Goal: Task Accomplishment & Management: Manage account settings

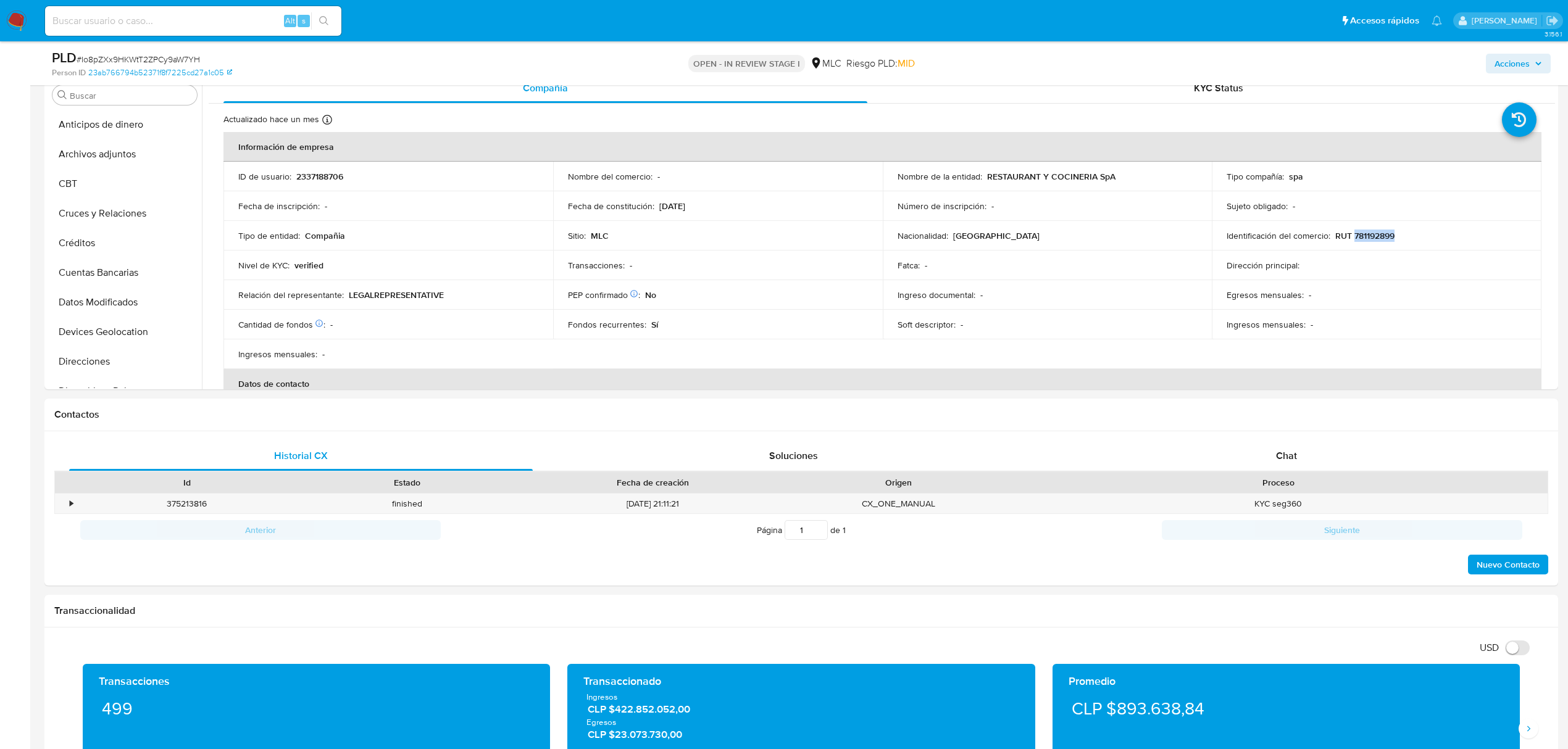
scroll to position [521, 0]
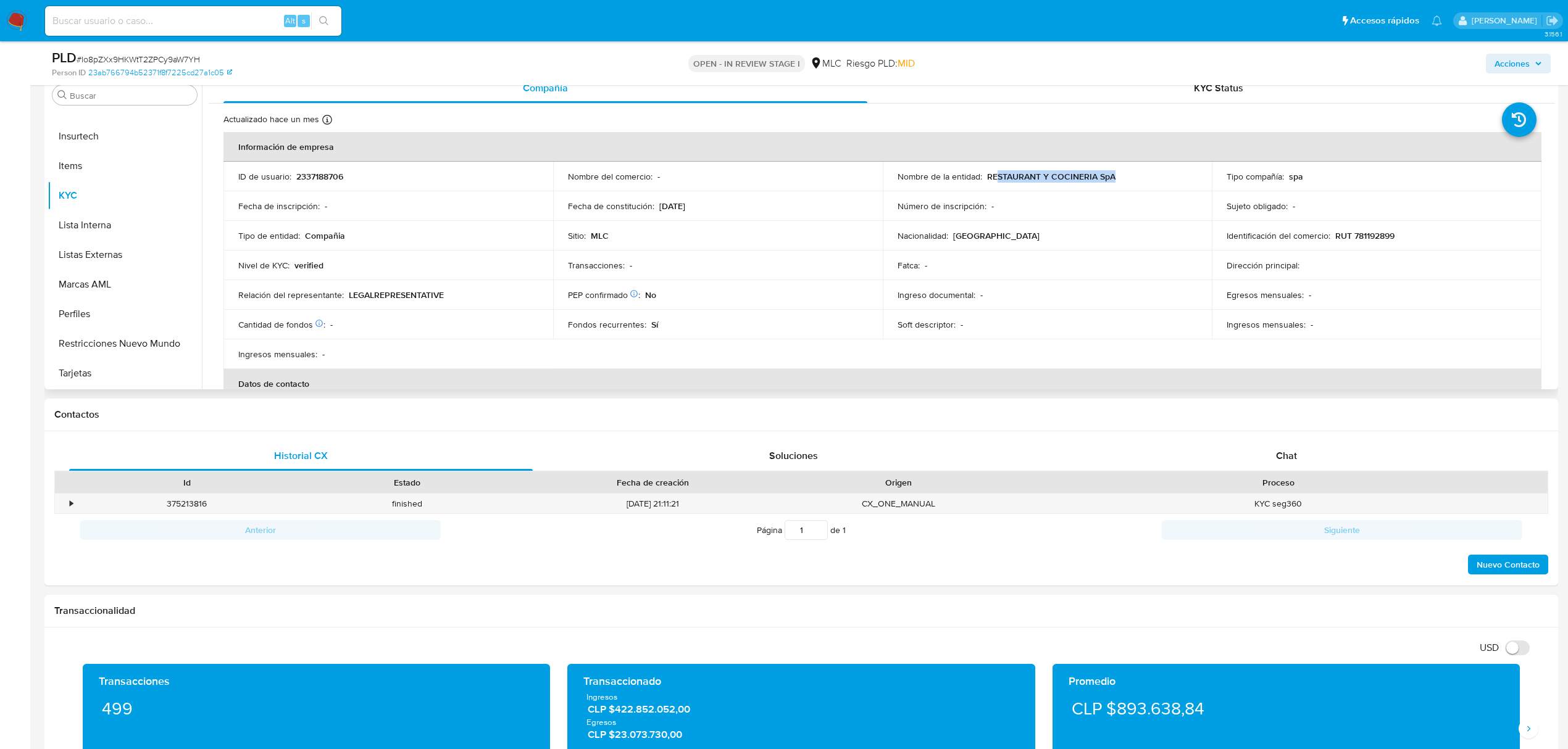
drag, startPoint x: 992, startPoint y: 179, endPoint x: 1104, endPoint y: 188, distance: 112.4
click at [1104, 188] on td "Nombre de la entidad : RESTAURANT Y COCINERIA SpA" at bounding box center [1047, 176] width 330 height 30
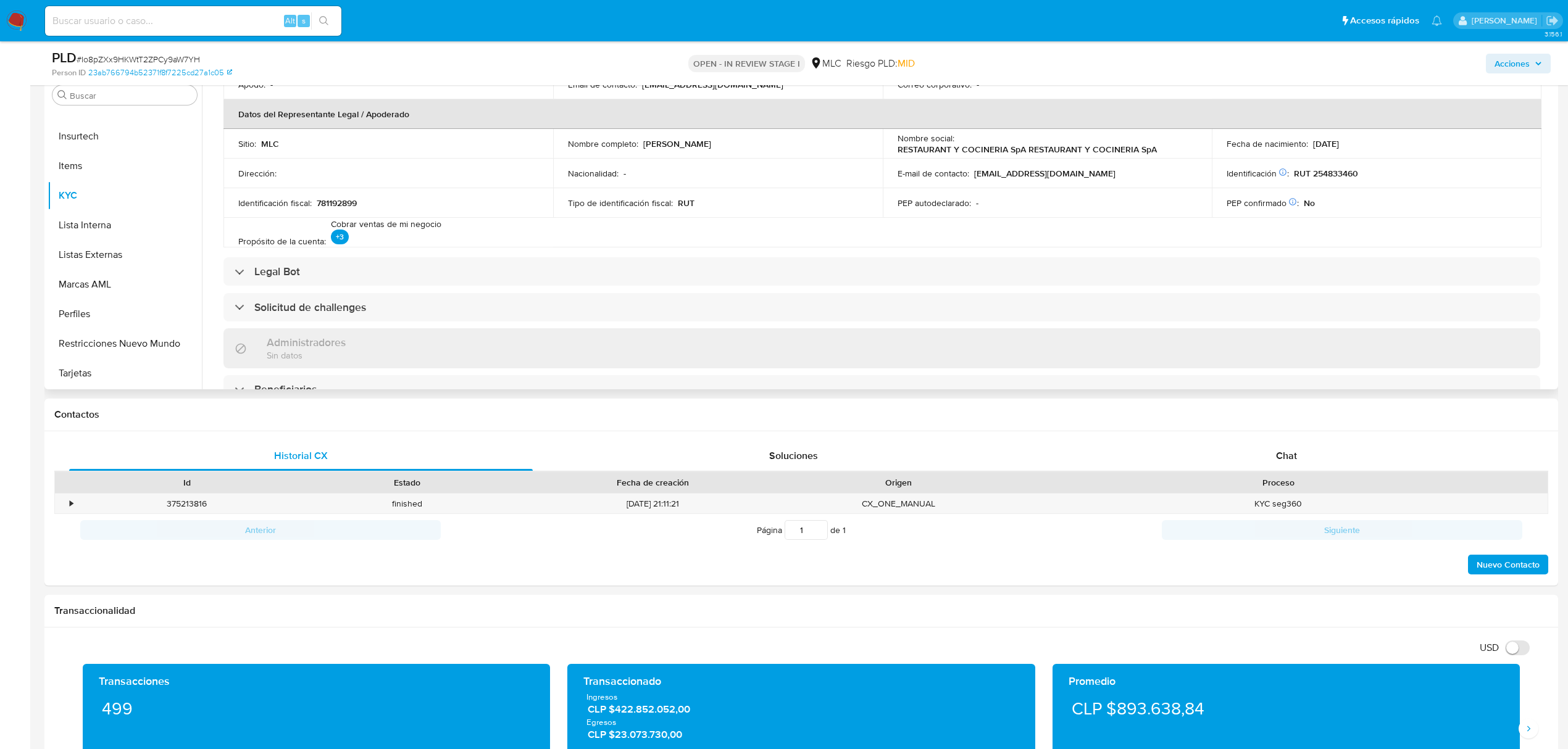
scroll to position [247, 0]
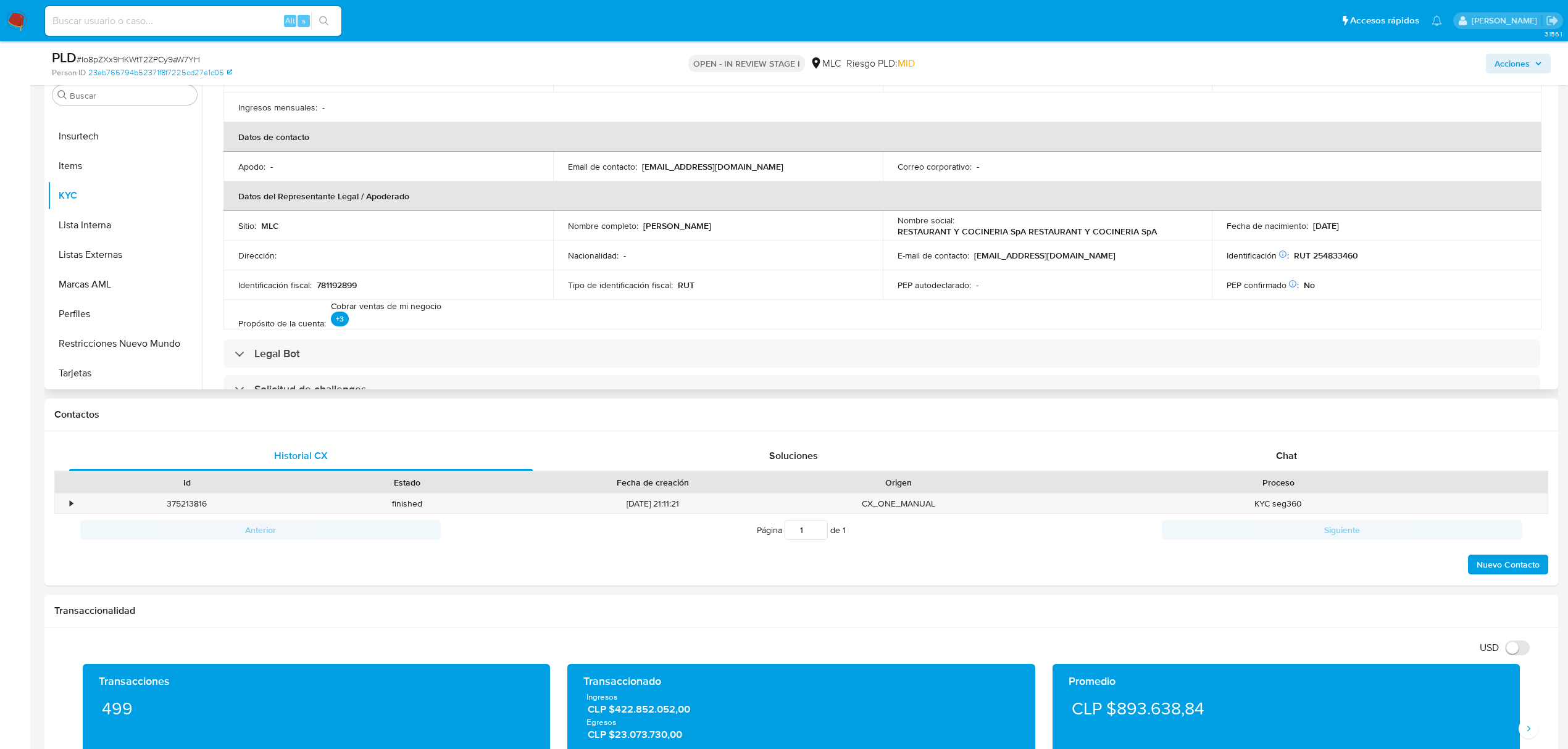
drag, startPoint x: 635, startPoint y: 222, endPoint x: 768, endPoint y: 222, distance: 133.0
click at [762, 228] on div "Nombre completo : Jahnn Carla Suarez Ibañez" at bounding box center [718, 226] width 300 height 11
click at [756, 243] on td "Nacionalidad : -" at bounding box center [717, 255] width 330 height 30
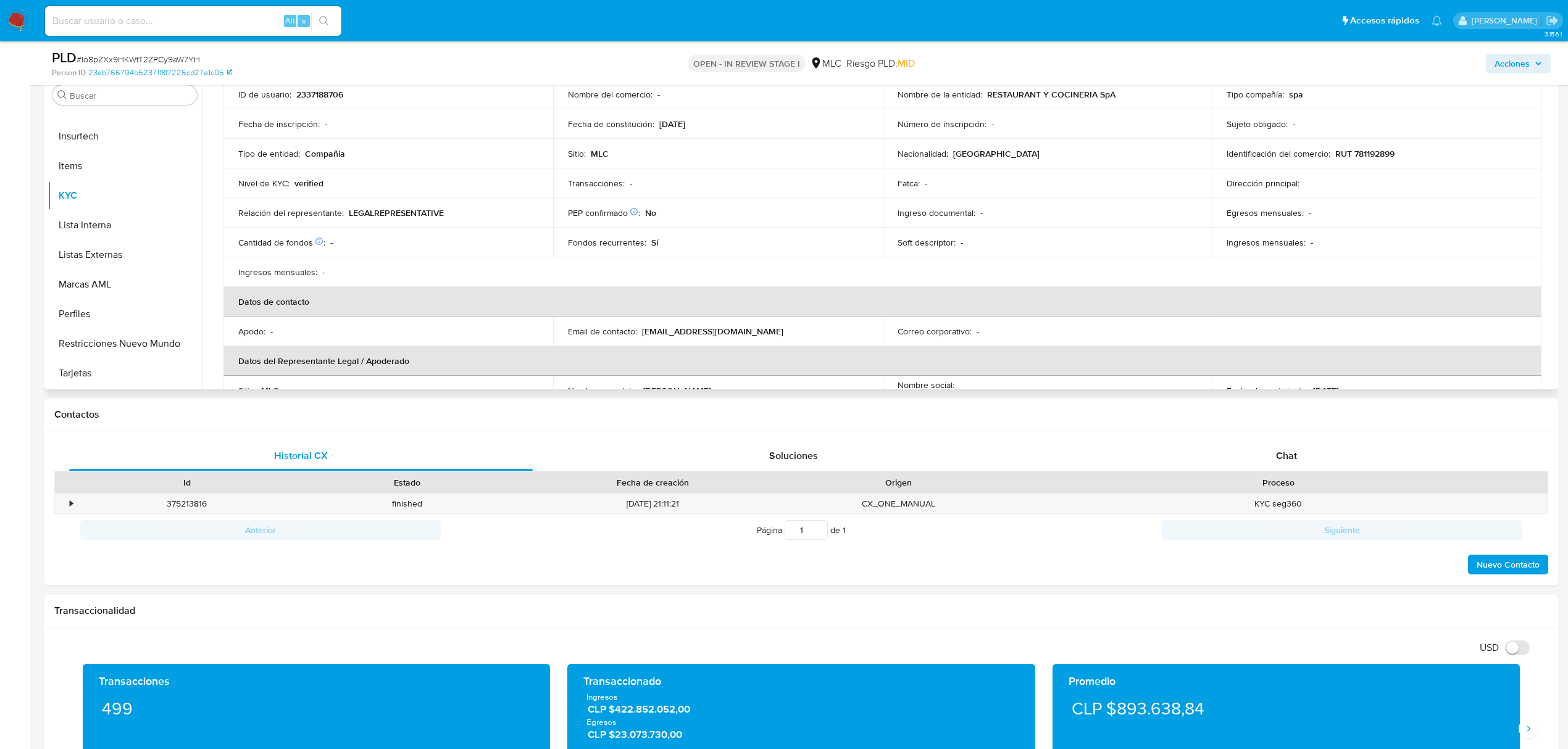
scroll to position [0, 0]
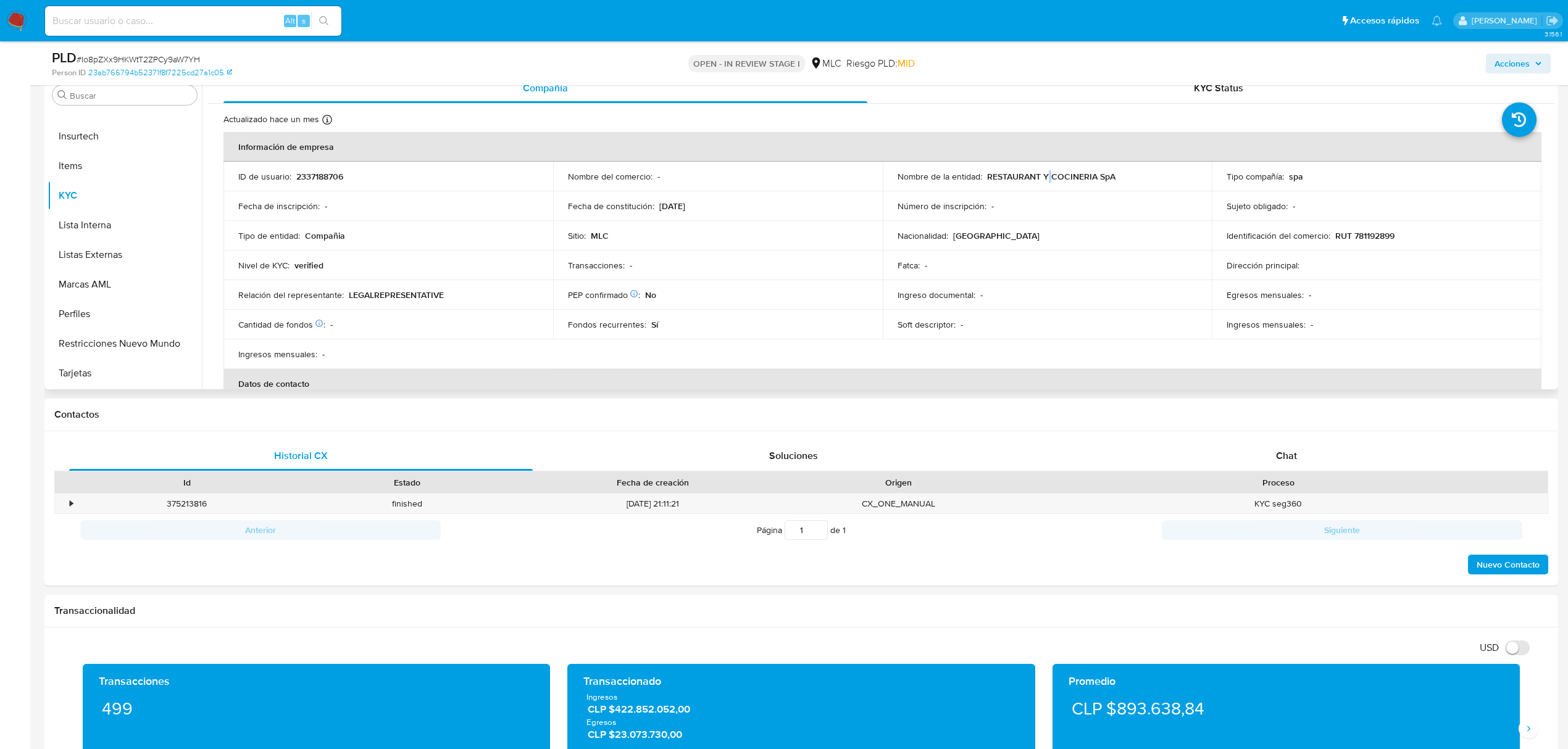
drag, startPoint x: 1048, startPoint y: 172, endPoint x: 1026, endPoint y: 180, distance: 23.4
click at [1046, 180] on p "RESTAURANT Y COCINERIA SpA" at bounding box center [1051, 176] width 128 height 11
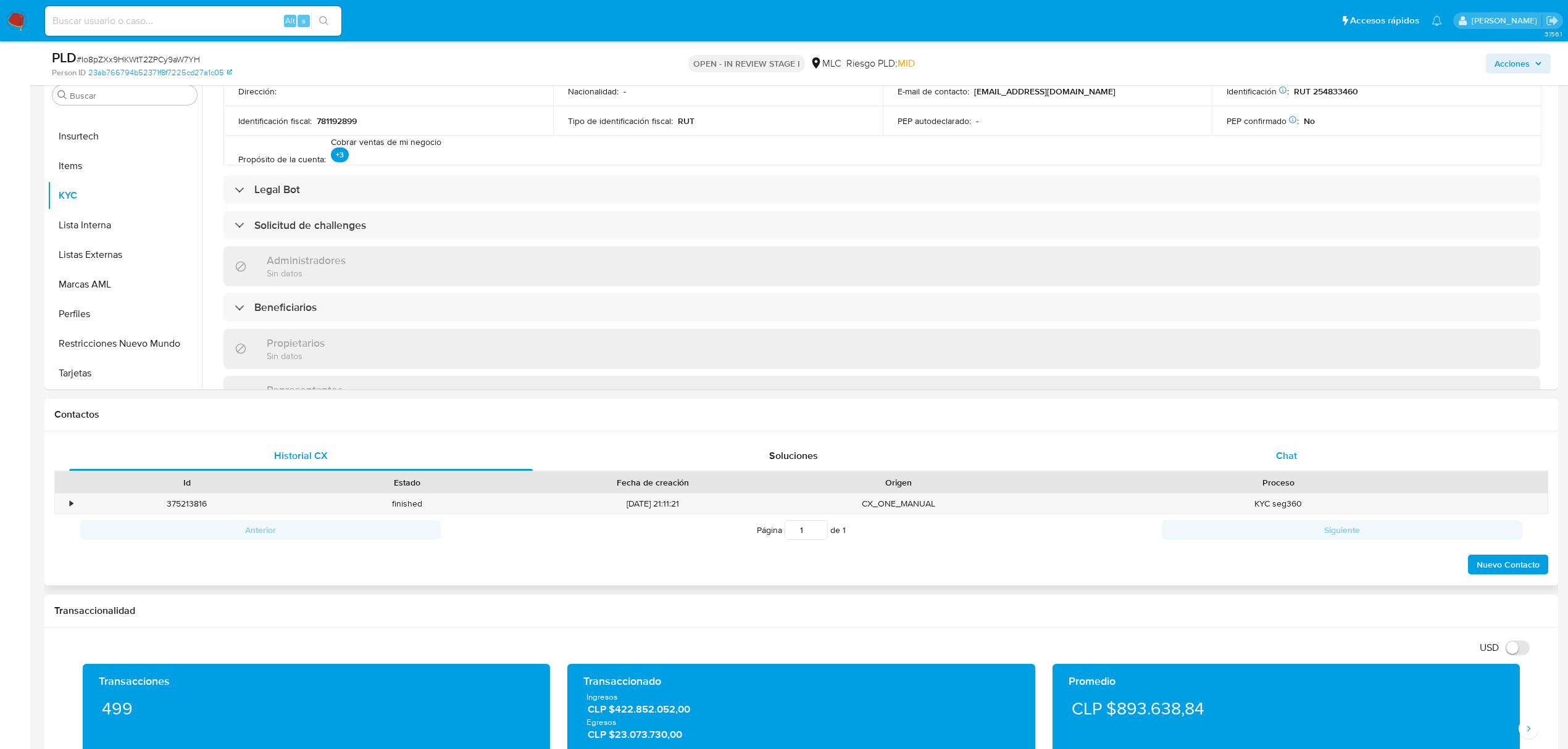
click at [1297, 451] on div "Chat" at bounding box center [1286, 455] width 464 height 30
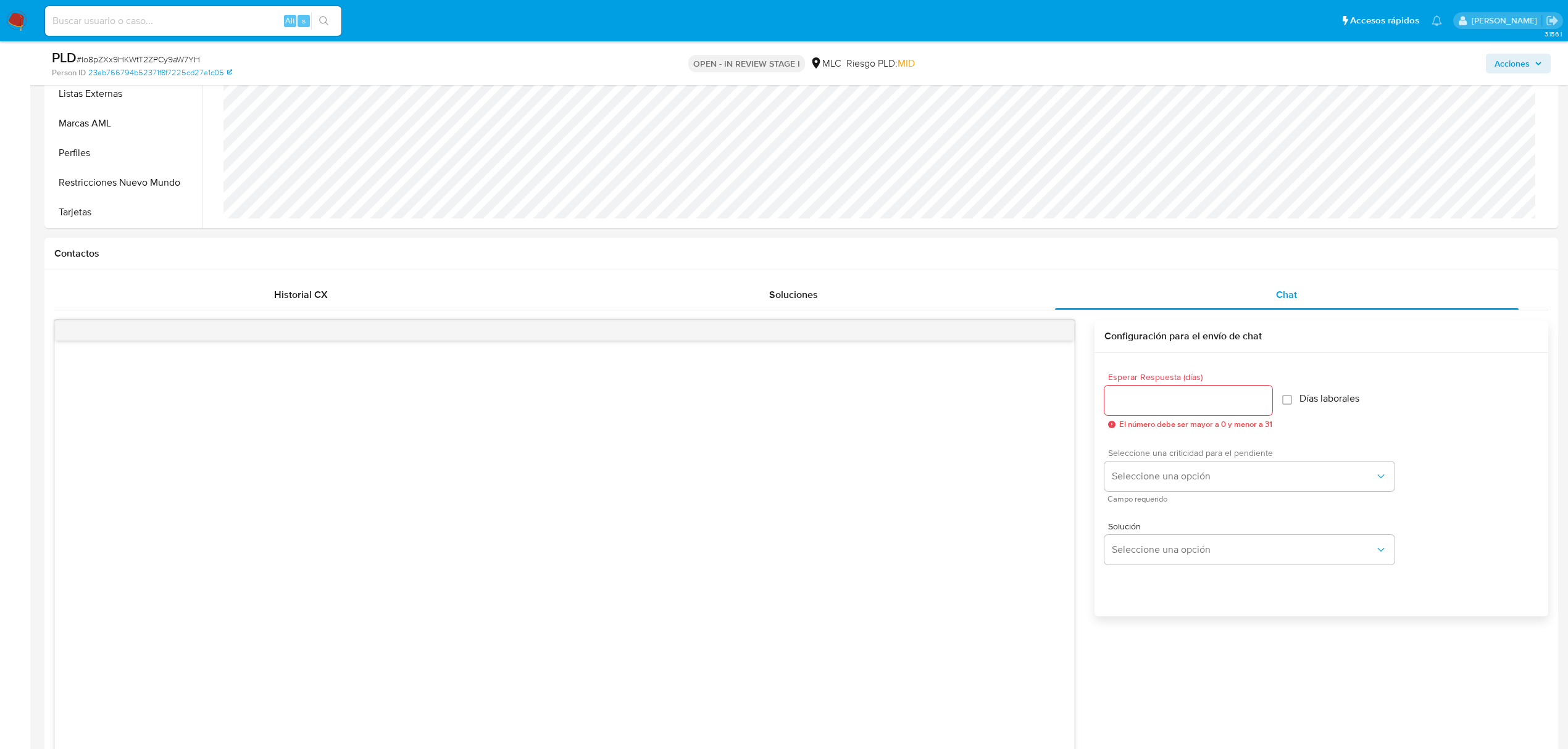
scroll to position [411, 0]
click at [1127, 380] on div "Esperar Respuesta (días) El número debe ser mayor a 0 y menor a 31" at bounding box center [1188, 398] width 168 height 56
click at [1143, 403] on input "Esperar Respuesta (días)" at bounding box center [1188, 398] width 168 height 16
type input "2"
click at [1144, 462] on button "Seleccione una opción" at bounding box center [1250, 473] width 290 height 30
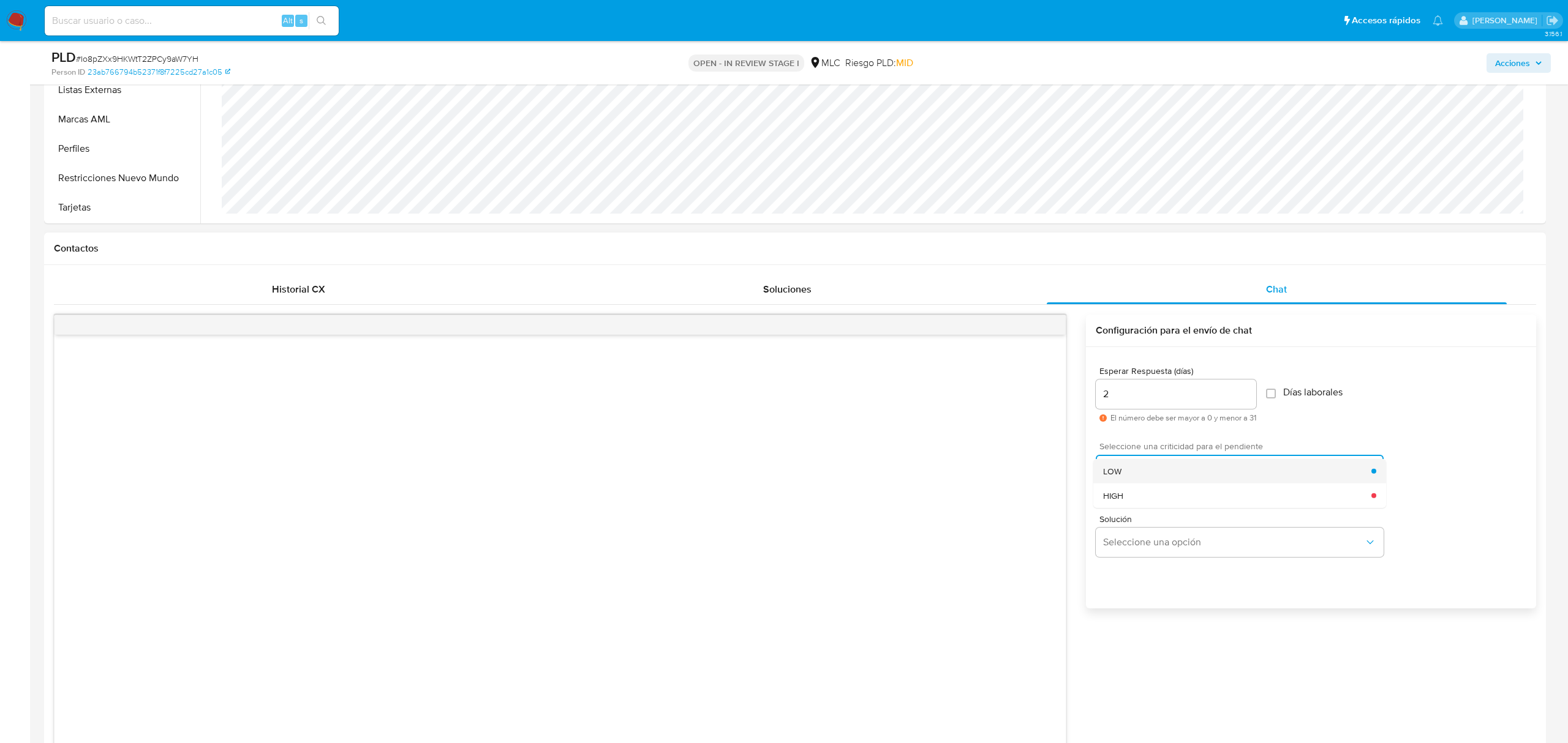
click at [1147, 466] on div "LOW" at bounding box center [1237, 470] width 268 height 25
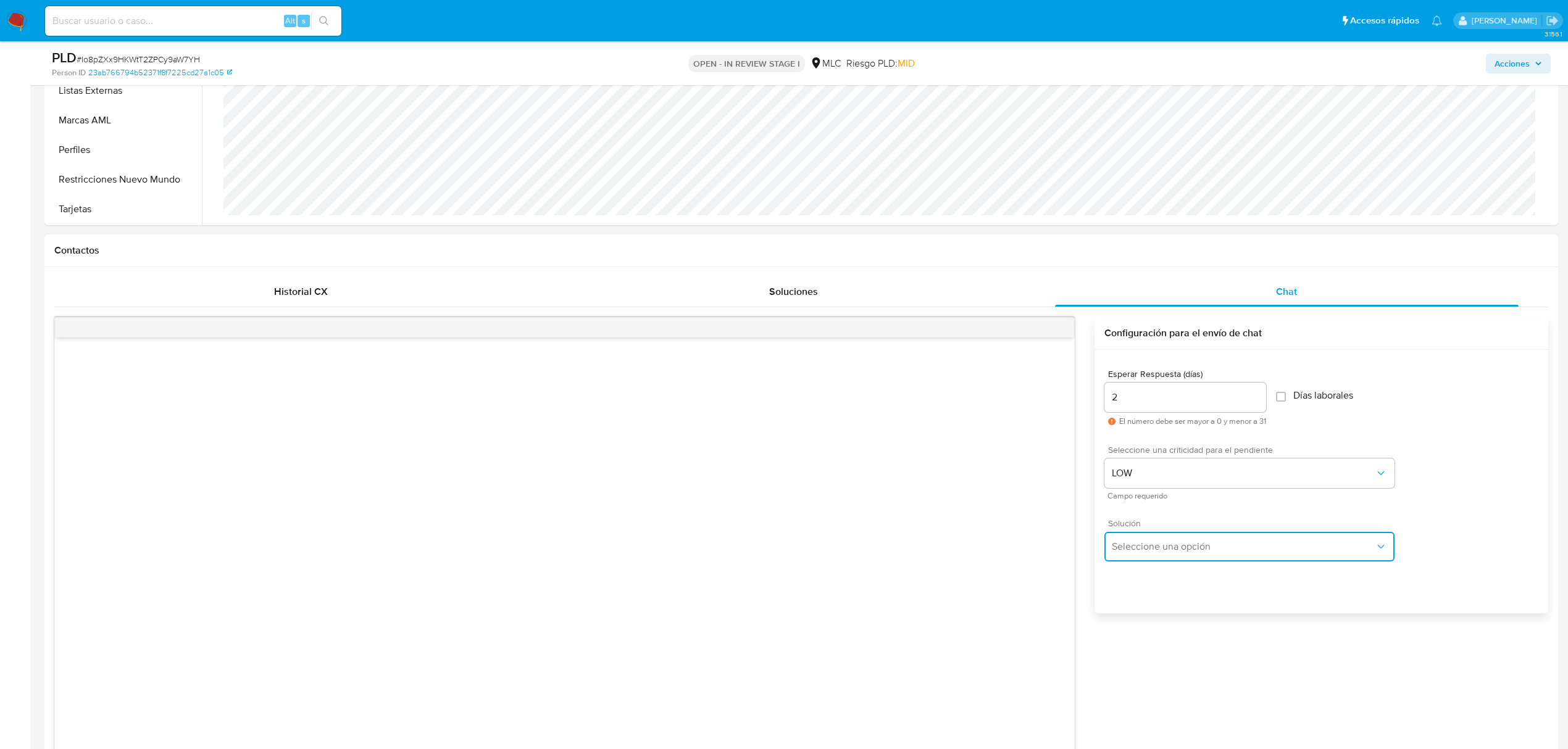
click at [1153, 554] on button "Seleccione una opción" at bounding box center [1250, 546] width 290 height 30
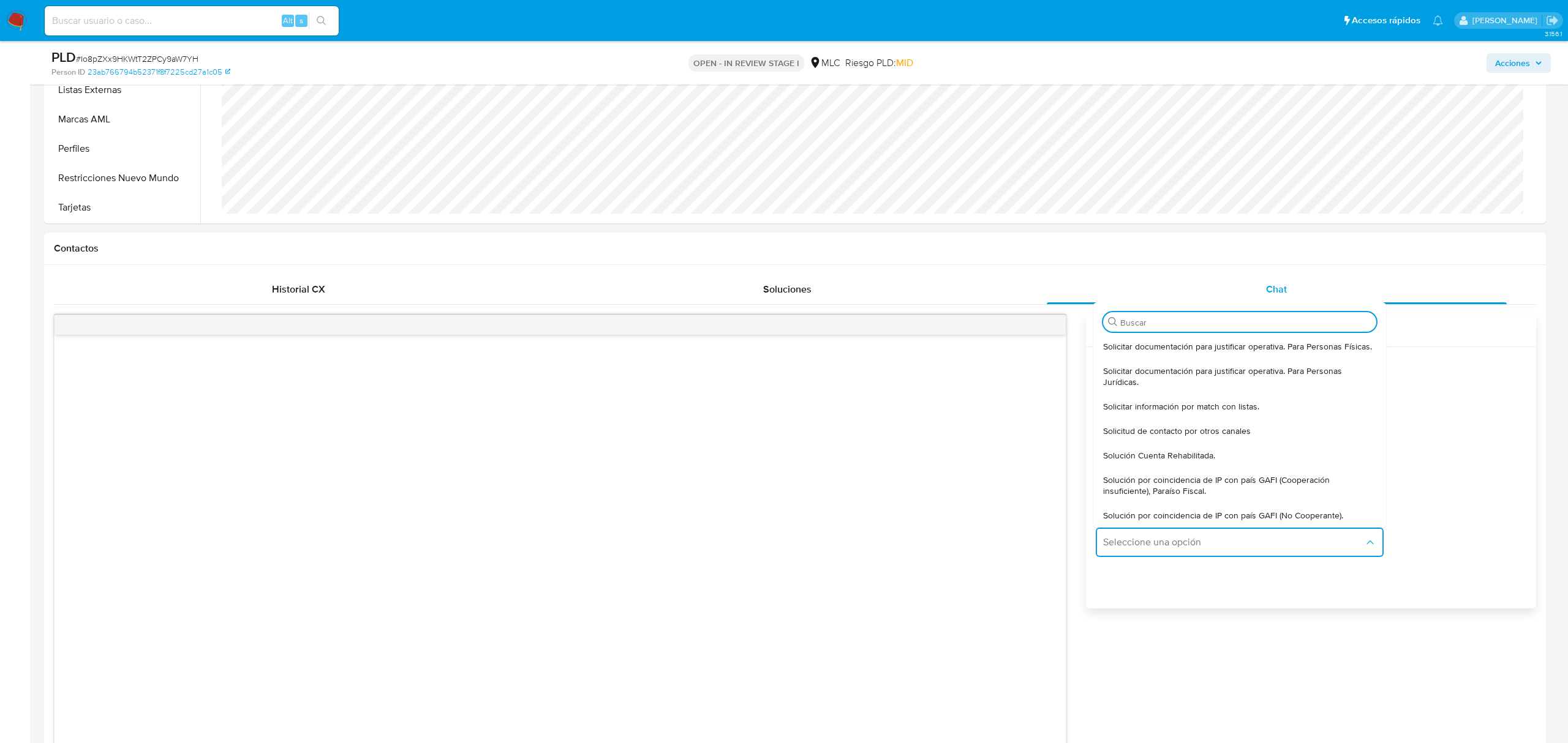
click at [1140, 373] on span "Solicitar documentación para justificar operativa. Para Personas Jurídicas." at bounding box center [1239, 376] width 273 height 22
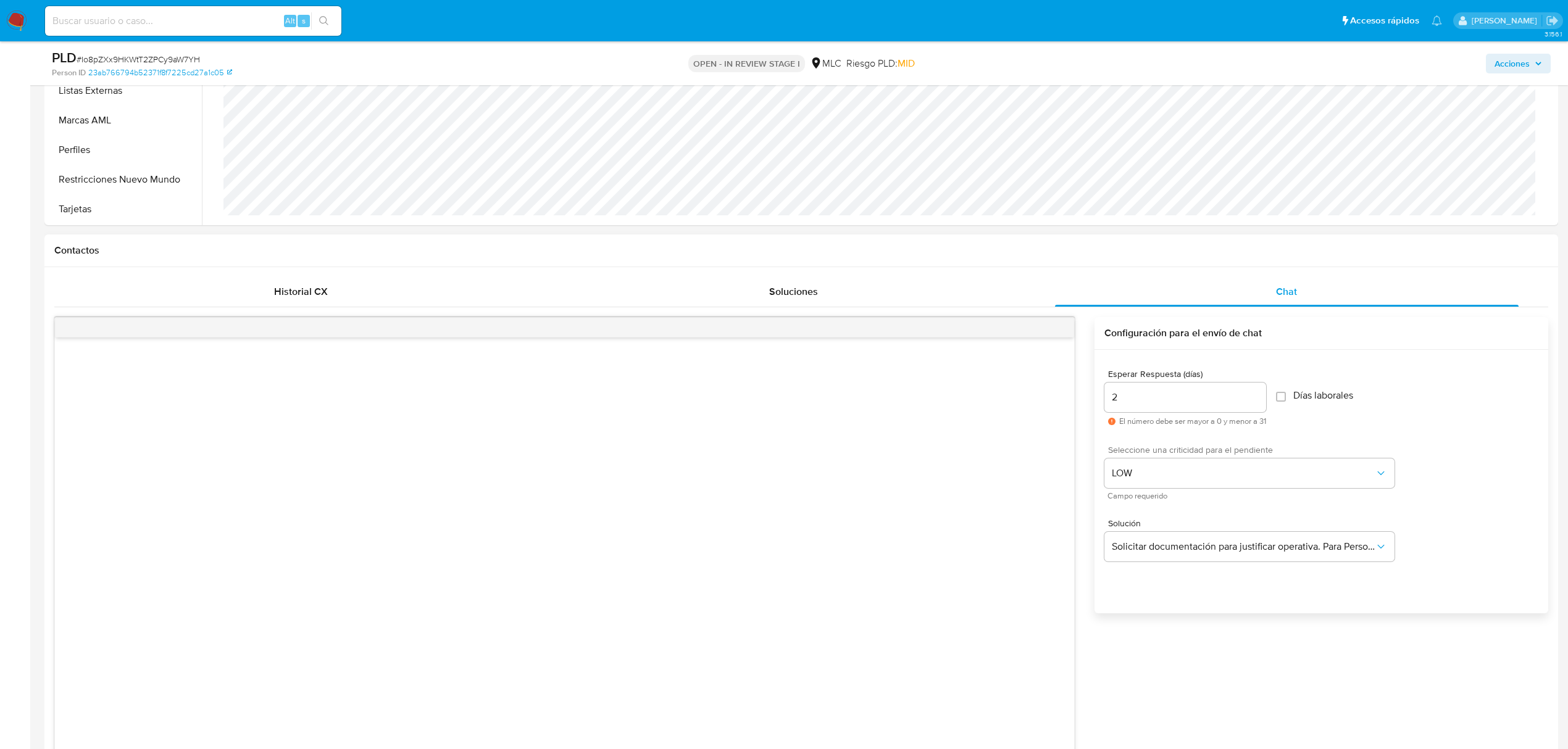
click at [958, 536] on div at bounding box center [564, 589] width 1019 height 502
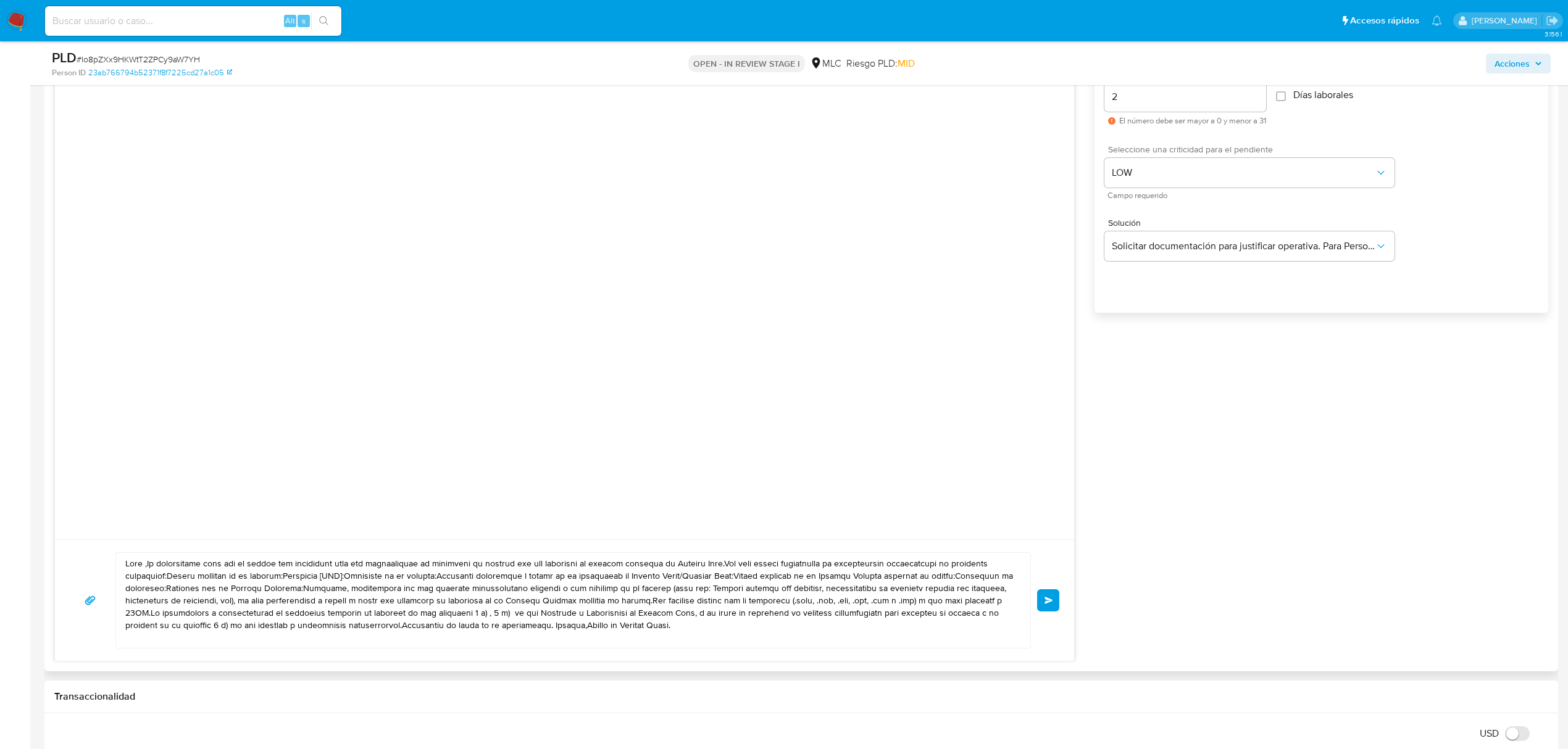
scroll to position [740, 0]
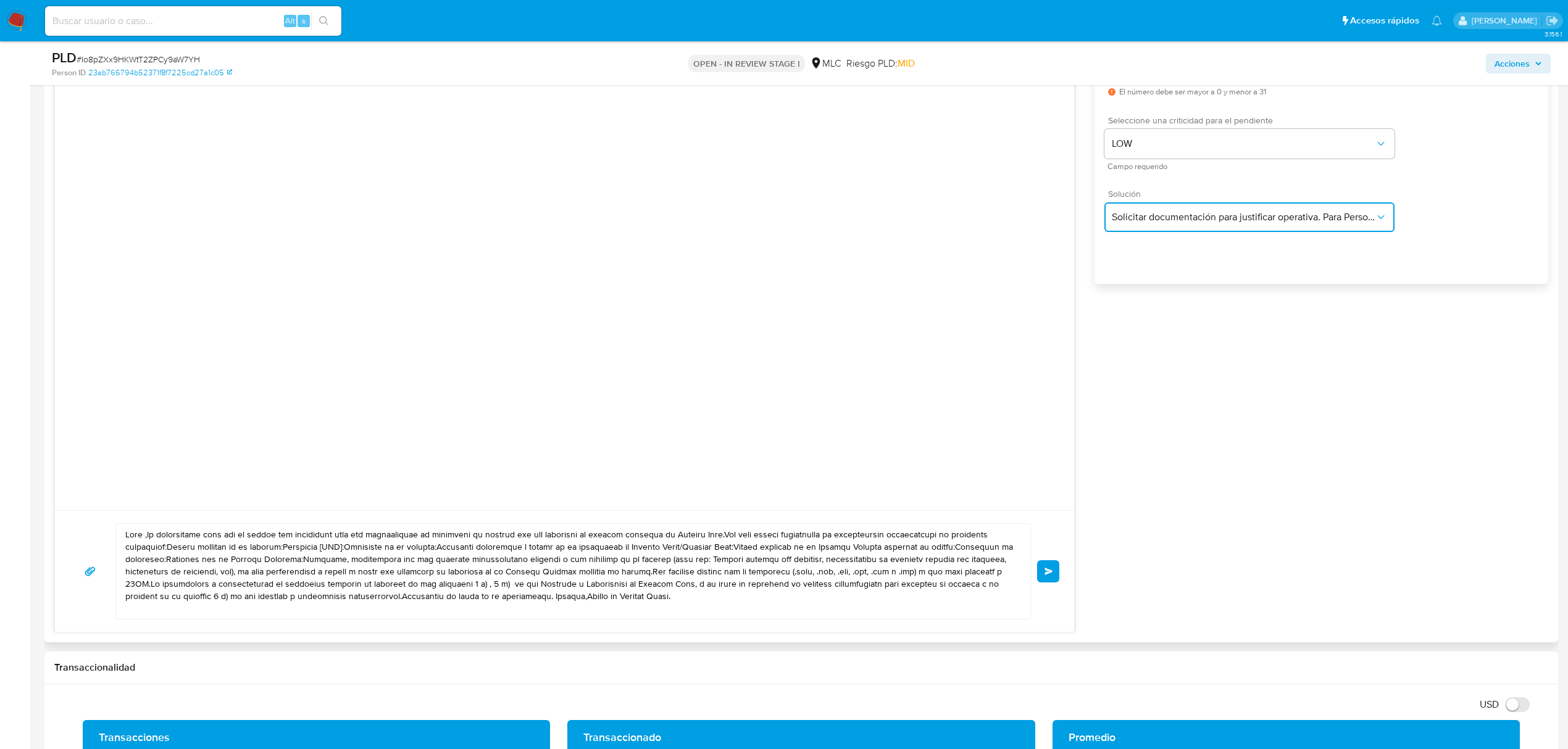
click at [1207, 226] on button "Solicitar documentación para justificar operativa. Para Personas Jurídicas." at bounding box center [1250, 217] width 290 height 30
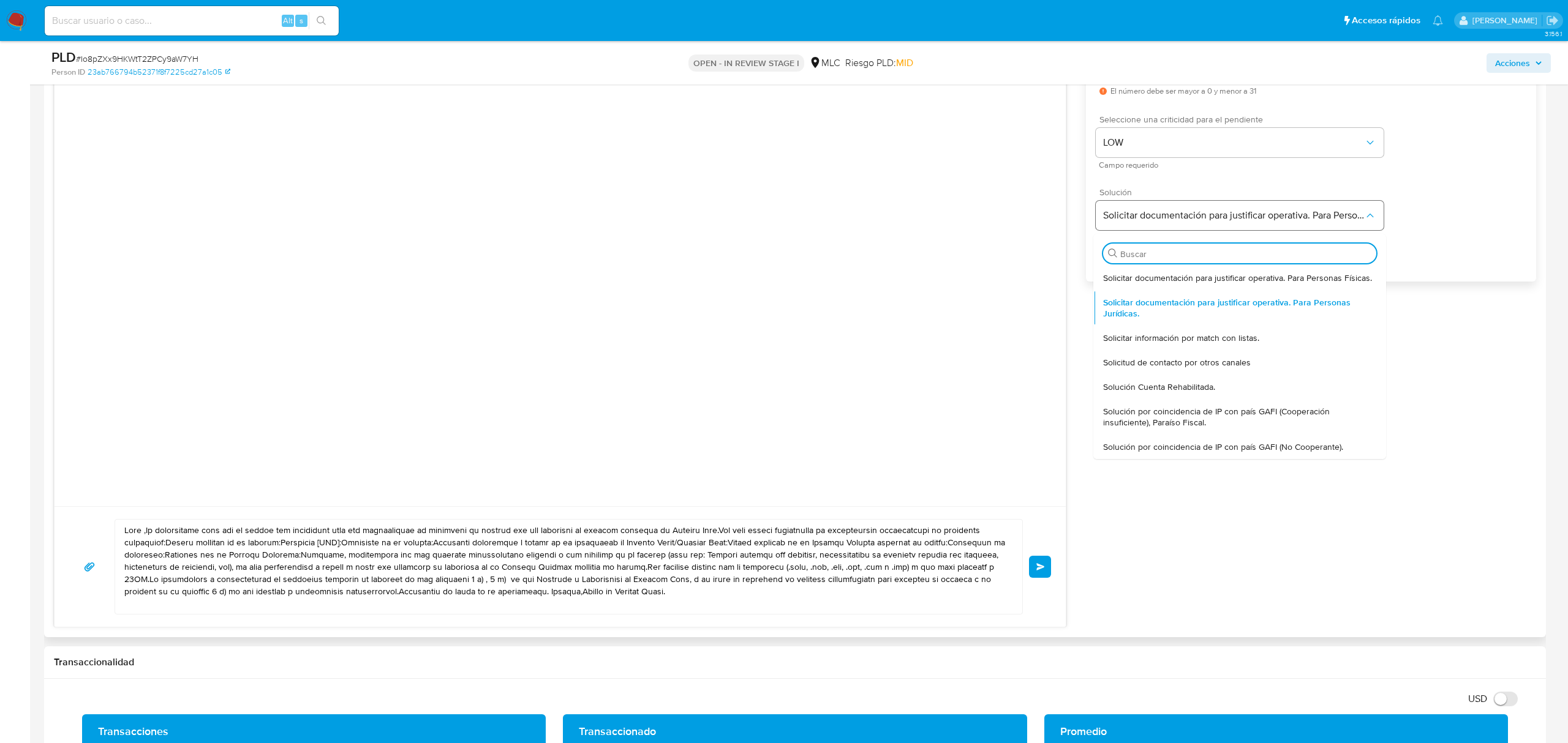
click at [1198, 224] on button "Solicitar documentación para justificar operativa. Para Personas Jurídicas." at bounding box center [1240, 215] width 288 height 29
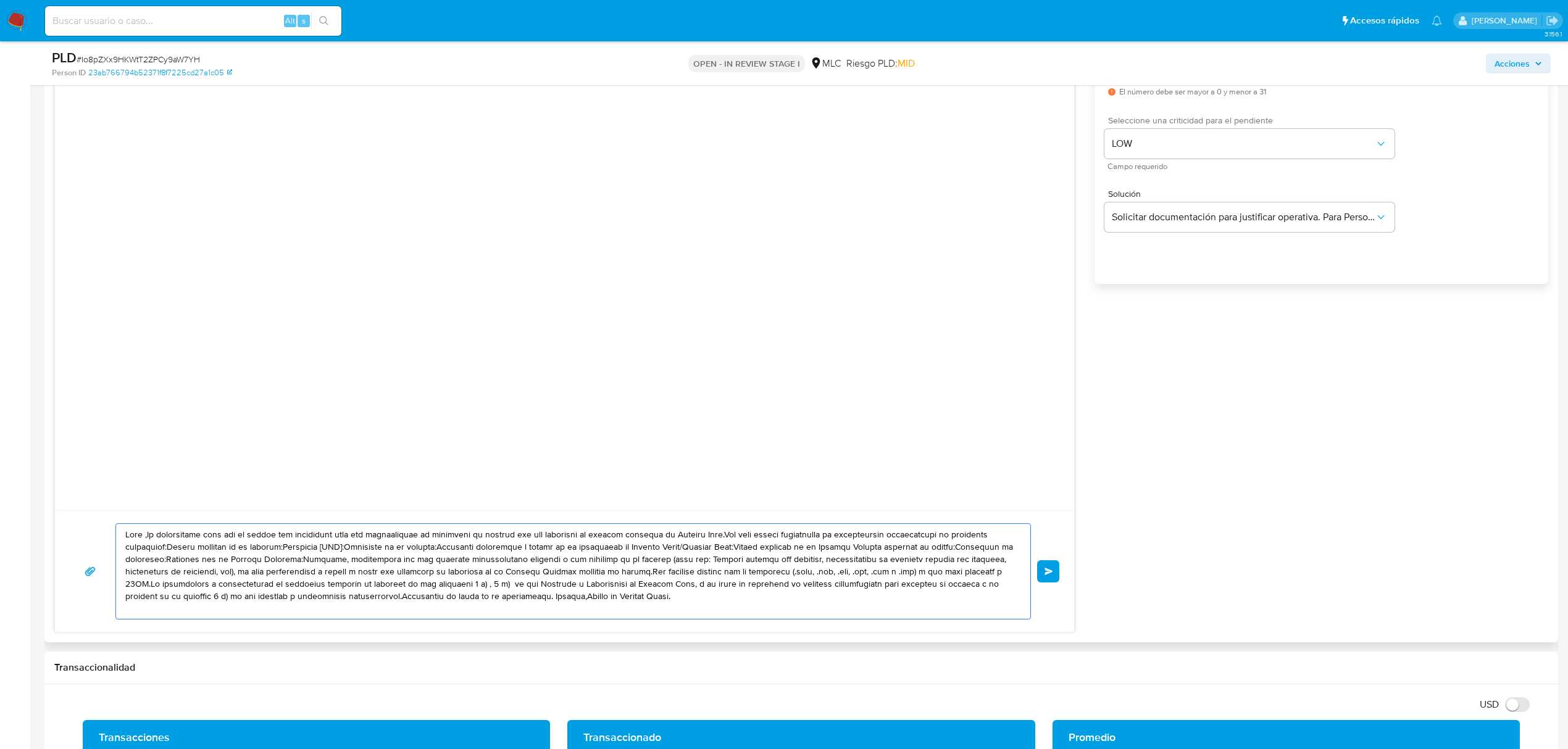
drag, startPoint x: 759, startPoint y: 601, endPoint x: 58, endPoint y: 529, distance: 704.7
click at [58, 529] on div "Enviar" at bounding box center [564, 571] width 1019 height 122
type textarea "}"
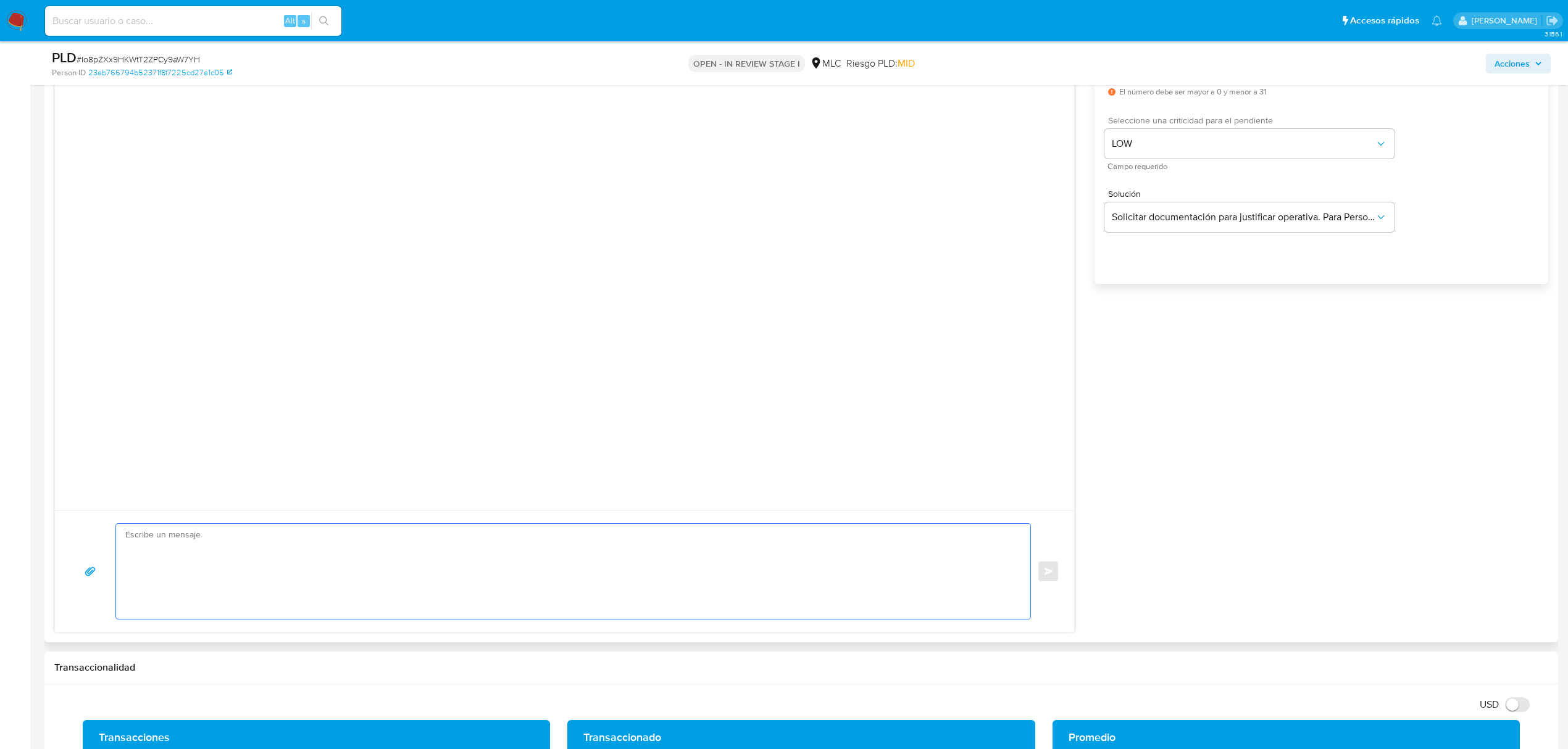
paste textarea "Para Personas Jurídicas Hola XXX, Te contactamos desde el Equipo de Mercado Pag…"
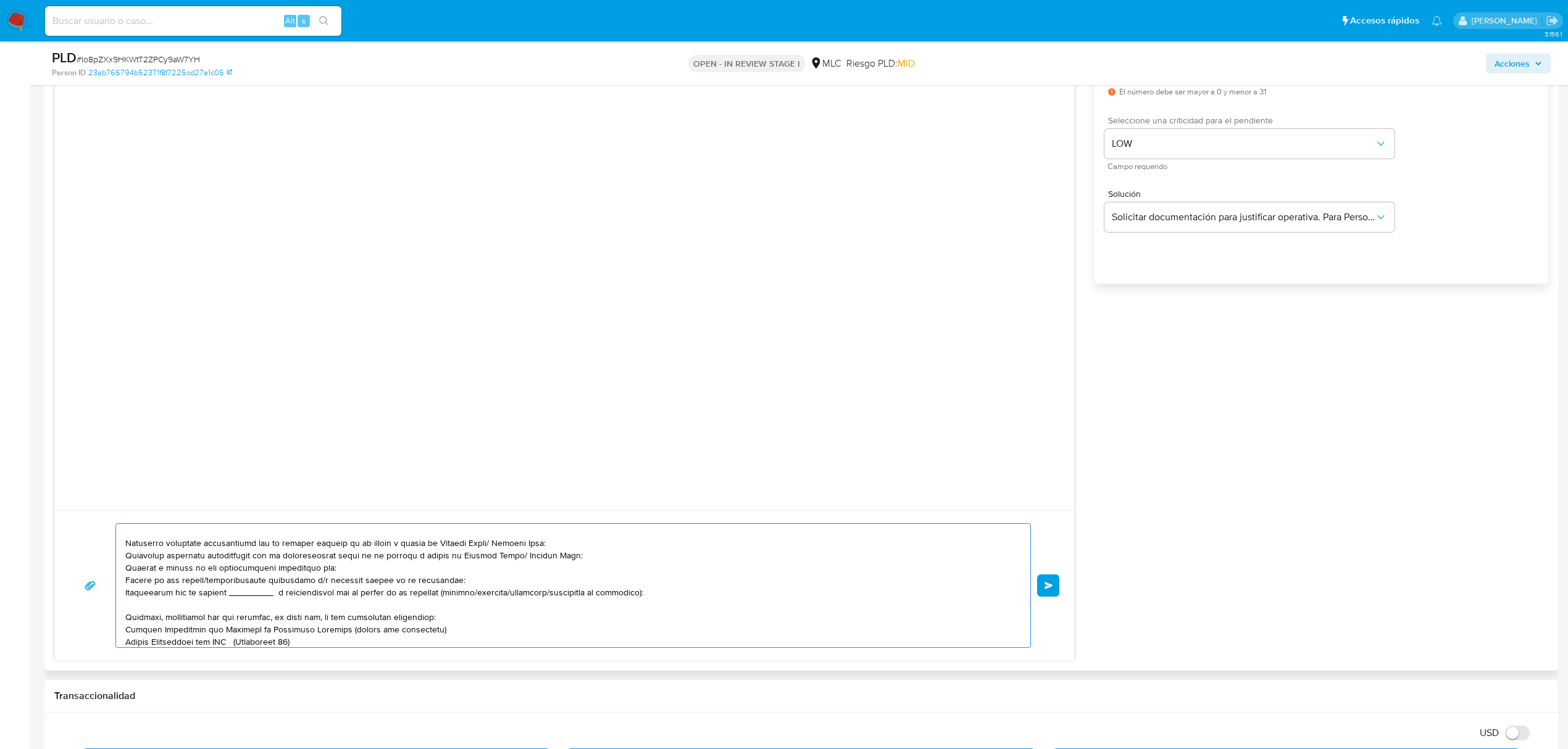
scroll to position [0, 0]
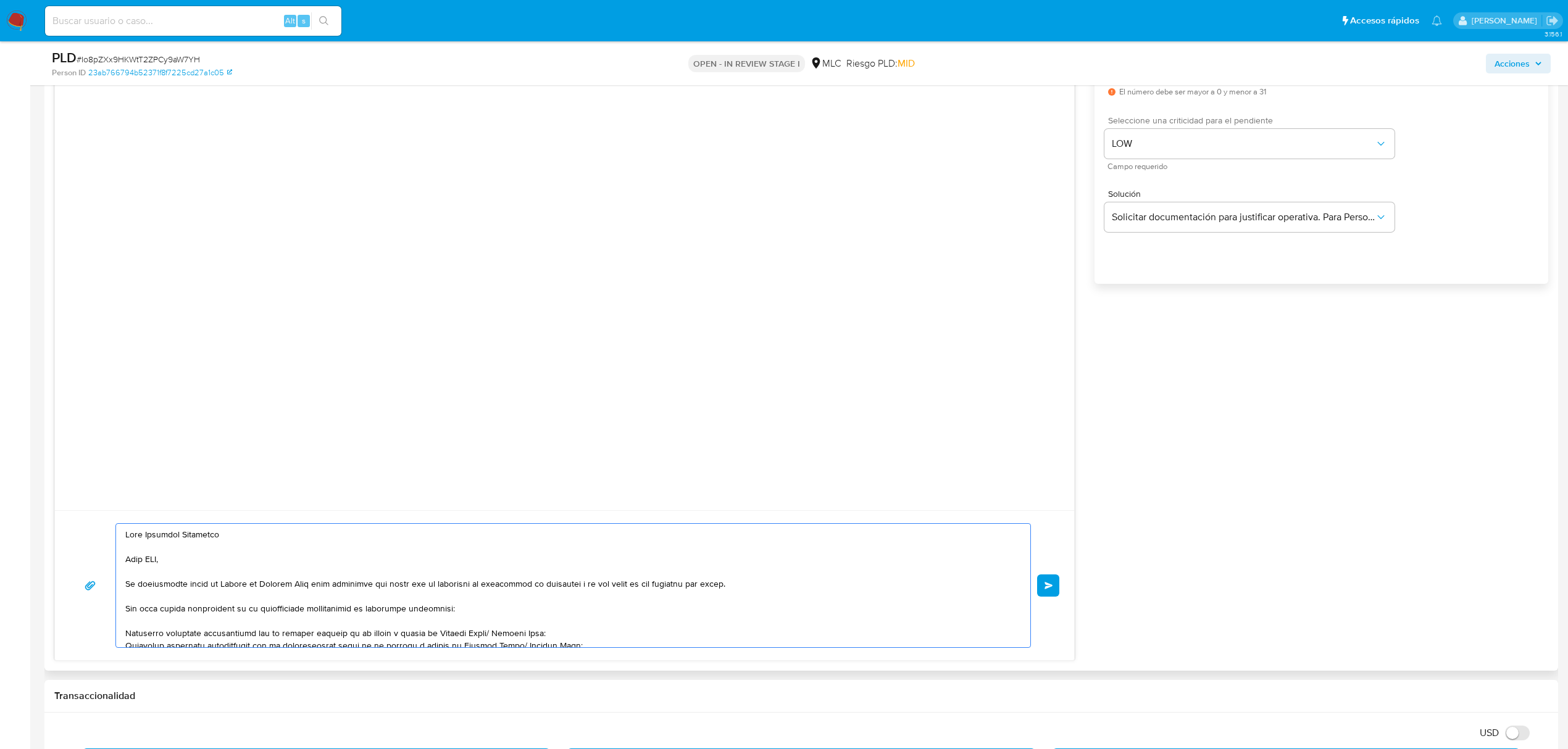
drag, startPoint x: 92, startPoint y: 538, endPoint x: 60, endPoint y: 538, distance: 32.0
click at [60, 538] on div "Enviar" at bounding box center [564, 585] width 1019 height 150
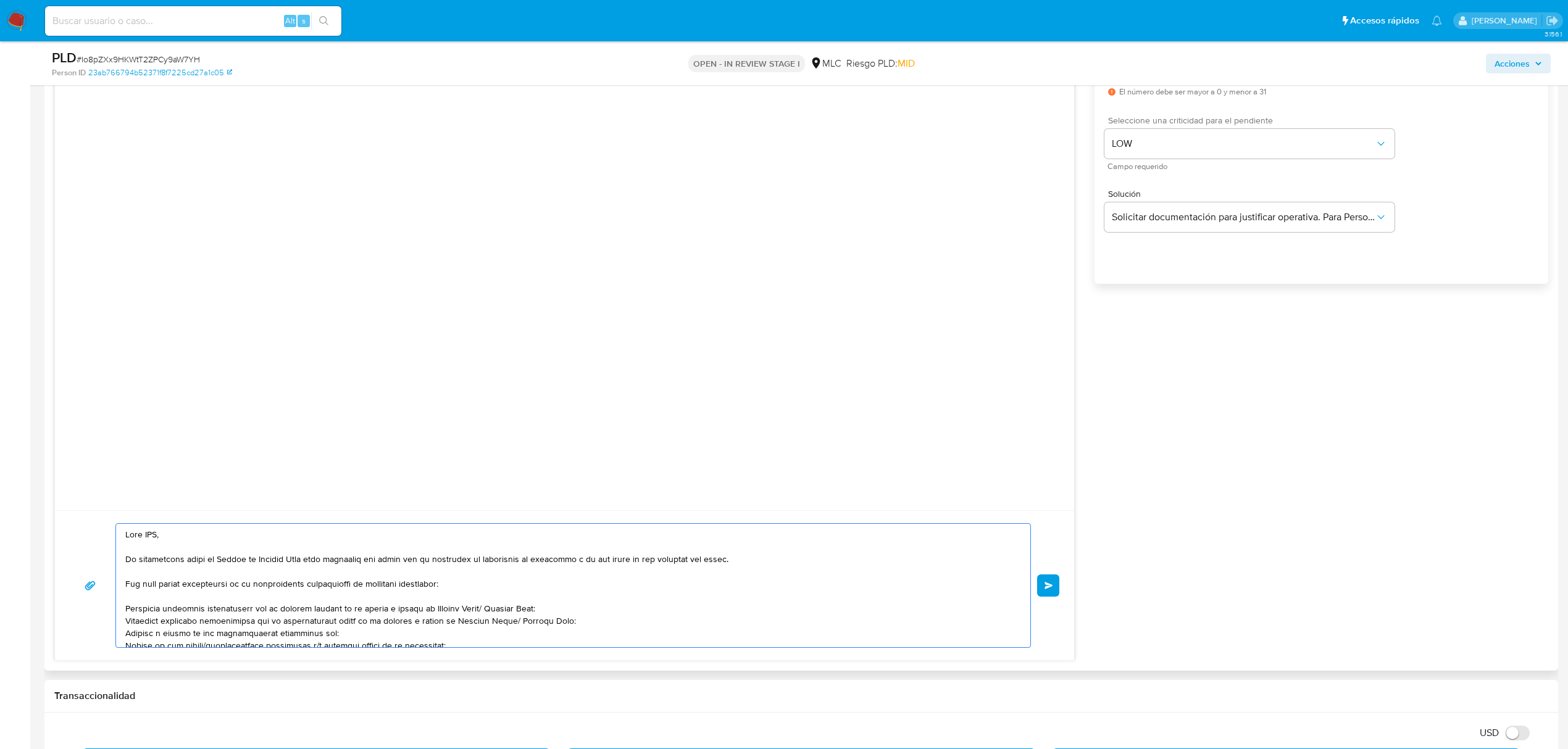
click at [122, 559] on div at bounding box center [570, 585] width 908 height 123
click at [126, 561] on textarea at bounding box center [569, 585] width 889 height 123
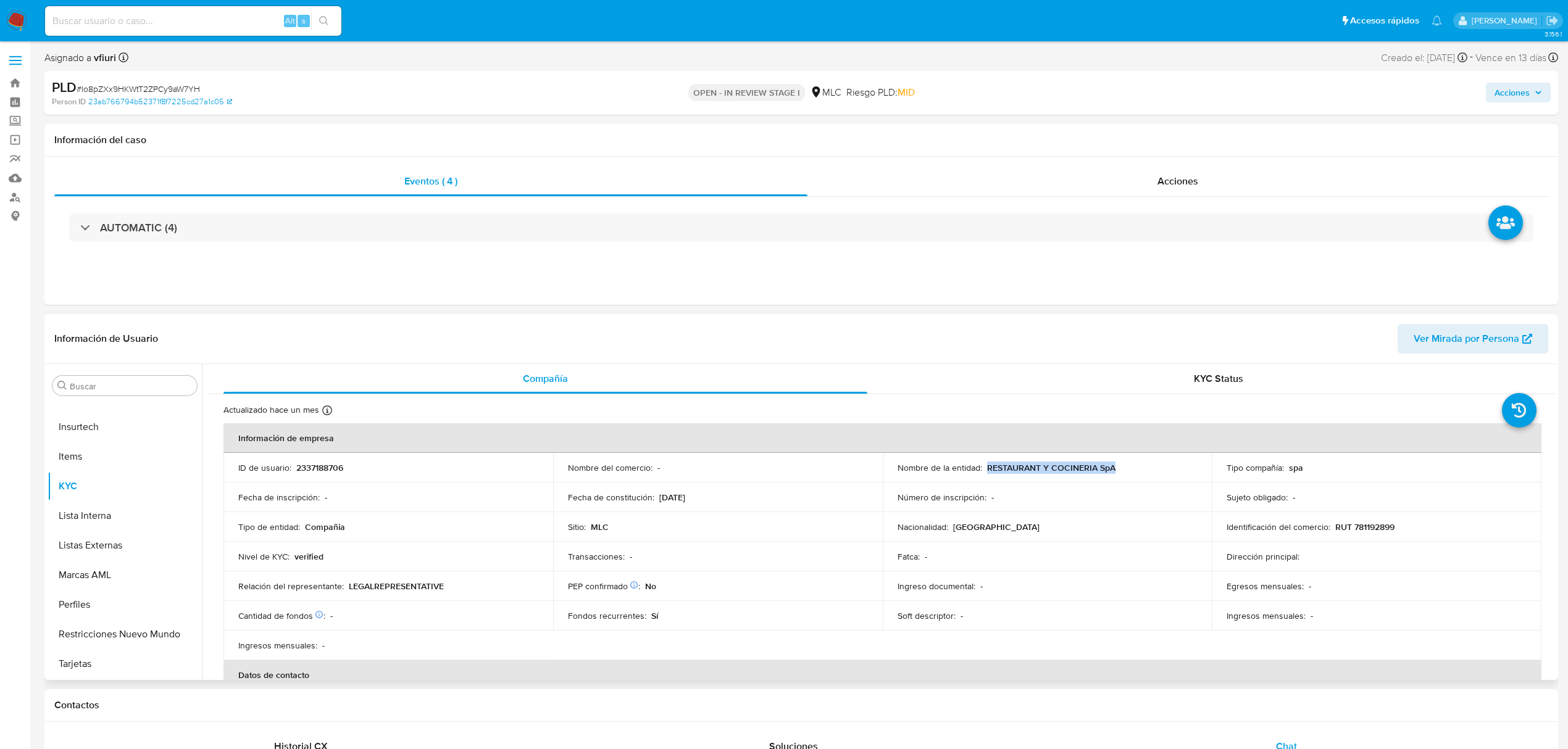
drag, startPoint x: 983, startPoint y: 470, endPoint x: 1120, endPoint y: 464, distance: 137.1
click at [1120, 464] on div "Nombre de la entidad : RESTAURANT Y COCINERIA SpA" at bounding box center [1047, 468] width 300 height 11
drag, startPoint x: 1074, startPoint y: 477, endPoint x: 1014, endPoint y: 476, distance: 60.0
click at [1014, 476] on td "Nombre de la entidad : RESTAURANT Y COCINERIA SpA" at bounding box center [1047, 468] width 330 height 30
drag, startPoint x: 985, startPoint y: 470, endPoint x: 1092, endPoint y: 468, distance: 107.0
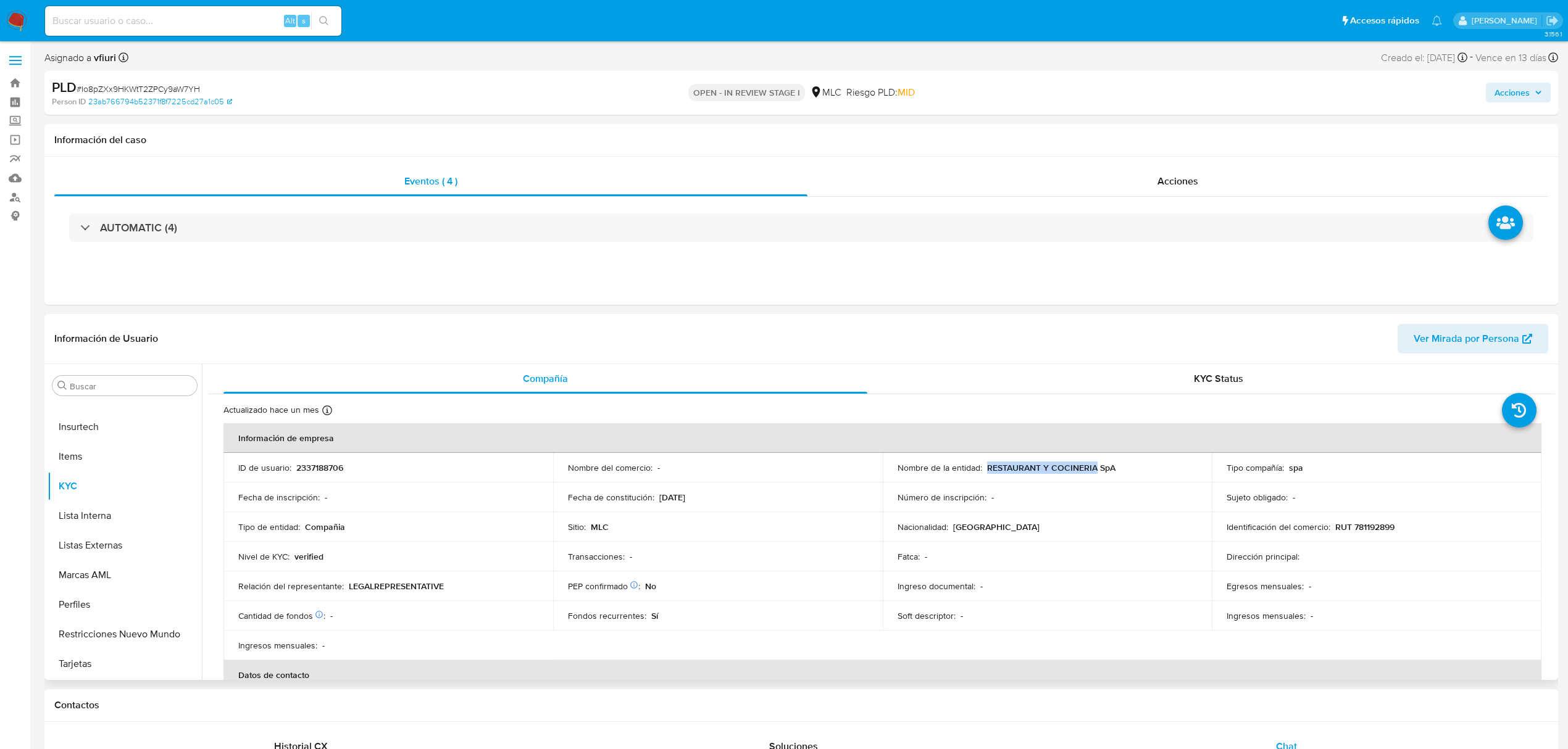
click at [1092, 468] on p "RESTAURANT Y COCINERIA SpA" at bounding box center [1051, 468] width 128 height 11
drag, startPoint x: 1092, startPoint y: 468, endPoint x: 1108, endPoint y: 472, distance: 16.5
click at [1108, 472] on p "RESTAURANT Y COCINERIA SpA" at bounding box center [1051, 468] width 128 height 11
click at [1064, 468] on p "RESTAURANT Y COCINERIA SpA" at bounding box center [1051, 468] width 128 height 11
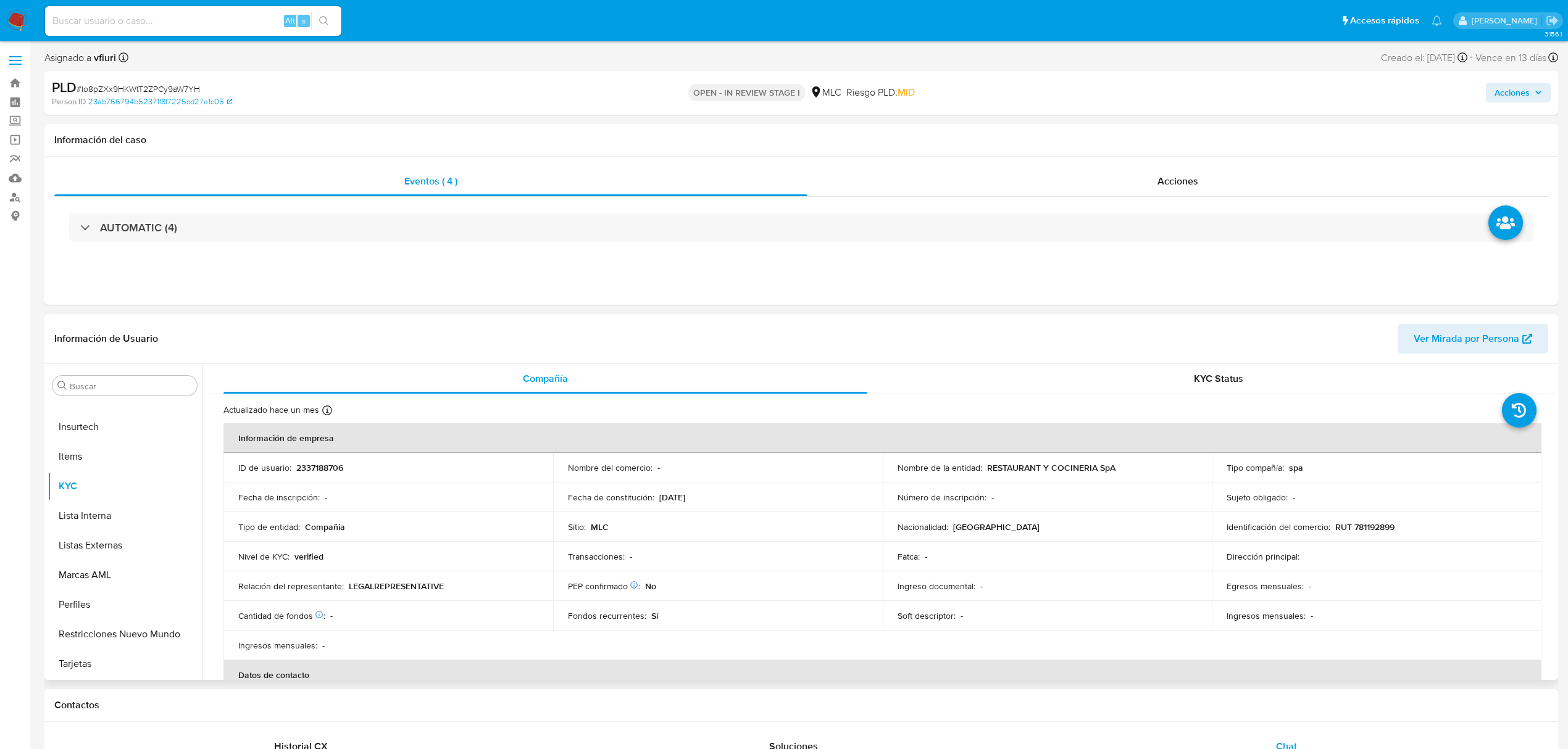
click at [951, 472] on p "Nombre de la entidad :" at bounding box center [939, 468] width 84 height 11
drag, startPoint x: 984, startPoint y: 467, endPoint x: 1092, endPoint y: 464, distance: 108.0
click at [1092, 464] on p "RESTAURANT Y COCINERIA SpA" at bounding box center [1051, 468] width 128 height 11
copy p "RESTAURANT Y COCINERIA"
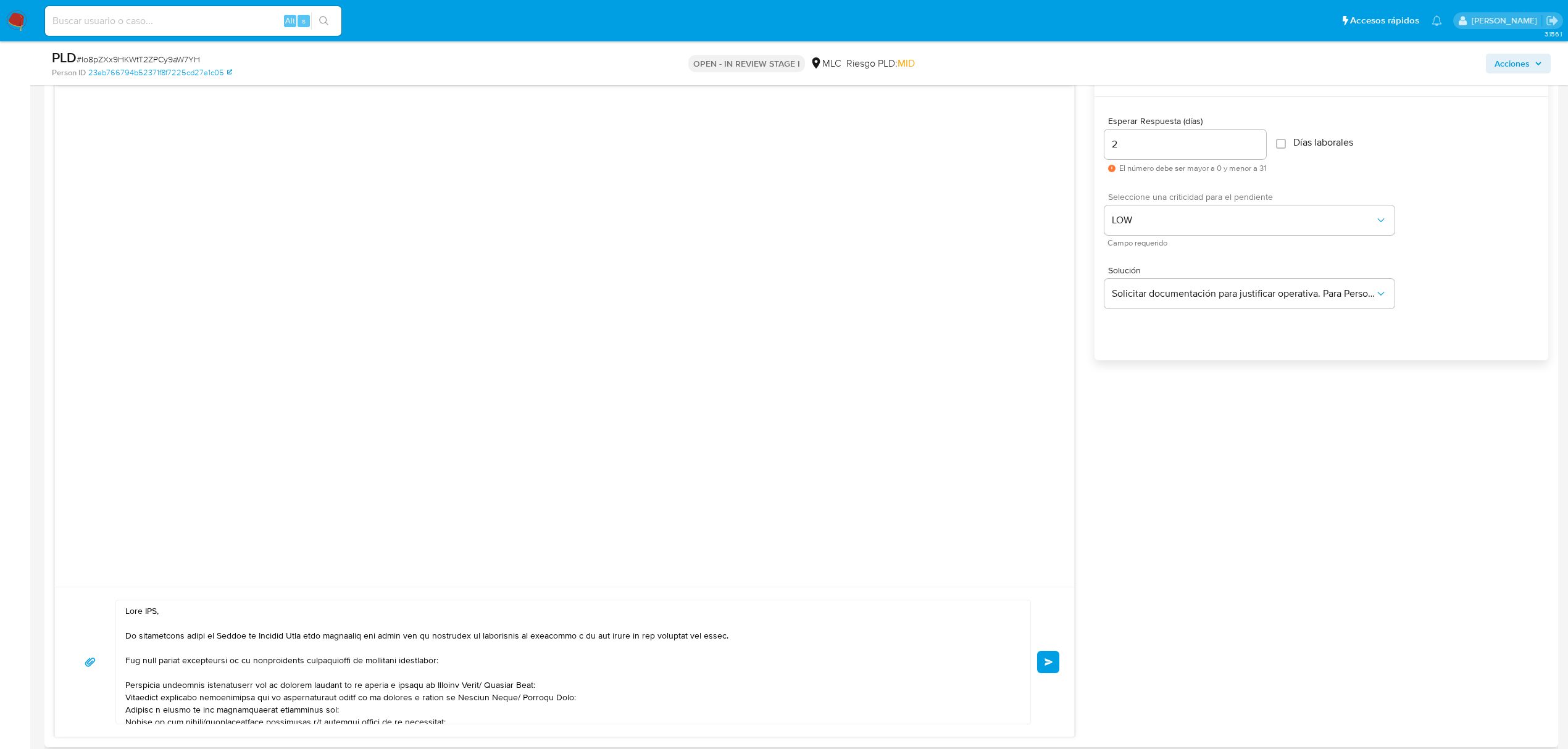
scroll to position [905, 0]
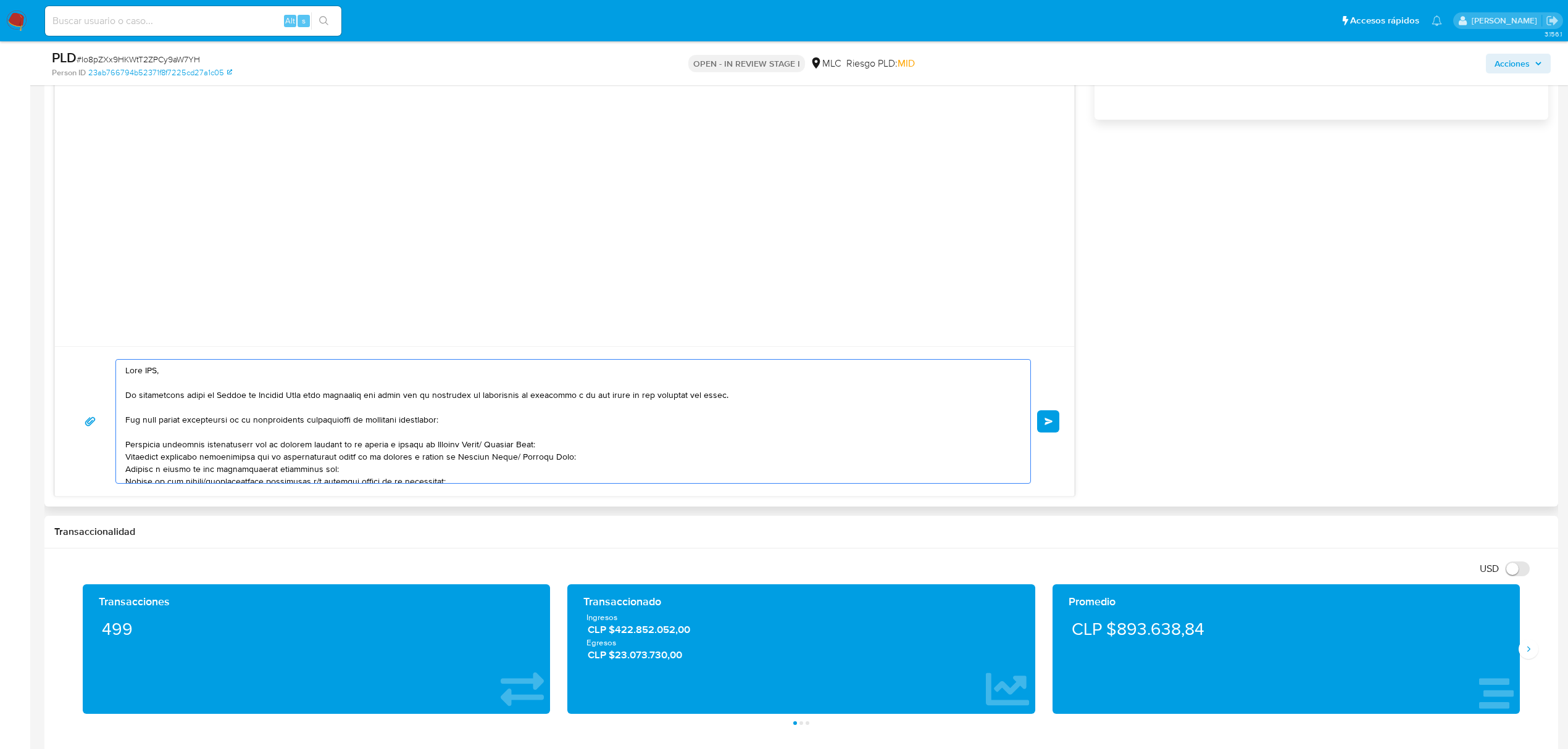
click at [156, 374] on textarea at bounding box center [569, 422] width 889 height 123
paste textarea "RESTAURANT Y COCINERIA"
click at [152, 370] on textarea at bounding box center [569, 422] width 889 height 123
click at [156, 374] on textarea at bounding box center [569, 422] width 889 height 123
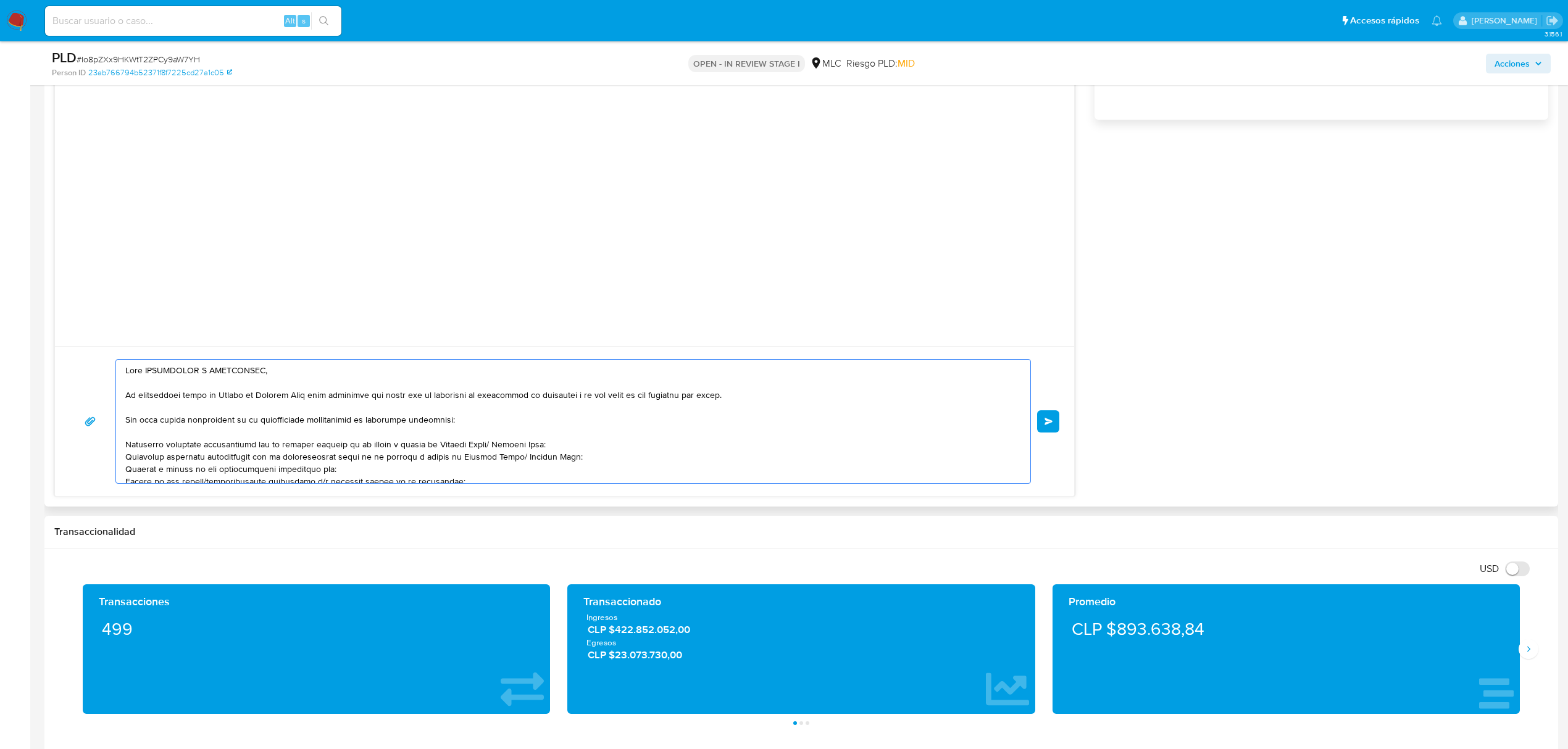
click at [262, 370] on textarea at bounding box center [569, 422] width 889 height 123
click at [258, 370] on textarea at bounding box center [569, 422] width 889 height 123
click at [452, 383] on textarea at bounding box center [569, 422] width 889 height 123
click at [243, 373] on textarea at bounding box center [569, 422] width 889 height 123
click at [0, 0] on lt-span "COCINERÍA" at bounding box center [0, 0] width 0 height 0
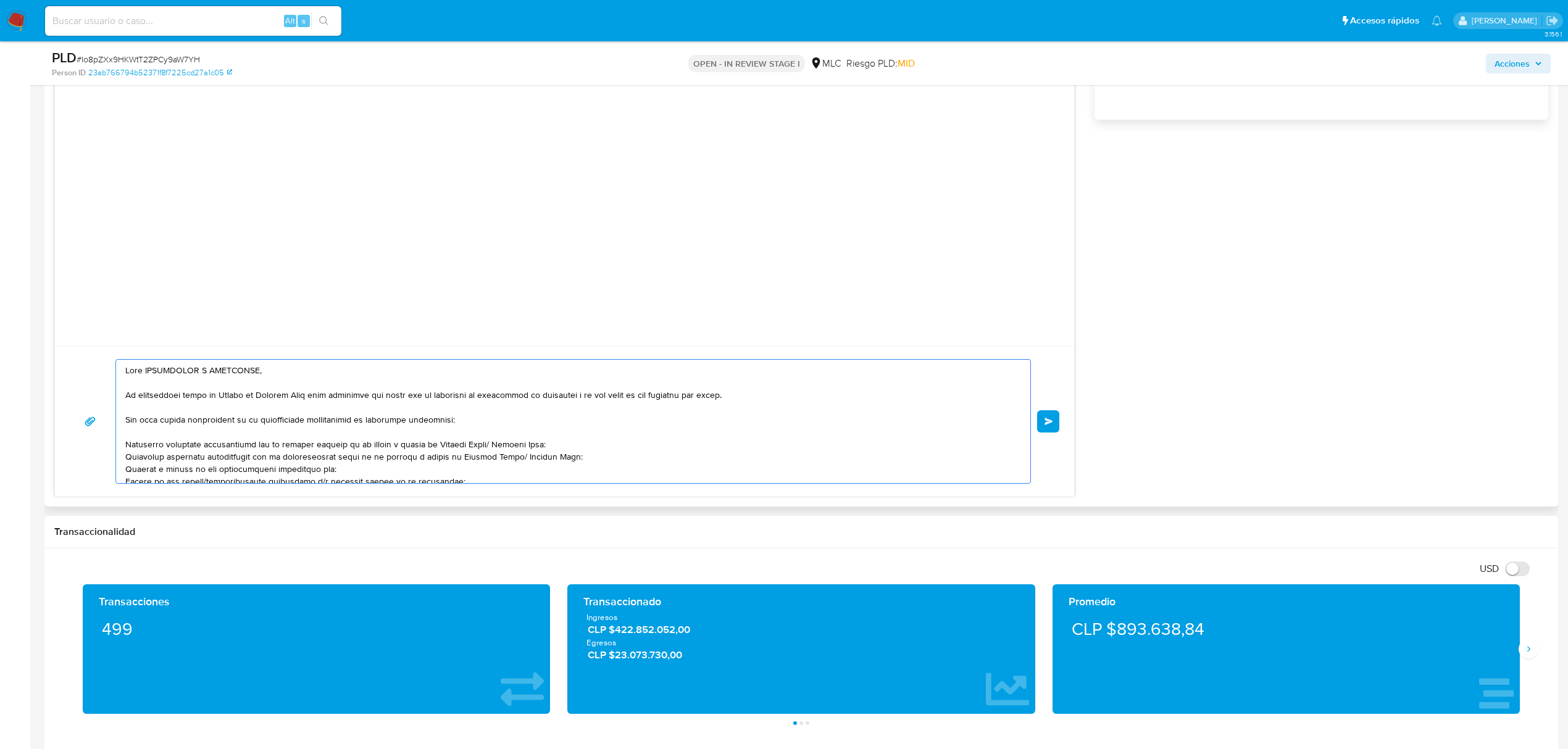
click at [483, 431] on textarea at bounding box center [569, 422] width 889 height 123
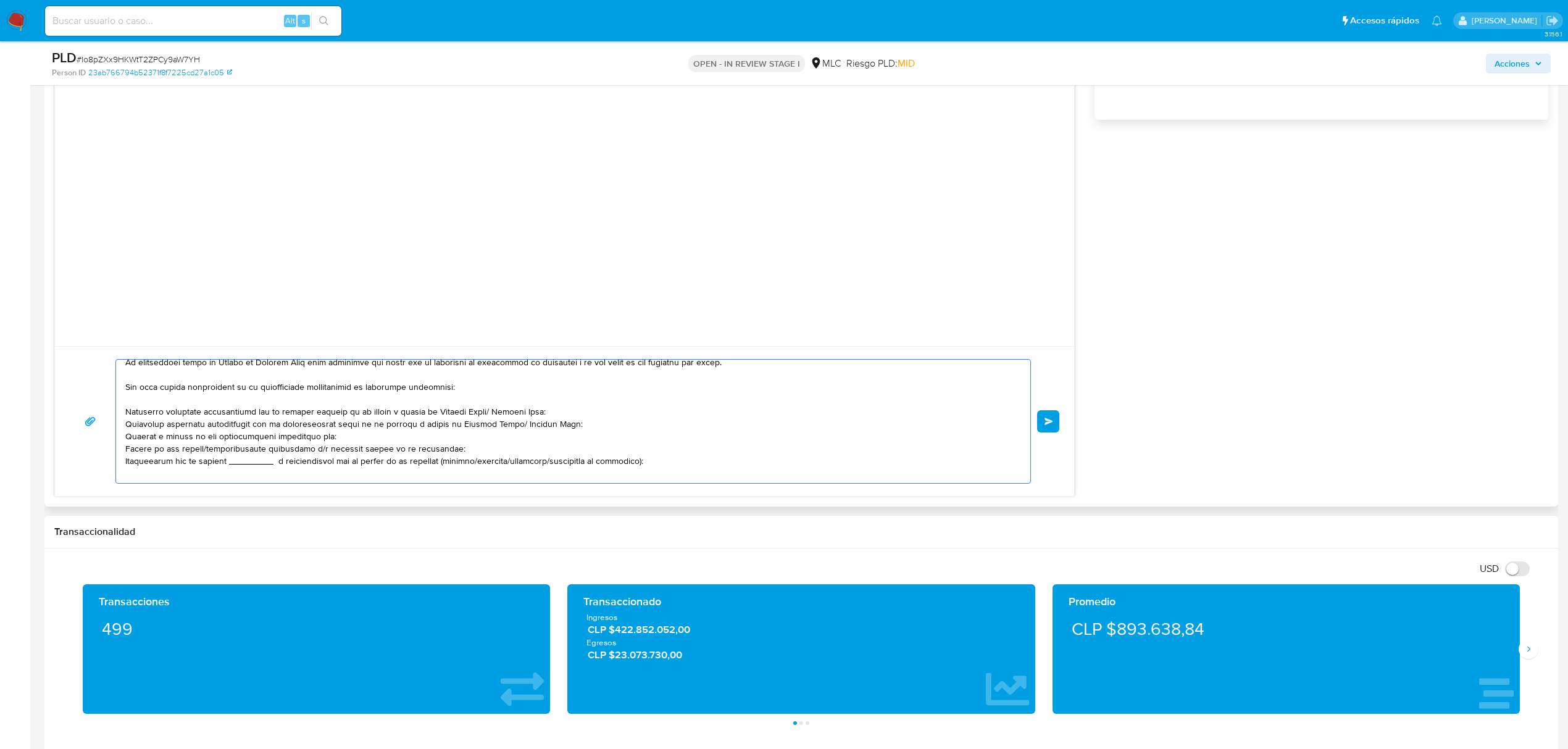
drag, startPoint x: 492, startPoint y: 412, endPoint x: 431, endPoint y: 410, distance: 61.0
click at [431, 410] on textarea at bounding box center [569, 422] width 889 height 123
drag, startPoint x: 449, startPoint y: 450, endPoint x: 119, endPoint y: 423, distance: 331.1
click at [119, 423] on div at bounding box center [570, 422] width 908 height 123
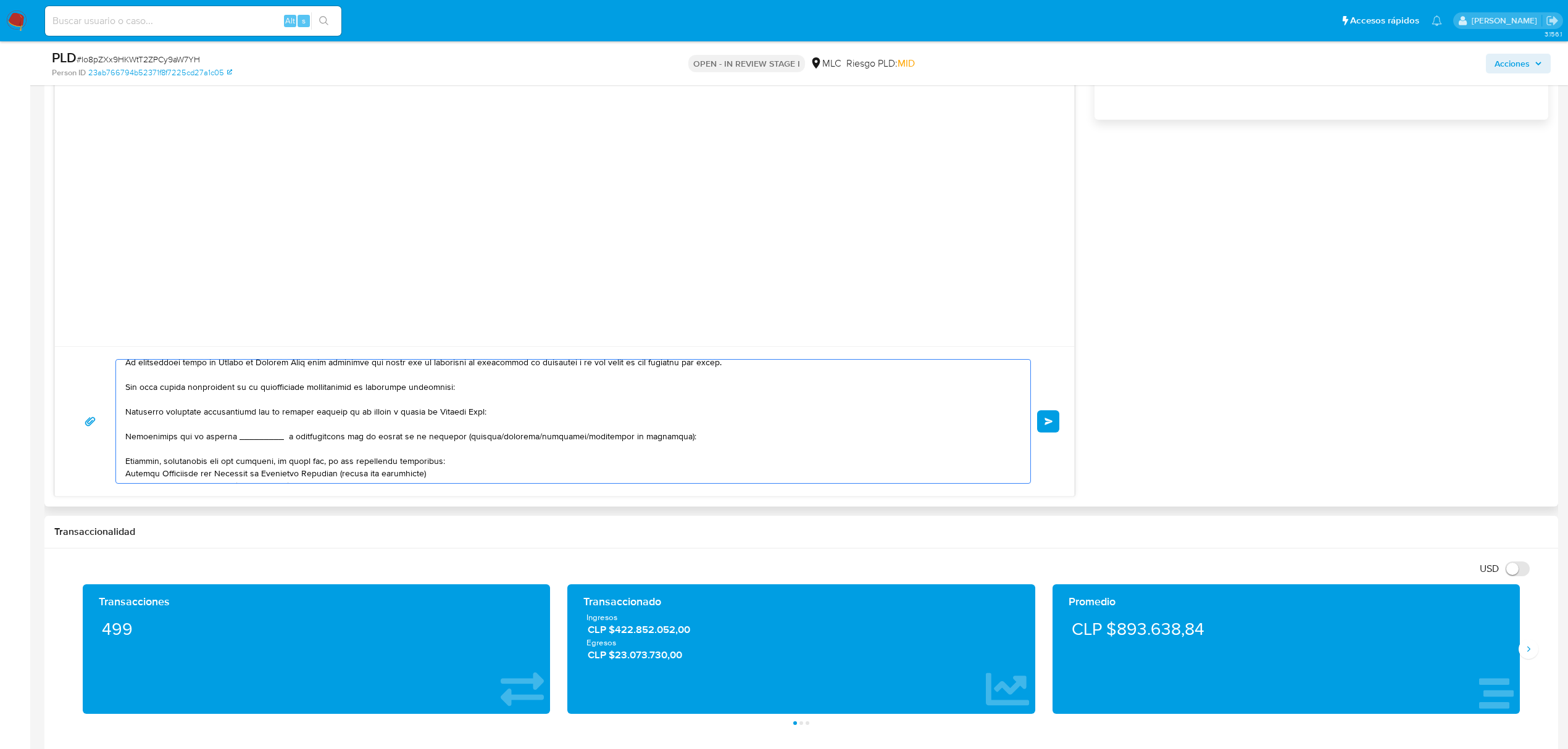
drag, startPoint x: 265, startPoint y: 440, endPoint x: 235, endPoint y: 440, distance: 30.0
click at [235, 440] on textarea at bounding box center [569, 422] width 889 height 123
click at [193, 438] on textarea at bounding box center [569, 422] width 889 height 123
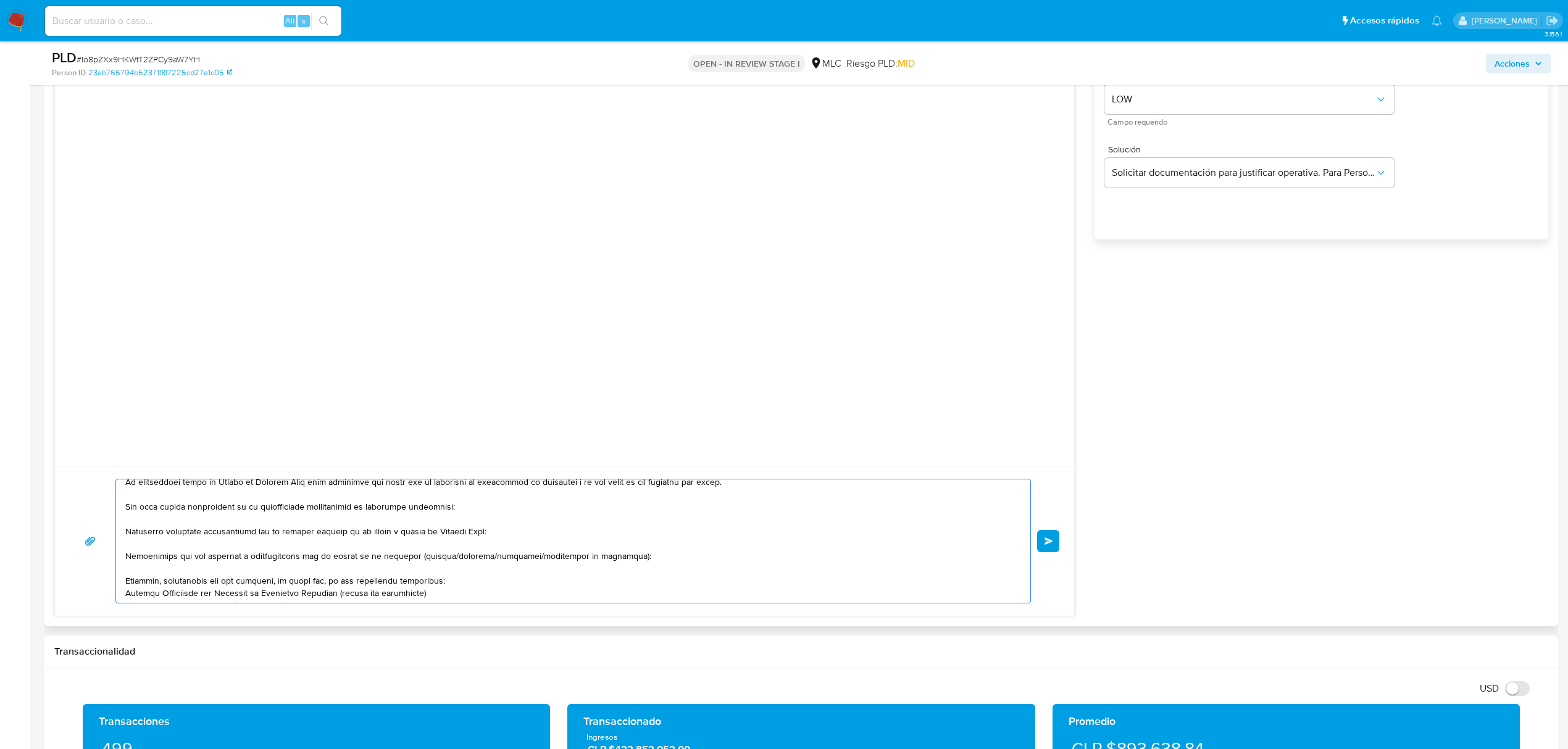
scroll to position [823, 0]
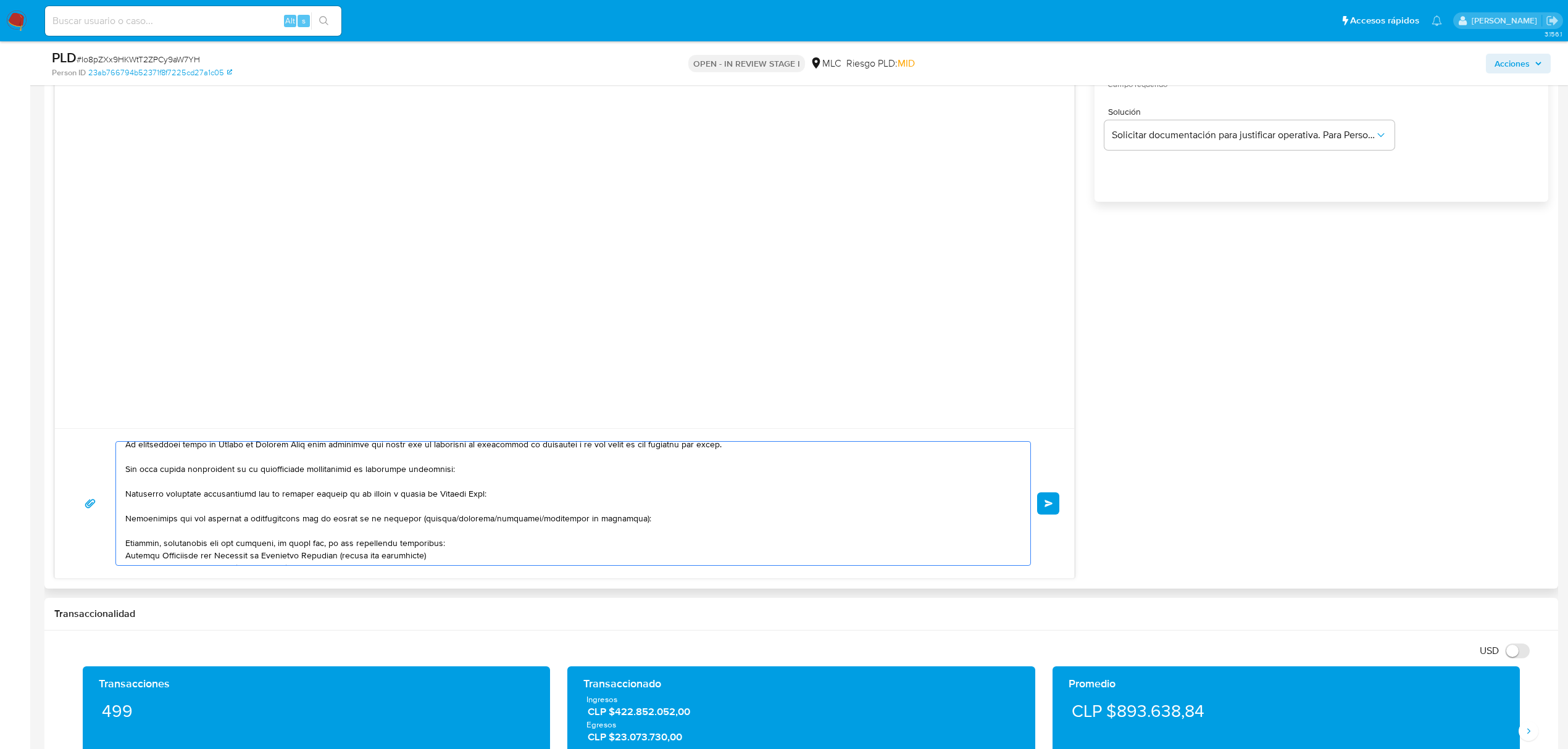
paste textarea "BEXDIGITAL SERVICES SPA, PATRON DORADO SPA, AFC INVESTMENTS SPA y WE COLLECT SPA"
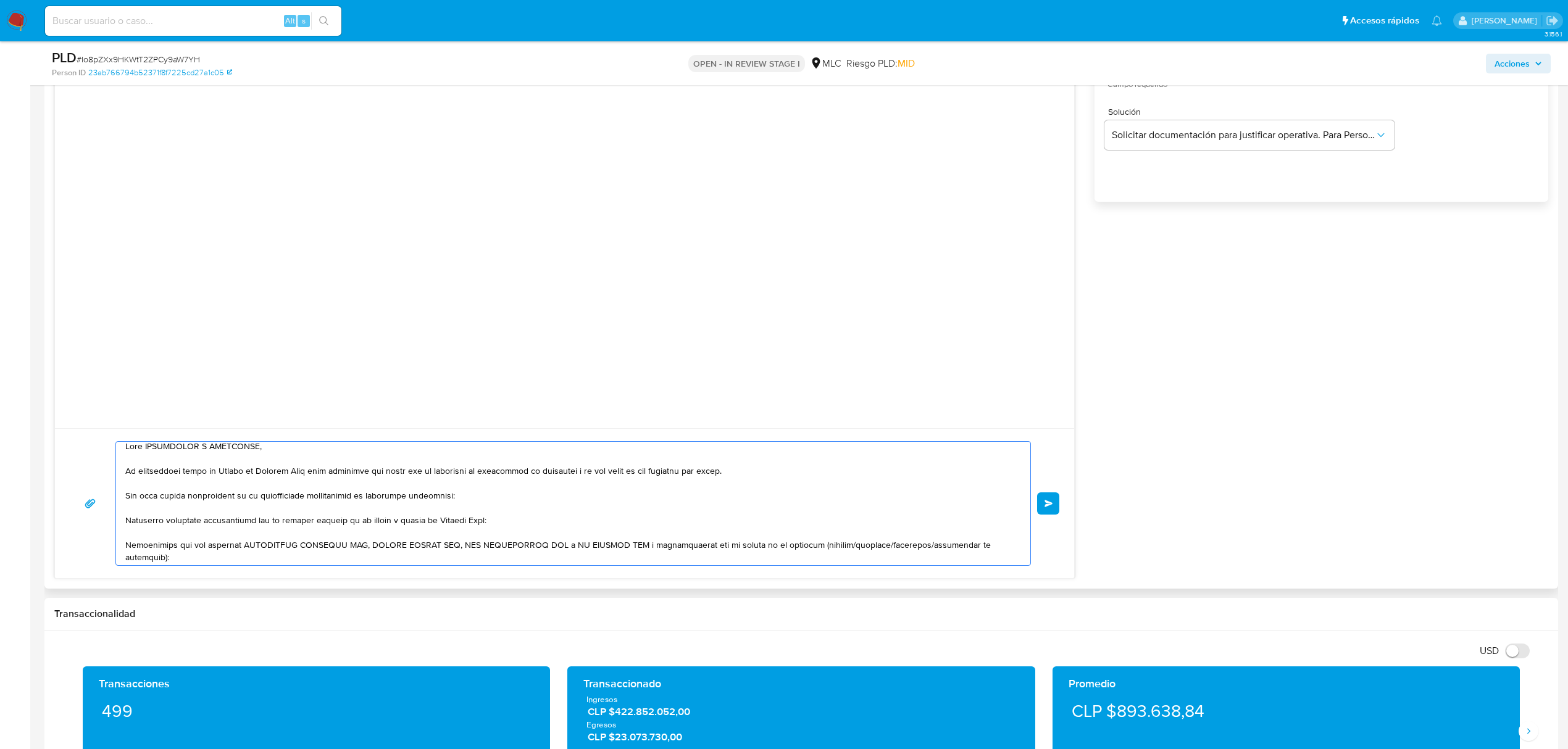
scroll to position [0, 0]
click at [618, 553] on textarea at bounding box center [569, 504] width 889 height 123
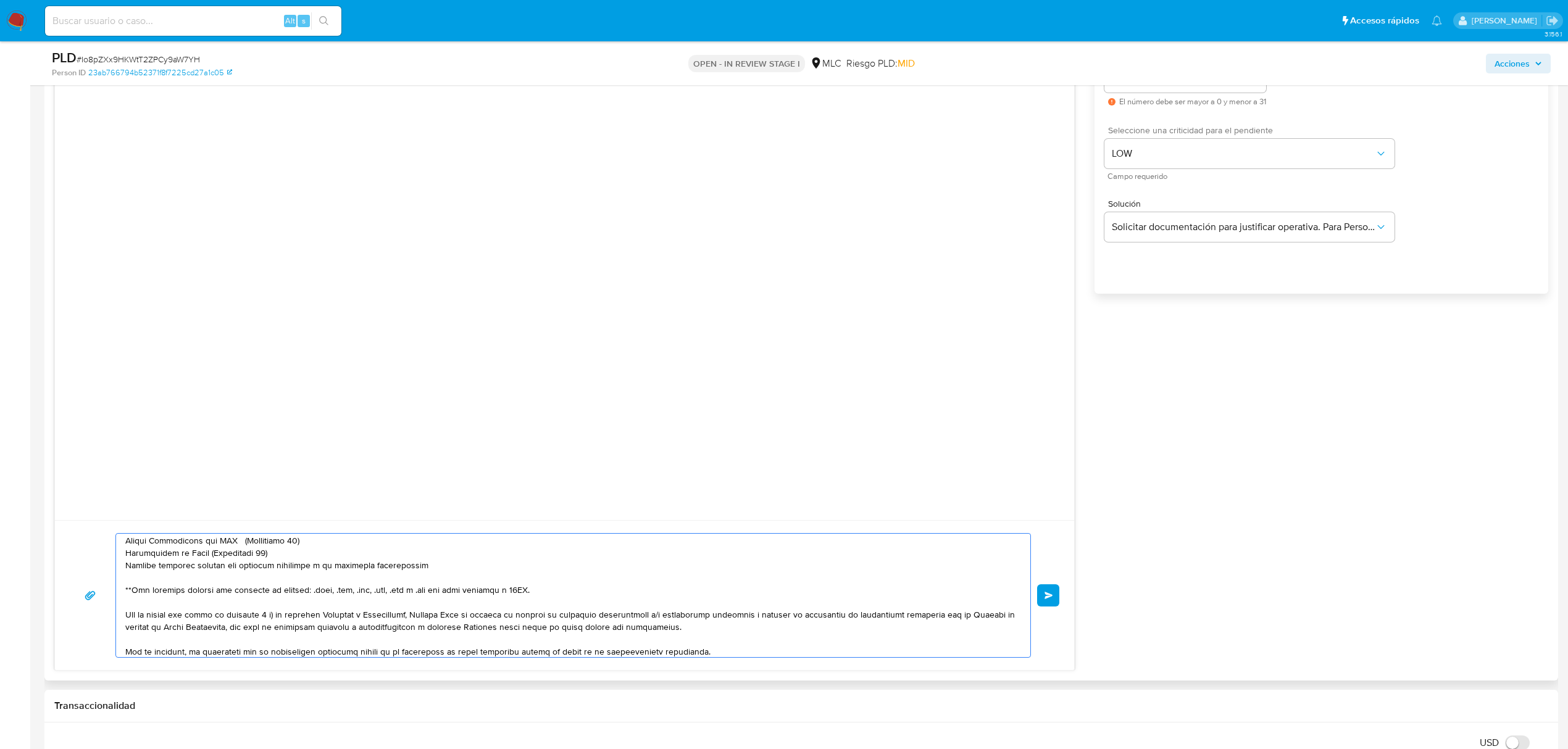
scroll to position [905, 0]
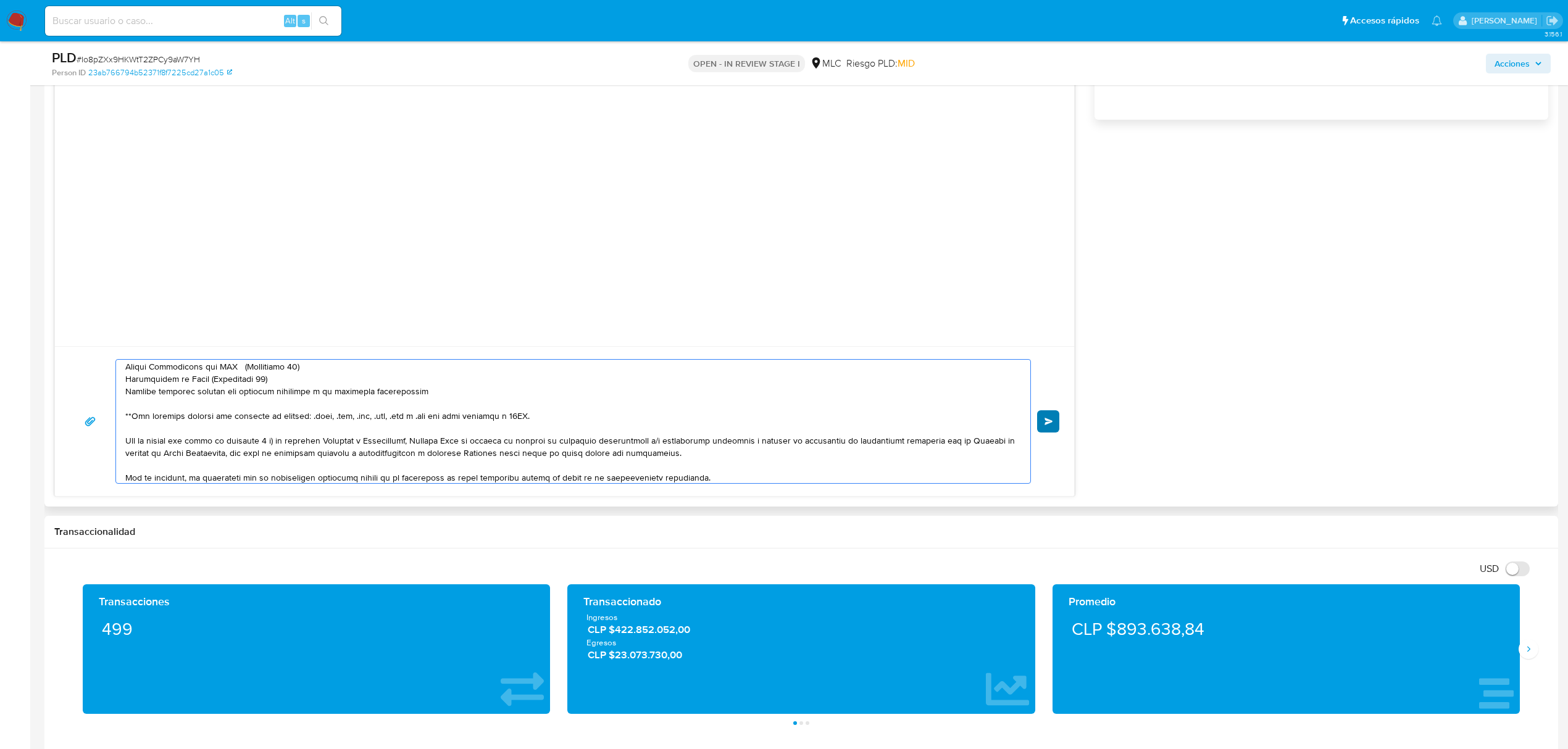
type textarea "Hola RESTAURANT Y COCINERÍA, Te contactamos desde el Equipo de Mercado Pago par…"
click at [1051, 425] on span "Enviar" at bounding box center [1048, 421] width 9 height 7
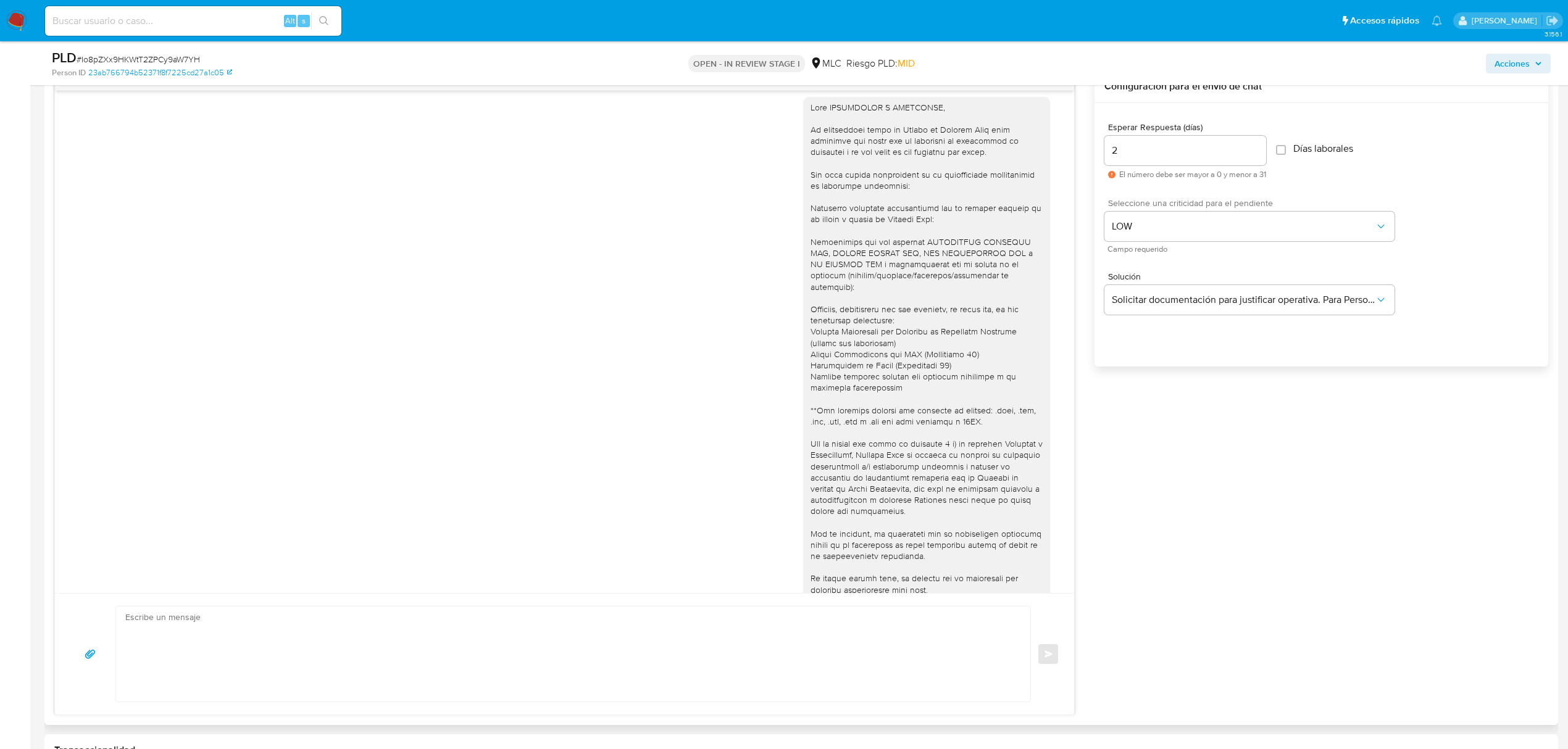
scroll to position [0, 0]
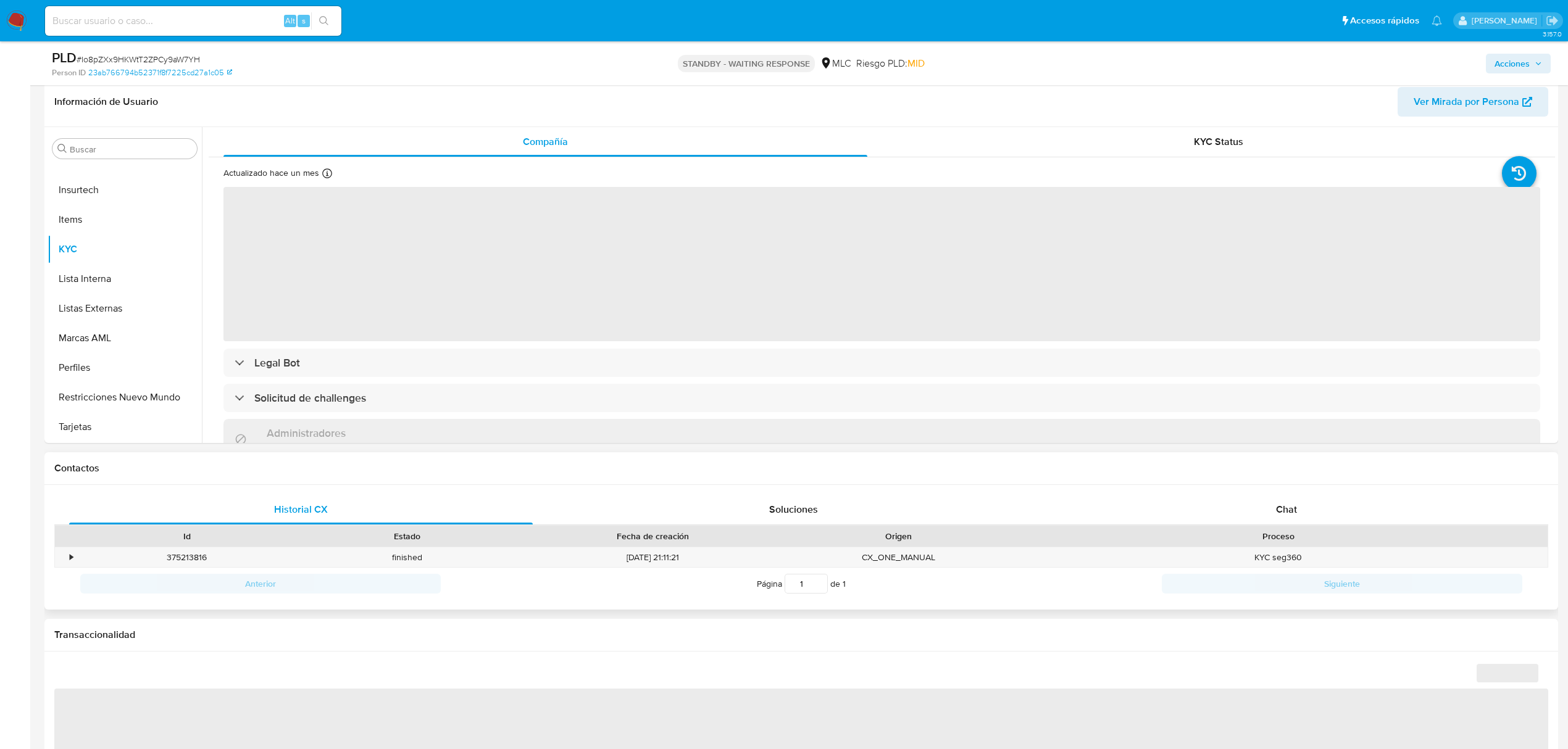
scroll to position [247, 0]
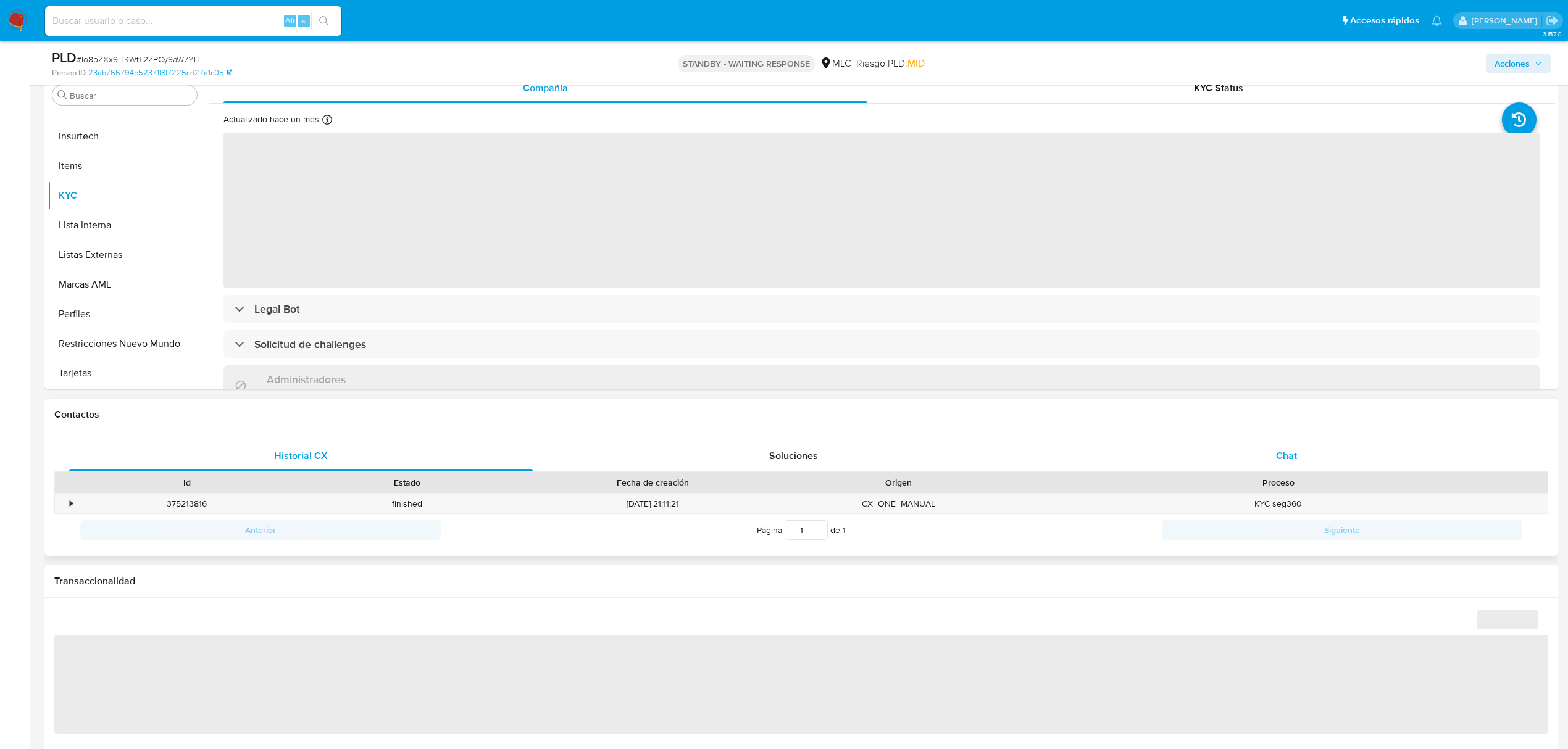
click at [1276, 451] on span "Chat" at bounding box center [1286, 455] width 21 height 14
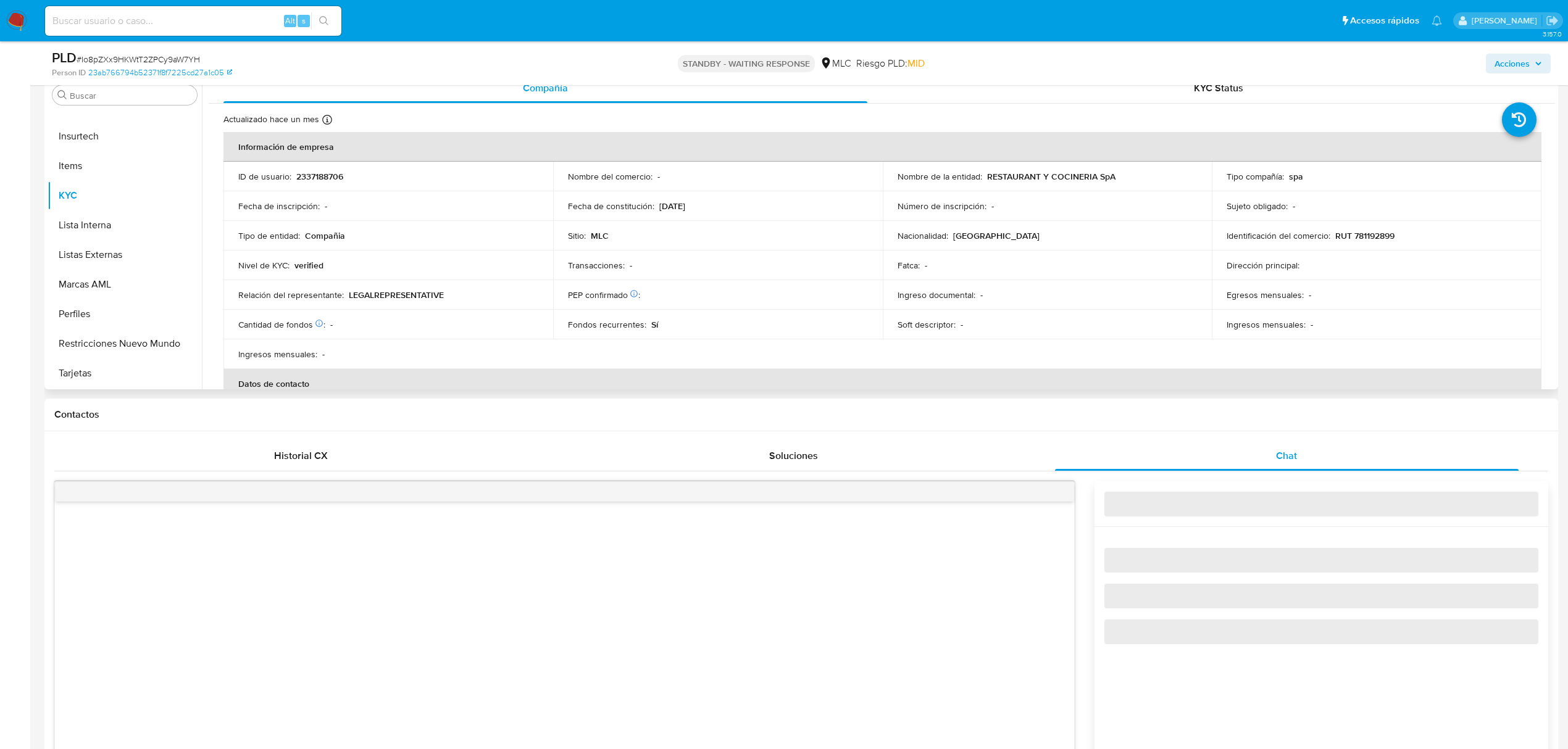
select select "10"
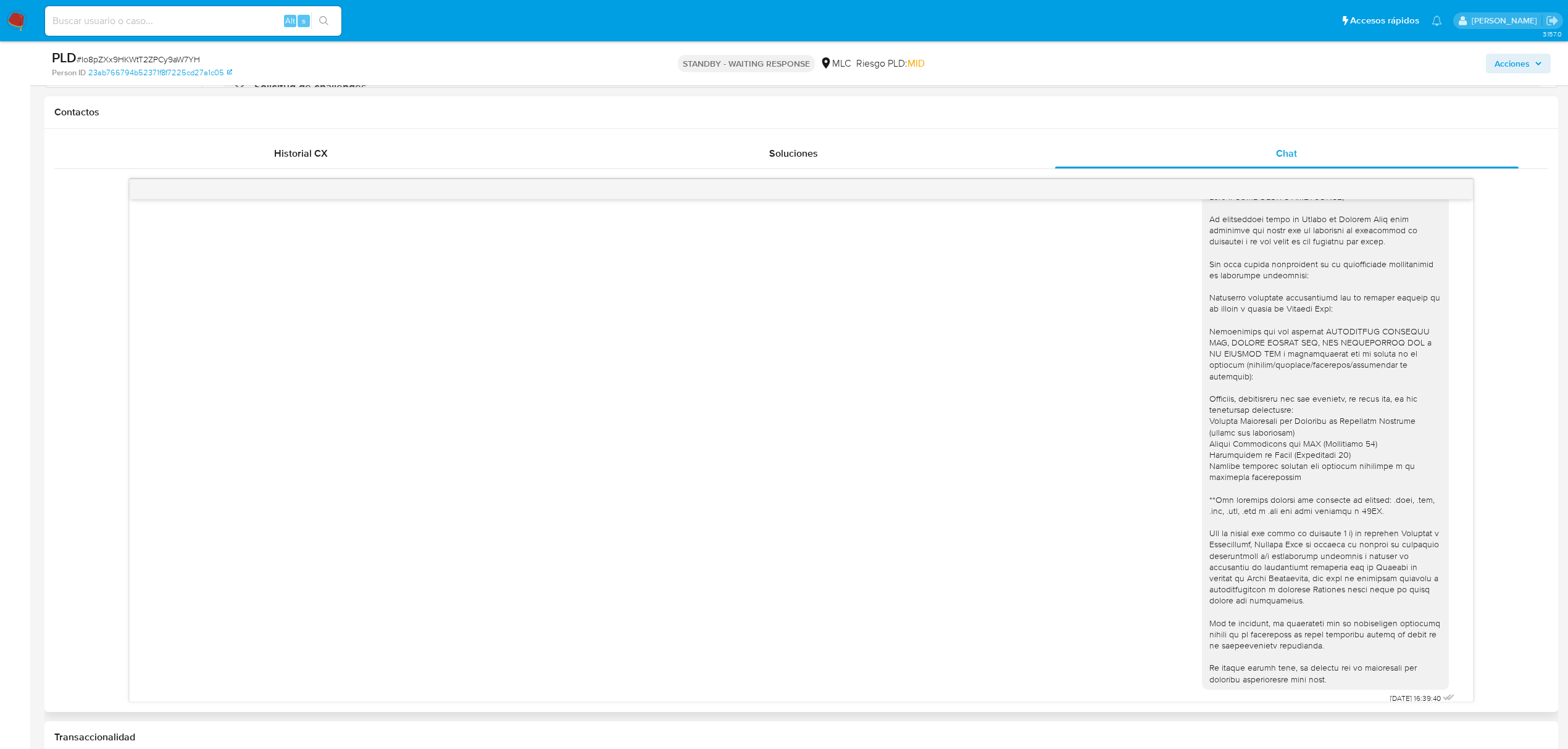
scroll to position [576, 0]
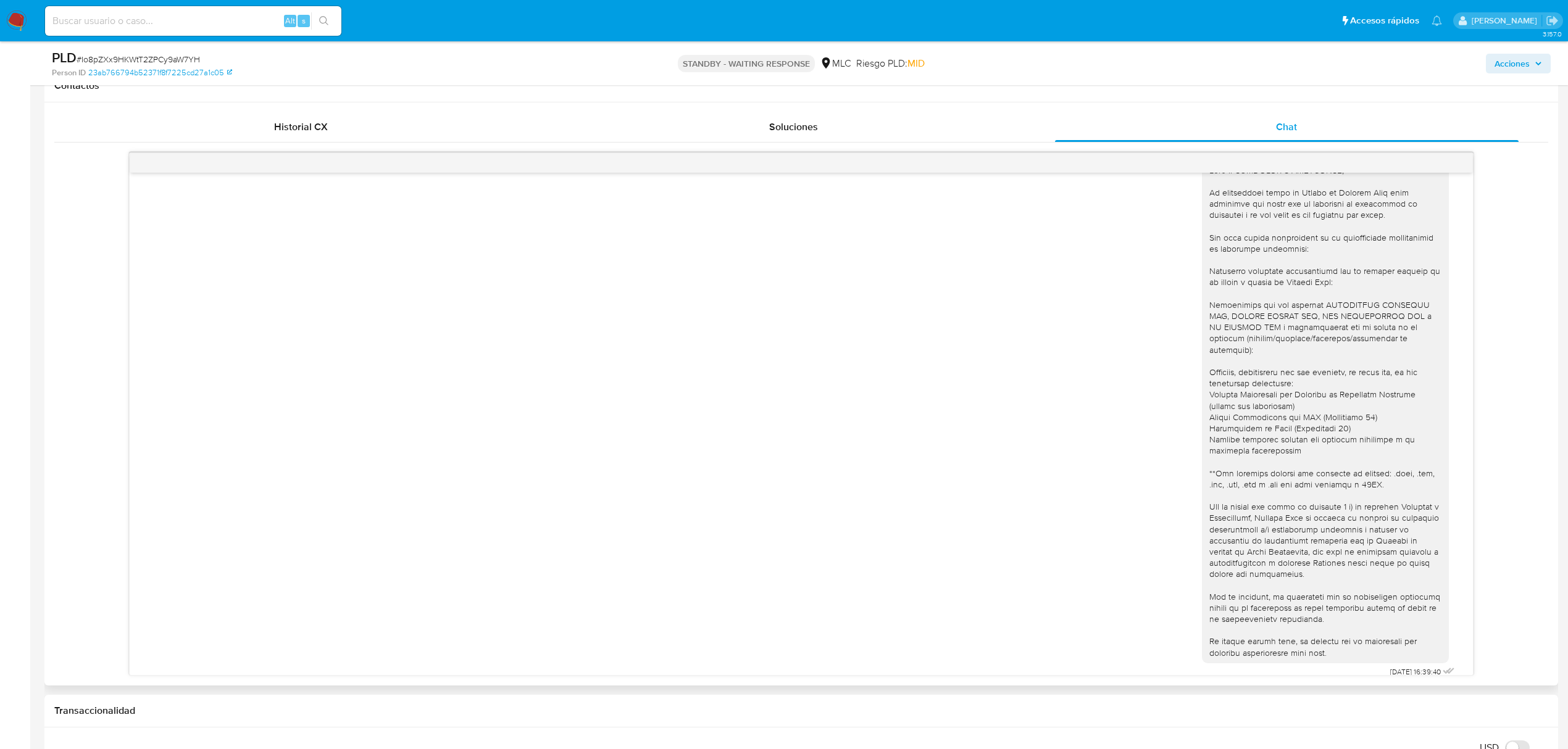
click at [1391, 339] on div at bounding box center [1324, 411] width 232 height 494
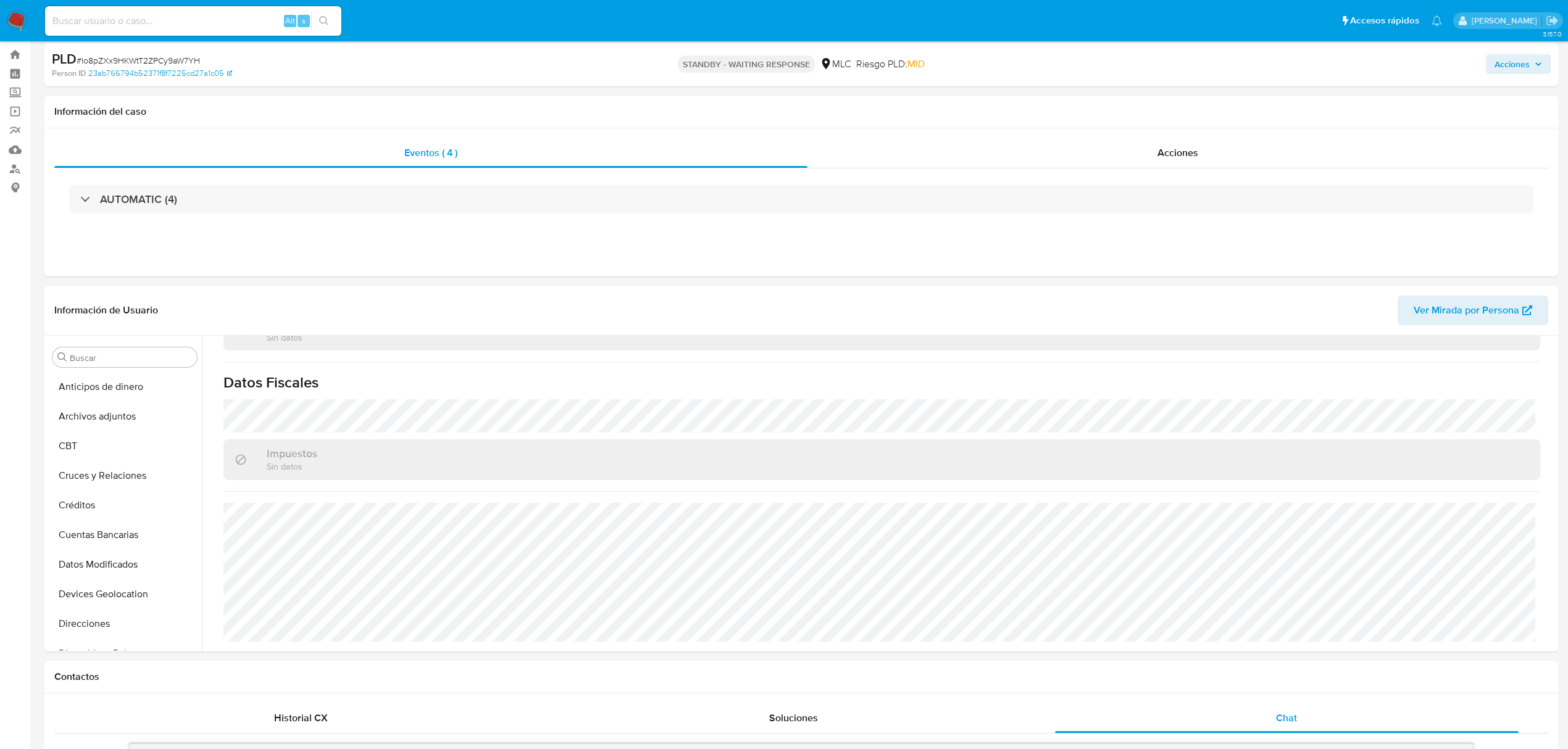
scroll to position [0, 0]
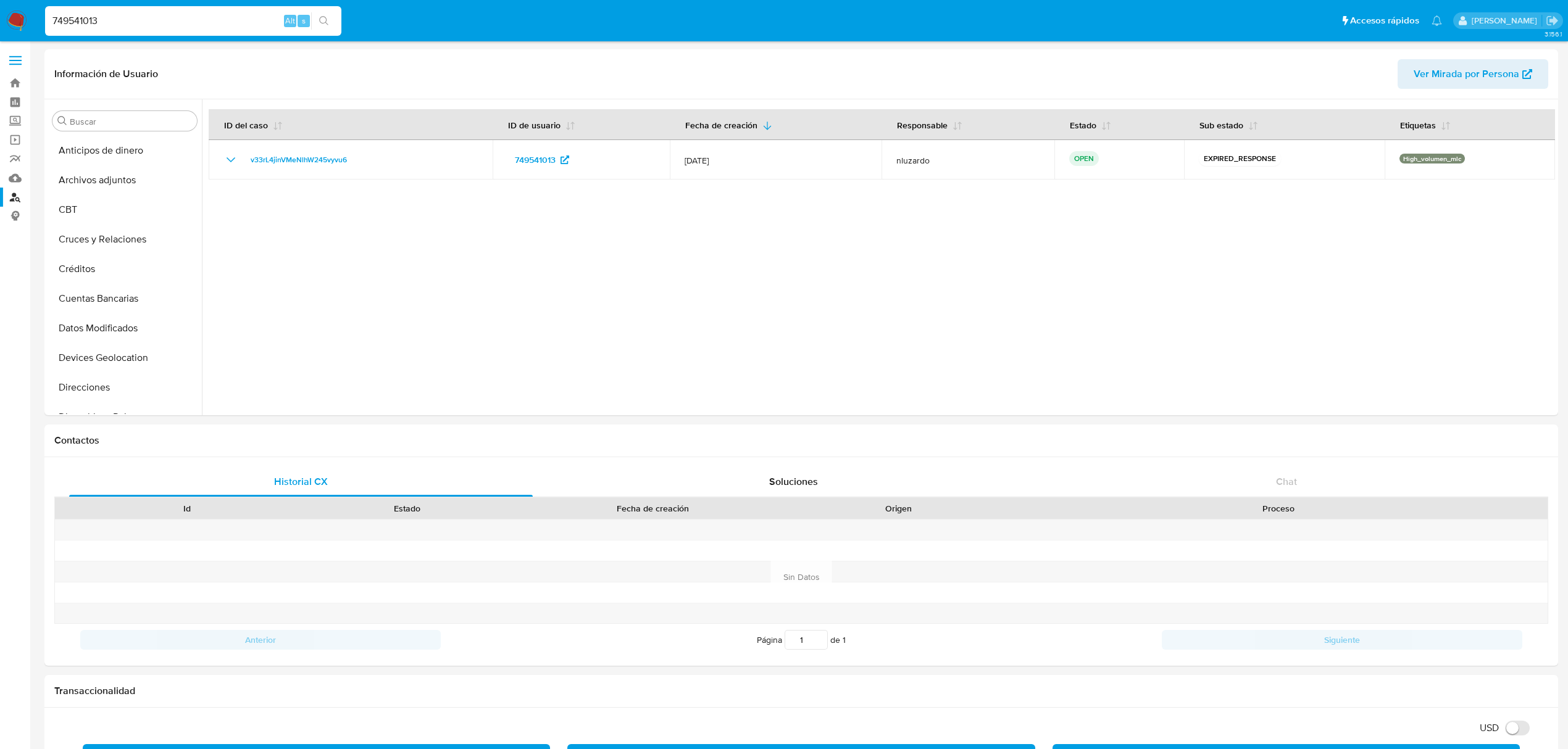
select select "10"
click at [14, 74] on link "Bandeja" at bounding box center [73, 83] width 147 height 19
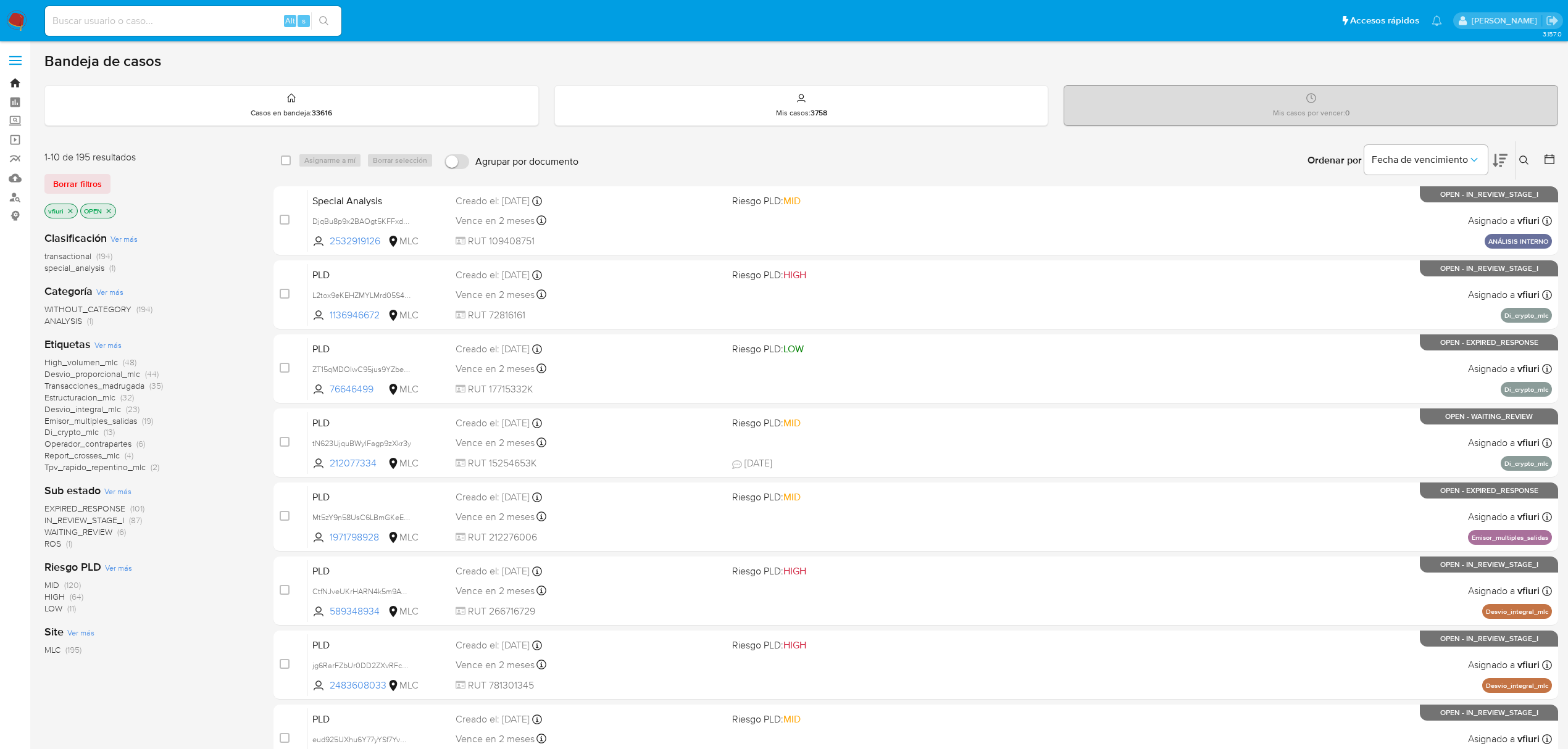
click at [12, 87] on link "Bandeja" at bounding box center [73, 83] width 147 height 19
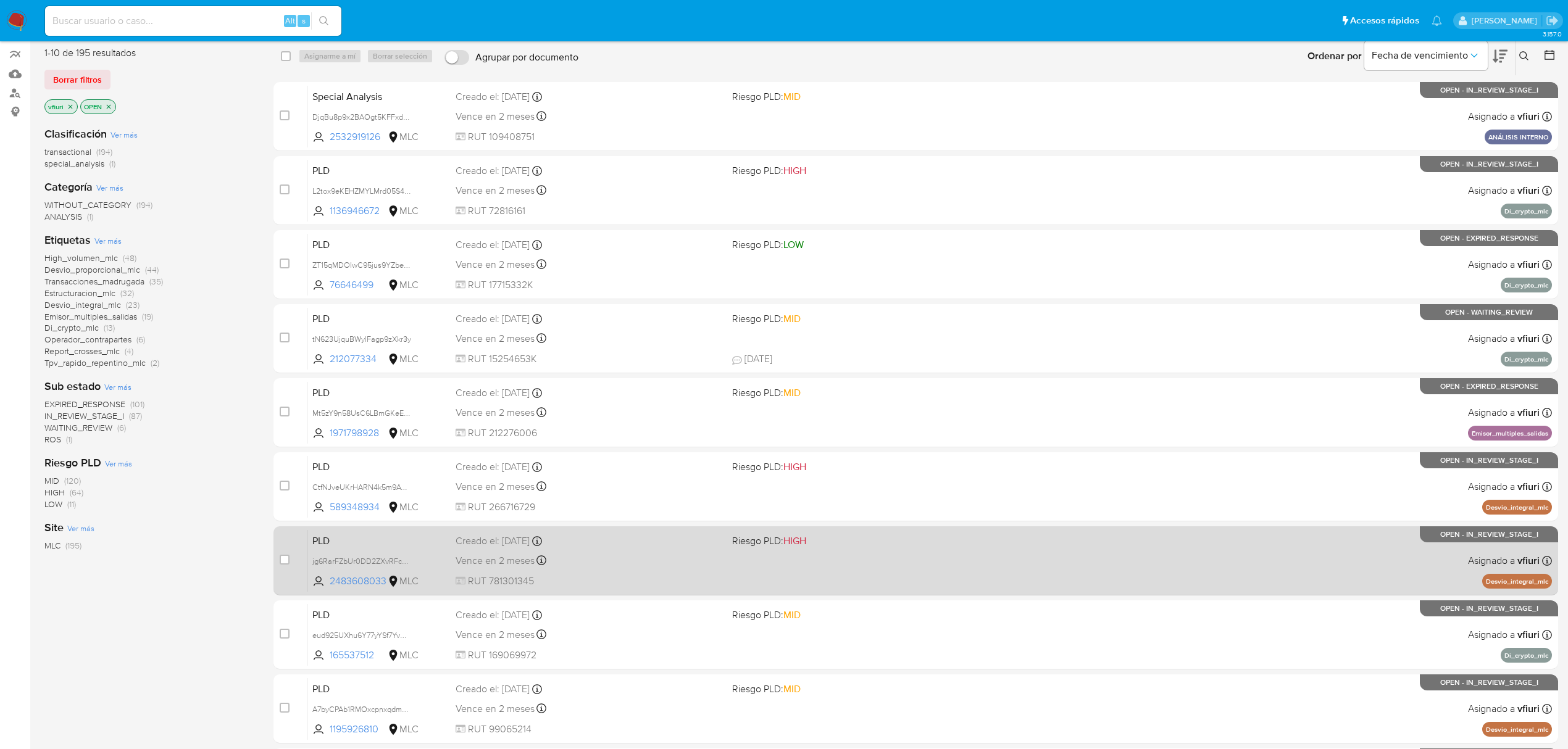
scroll to position [225, 0]
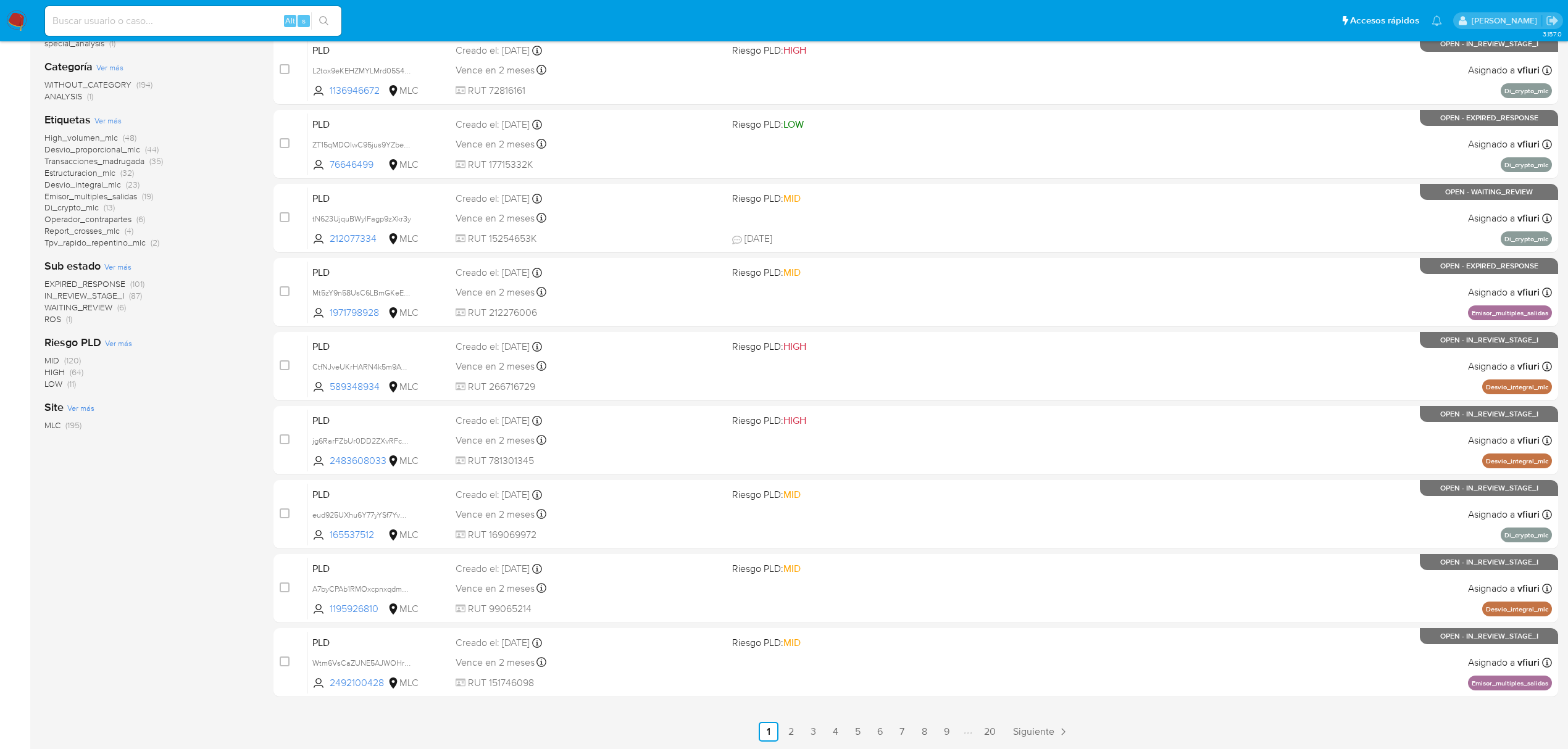
click at [990, 721] on div "select-all-cases-checkbox Asignarme a mí Borrar selección Agrupar por documento…" at bounding box center [915, 329] width 1284 height 826
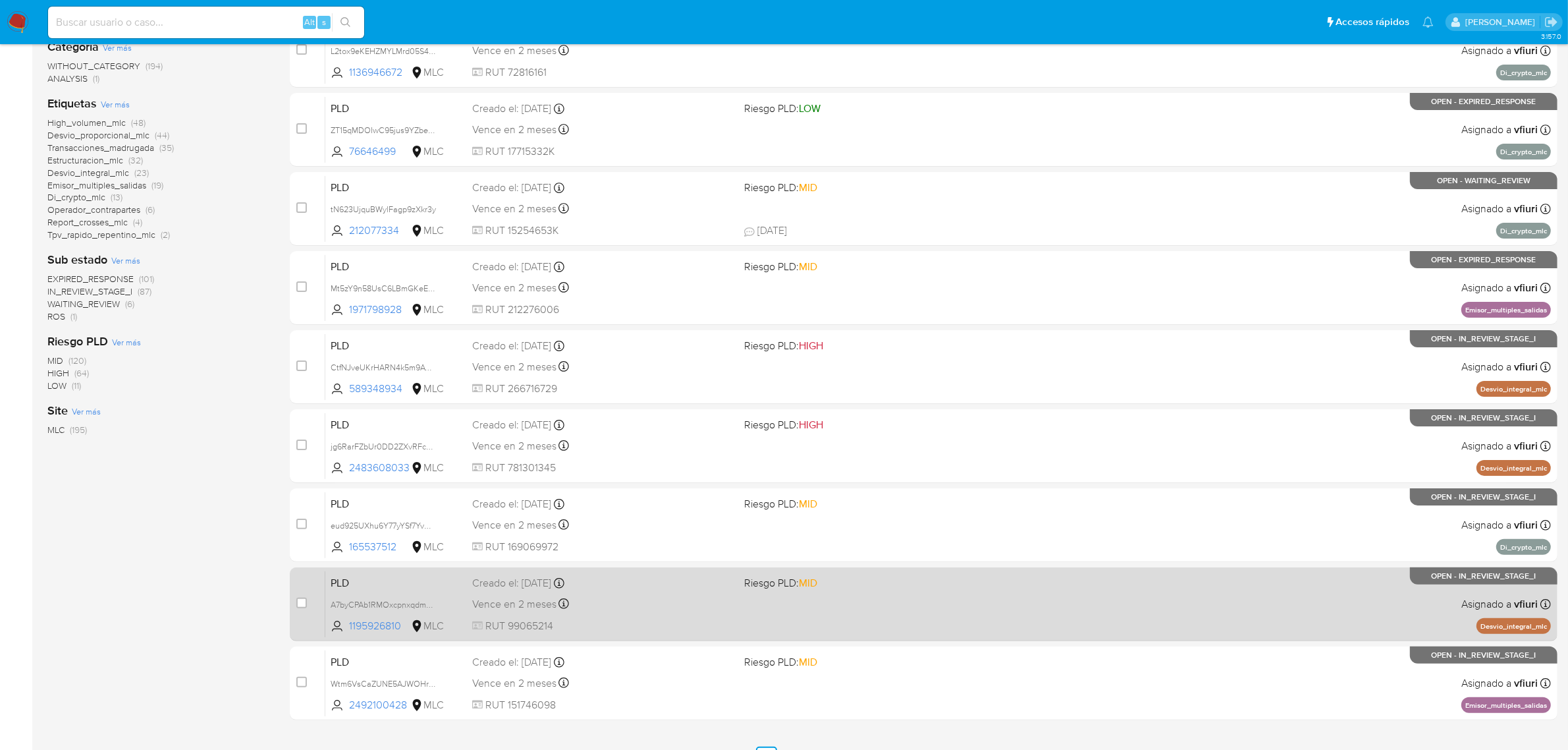
scroll to position [289, 0]
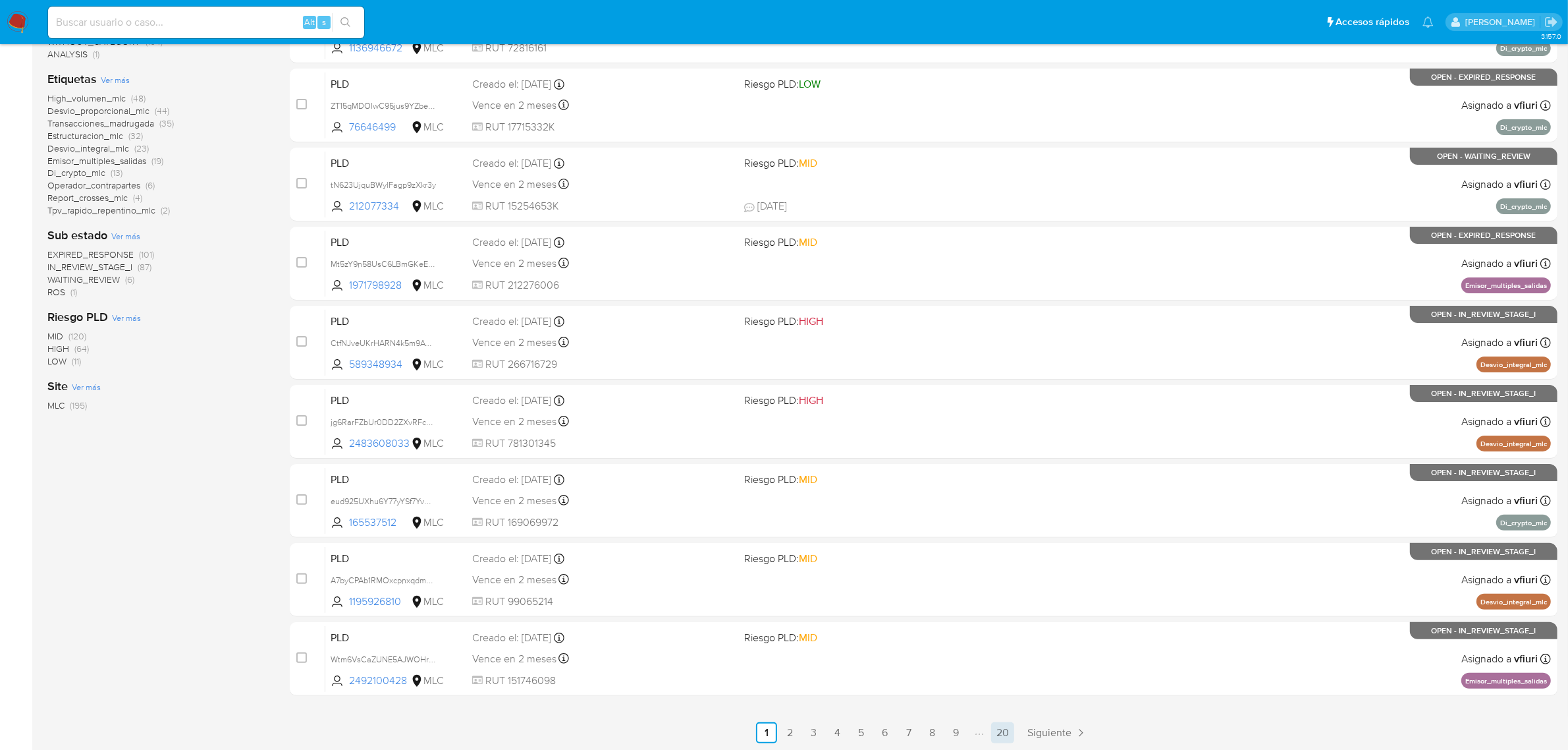
click at [1007, 736] on link "20" at bounding box center [1002, 732] width 23 height 21
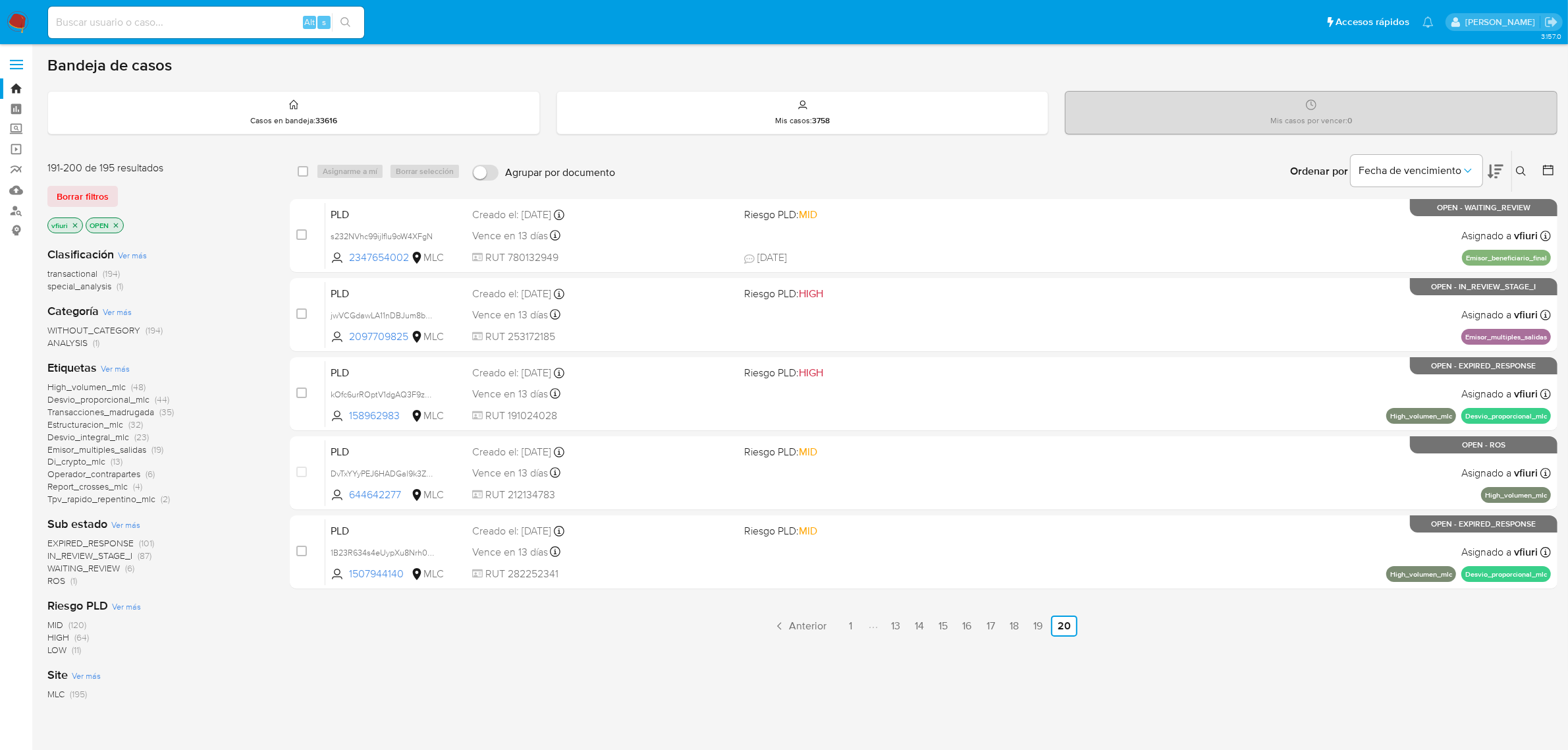
click at [1562, 167] on main "3.157.0" at bounding box center [784, 386] width 1568 height 772
click at [1543, 170] on icon at bounding box center [1548, 170] width 10 height 10
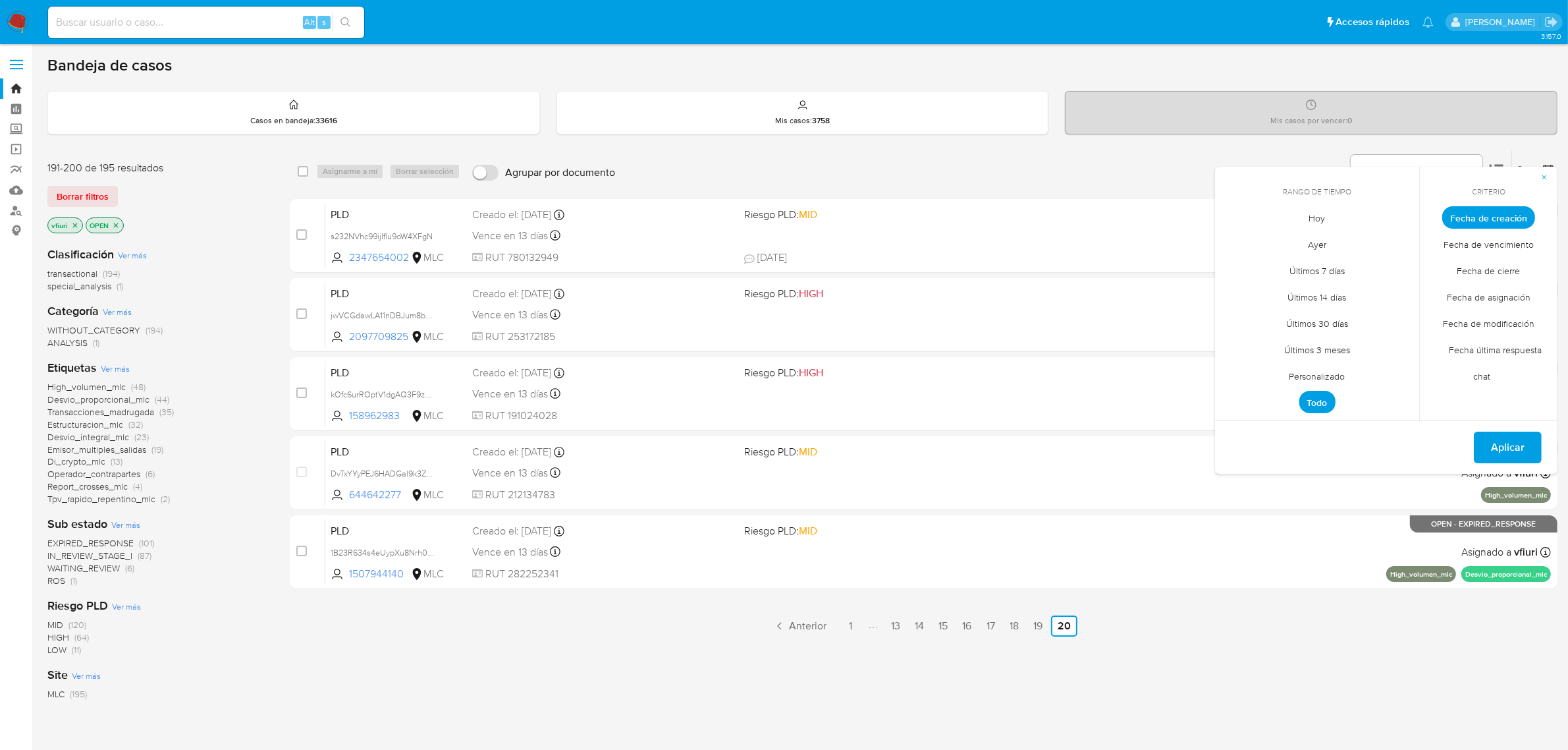
click at [1351, 373] on span "Personalizado" at bounding box center [1318, 377] width 84 height 27
click at [1235, 242] on icon "Mes anterior" at bounding box center [1235, 241] width 5 height 9
click at [1238, 242] on icon "Mes anterior" at bounding box center [1235, 241] width 15 height 15
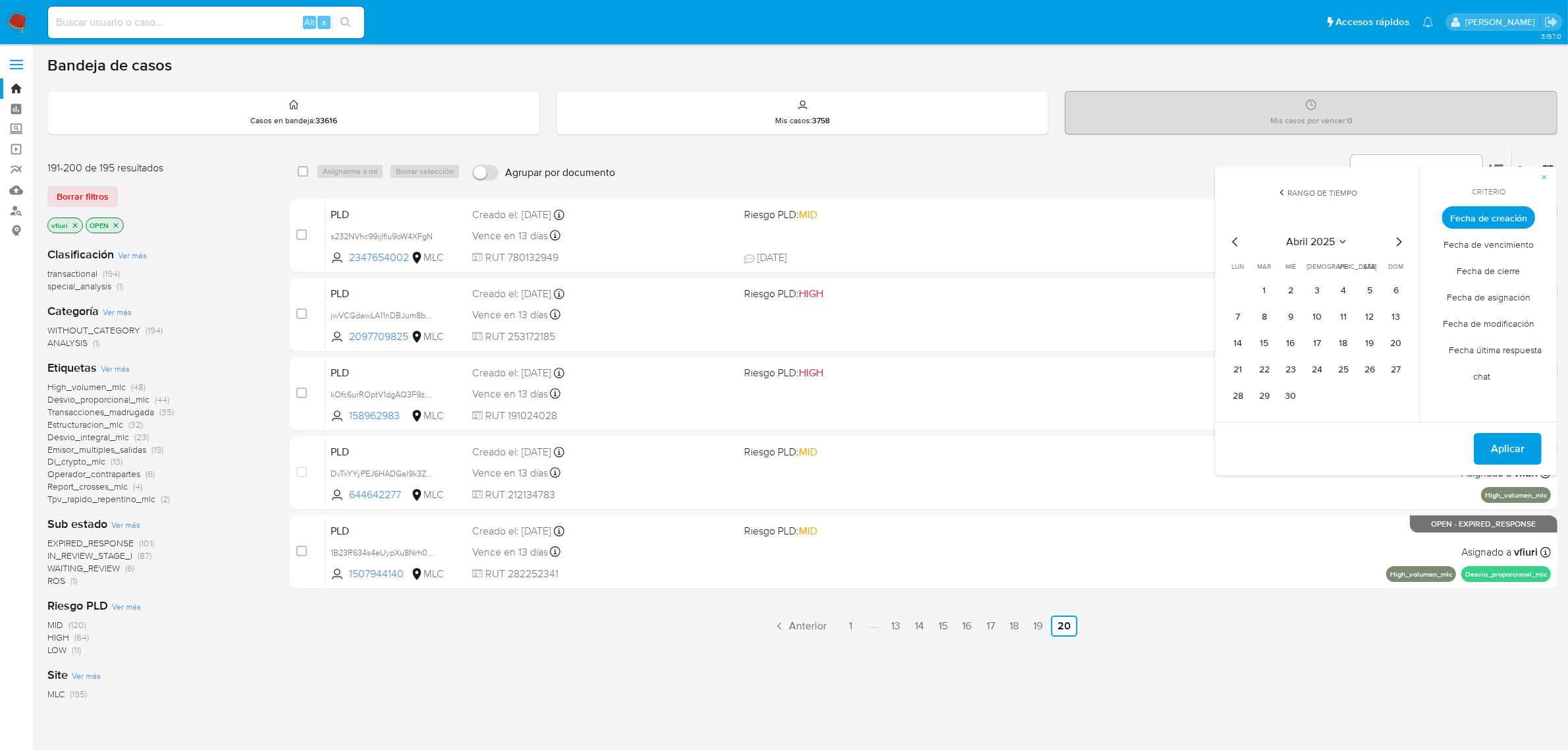
click at [1399, 242] on icon "Mes siguiente" at bounding box center [1399, 241] width 15 height 15
click at [1321, 346] on button "12" at bounding box center [1317, 343] width 21 height 21
click at [1499, 470] on span "Aplicar" at bounding box center [1507, 475] width 33 height 29
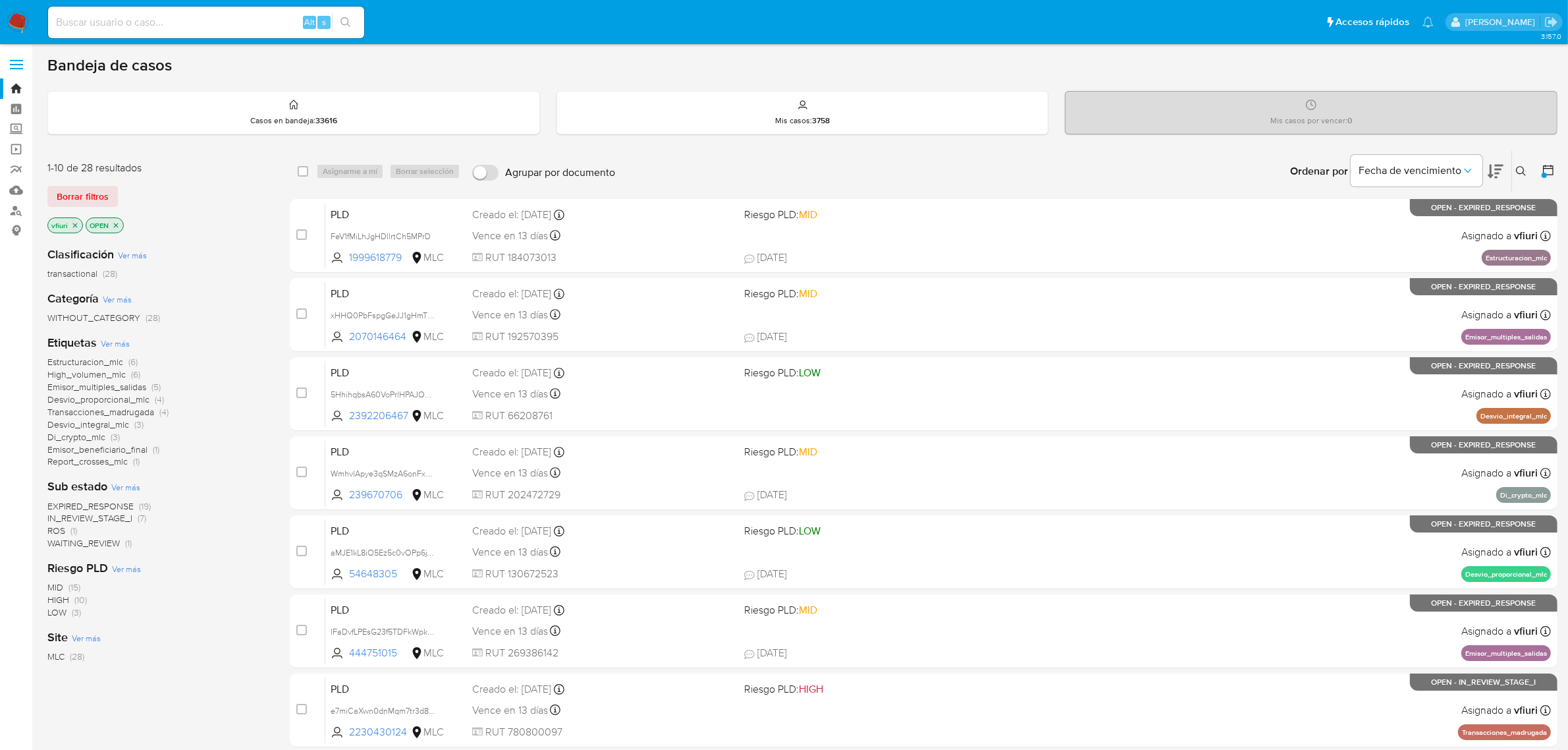
click at [130, 449] on span "Emisor_beneficiario_final" at bounding box center [97, 449] width 100 height 13
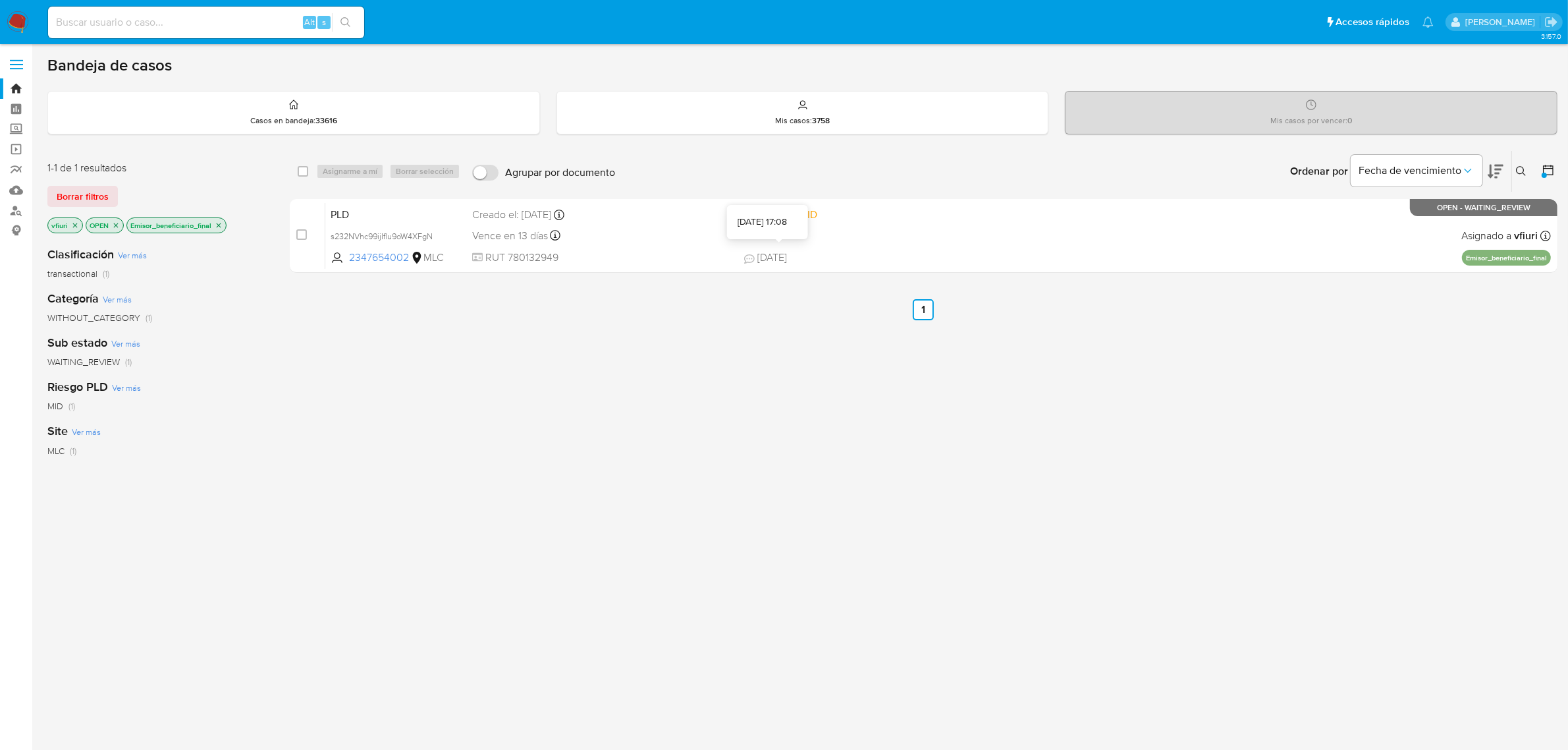
click at [781, 225] on div "27/08/2025 17:08" at bounding box center [763, 222] width 50 height 13
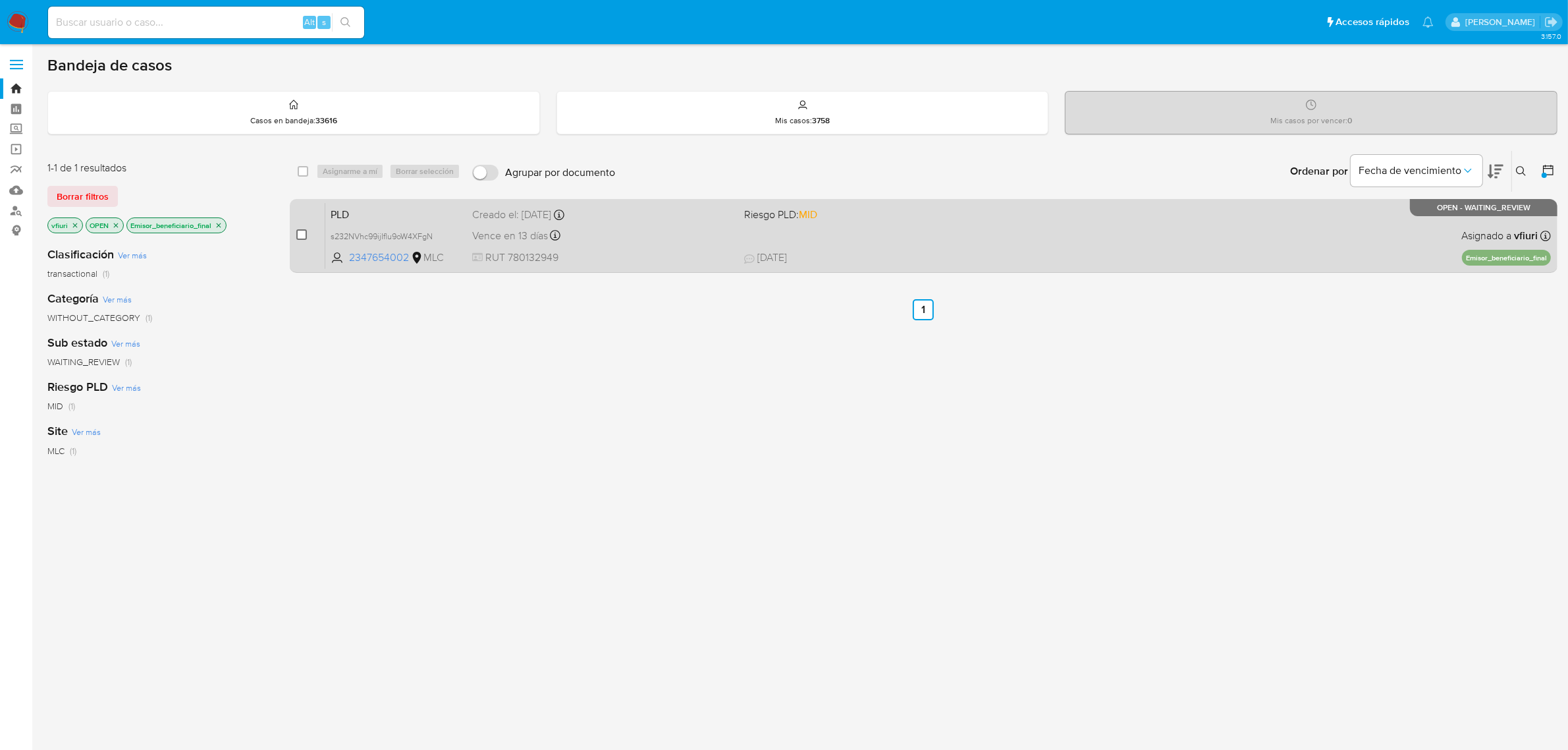
click at [299, 233] on input "checkbox" at bounding box center [301, 235] width 10 height 10
checkbox input "true"
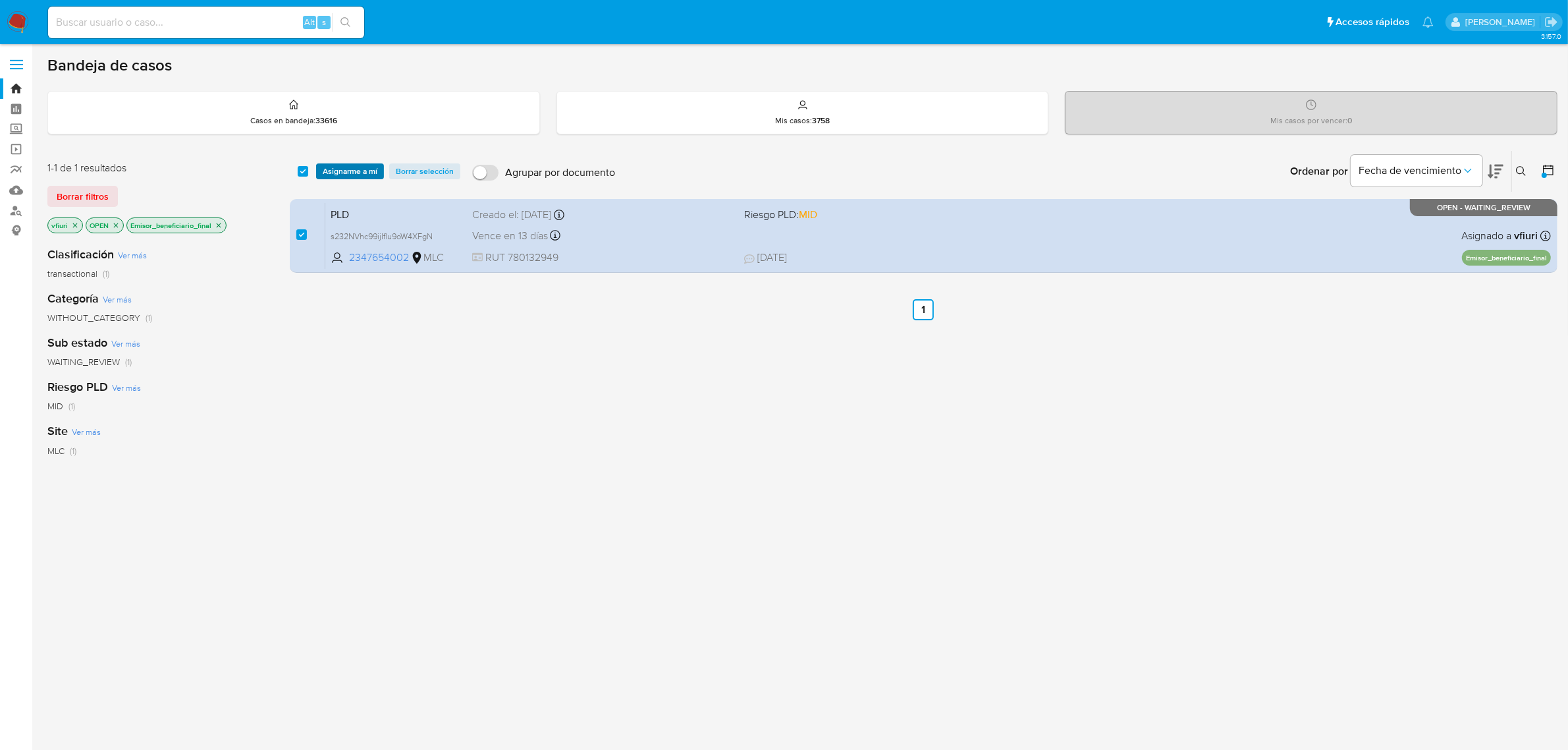
click at [339, 176] on span "Asignarme a mí" at bounding box center [350, 170] width 55 height 13
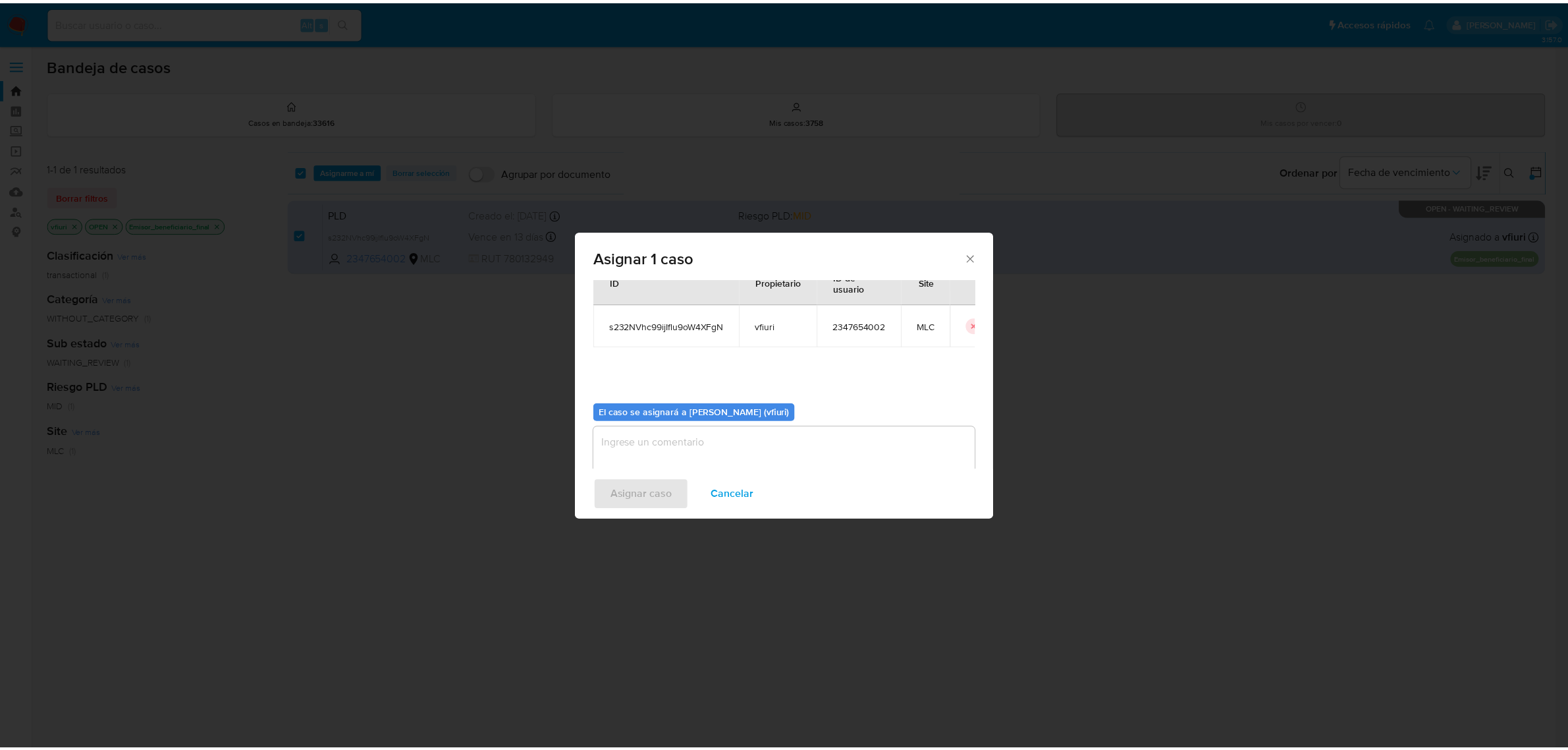
scroll to position [67, 0]
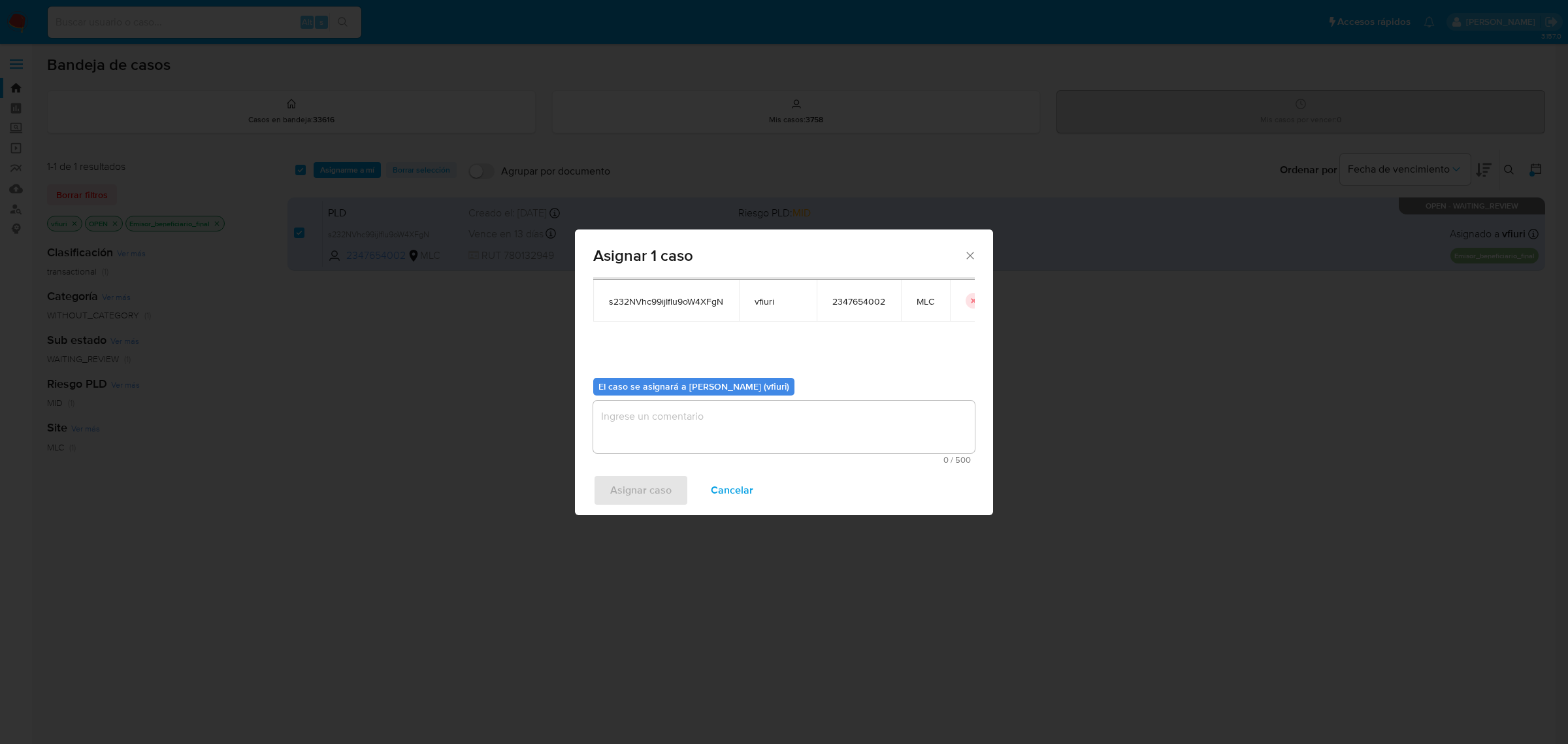
click at [726, 436] on textarea "assign-modal" at bounding box center [784, 427] width 381 height 53
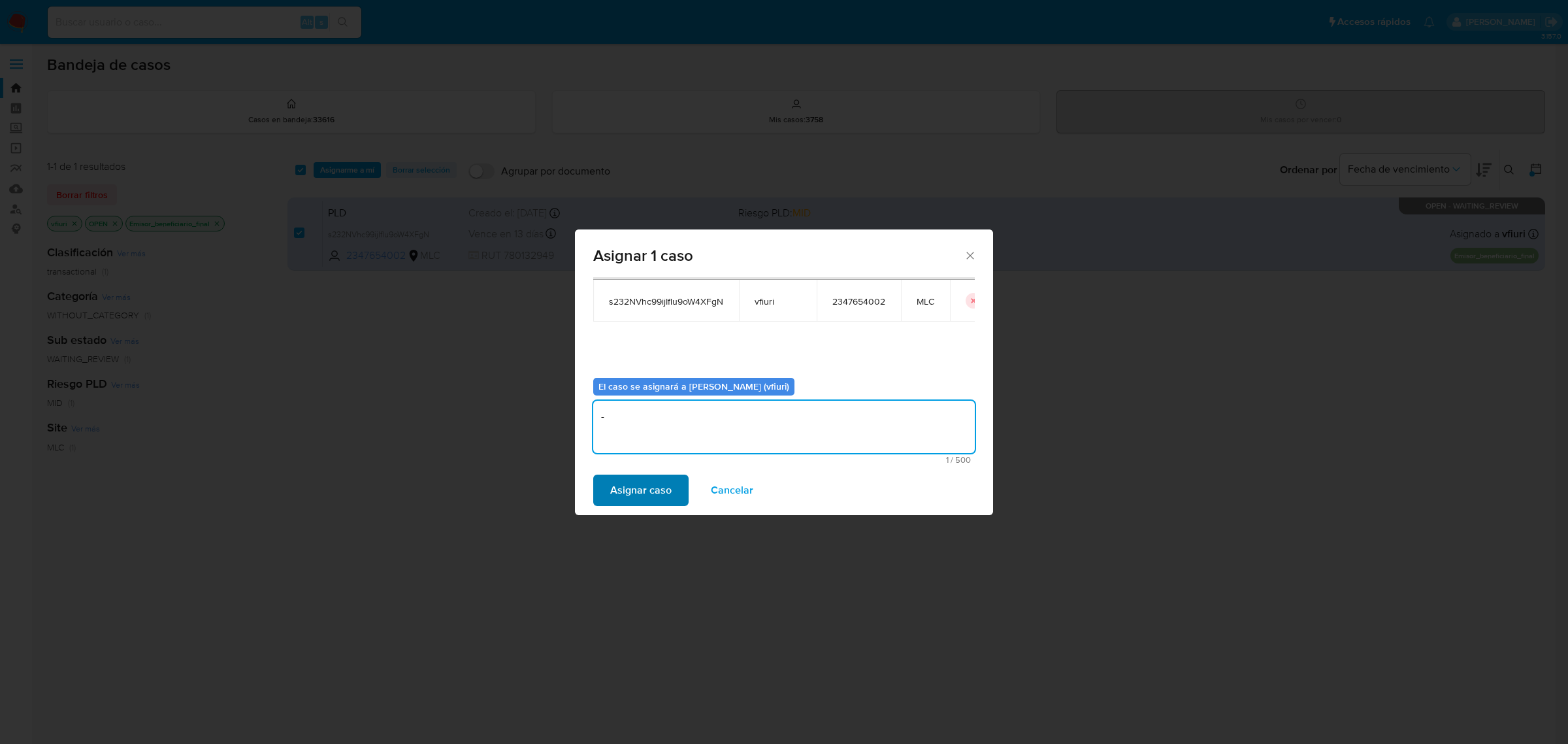
type textarea "-"
click at [644, 499] on span "Asignar caso" at bounding box center [641, 490] width 61 height 29
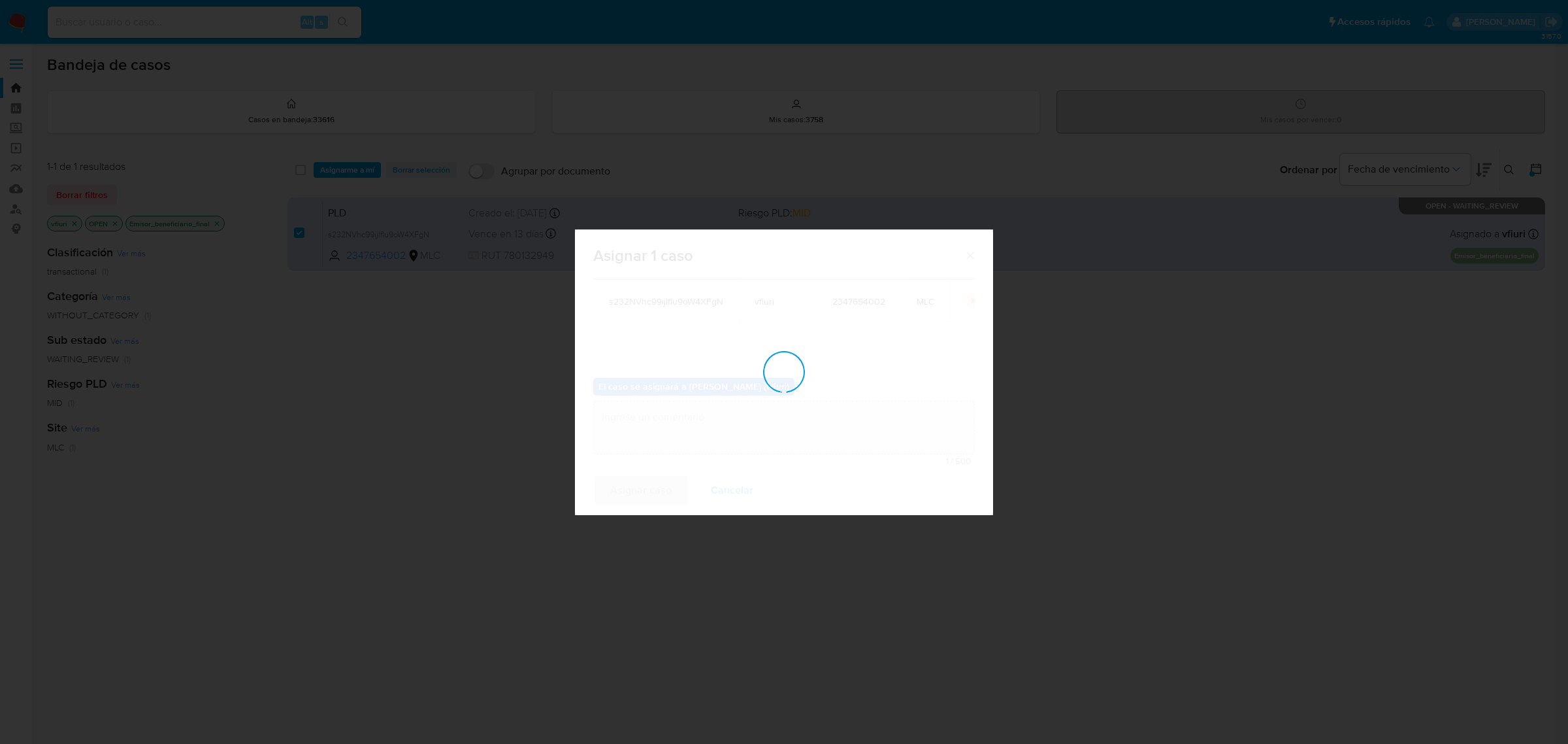
checkbox input "false"
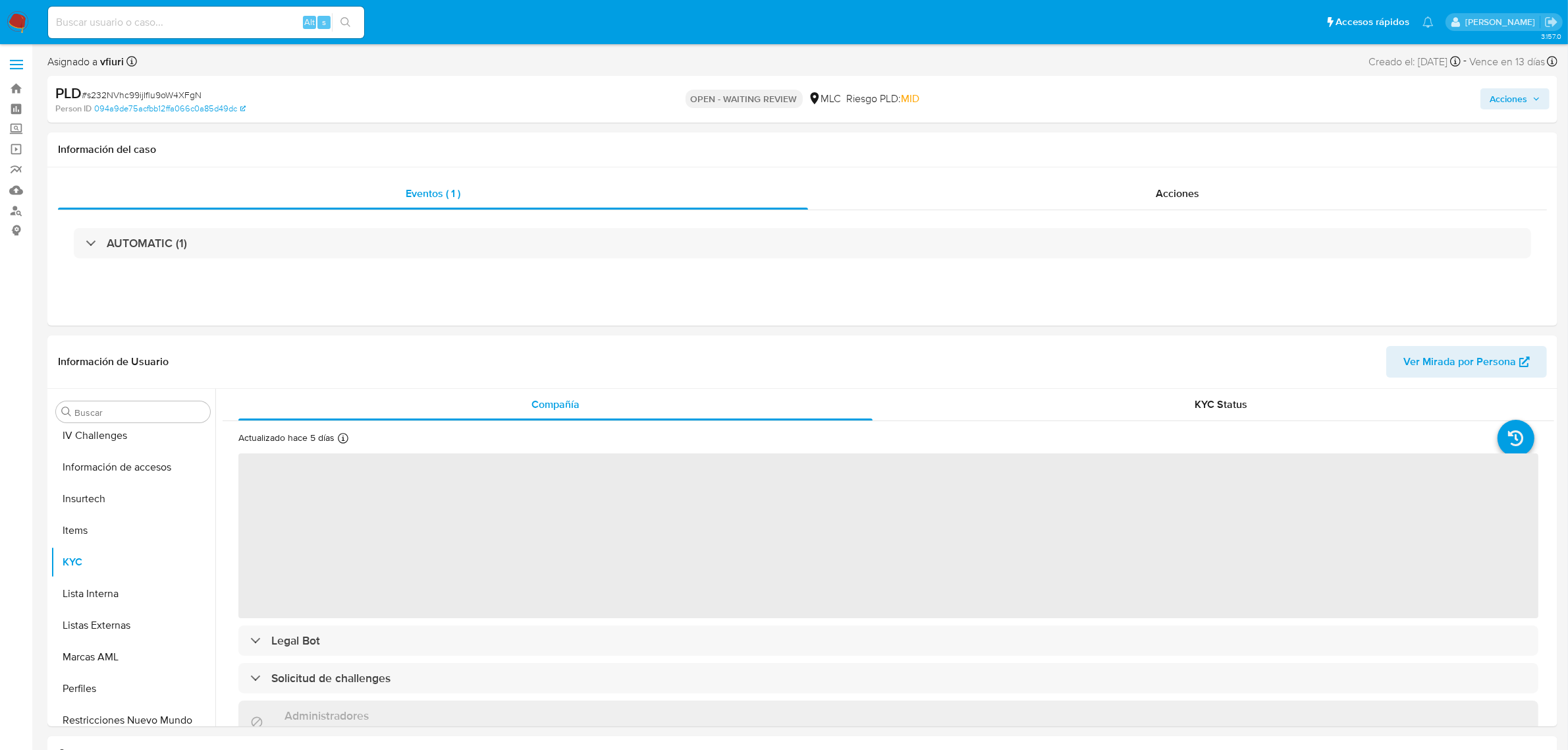
scroll to position [556, 0]
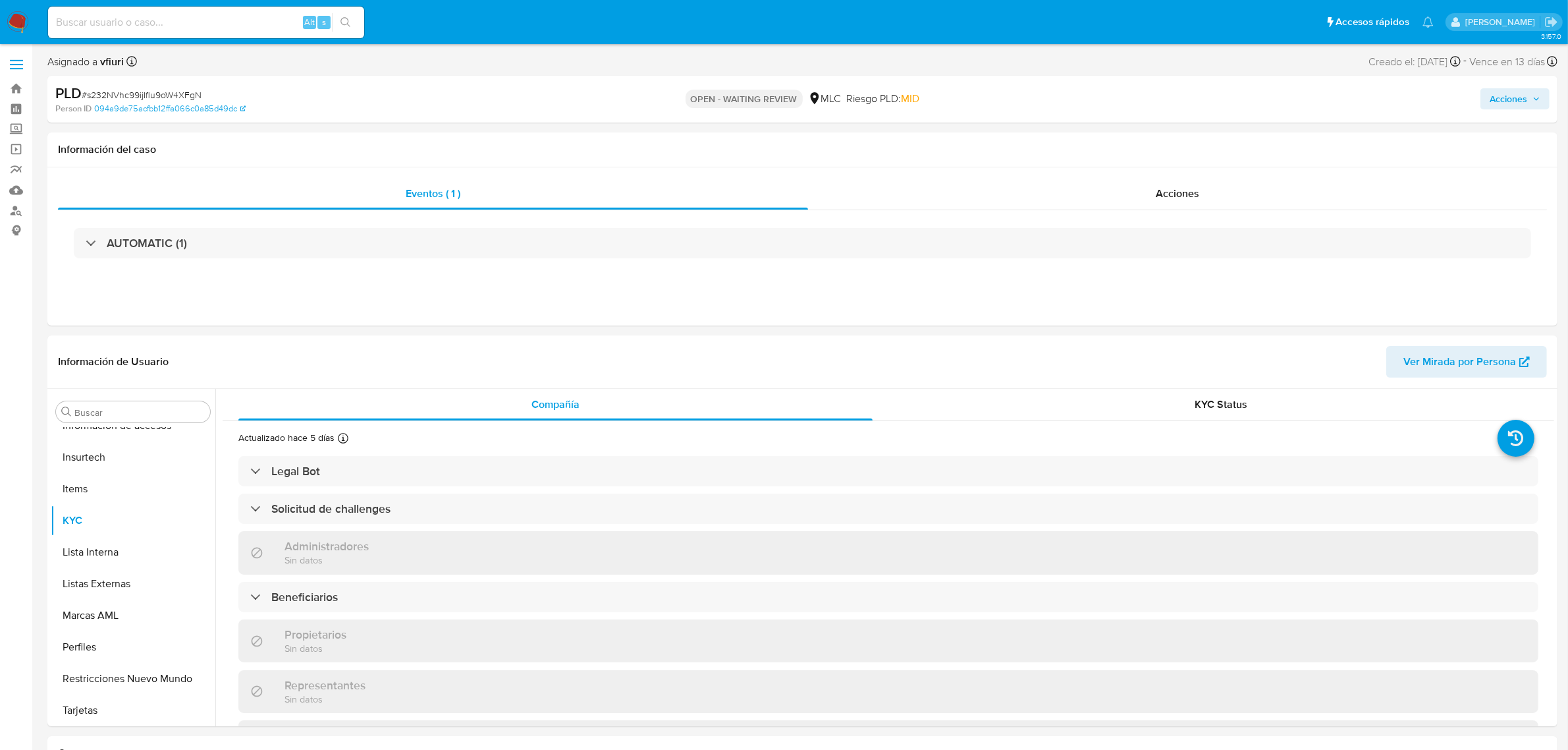
select select "10"
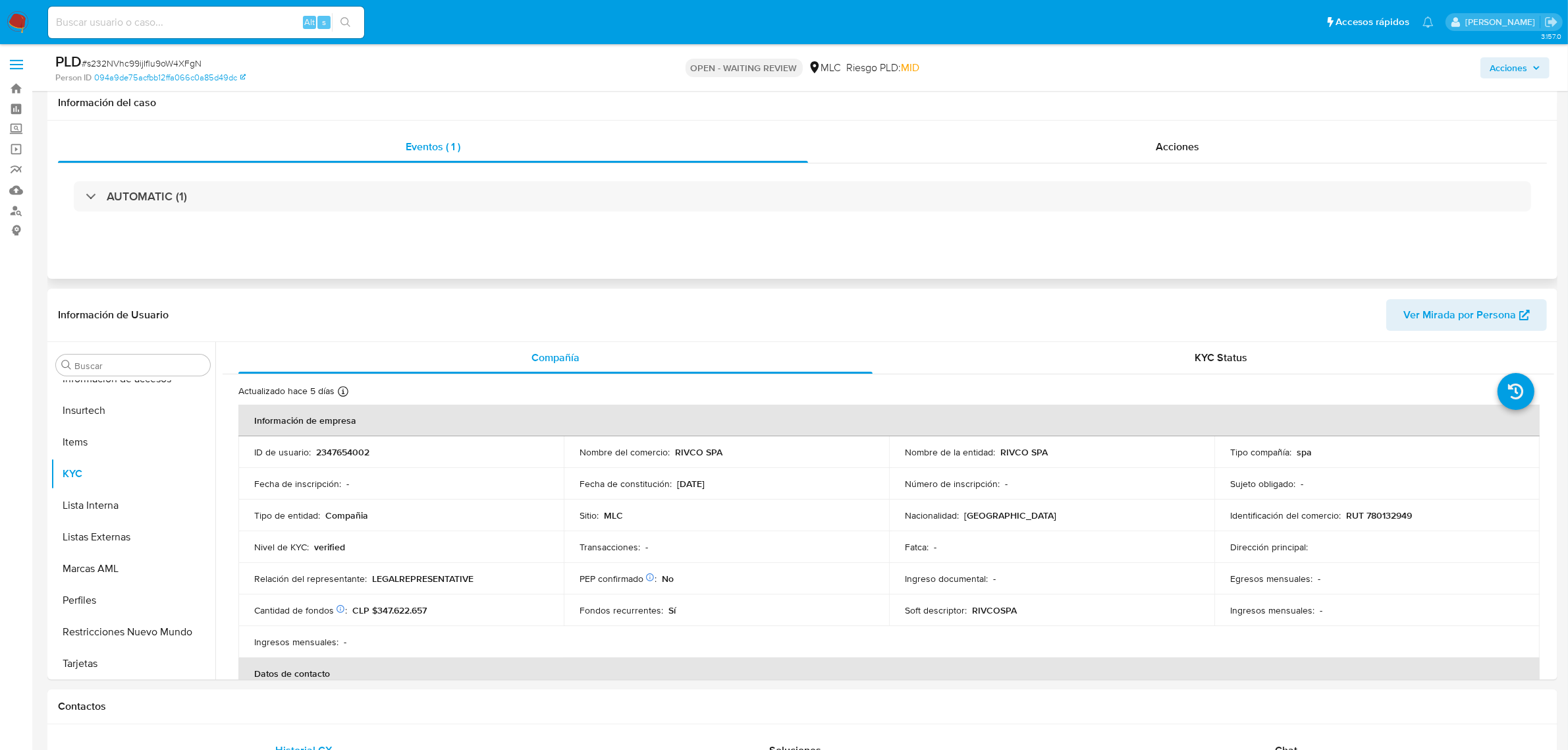
scroll to position [82, 0]
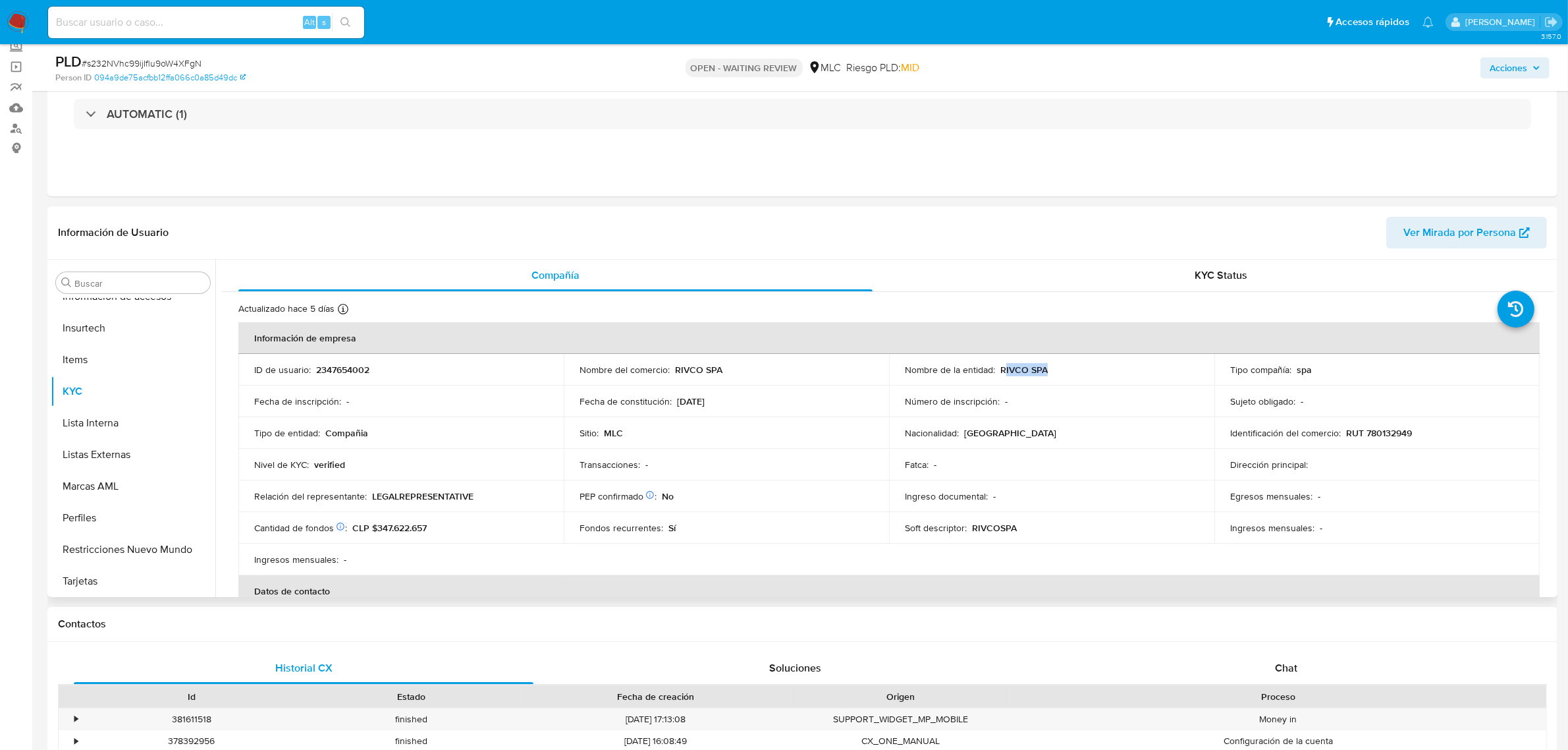
drag, startPoint x: 1000, startPoint y: 369, endPoint x: 1051, endPoint y: 369, distance: 51.0
click at [1051, 369] on div "Nombre de la entidad : RIVCO SPA" at bounding box center [1051, 370] width 294 height 12
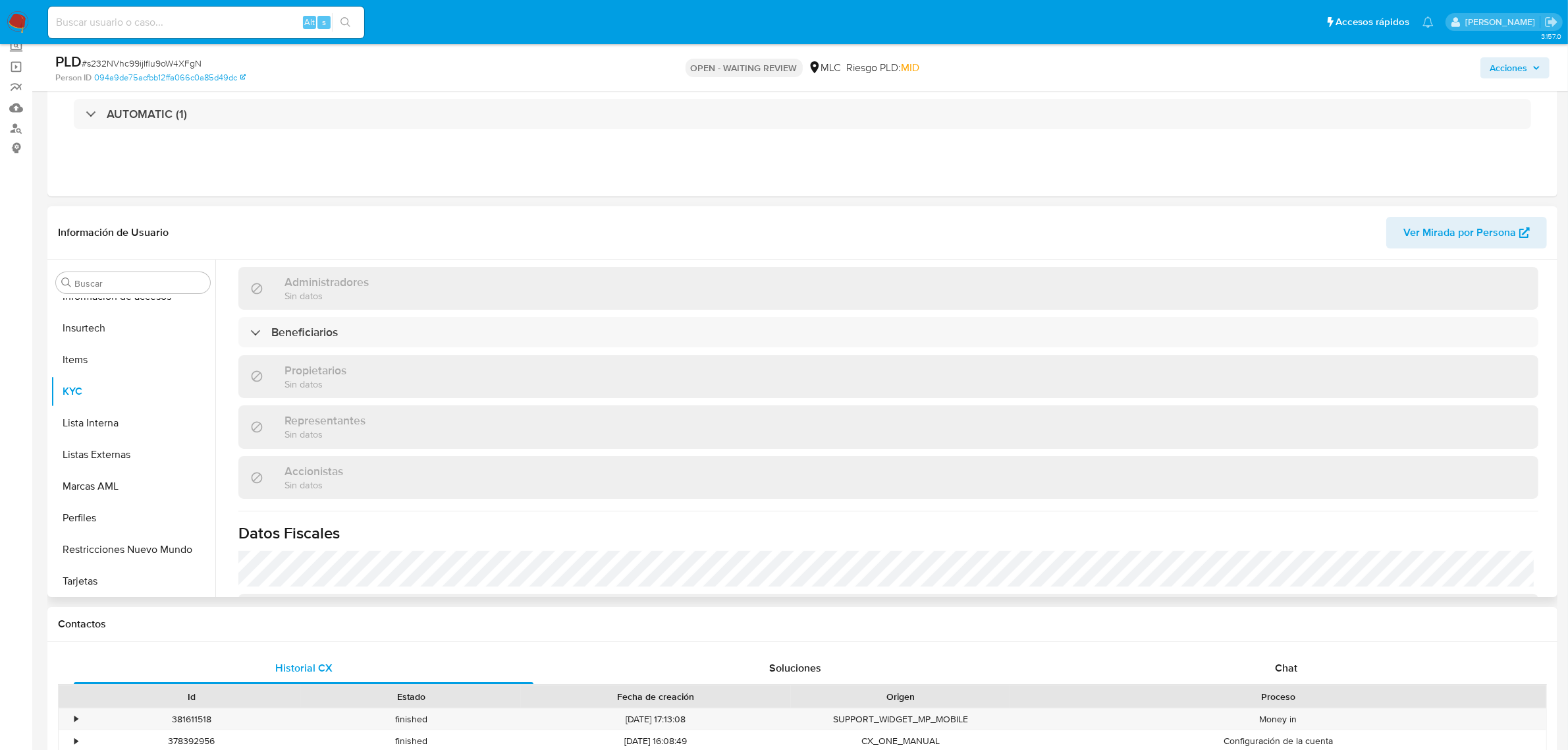
scroll to position [741, 0]
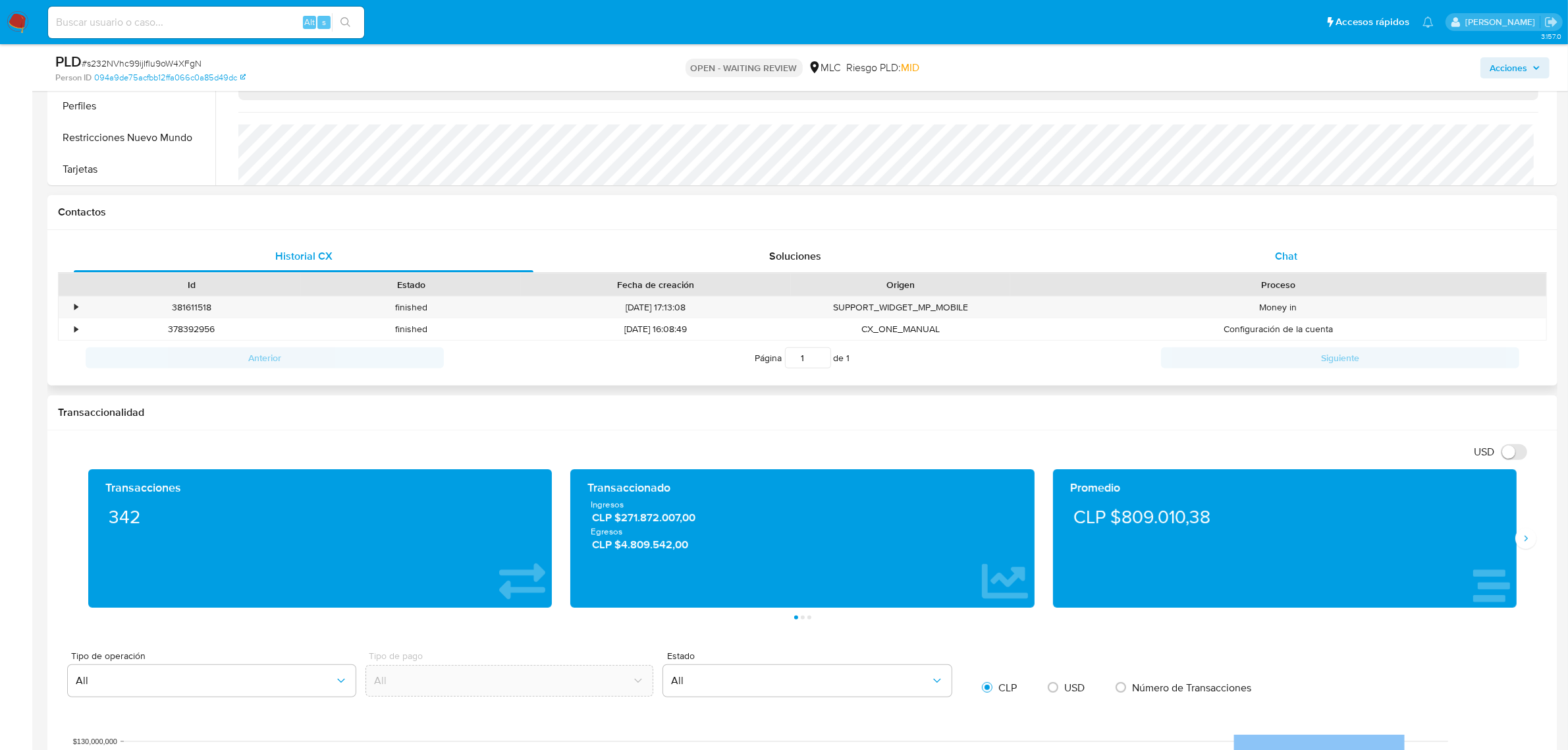
click at [1304, 253] on div "Chat" at bounding box center [1286, 256] width 460 height 32
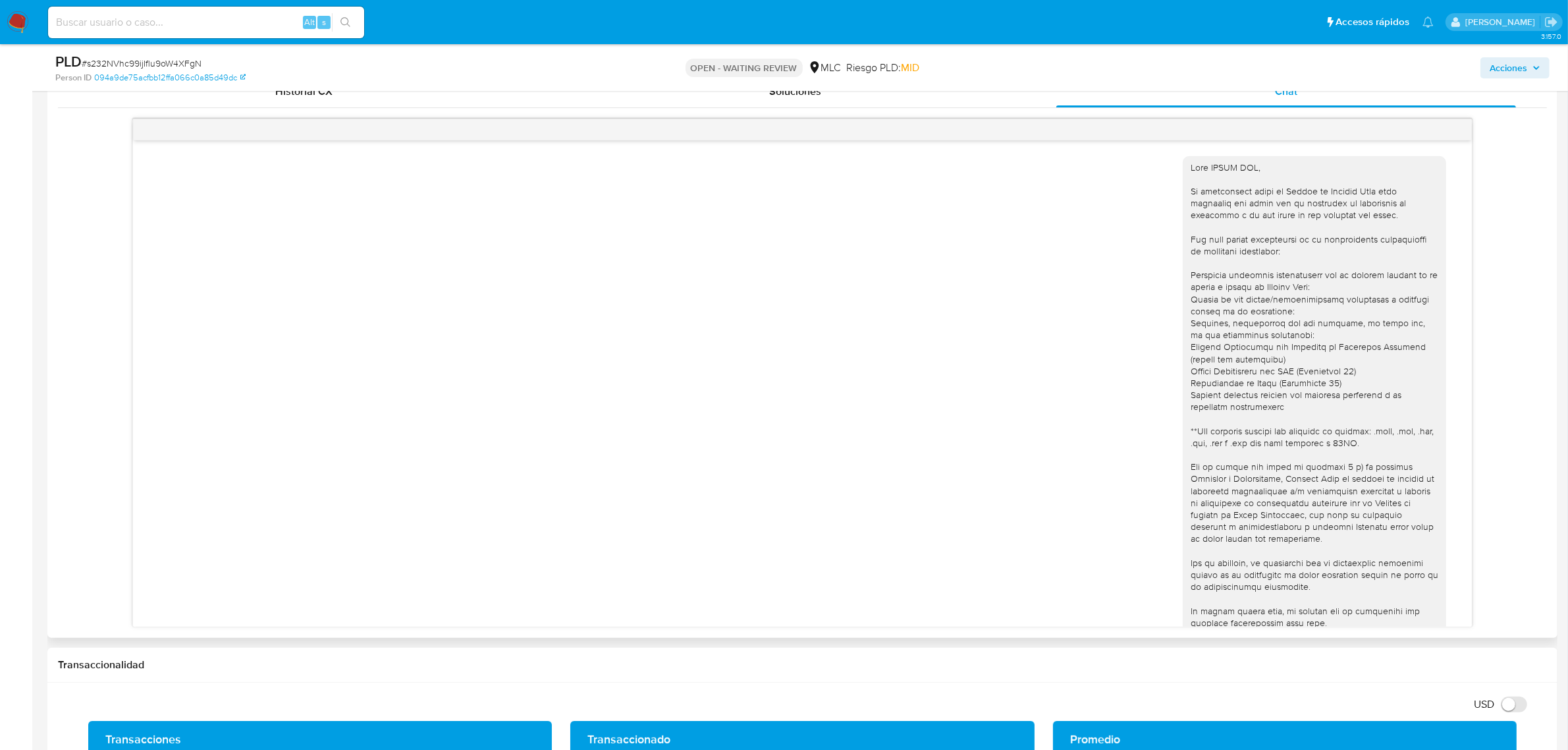
scroll to position [370, 0]
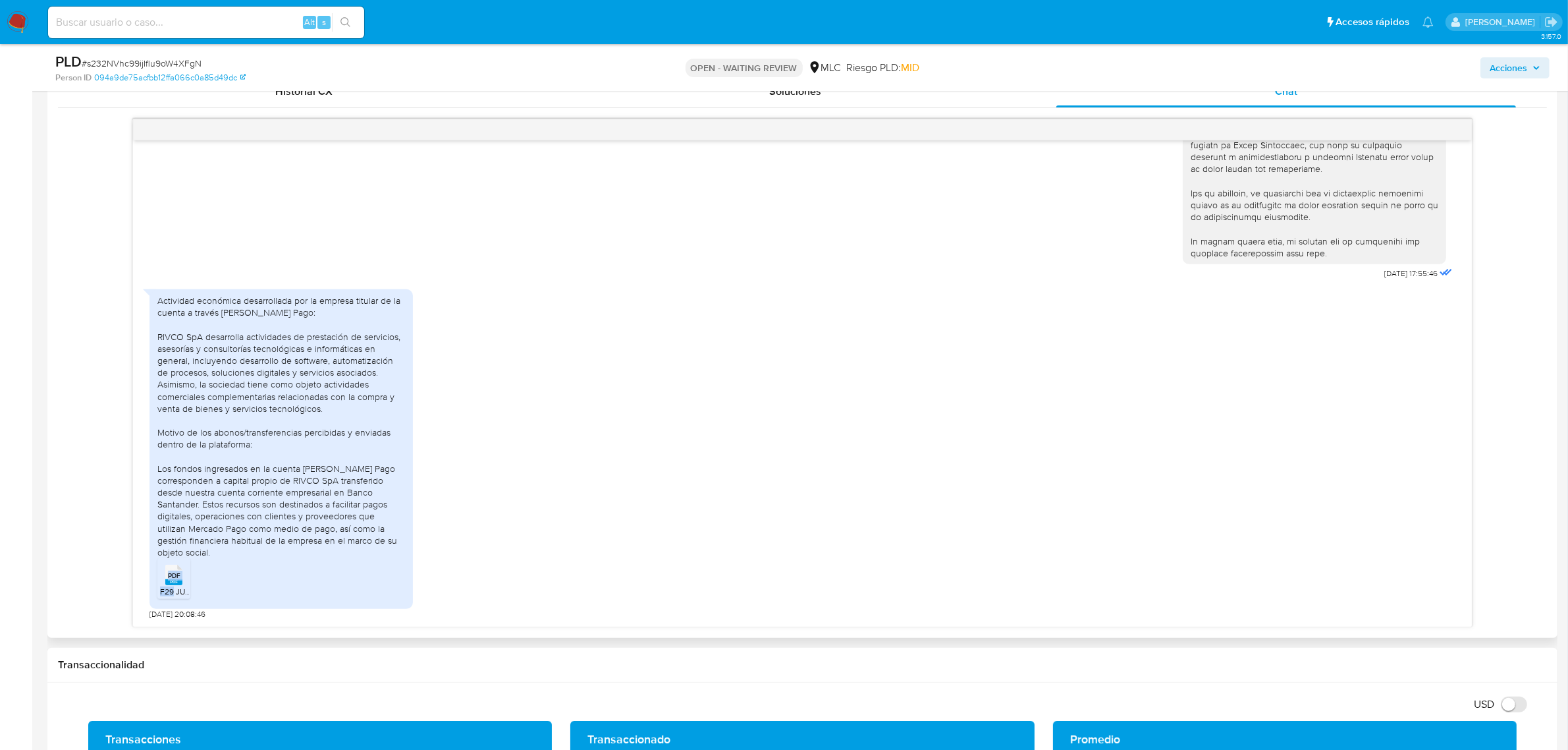
click at [173, 587] on li "PDF PDF F29 JULIO.pdf" at bounding box center [174, 579] width 33 height 41
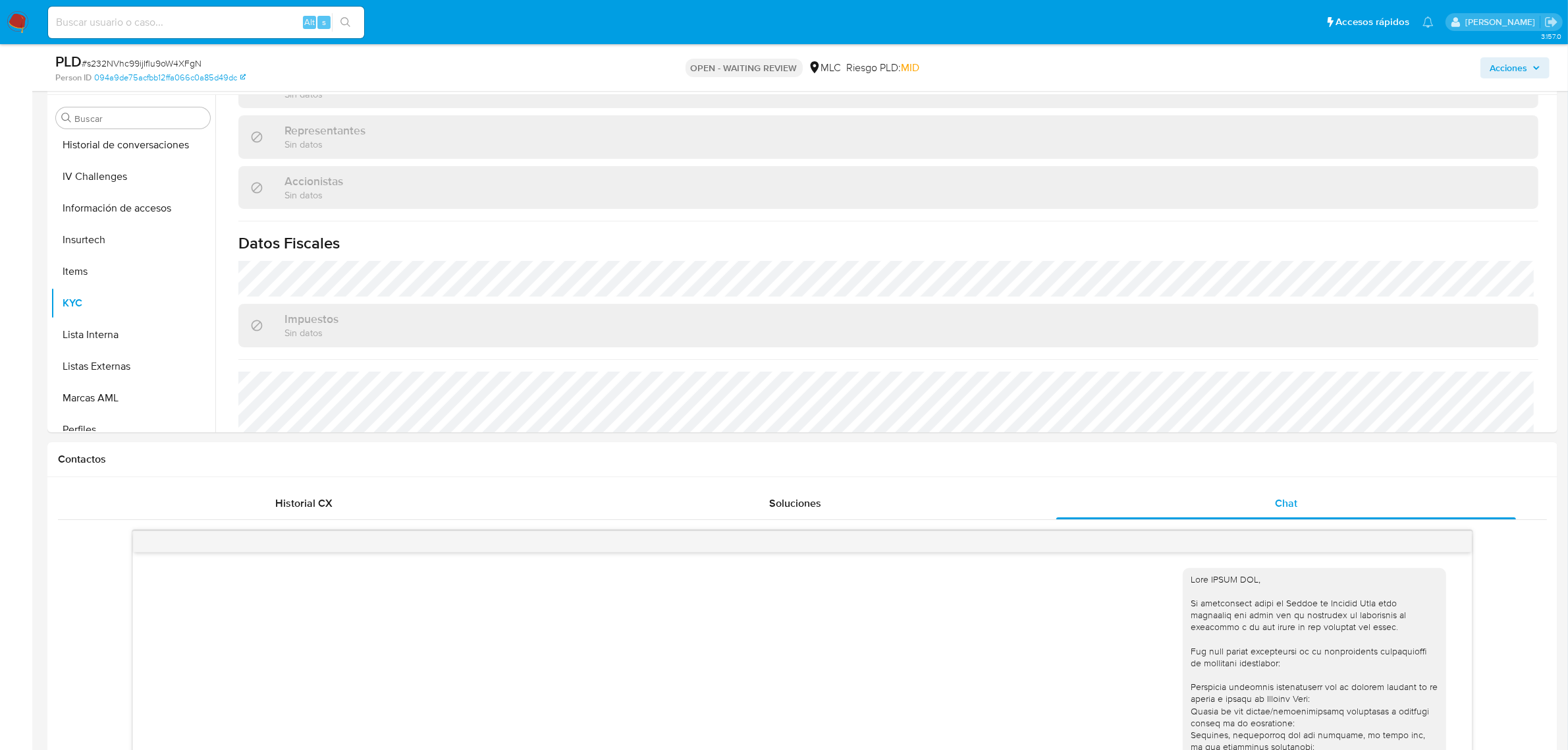
scroll to position [390, 0]
click at [162, 57] on span "# s232NVhc99ijIflu9oW4XFgN" at bounding box center [141, 62] width 120 height 13
copy span "s232NVhc99ijIflu9oW4XFgN"
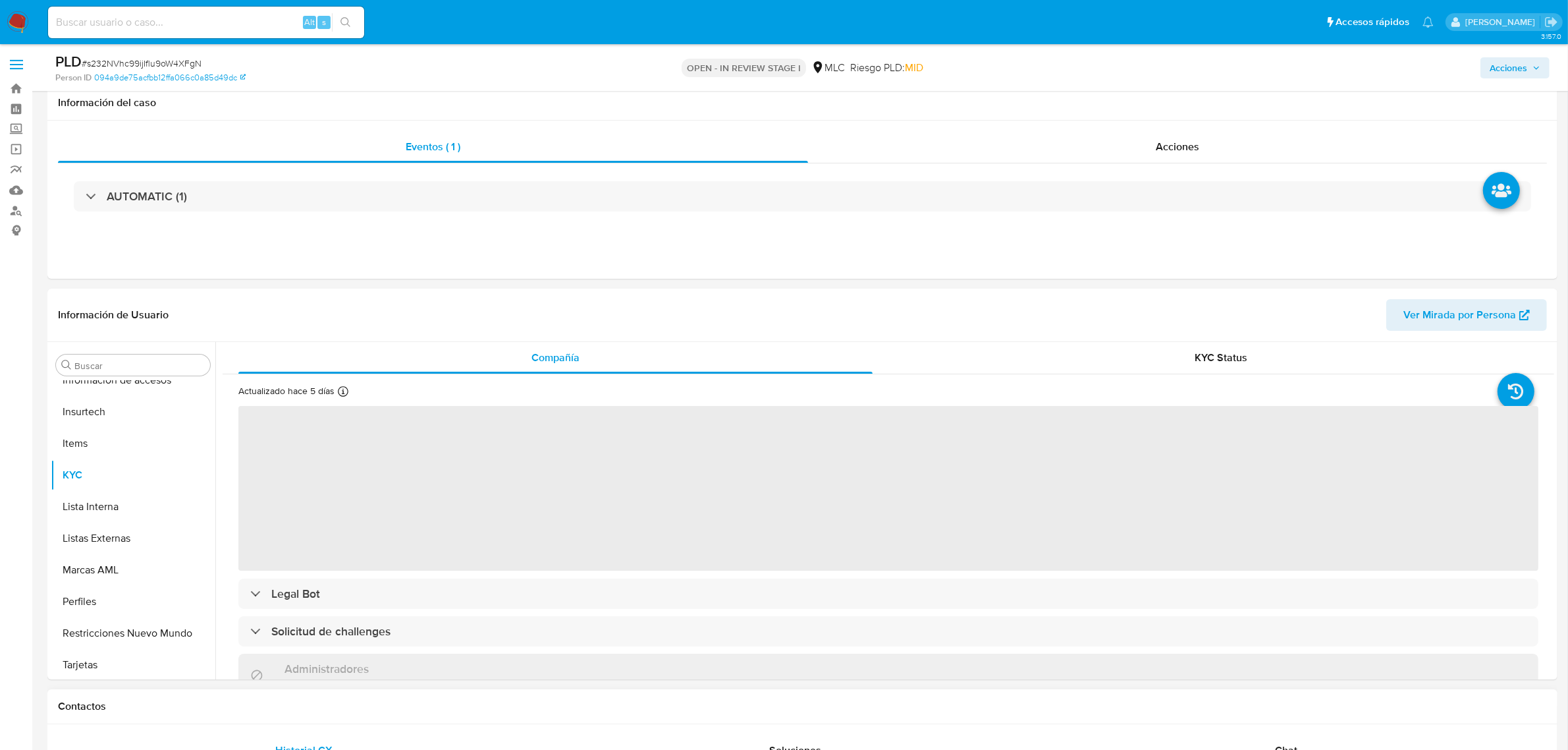
scroll to position [556, 0]
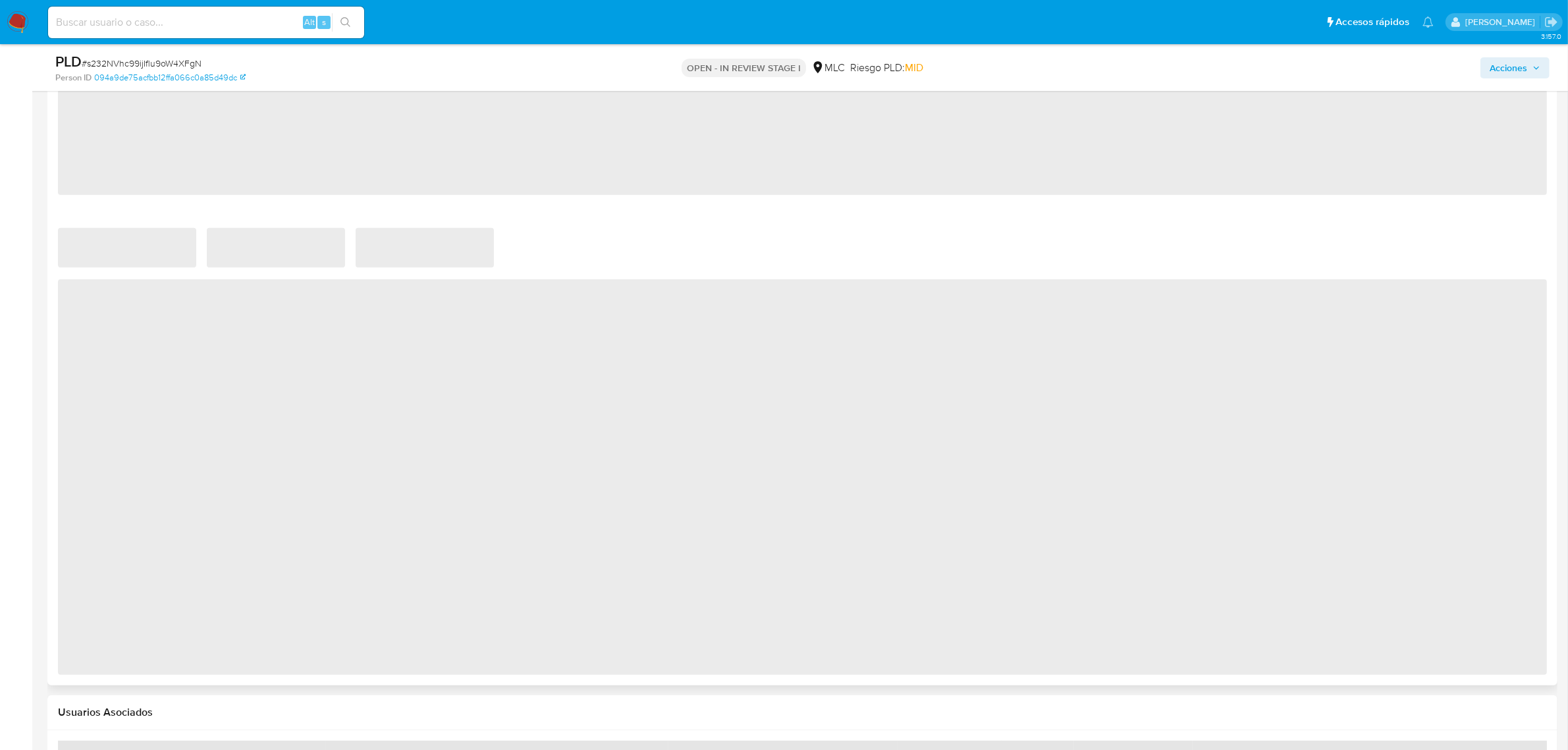
select select "10"
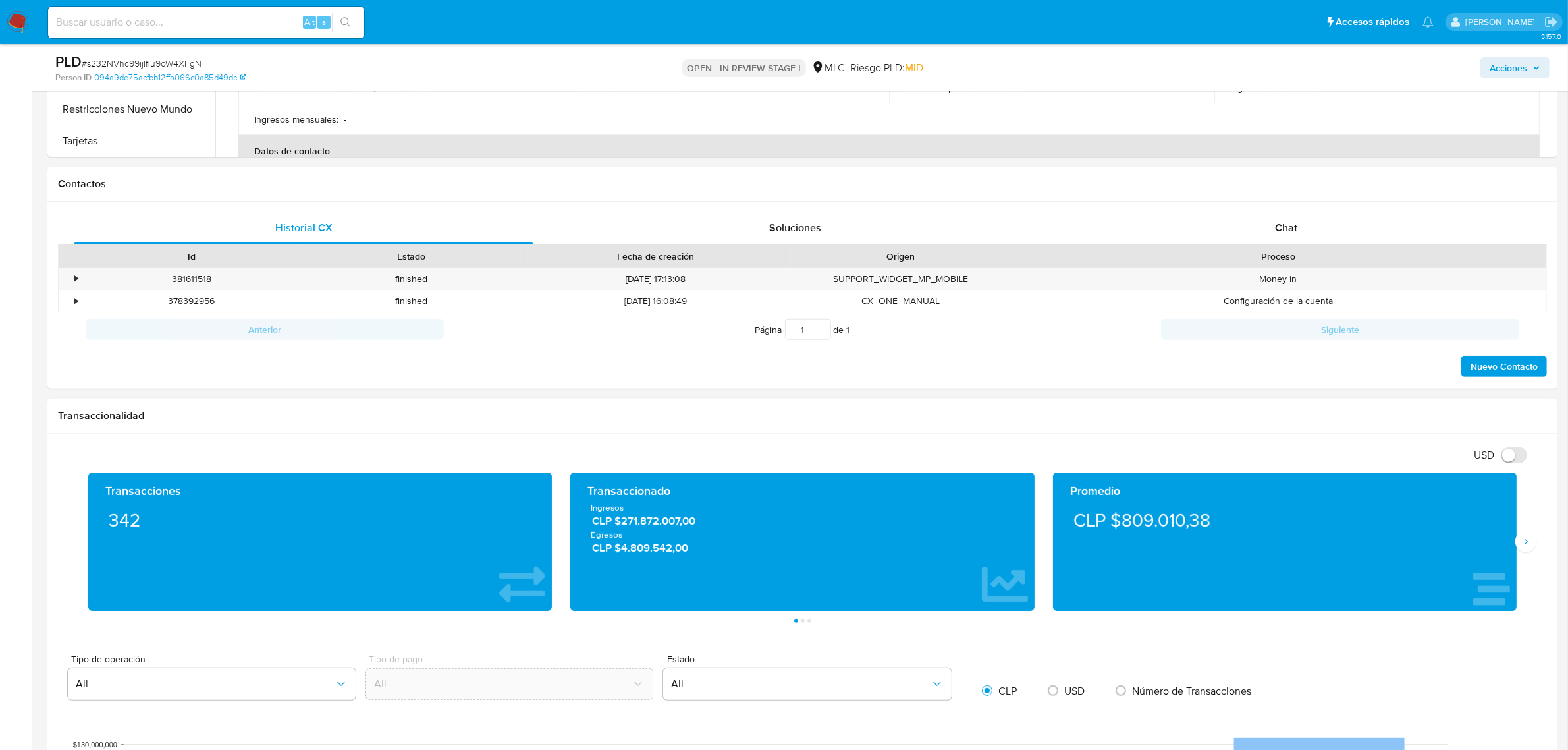
scroll to position [406, 0]
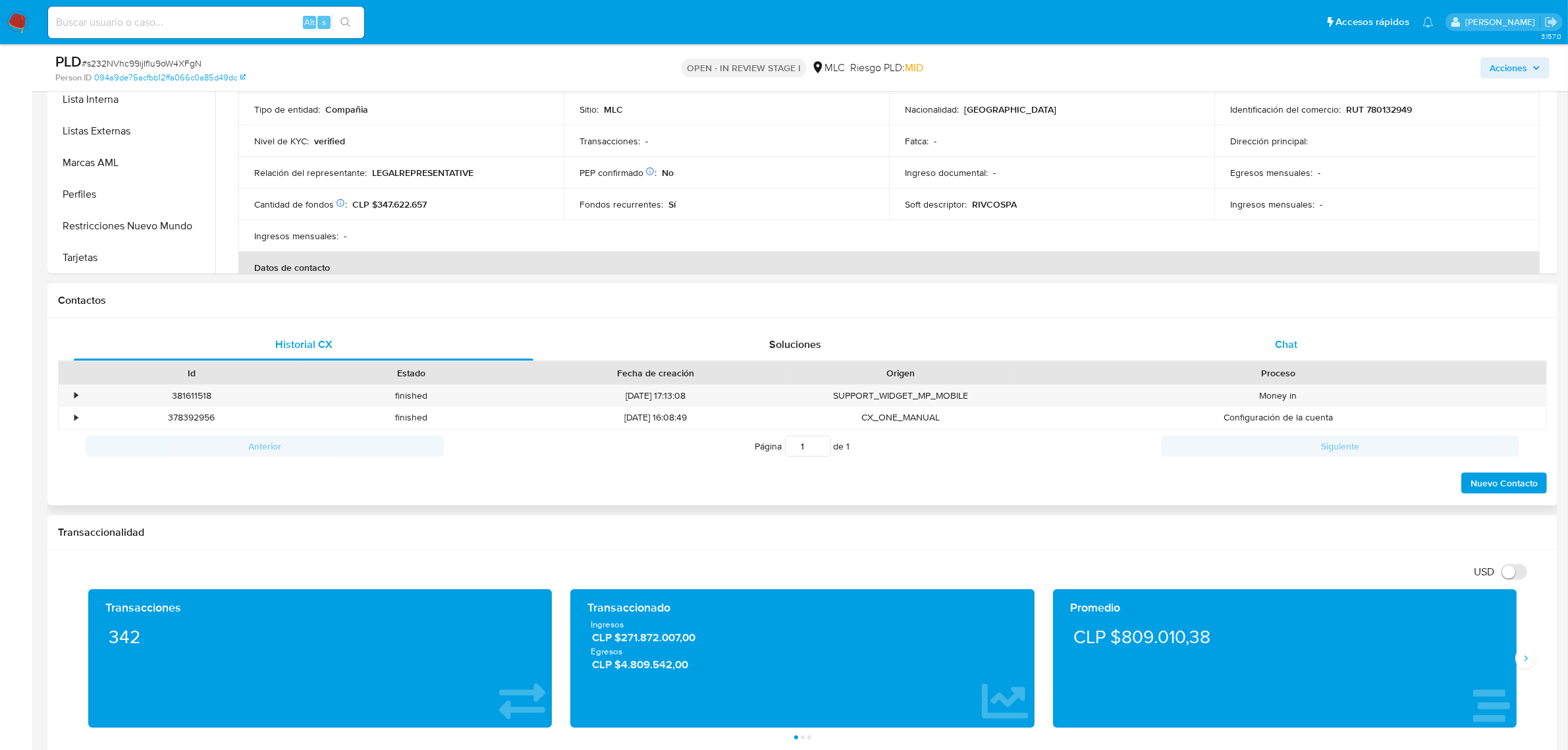
click at [1281, 336] on span "Chat" at bounding box center [1286, 344] width 22 height 15
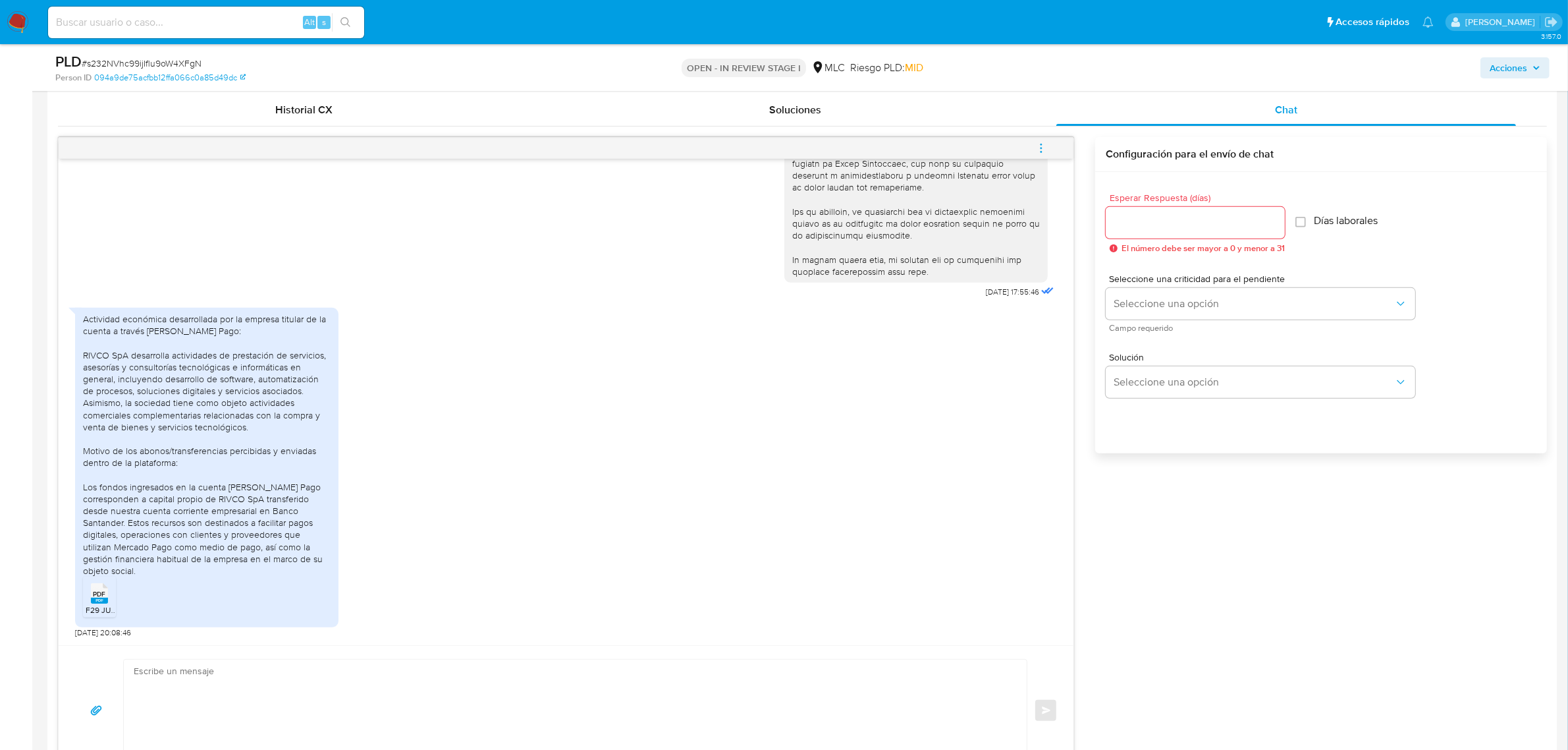
scroll to position [570, 0]
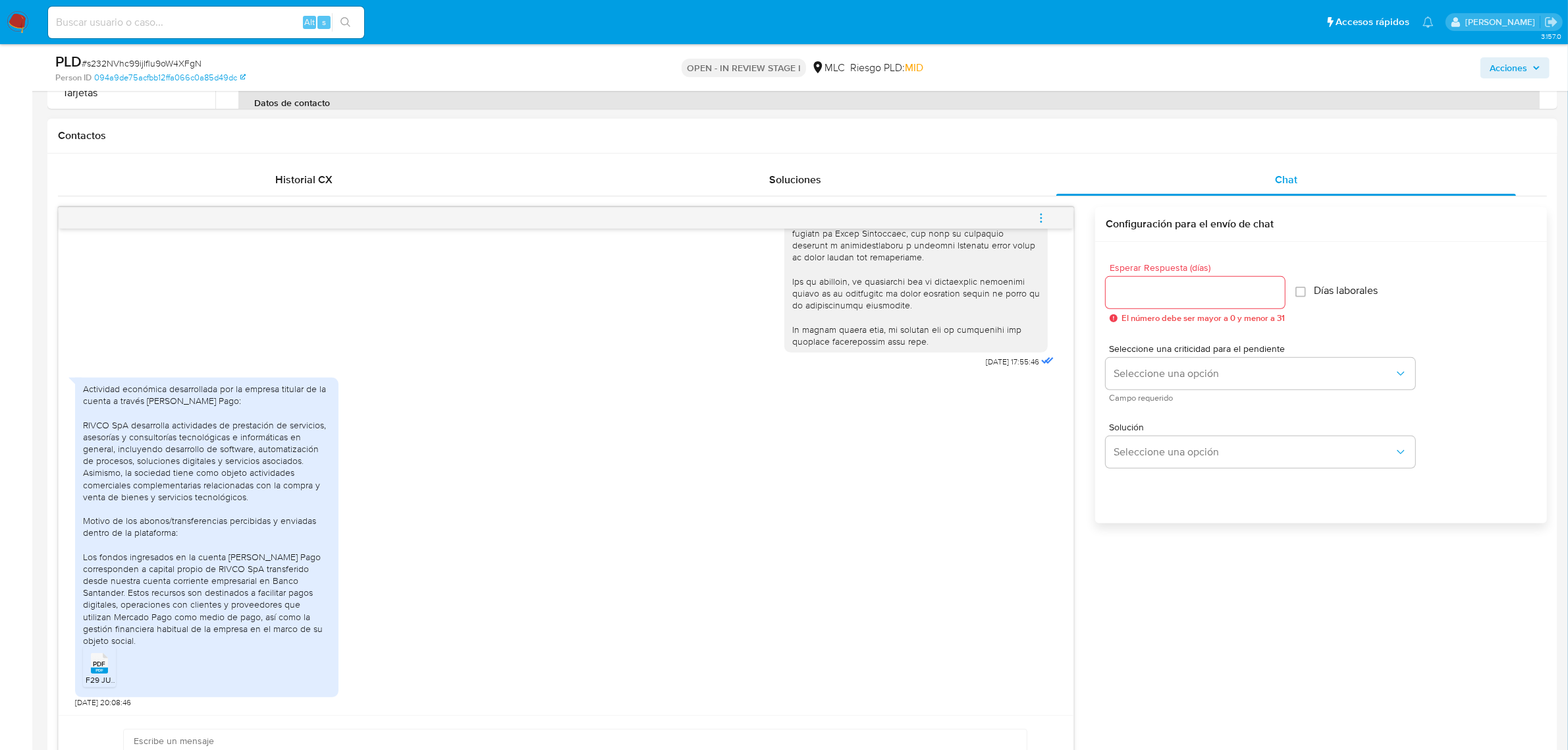
click at [1159, 278] on div at bounding box center [1195, 292] width 179 height 32
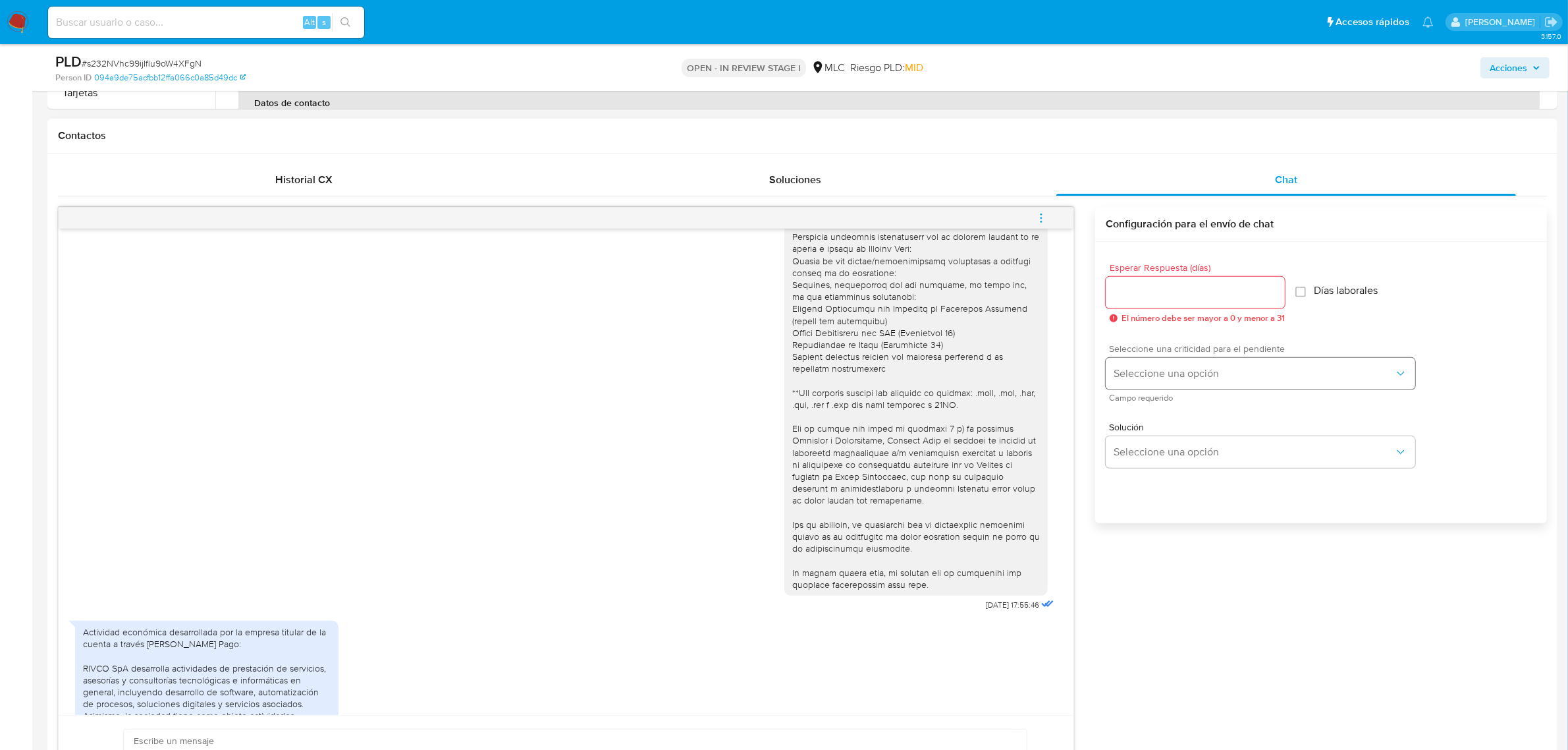
scroll to position [370, 0]
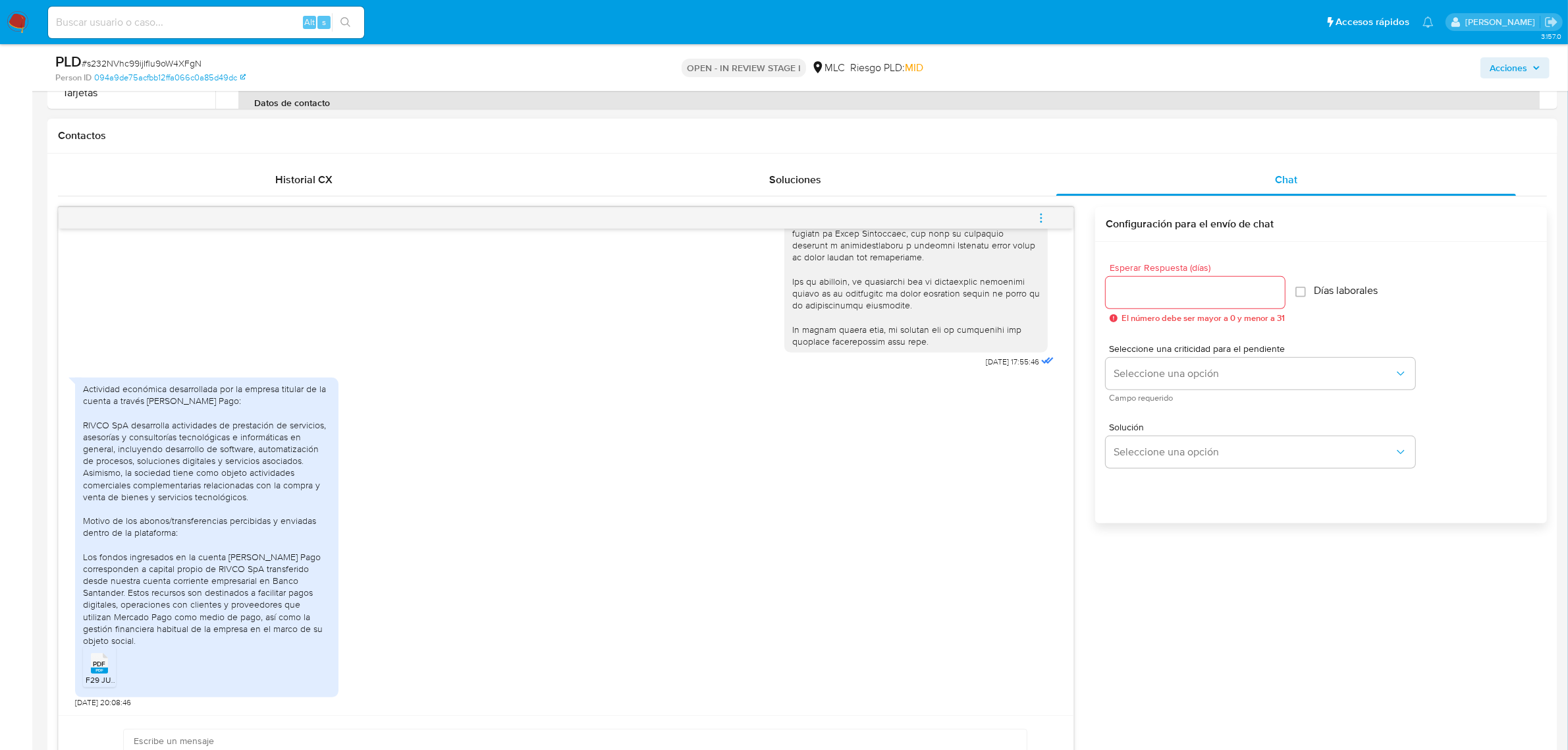
click at [1233, 301] on div at bounding box center [1195, 292] width 179 height 32
click at [1229, 301] on div at bounding box center [1195, 292] width 179 height 32
click at [1226, 301] on div at bounding box center [1195, 292] width 179 height 32
click at [1229, 307] on div at bounding box center [1195, 292] width 179 height 32
click at [1228, 303] on div at bounding box center [1195, 292] width 179 height 32
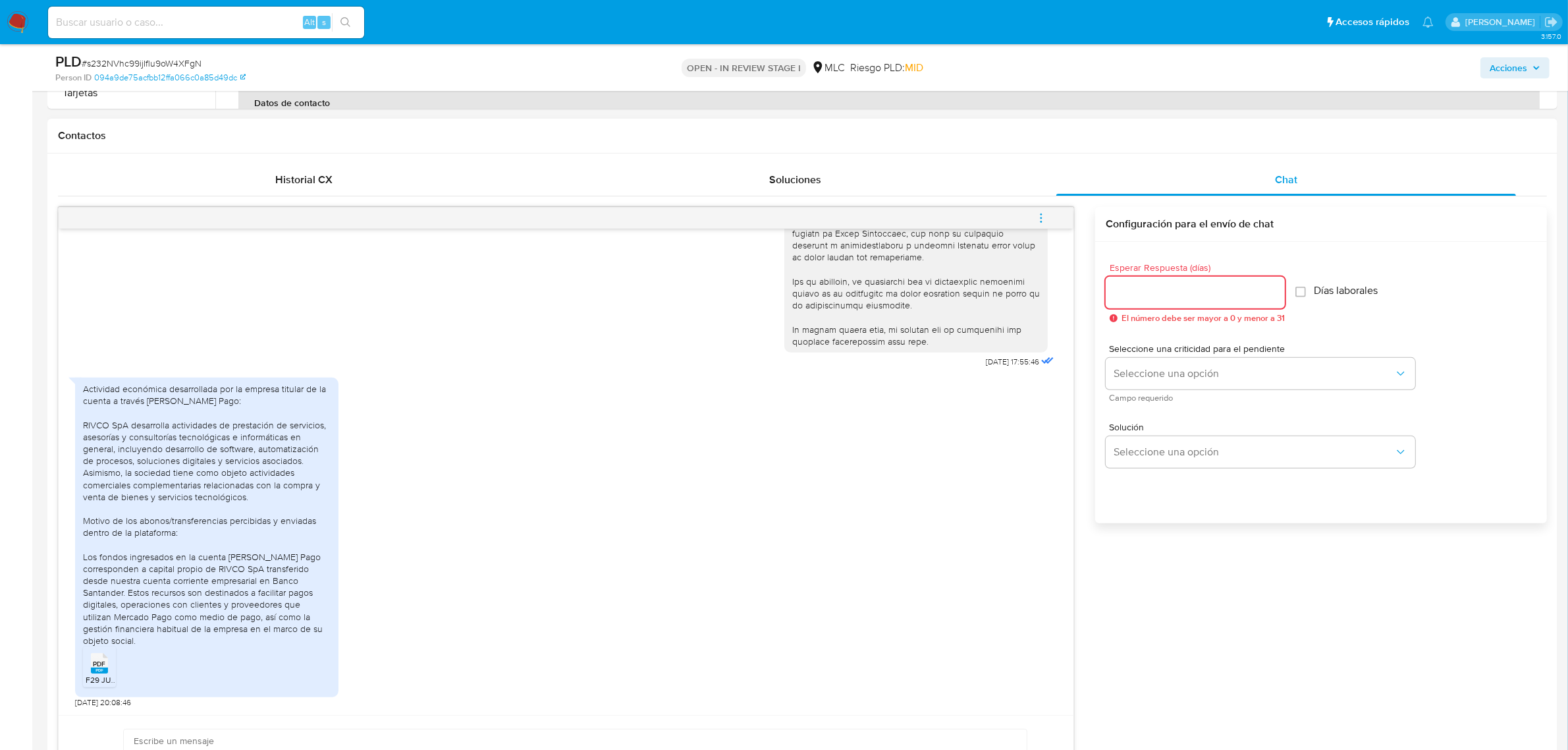
click at [1227, 299] on input "Esperar Respuesta (días)" at bounding box center [1195, 293] width 179 height 17
type input "1"
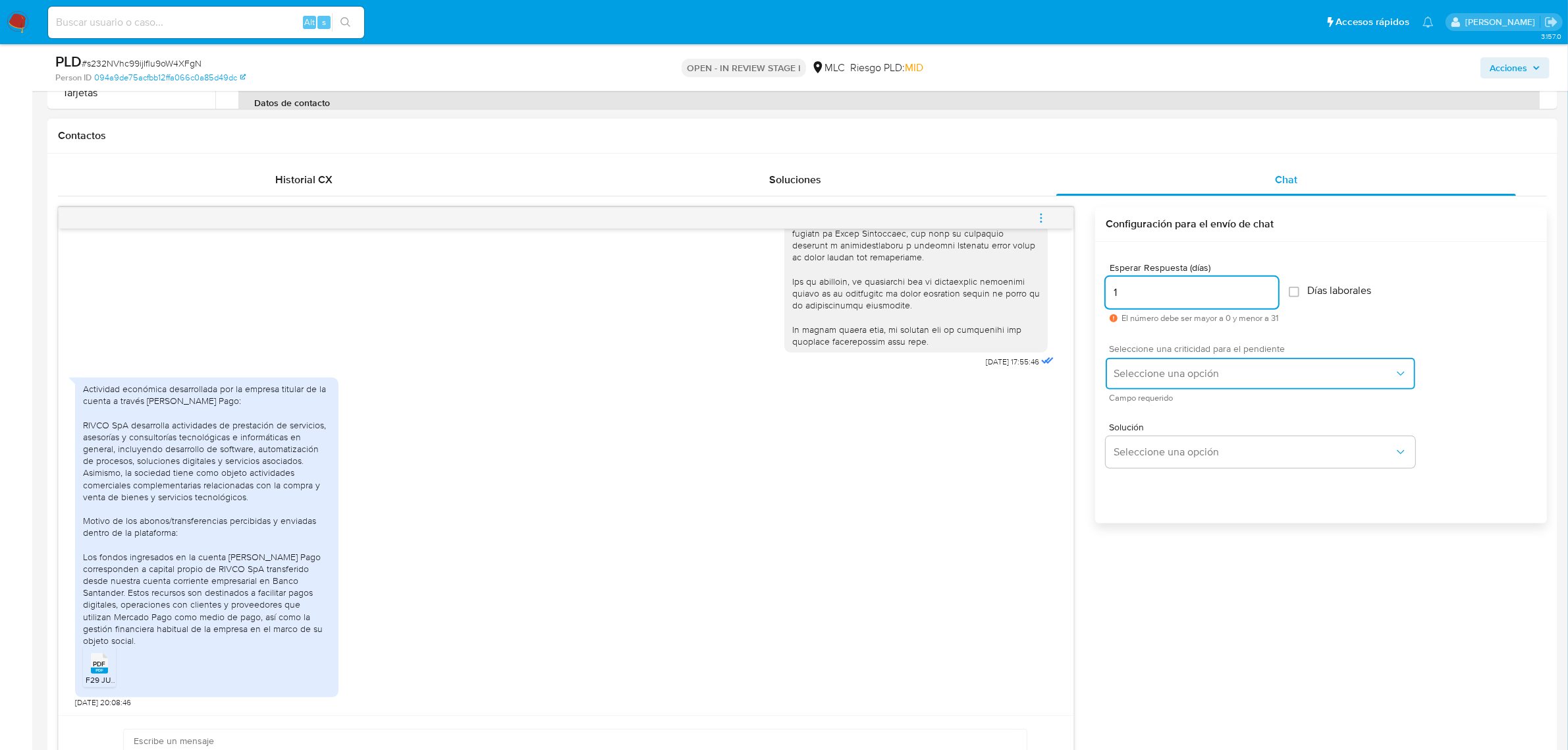
click at [1182, 384] on button "Seleccione una opción" at bounding box center [1261, 373] width 310 height 32
click at [1185, 378] on div "LOW" at bounding box center [1258, 374] width 288 height 27
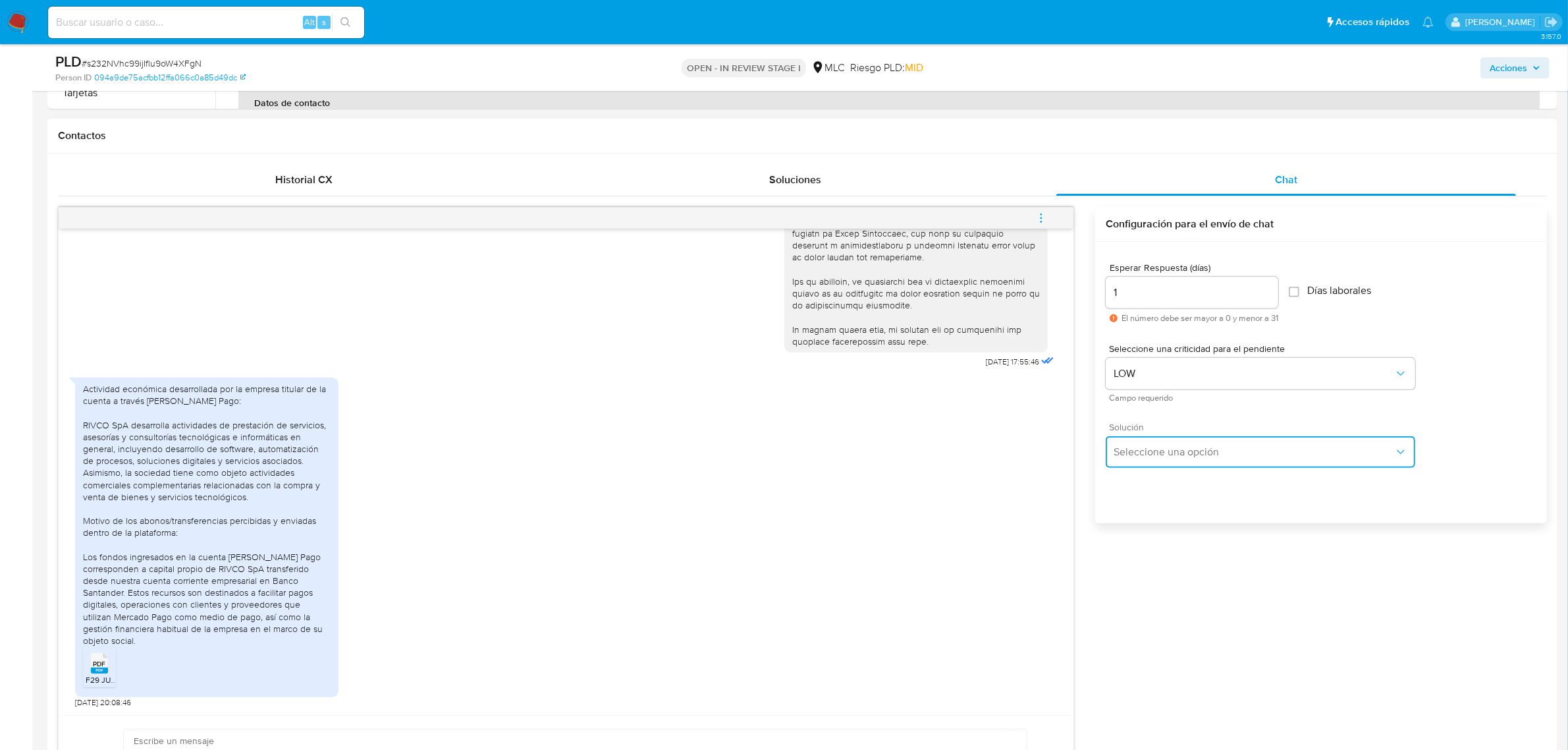
click at [1176, 455] on span "Seleccione una opción" at bounding box center [1254, 451] width 281 height 13
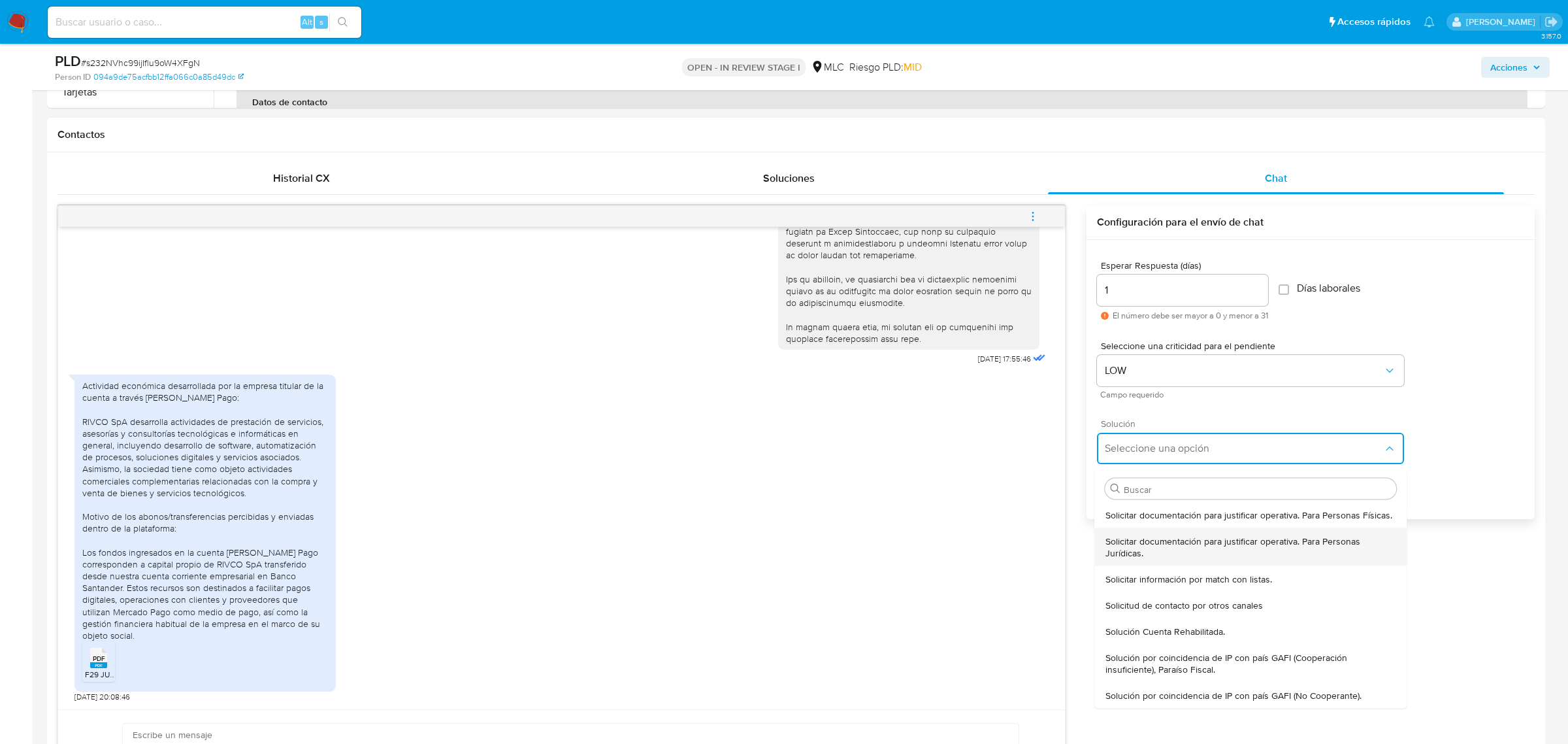
click at [1138, 555] on span "Solicitar documentación para justificar operativa. Para Personas Jurídicas." at bounding box center [1250, 546] width 291 height 24
type textarea "Hola ,Te contactamos dado que tu cuenta fue suspendida para una verificación de…"
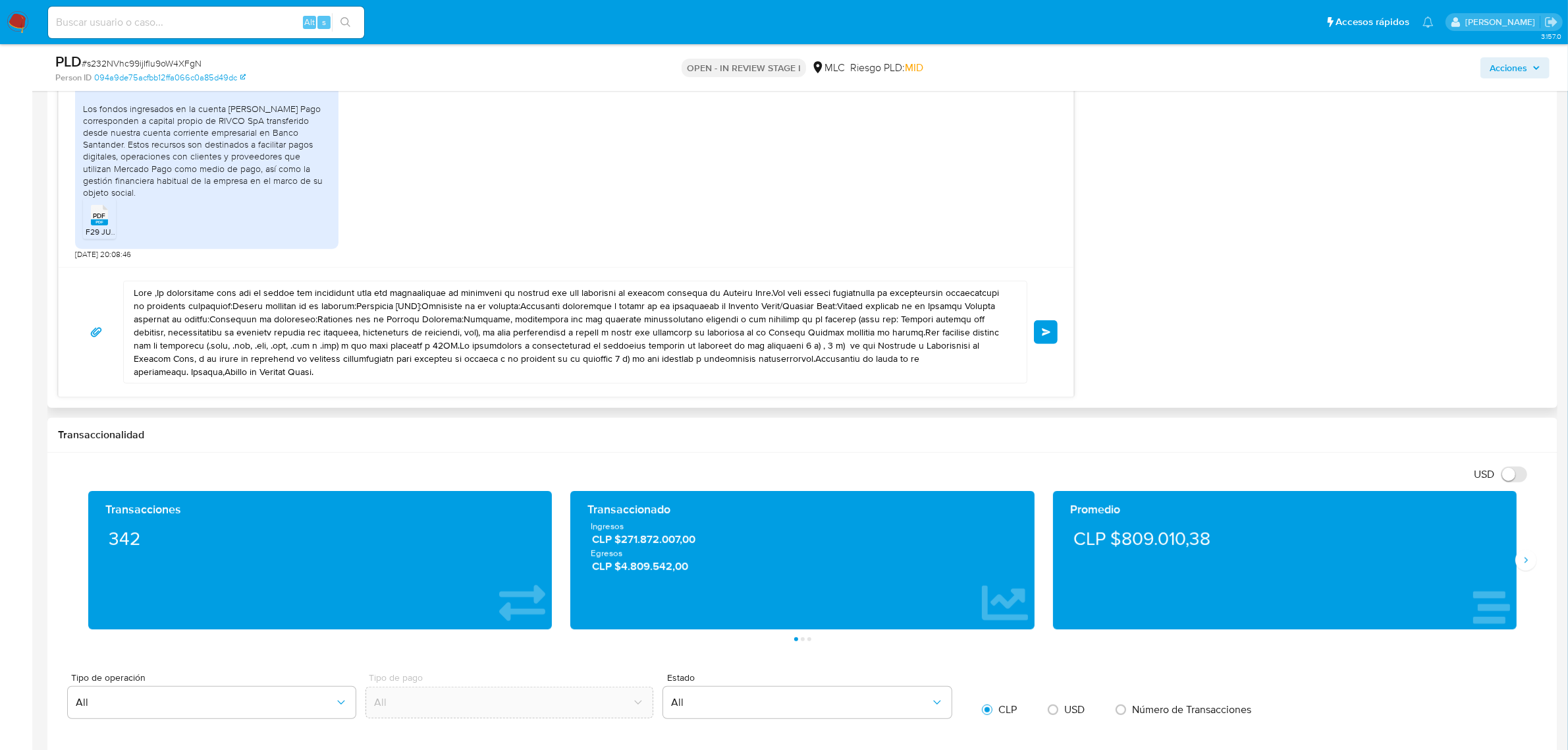
scroll to position [818, 0]
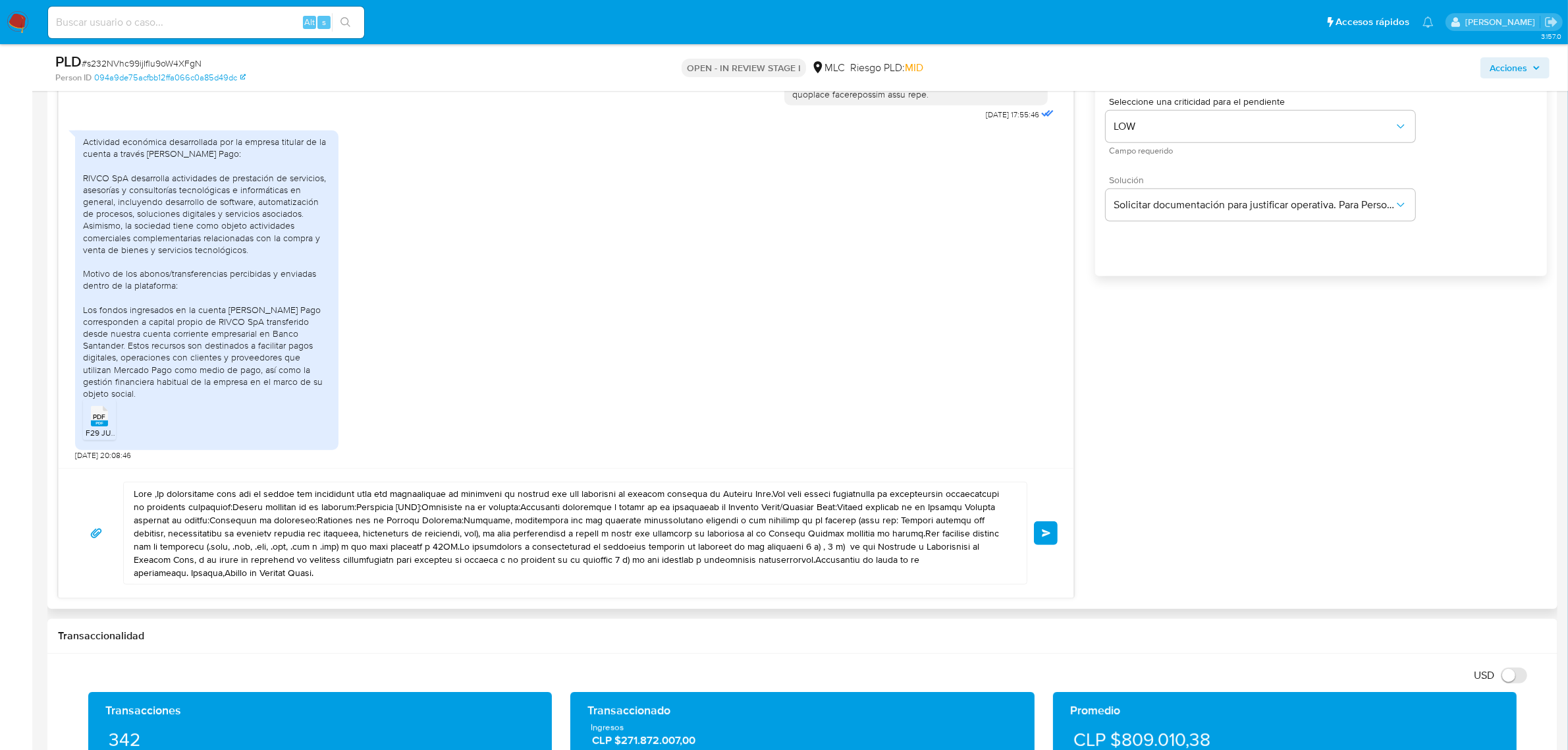
click at [217, 564] on textarea at bounding box center [572, 533] width 876 height 102
drag, startPoint x: 214, startPoint y: 574, endPoint x: 84, endPoint y: 495, distance: 152.1
click at [84, 495] on div "Enviar" at bounding box center [566, 533] width 983 height 103
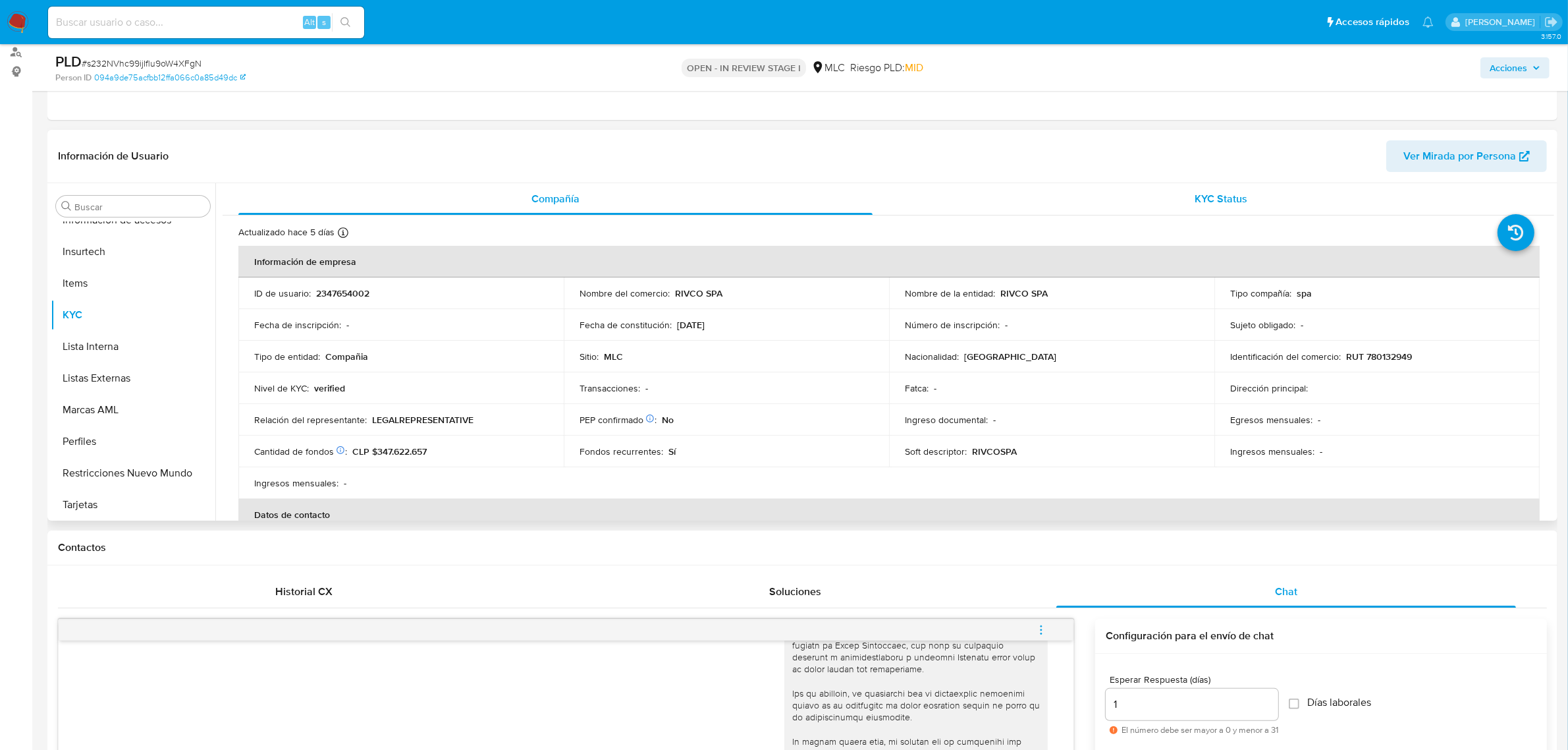
scroll to position [0, 0]
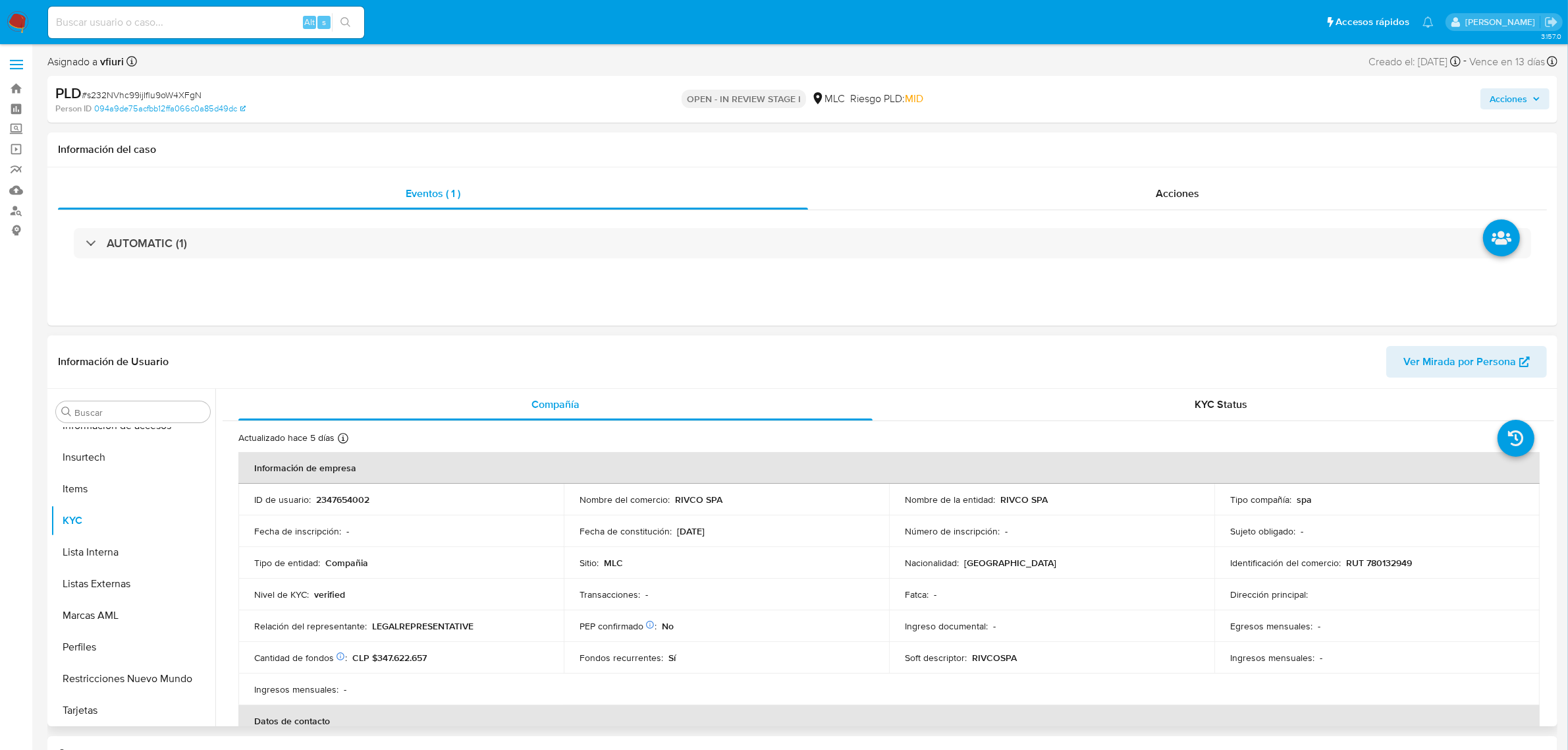
click at [1001, 503] on p "RIVCO SPA" at bounding box center [1024, 499] width 47 height 12
copy p "RIVCO"
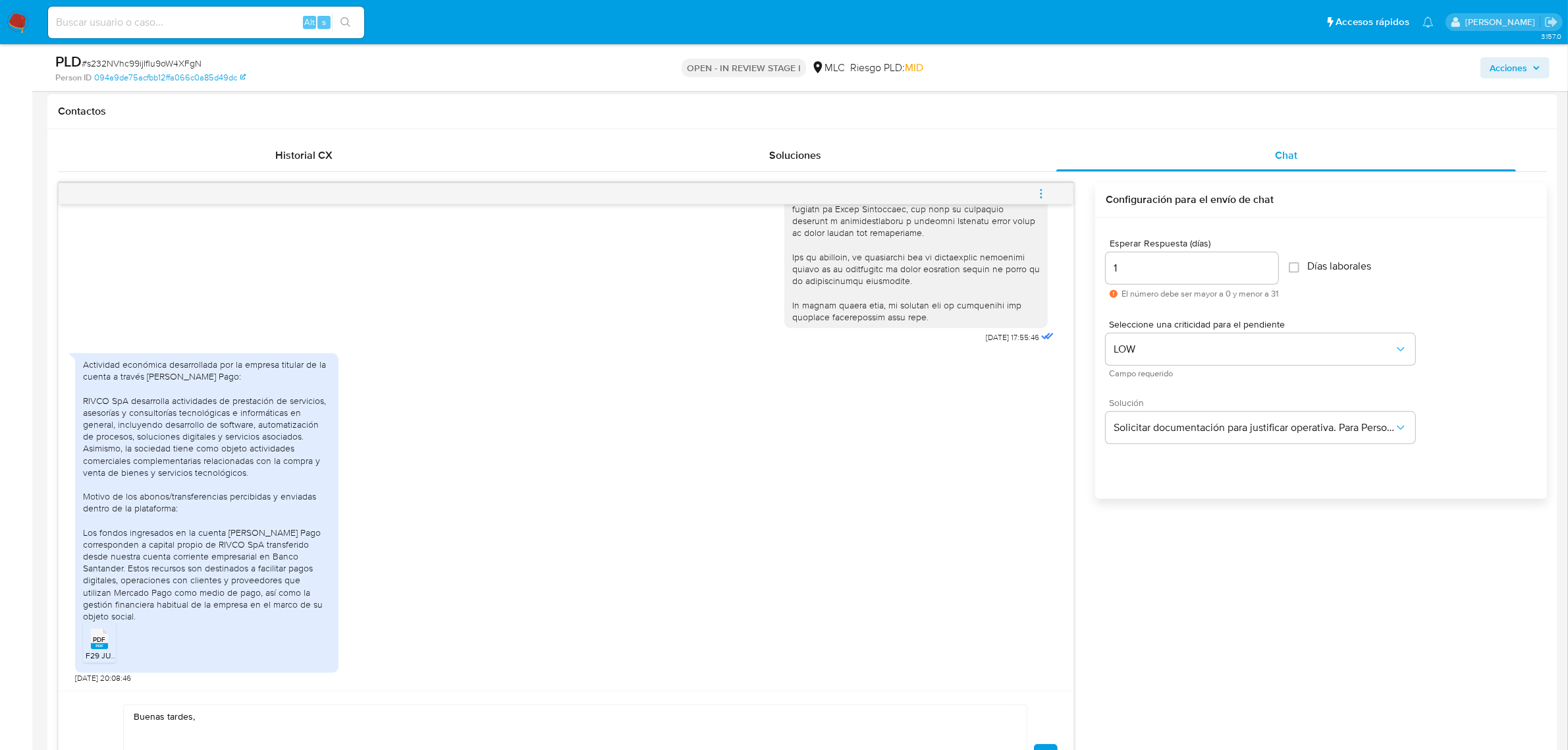
scroll to position [1070, 0]
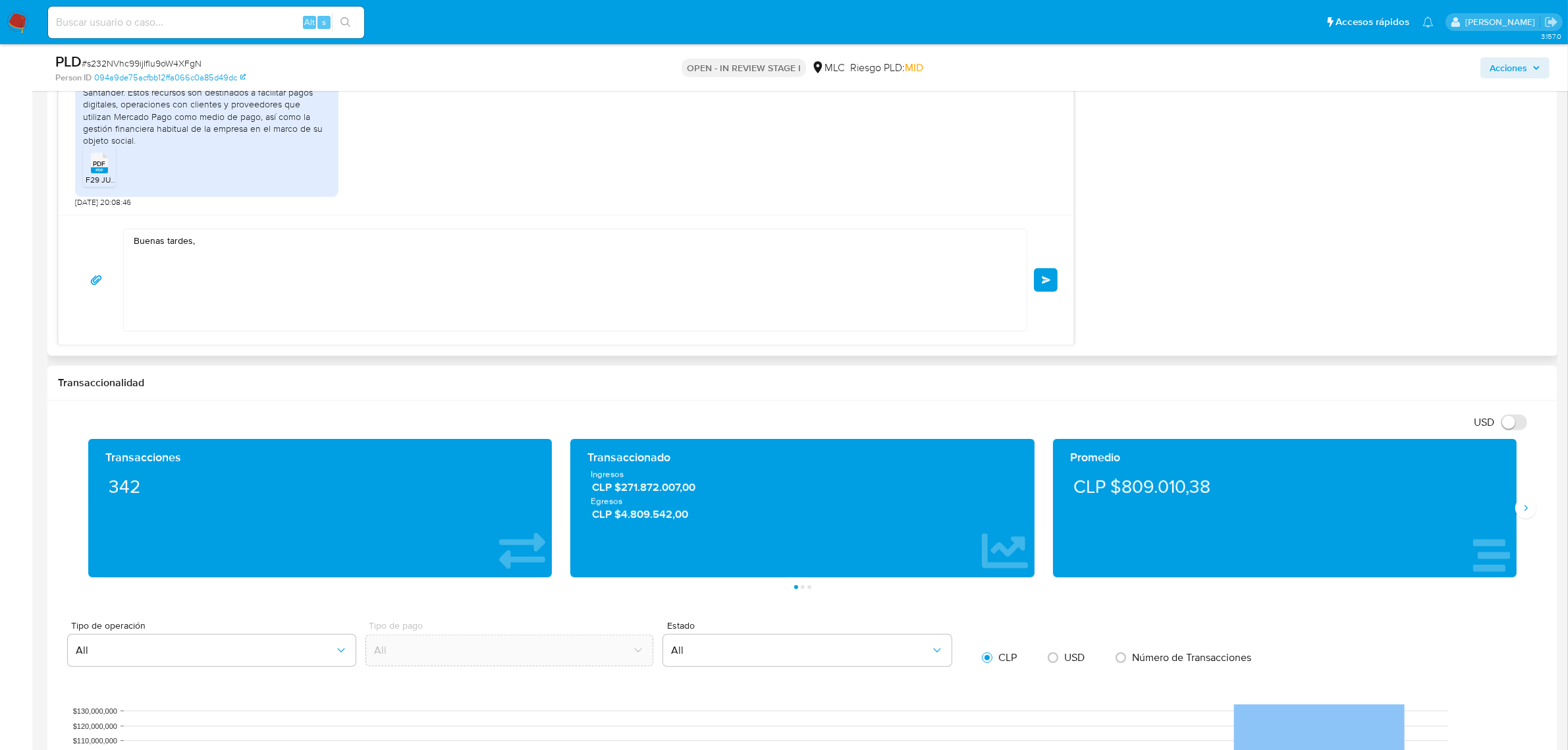
click at [217, 249] on textarea "Buenas tardes," at bounding box center [572, 280] width 876 height 102
paste textarea "RIVCO"
click at [119, 264] on div "Buenas tardes, RIVCO. Enviar" at bounding box center [566, 280] width 983 height 103
click at [171, 278] on textarea "Buenas tardes, RIVCO." at bounding box center [572, 280] width 876 height 102
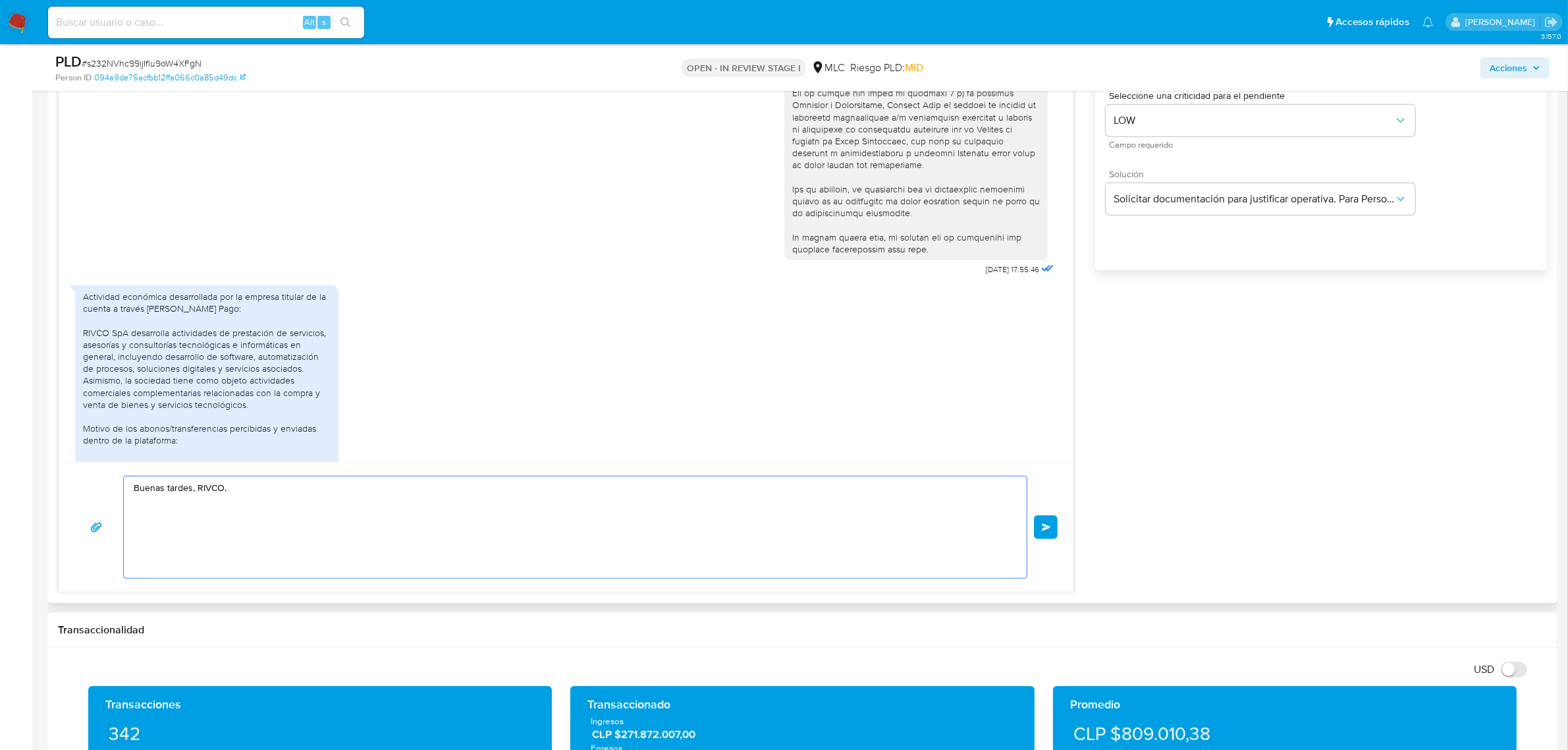
scroll to position [370, 0]
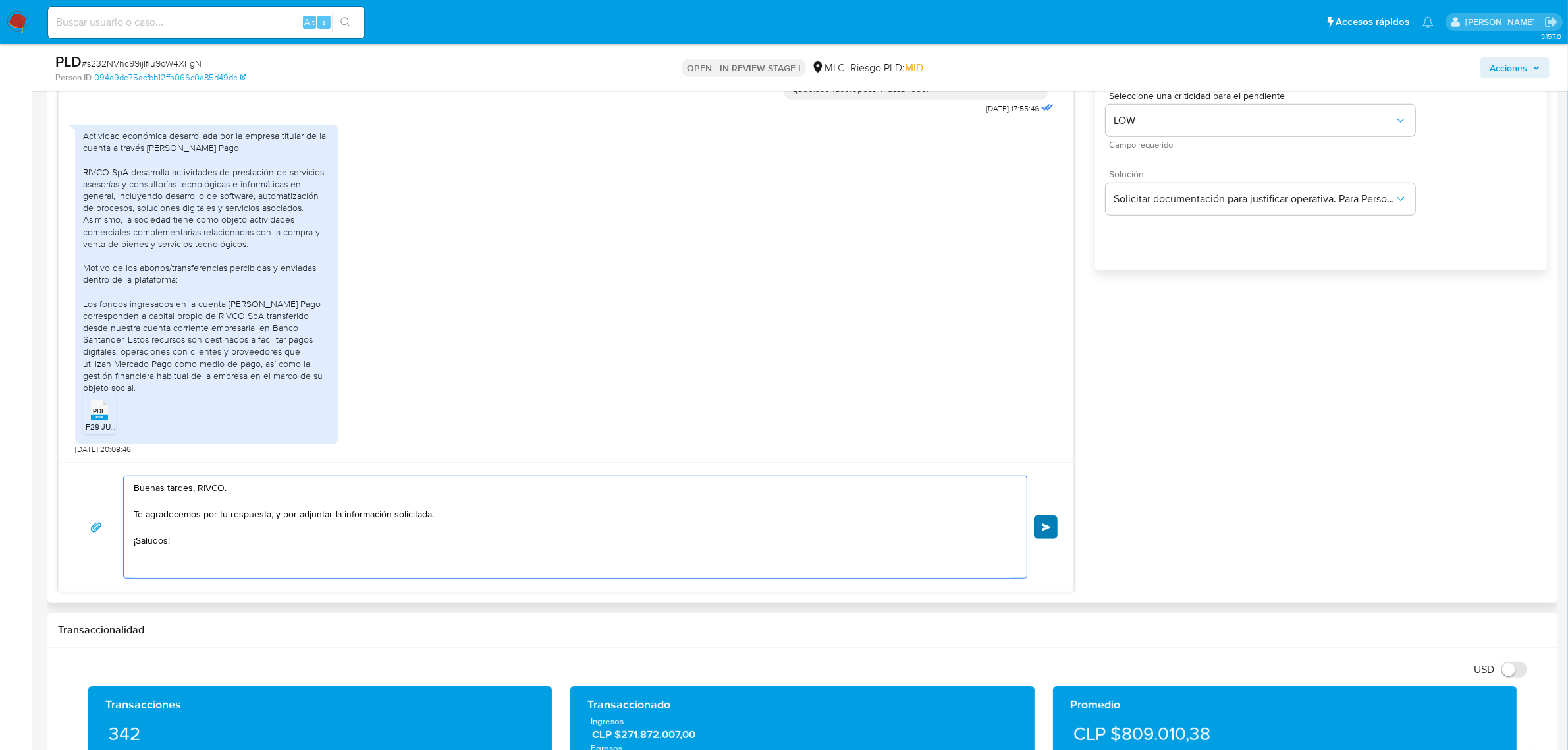
type textarea "Buenas tardes, RIVCO. Te agradecemos por tu respuesta, y por adjuntar la inform…"
click at [1048, 531] on span "Enviar" at bounding box center [1046, 527] width 9 height 8
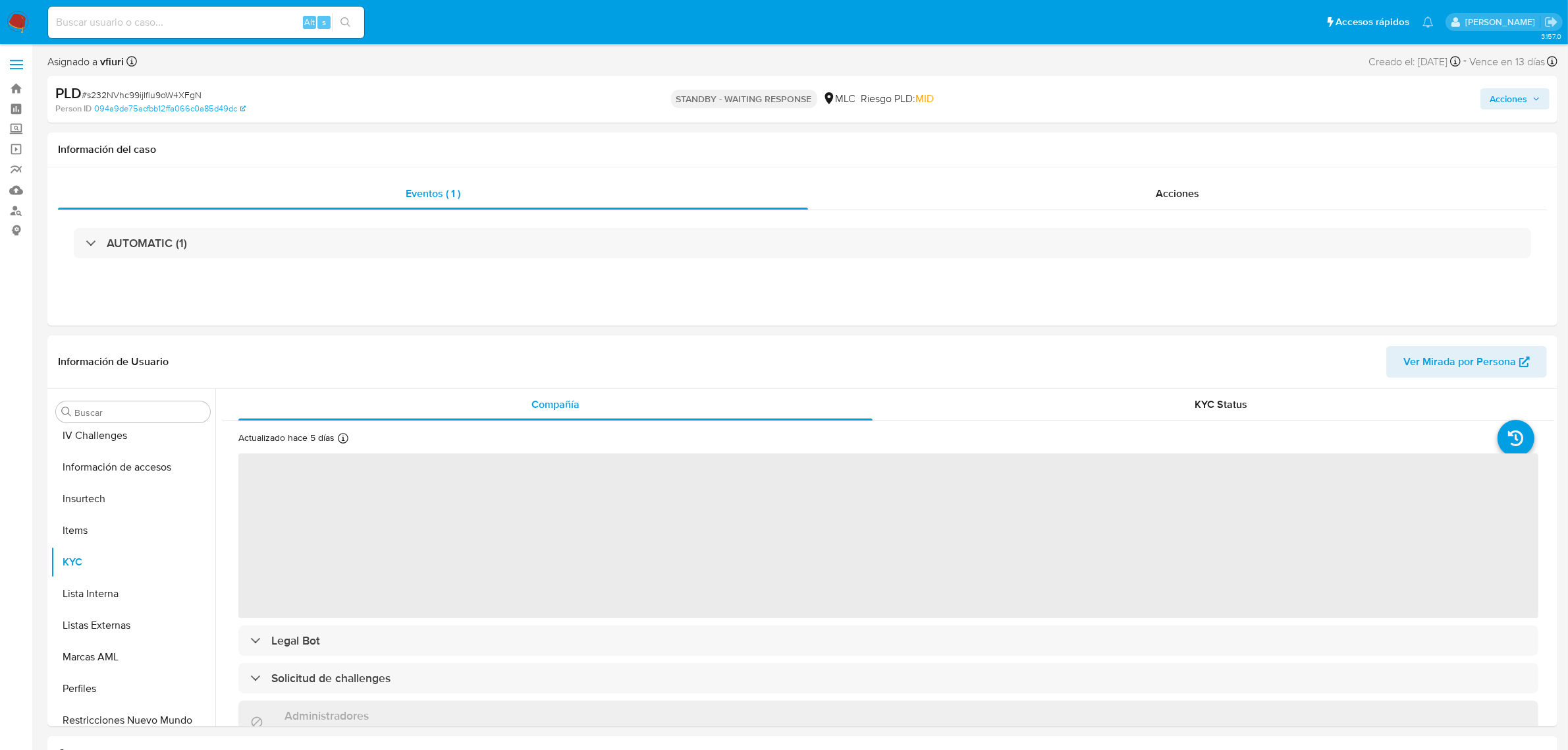
scroll to position [556, 0]
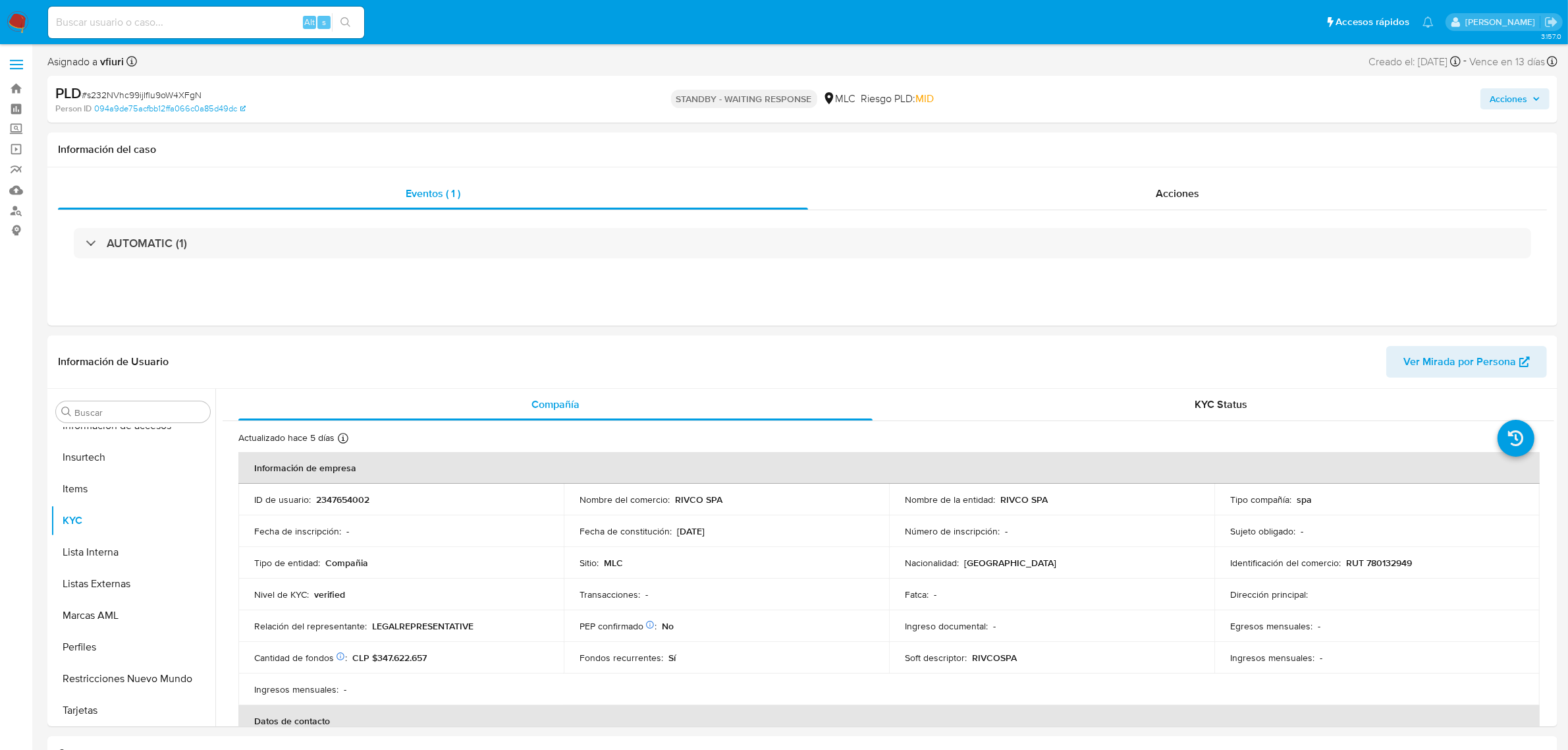
select select "10"
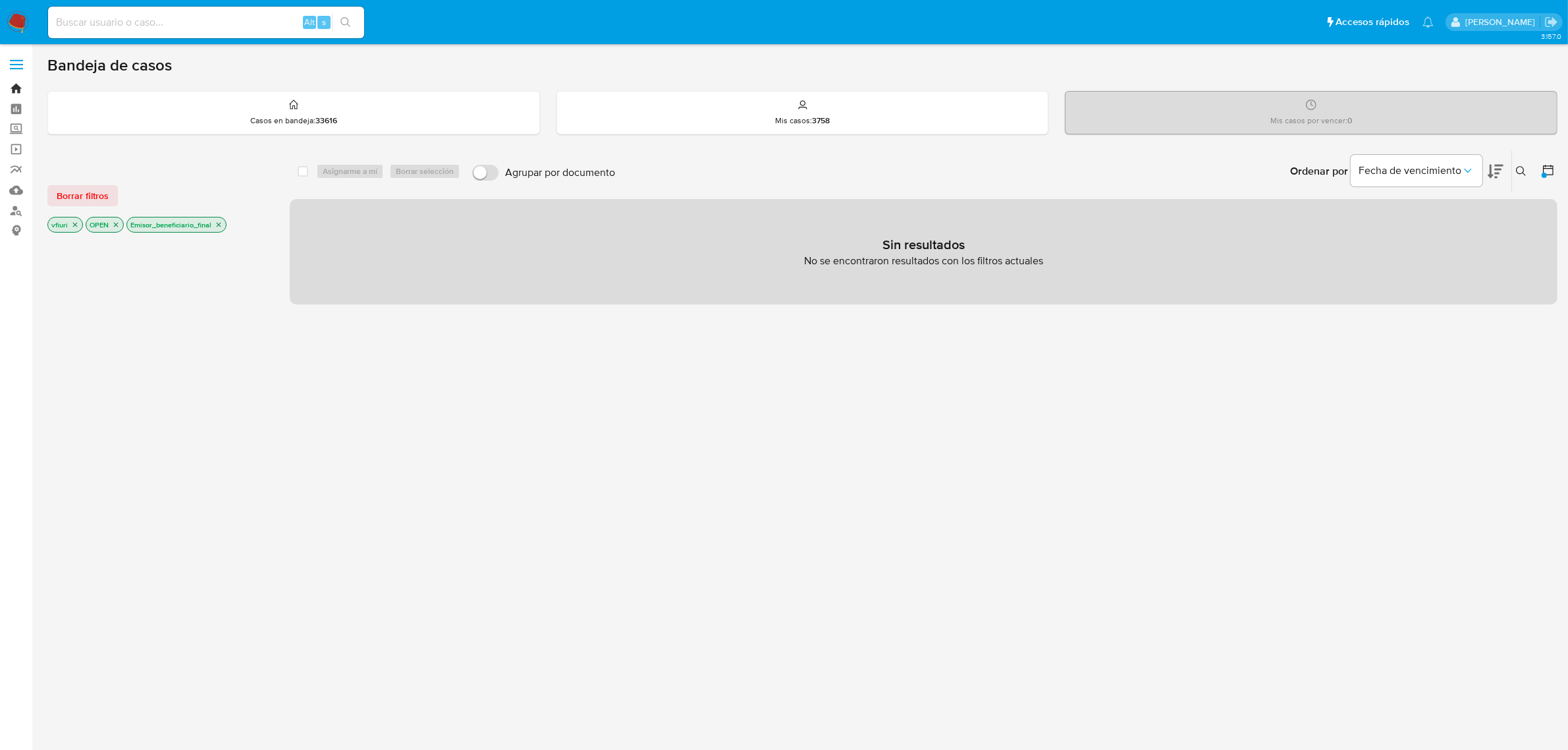
click at [10, 86] on link "Bandeja" at bounding box center [78, 89] width 157 height 21
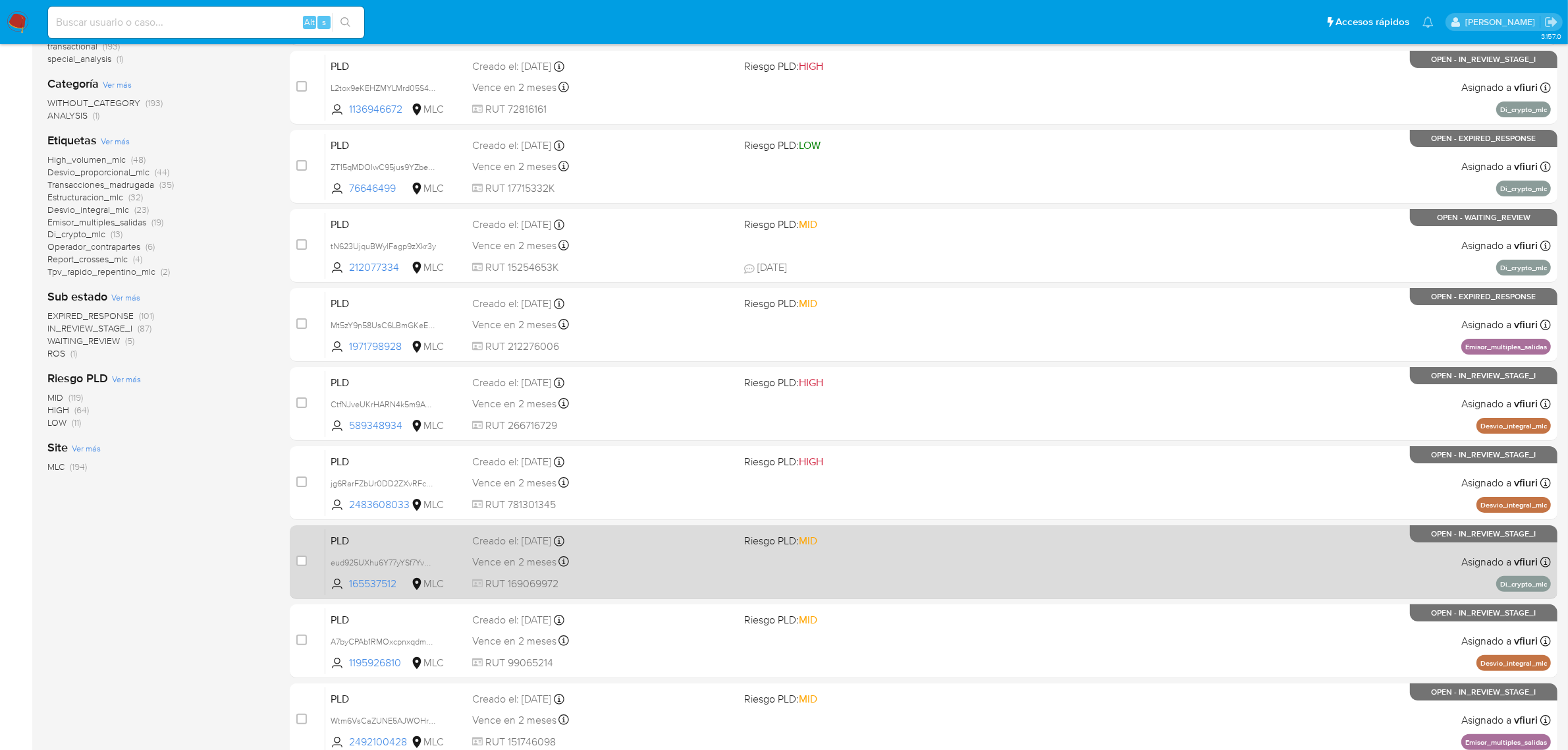
scroll to position [289, 0]
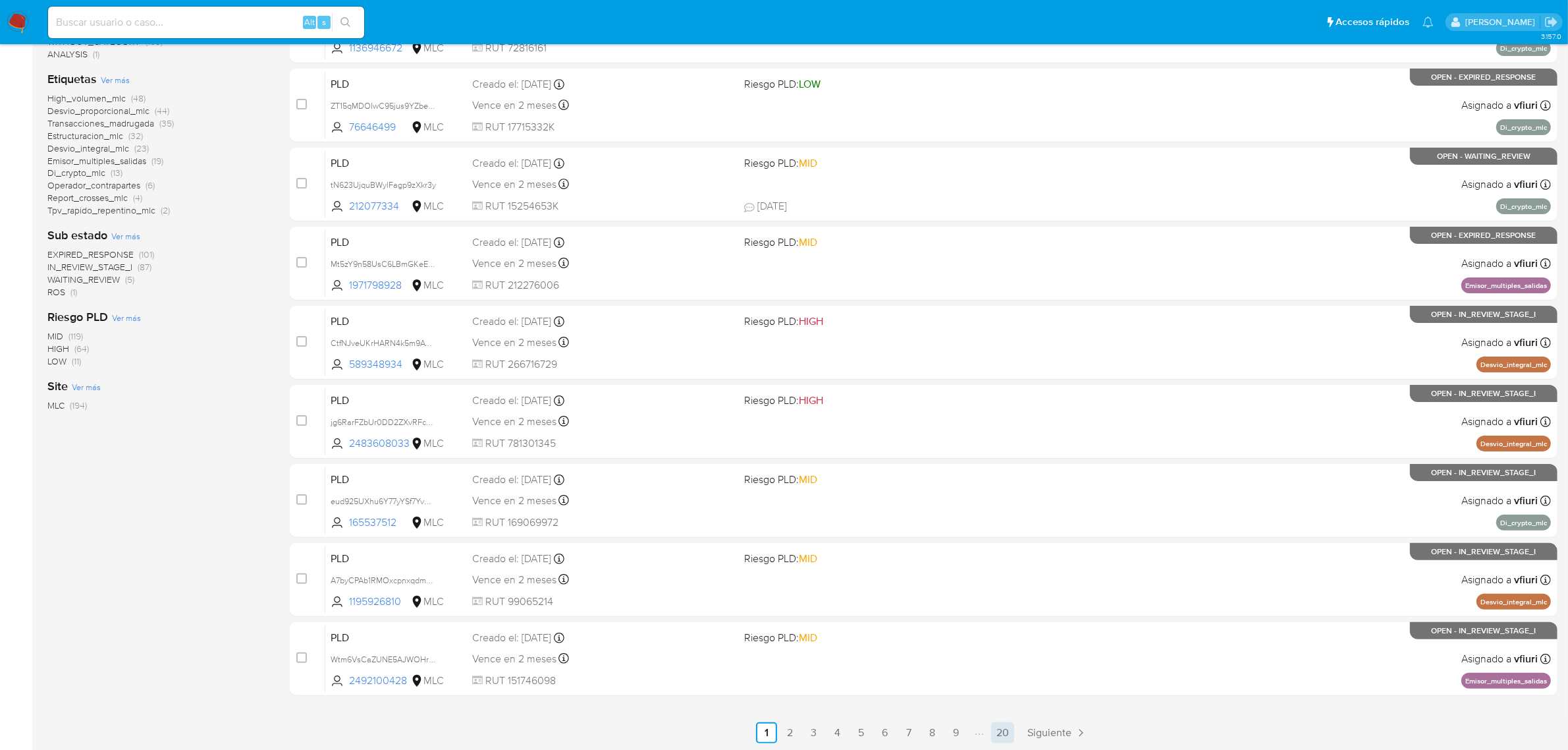
click at [1007, 729] on link "20" at bounding box center [1002, 732] width 23 height 21
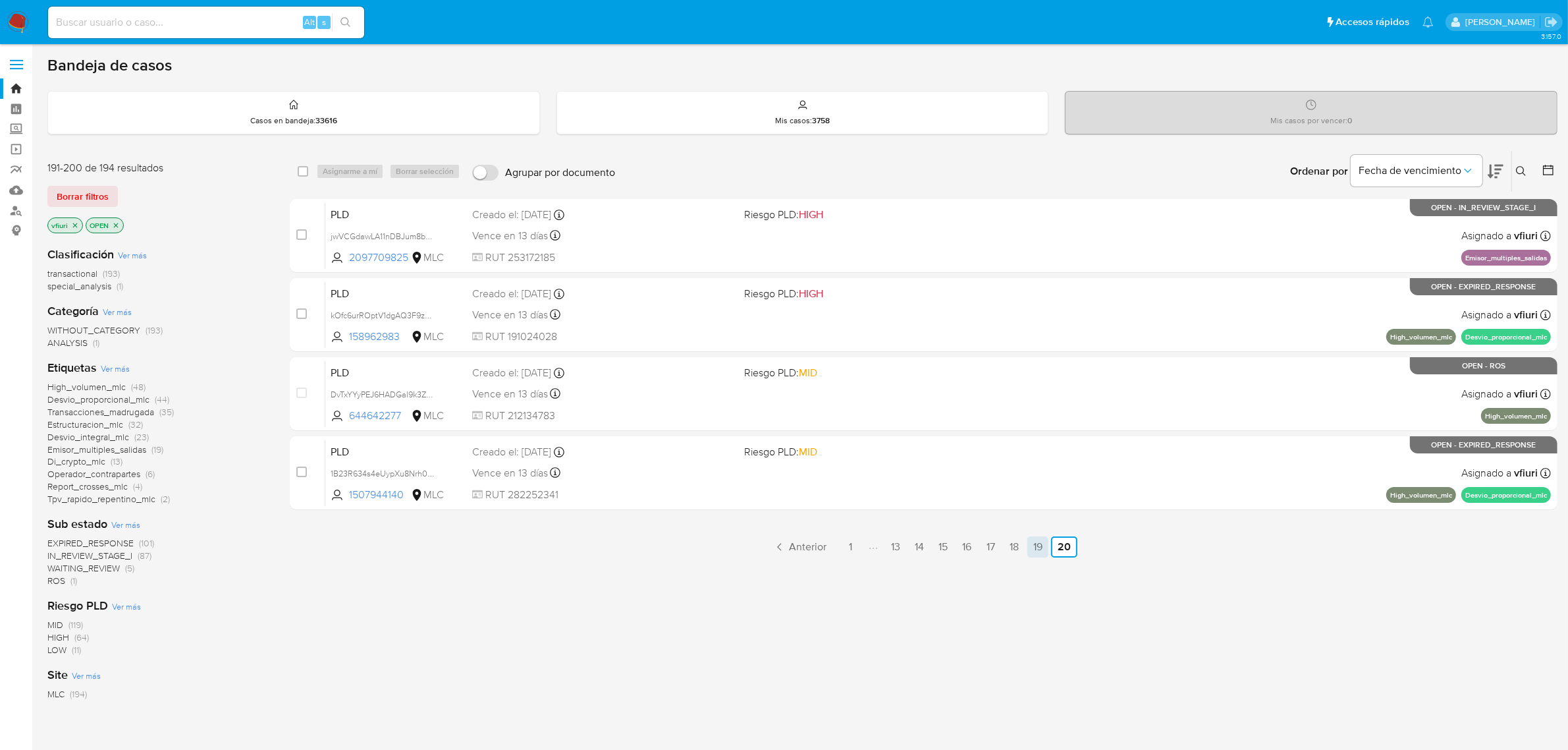
click at [1036, 545] on link "19" at bounding box center [1037, 546] width 21 height 21
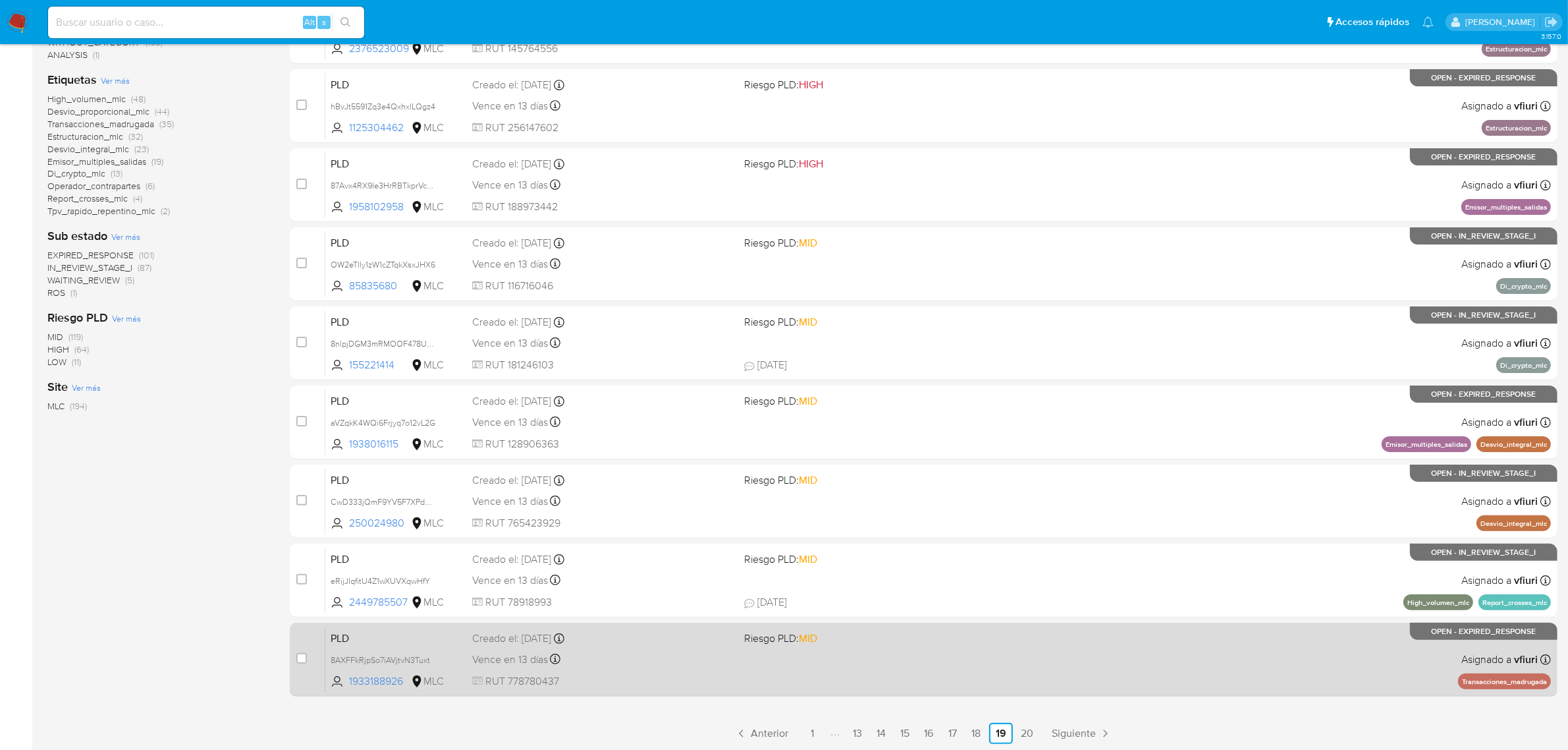
scroll to position [289, 0]
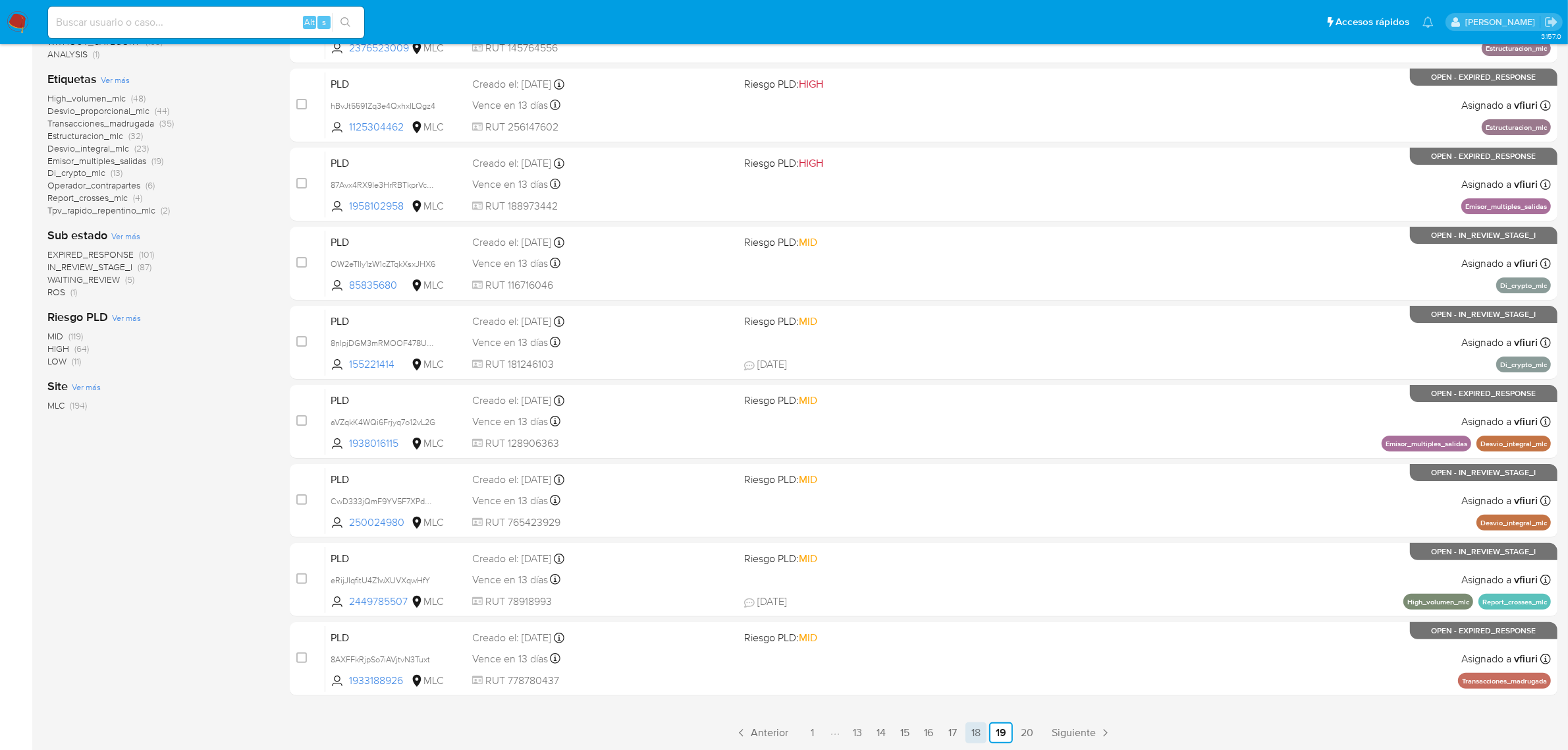
click at [982, 735] on link "18" at bounding box center [976, 732] width 21 height 21
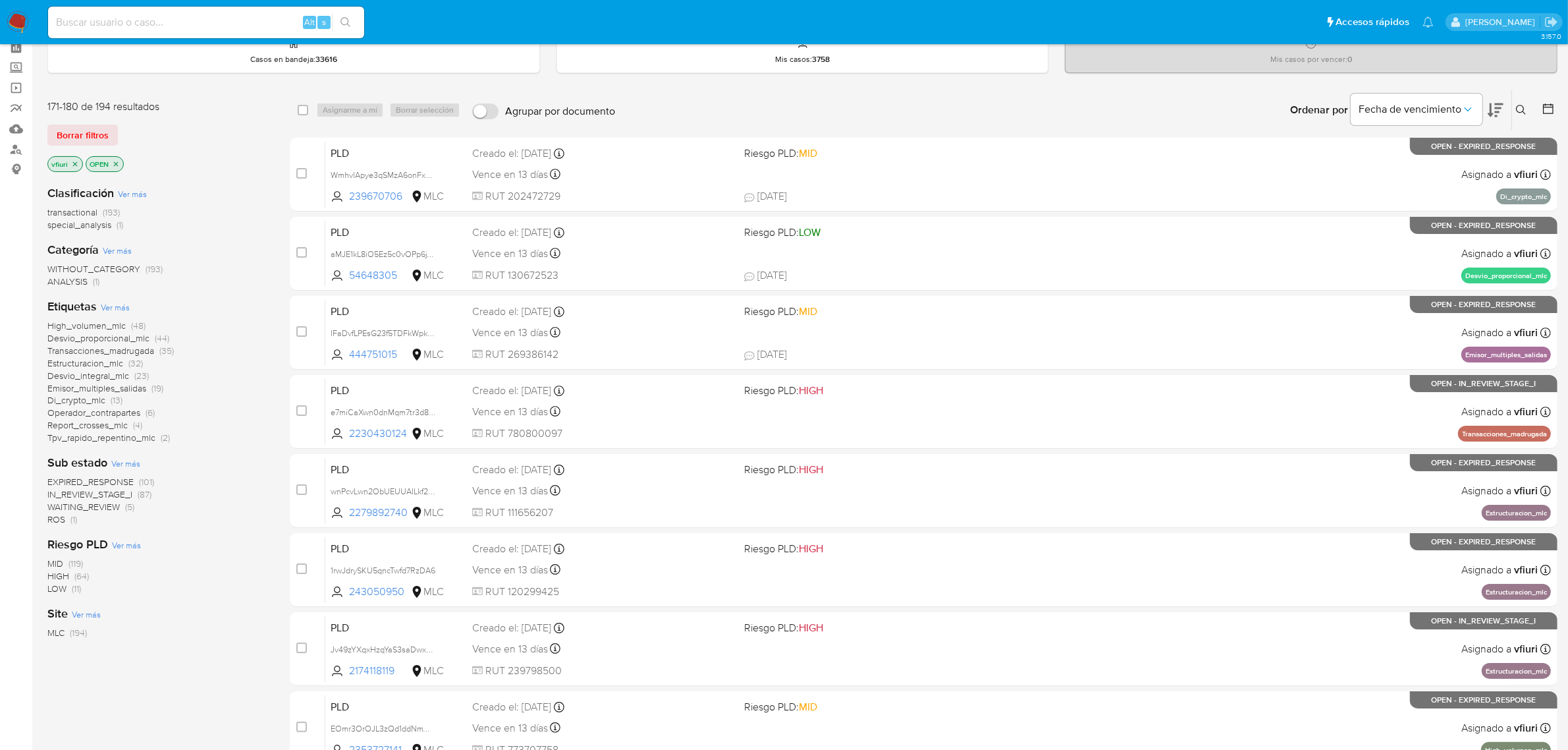
scroll to position [289, 0]
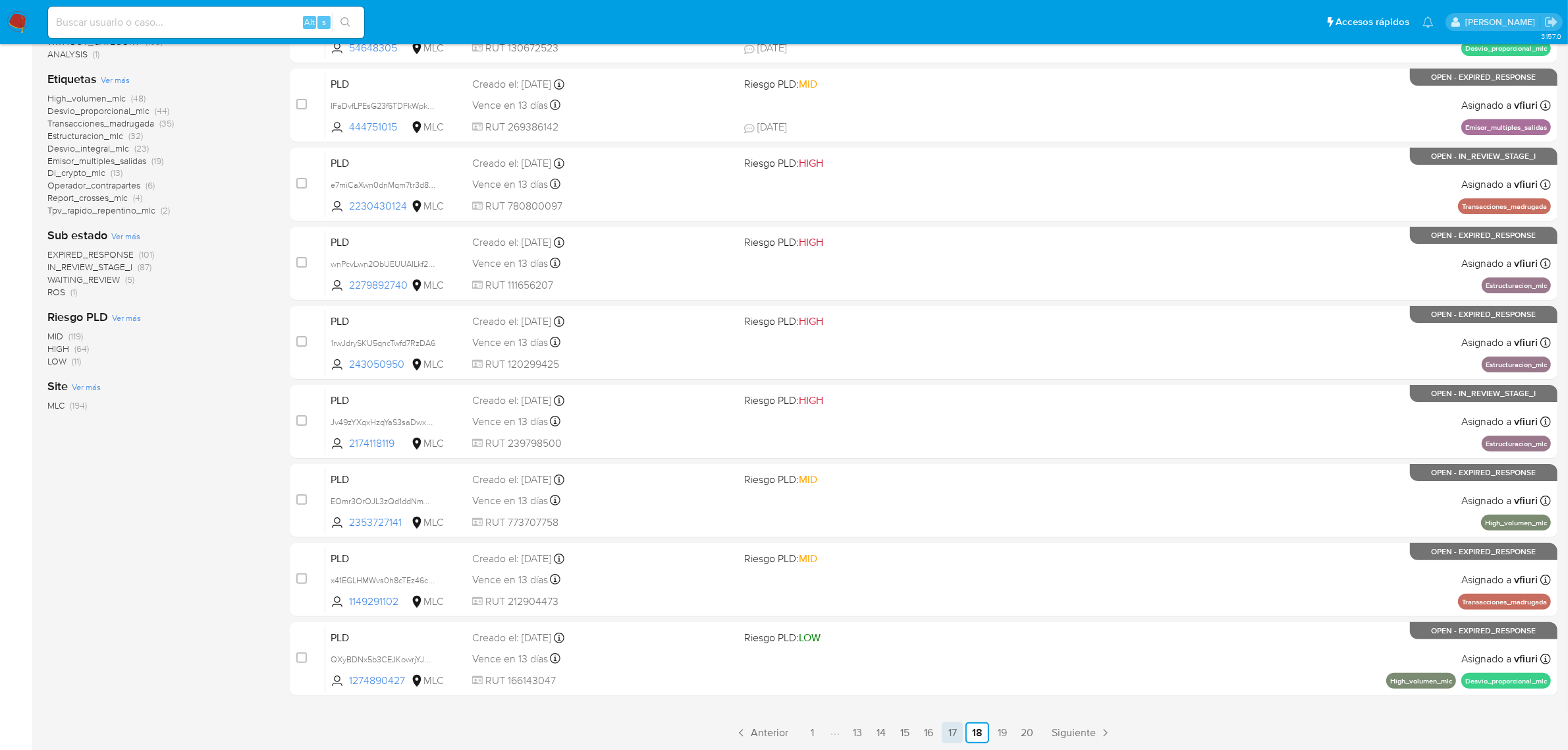
click at [957, 729] on link "17" at bounding box center [952, 732] width 21 height 21
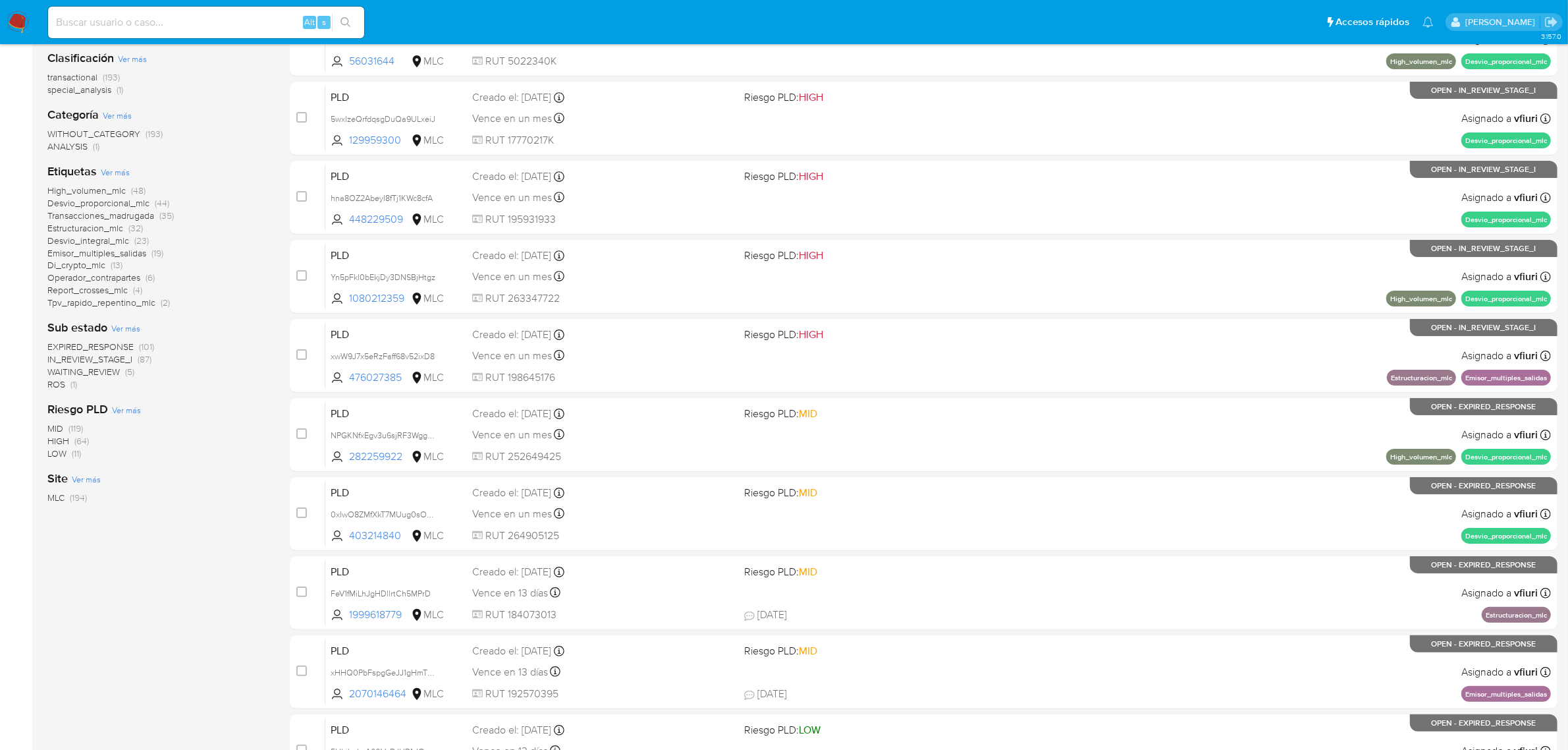
scroll to position [41, 0]
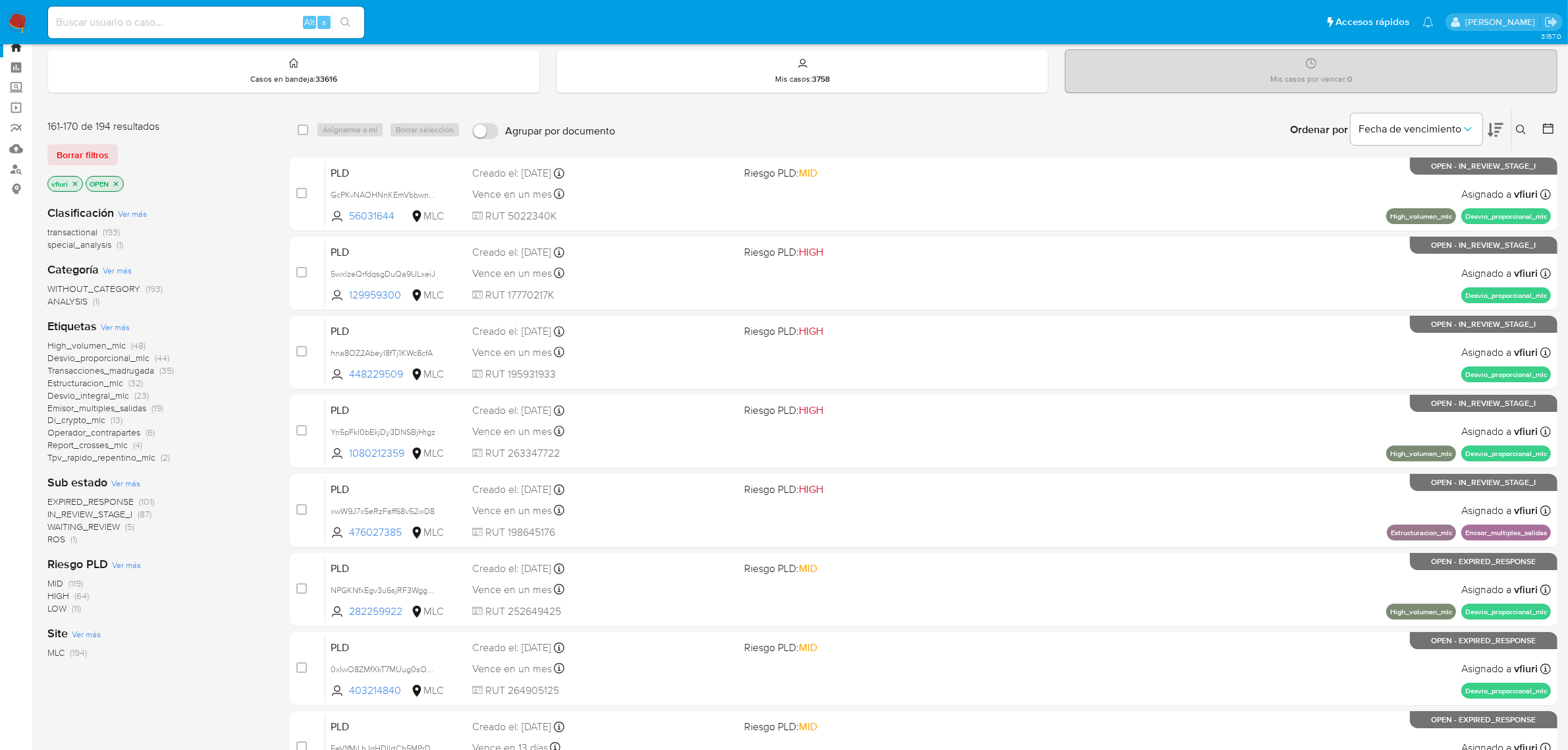
click at [1554, 124] on icon at bounding box center [1547, 128] width 13 height 13
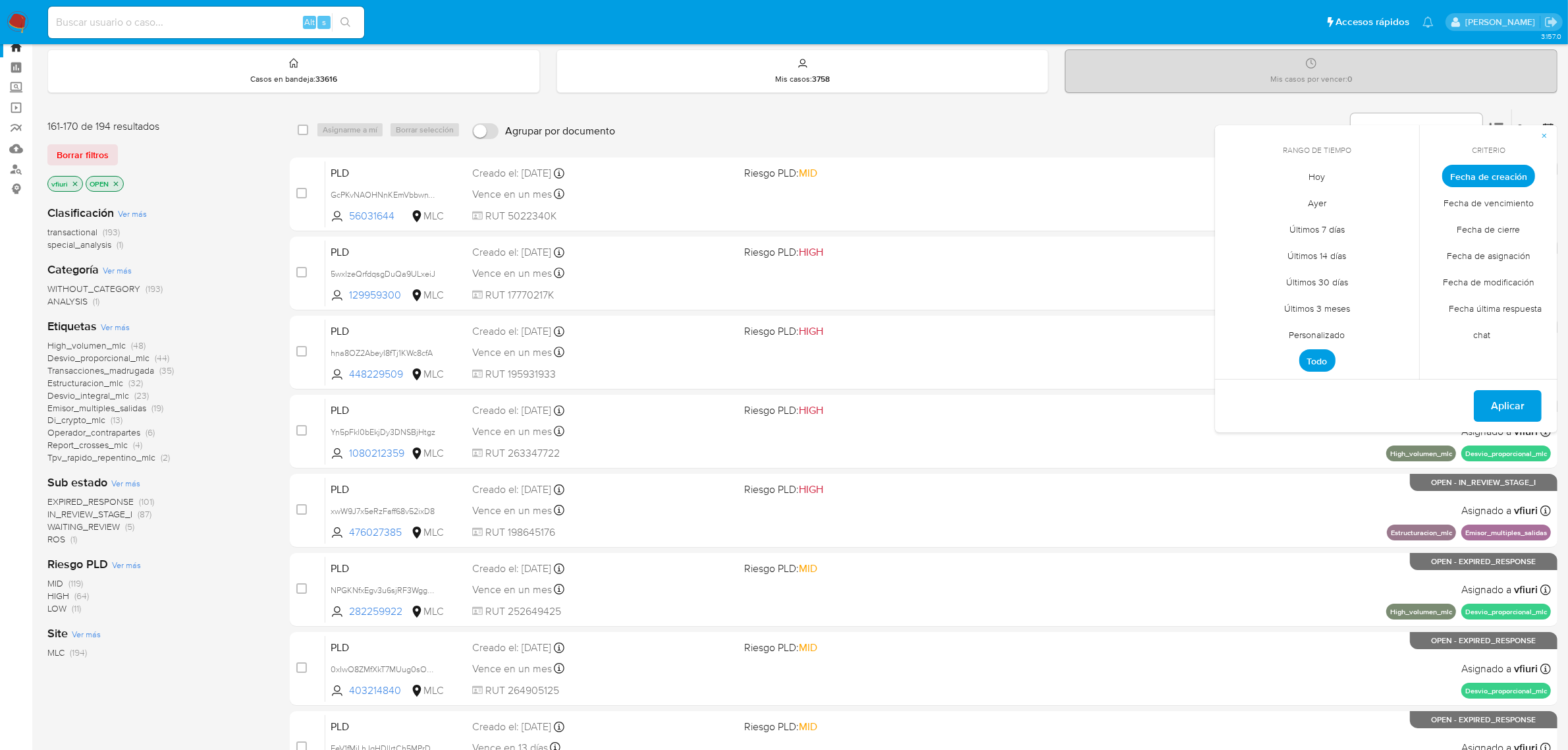
click at [1330, 336] on span "Personalizado" at bounding box center [1318, 336] width 84 height 27
click at [1235, 203] on icon "Mes anterior" at bounding box center [1235, 200] width 15 height 15
click at [1233, 203] on icon "Mes anterior" at bounding box center [1235, 200] width 15 height 15
click at [1312, 307] on button "12" at bounding box center [1317, 301] width 21 height 21
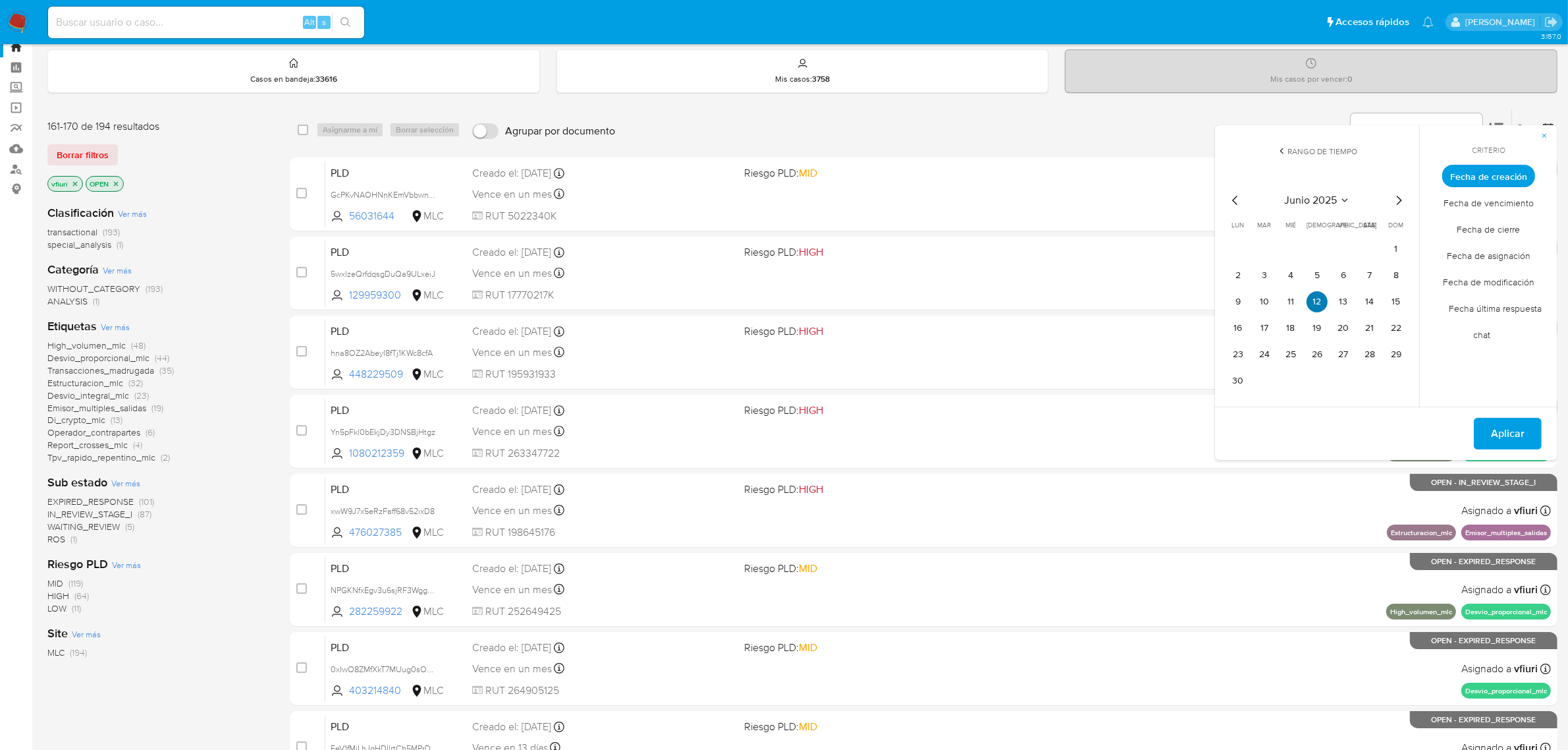
click at [1312, 307] on button "12" at bounding box center [1317, 301] width 21 height 21
click at [1518, 428] on span "Aplicar" at bounding box center [1507, 433] width 33 height 29
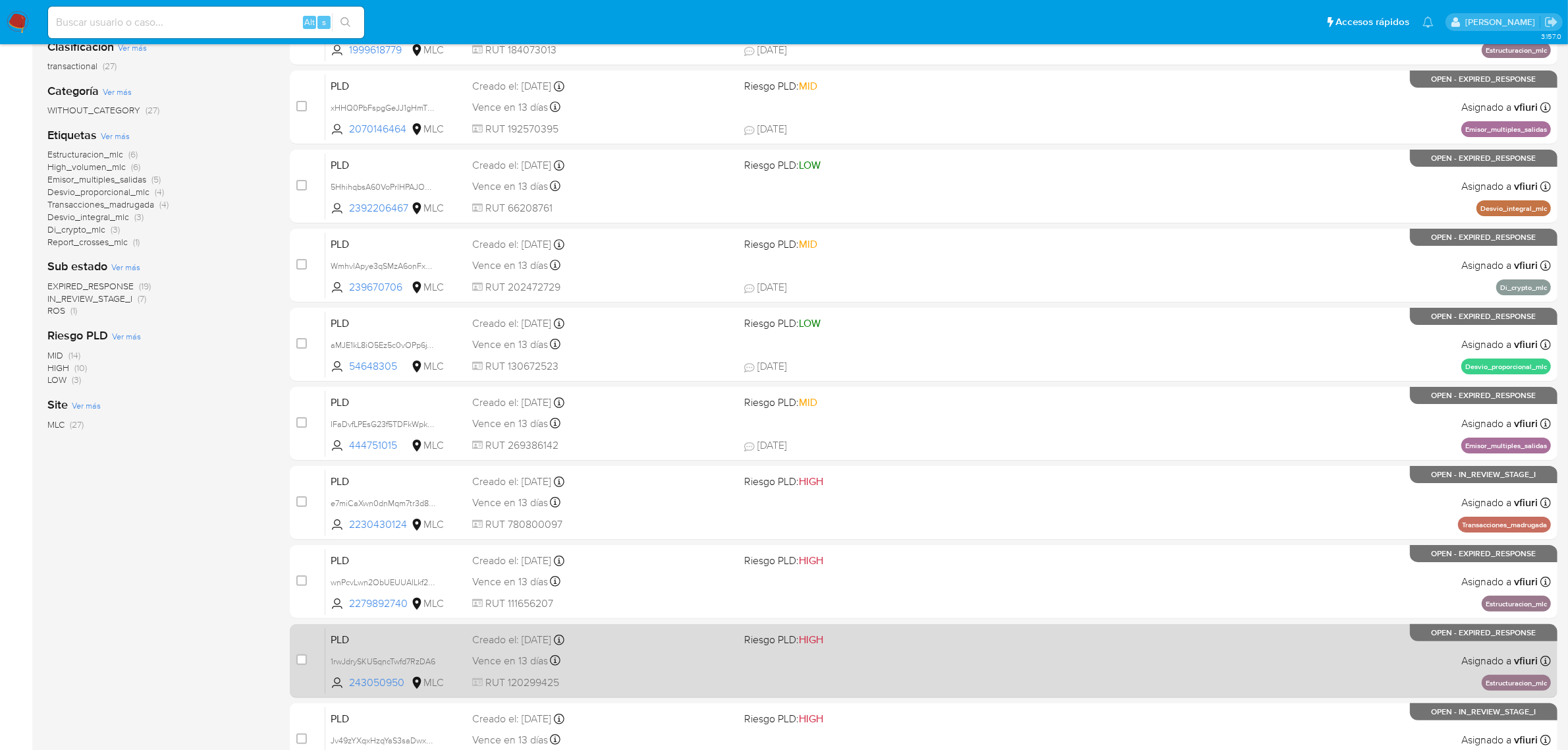
scroll to position [289, 0]
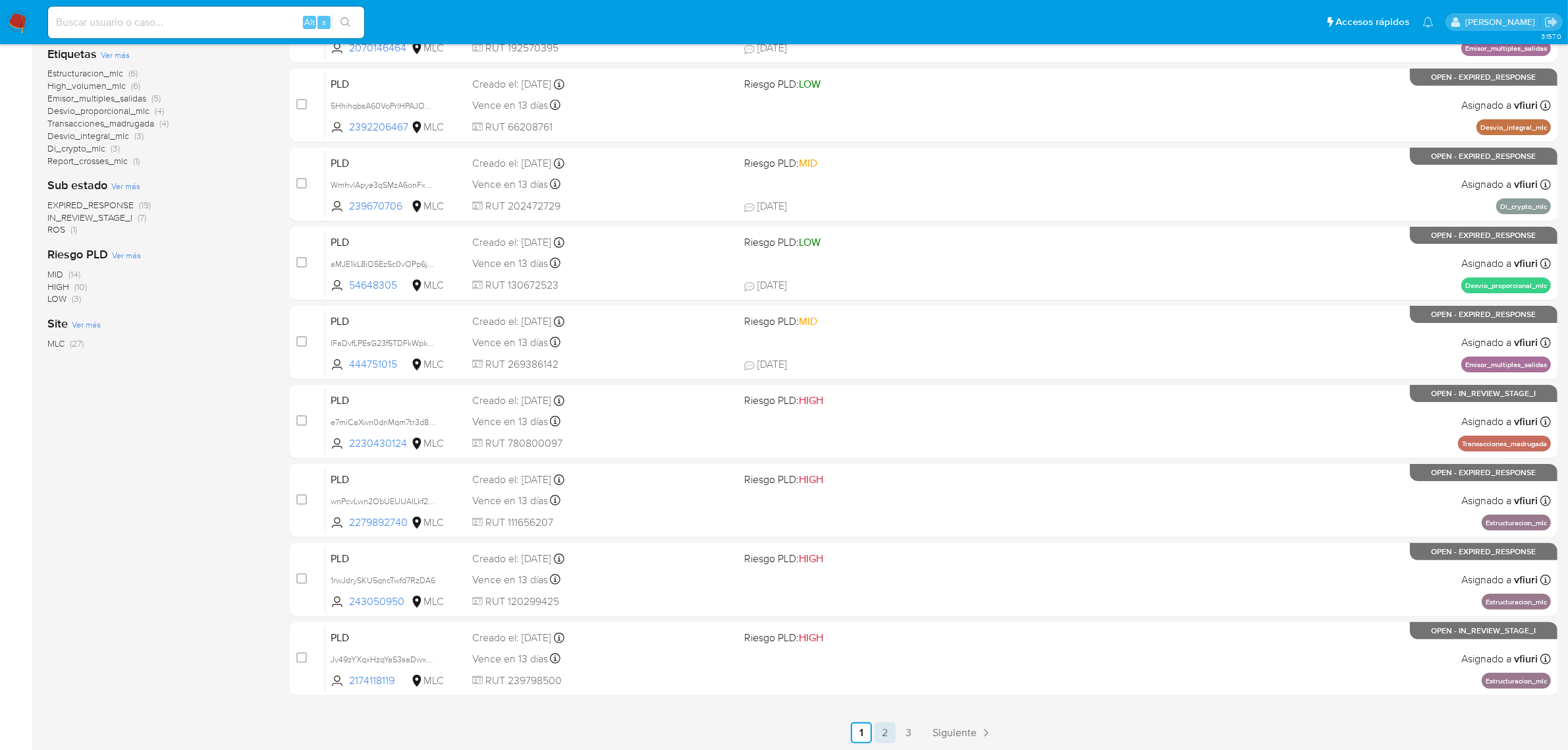
click at [880, 729] on link "2" at bounding box center [885, 732] width 21 height 21
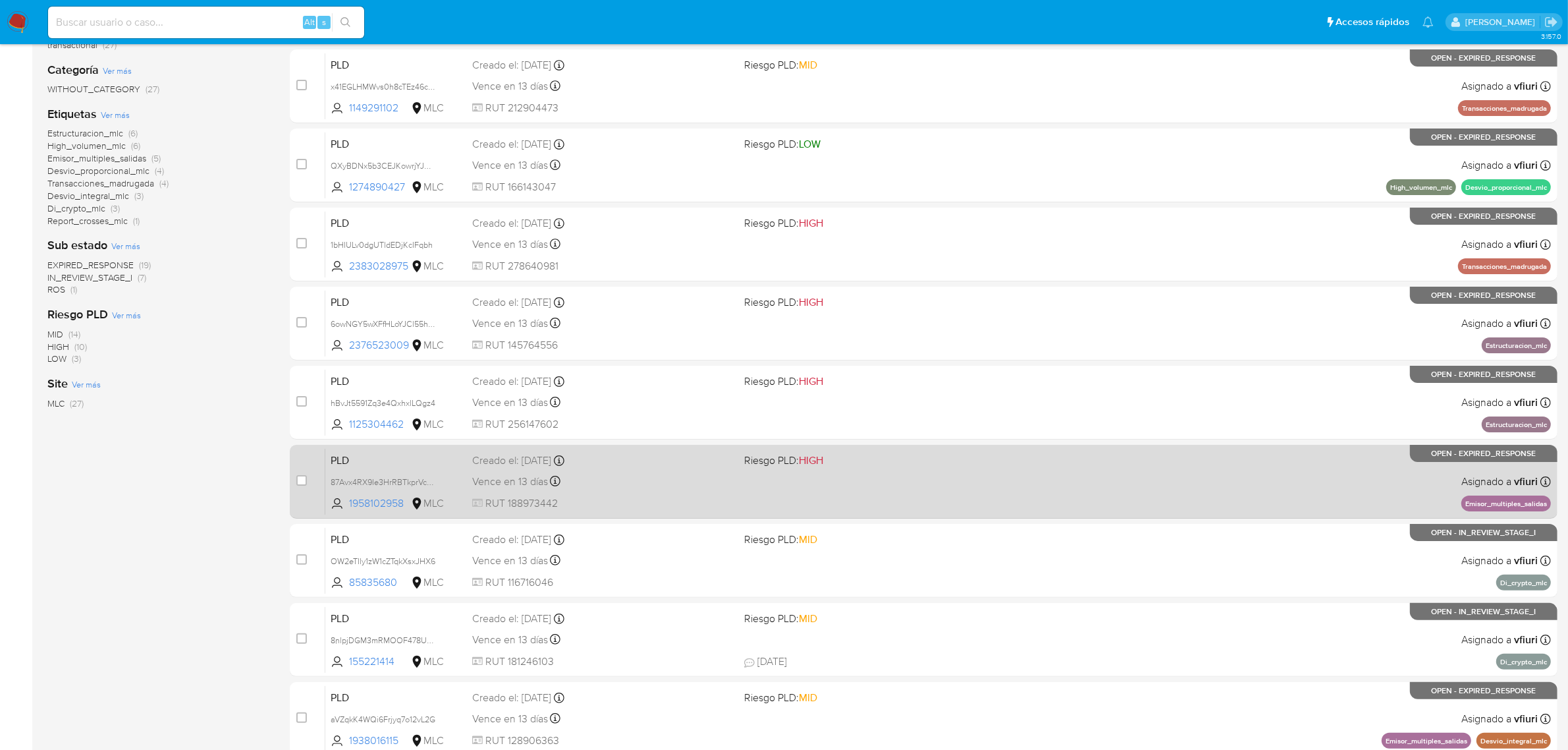
scroll to position [289, 0]
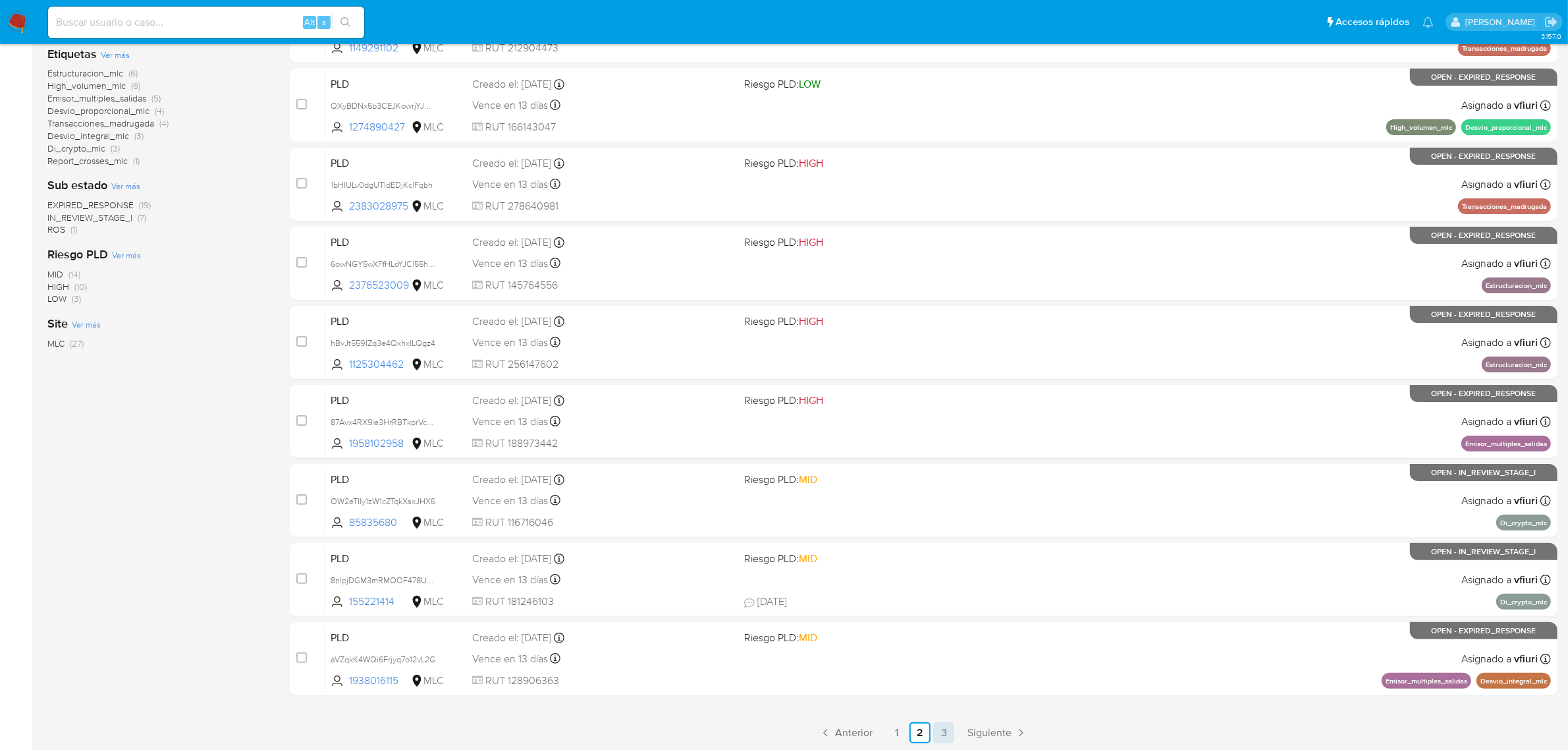
click at [940, 733] on link "3" at bounding box center [943, 732] width 21 height 21
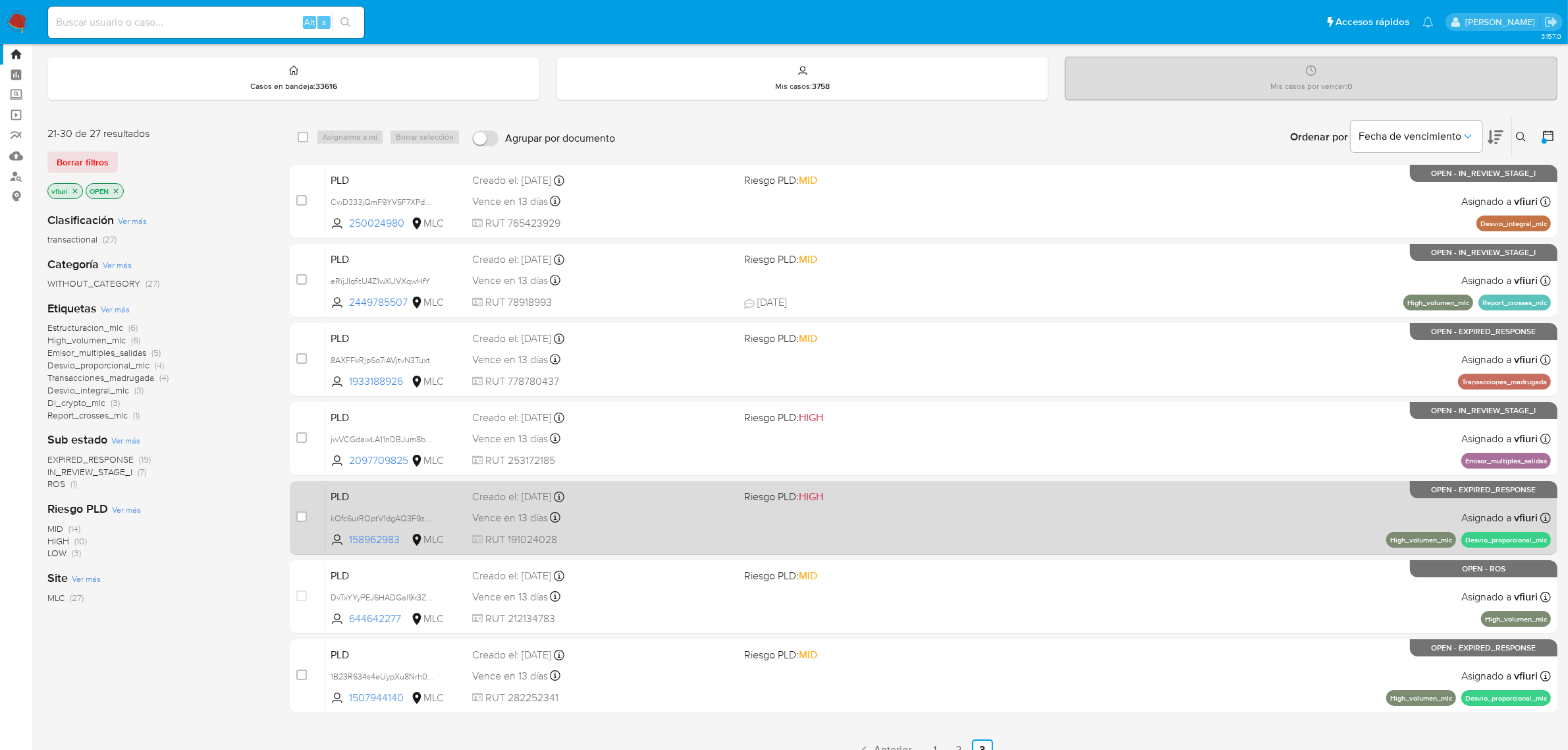
scroll to position [51, 0]
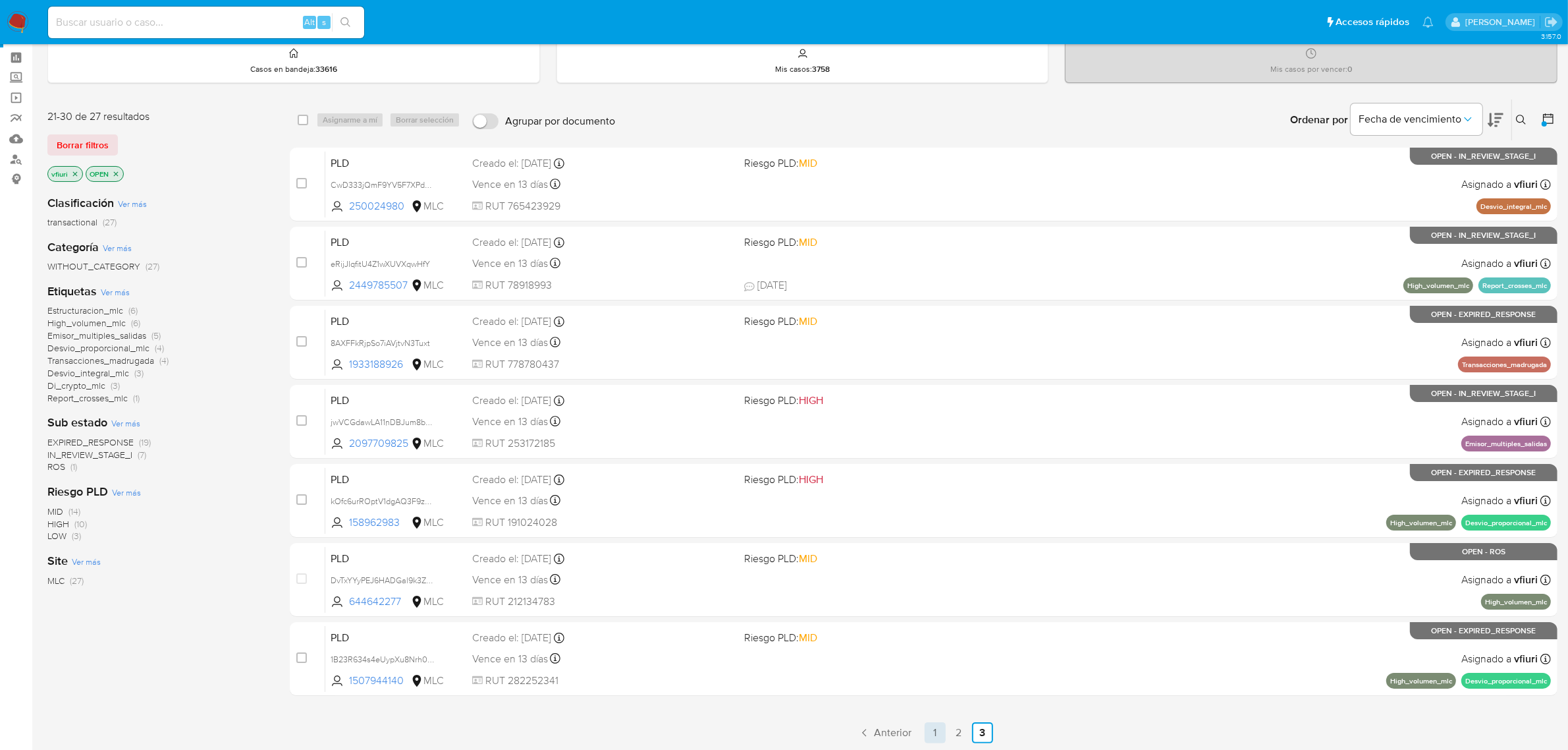
click at [941, 731] on link "1" at bounding box center [935, 732] width 21 height 21
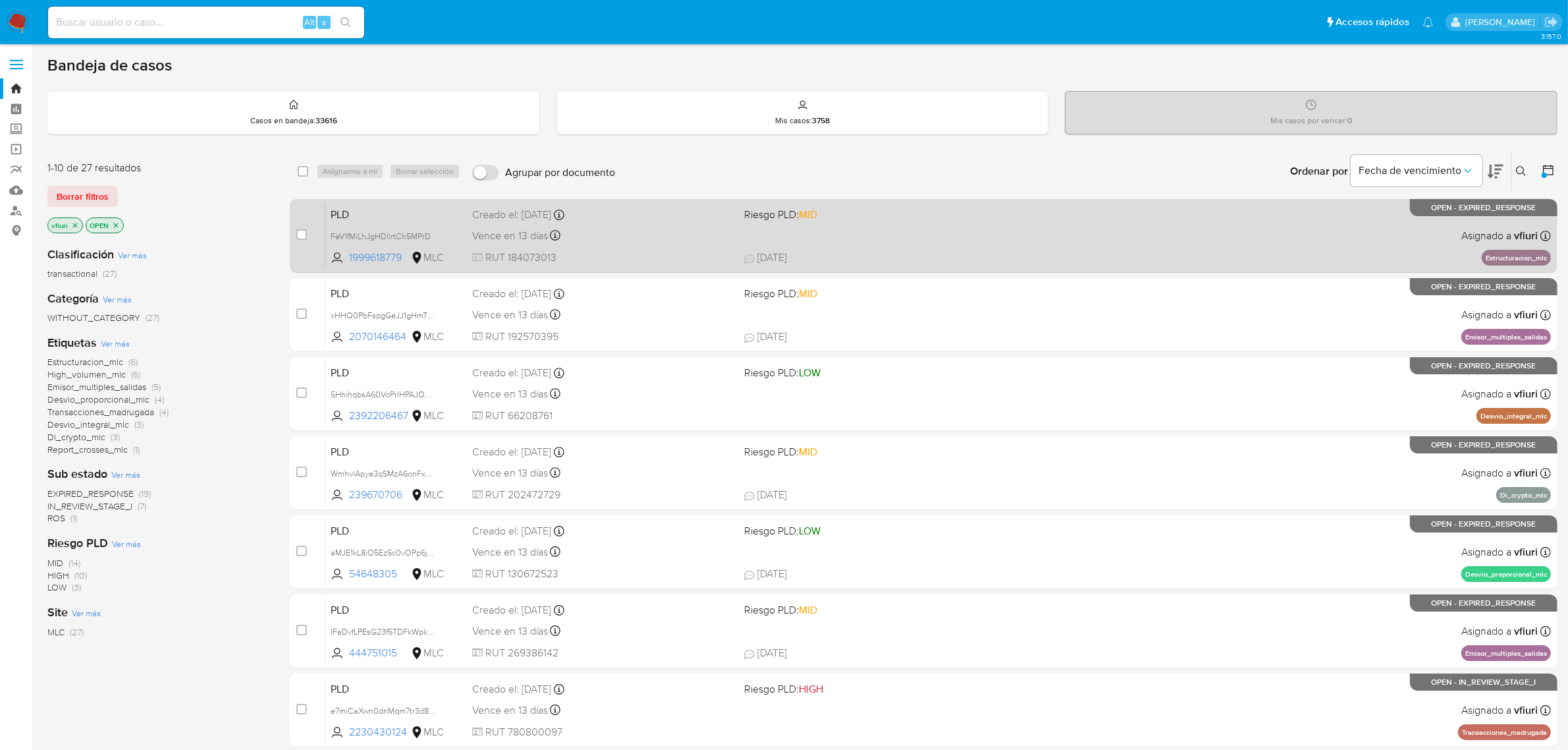
click at [647, 216] on div "Creado el: 12/06/2025 Creado el: 12/06/2025 06:09:30" at bounding box center [603, 214] width 262 height 15
click at [301, 235] on input "checkbox" at bounding box center [301, 235] width 10 height 10
checkbox input "true"
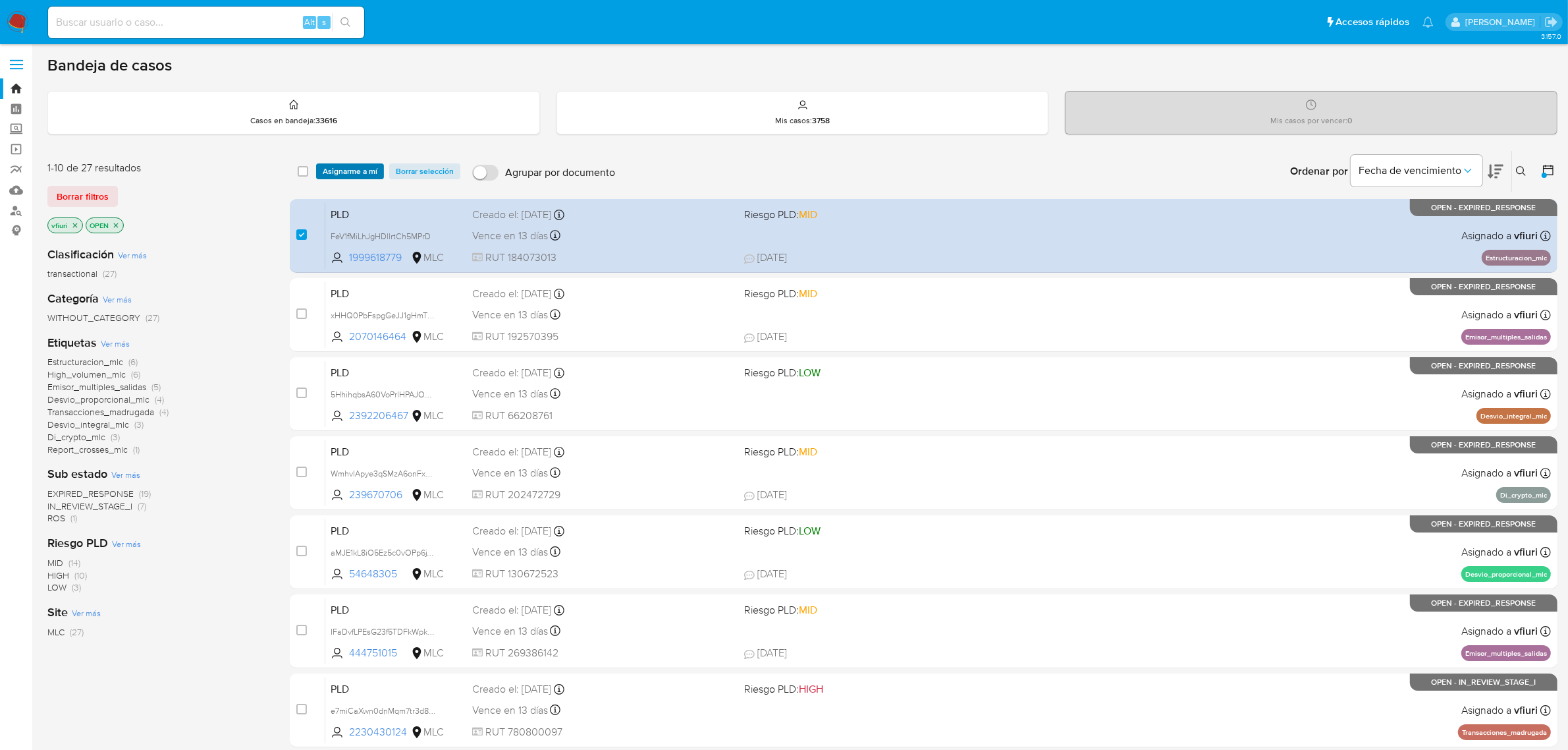
click at [342, 164] on span "Asignarme a mí" at bounding box center [350, 170] width 55 height 13
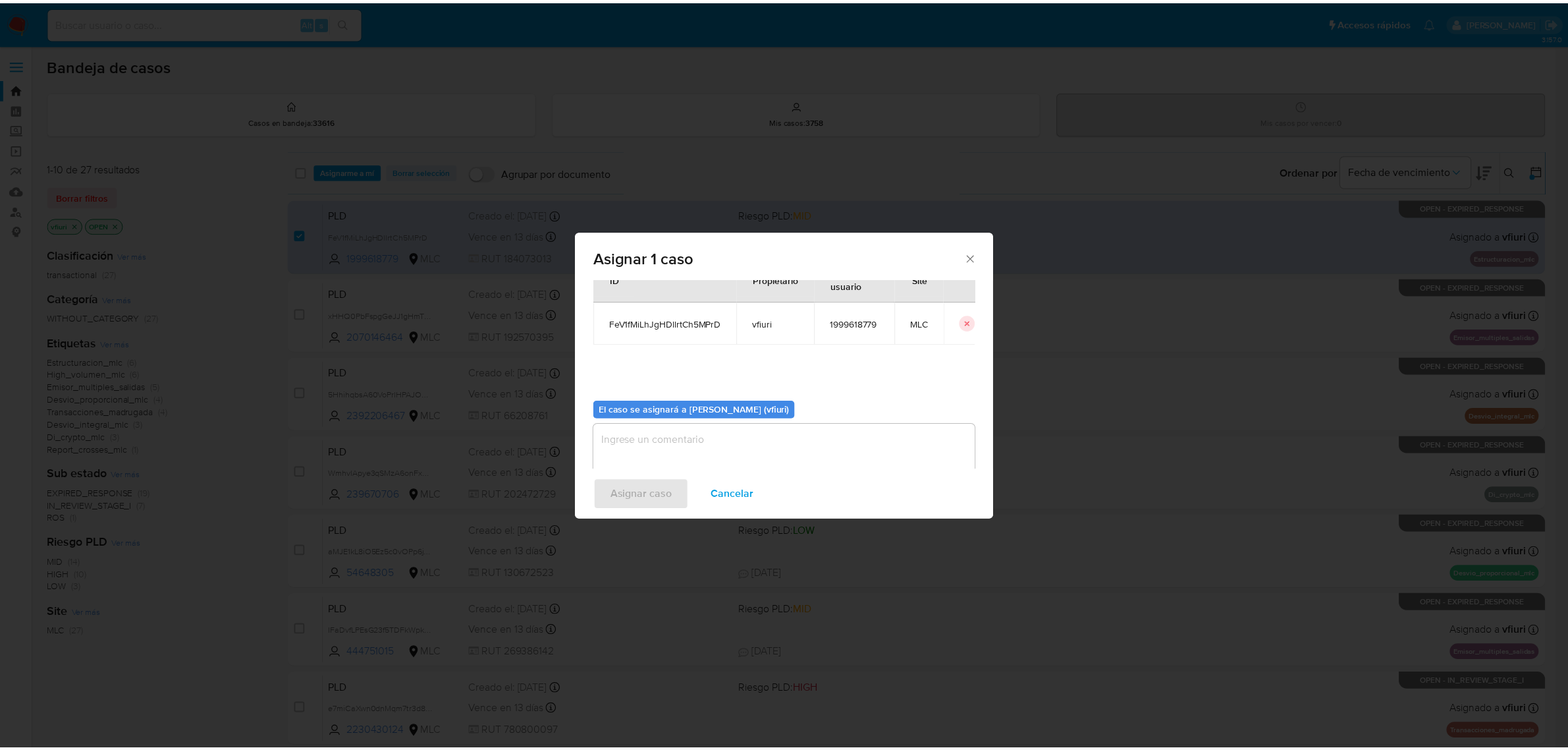
scroll to position [67, 0]
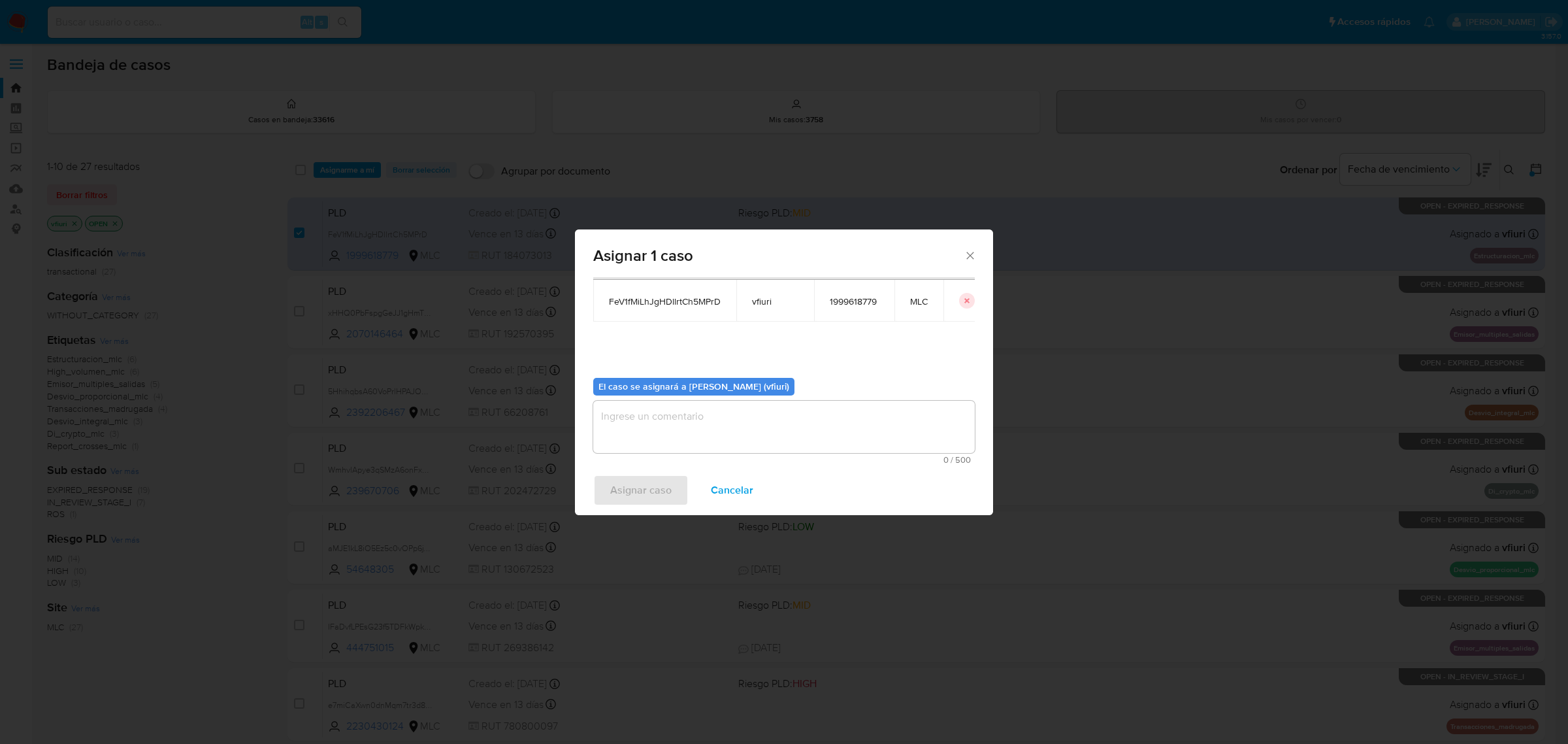
click at [846, 433] on textarea "assign-modal" at bounding box center [784, 427] width 381 height 53
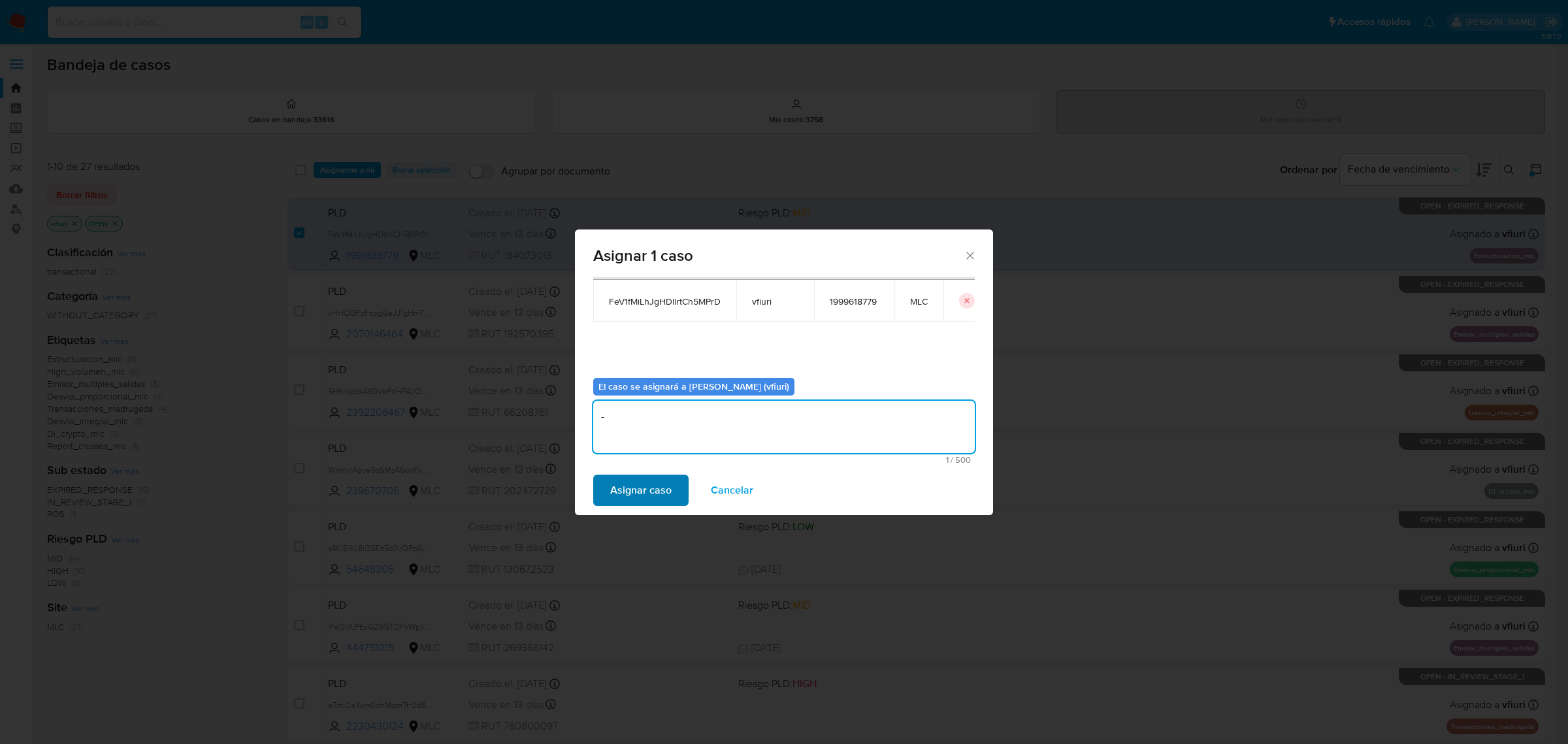
type textarea "-"
click at [656, 485] on span "Asignar caso" at bounding box center [641, 490] width 61 height 29
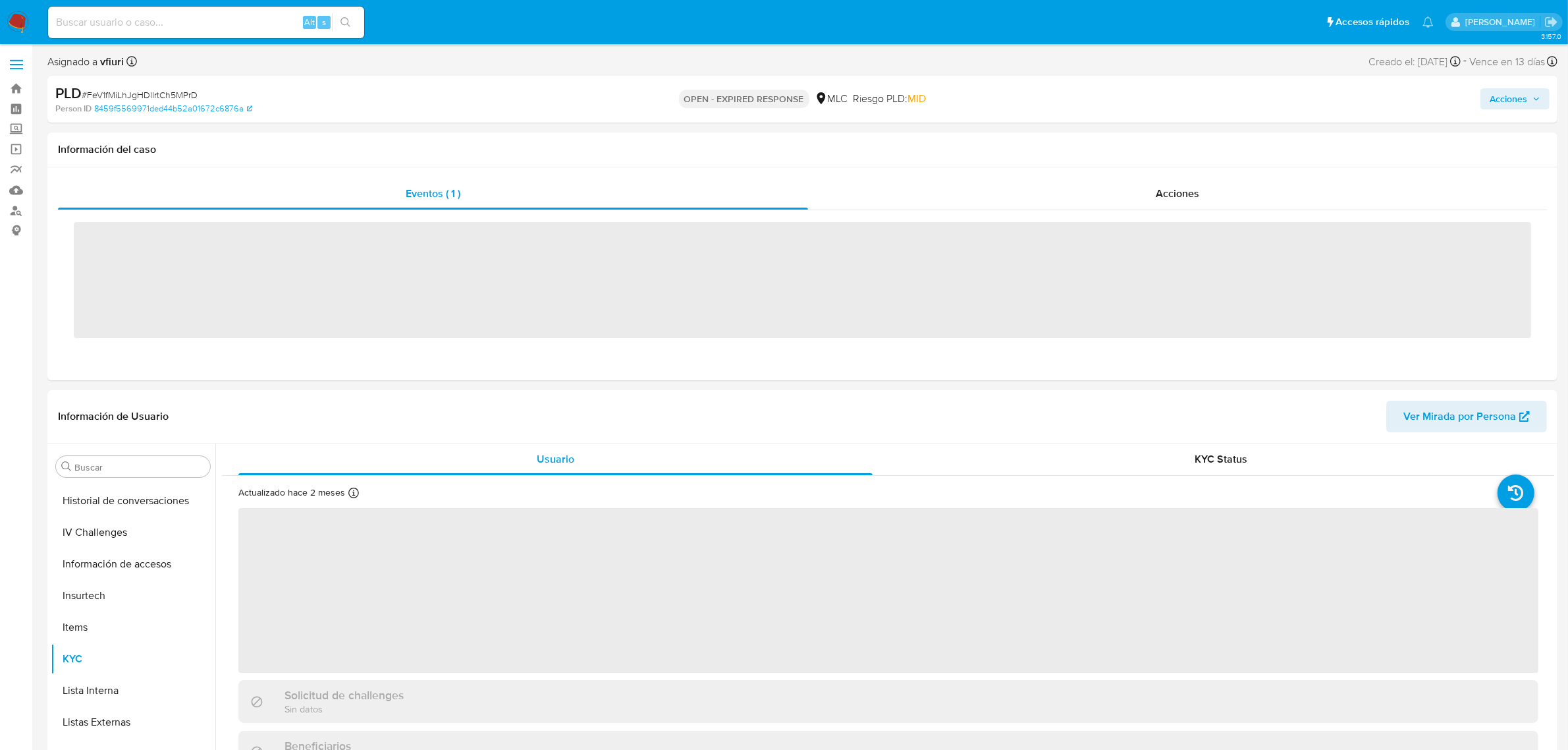
scroll to position [556, 0]
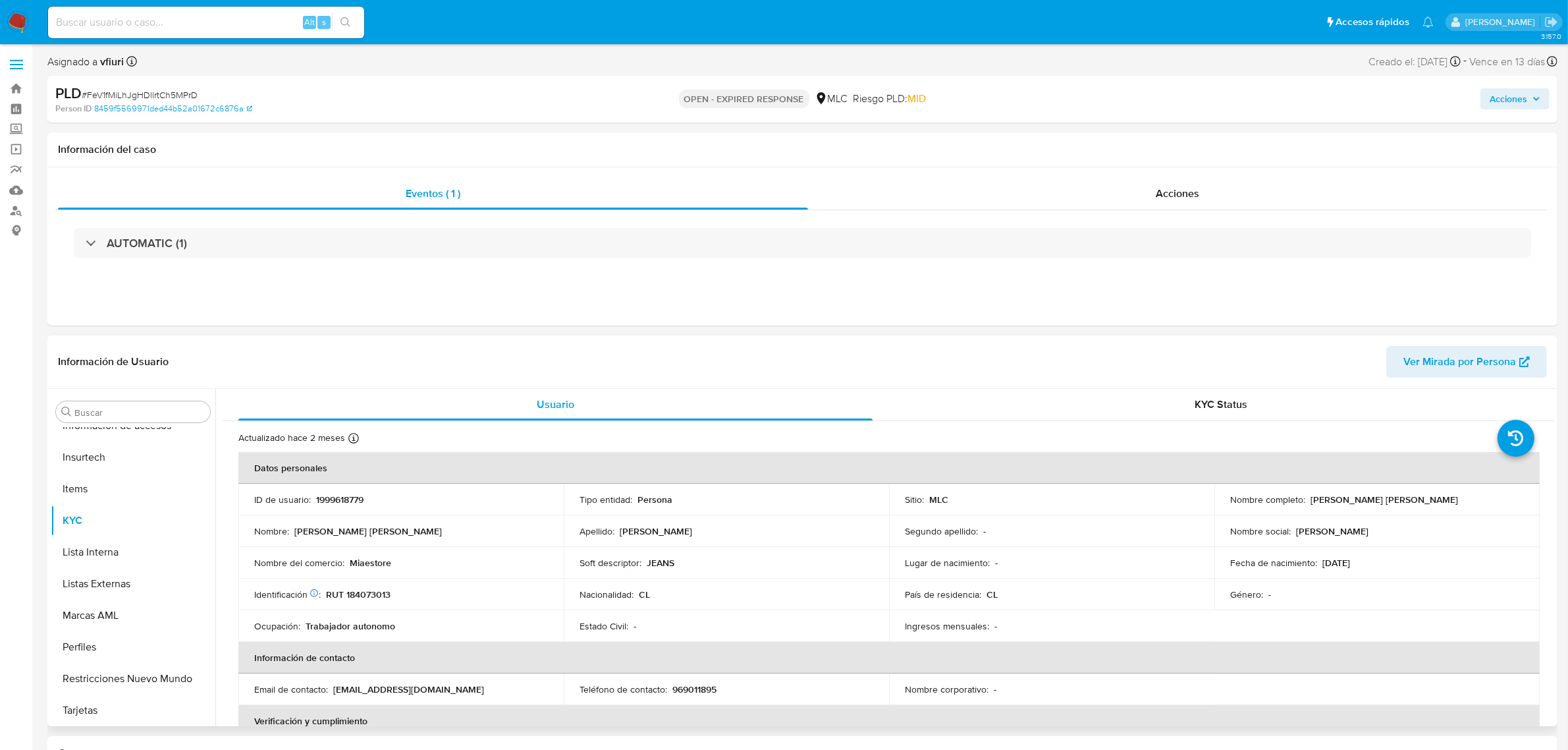
select select "10"
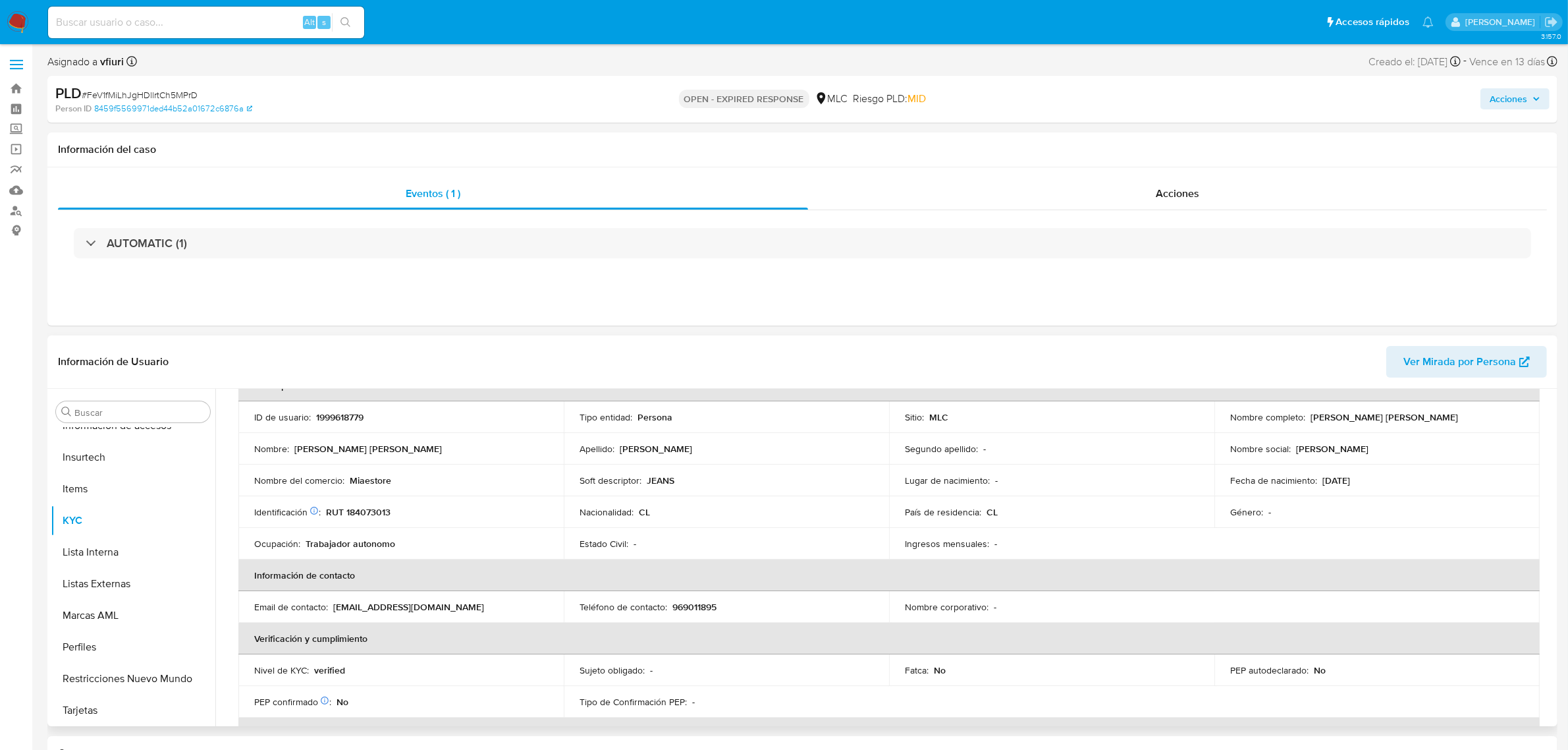
scroll to position [0, 0]
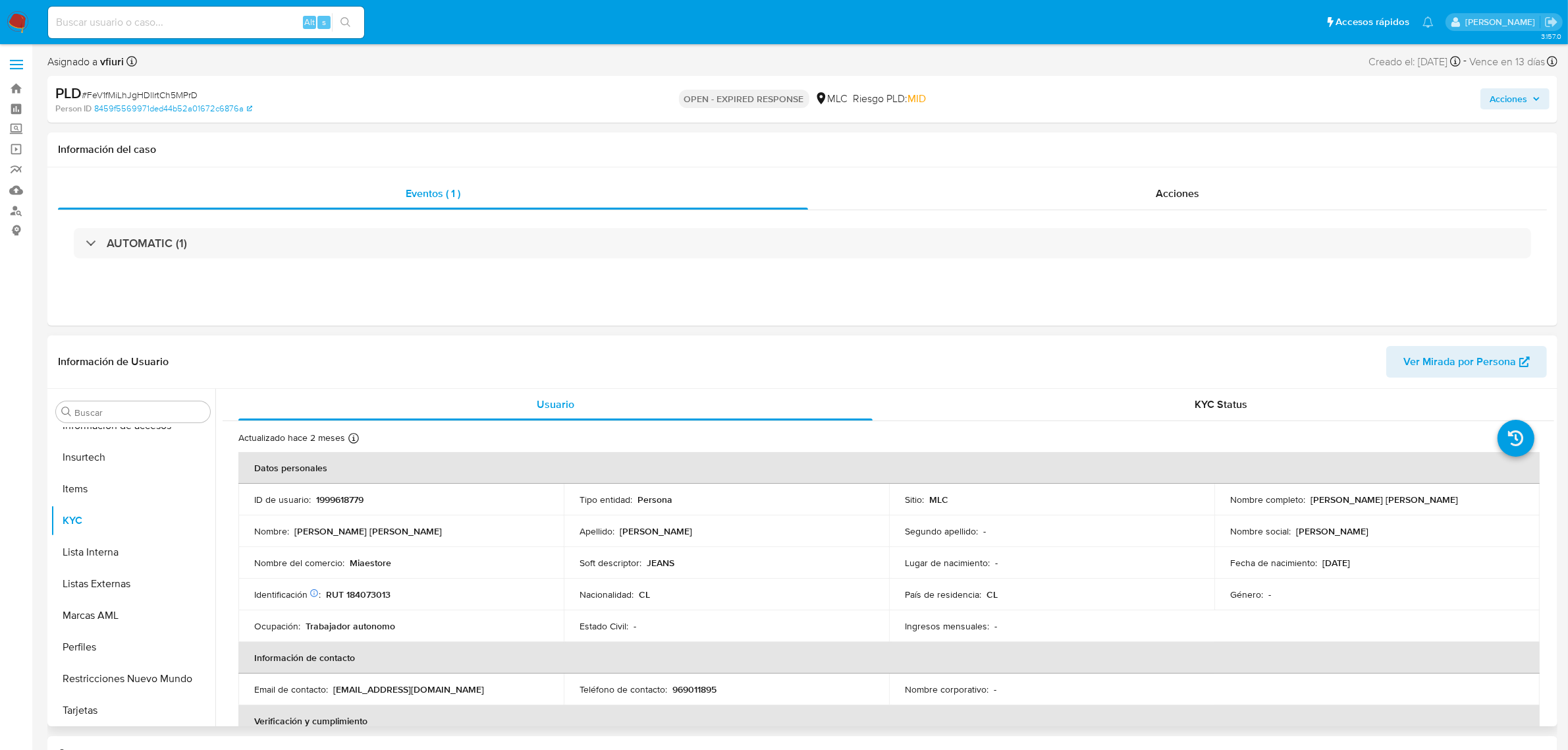
click at [346, 496] on p "1999618779" at bounding box center [339, 499] width 47 height 12
copy p "1999618779"
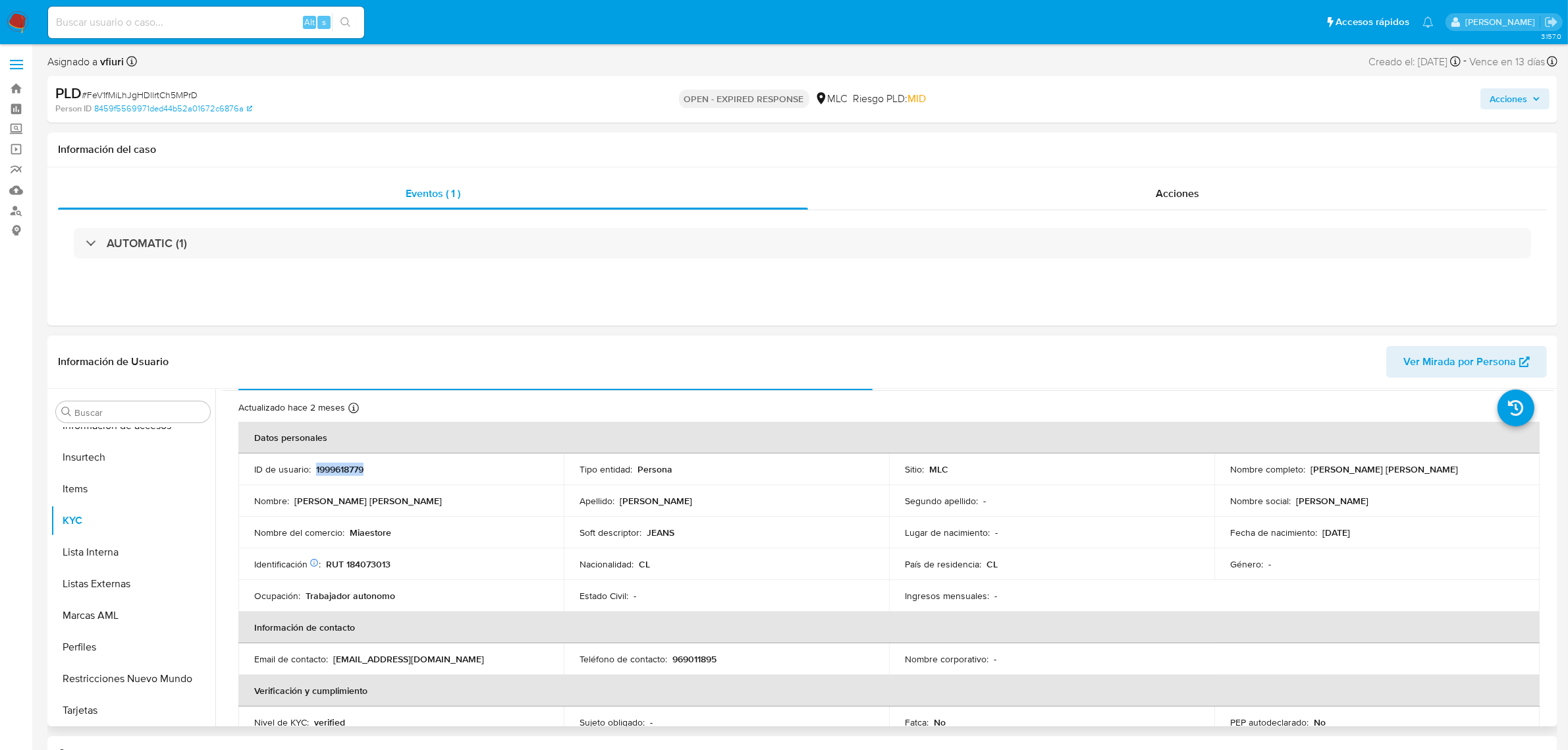
scroll to position [82, 0]
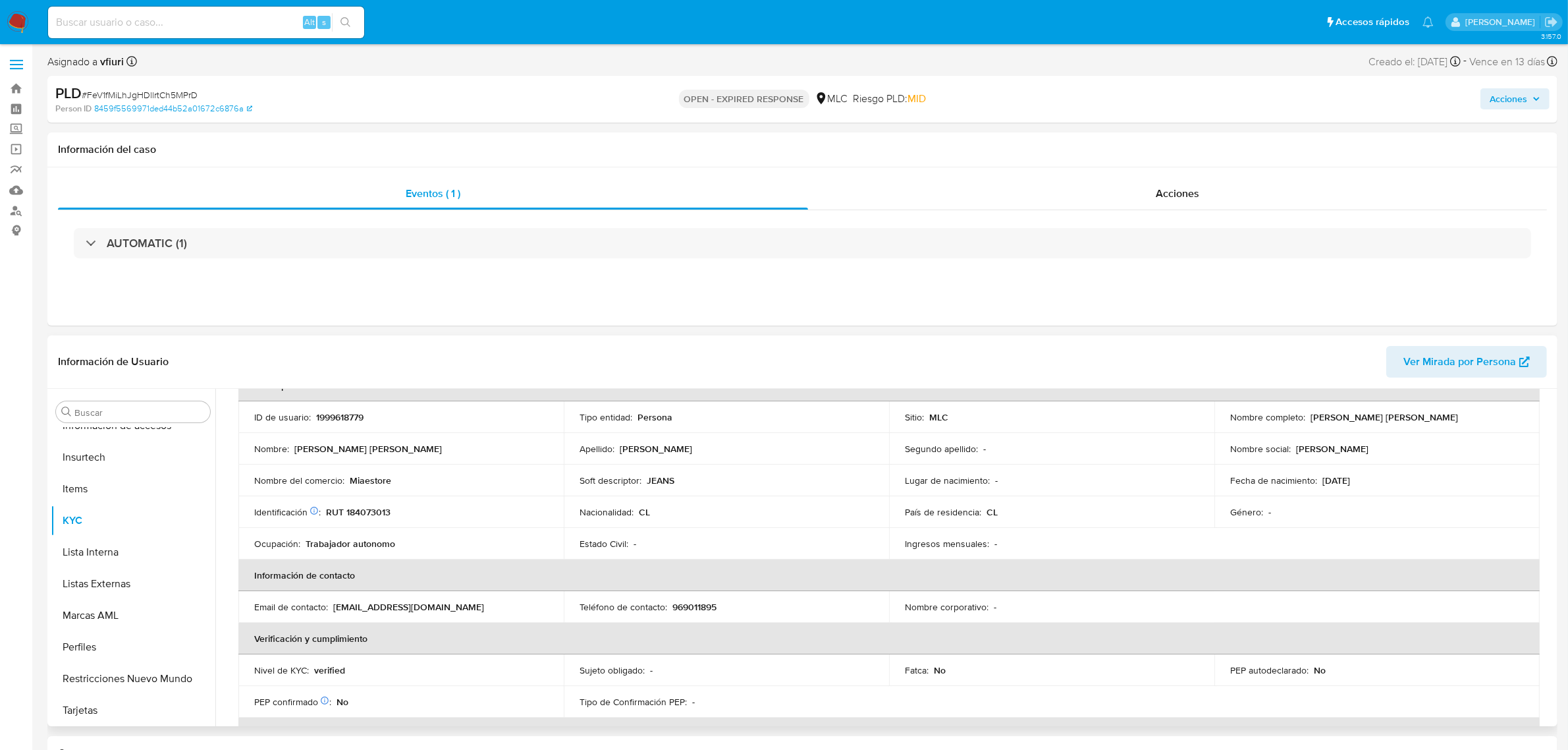
click at [328, 539] on p "Trabajador autonomo" at bounding box center [350, 544] width 90 height 12
drag, startPoint x: 353, startPoint y: 482, endPoint x: 443, endPoint y: 492, distance: 90.6
click at [443, 492] on td "Nombre del comercio : [GEOGRAPHIC_DATA]" at bounding box center [401, 480] width 325 height 32
click at [626, 508] on p "Nacionalidad :" at bounding box center [606, 512] width 54 height 12
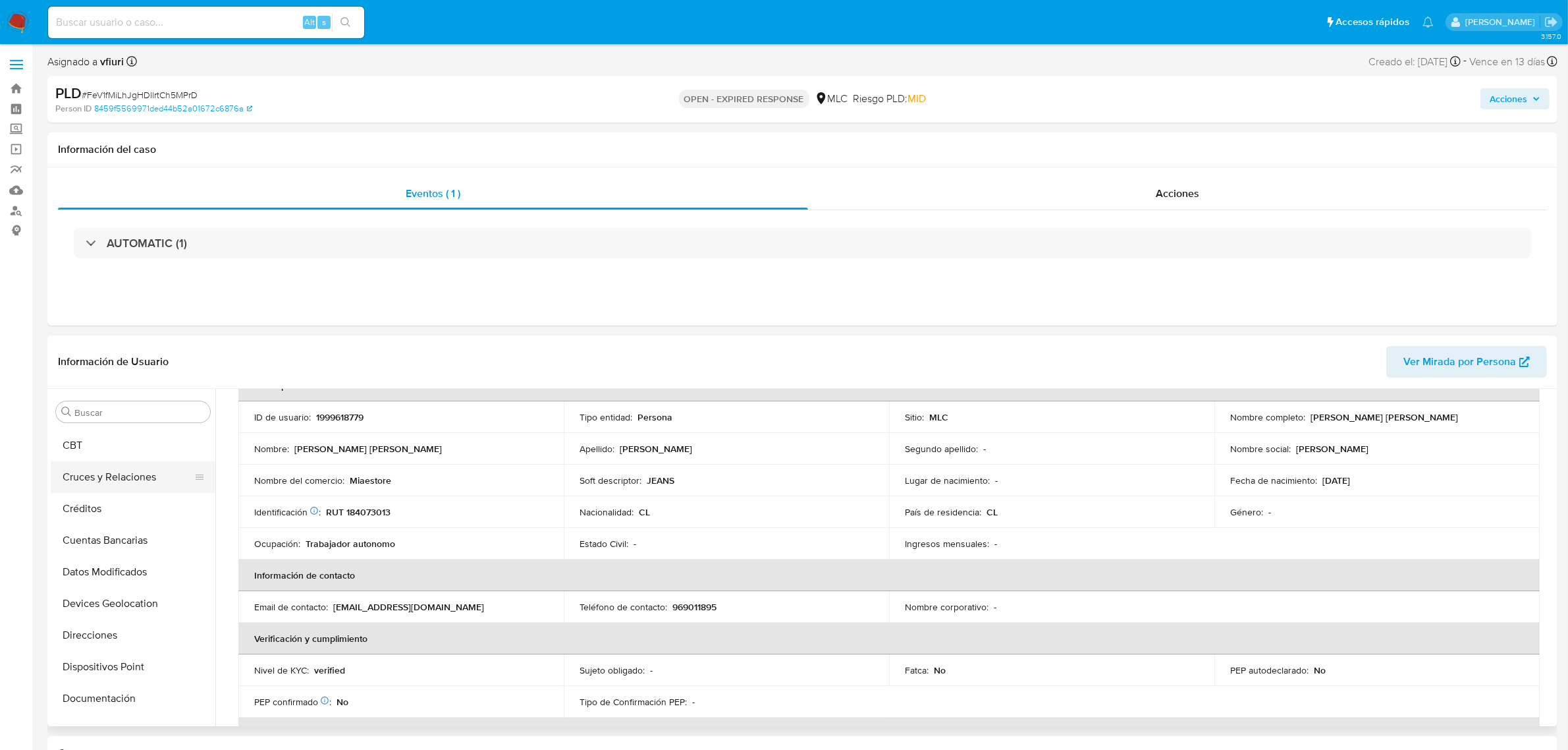
click at [110, 488] on button "Cruces y Relaciones" at bounding box center [128, 477] width 154 height 32
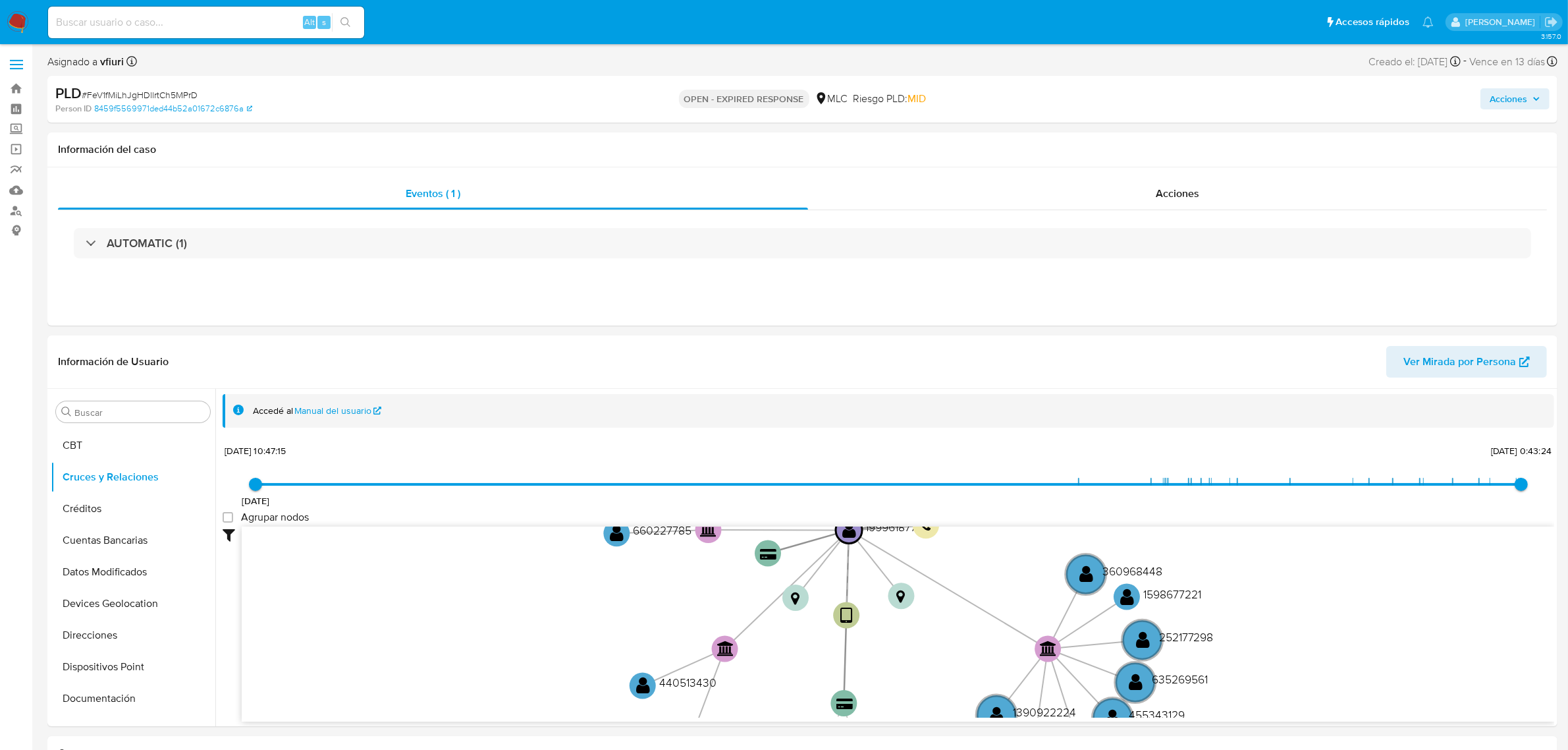
click at [163, 93] on span "# FeV1fMiLhJgHDllrtCh5MPrD" at bounding box center [139, 94] width 116 height 13
click at [165, 93] on span "# FeV1fMiLhJgHDllrtCh5MPrD" at bounding box center [139, 94] width 116 height 13
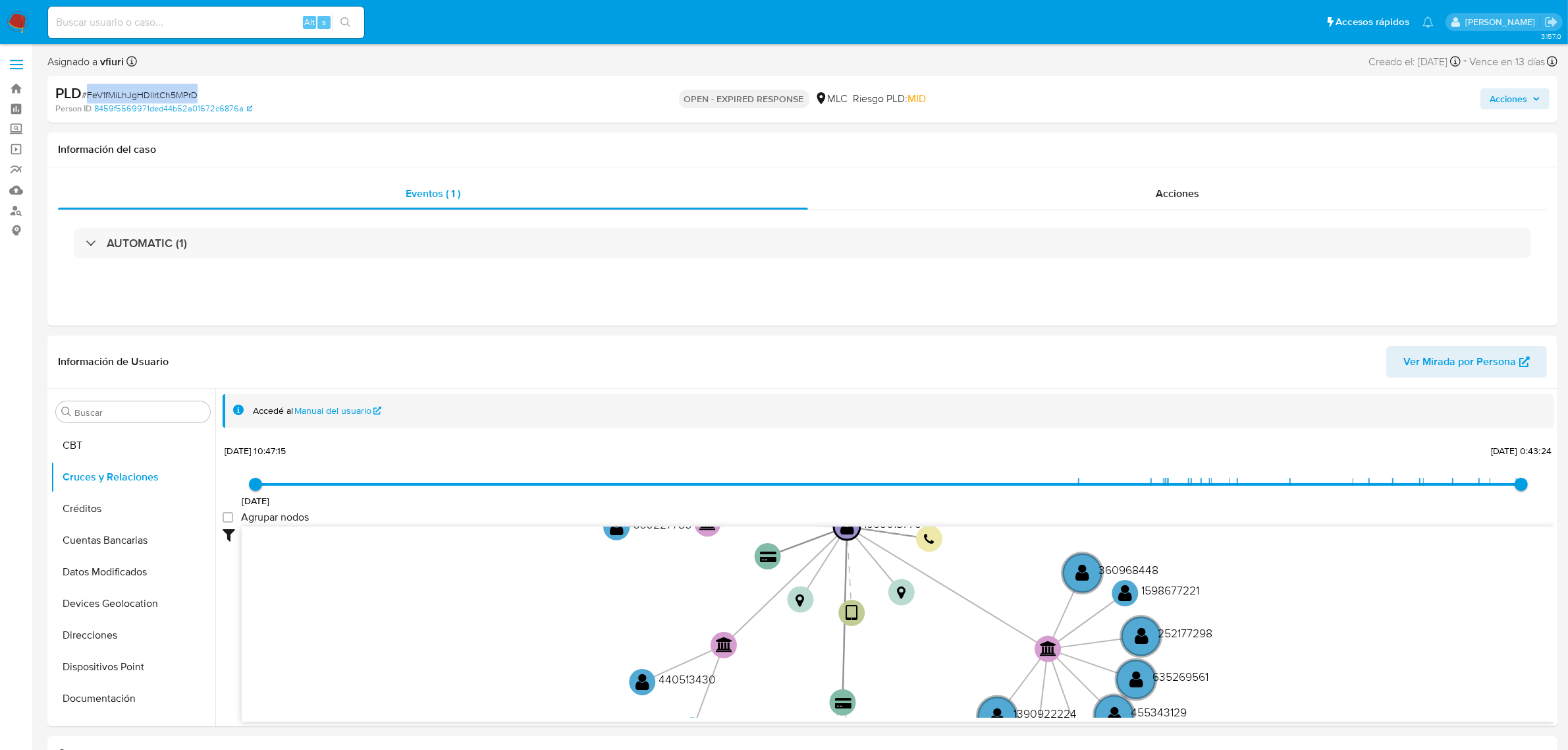
copy span "FeV1fMiLhJgHDllrtCh5MPrD"
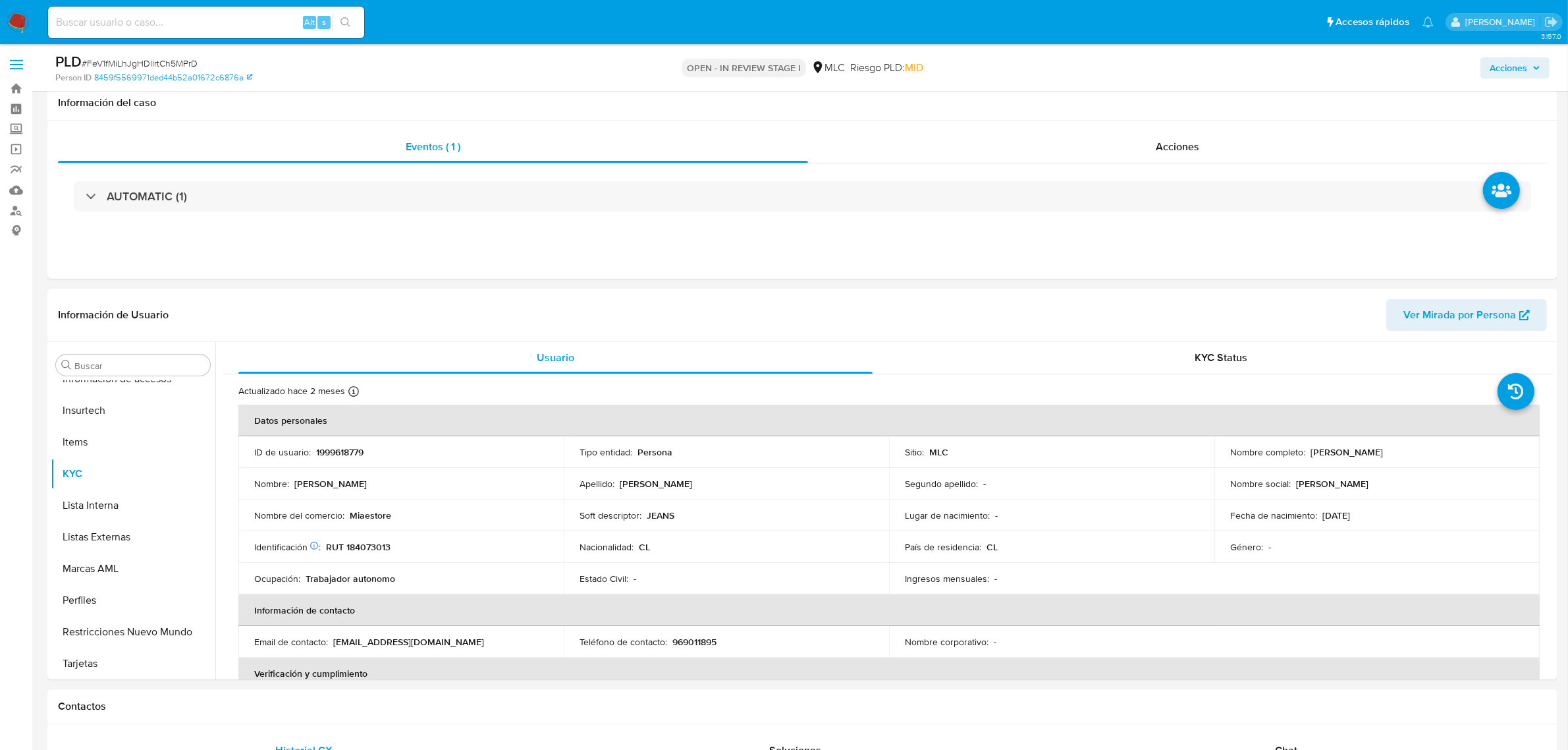
scroll to position [247, 0]
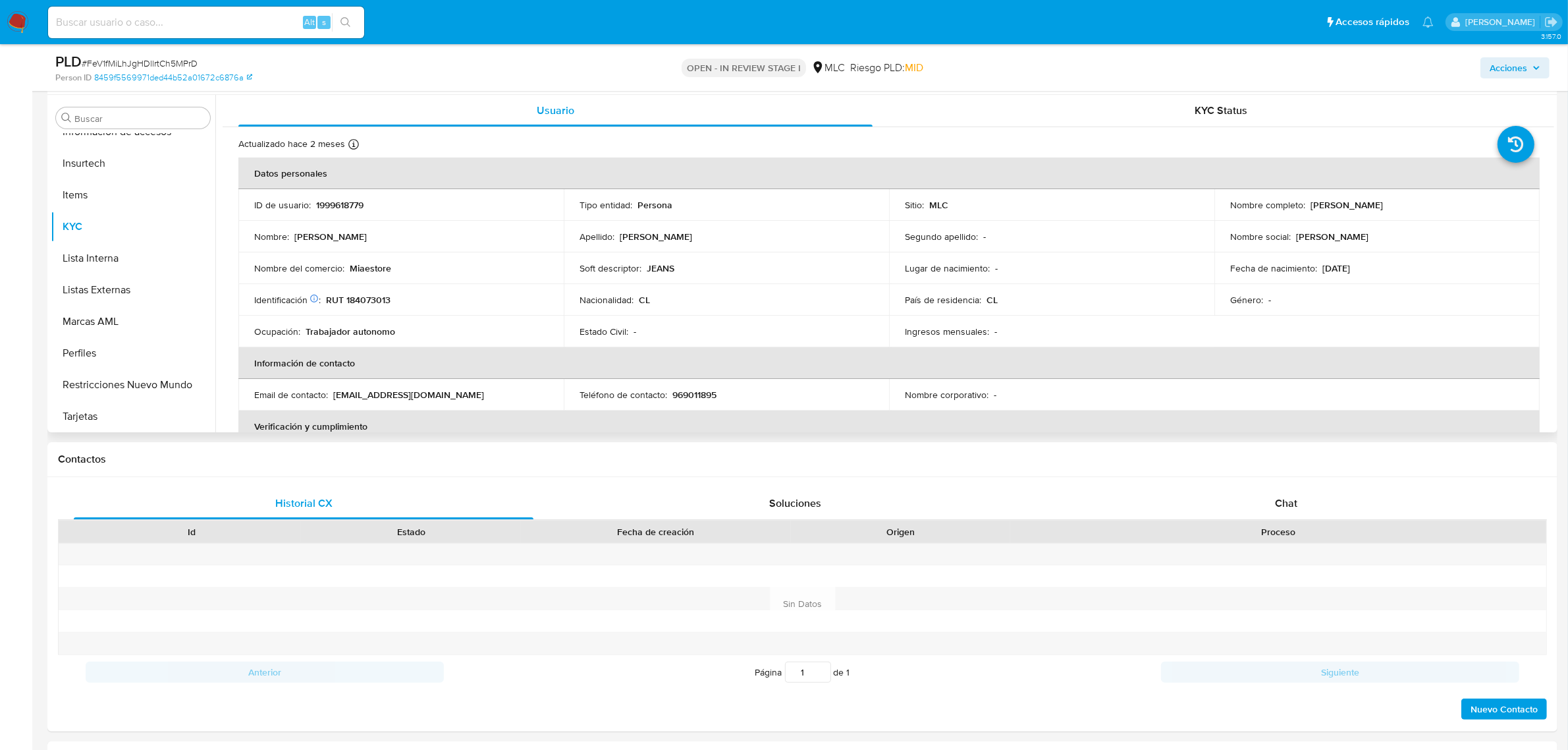
select select "10"
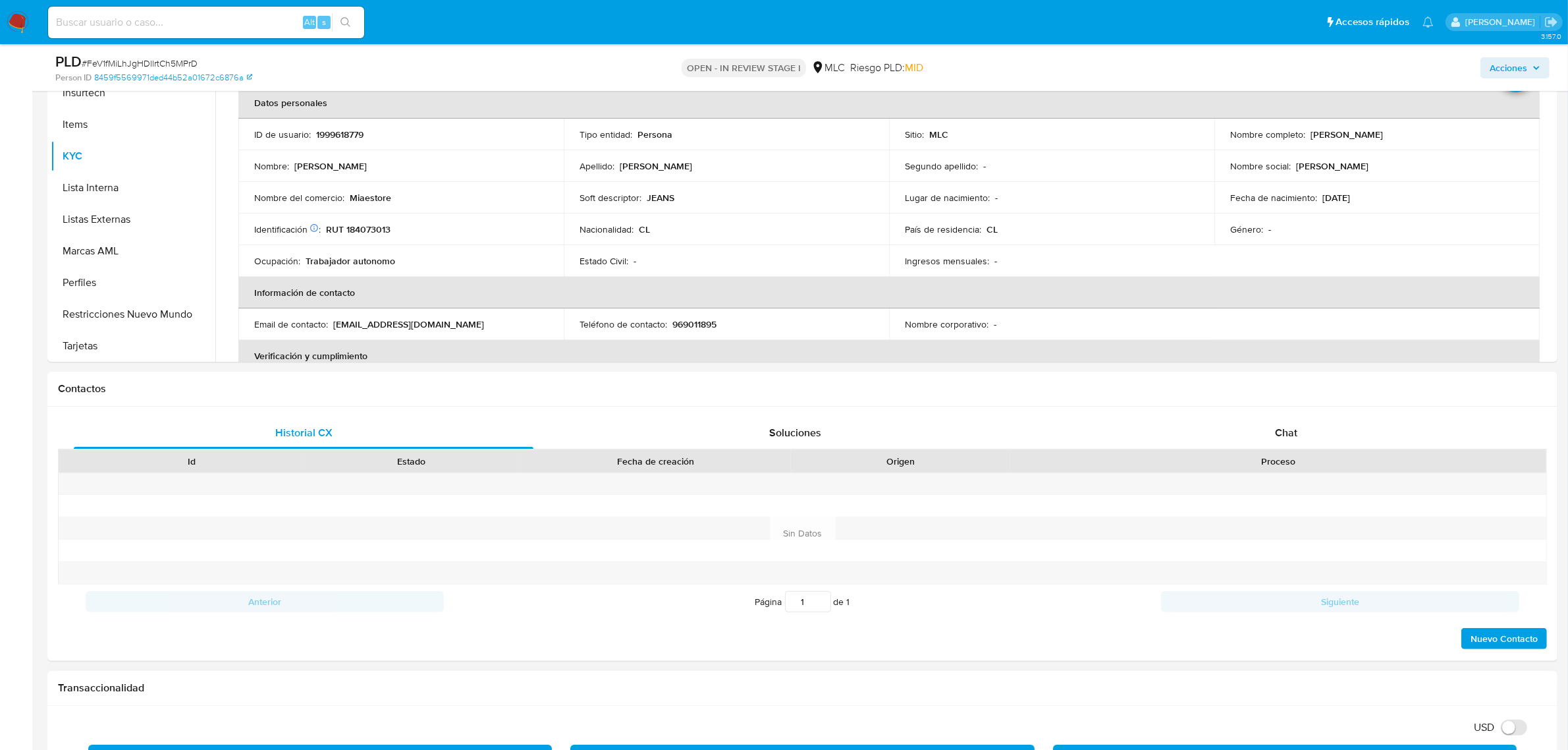
scroll to position [494, 0]
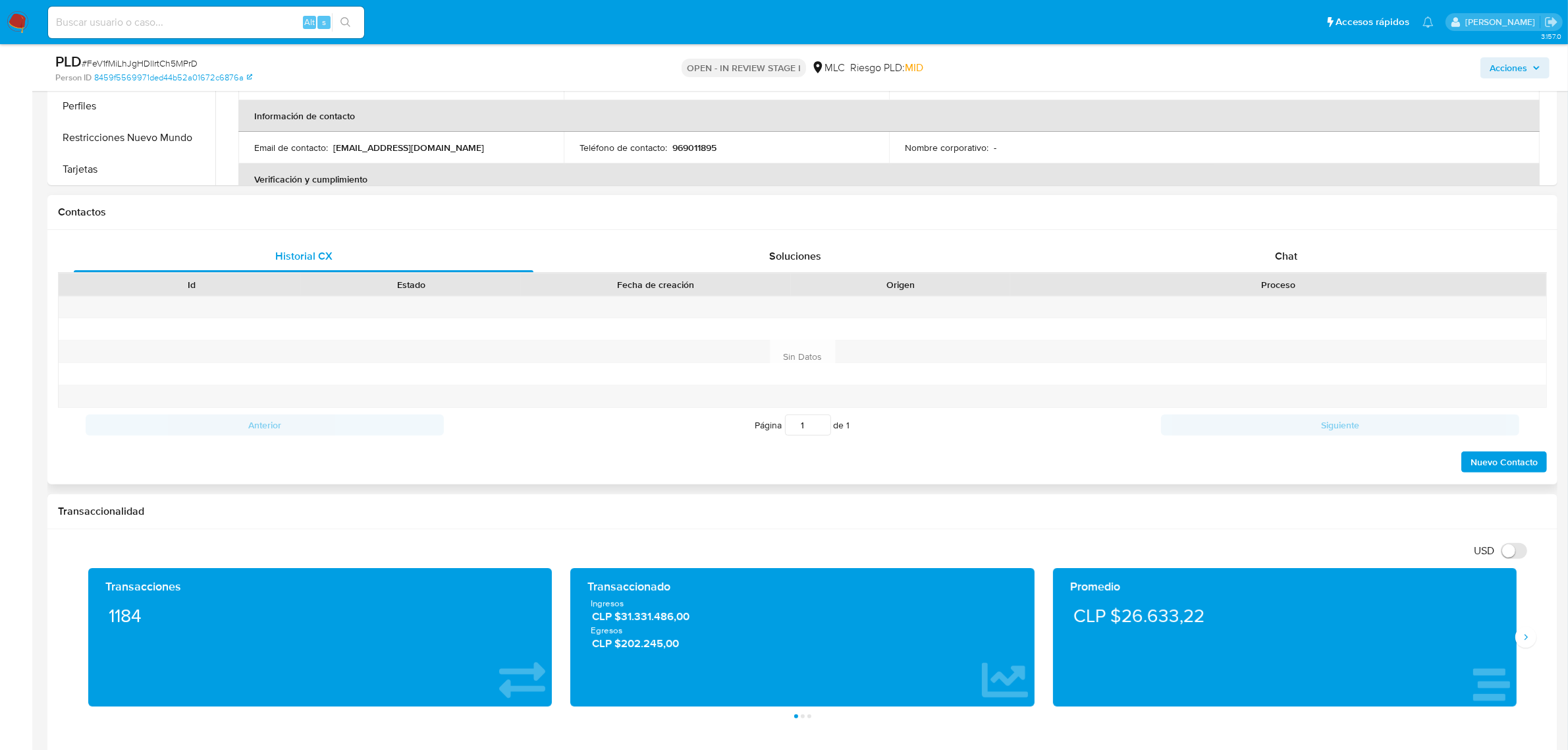
click at [1286, 227] on div "Contactos" at bounding box center [802, 212] width 1510 height 35
click at [1281, 252] on span "Chat" at bounding box center [1286, 256] width 22 height 15
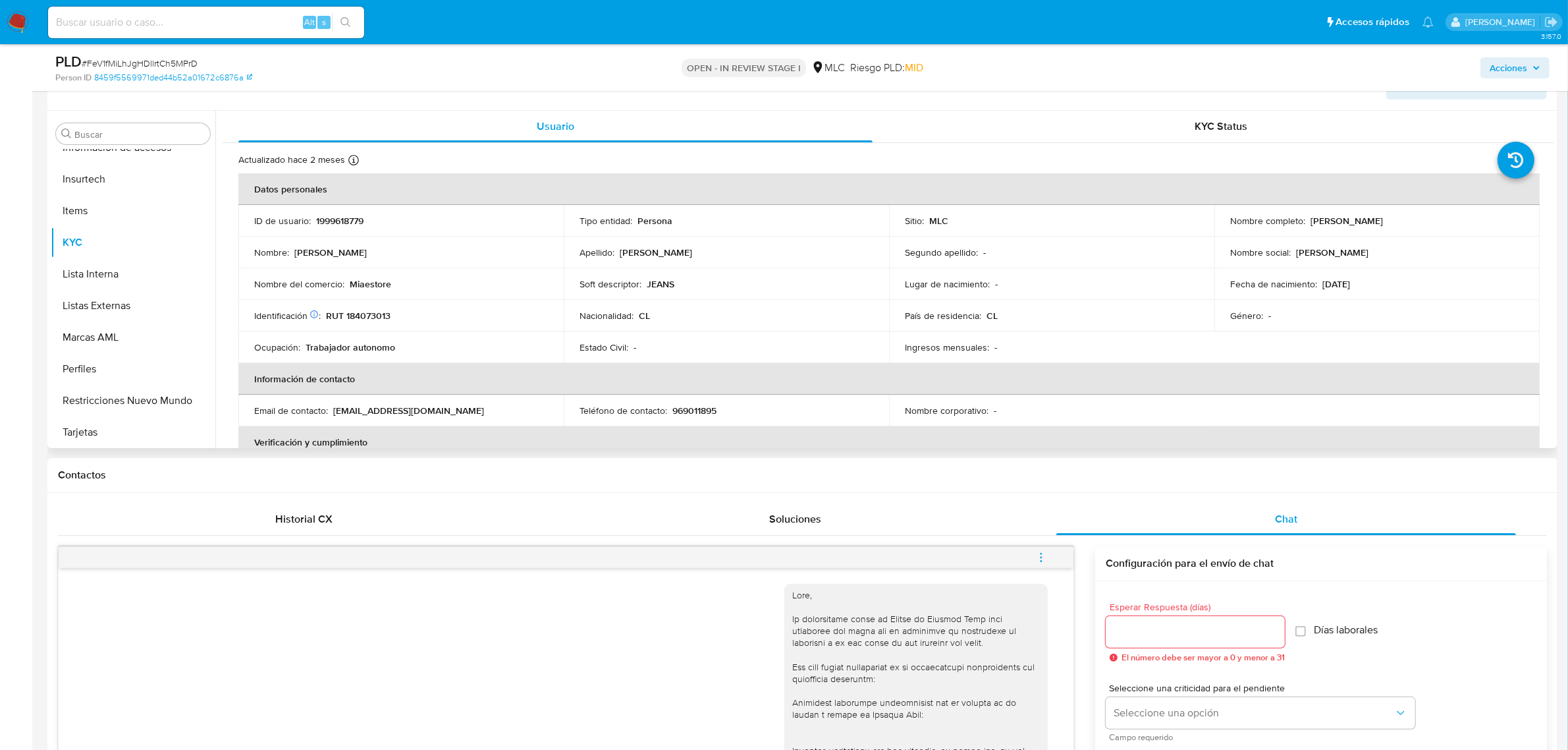
scroll to position [82, 0]
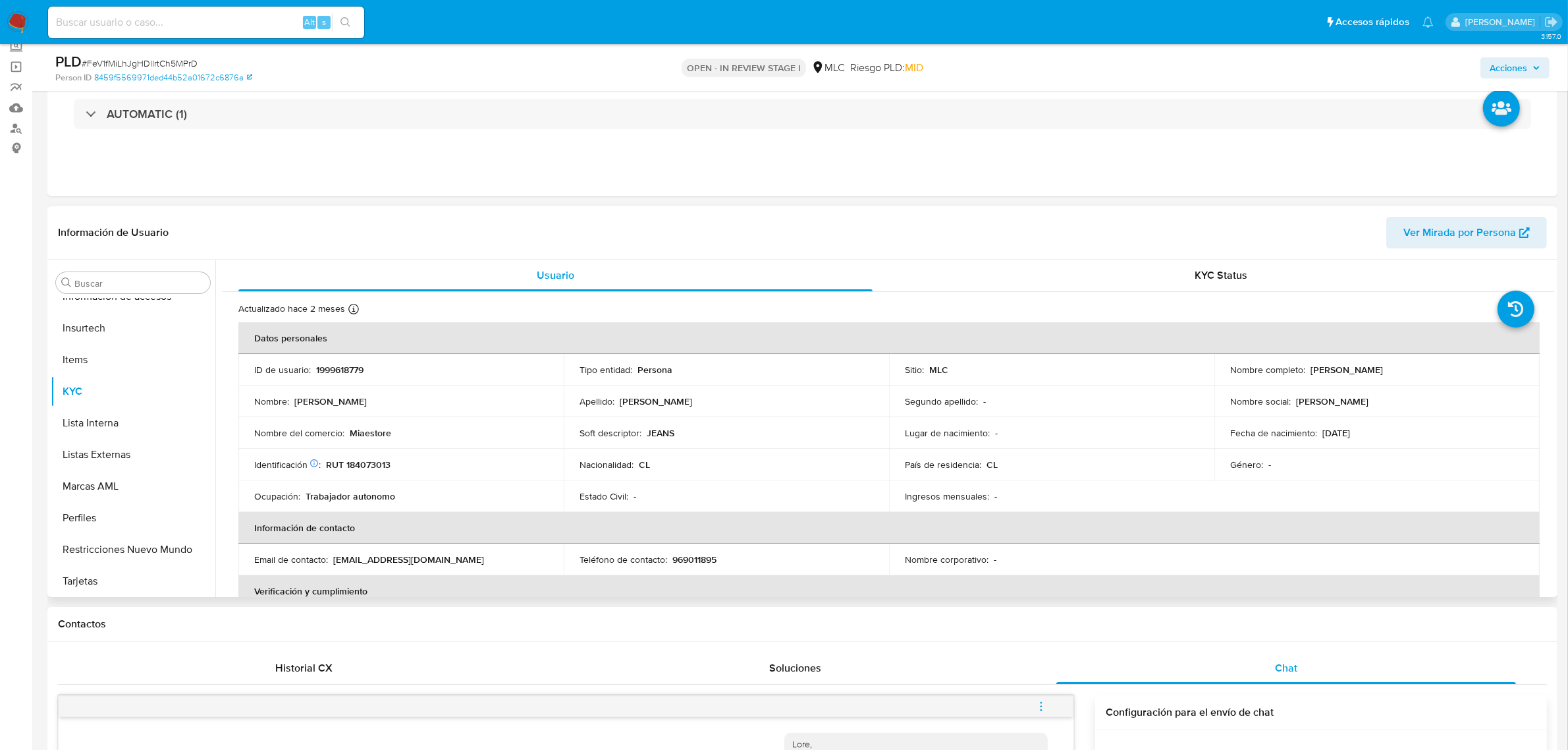
click at [369, 461] on p "RUT 184073013" at bounding box center [358, 465] width 64 height 12
copy p "184073013"
drag, startPoint x: 383, startPoint y: 458, endPoint x: 383, endPoint y: 472, distance: 14.0
drag, startPoint x: 383, startPoint y: 472, endPoint x: 362, endPoint y: 461, distance: 23.7
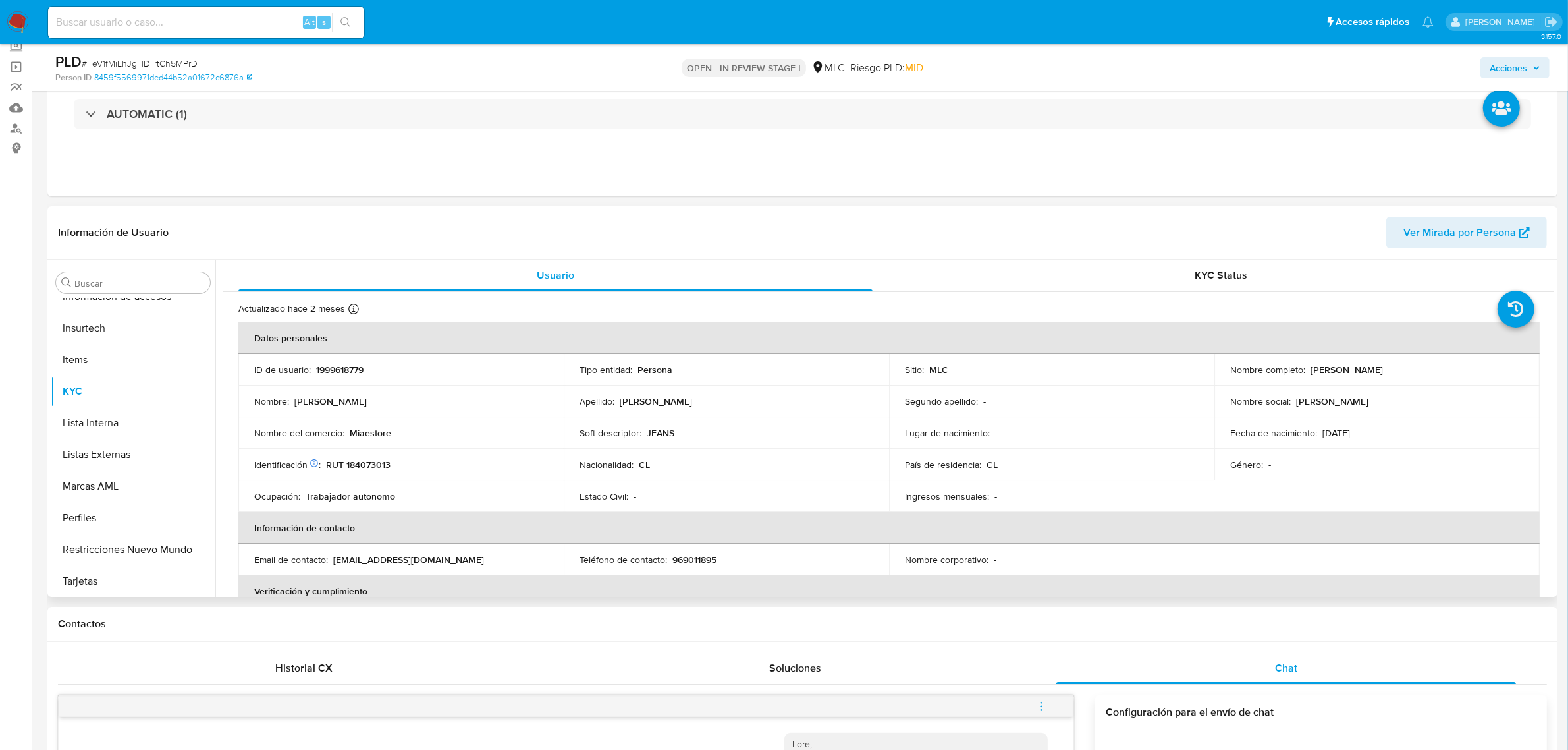
click at [362, 461] on p "RUT 184073013" at bounding box center [358, 465] width 64 height 12
copy p "184073013"
click at [356, 427] on p "Miaestore" at bounding box center [371, 433] width 41 height 12
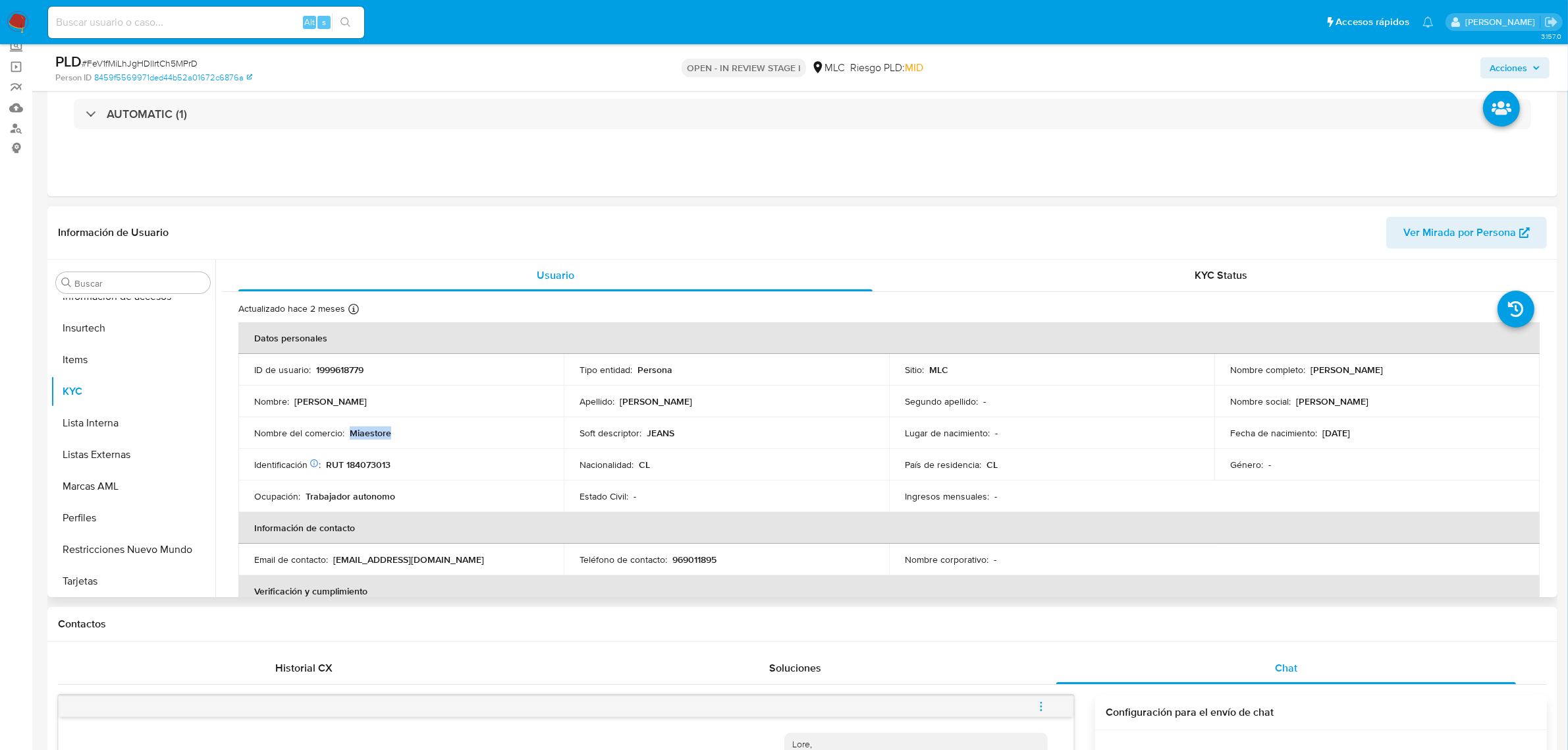
click at [356, 427] on p "Miaestore" at bounding box center [371, 433] width 41 height 12
copy p "Miaestore"
drag, startPoint x: 1305, startPoint y: 372, endPoint x: 1527, endPoint y: 358, distance: 222.4
click at [1527, 358] on td "Nombre completo : [PERSON_NAME]" at bounding box center [1377, 369] width 325 height 32
copy p "[PERSON_NAME]"
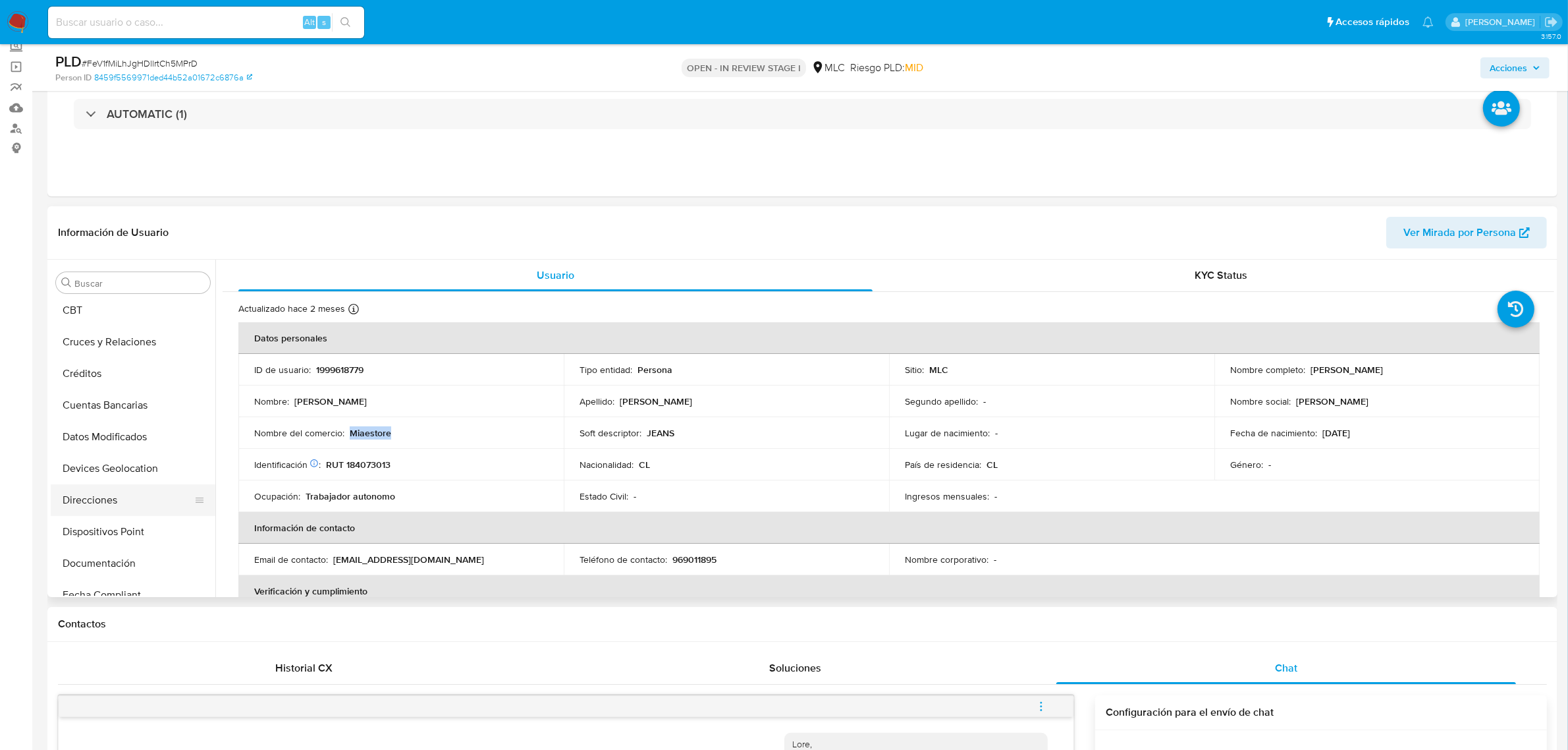
scroll to position [62, 0]
click at [104, 346] on button "Cruces y Relaciones" at bounding box center [128, 348] width 154 height 32
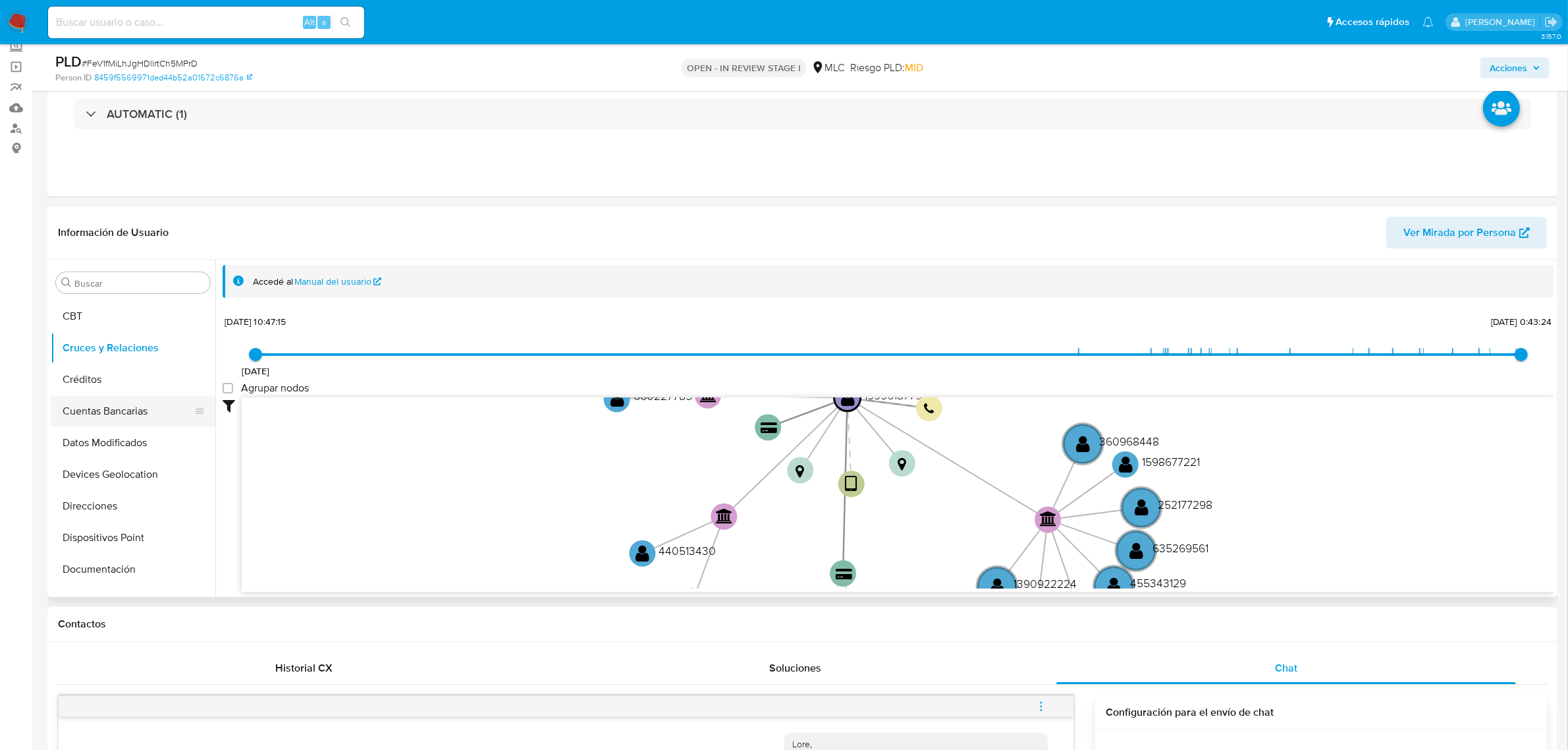
scroll to position [556, 0]
click at [84, 393] on button "KYC" at bounding box center [128, 391] width 154 height 32
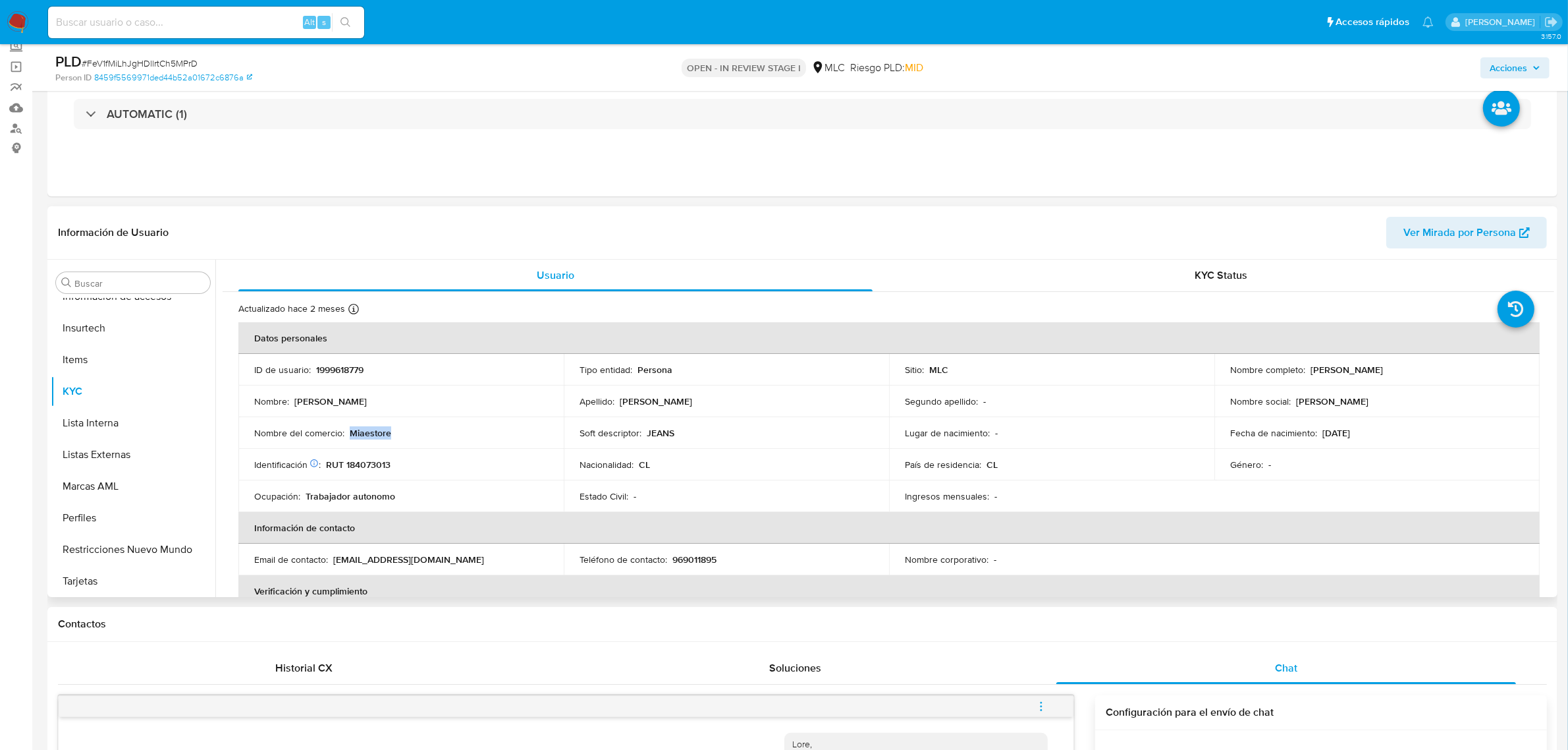
drag, startPoint x: 350, startPoint y: 435, endPoint x: 445, endPoint y: 433, distance: 95.0
click at [445, 433] on div "Nombre del comercio : [GEOGRAPHIC_DATA]" at bounding box center [401, 433] width 294 height 12
copy p "Miaestore"
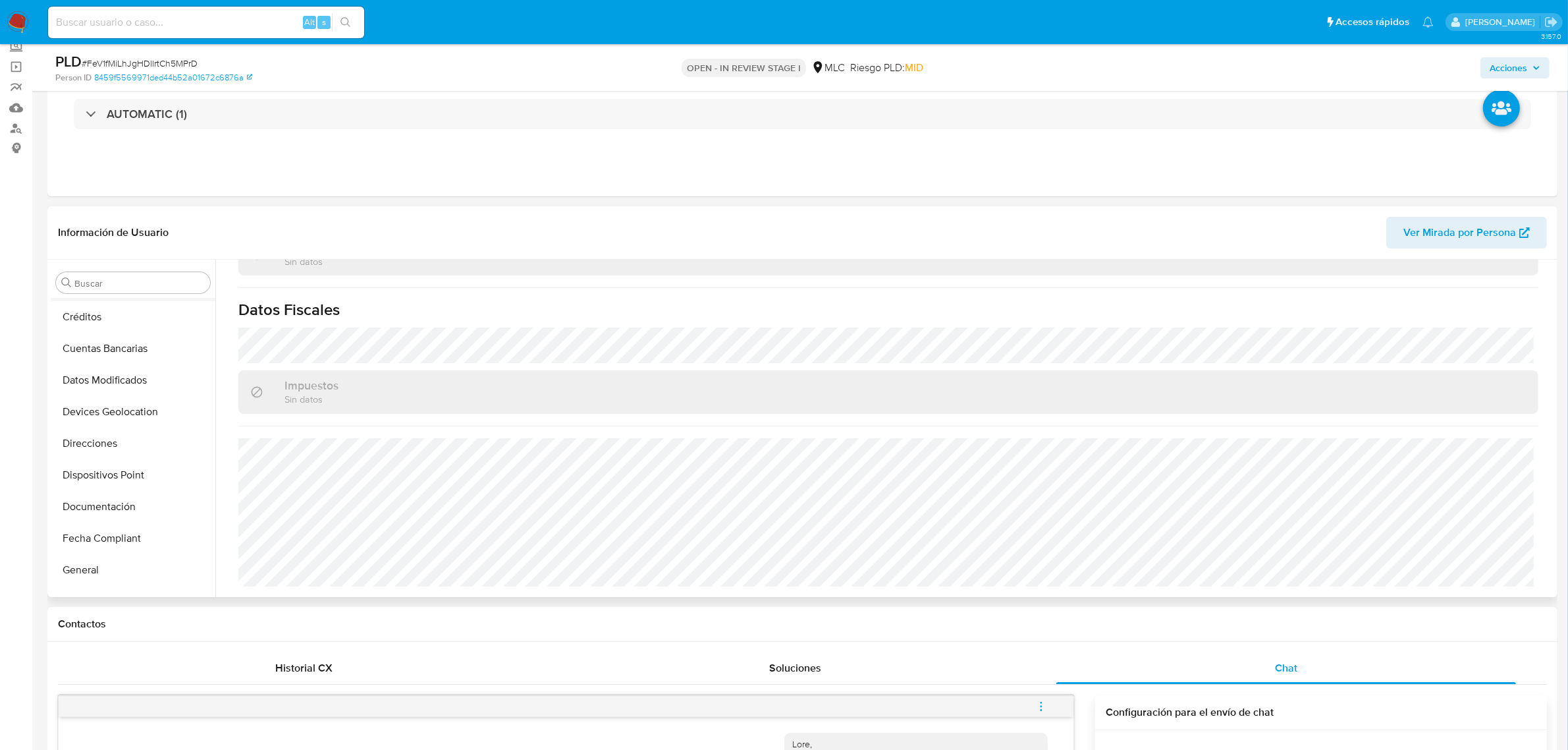
scroll to position [0, 0]
click at [124, 357] on button "Archivos adjuntos" at bounding box center [128, 346] width 154 height 32
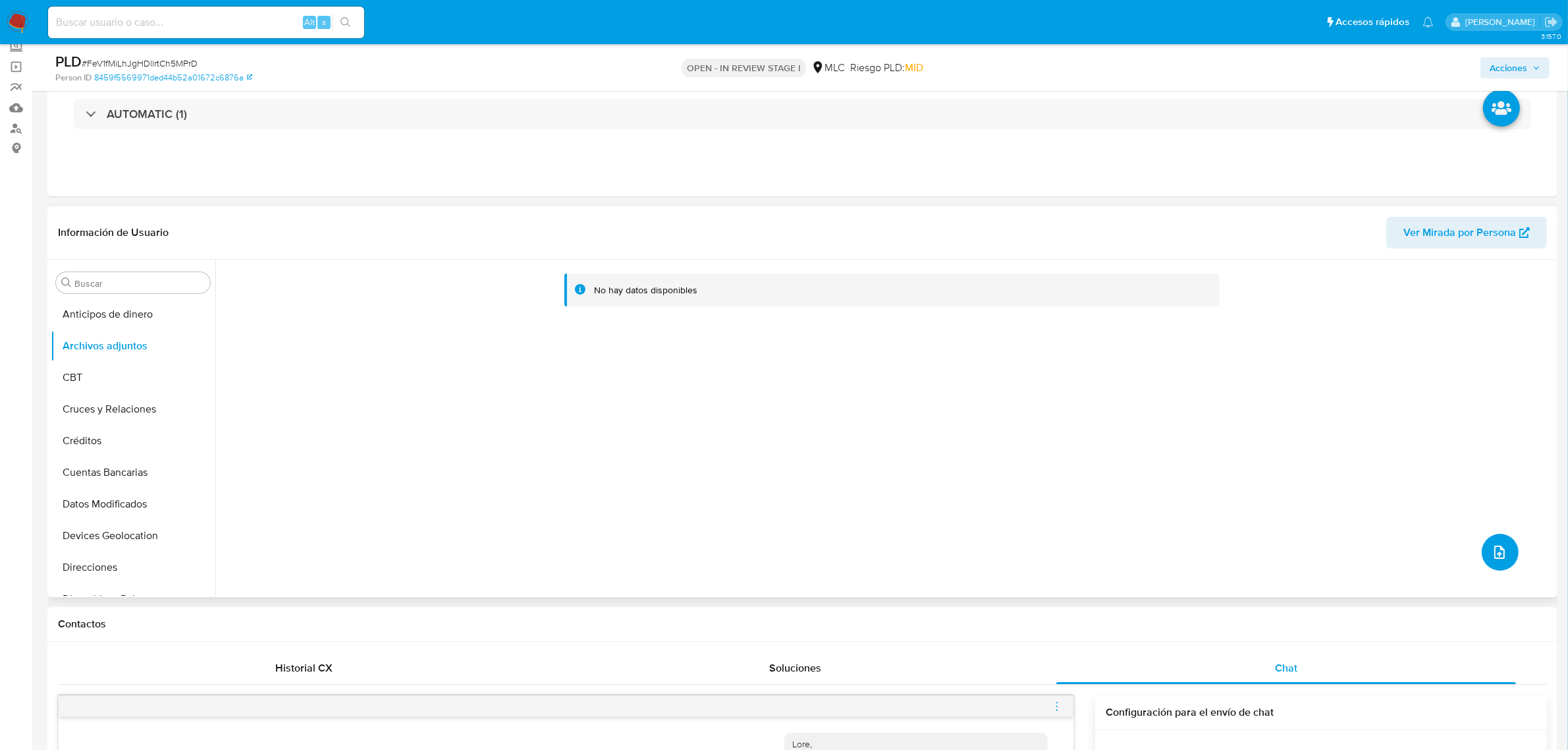
click at [1505, 562] on button "upload-file" at bounding box center [1500, 551] width 37 height 37
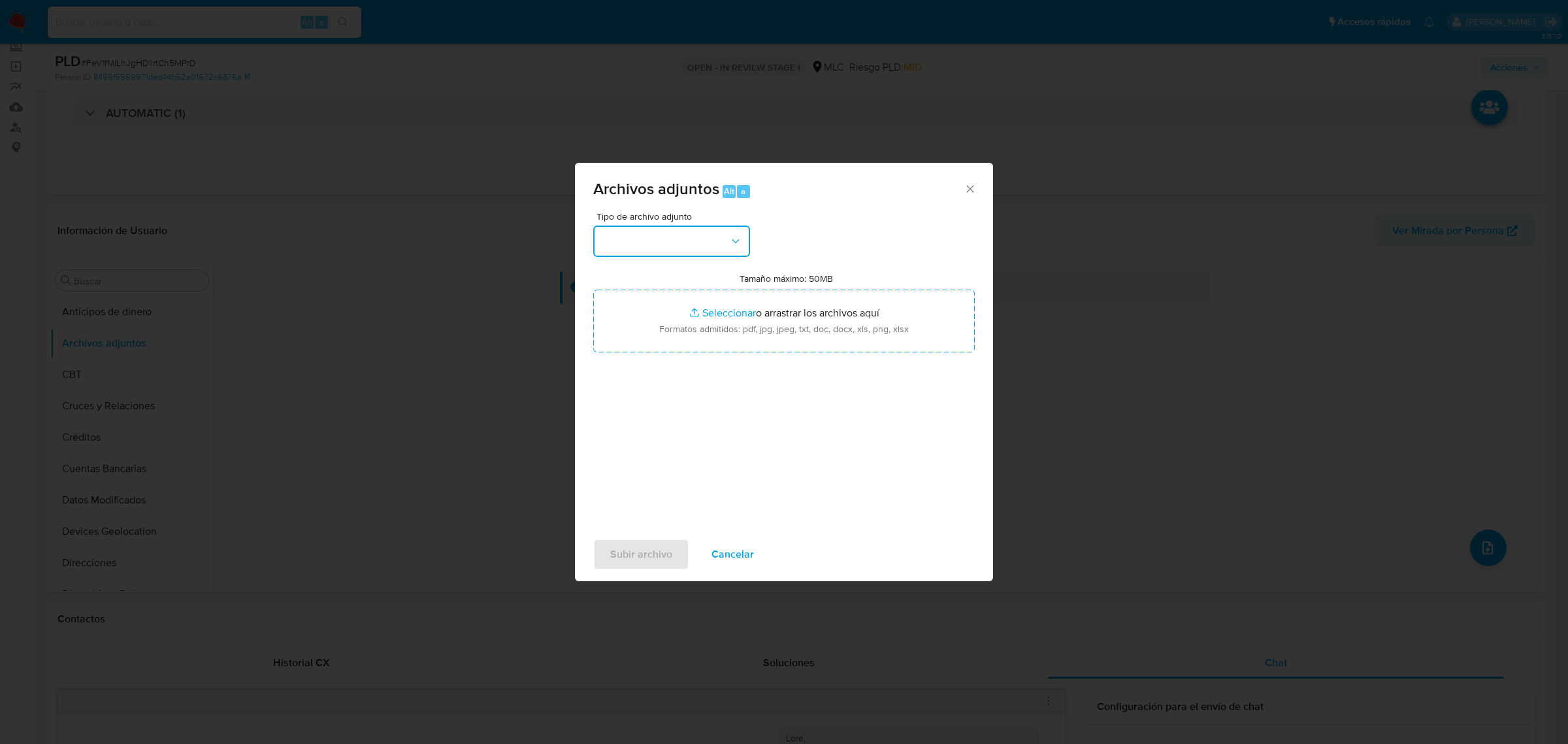
click at [680, 243] on button "button" at bounding box center [672, 240] width 157 height 31
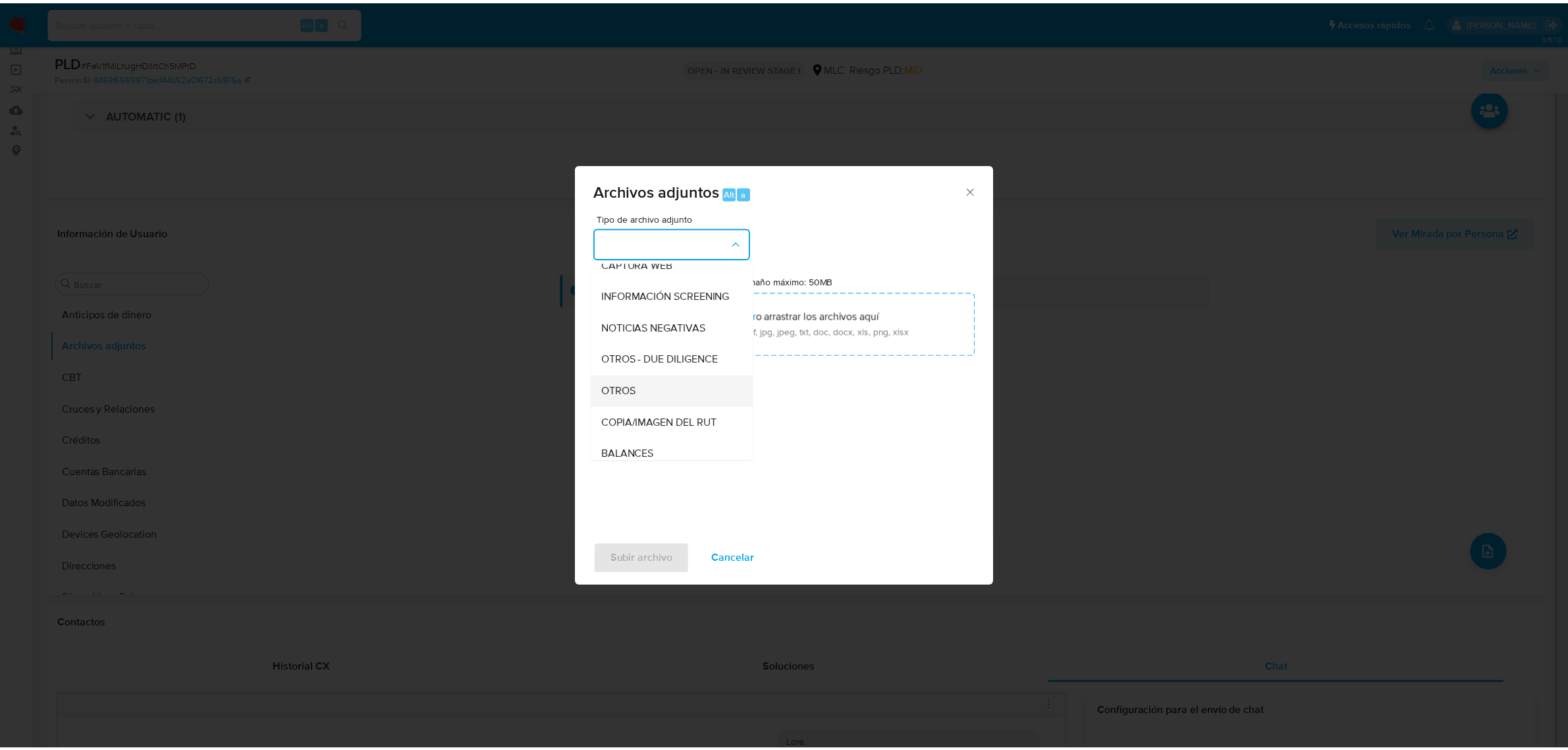
scroll to position [136, 0]
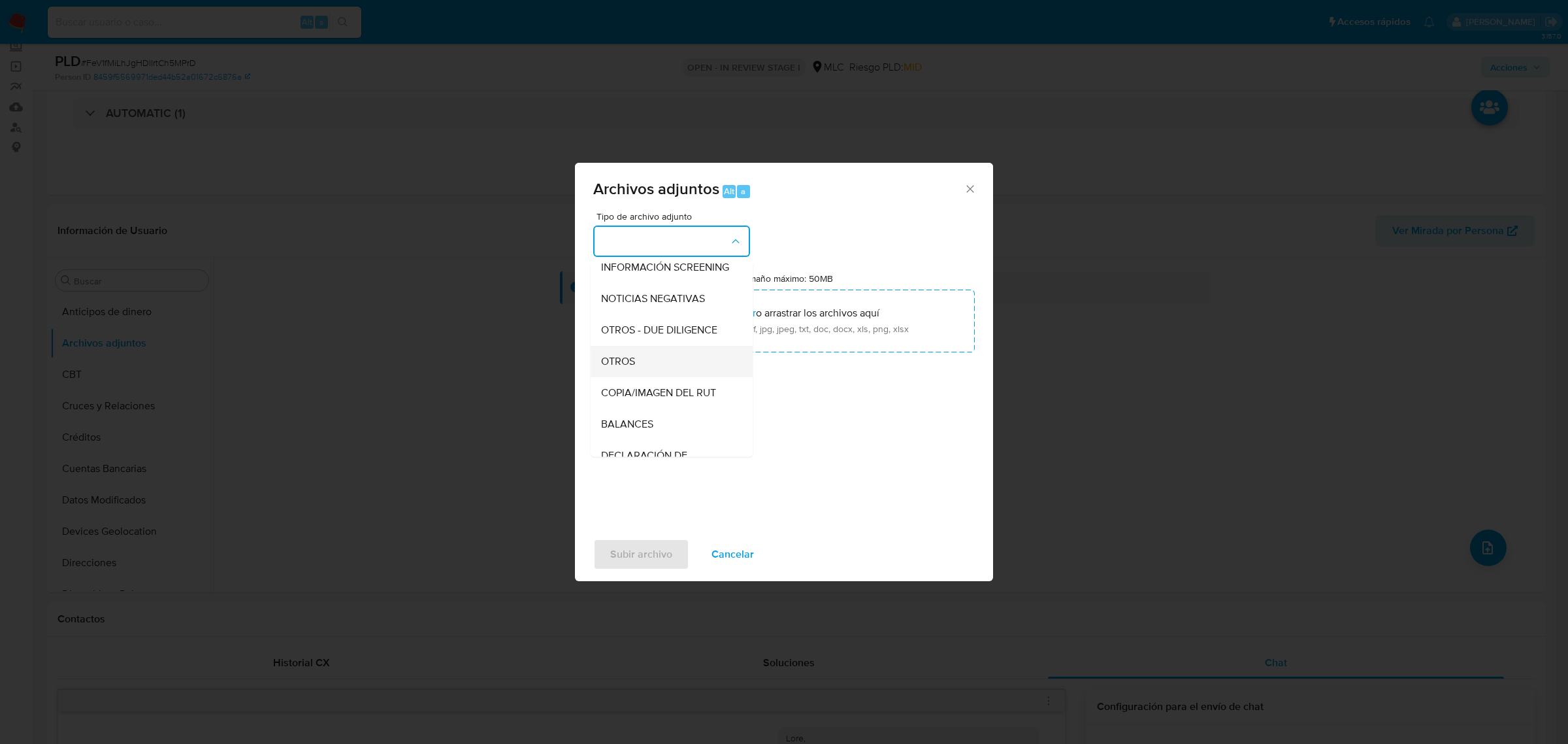
click at [636, 375] on div "OTROS" at bounding box center [667, 360] width 133 height 31
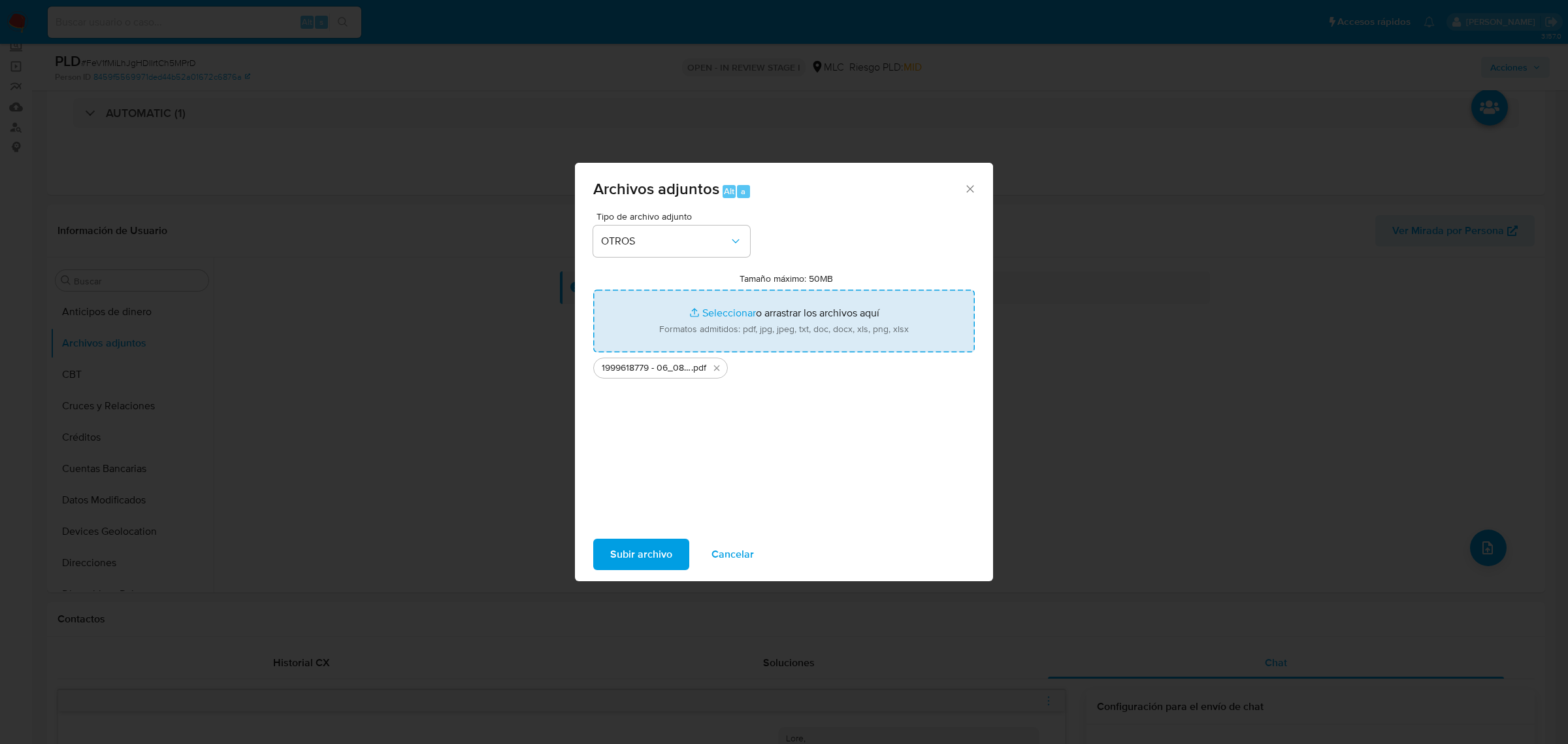
type input "C:\fakepath\Tabla 1999618779.xlsx"
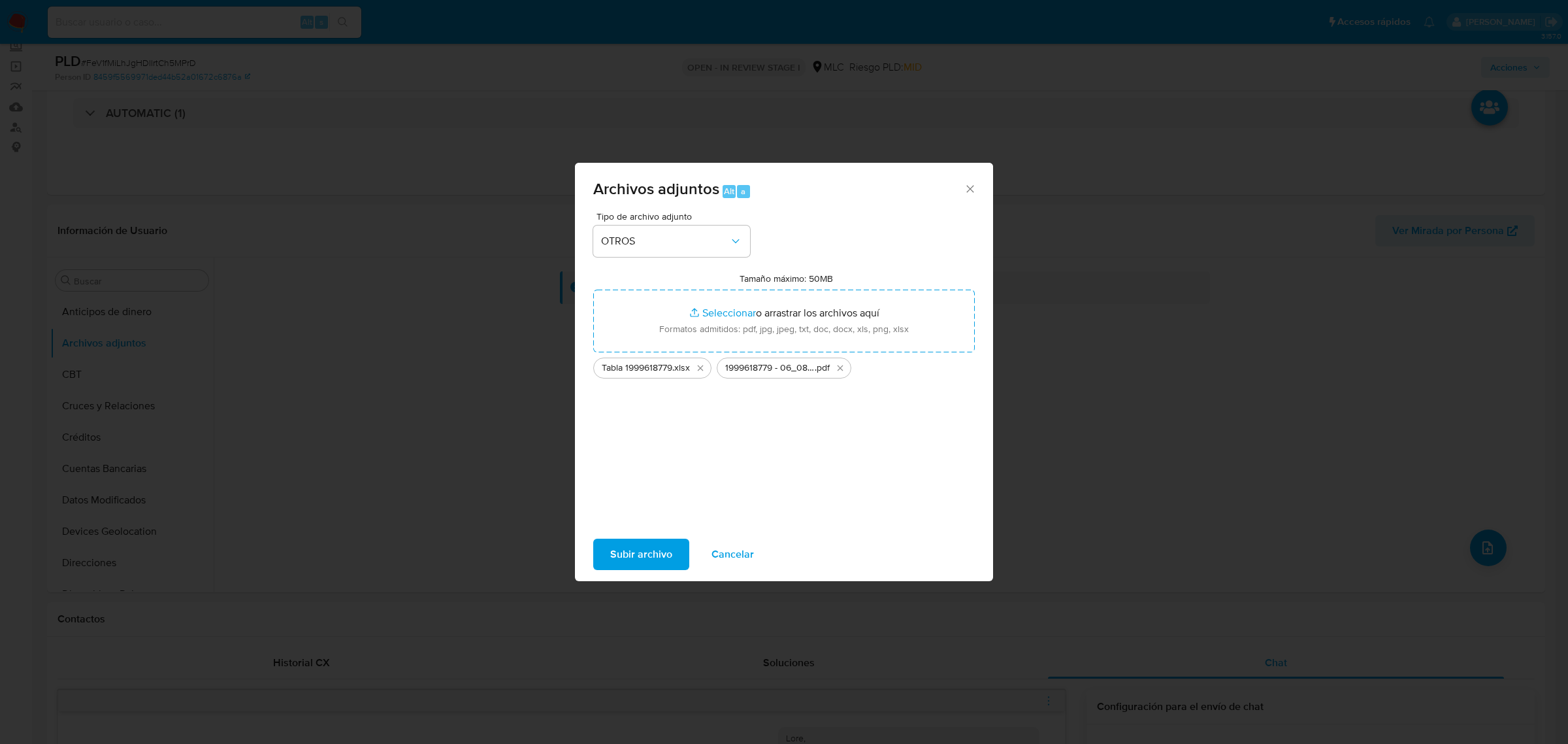
click at [651, 546] on span "Subir archivo" at bounding box center [641, 555] width 62 height 29
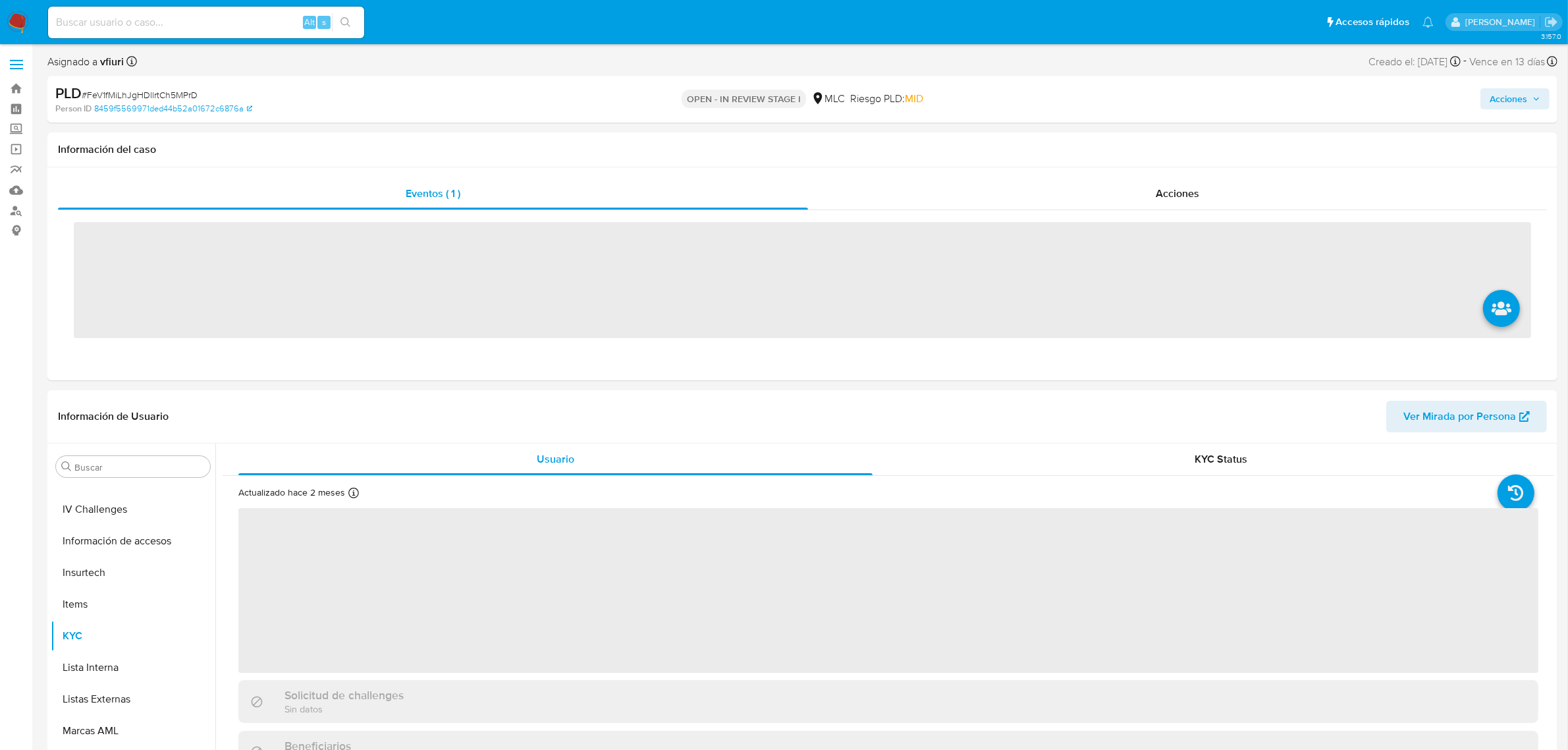
scroll to position [556, 0]
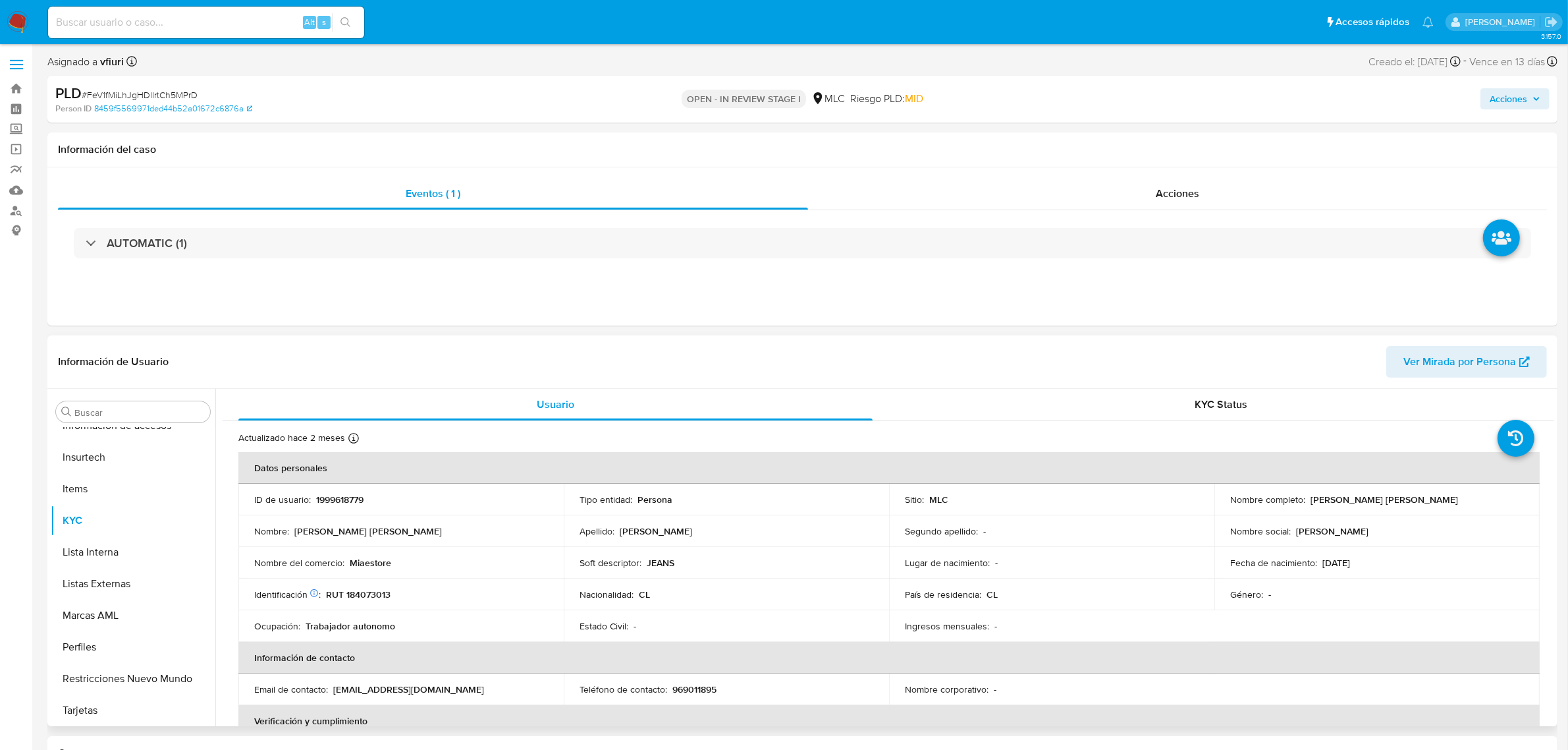
select select "10"
click at [125, 479] on button "Archivos adjuntos" at bounding box center [128, 474] width 154 height 32
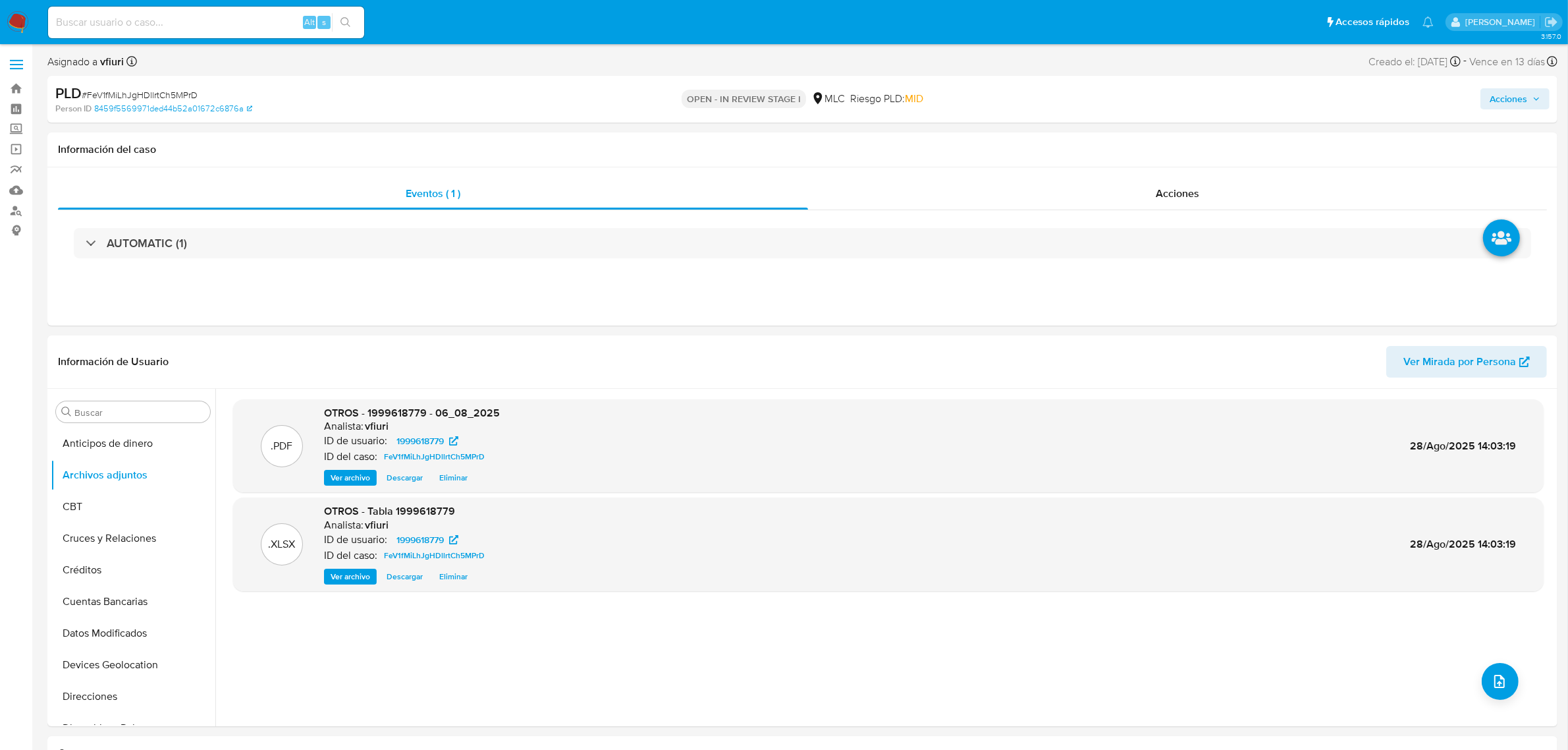
click at [1520, 96] on span "Acciones" at bounding box center [1509, 98] width 38 height 21
click at [1125, 139] on span "Resolución del caso" at bounding box center [1141, 140] width 94 height 15
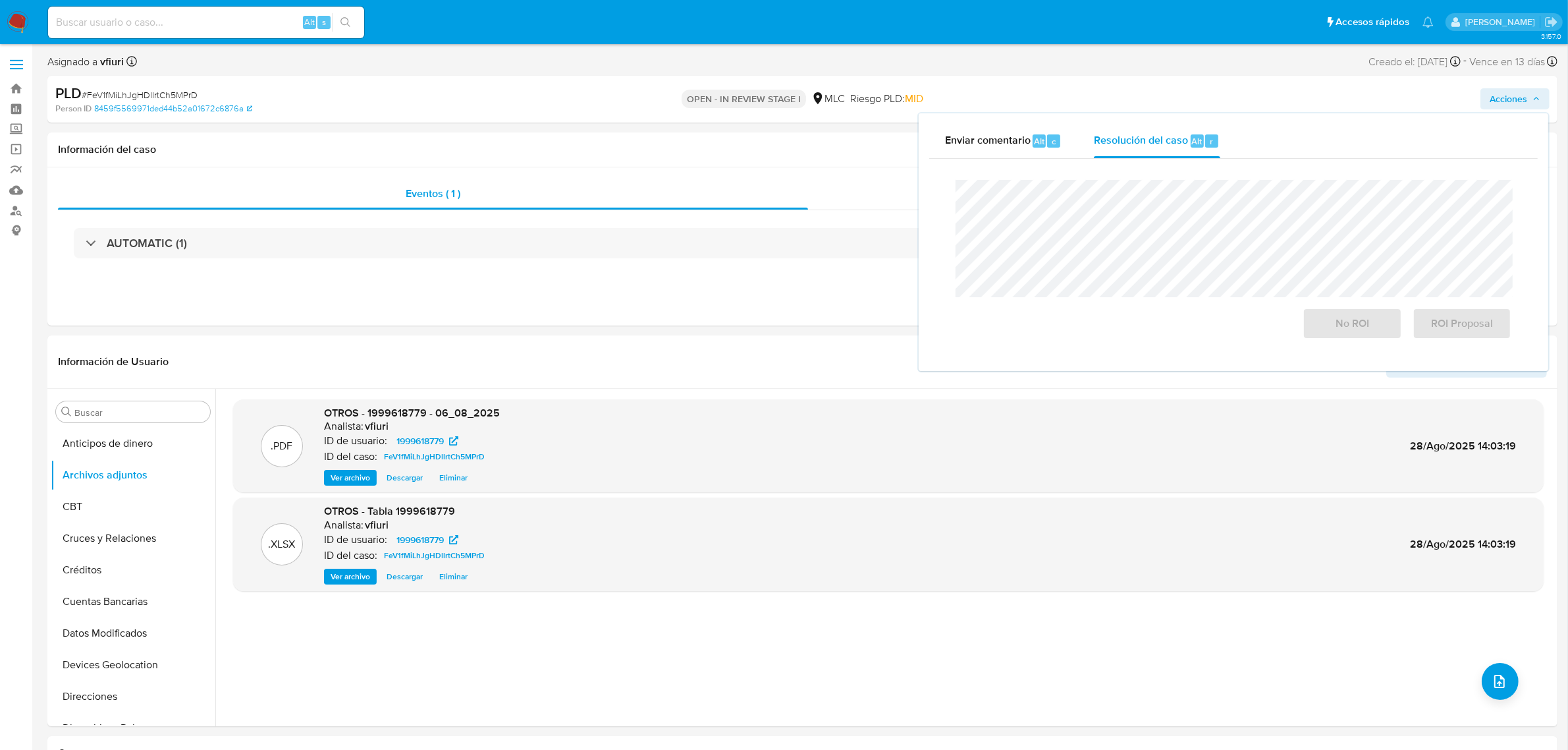
click at [1093, 179] on div "No ROI ROI Proposal" at bounding box center [1233, 259] width 577 height 181
click at [1320, 320] on span "No ROI" at bounding box center [1351, 324] width 64 height 29
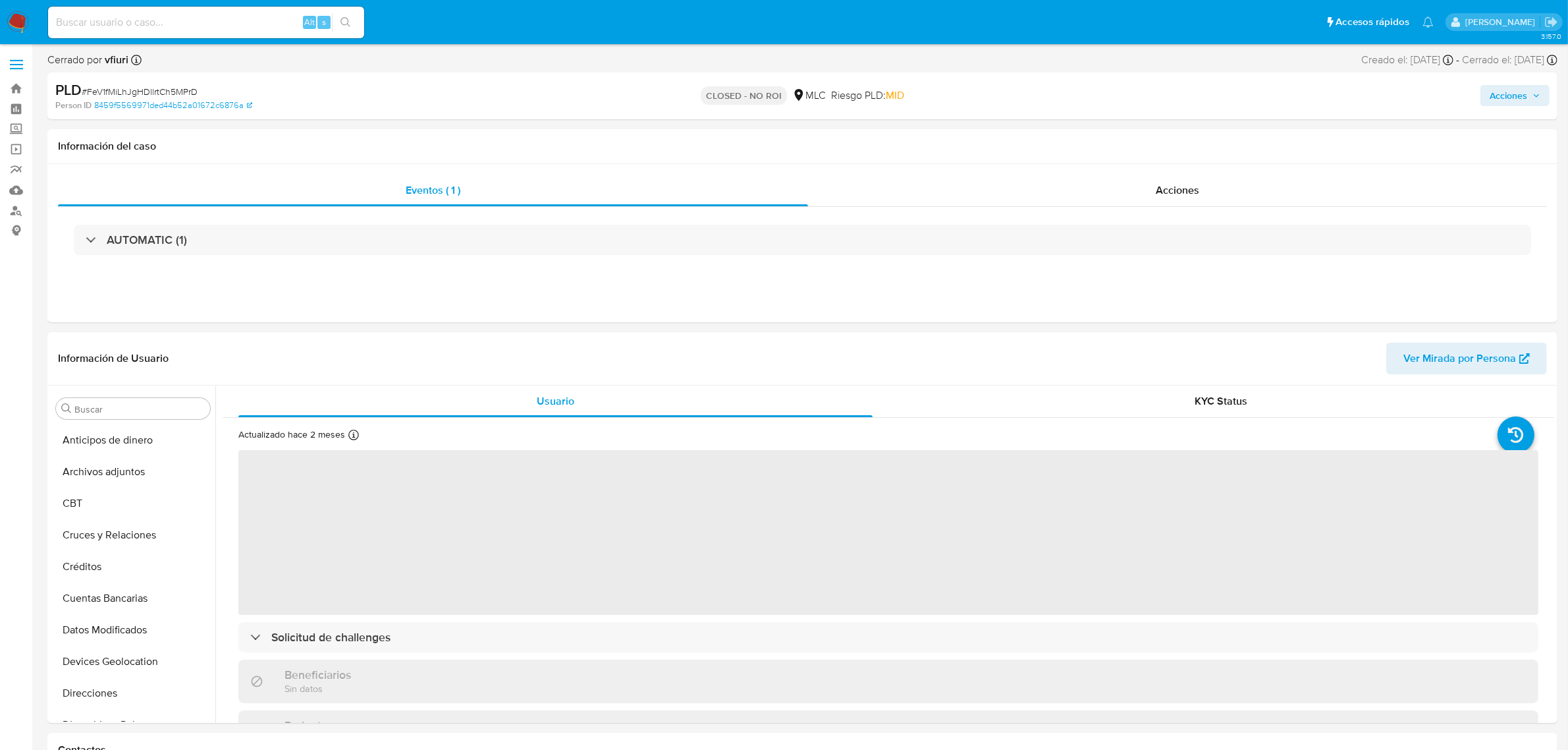
select select "10"
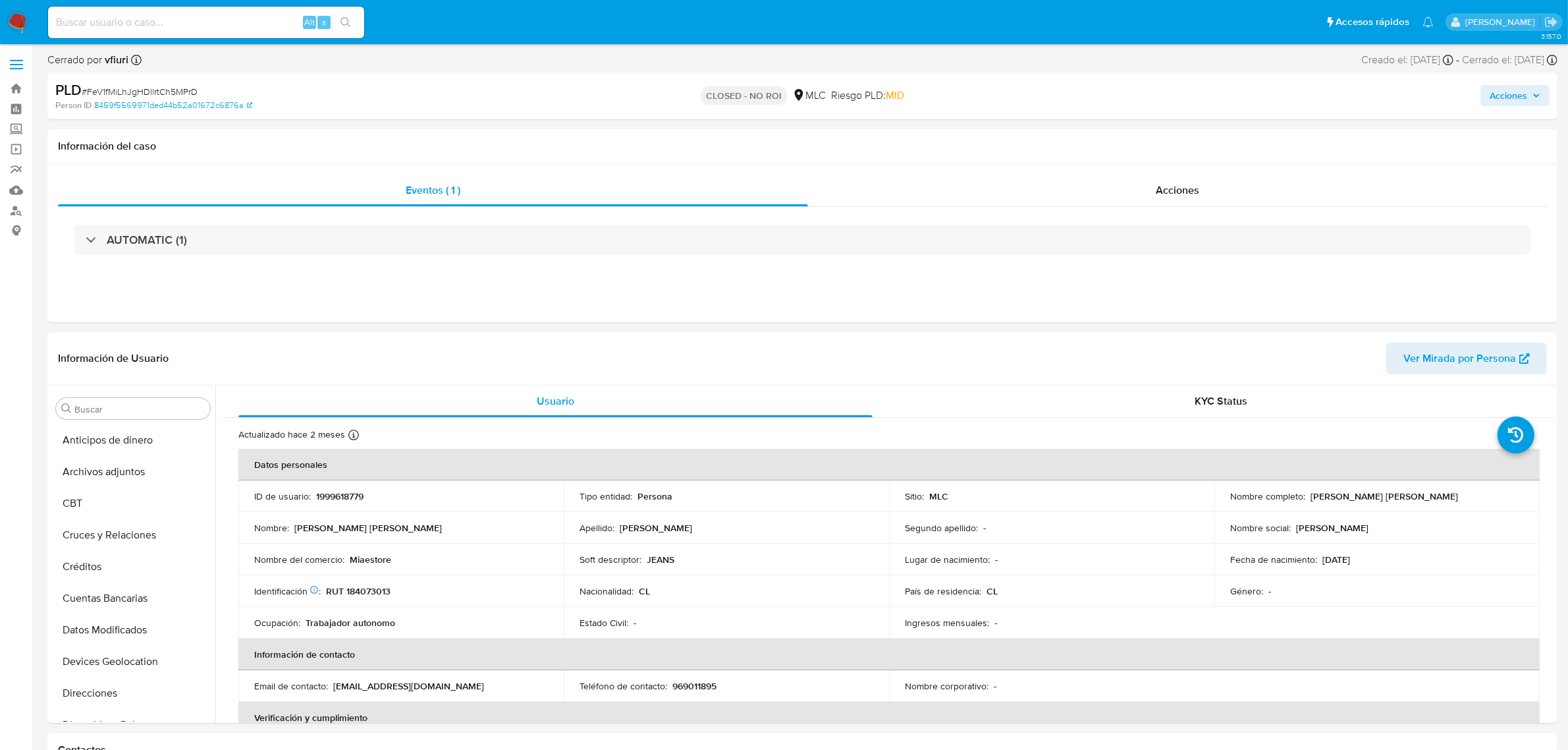
scroll to position [556, 0]
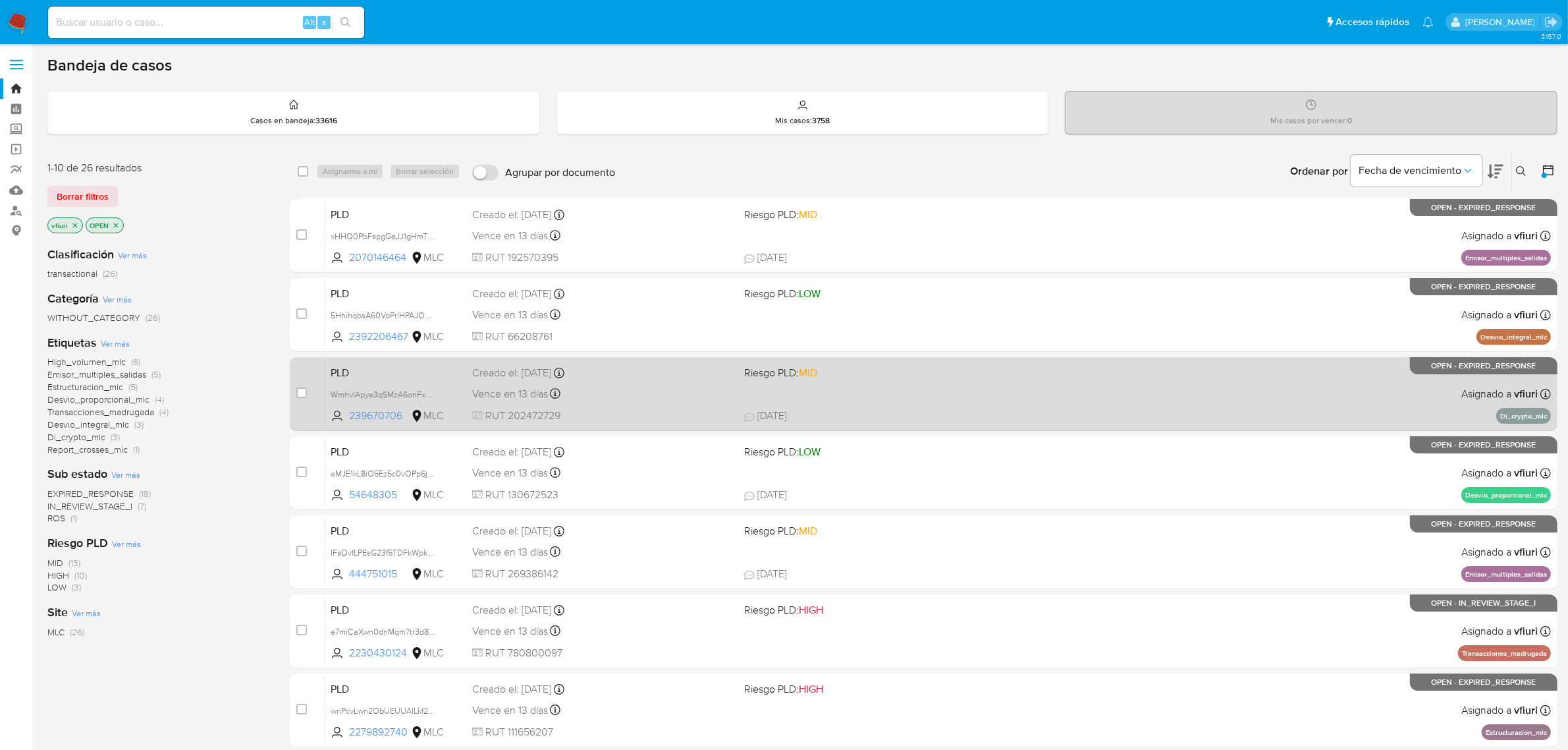
scroll to position [289, 0]
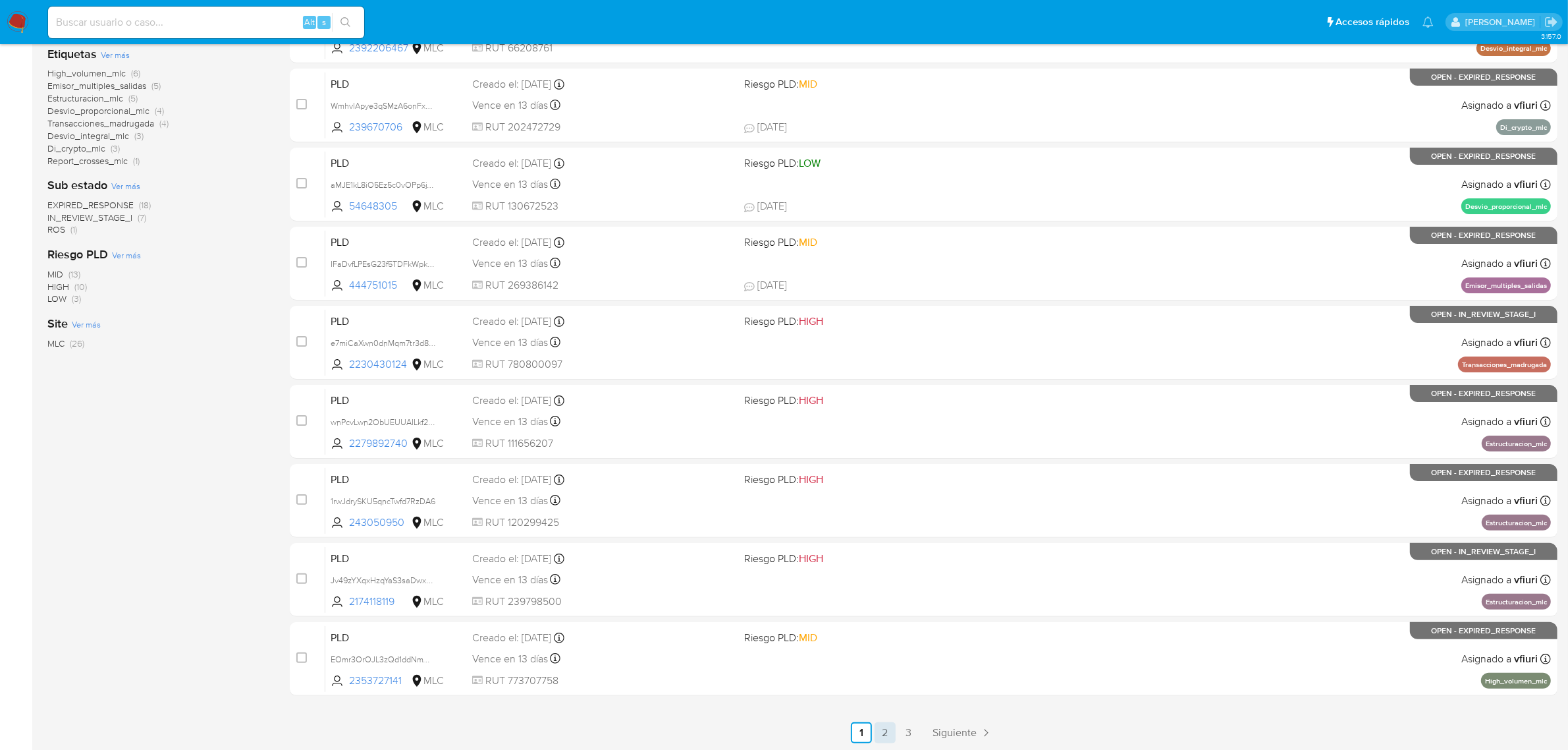
click at [891, 740] on link "2" at bounding box center [885, 732] width 21 height 21
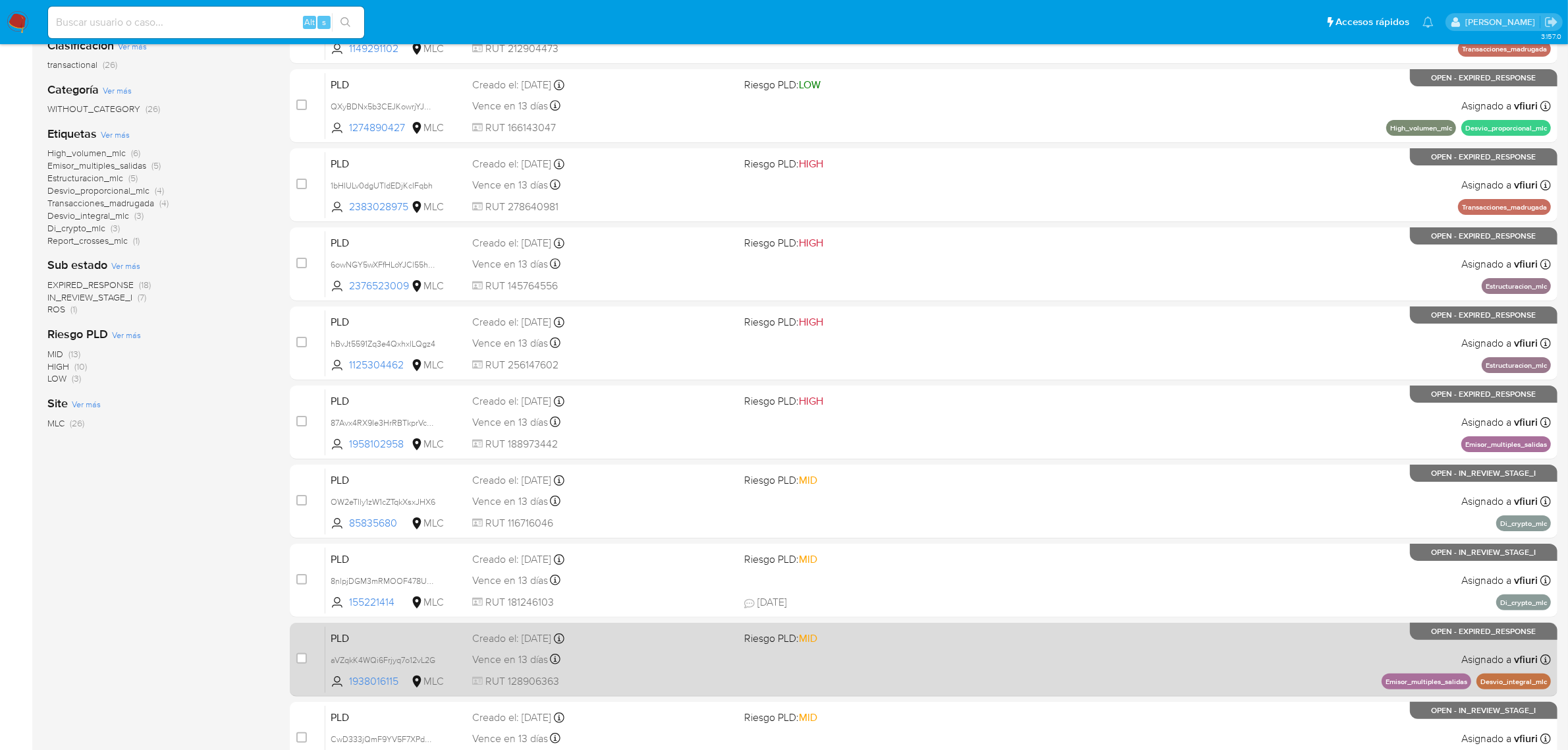
scroll to position [289, 0]
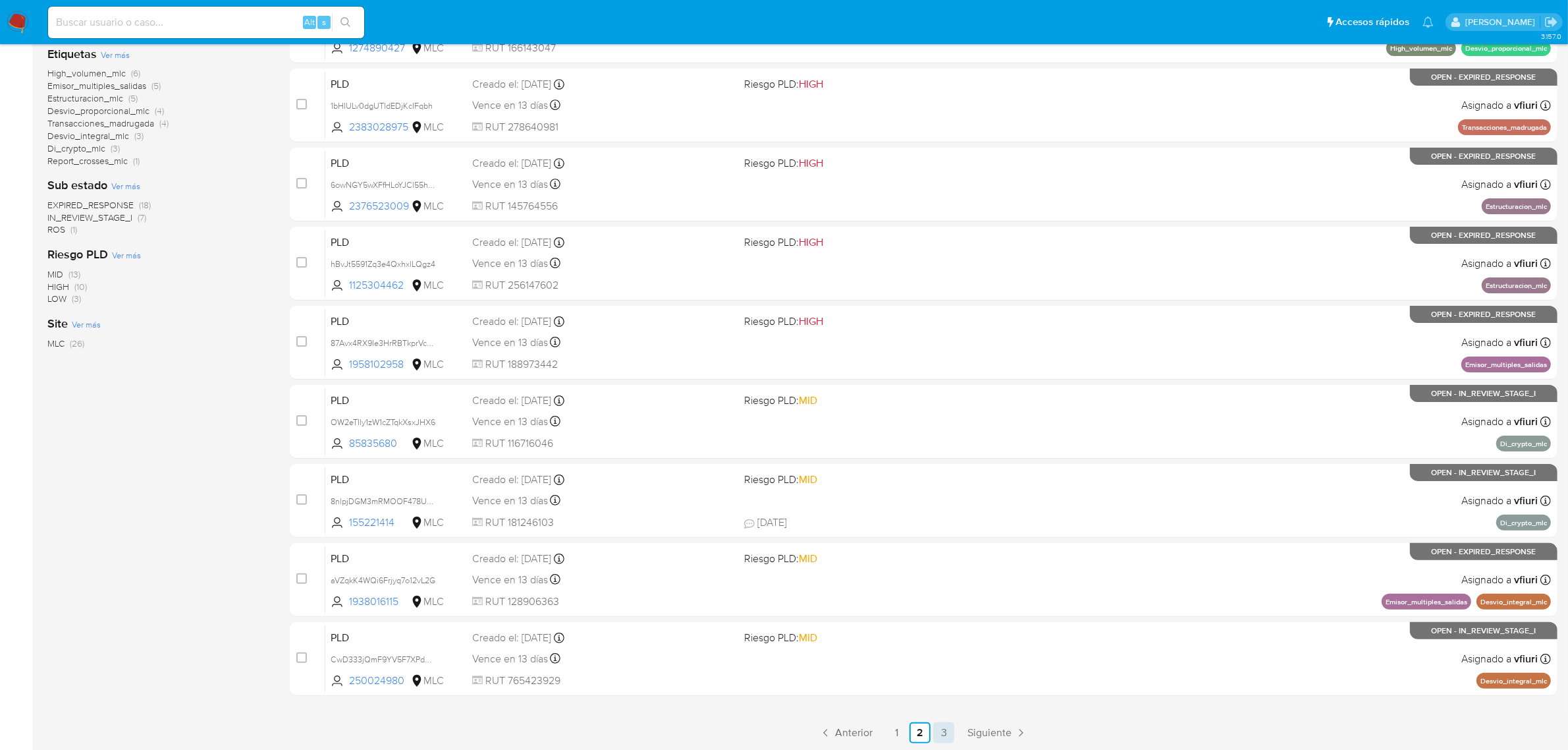
click at [942, 733] on link "3" at bounding box center [943, 732] width 21 height 21
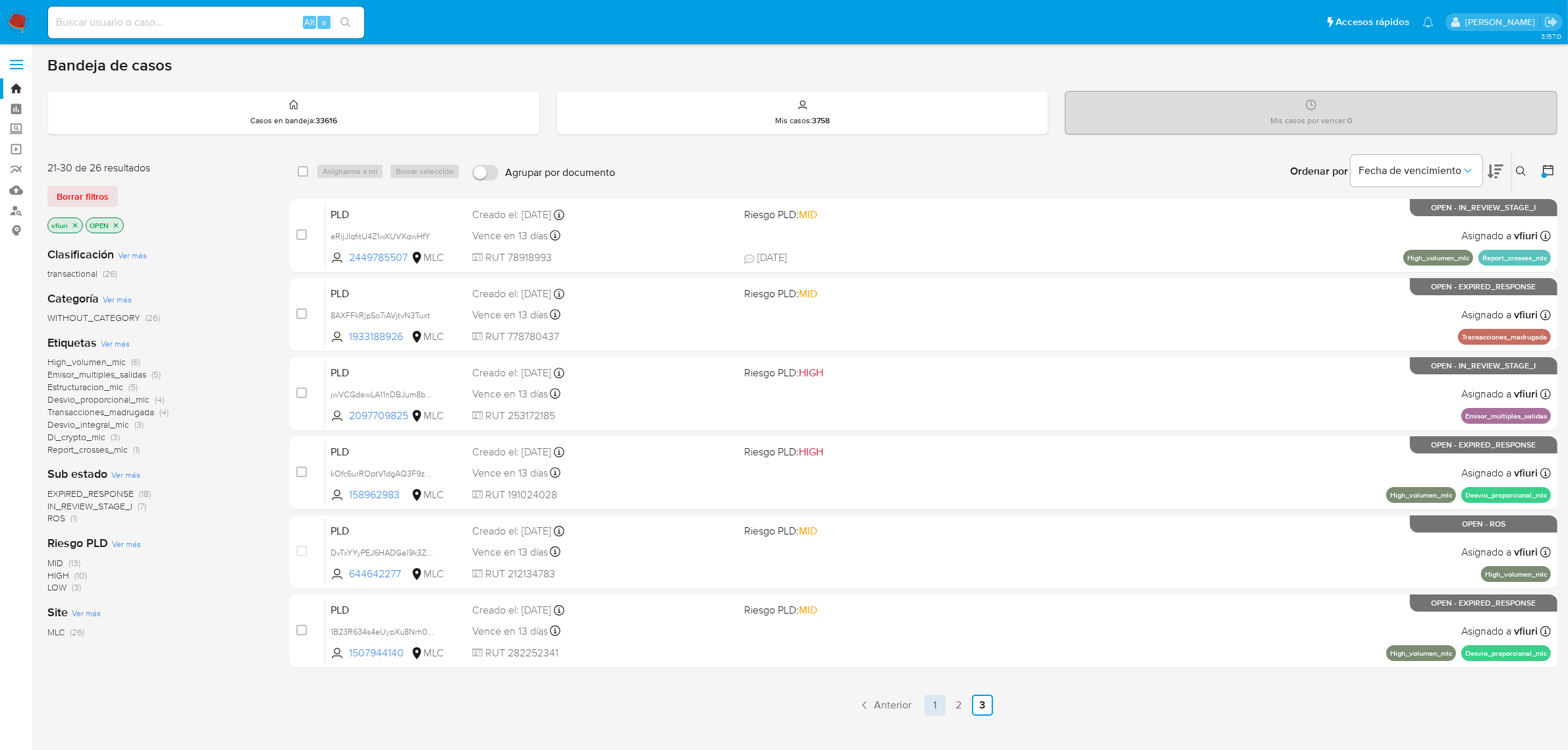
click at [942, 706] on link "1" at bounding box center [935, 705] width 21 height 21
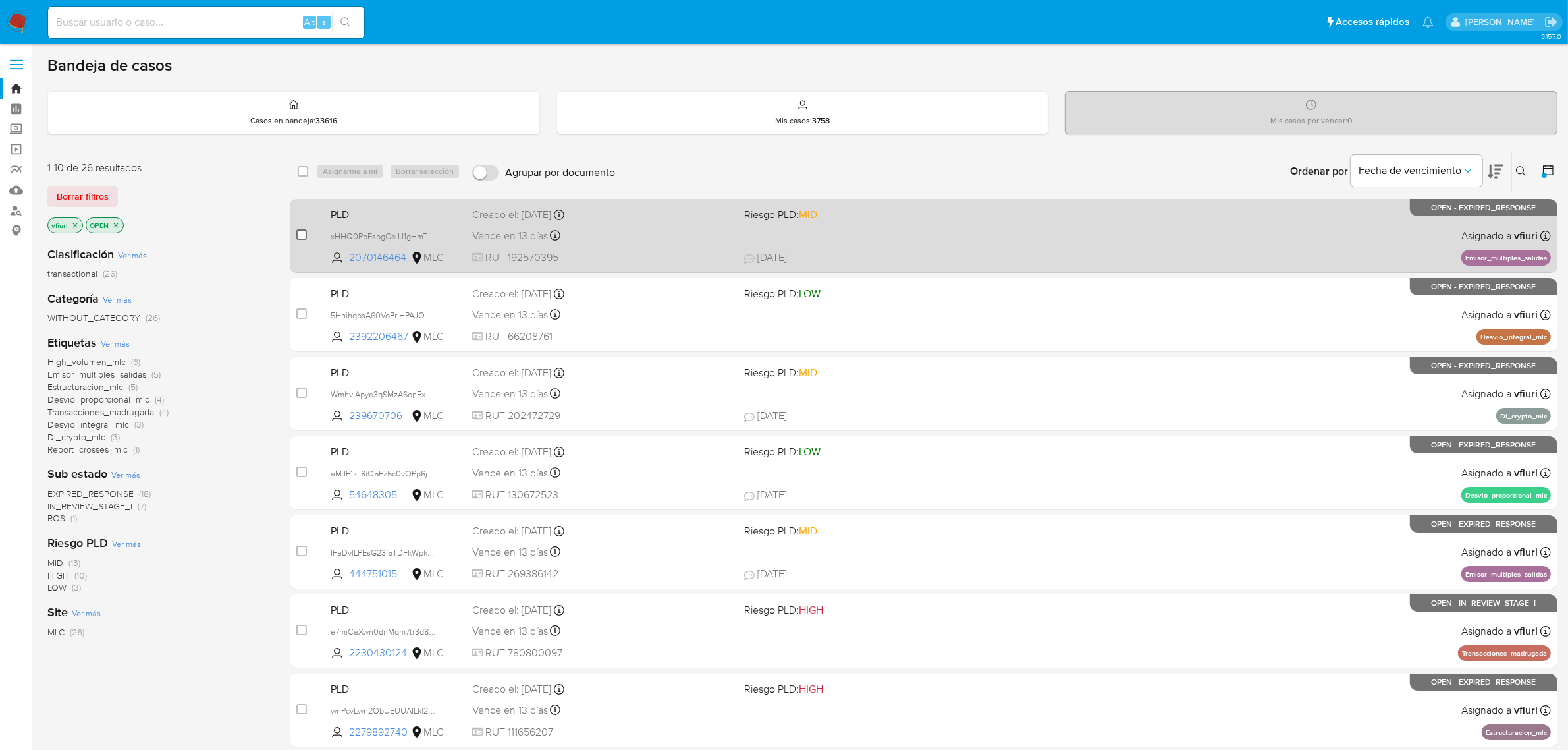
click at [298, 233] on input "checkbox" at bounding box center [301, 235] width 10 height 10
checkbox input "true"
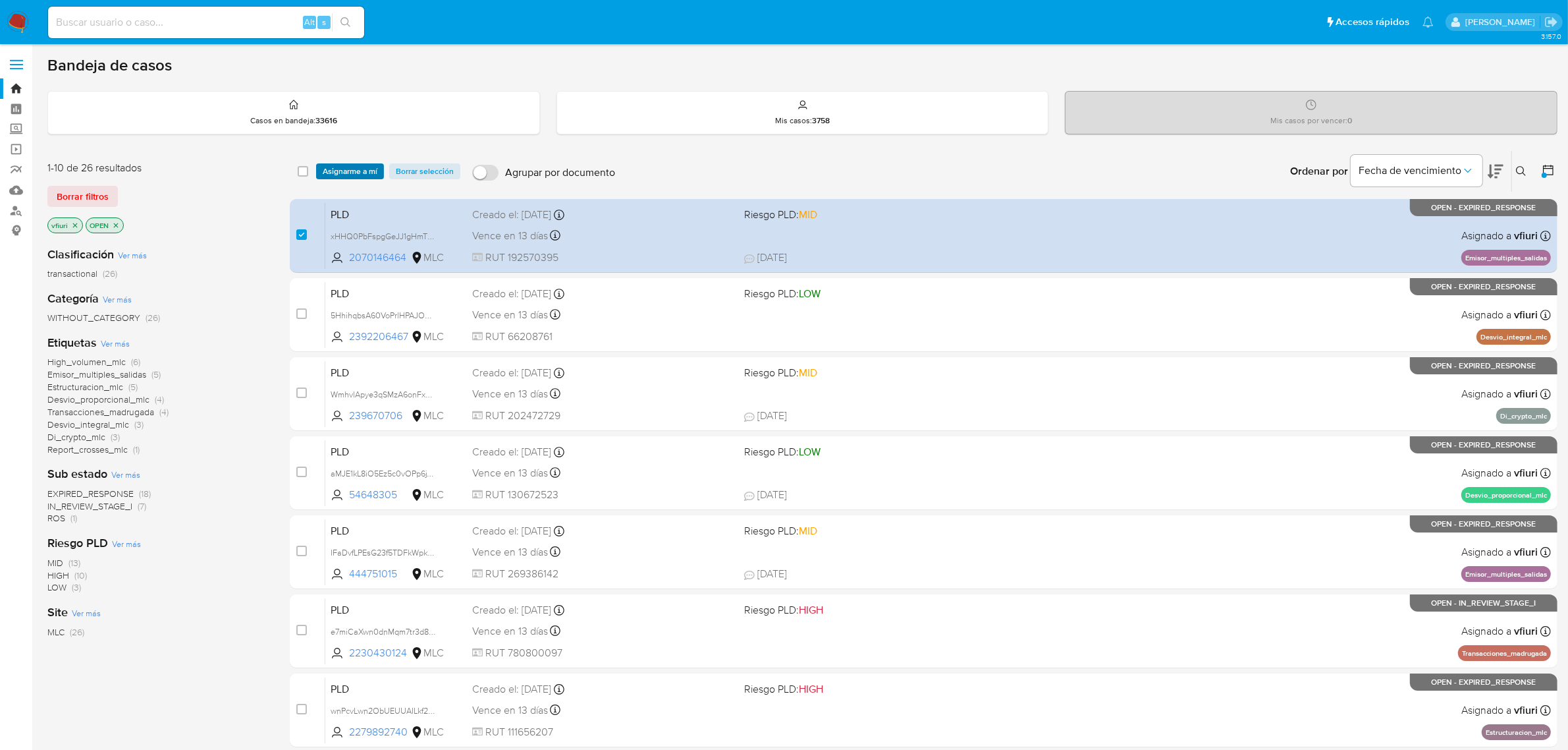
click at [341, 171] on span "Asignarme a mí" at bounding box center [350, 170] width 55 height 13
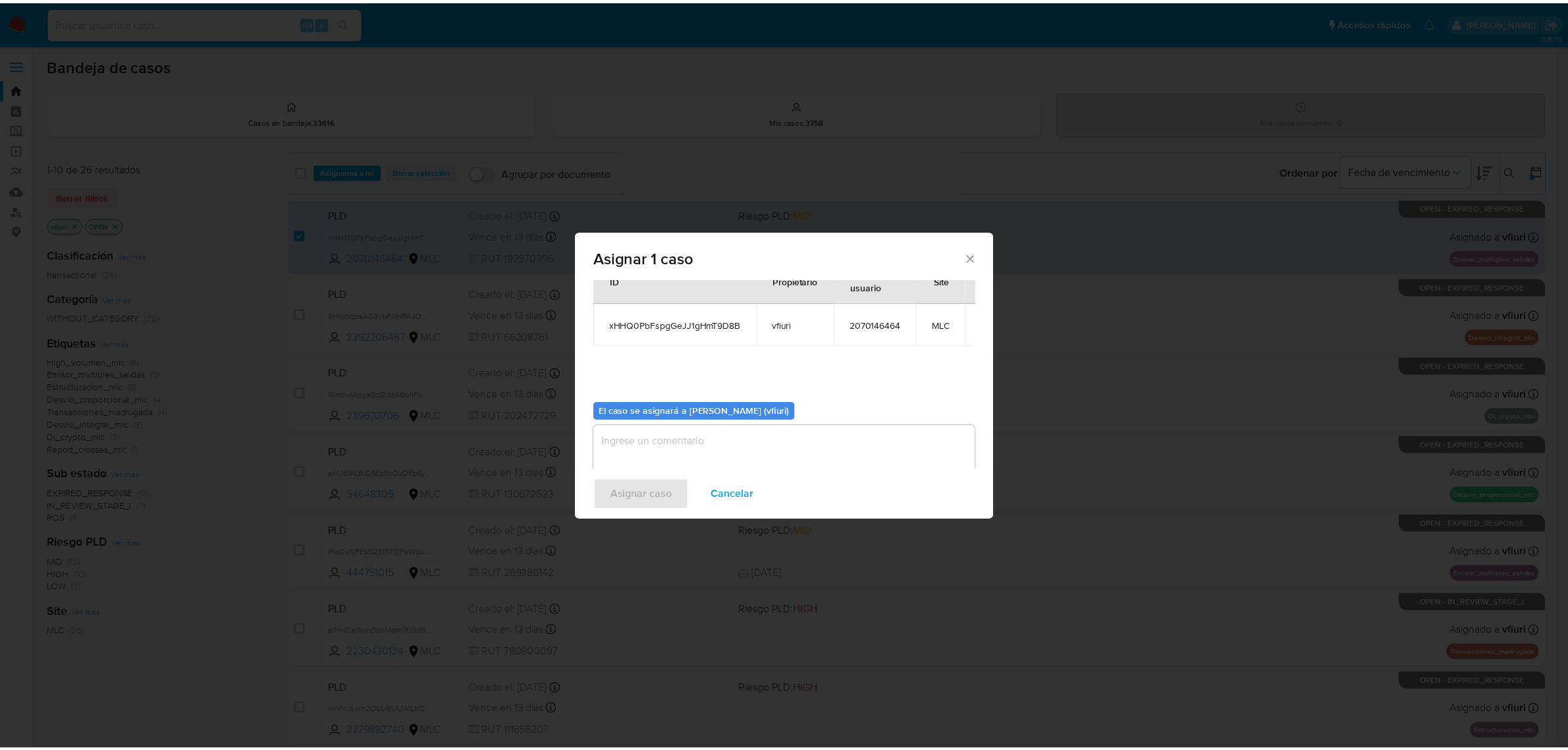
scroll to position [67, 0]
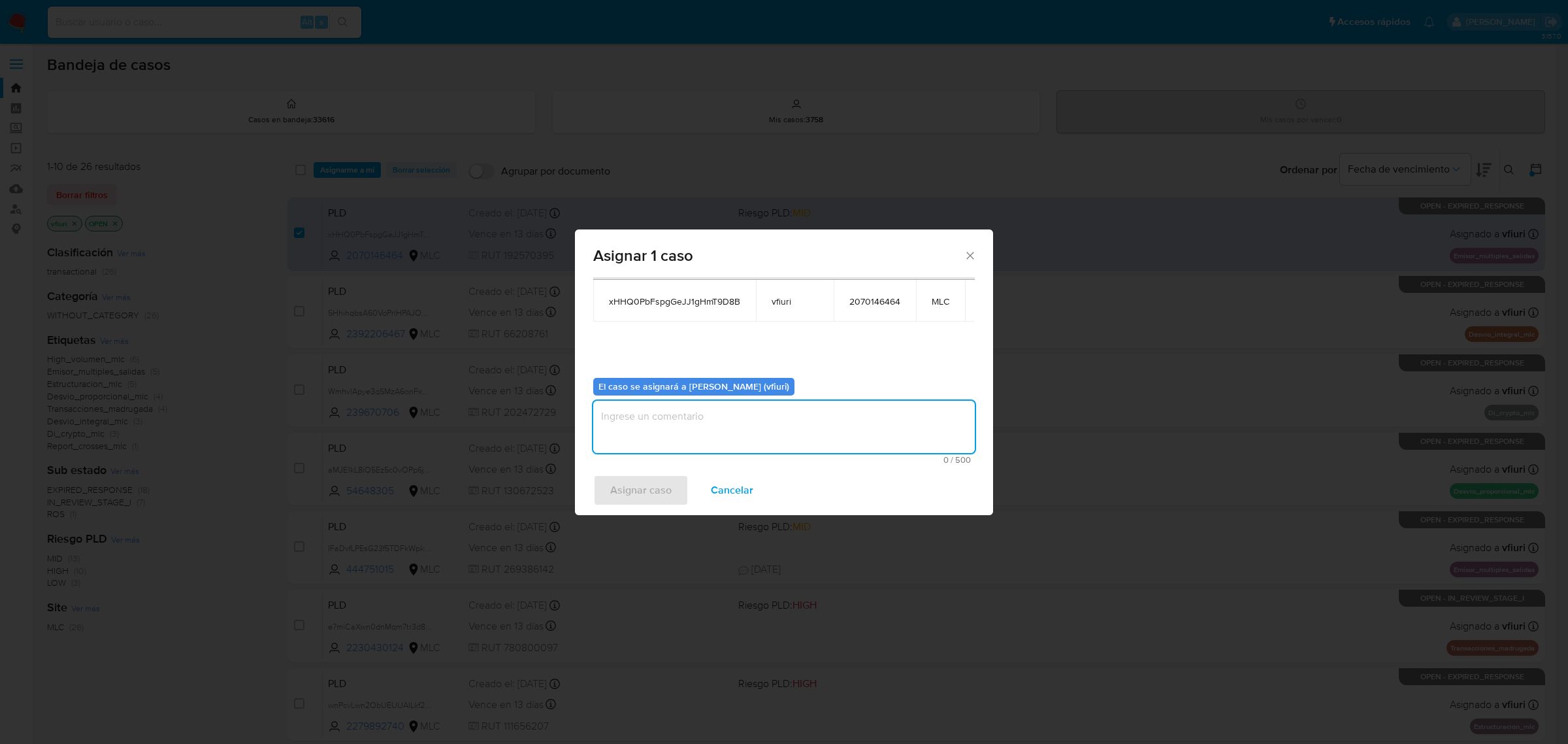
click at [638, 417] on textarea "assign-modal" at bounding box center [784, 427] width 381 height 53
type textarea "-"
click at [631, 493] on span "Asignar caso" at bounding box center [641, 490] width 61 height 29
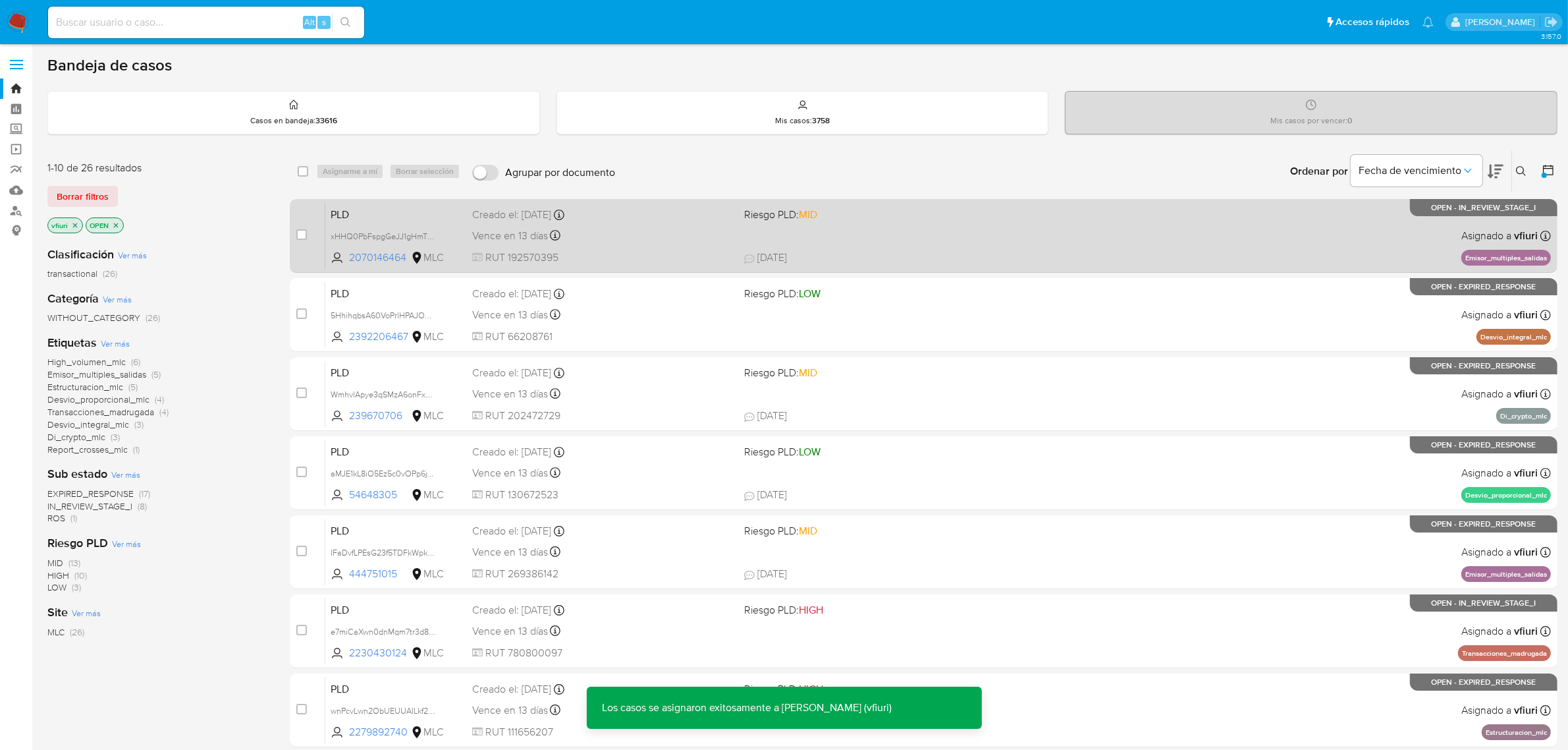
click at [656, 235] on div "Vence en 13 días Vence el 10/09/2025 06:08:38" at bounding box center [603, 235] width 262 height 18
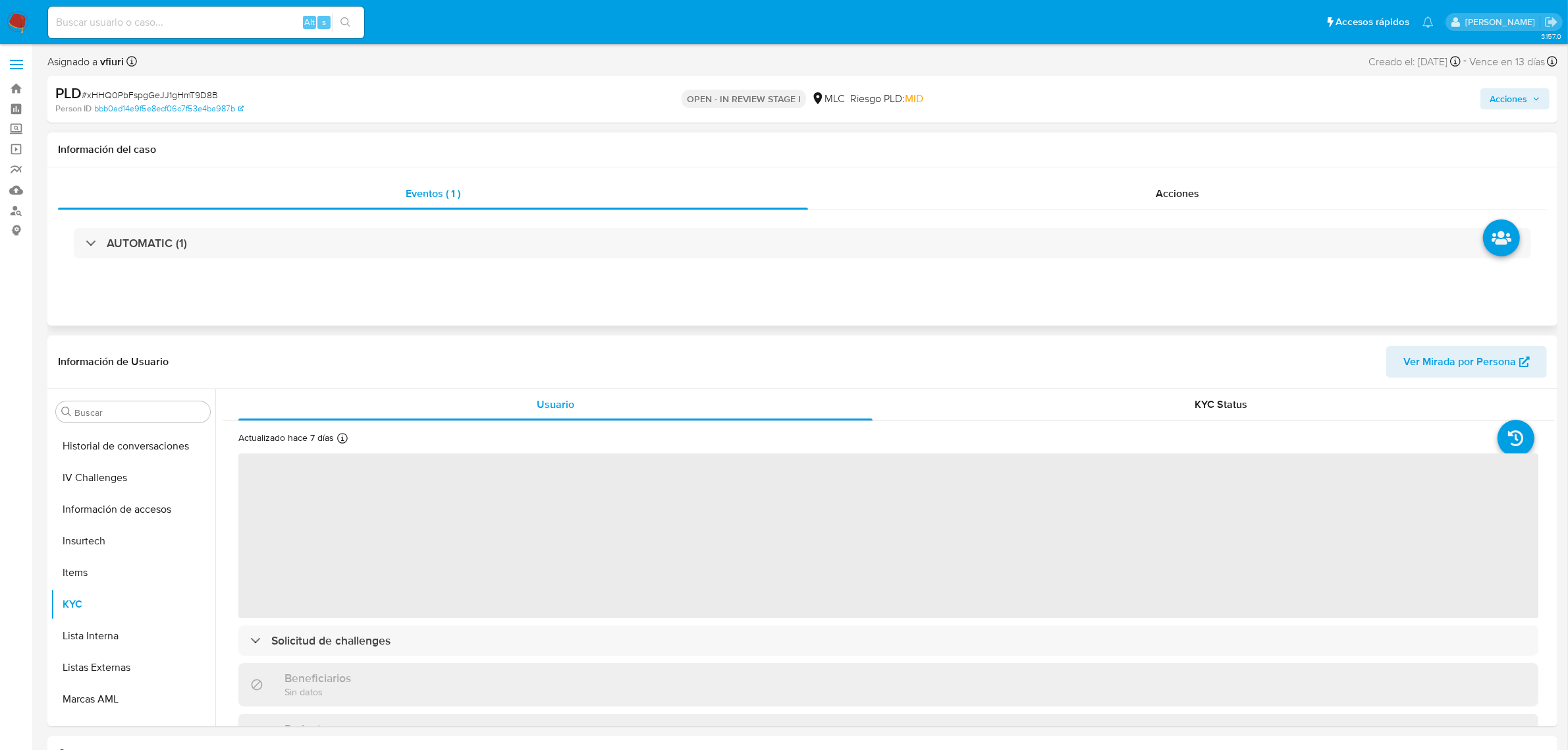
scroll to position [556, 0]
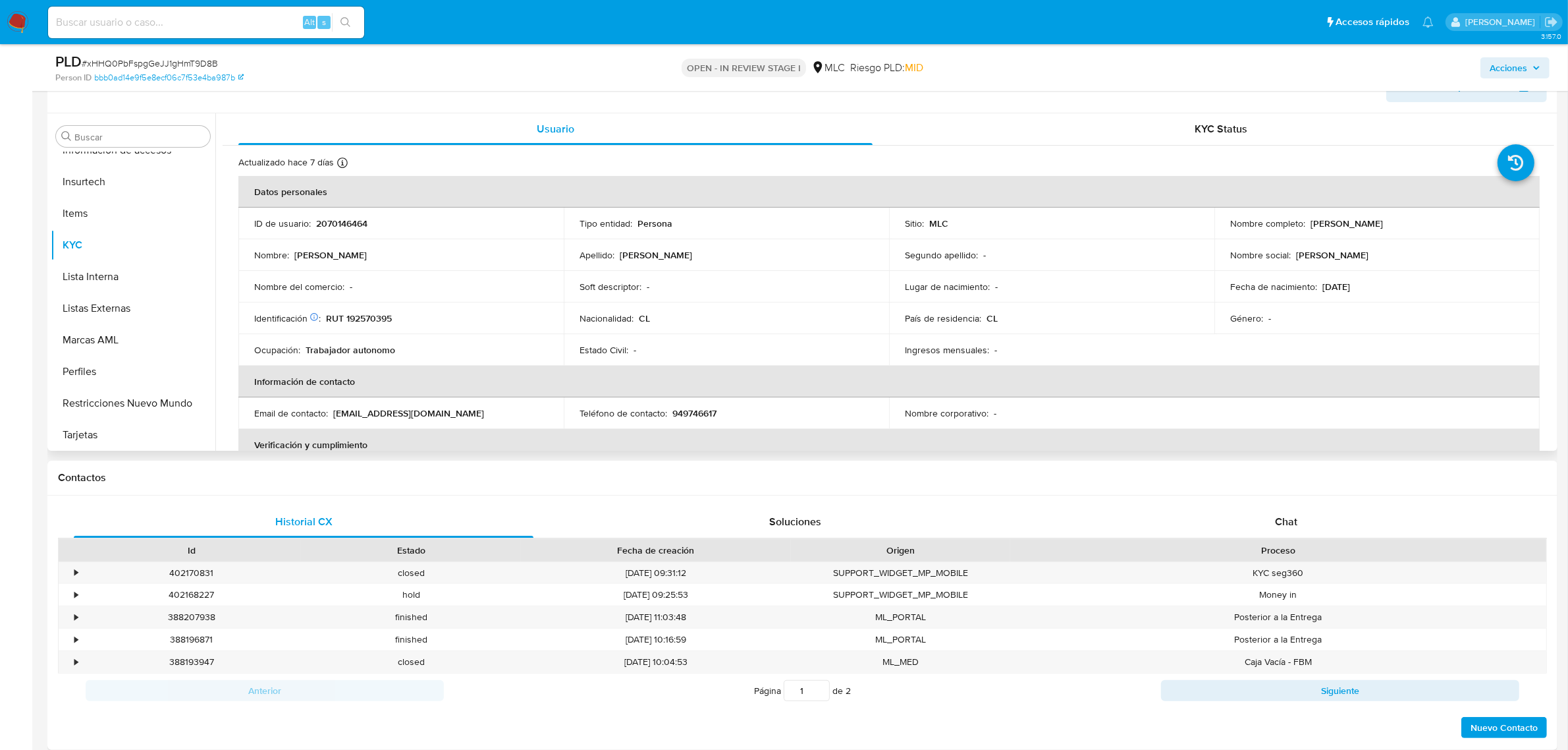
select select "10"
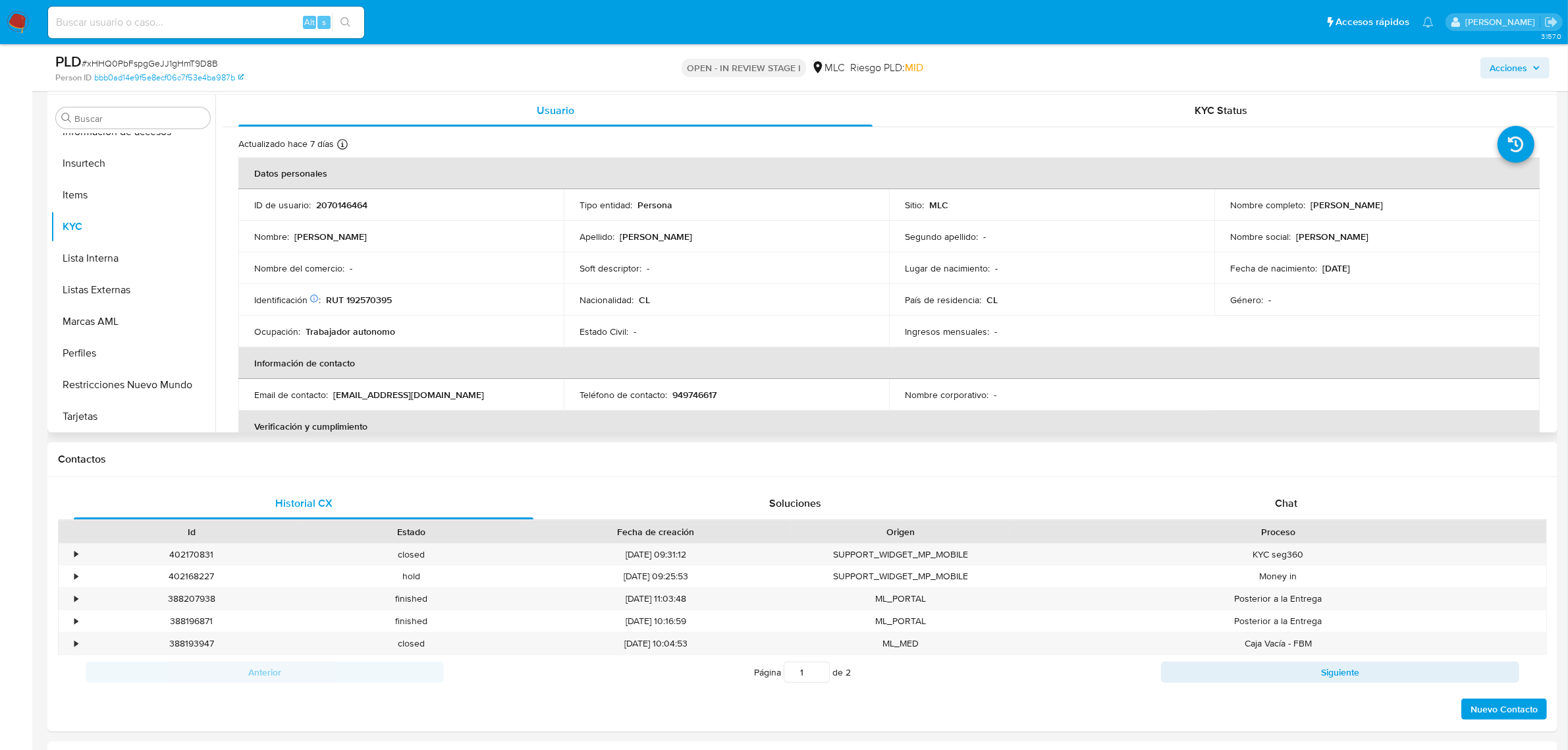
click at [342, 206] on p "2070146464" at bounding box center [342, 205] width 51 height 12
copy p "2070146464"
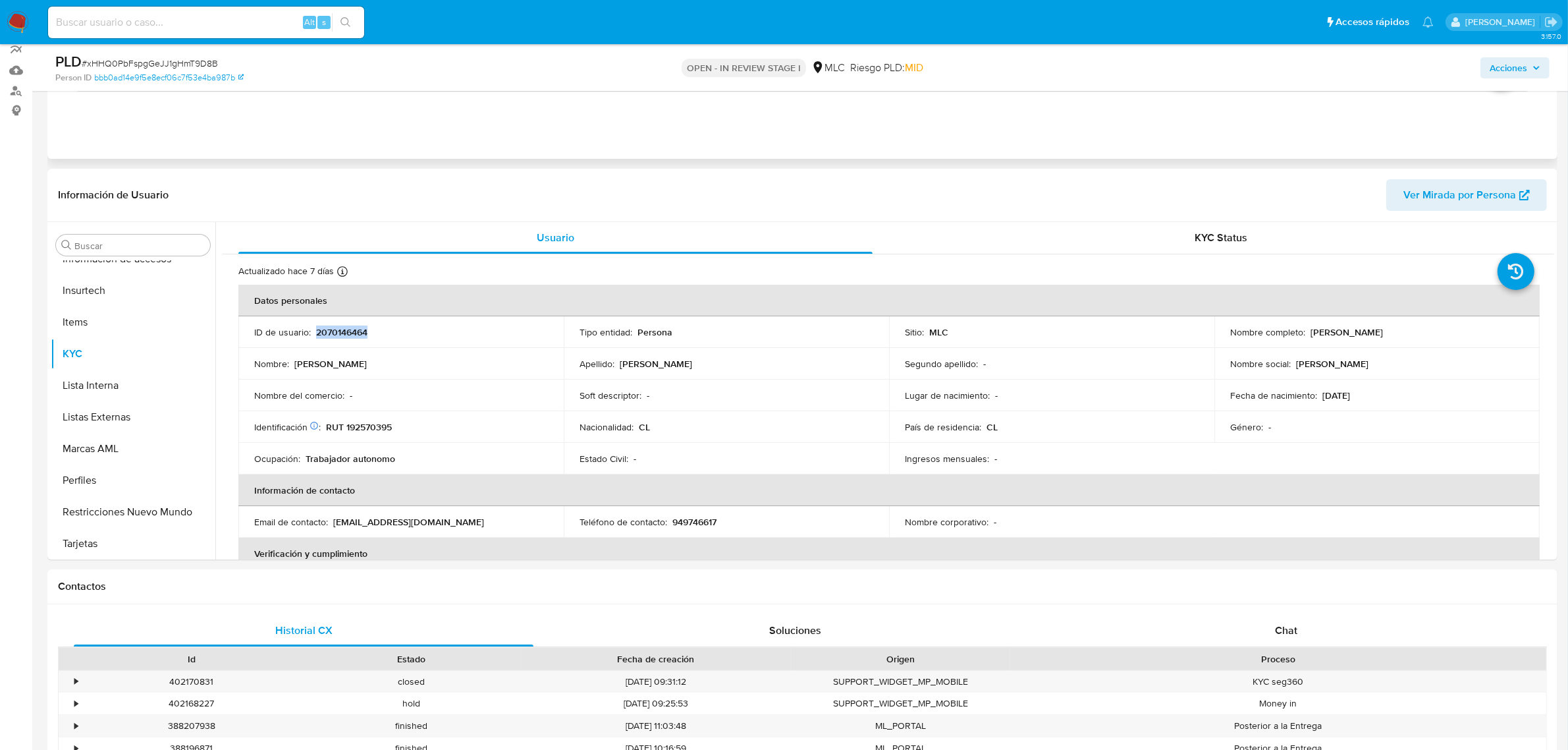
scroll to position [0, 0]
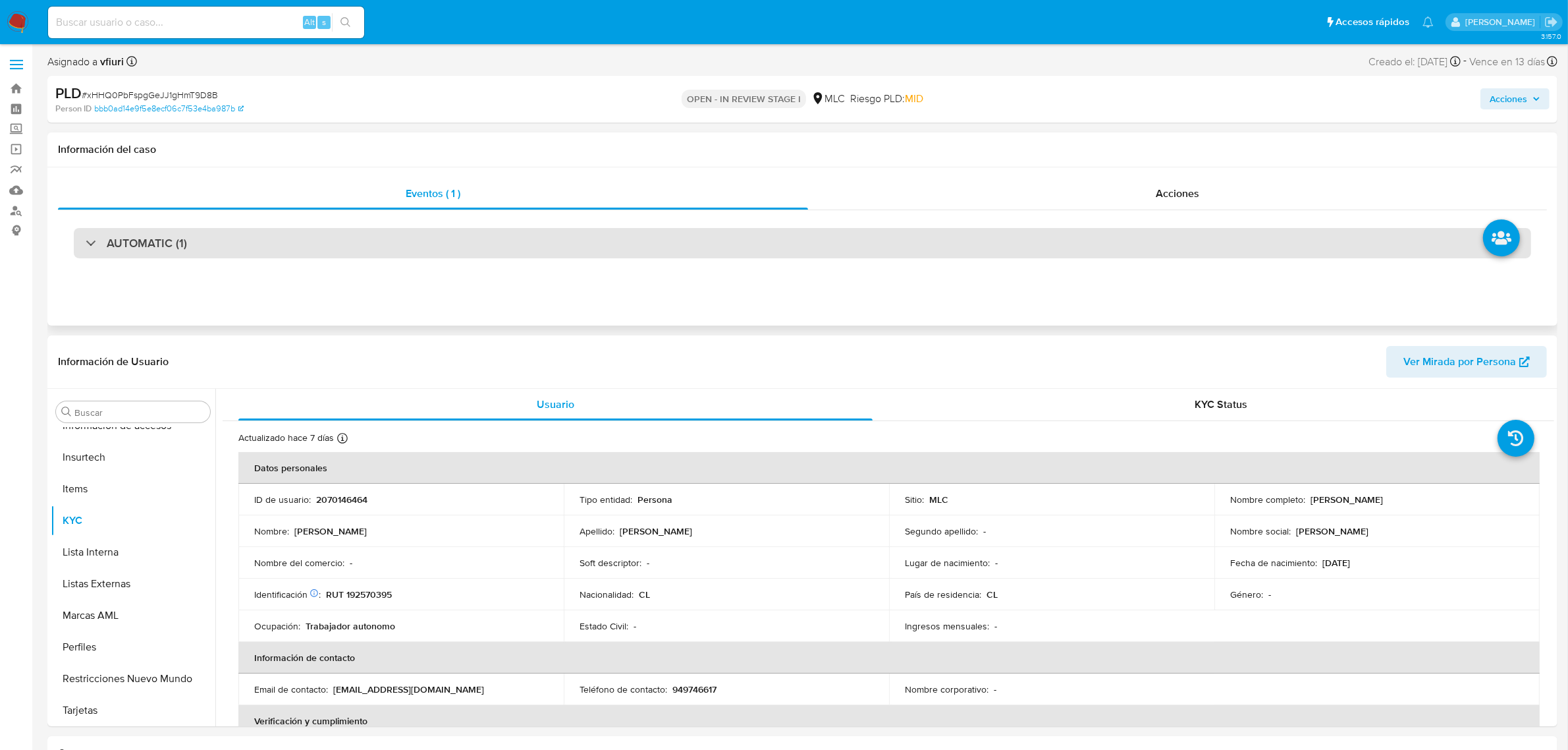
click at [406, 259] on div "AUTOMATIC (1)" at bounding box center [802, 242] width 1458 height 30
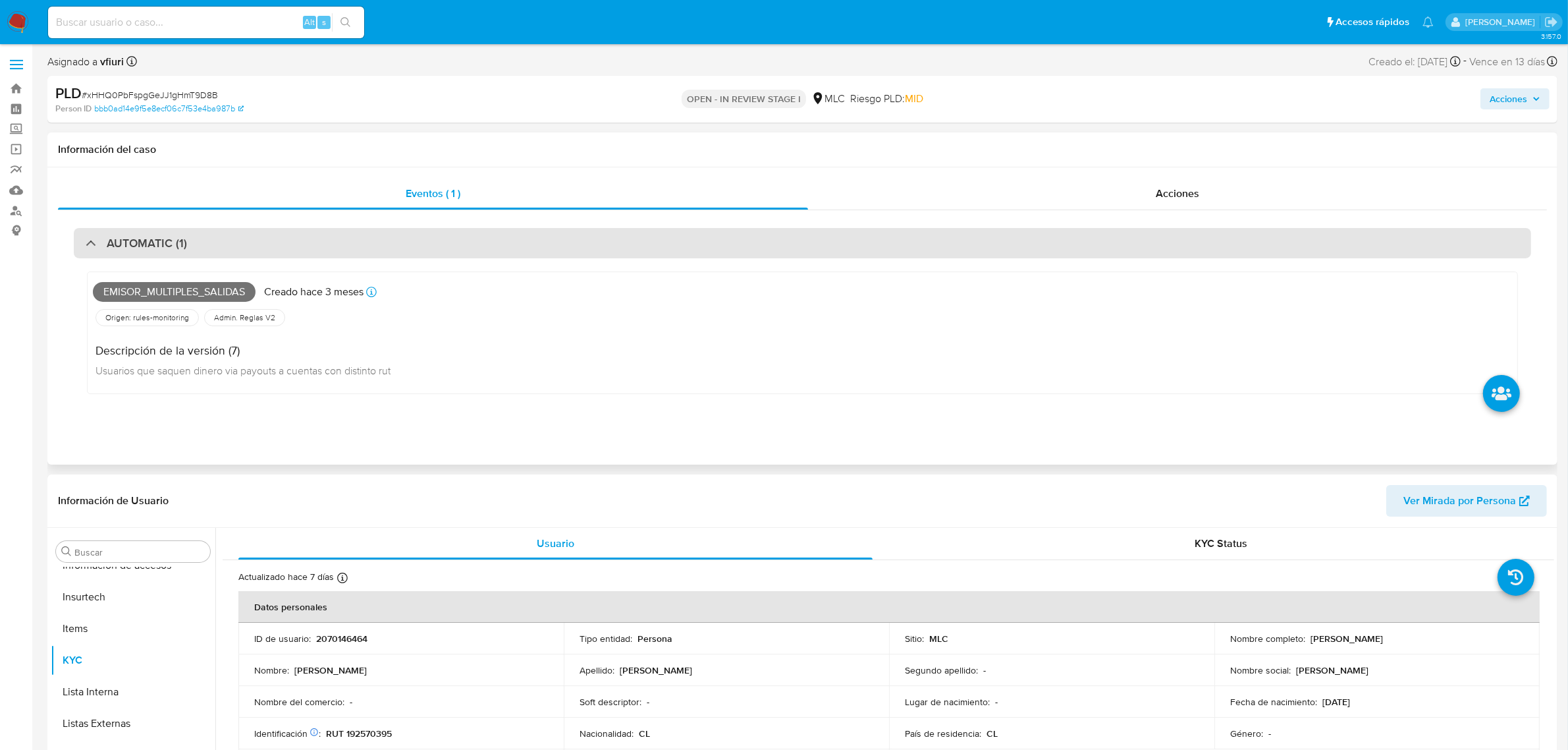
click at [402, 244] on div "AUTOMATIC (1)" at bounding box center [802, 242] width 1458 height 30
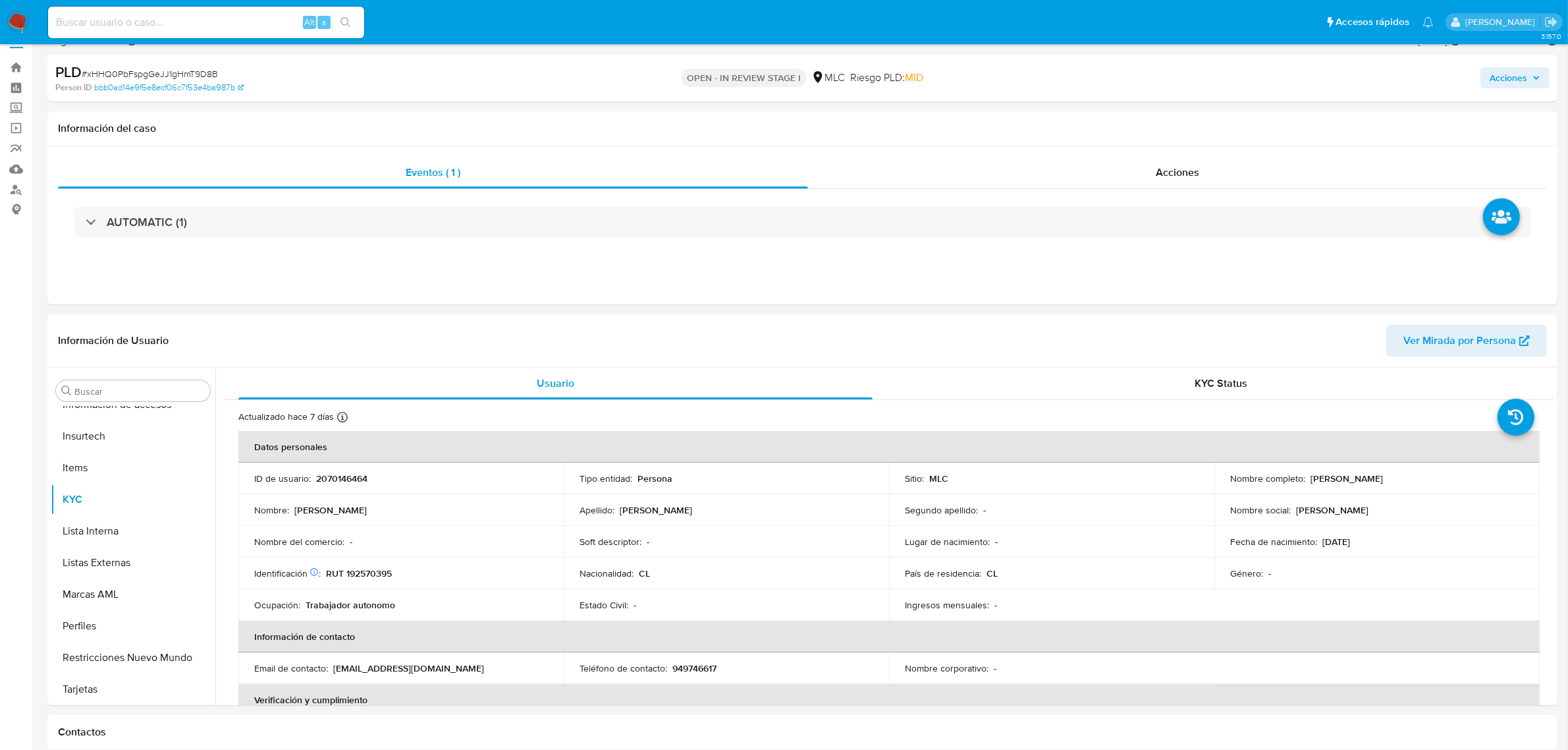
scroll to position [82, 0]
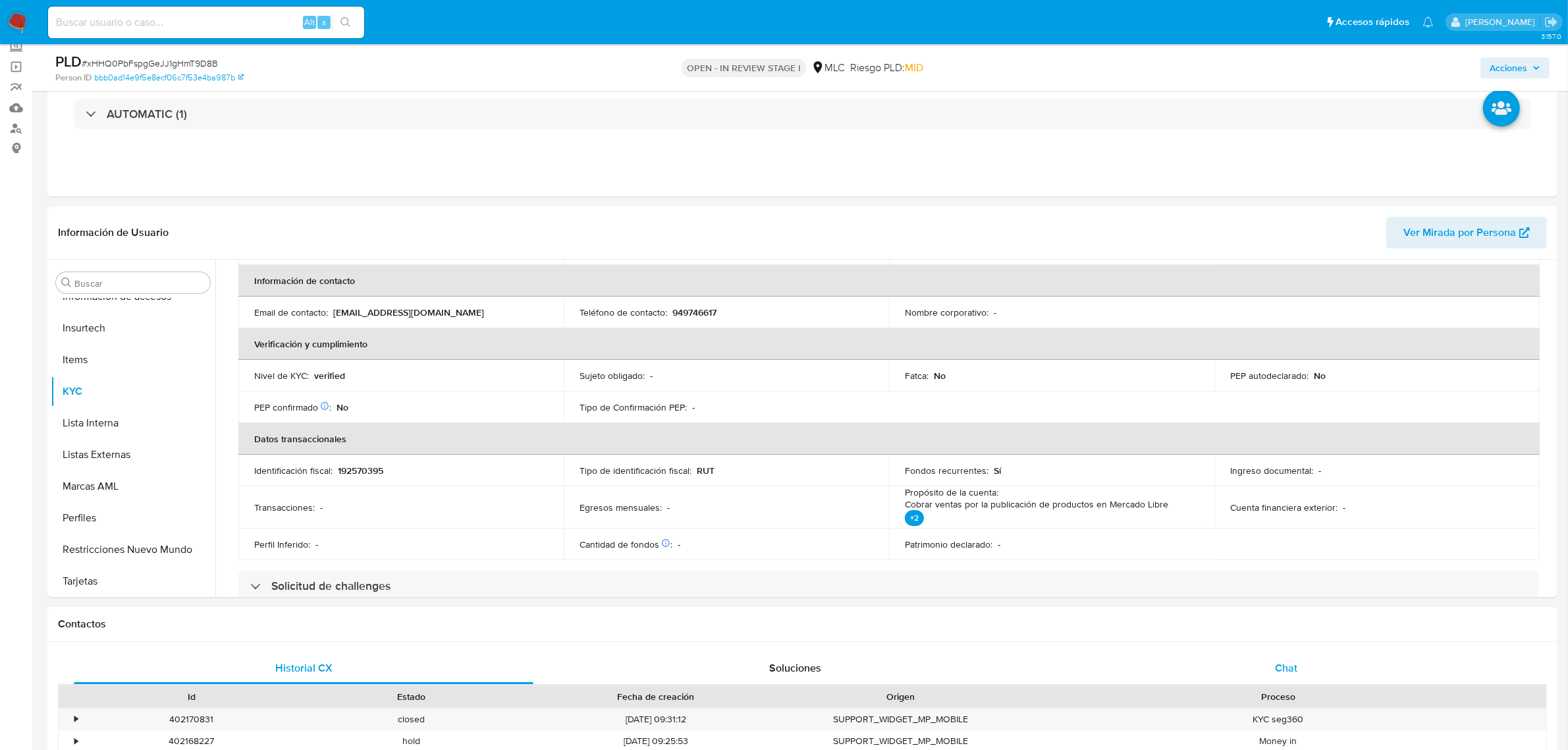
click at [1316, 676] on div "Chat" at bounding box center [1286, 668] width 460 height 32
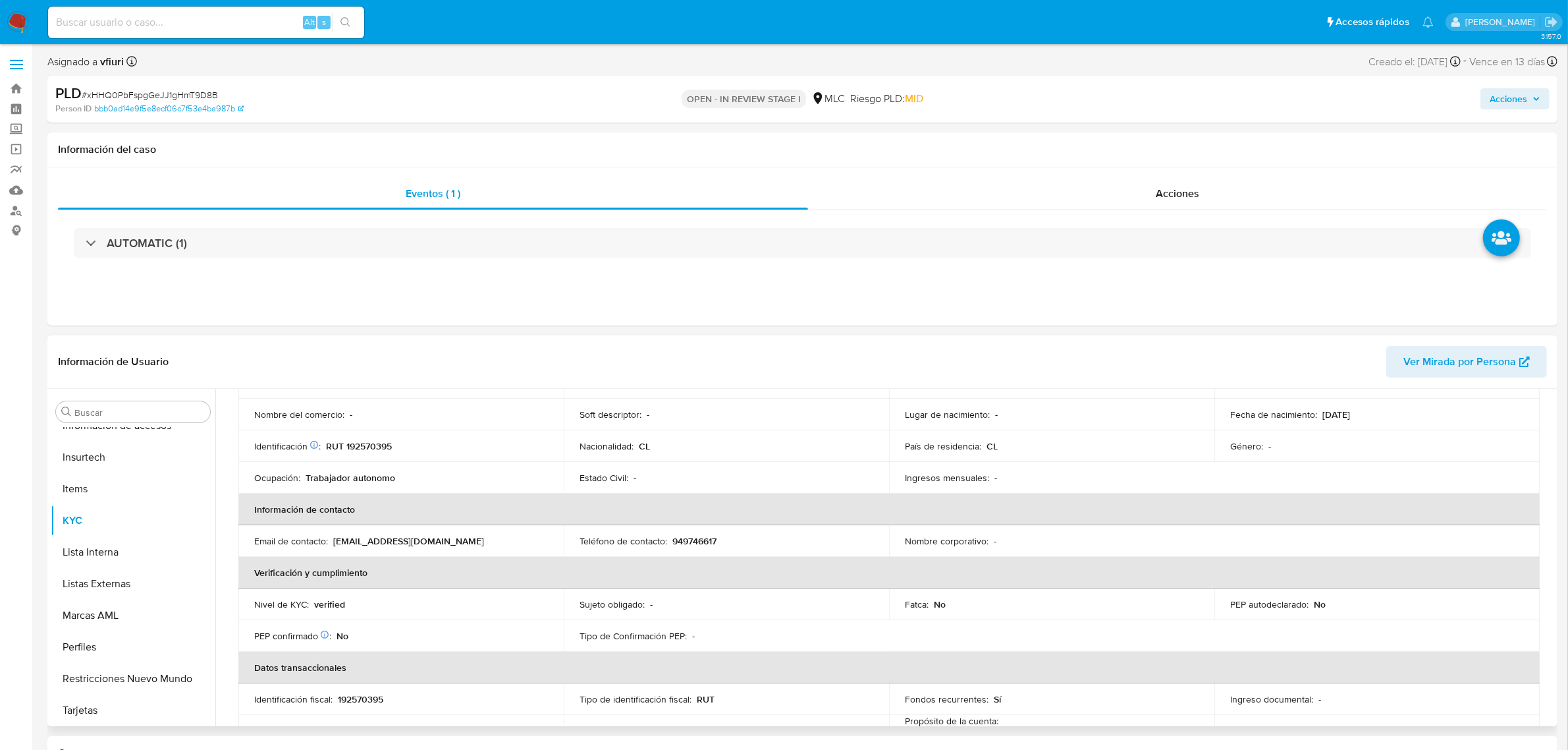
scroll to position [0, 0]
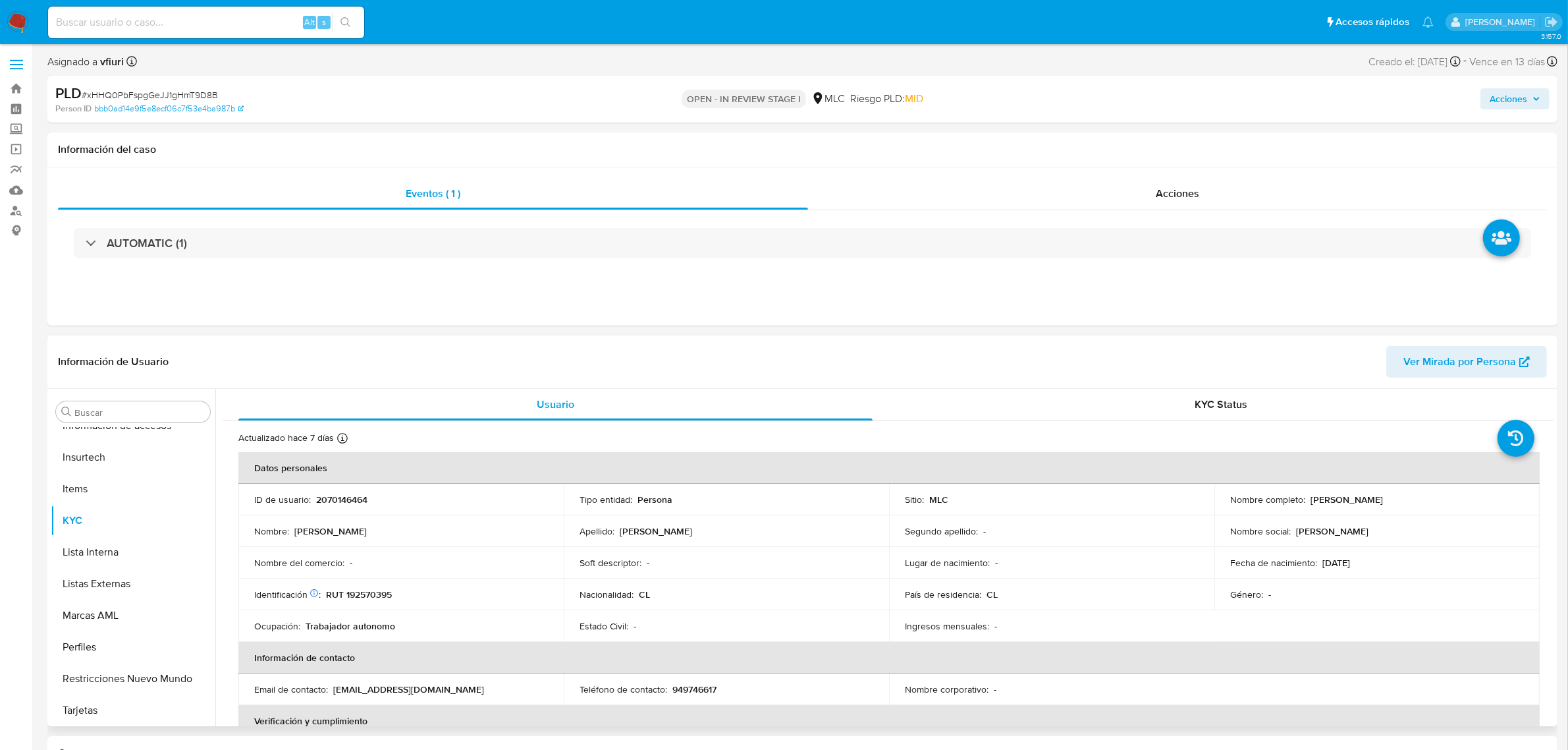
click at [359, 502] on p "2070146464" at bounding box center [342, 499] width 51 height 12
copy p "2070146464"
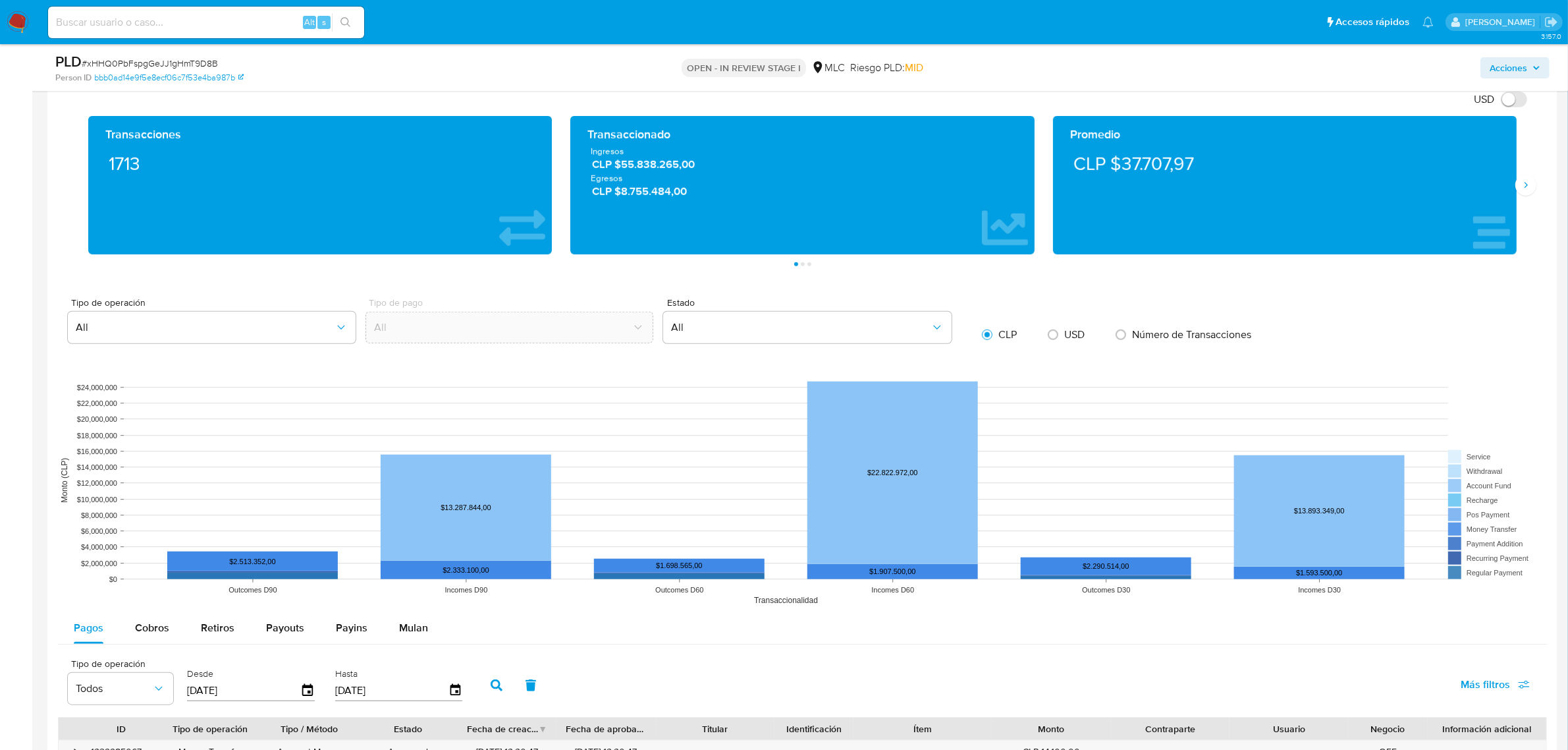
scroll to position [1565, 0]
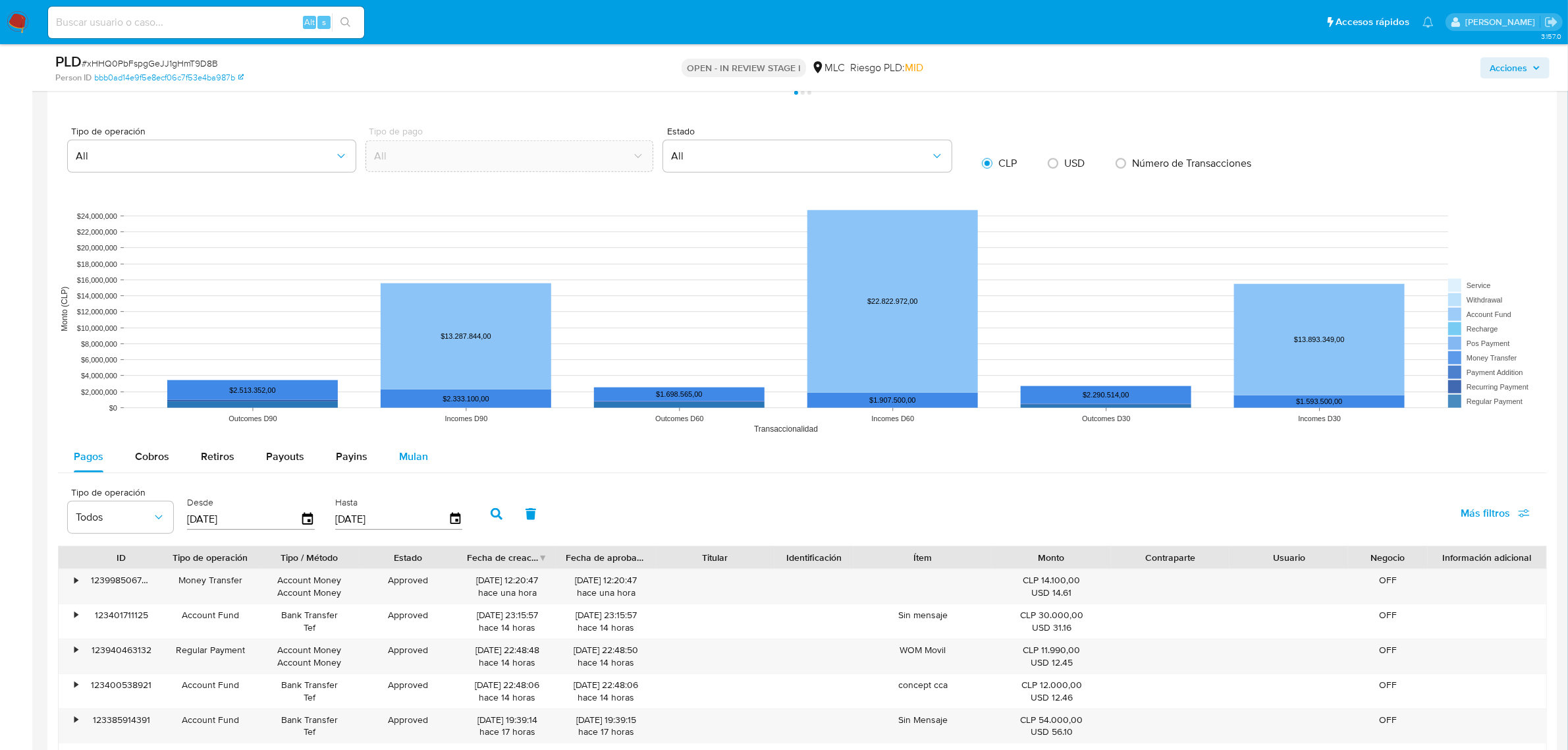
click at [407, 462] on span "Mulan" at bounding box center [413, 456] width 29 height 15
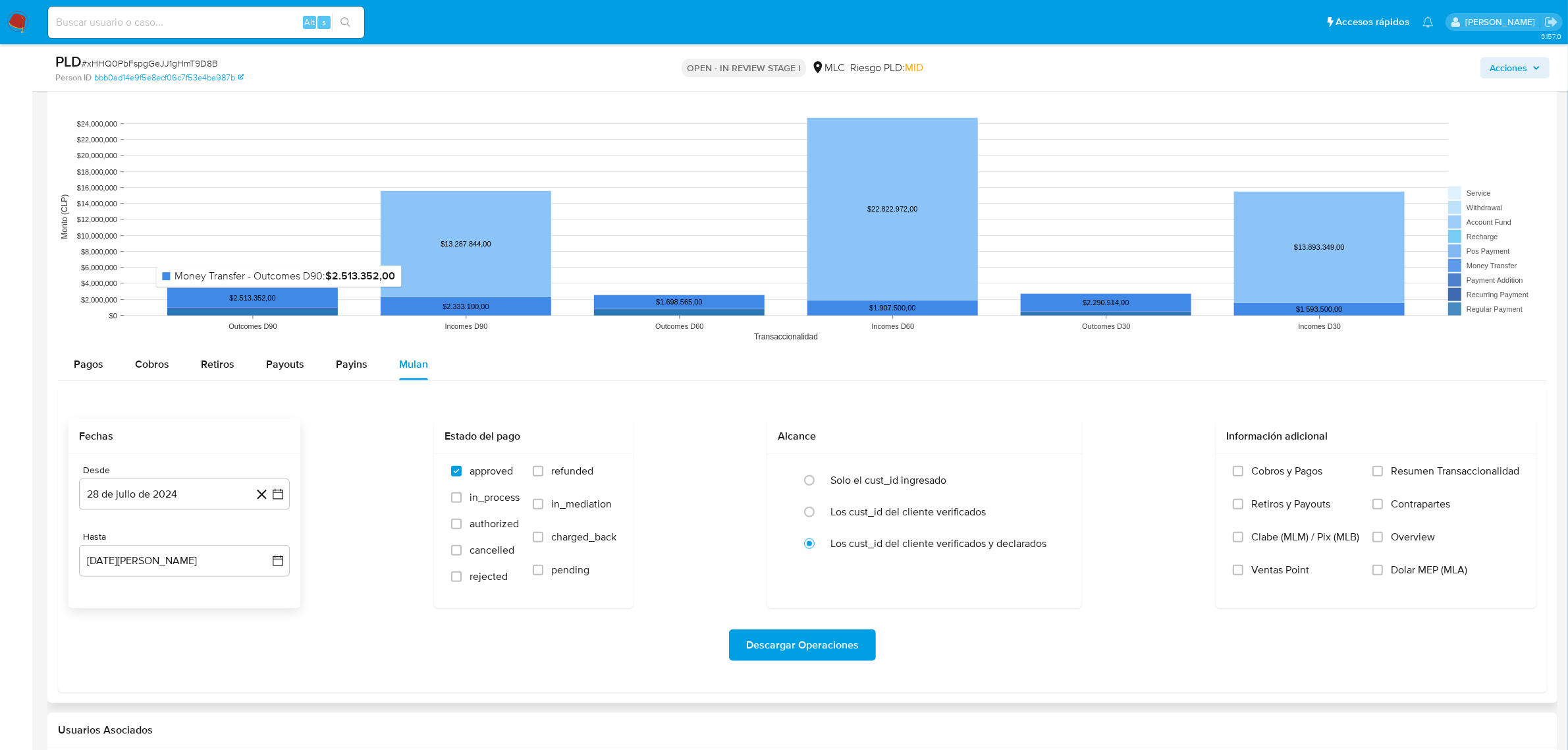
scroll to position [1729, 0]
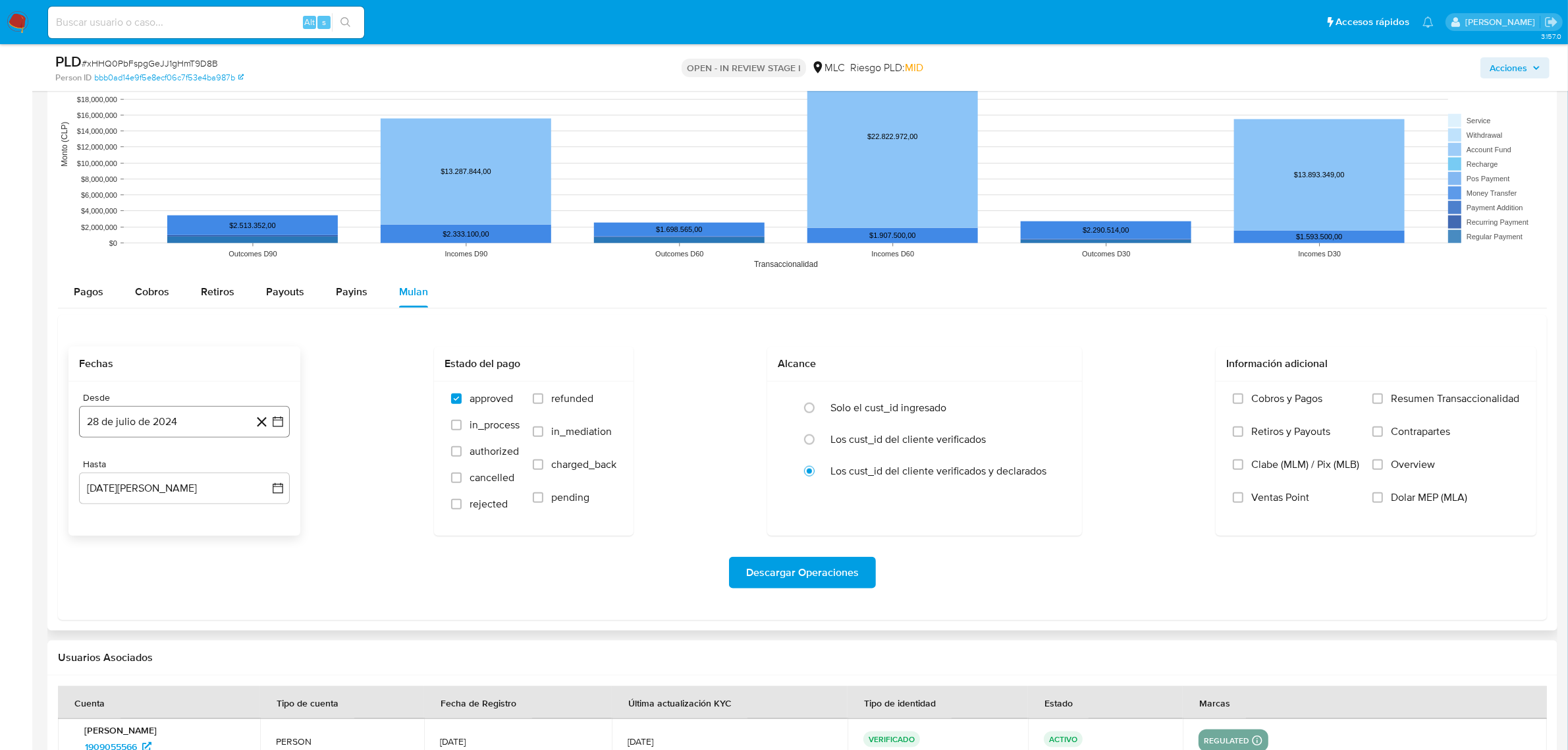
click at [284, 426] on icon "button" at bounding box center [277, 421] width 13 height 13
click at [268, 470] on icon "Mes siguiente" at bounding box center [266, 469] width 15 height 15
click at [152, 572] on button "14" at bounding box center [157, 570] width 21 height 21
click at [273, 492] on icon "button" at bounding box center [278, 488] width 10 height 10
click at [153, 642] on button "13" at bounding box center [157, 637] width 21 height 21
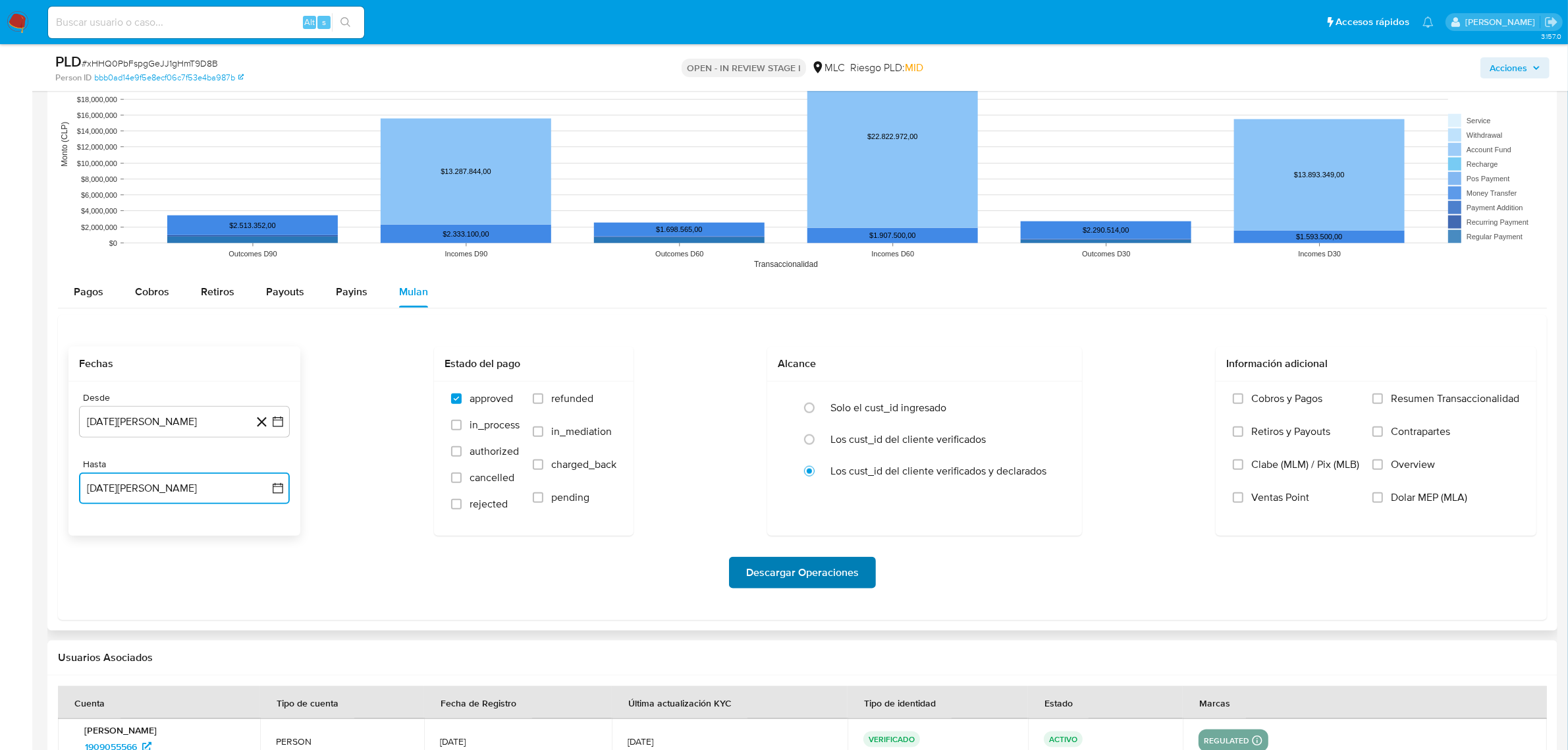
click at [767, 575] on span "Descargar Operaciones" at bounding box center [803, 573] width 113 height 29
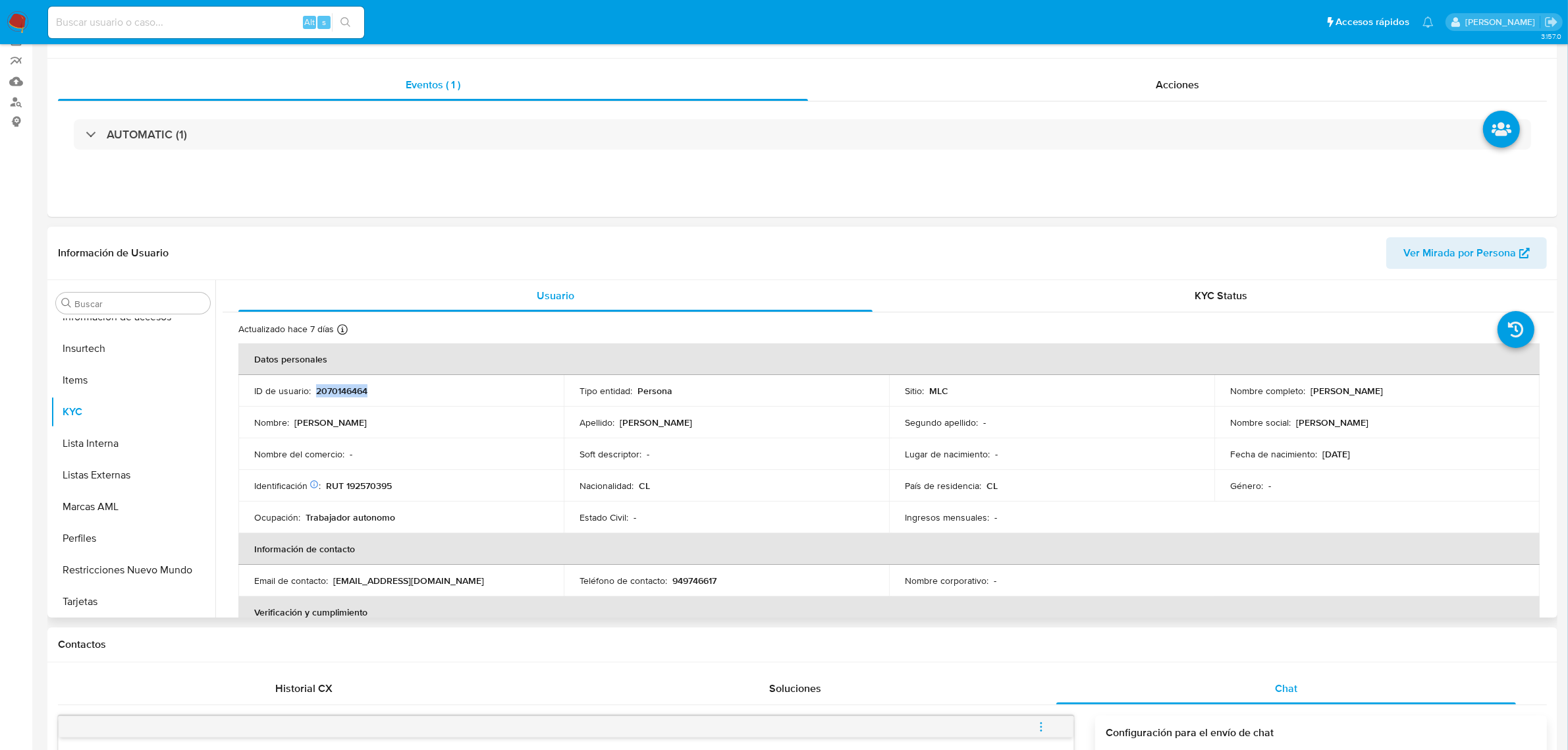
scroll to position [0, 0]
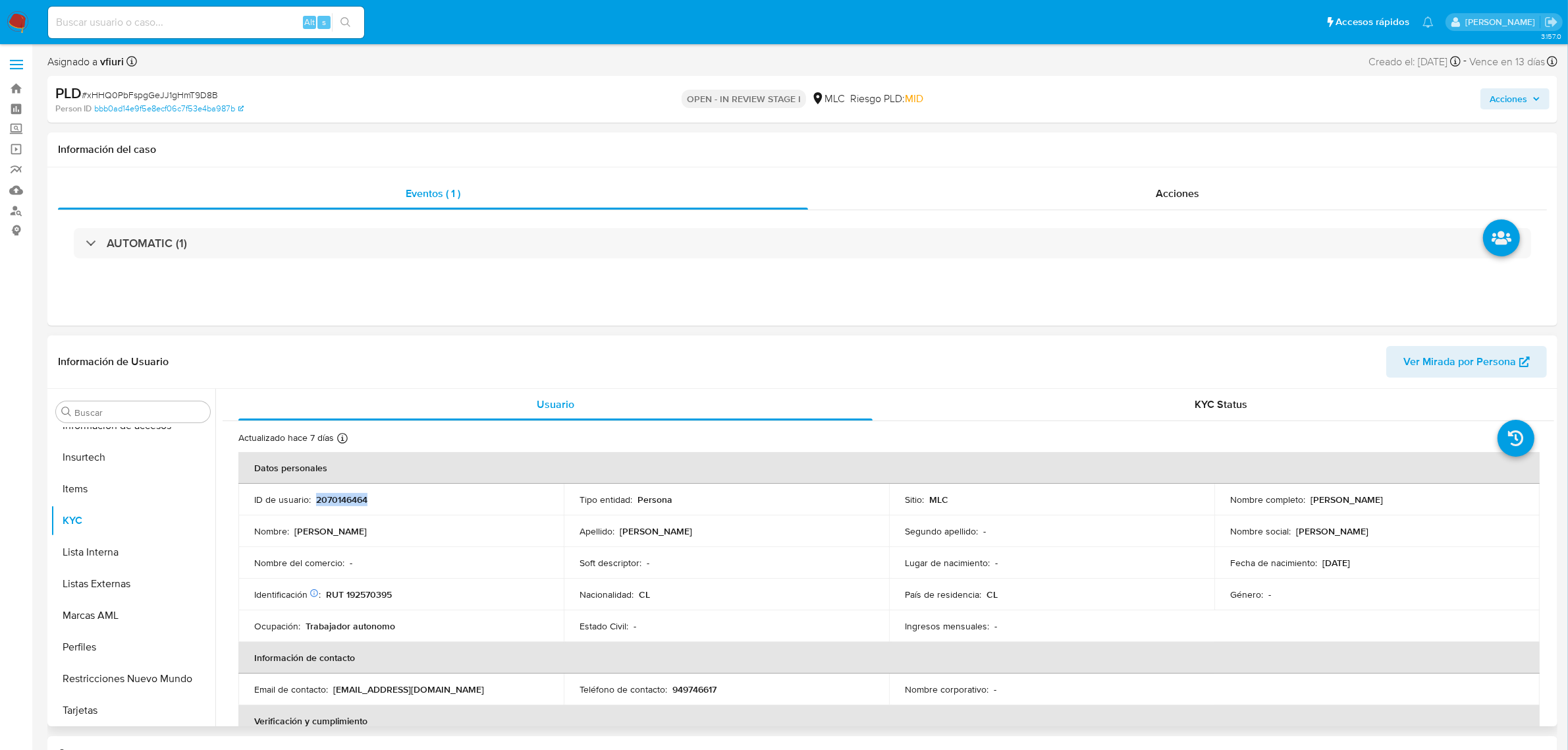
copy p "2070146464"
click at [187, 93] on span "# xHHQ0PbFspgGeJJ1gHmT9D8B" at bounding box center [149, 94] width 136 height 13
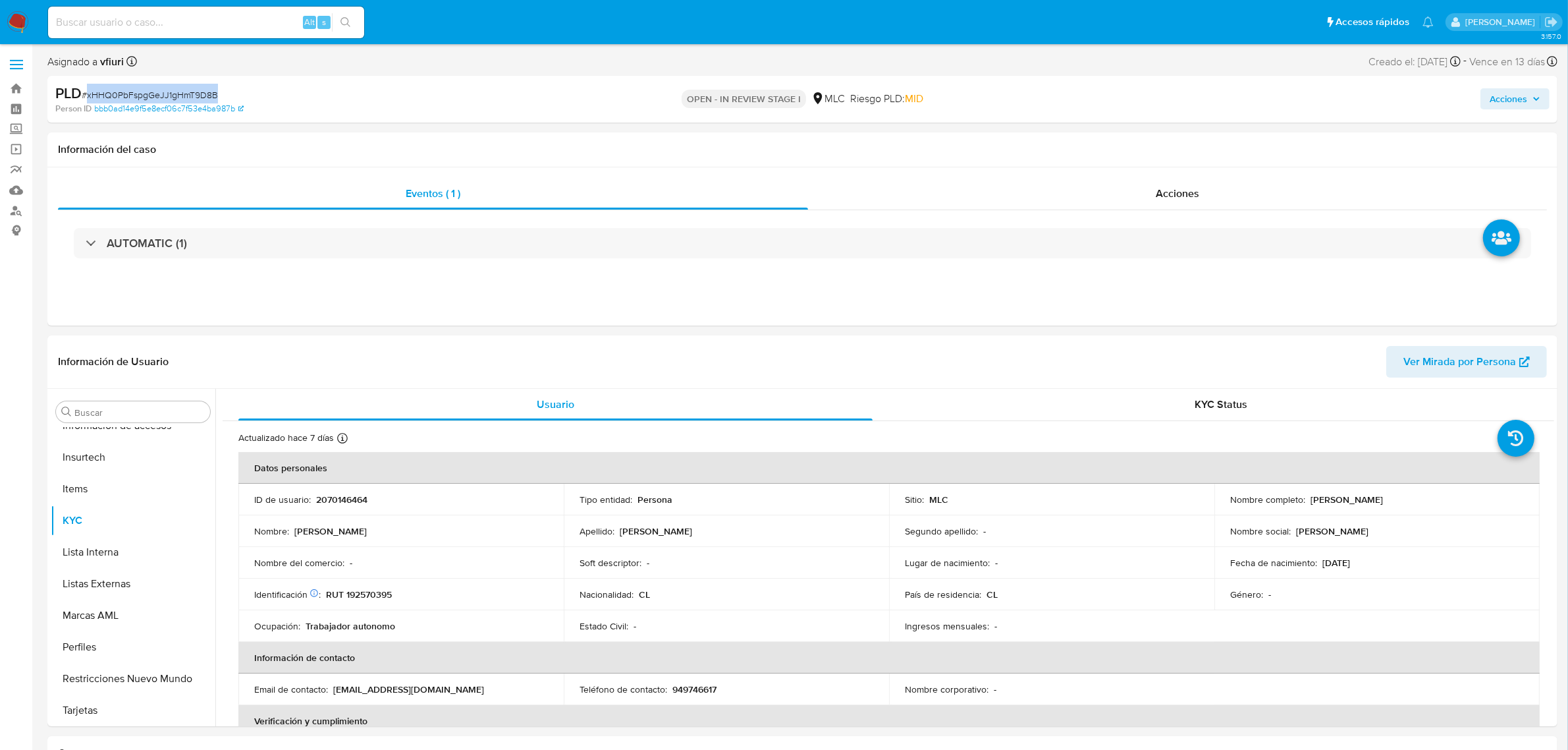
copy span "xHHQ0PbFspgGeJJ1gHmT9D8B"
click at [119, 525] on button "KYC" at bounding box center [128, 520] width 154 height 32
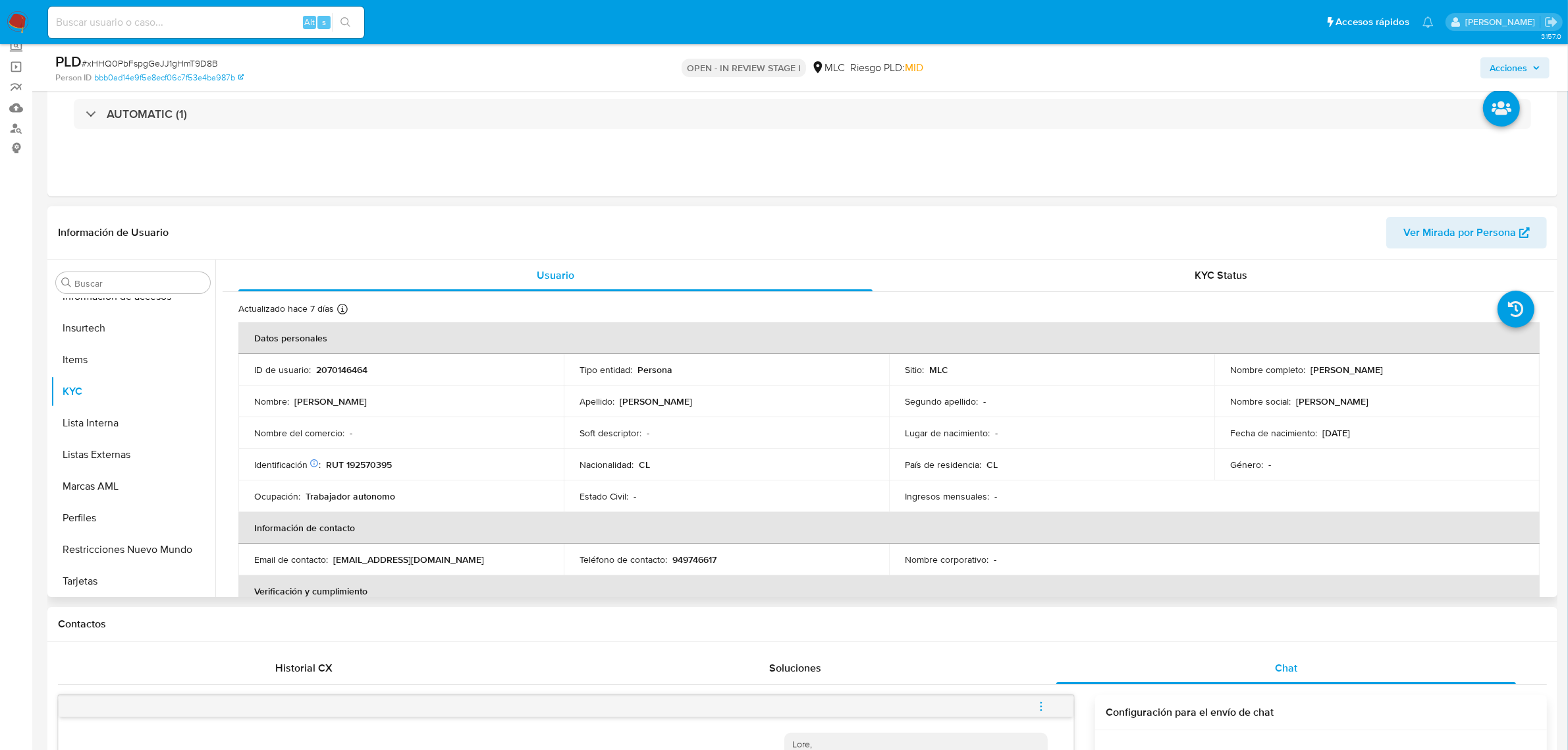
click at [384, 463] on p "RUT 192570395" at bounding box center [359, 465] width 66 height 12
copy p "192570395"
drag, startPoint x: 394, startPoint y: 467, endPoint x: 370, endPoint y: 455, distance: 26.8
click at [370, 455] on td "Identificación Nº de serie: 522399660 : RUT 192570395" at bounding box center [401, 464] width 325 height 32
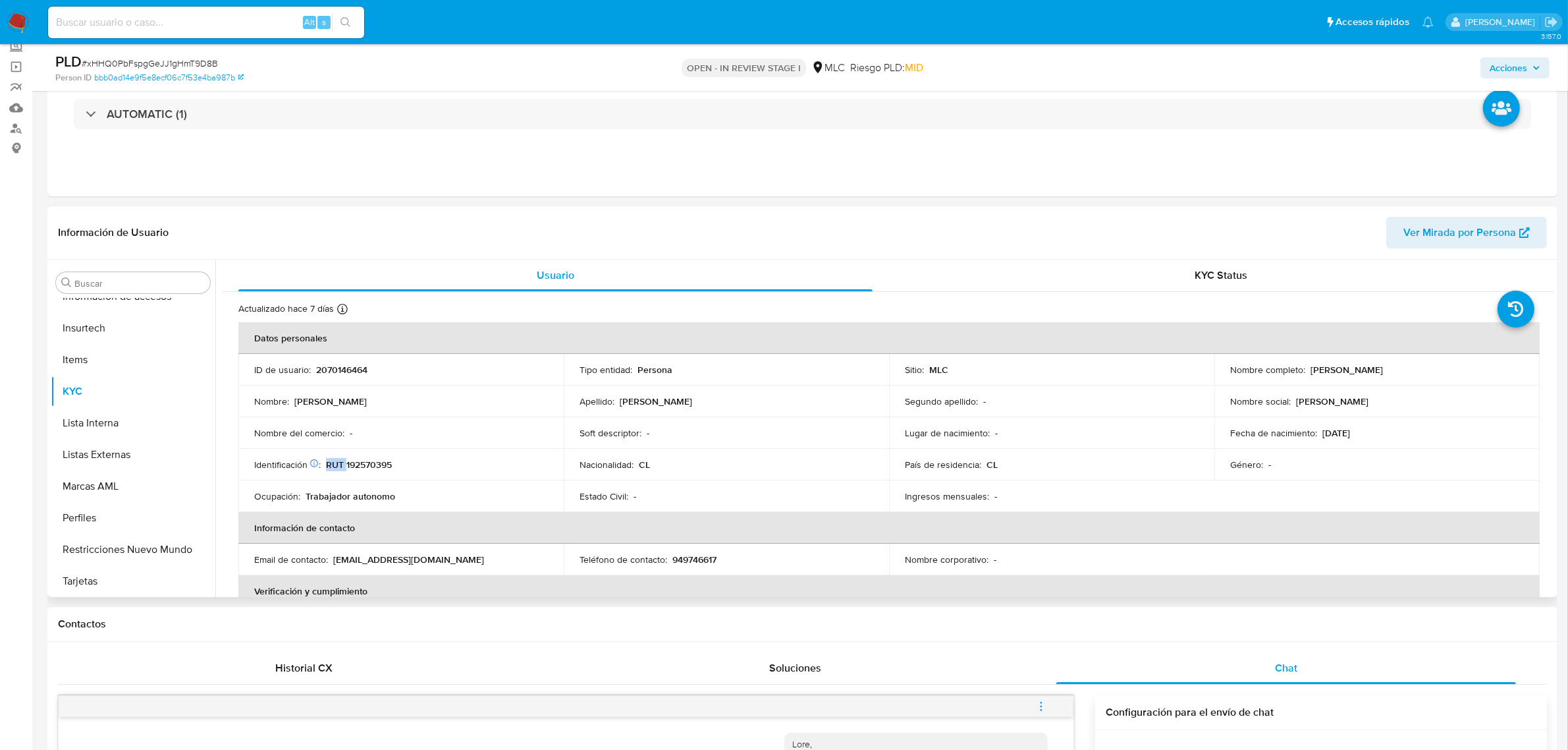
click at [370, 456] on td "Identificación Nº de serie: 522399660 : RUT 192570395" at bounding box center [401, 464] width 325 height 32
click at [377, 460] on p "RUT 192570395" at bounding box center [359, 465] width 66 height 12
copy p "192570395"
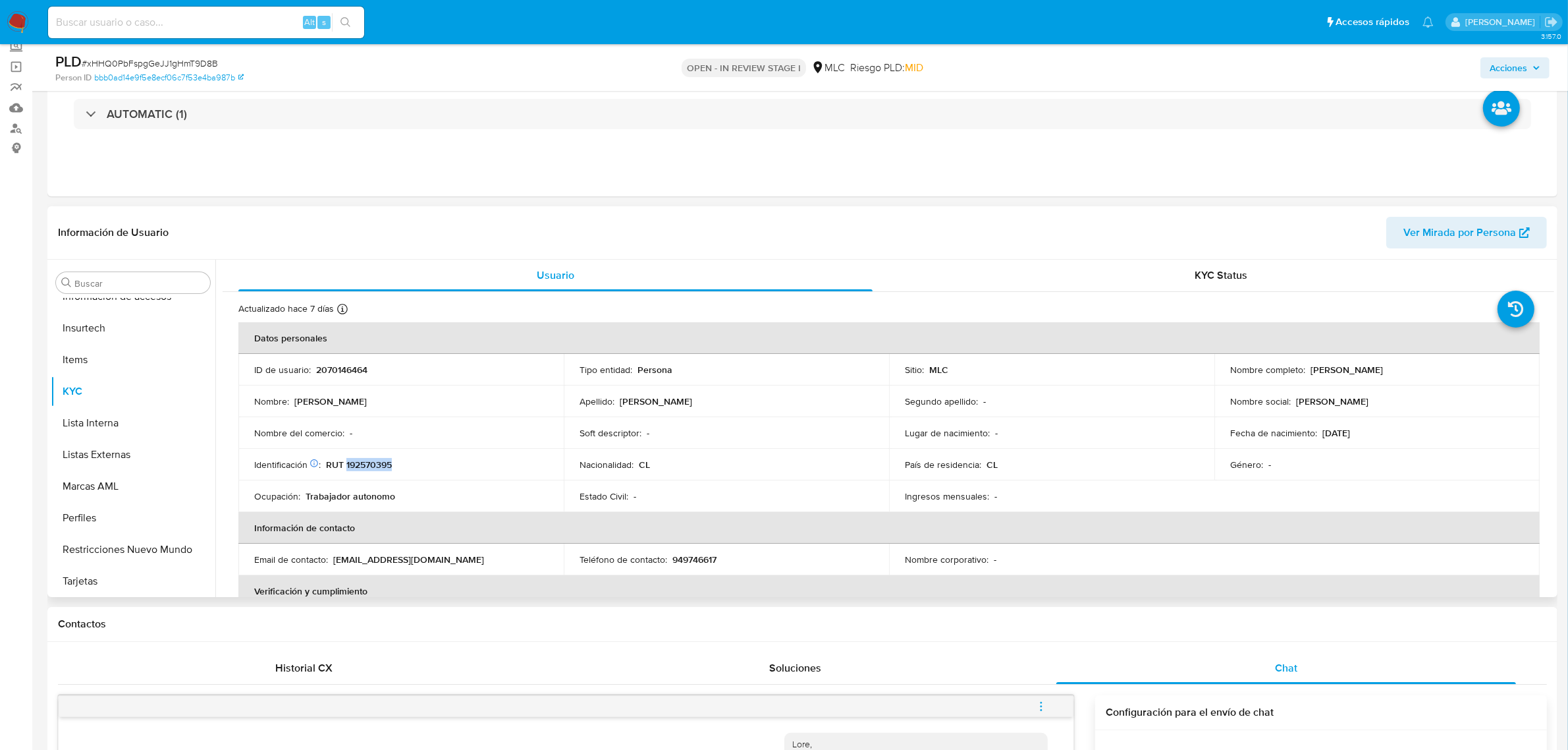
copy p "192570395"
click at [106, 406] on button "Cruces y Relaciones" at bounding box center [128, 408] width 154 height 32
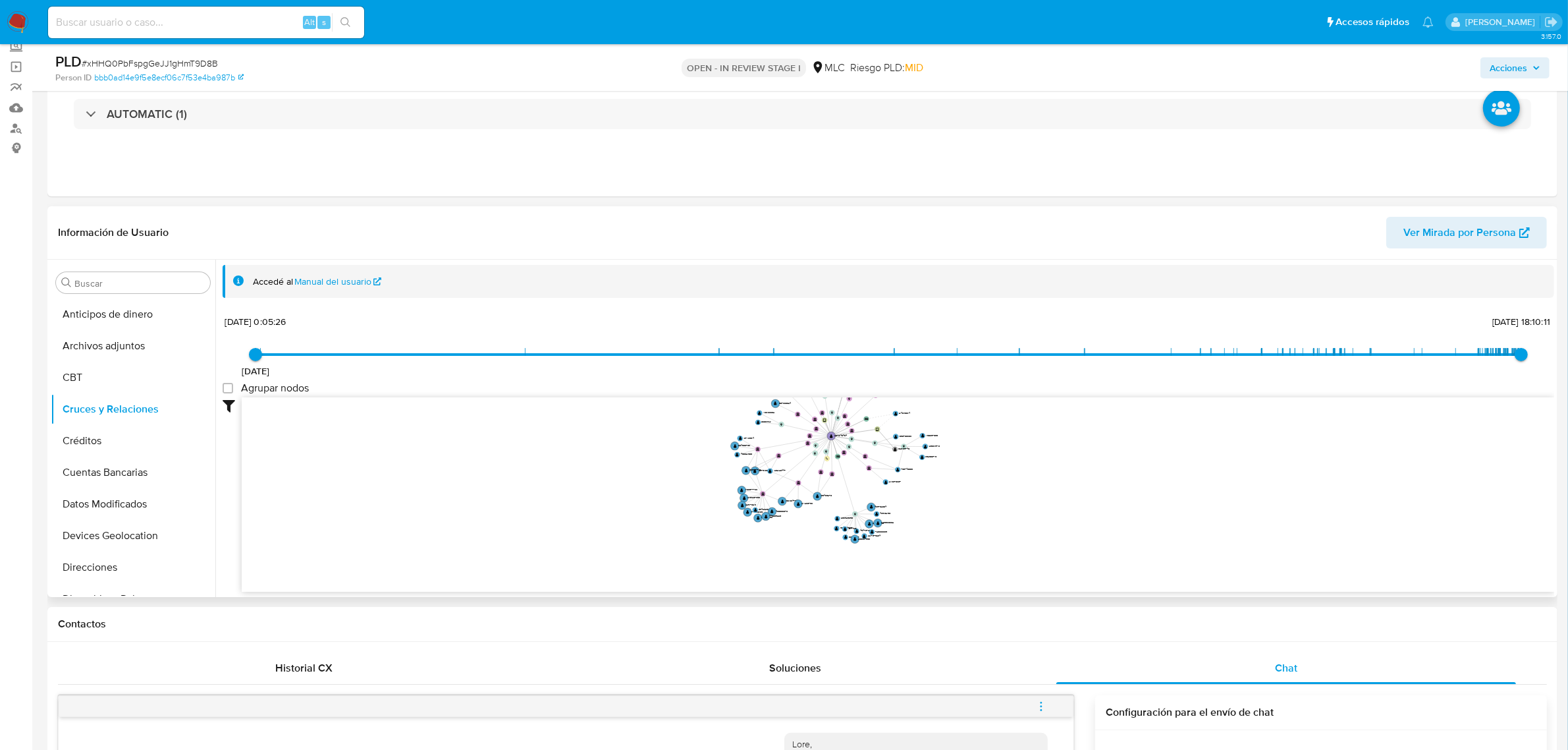
drag, startPoint x: 1045, startPoint y: 537, endPoint x: 1033, endPoint y: 486, distance: 52.4
click at [1046, 537] on icon "device-66fdbdee1f5a3b0bf8879456  user-2070146464  2070146464 device-67c834fe5…" at bounding box center [898, 492] width 1313 height 191
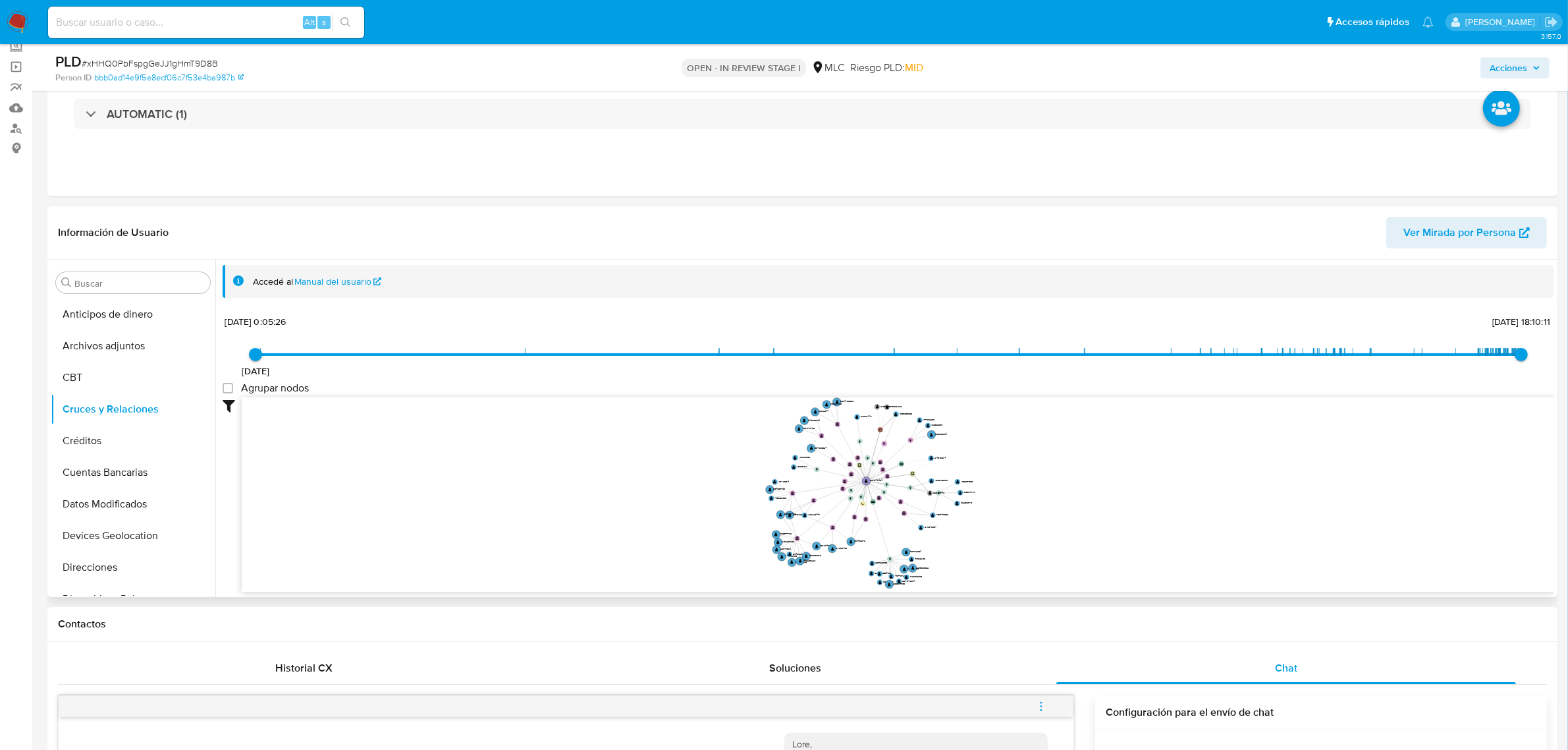
click at [1069, 534] on icon "device-66fdbdee1f5a3b0bf8879456  user-2070146464  2070146464 device-67c834fe5…" at bounding box center [898, 492] width 1313 height 191
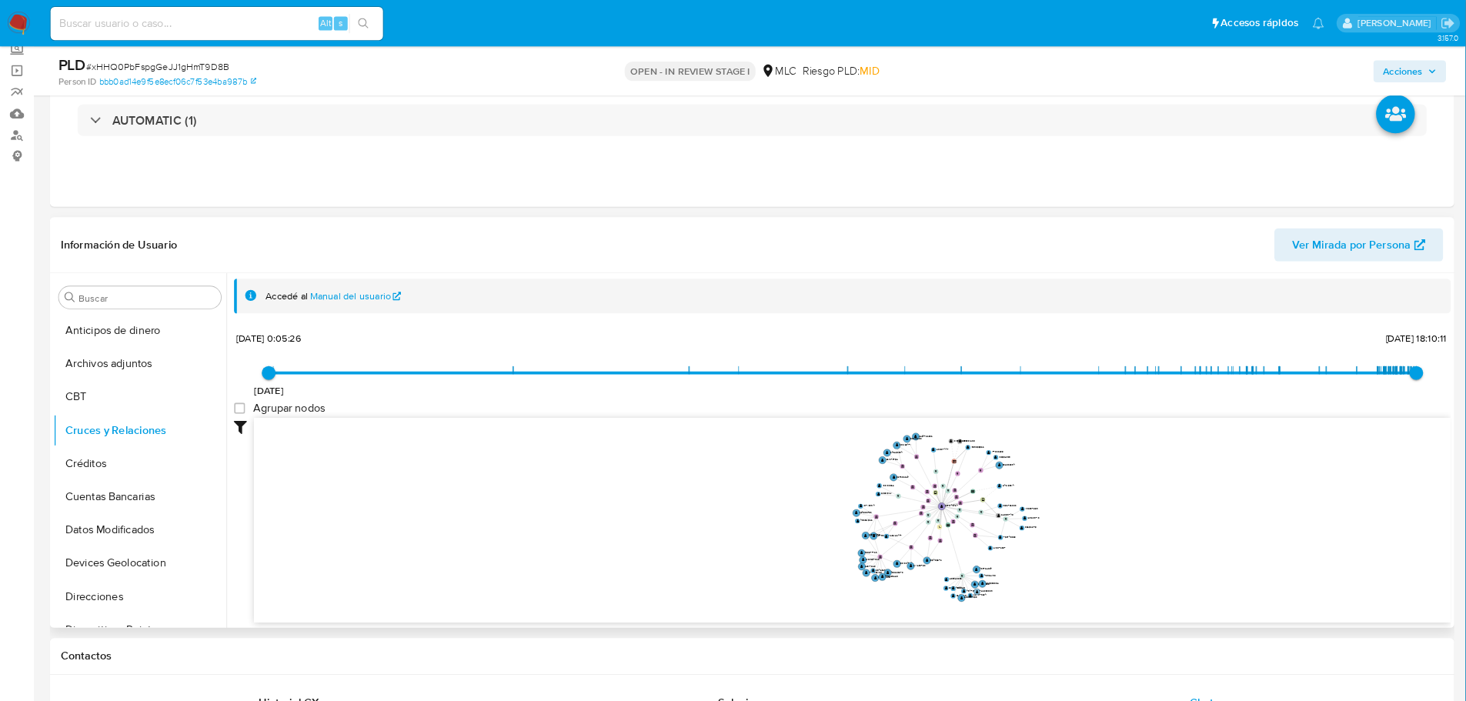
scroll to position [97, 0]
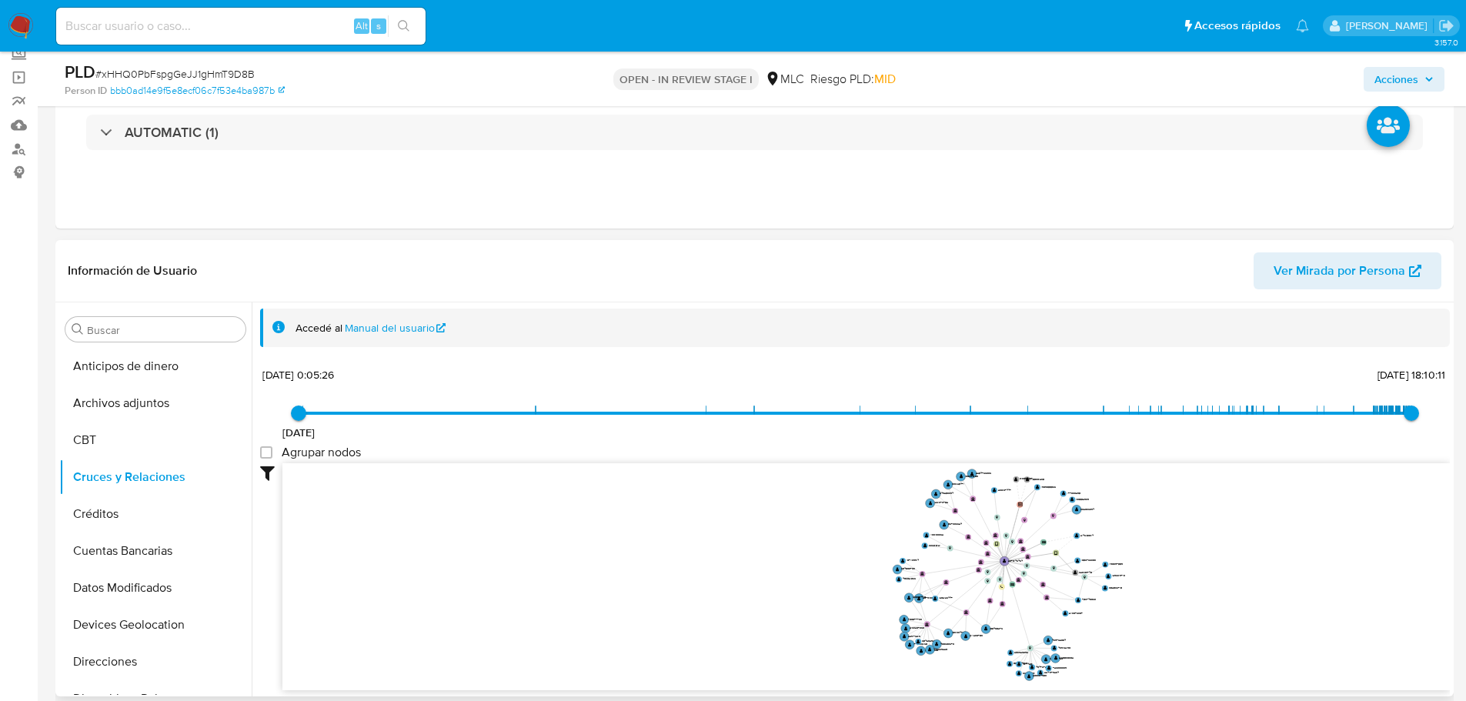
drag, startPoint x: 1217, startPoint y: 521, endPoint x: 1209, endPoint y: 520, distance: 7.7
click at [1209, 520] on icon "device-66fdbdee1f5a3b0bf8879456  user-2070146464  2070146464 device-67c834fe5…" at bounding box center [865, 574] width 1167 height 223
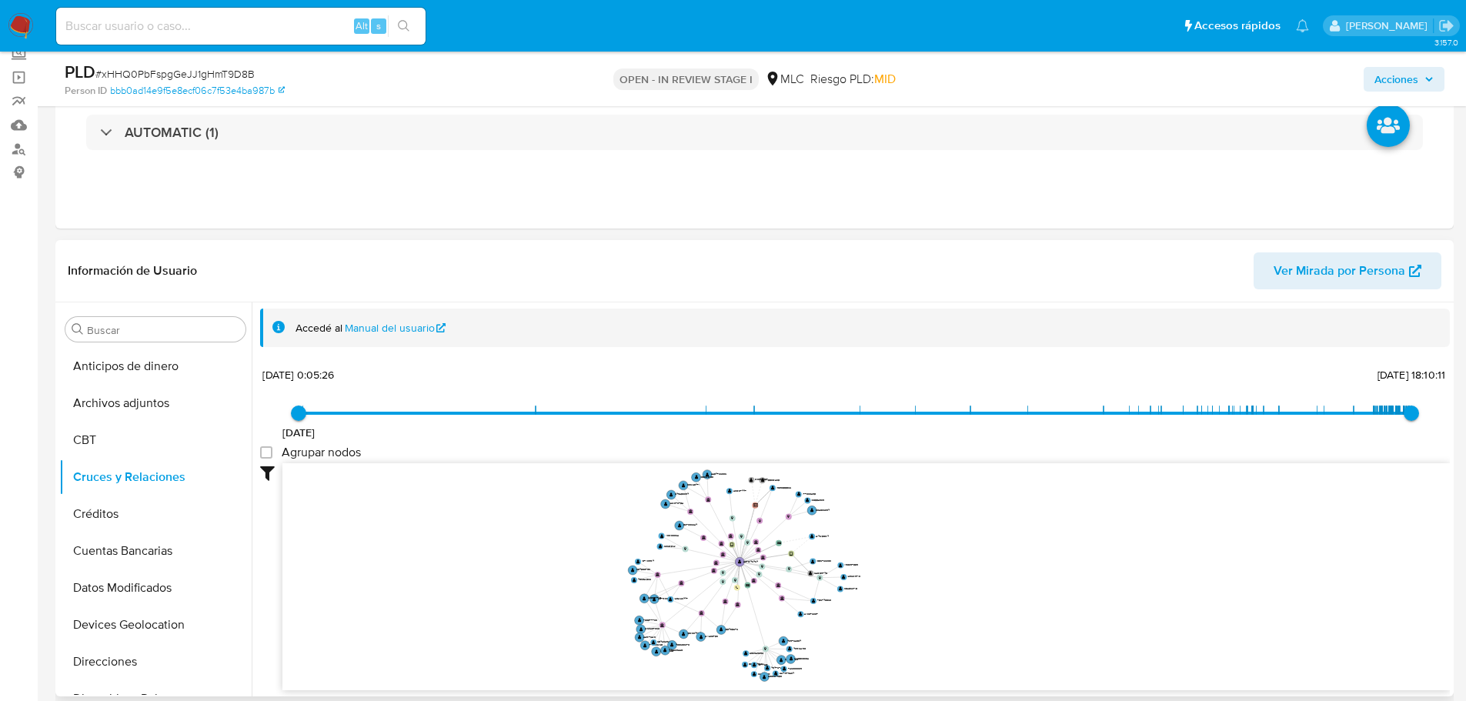
drag, startPoint x: 1189, startPoint y: 526, endPoint x: 932, endPoint y: 524, distance: 257.0
click at [932, 524] on icon "device-66fdbdee1f5a3b0bf8879456  user-2070146464  2070146464 device-67c834fe5…" at bounding box center [865, 574] width 1167 height 223
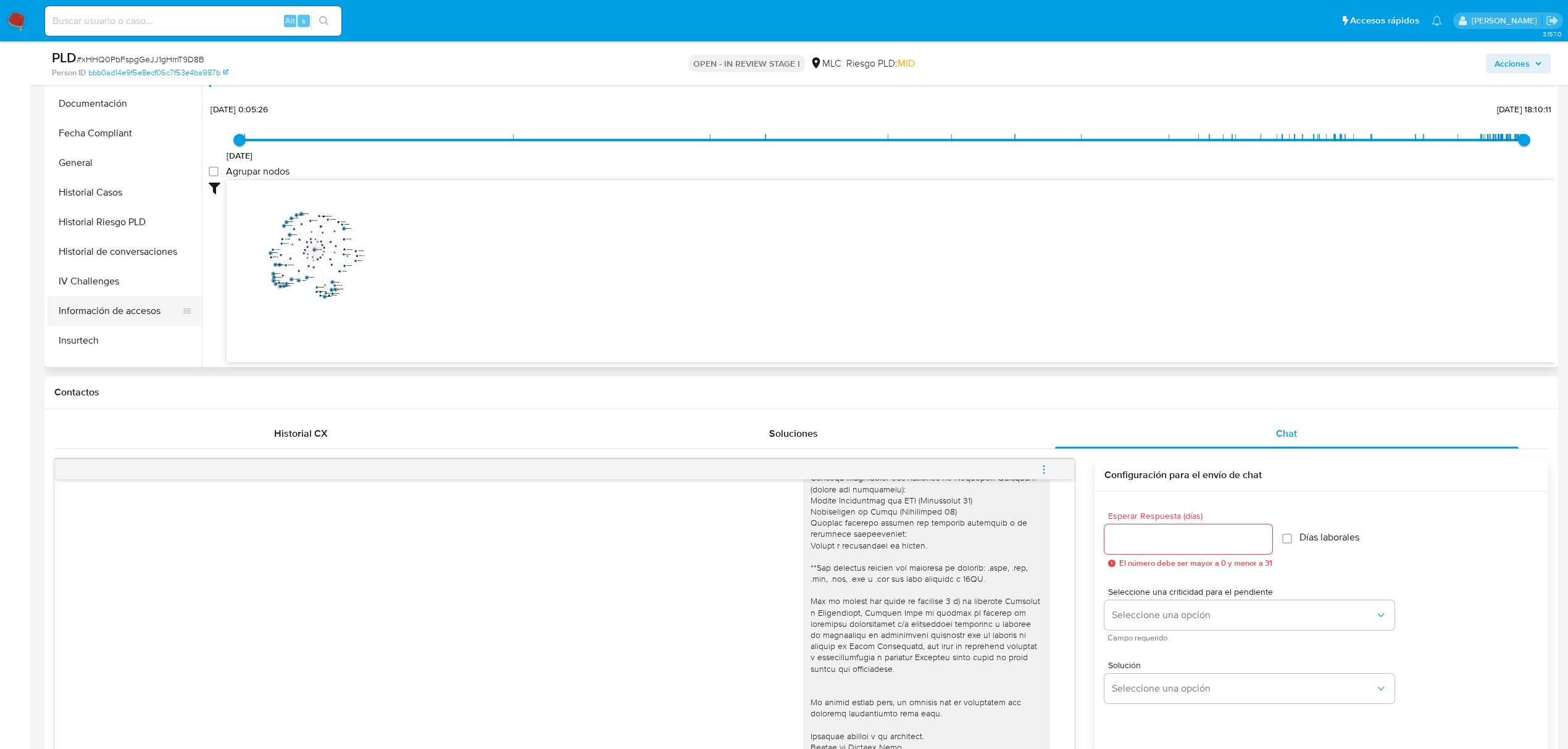
scroll to position [411, 0]
drag, startPoint x: 85, startPoint y: 291, endPoint x: 85, endPoint y: 282, distance: 9.0
click at [82, 285] on button "KYC" at bounding box center [120, 284] width 144 height 30
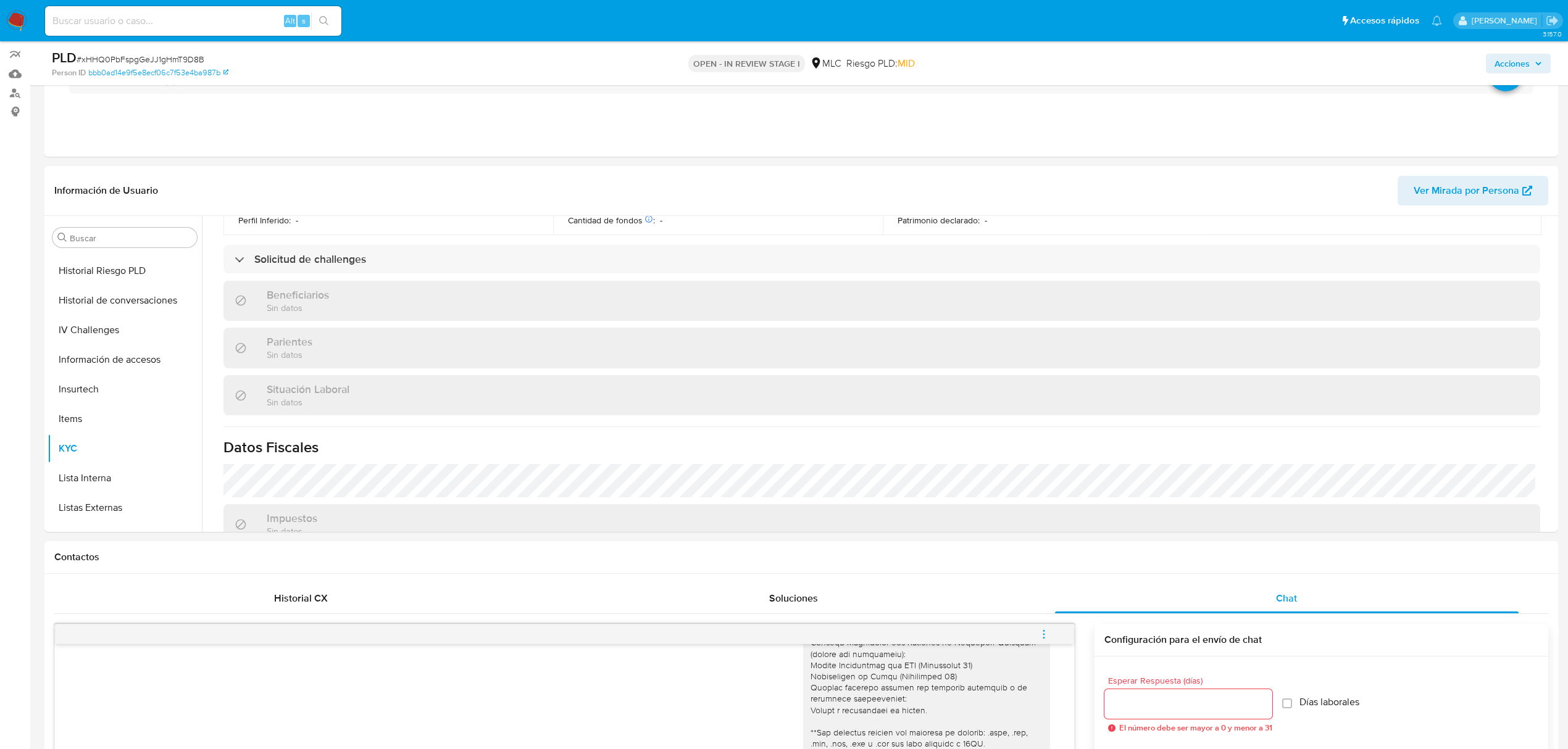
scroll to position [0, 0]
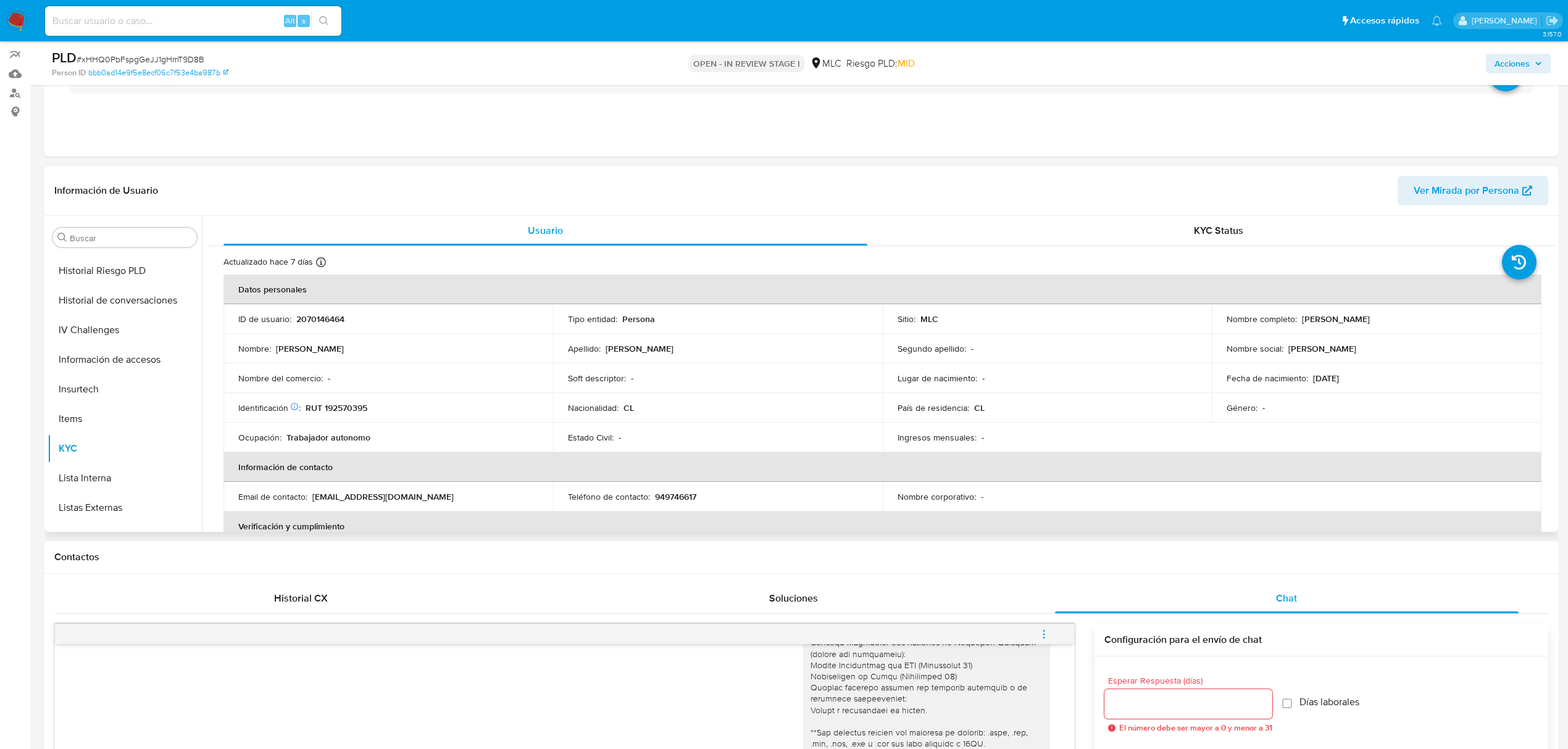
drag, startPoint x: 1299, startPoint y: 318, endPoint x: 1404, endPoint y: 328, distance: 105.5
click at [1404, 328] on td "Nombre completo : José Ignacio Moreno Véliz" at bounding box center [1376, 318] width 330 height 30
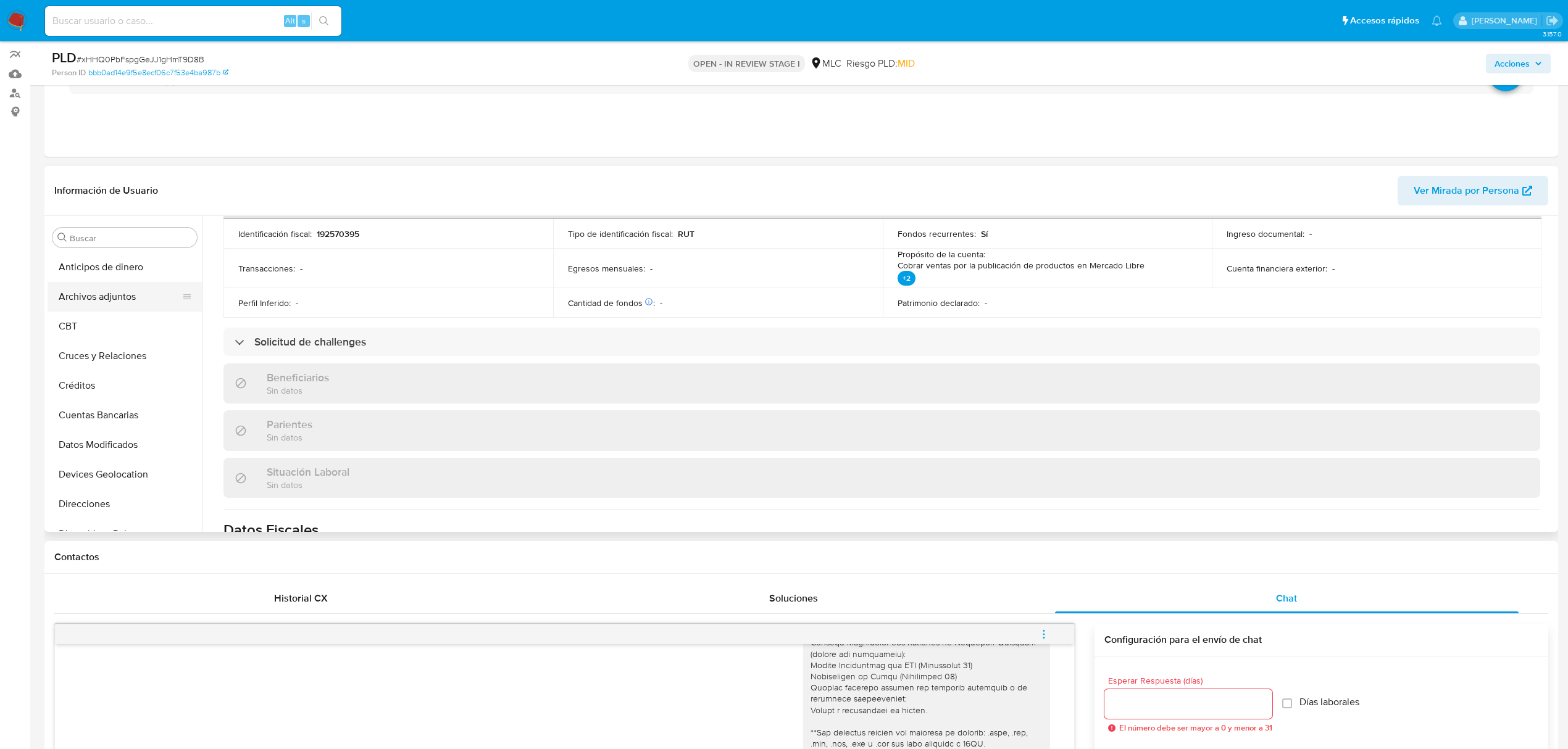
click at [98, 291] on button "Archivos adjuntos" at bounding box center [120, 297] width 144 height 30
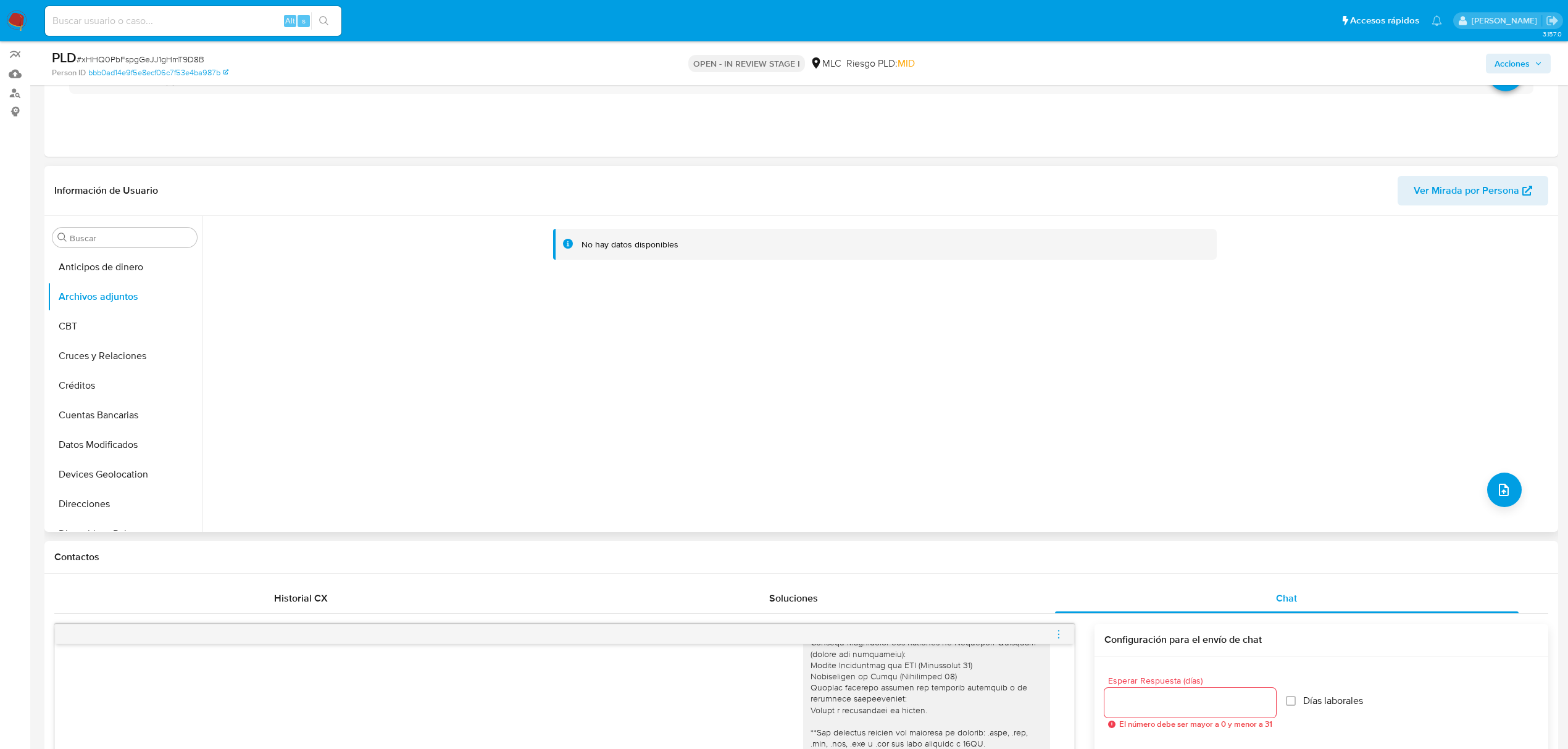
click at [1469, 512] on div "No hay datos disponibles" at bounding box center [878, 374] width 1353 height 316
click at [1469, 496] on icon "upload-file" at bounding box center [1503, 490] width 14 height 14
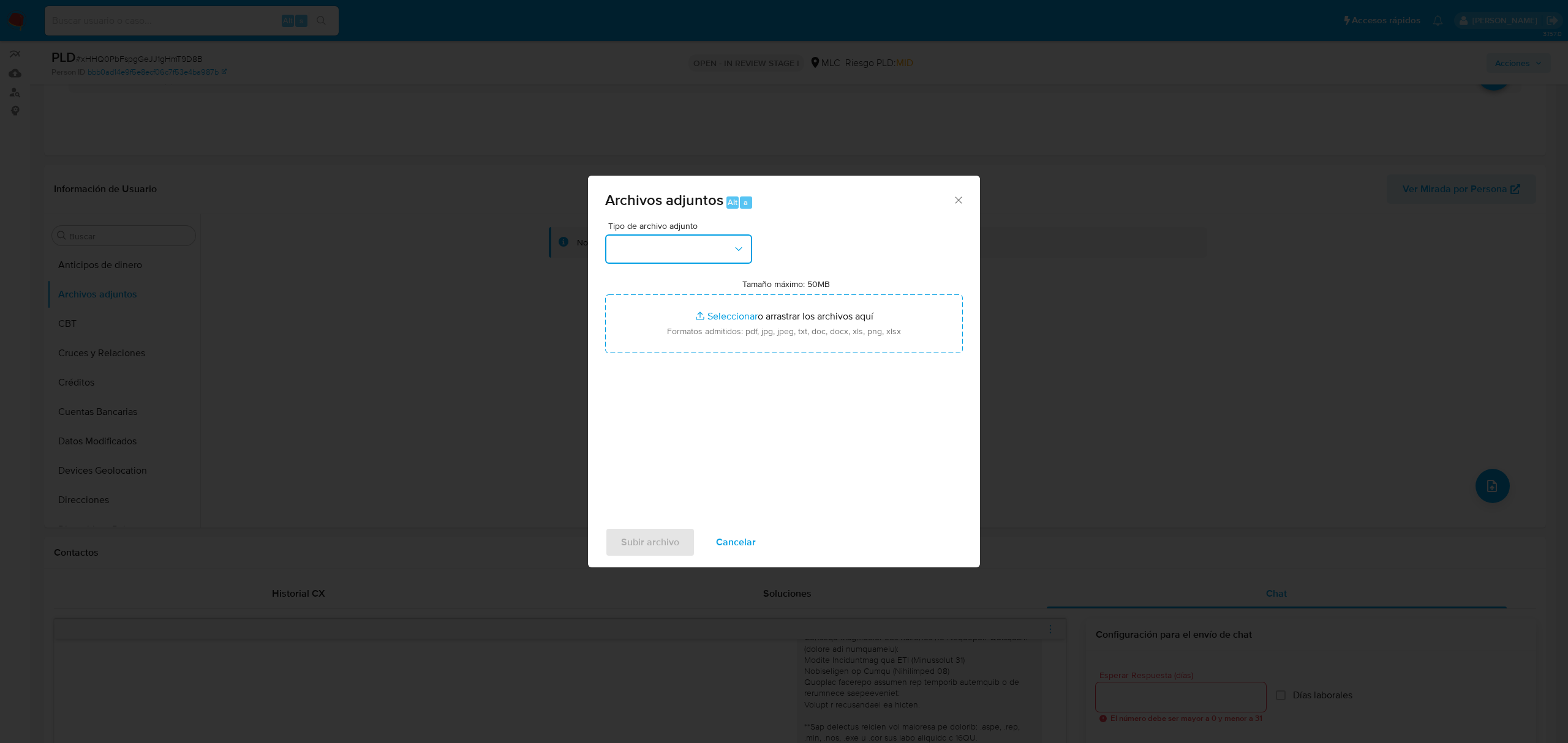
click at [667, 248] on button "button" at bounding box center [678, 249] width 147 height 29
click at [629, 312] on span "OTROS" at bounding box center [629, 305] width 32 height 12
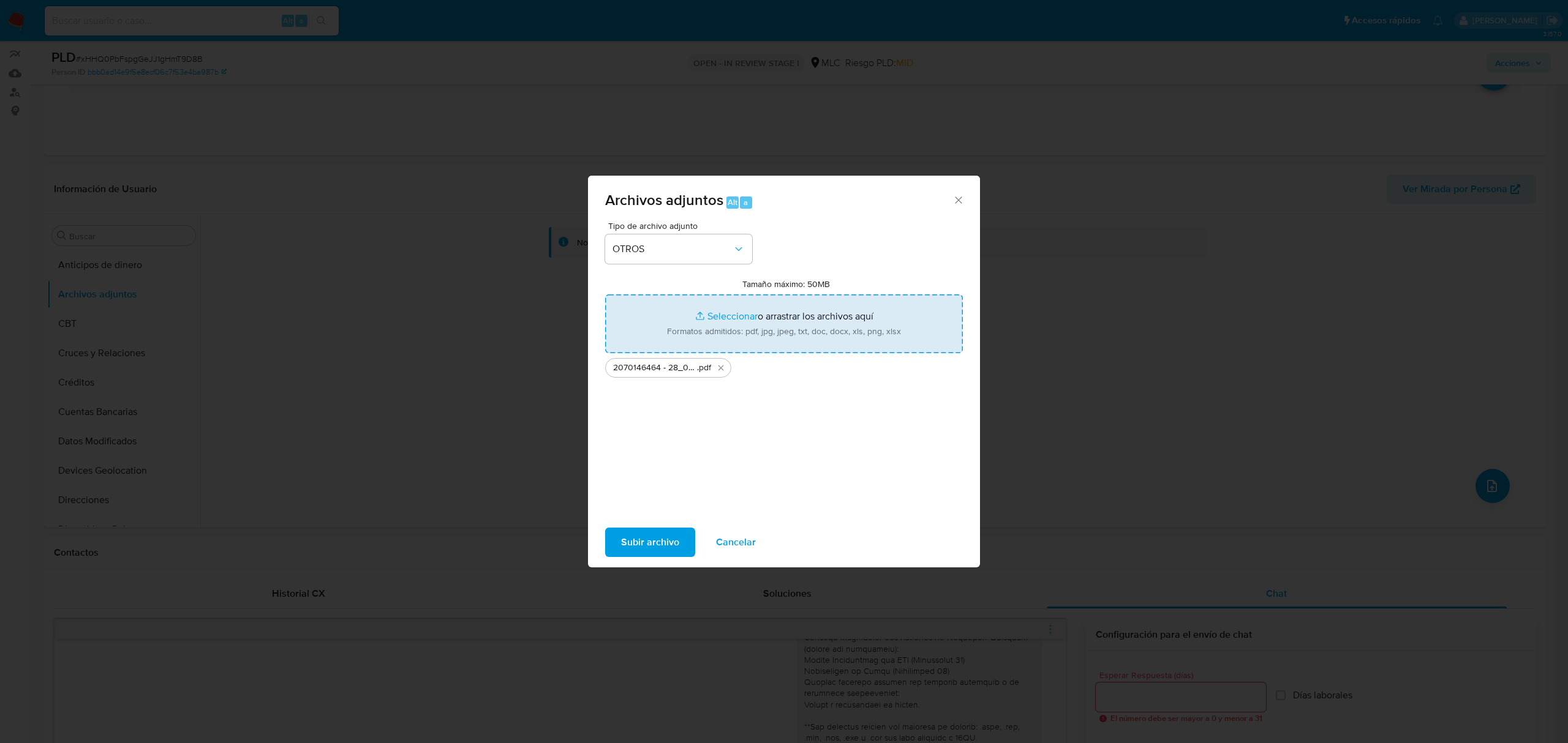
type input "C:\fakepath\Tabla 2070146464.xlsx"
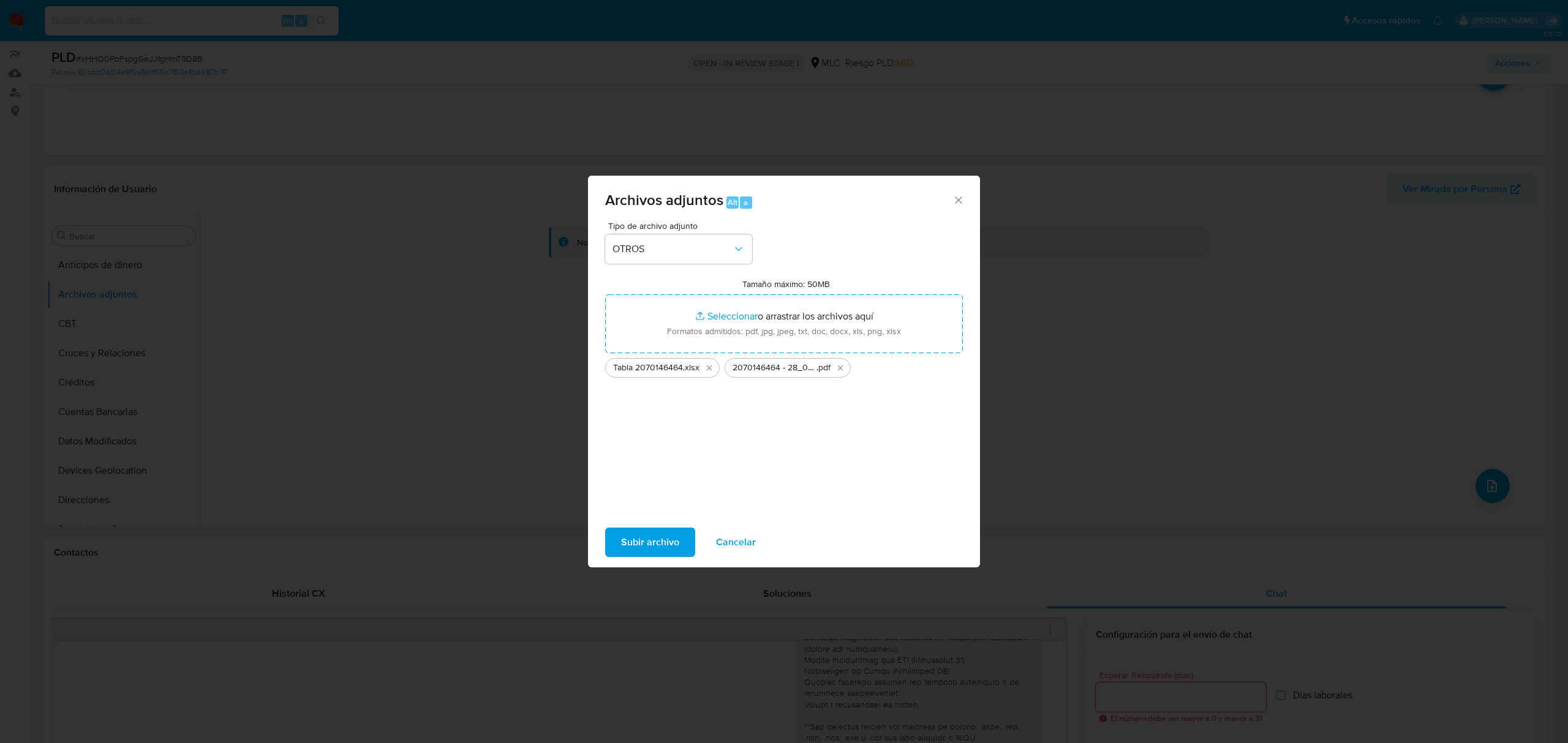
click at [668, 535] on span "Subir archivo" at bounding box center [649, 543] width 58 height 27
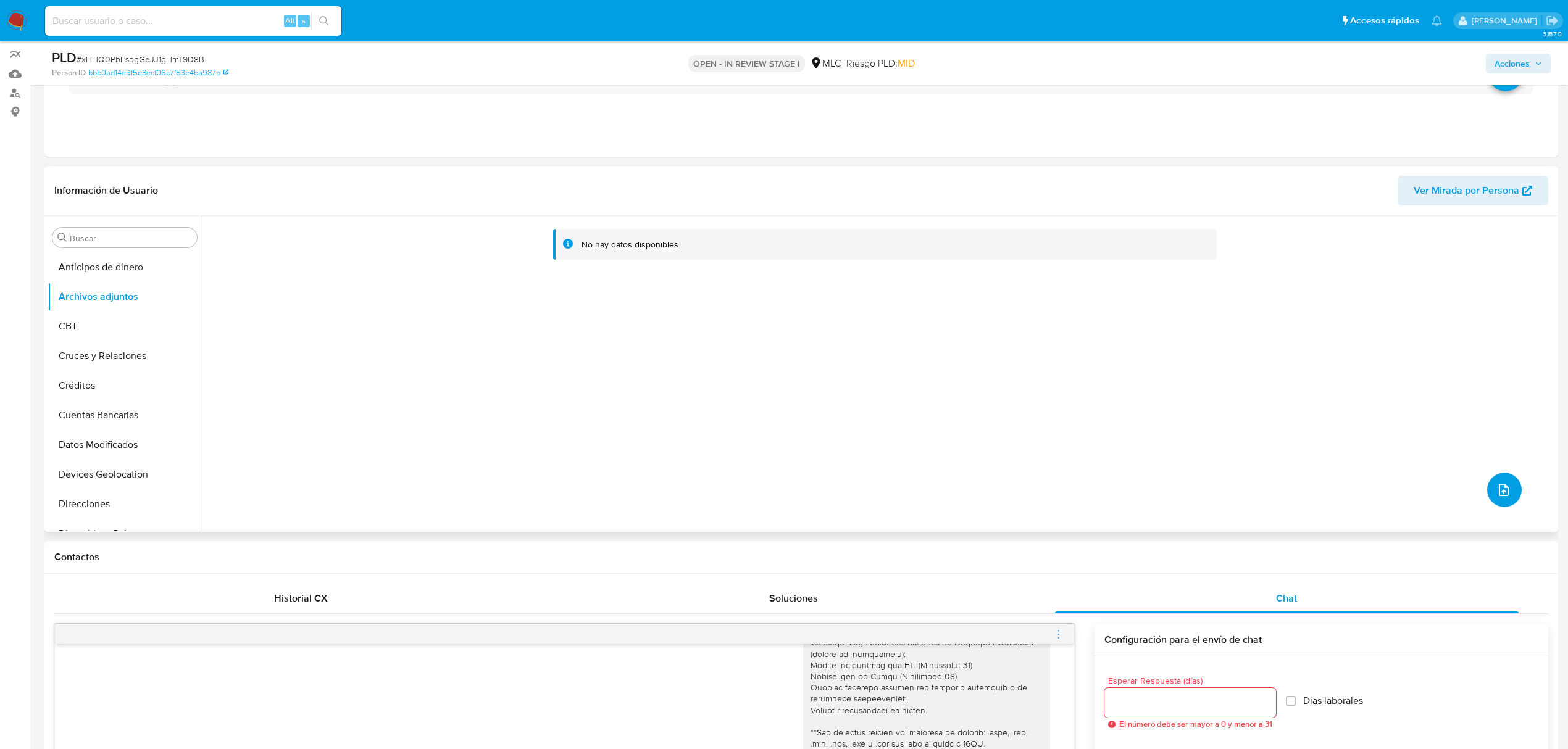
click at [1469, 484] on button "upload-file" at bounding box center [1504, 489] width 34 height 34
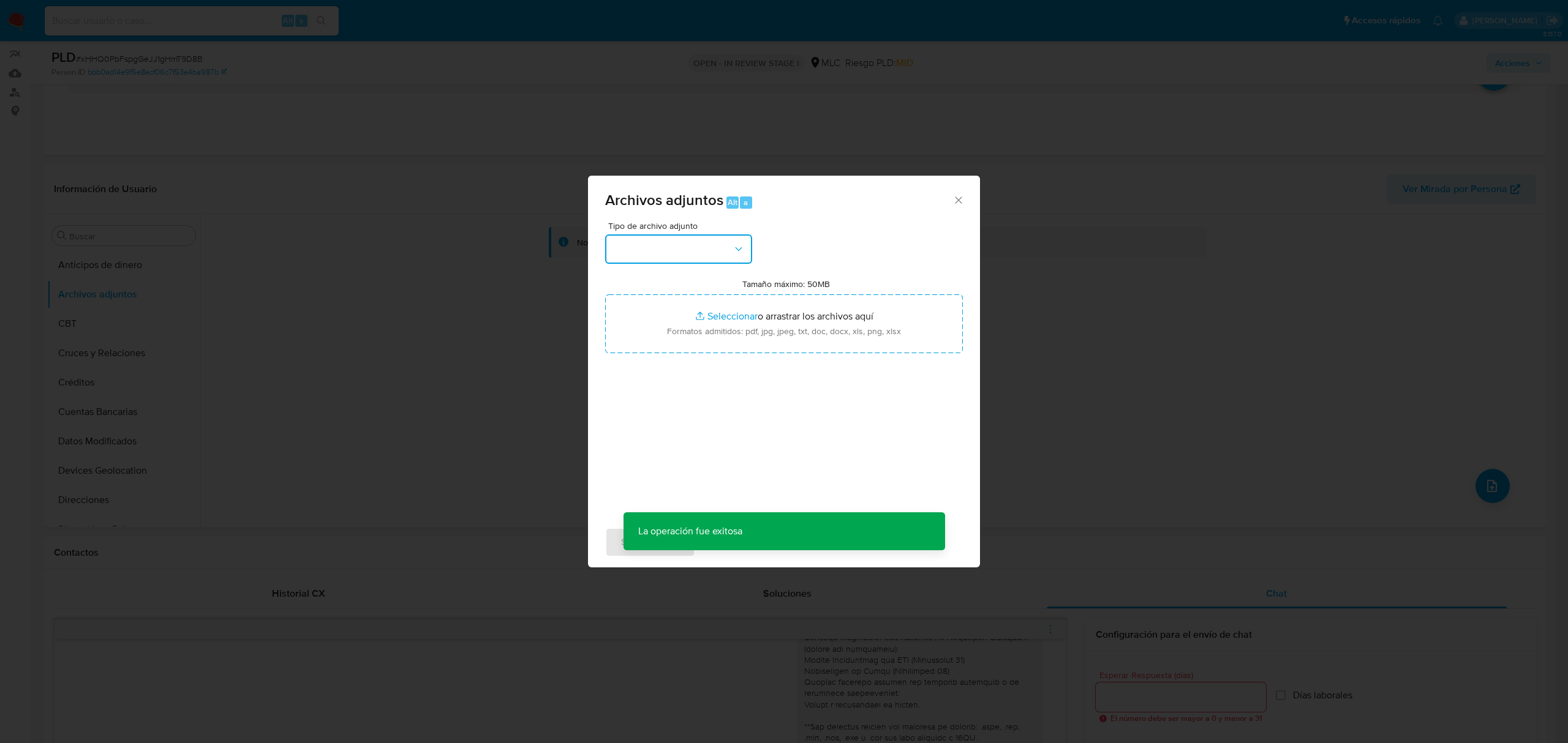
click at [681, 252] on button "button" at bounding box center [678, 249] width 147 height 29
click at [641, 312] on span "OTROS" at bounding box center [629, 305] width 32 height 12
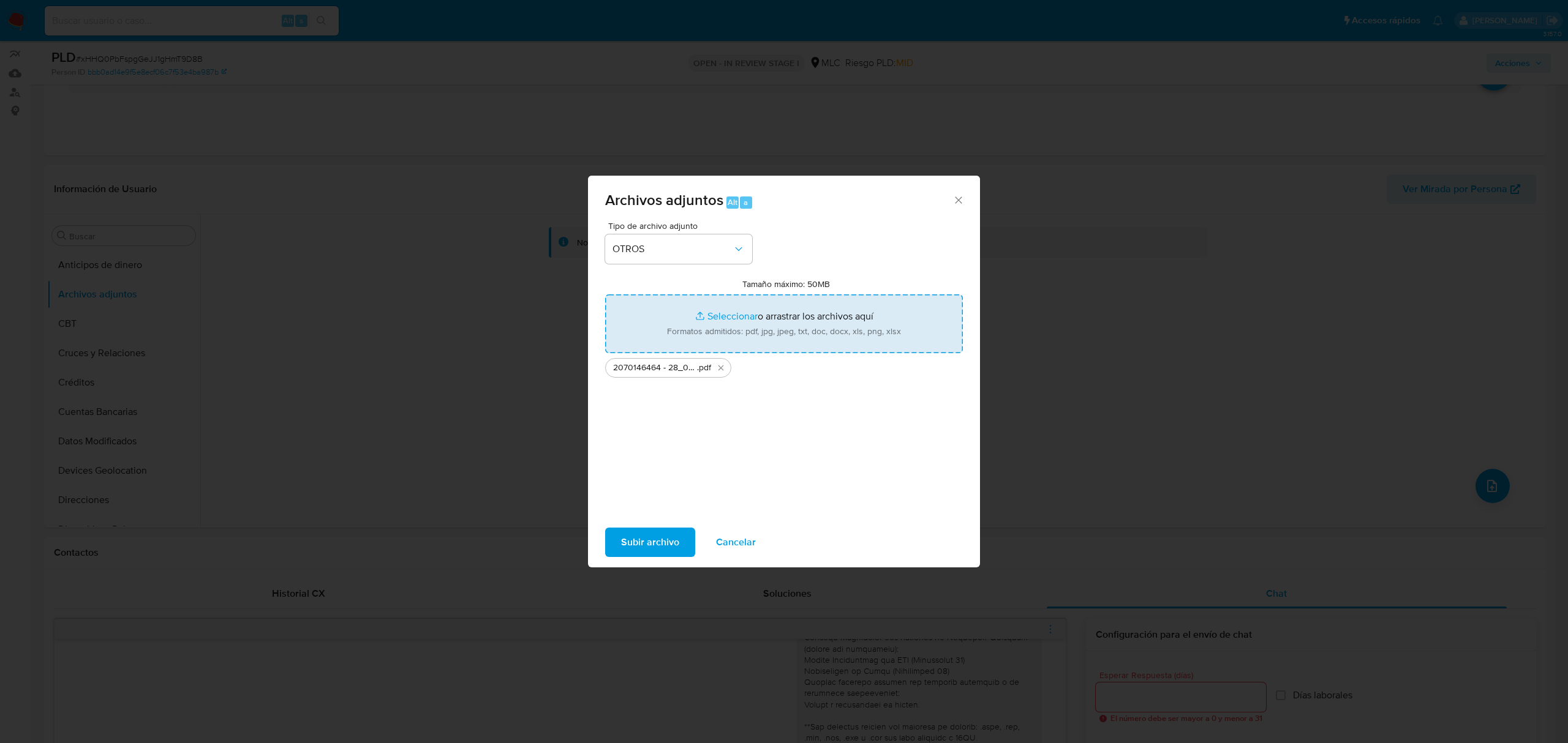
type input "C:\fakepath\Tabla 2070146464.xlsx"
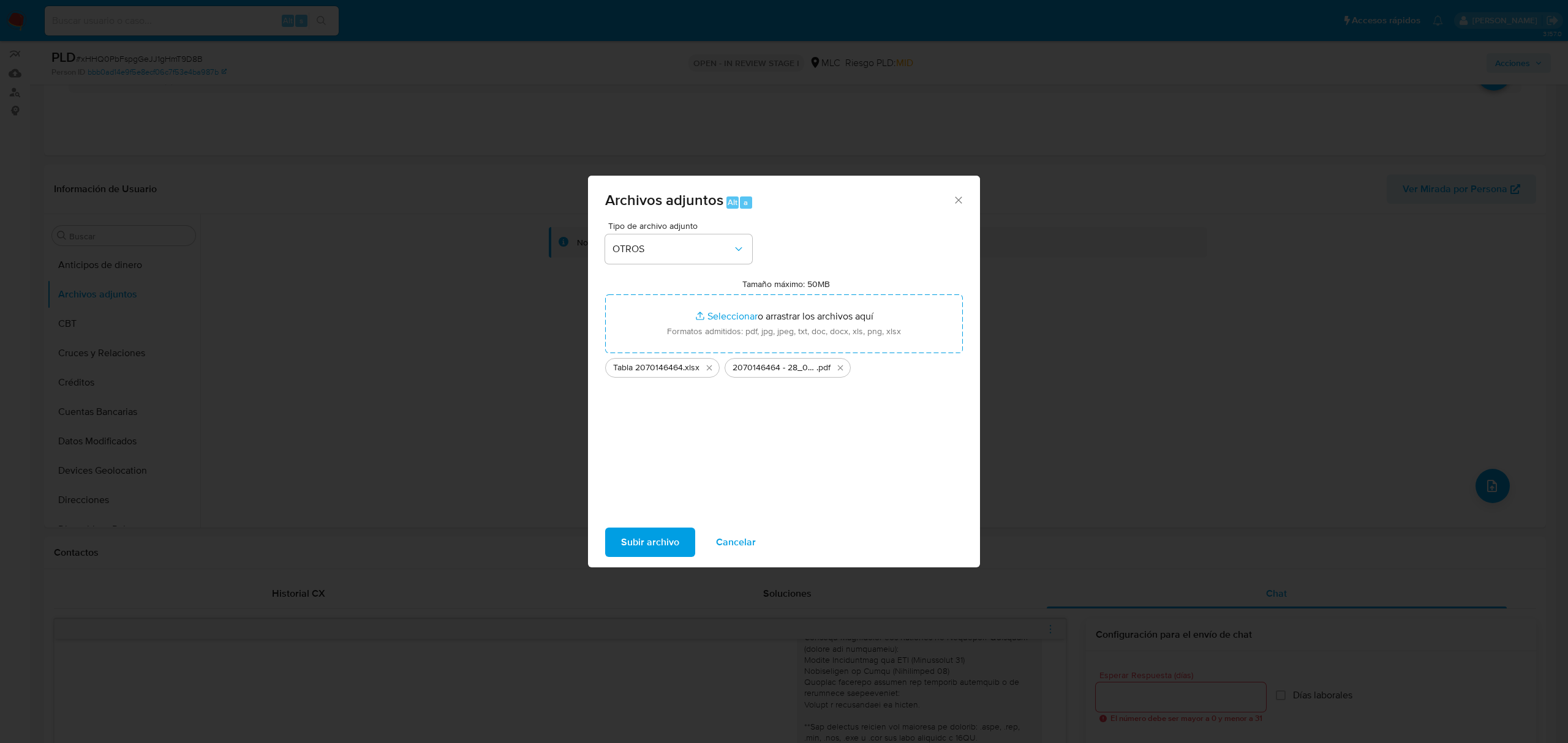
click at [653, 540] on span "Subir archivo" at bounding box center [649, 543] width 58 height 27
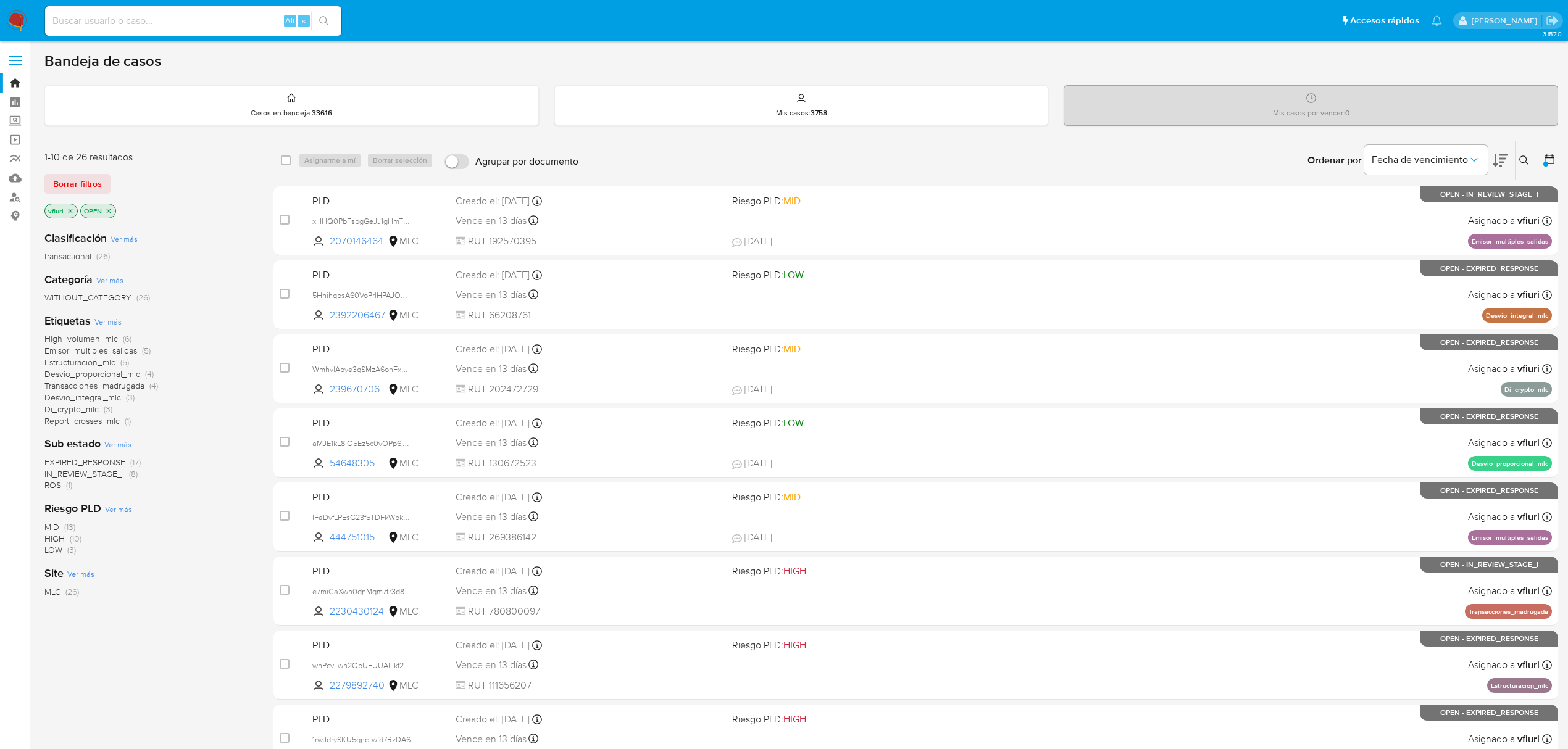
click at [117, 23] on input at bounding box center [192, 21] width 296 height 16
paste input "685854715"
type input "685854715"
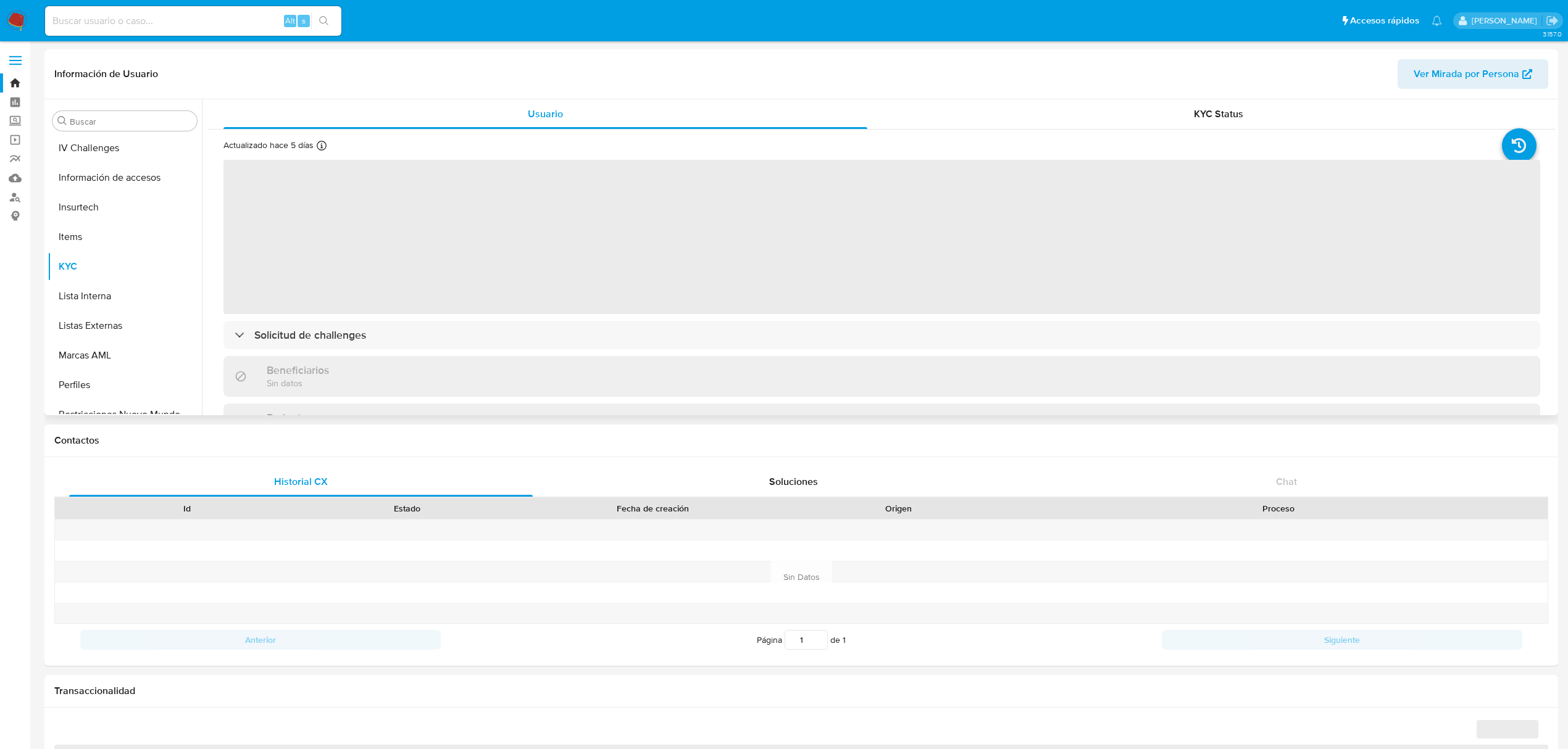
scroll to position [520, 0]
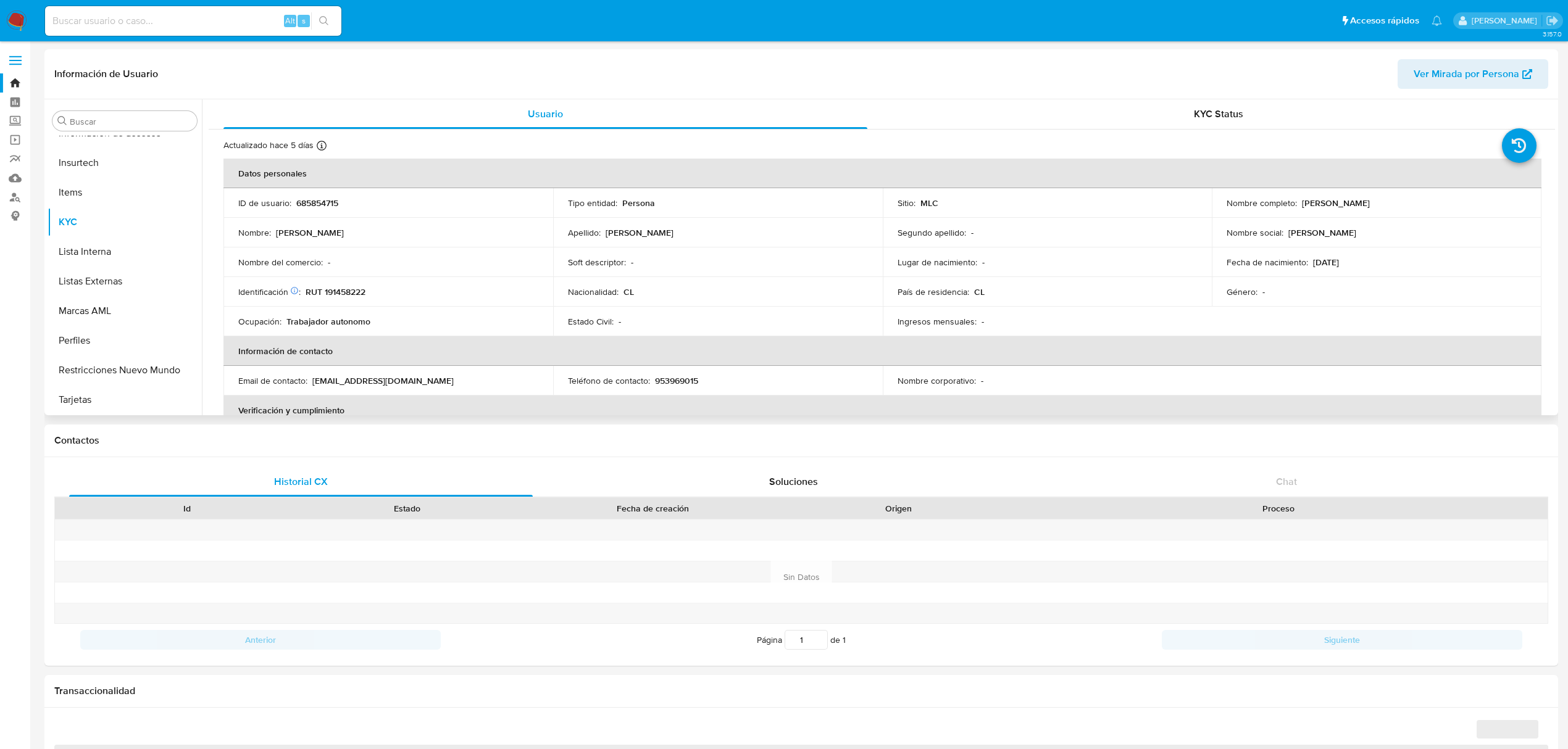
select select "10"
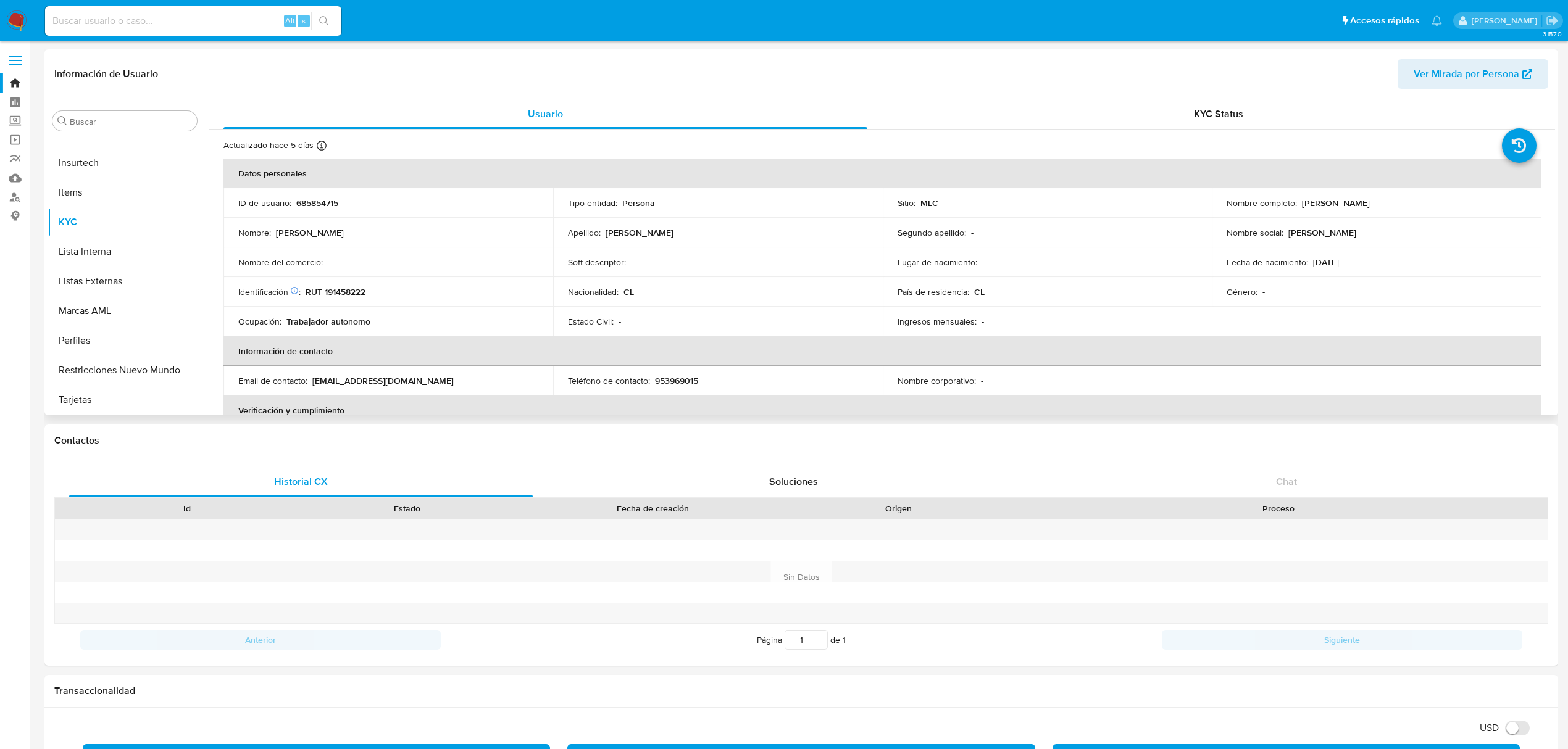
drag, startPoint x: 1300, startPoint y: 200, endPoint x: 1440, endPoint y: 201, distance: 140.0
click at [1440, 201] on div "Nombre completo : Carolina Javiera Álvarez Sapiain" at bounding box center [1376, 203] width 300 height 11
copy p "Carolina Javiera Álvarez Sapiain"
drag, startPoint x: 388, startPoint y: 295, endPoint x: 307, endPoint y: 293, distance: 81.0
click at [307, 293] on div "Identificación Nº de serie: 529063084 : RUT 191458222" at bounding box center [388, 292] width 300 height 11
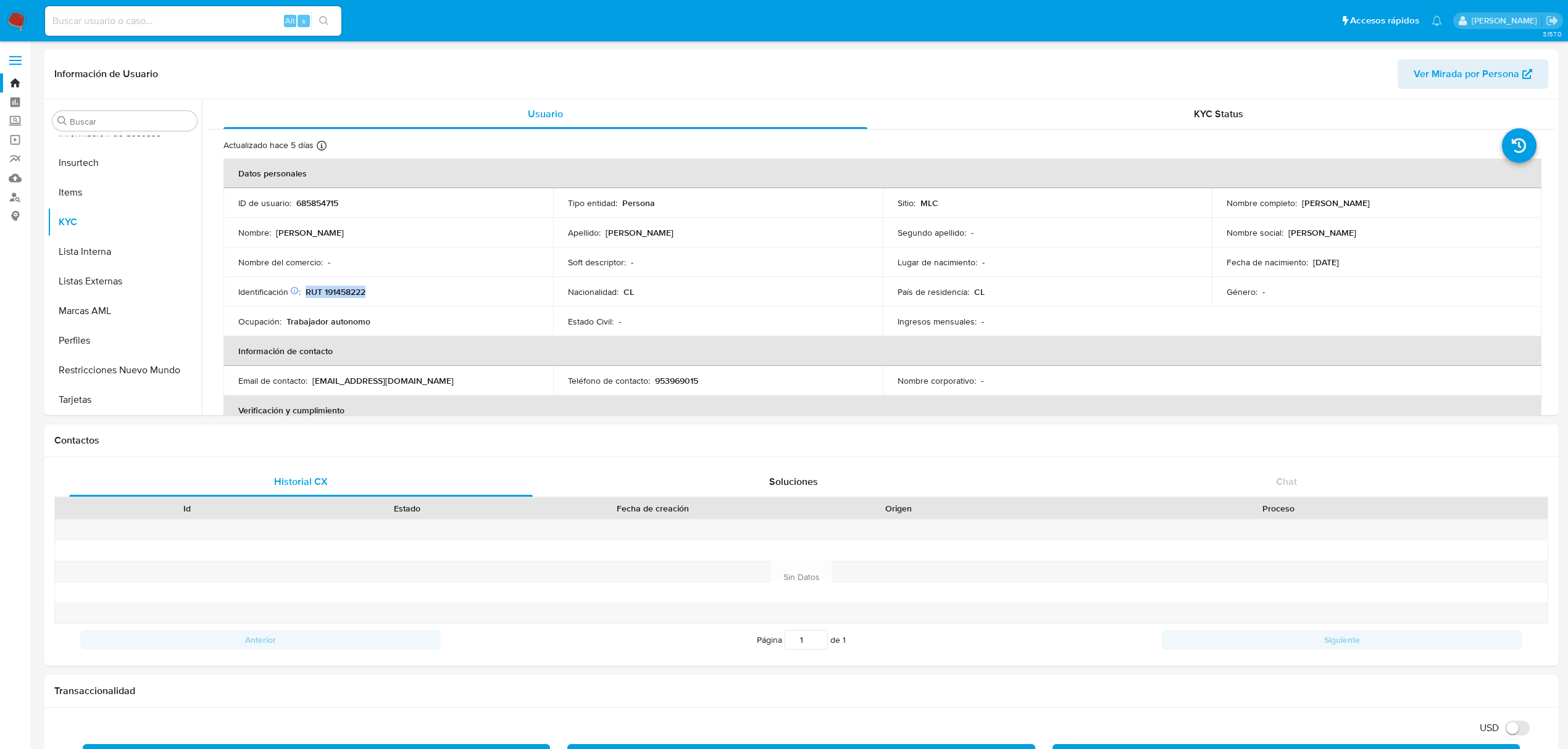
copy p "RUT 191458222"
click at [16, 184] on link "Mulan" at bounding box center [73, 178] width 147 height 19
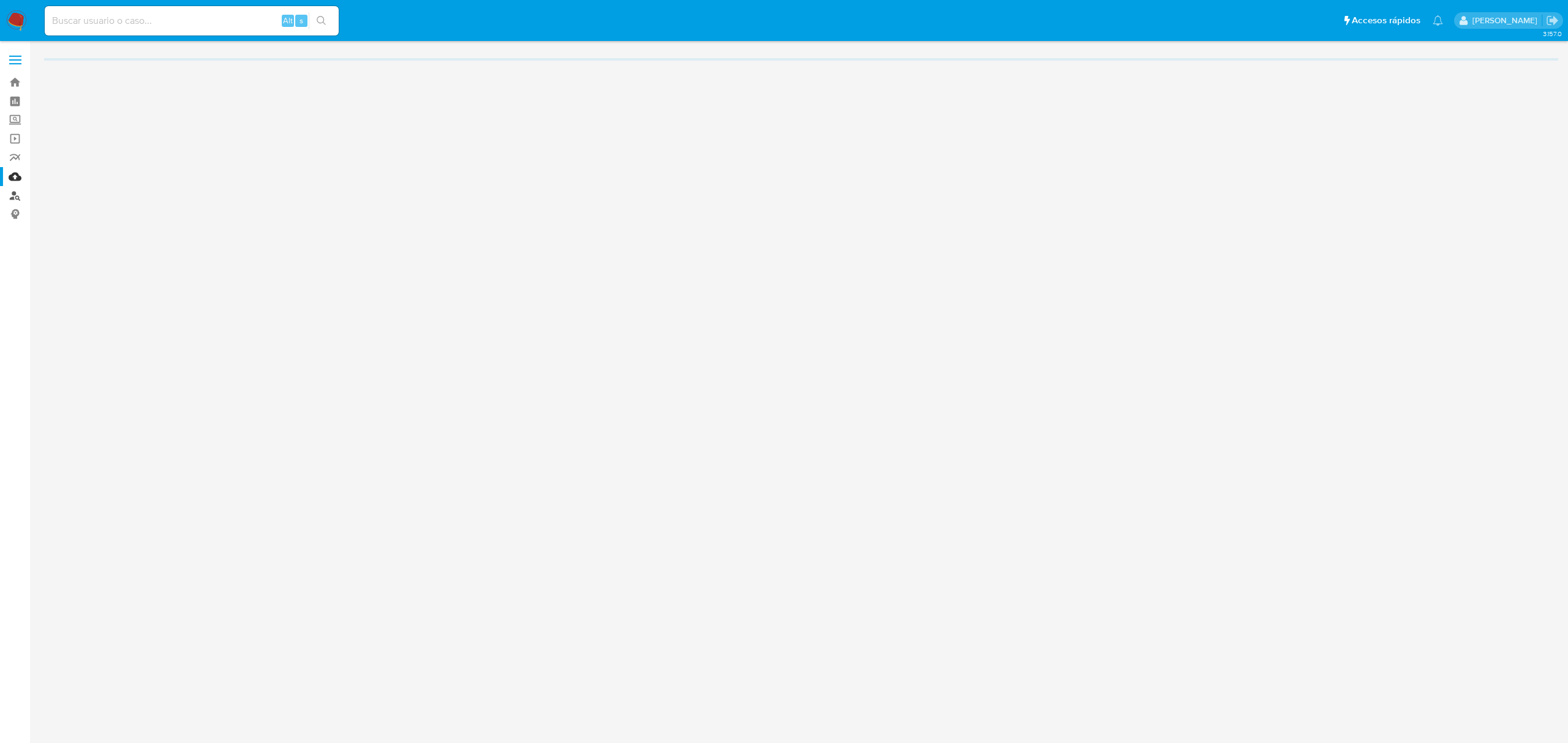
click at [18, 193] on link "Buscador de personas" at bounding box center [72, 196] width 146 height 19
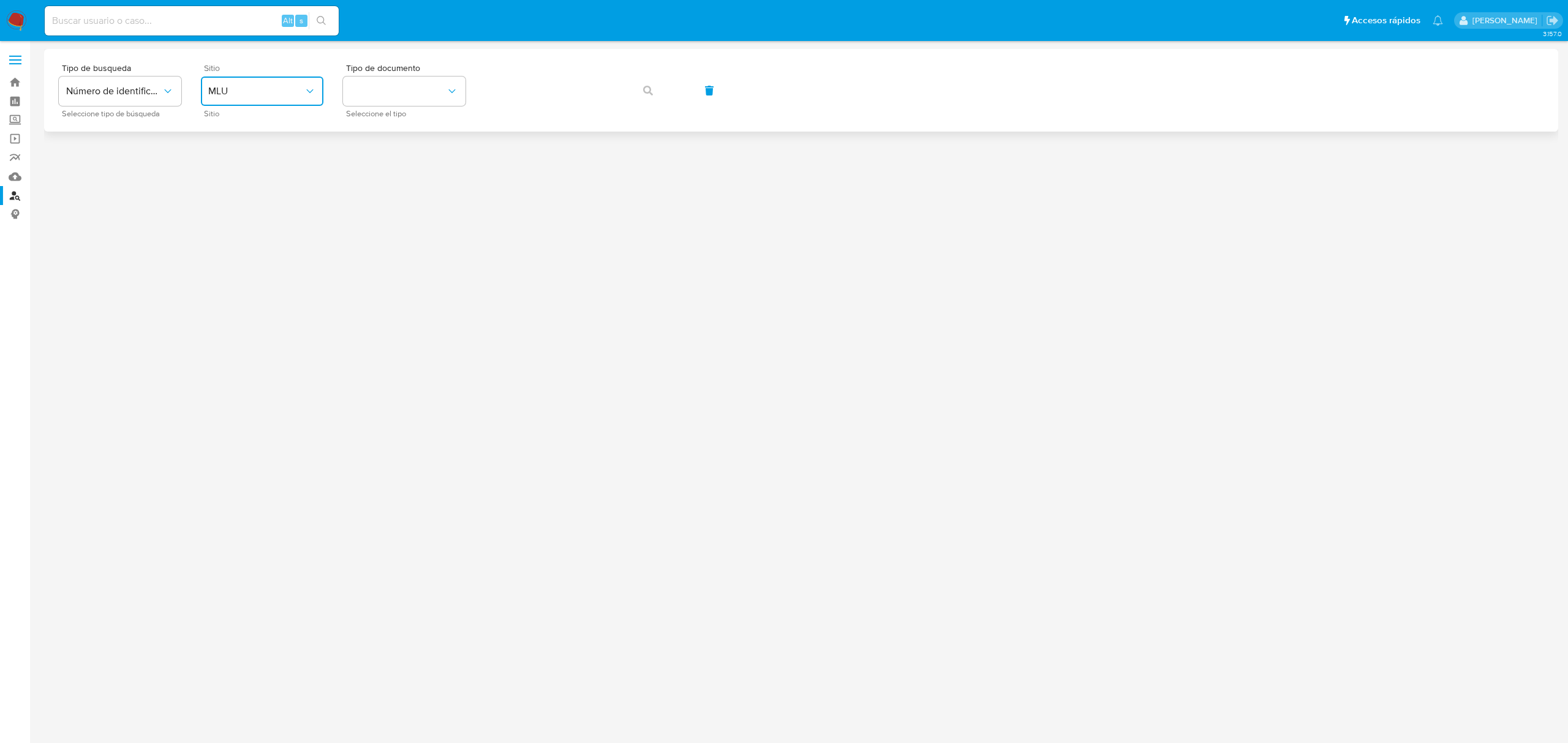
click at [244, 95] on span "MLU" at bounding box center [256, 91] width 96 height 12
drag, startPoint x: 241, startPoint y: 297, endPoint x: 290, endPoint y: 192, distance: 115.9
click at [243, 297] on div "MLC" at bounding box center [259, 300] width 100 height 29
drag, startPoint x: 375, startPoint y: 89, endPoint x: 373, endPoint y: 98, distance: 9.2
click at [376, 89] on button "identificationType" at bounding box center [404, 91] width 123 height 29
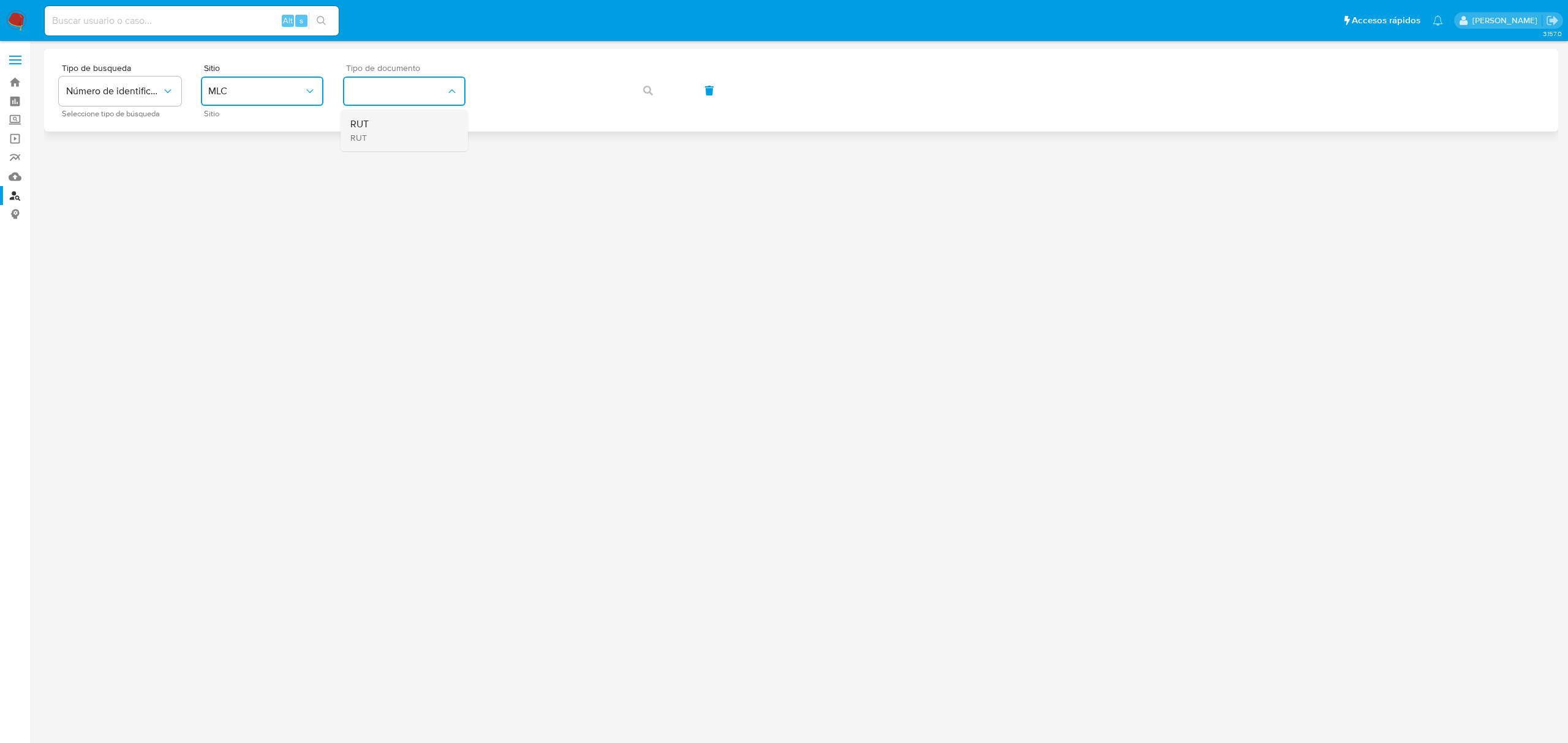
click at [366, 142] on span "RUT" at bounding box center [359, 138] width 18 height 11
click at [639, 82] on button "button" at bounding box center [648, 90] width 41 height 29
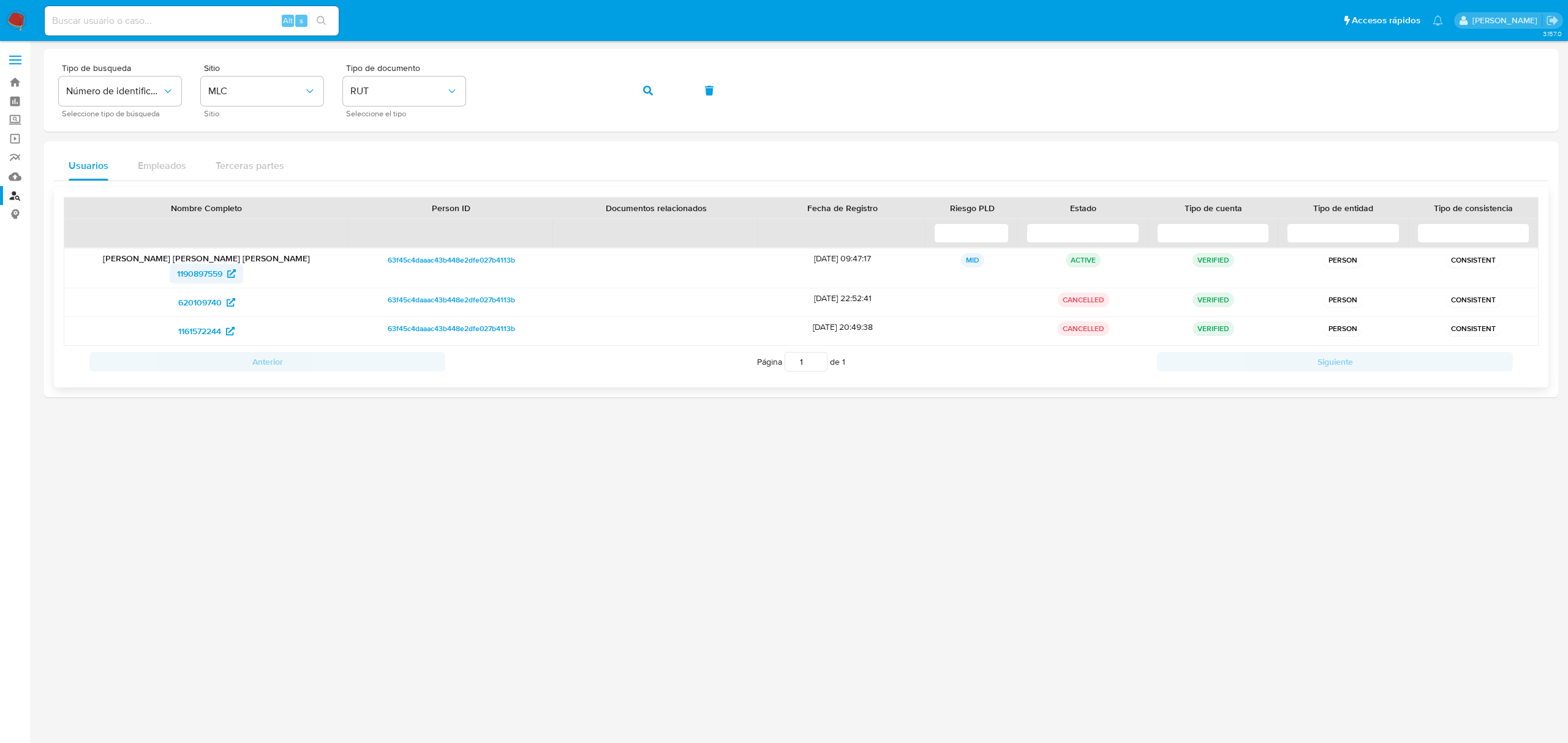
click at [200, 280] on span "1190897559" at bounding box center [199, 274] width 45 height 20
click at [18, 78] on link "Bandeja" at bounding box center [72, 83] width 146 height 19
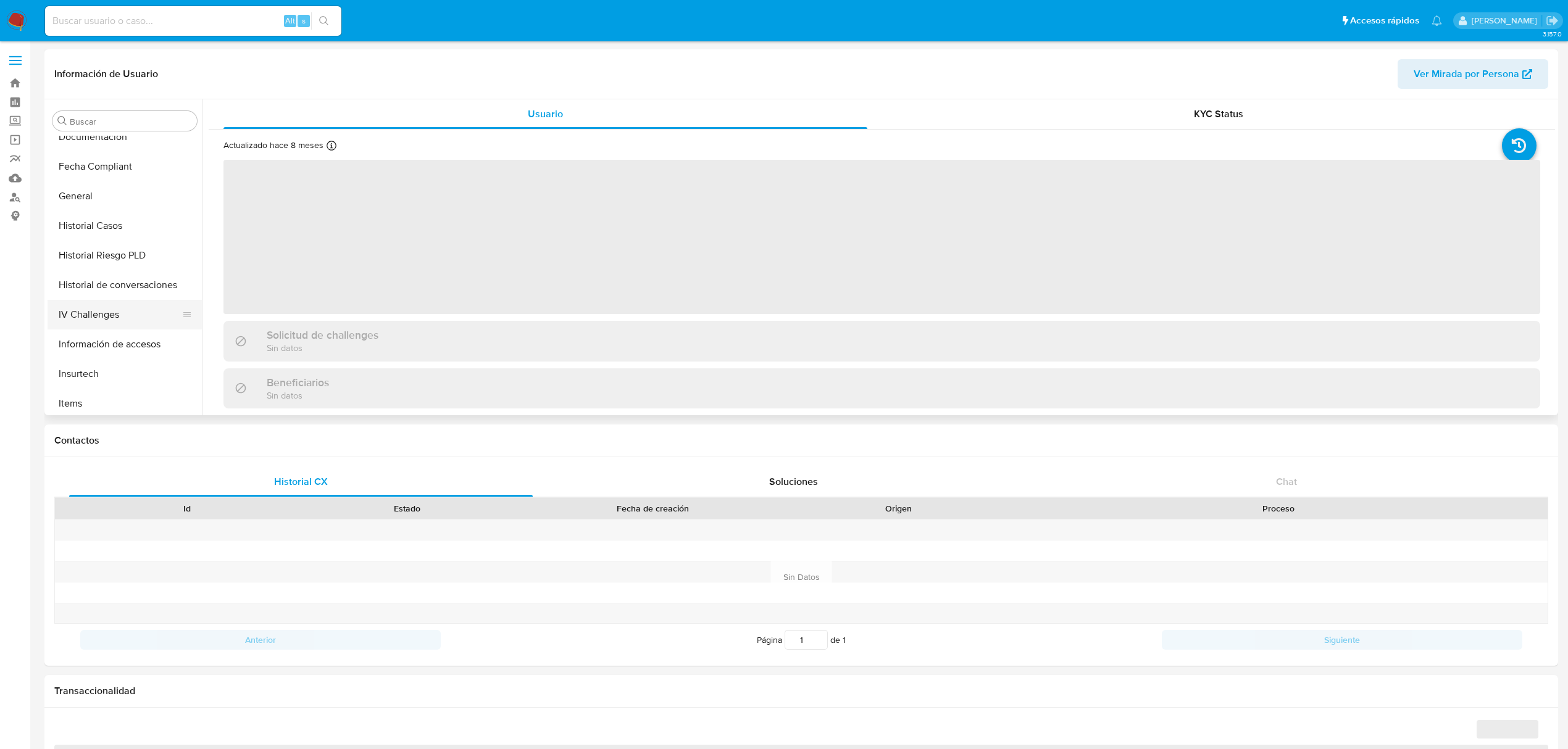
scroll to position [520, 0]
click at [103, 355] on button "Restricciones Nuevo Mundo" at bounding box center [120, 370] width 144 height 30
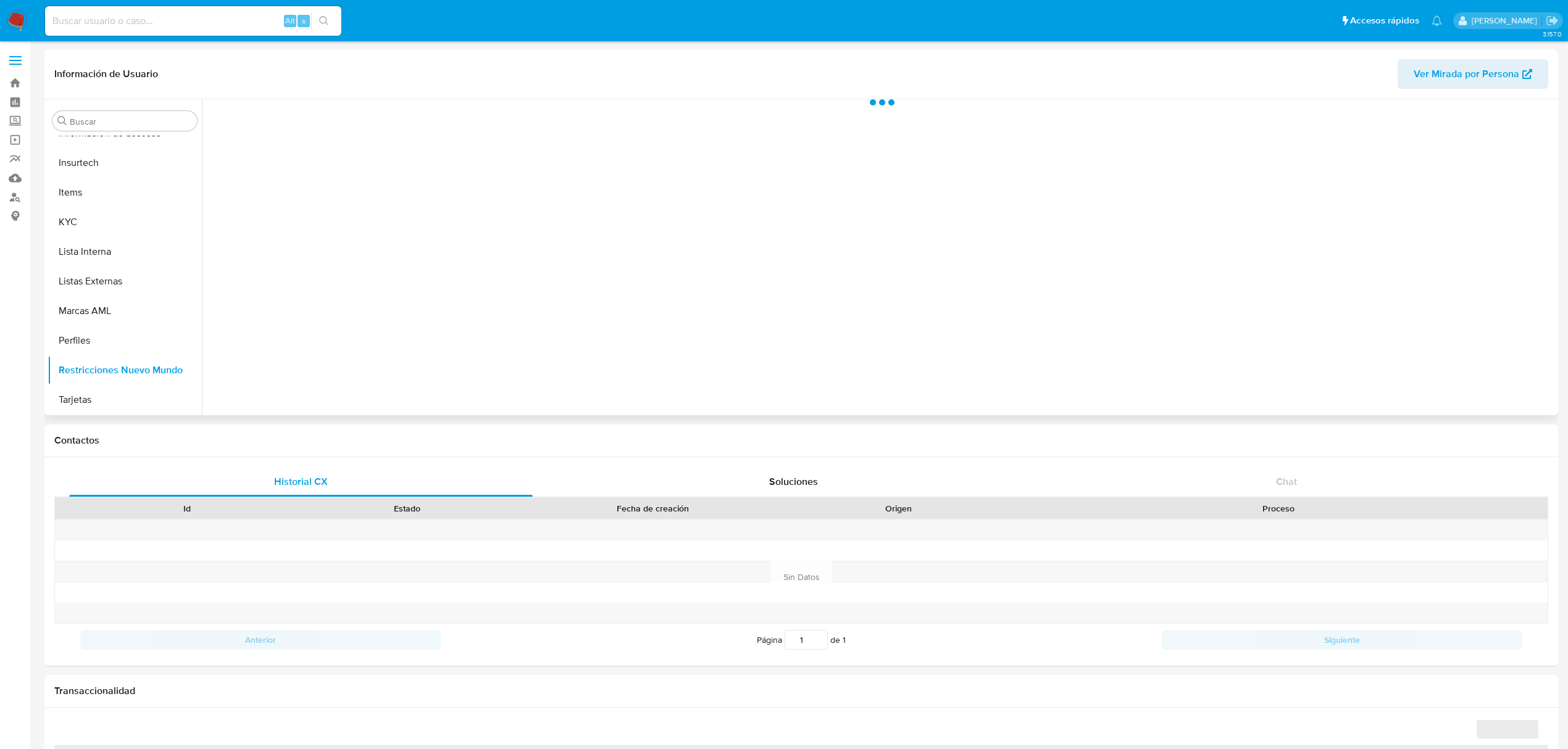
select select "10"
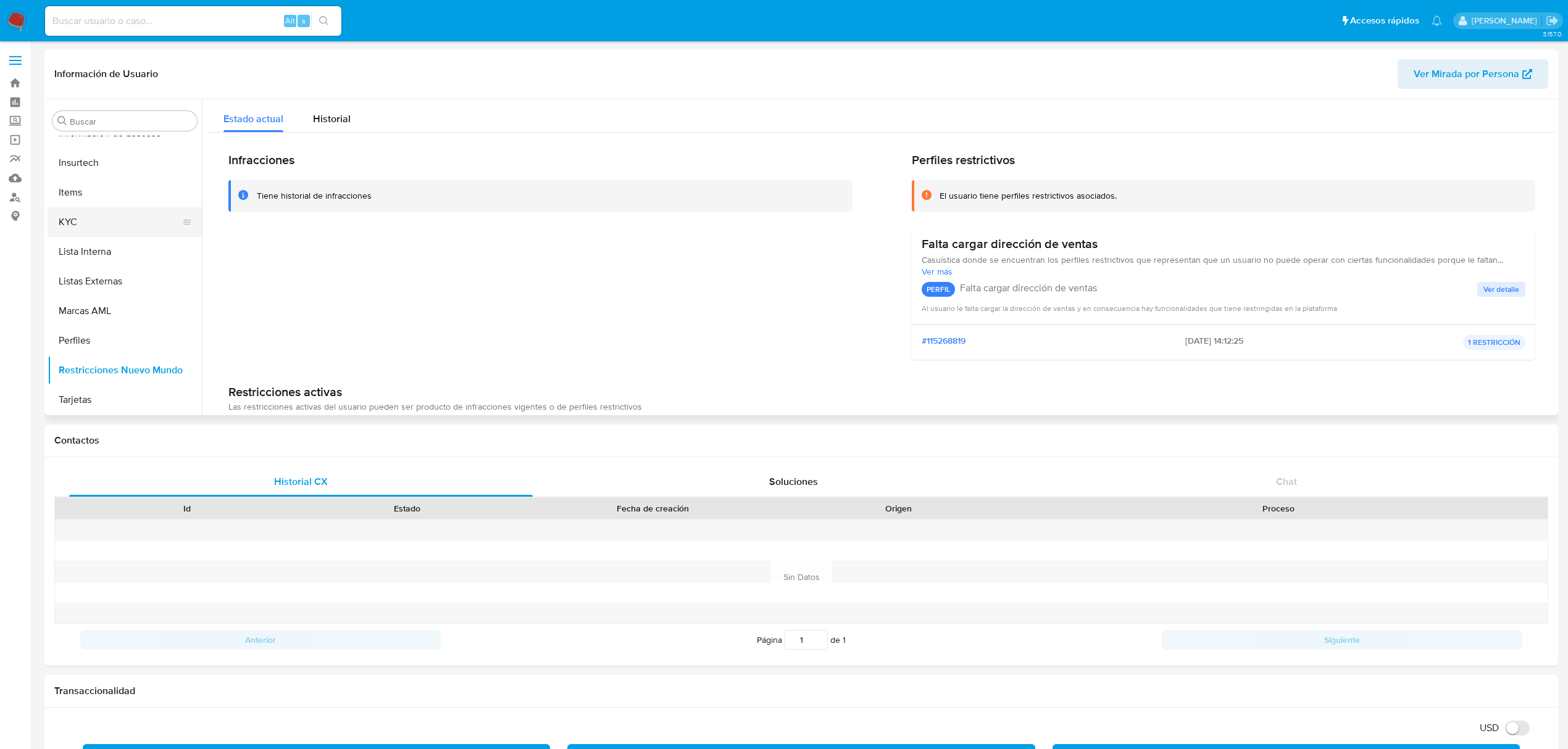
click at [70, 226] on button "KYC" at bounding box center [120, 222] width 144 height 30
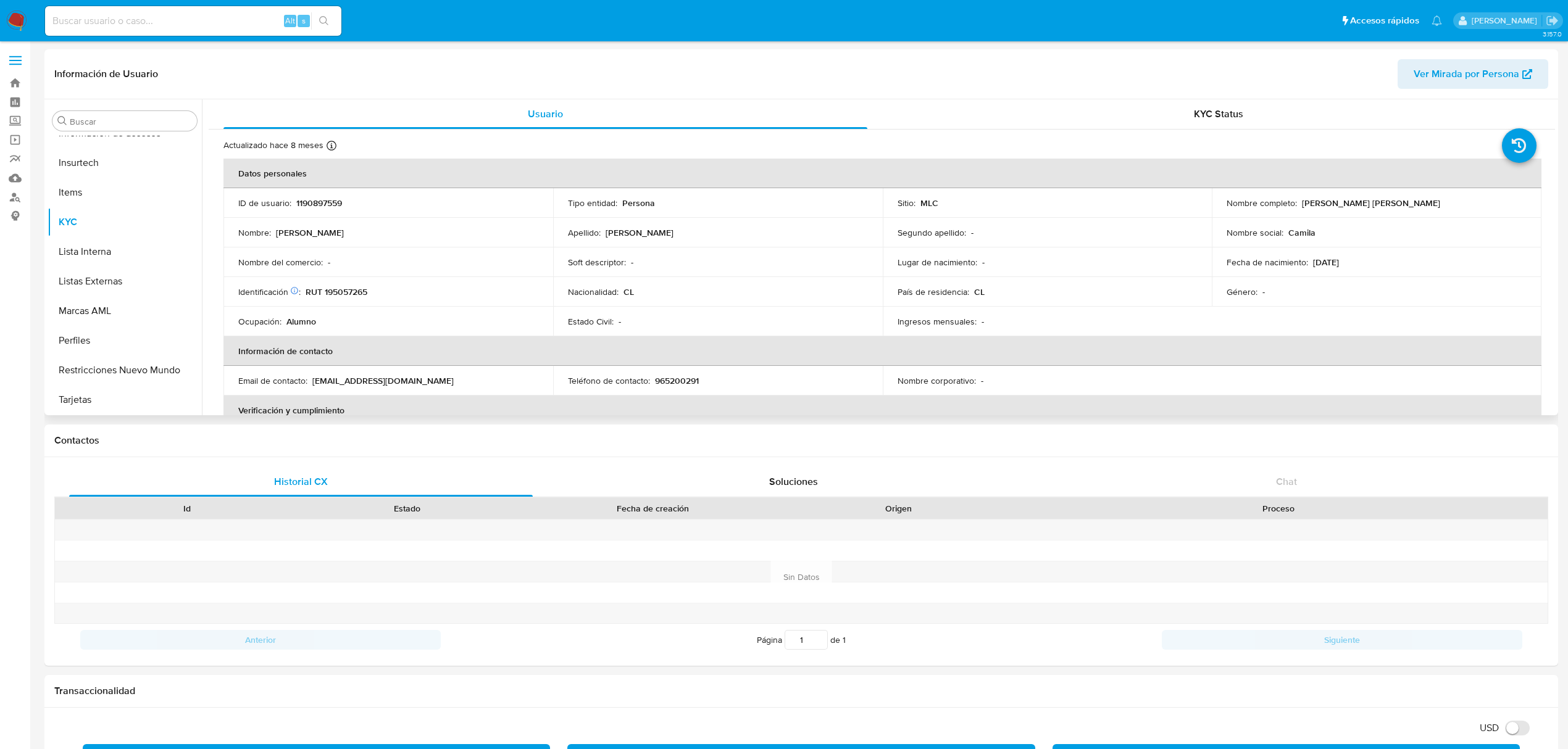
drag, startPoint x: 1299, startPoint y: 202, endPoint x: 1453, endPoint y: 204, distance: 154.0
click at [1453, 204] on div "Nombre completo : [PERSON_NAME] [PERSON_NAME]" at bounding box center [1376, 203] width 300 height 11
copy p "[PERSON_NAME] [PERSON_NAME]"
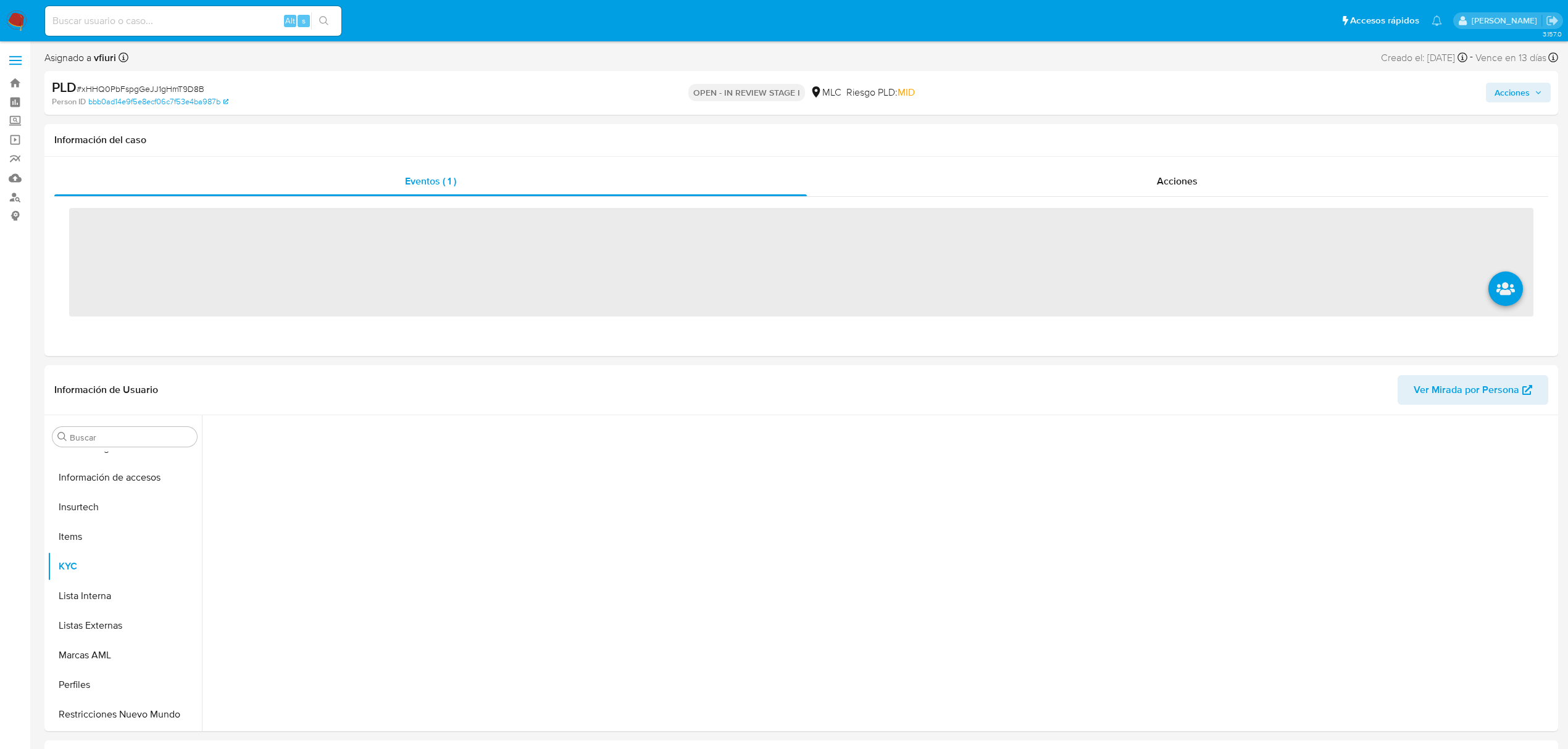
scroll to position [521, 0]
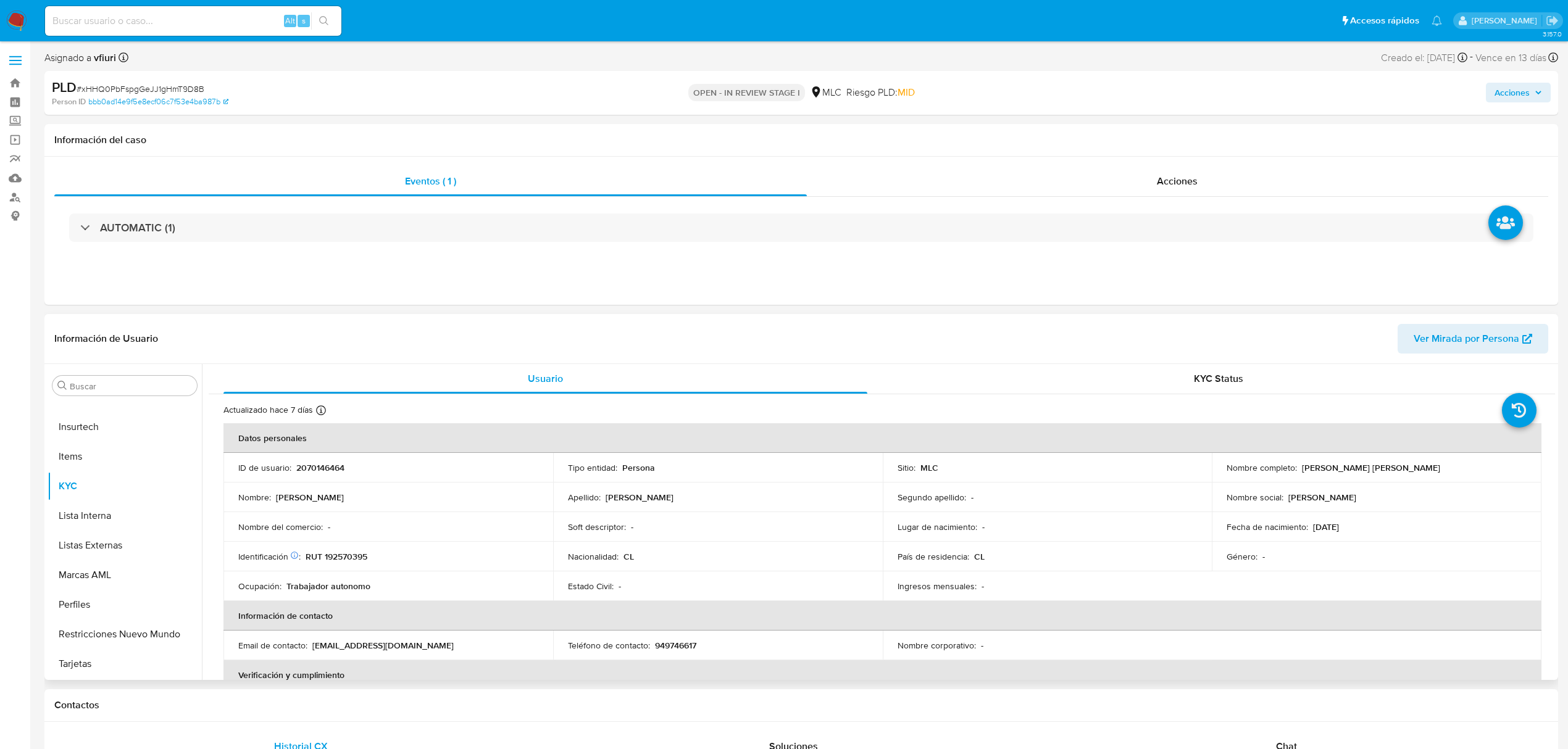
select select "10"
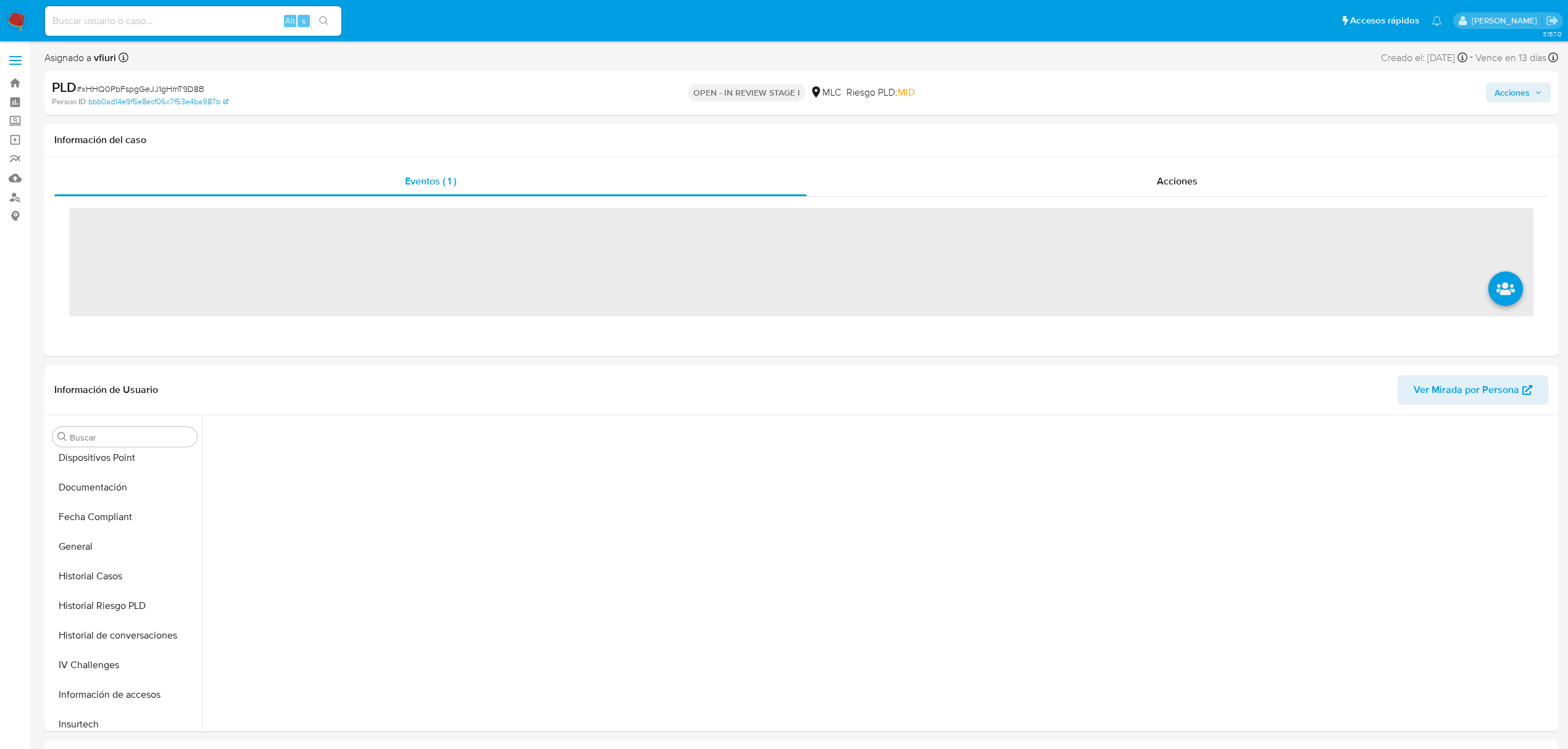
scroll to position [521, 0]
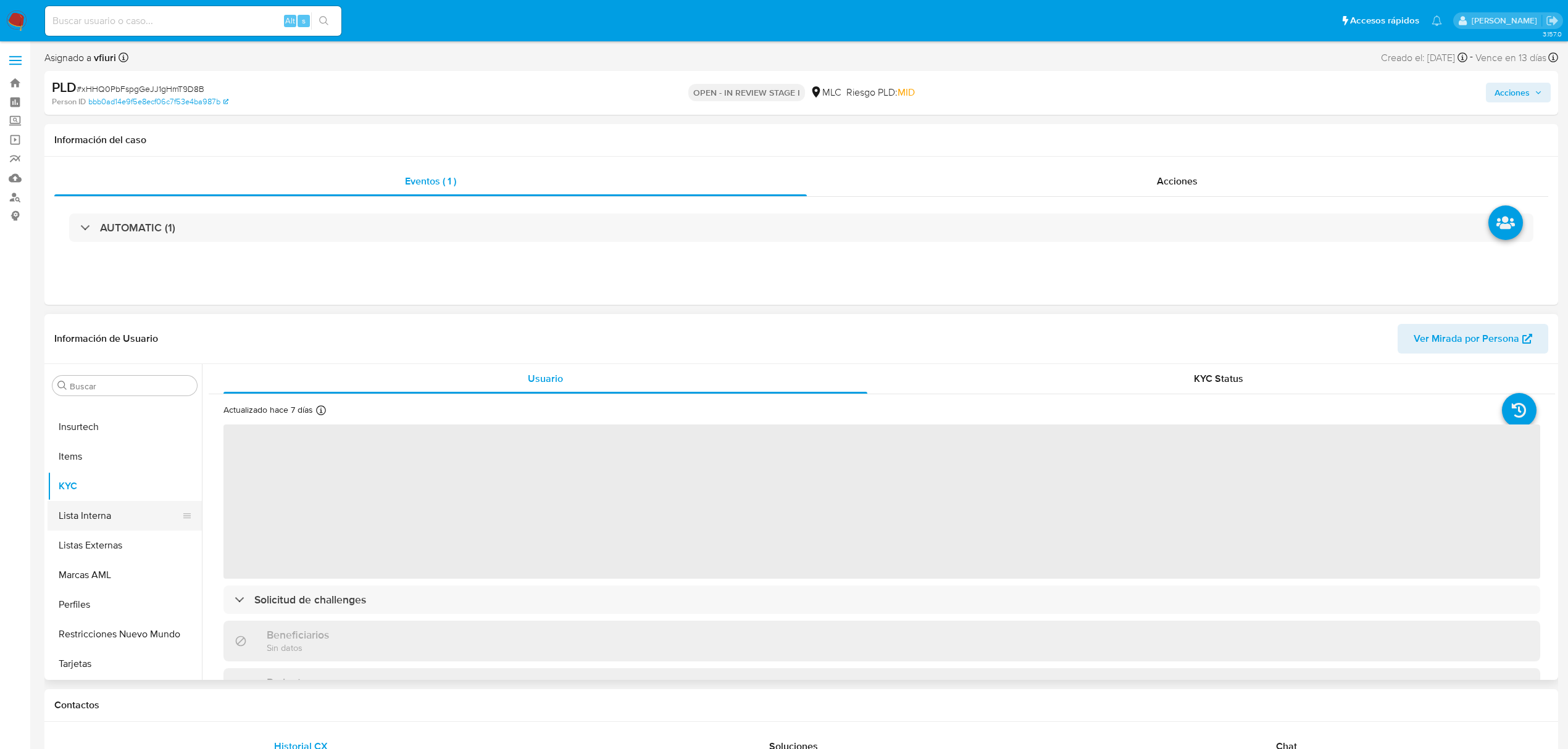
select select "10"
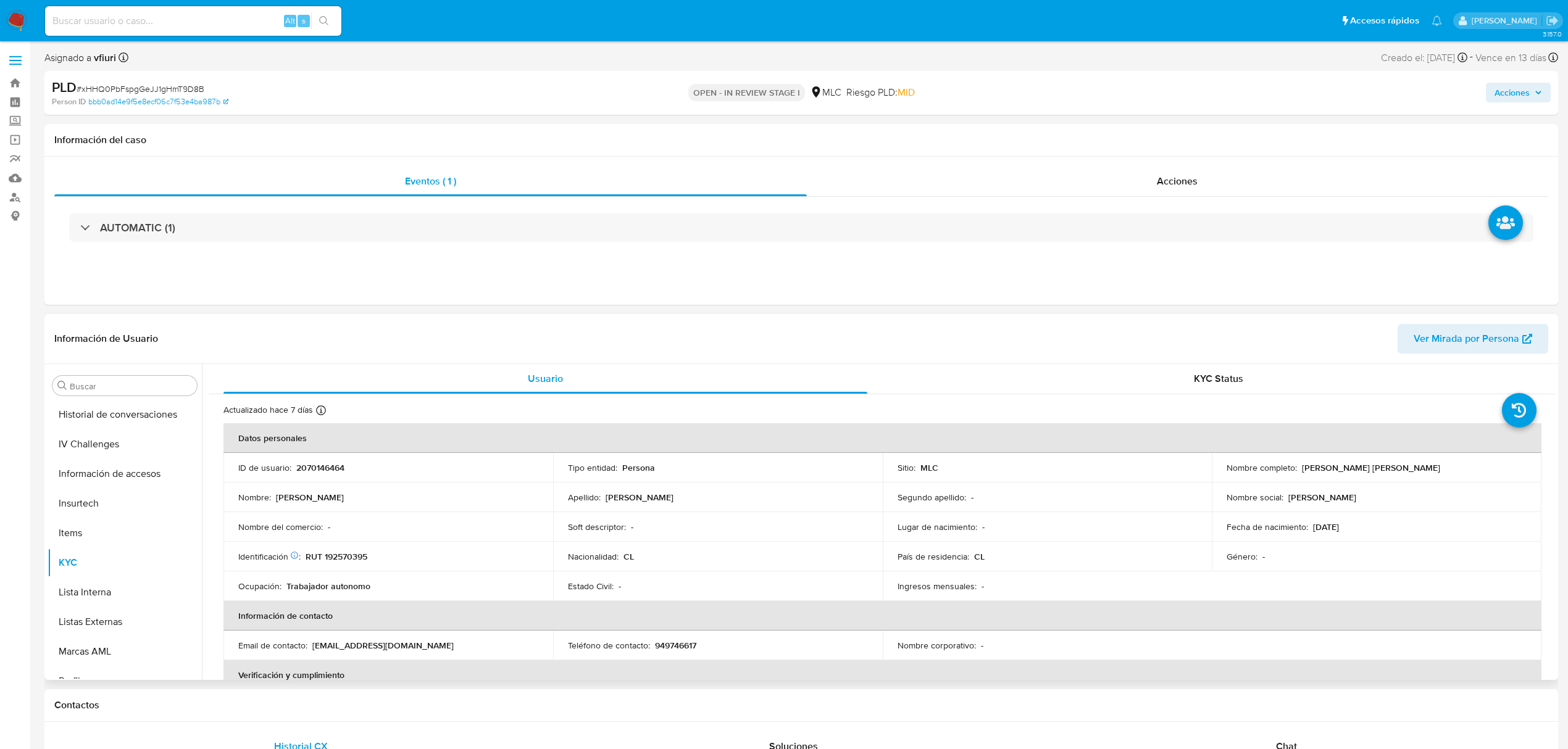
scroll to position [28, 0]
click at [112, 425] on button "Archivos adjuntos" at bounding box center [120, 417] width 144 height 30
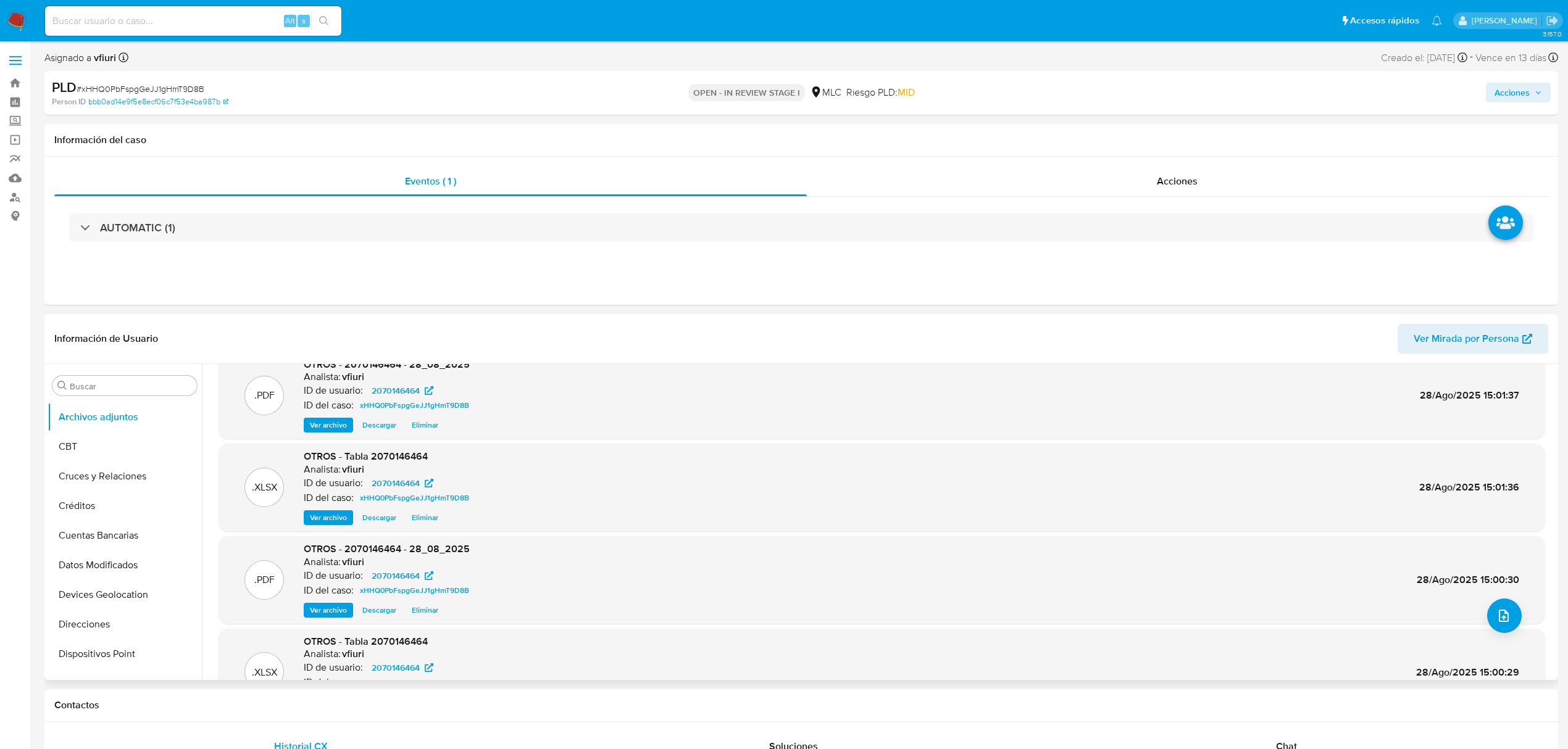
scroll to position [0, 0]
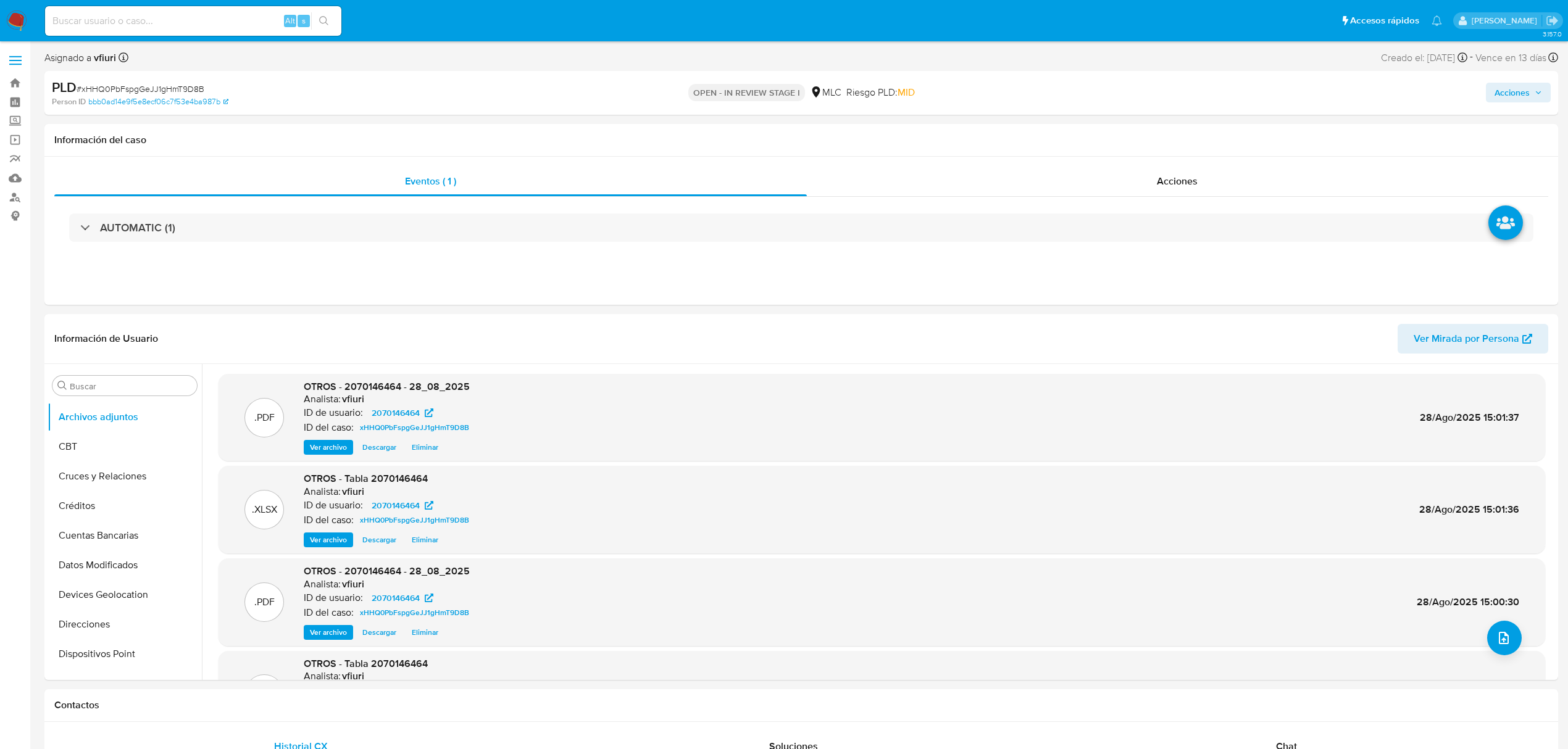
click at [1520, 87] on span "Acciones" at bounding box center [1512, 92] width 35 height 20
click at [1174, 128] on span "Resolución del caso" at bounding box center [1167, 132] width 88 height 14
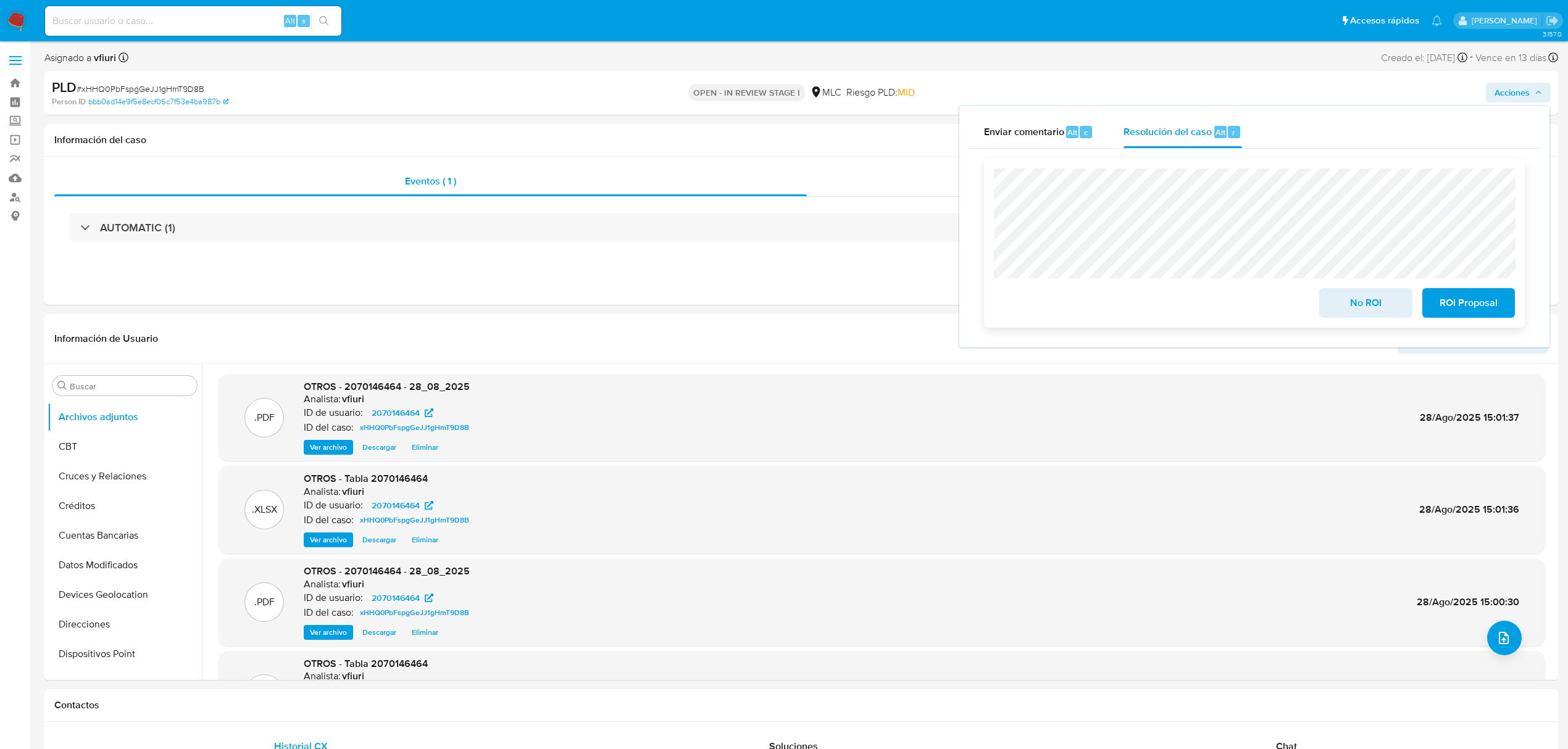
click at [1474, 304] on span "ROI Proposal" at bounding box center [1468, 303] width 60 height 27
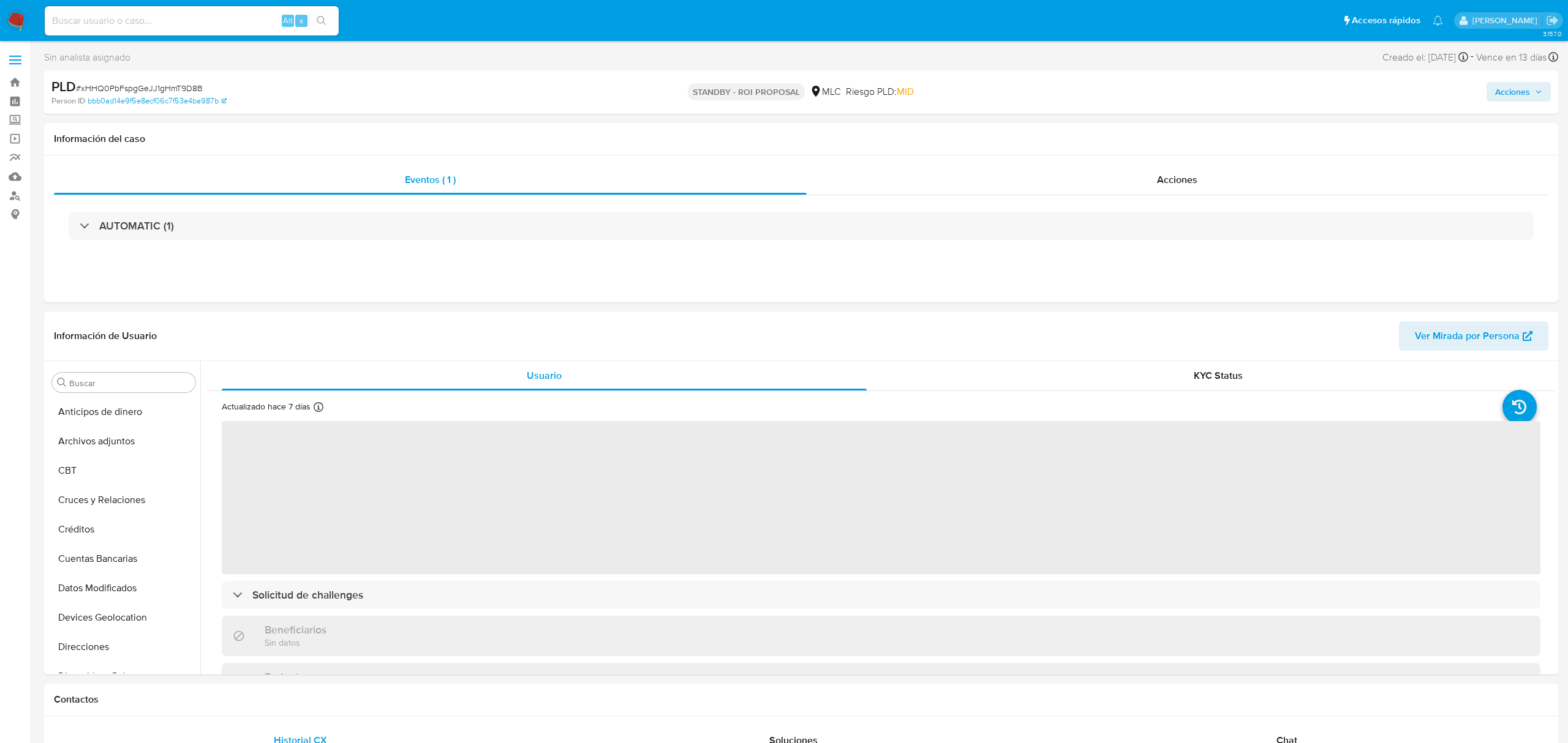
select select "10"
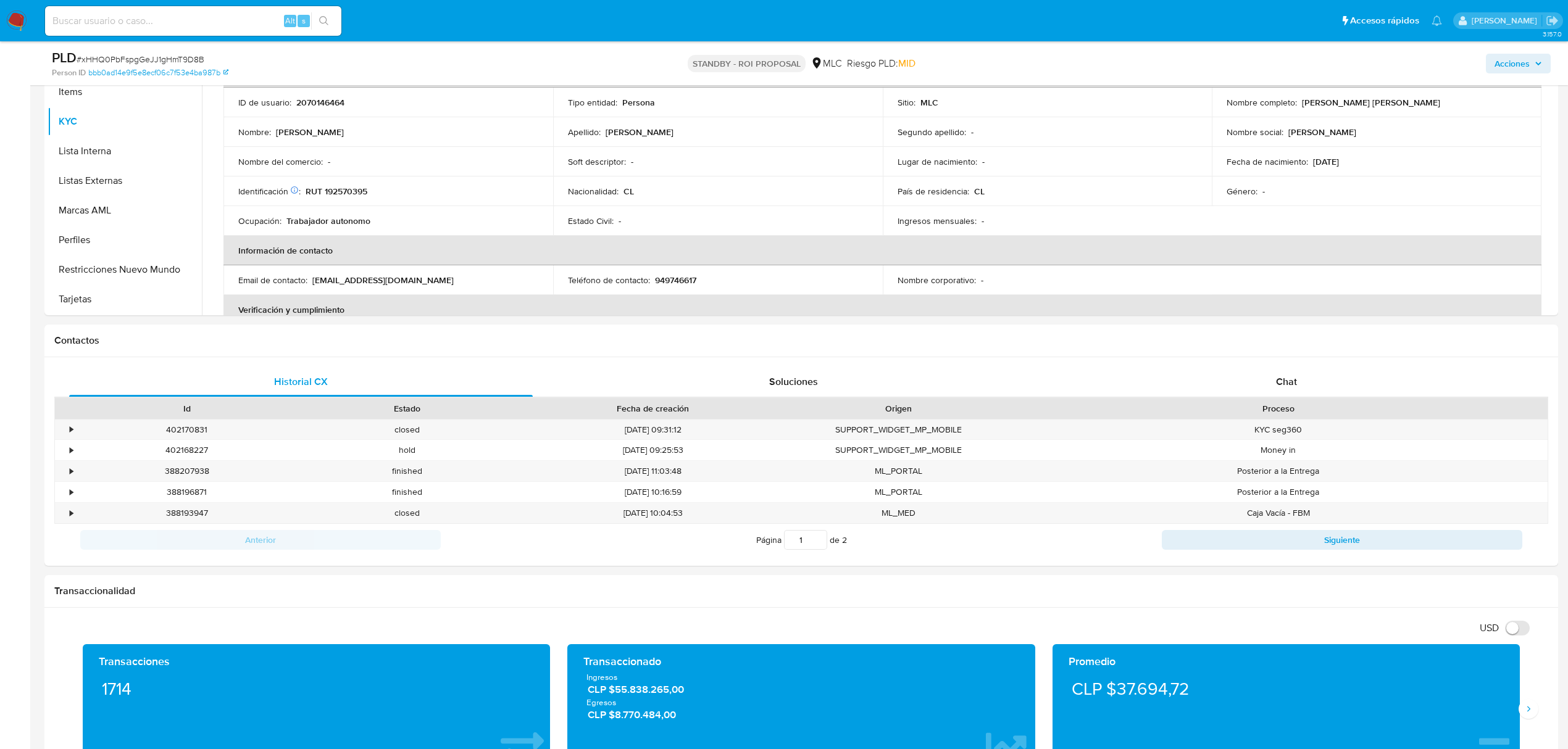
scroll to position [576, 0]
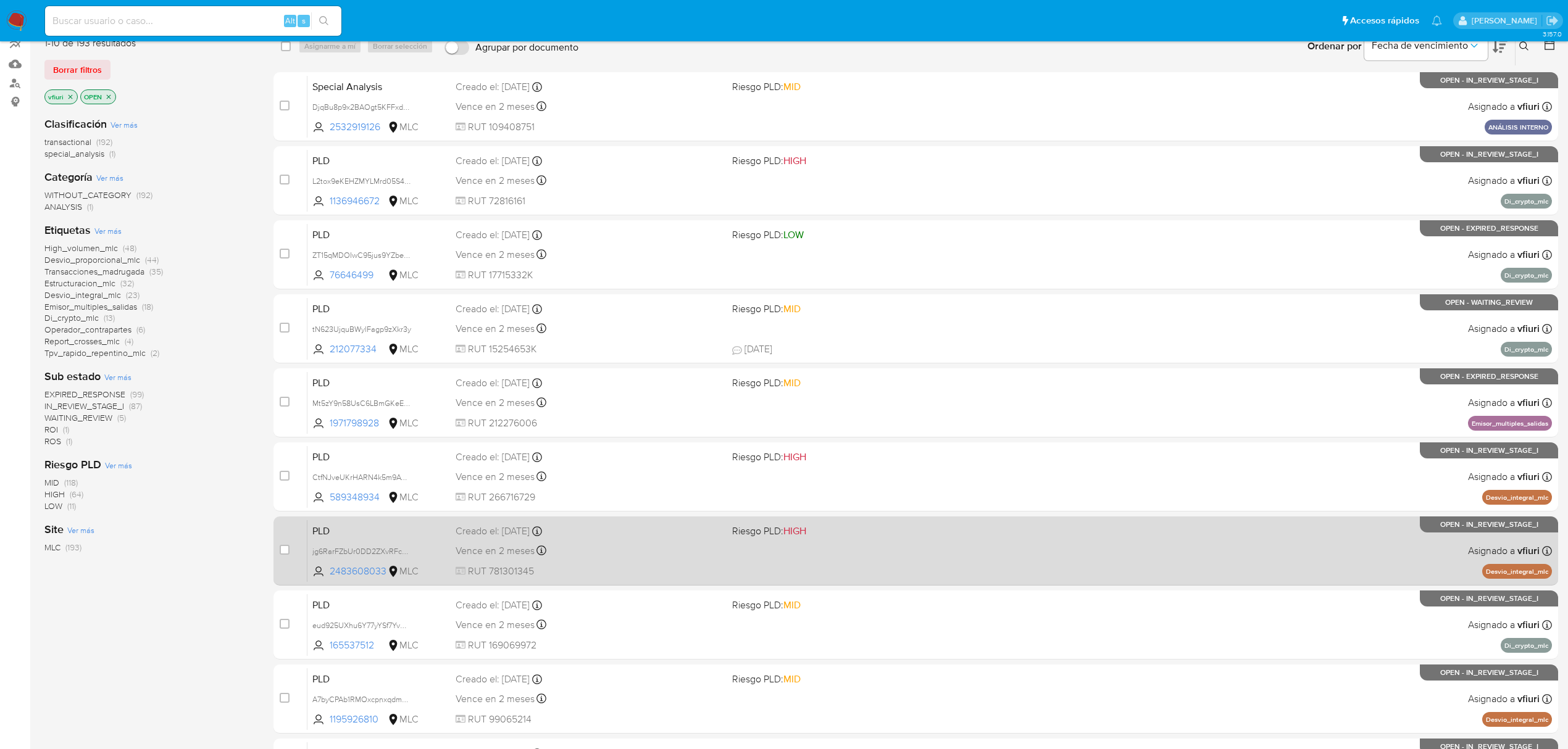
scroll to position [225, 0]
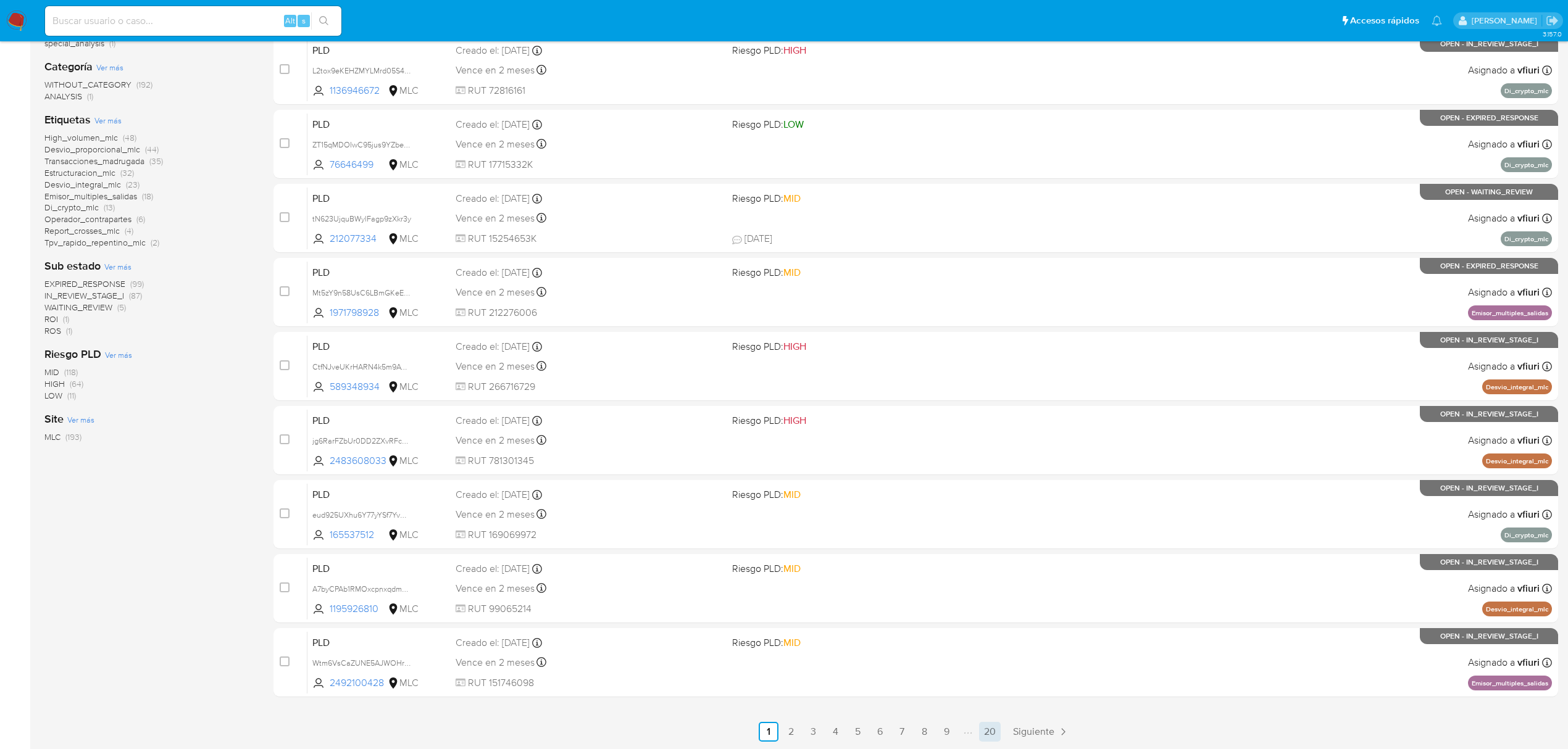
click at [987, 729] on link "20" at bounding box center [989, 731] width 22 height 20
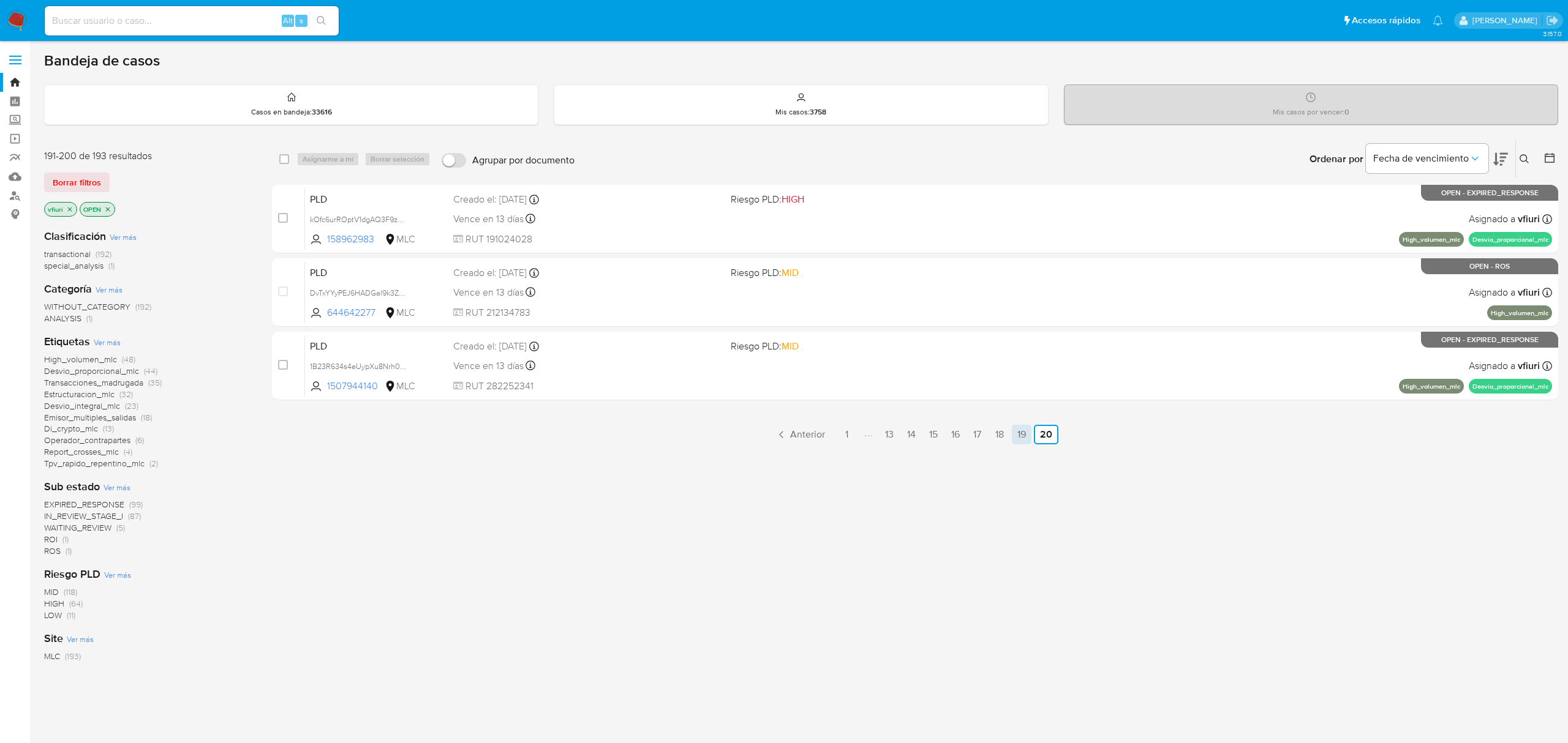
click at [1020, 434] on link "19" at bounding box center [1021, 434] width 20 height 20
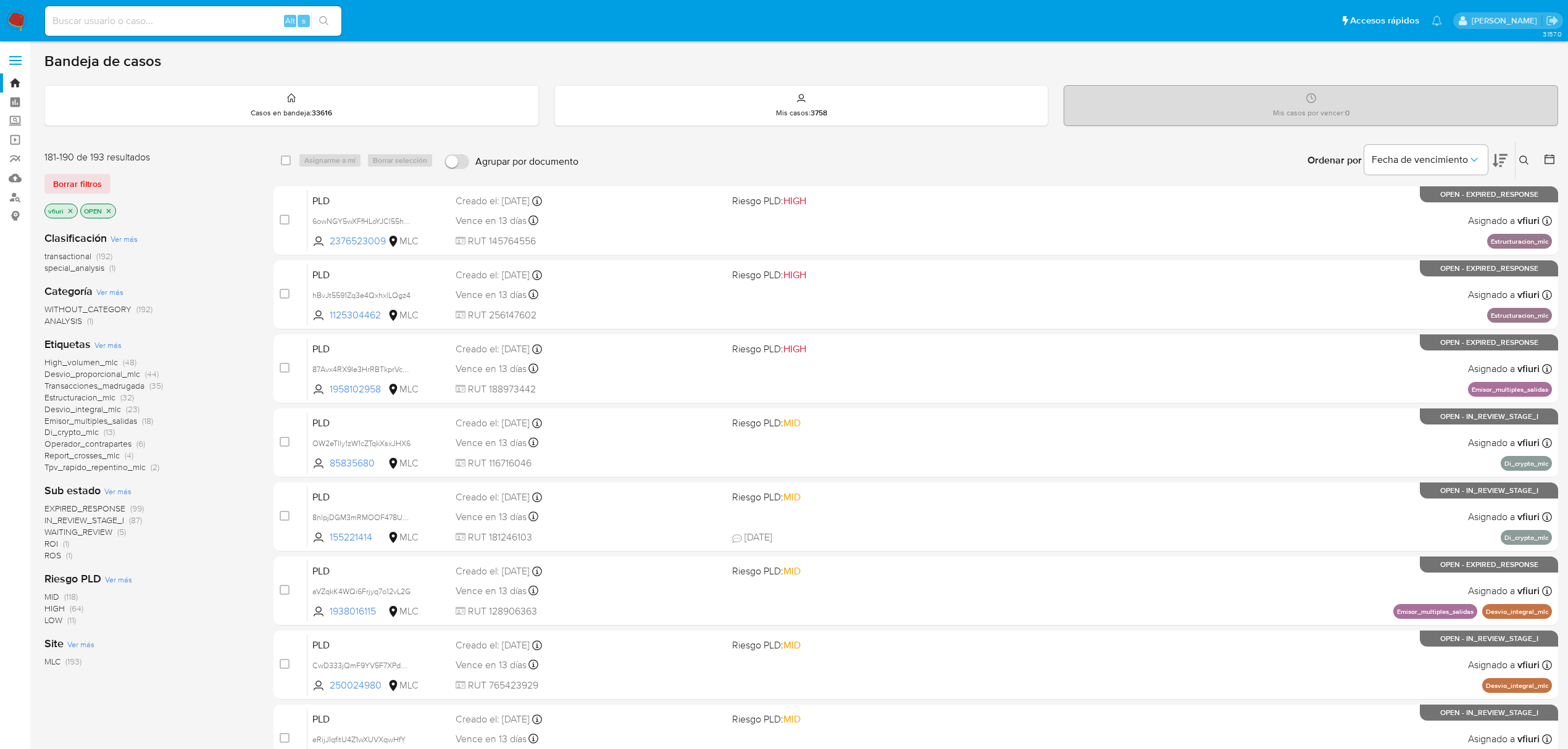
click at [1556, 153] on button at bounding box center [1550, 160] width 14 height 14
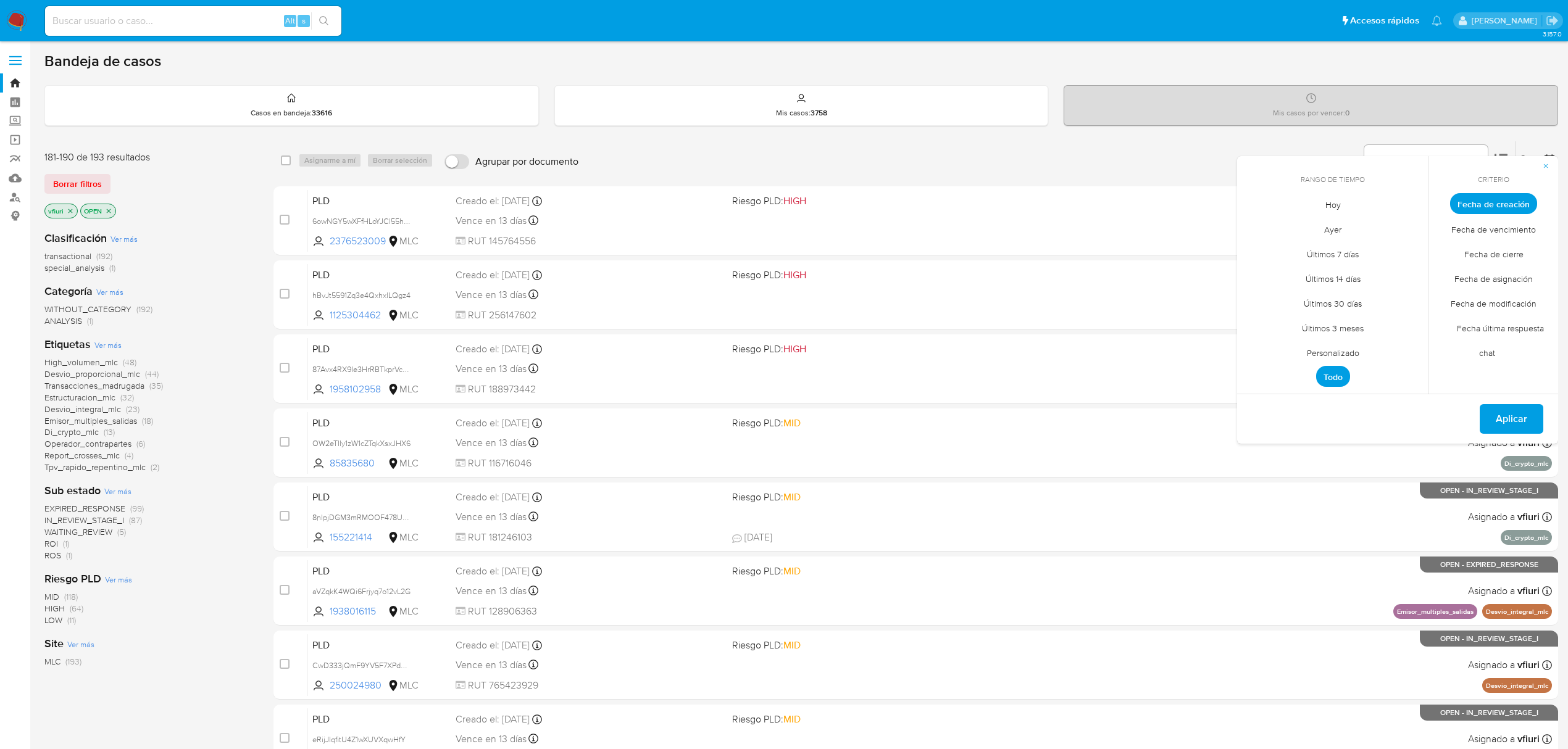
click at [1328, 351] on span "Personalizado" at bounding box center [1333, 353] width 79 height 26
click at [1246, 233] on div "agosto 2025 agosto 2025 lun lunes mar martes mié miércoles jue jueves vie viern…" at bounding box center [1332, 298] width 197 height 195
click at [1253, 228] on icon "Mes anterior" at bounding box center [1256, 226] width 14 height 14
click at [1338, 322] on button "12" at bounding box center [1332, 322] width 20 height 20
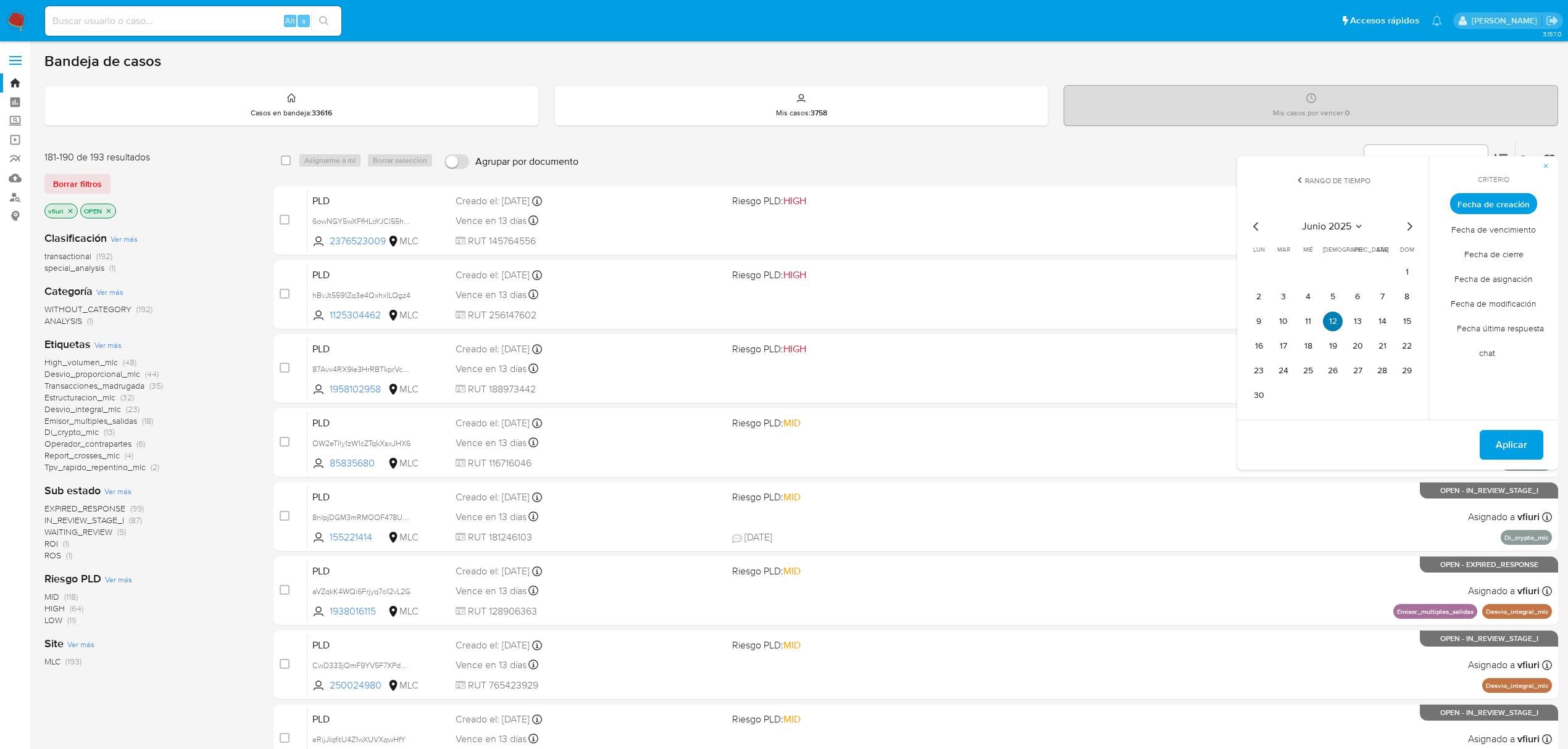
click at [1338, 322] on button "12" at bounding box center [1332, 322] width 20 height 20
click at [1509, 452] on span "Aplicar" at bounding box center [1511, 445] width 31 height 27
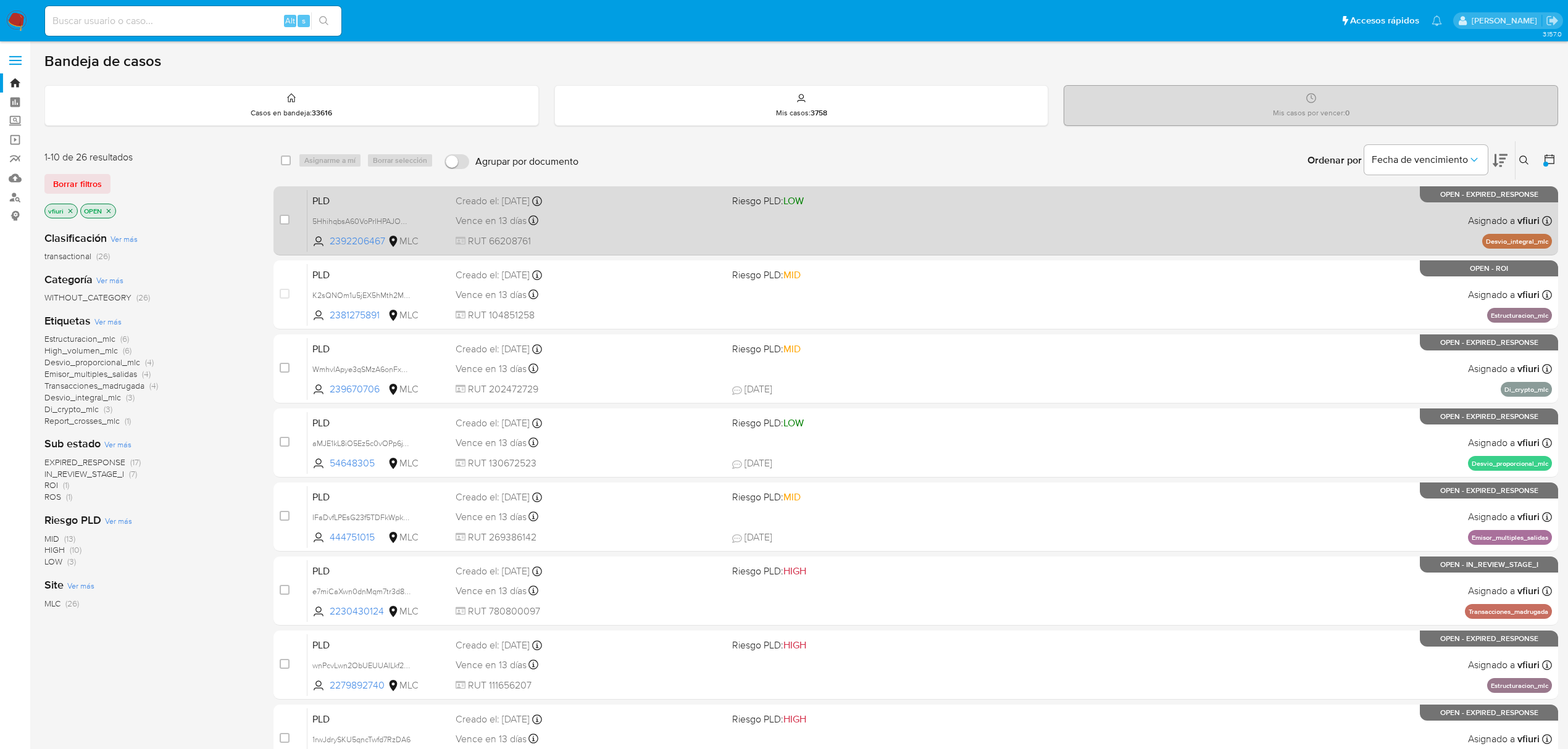
click at [633, 236] on span "RUT 66208761" at bounding box center [589, 241] width 266 height 14
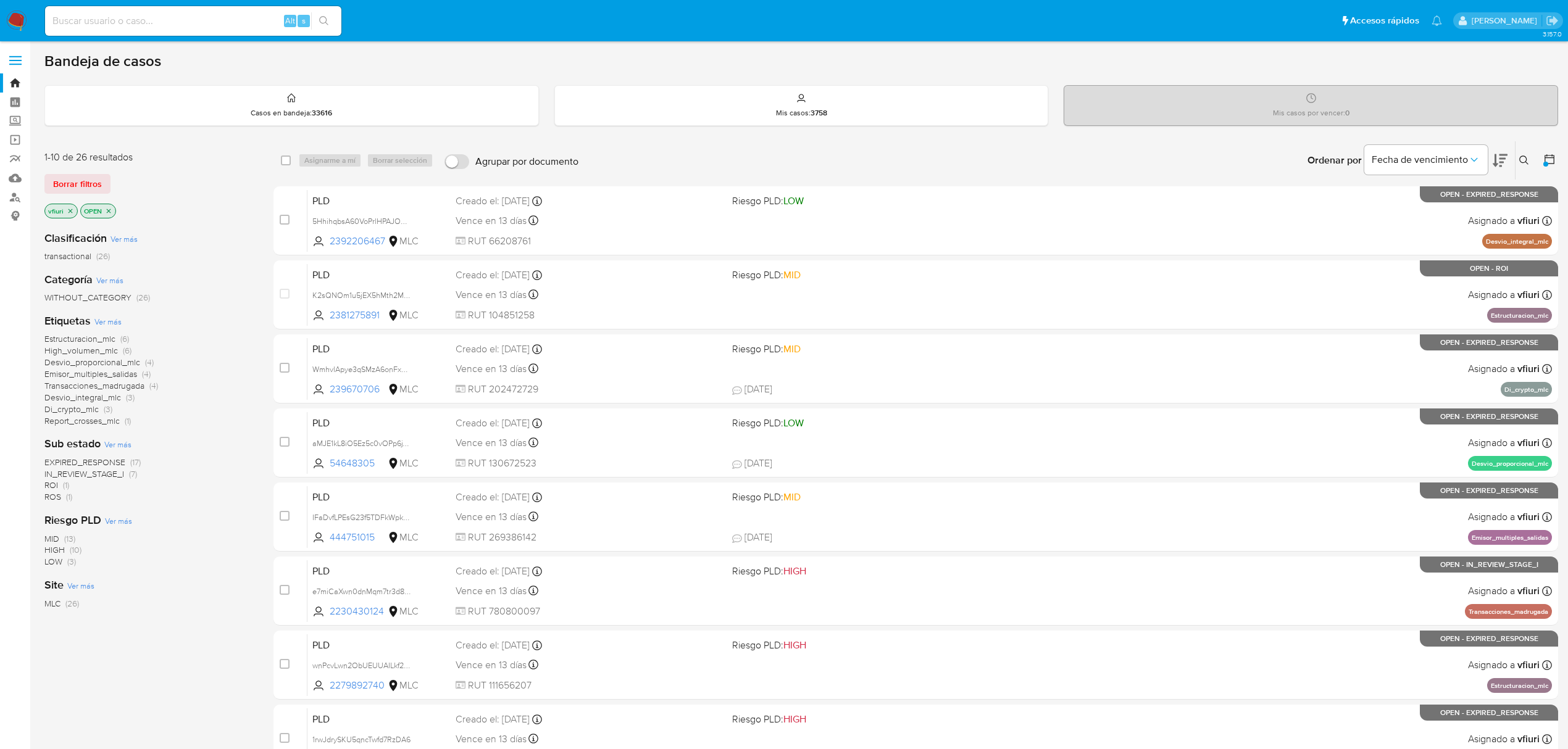
click at [105, 475] on span "IN_REVIEW_STAGE_I" at bounding box center [83, 473] width 79 height 12
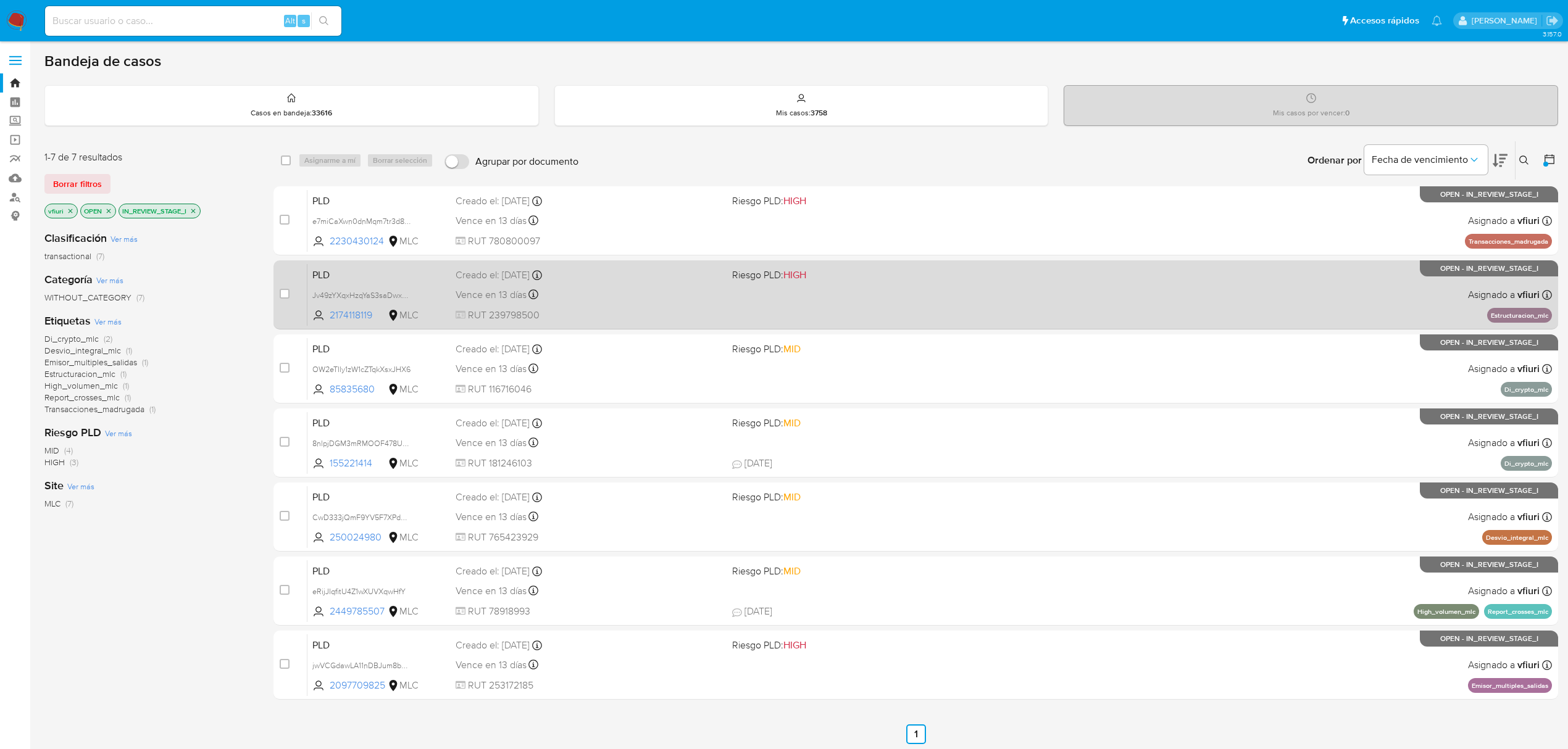
click at [877, 323] on div "PLD Jv49zYXqxHzqYaS3saDwxSza 2174118119 MLC Riesgo PLD: HIGH Creado el: 12/06/2…" at bounding box center [929, 295] width 1244 height 63
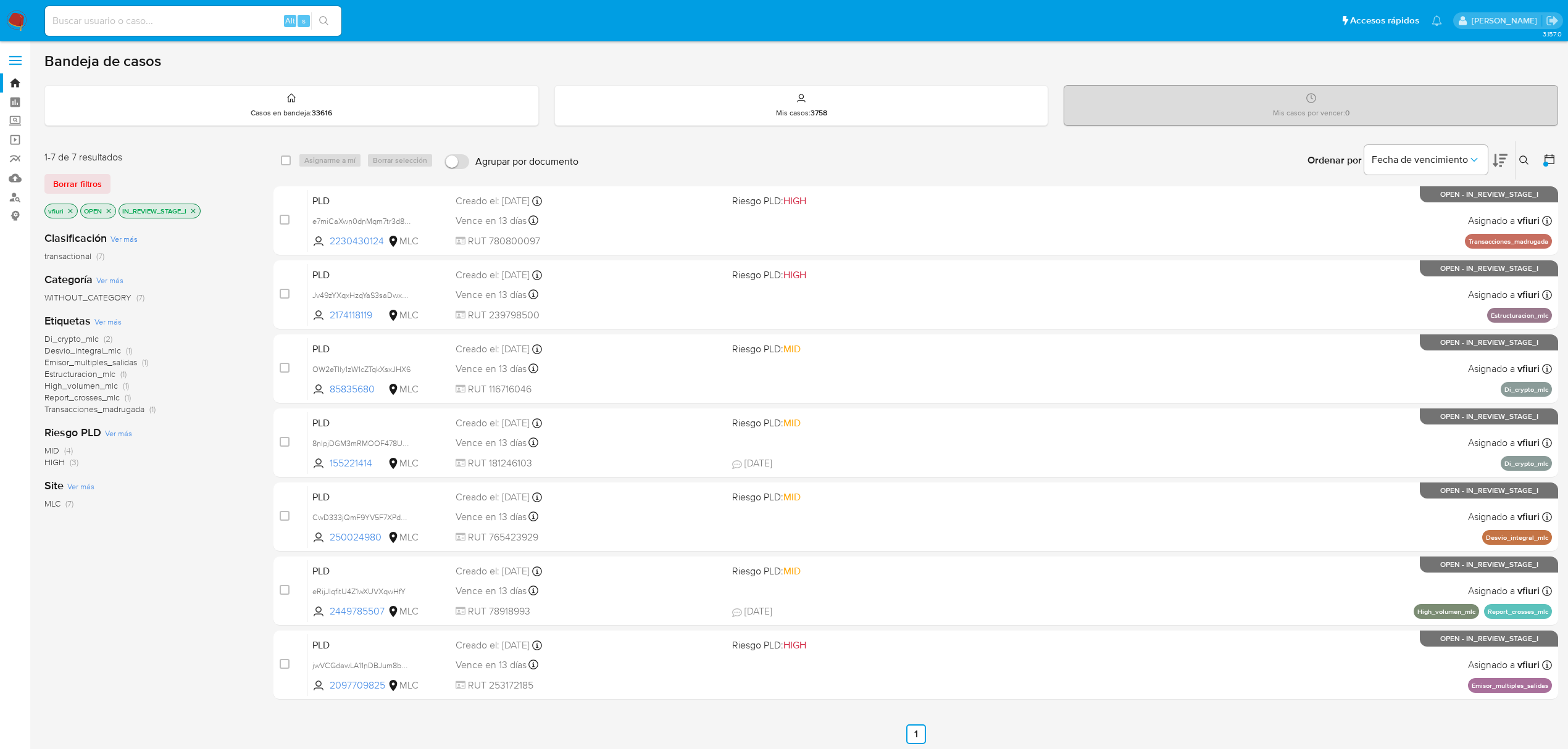
scroll to position [2, 0]
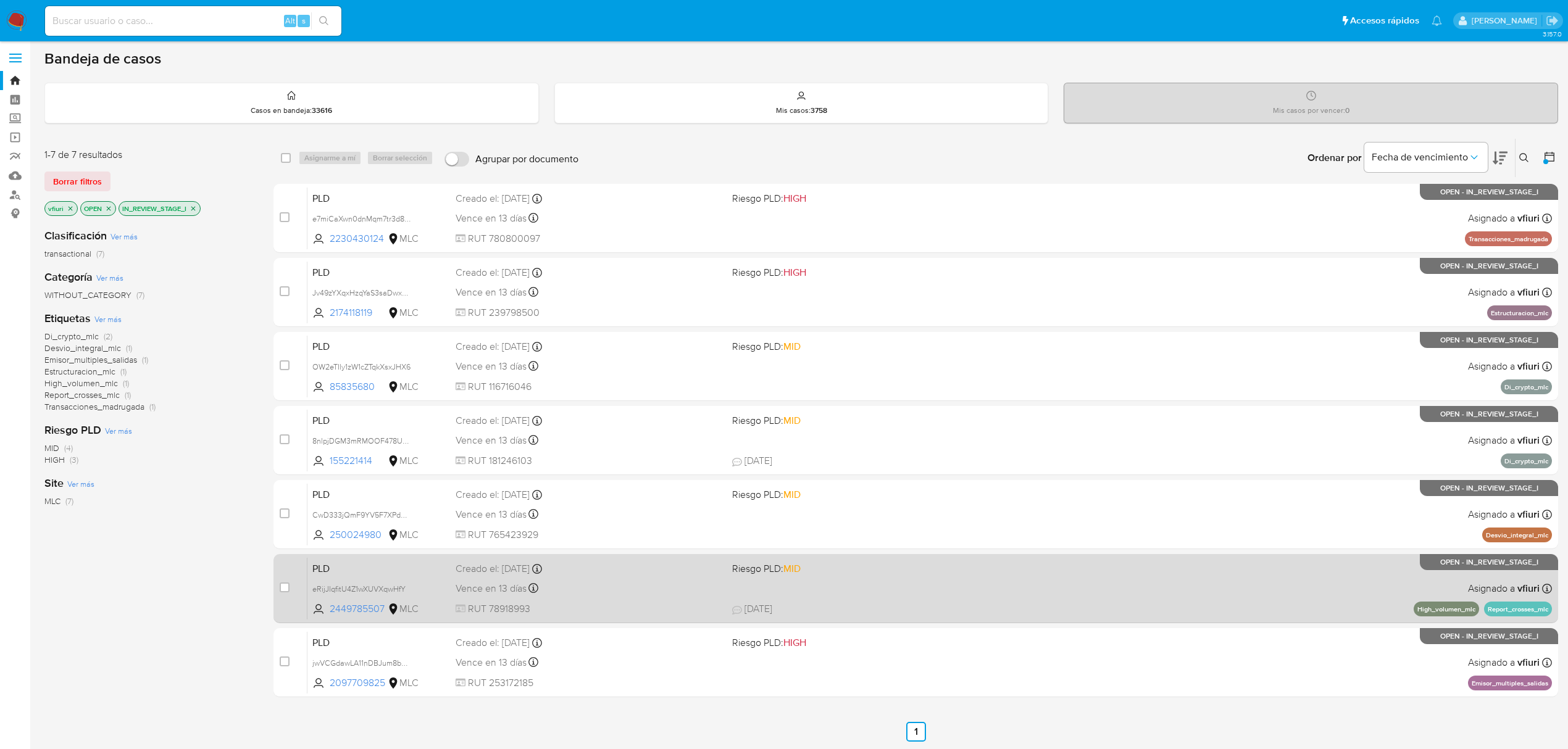
click at [946, 566] on span "Riesgo PLD: MID" at bounding box center [865, 568] width 266 height 16
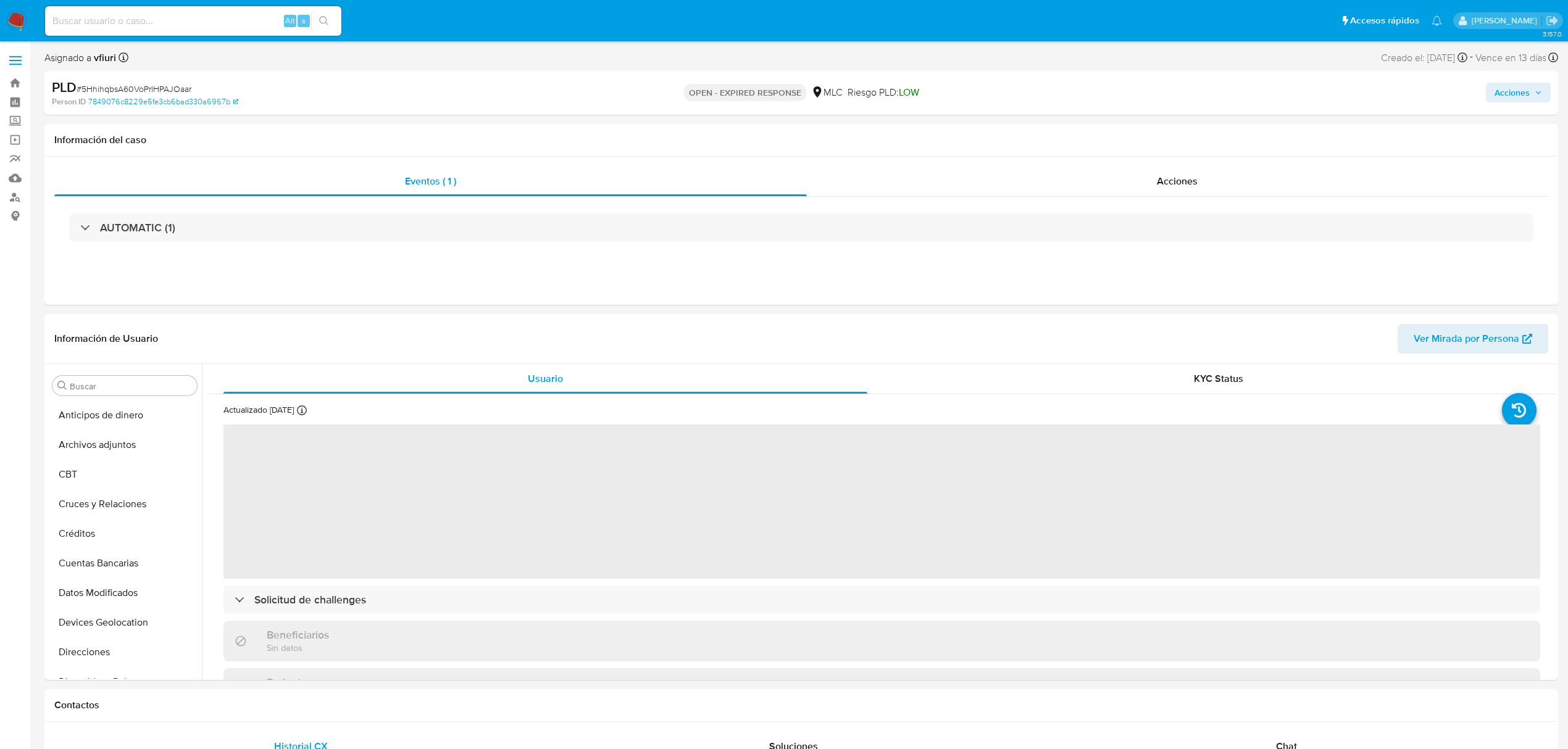
scroll to position [521, 0]
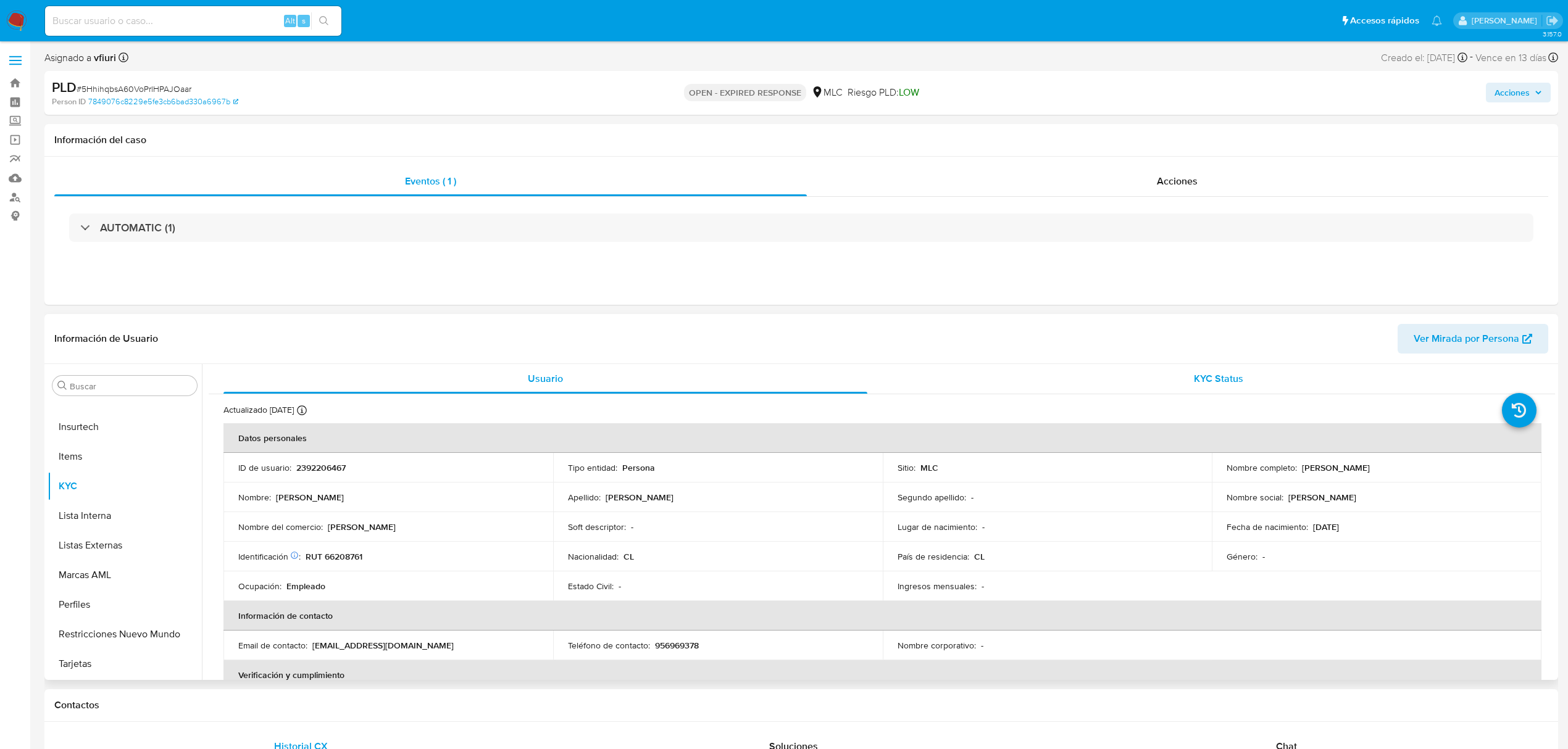
select select "10"
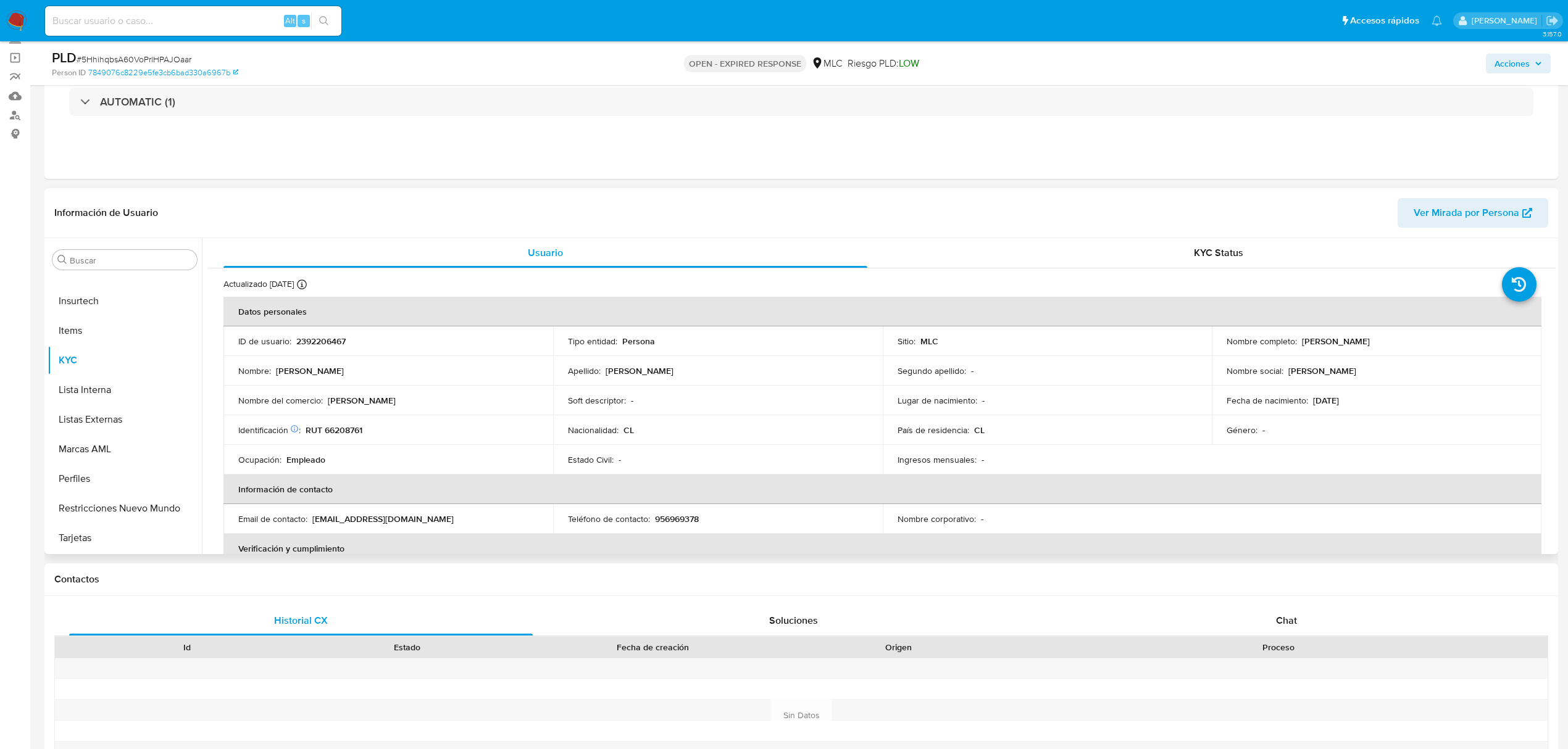
click at [323, 338] on p "2392206467" at bounding box center [321, 342] width 50 height 11
copy p "2392206467"
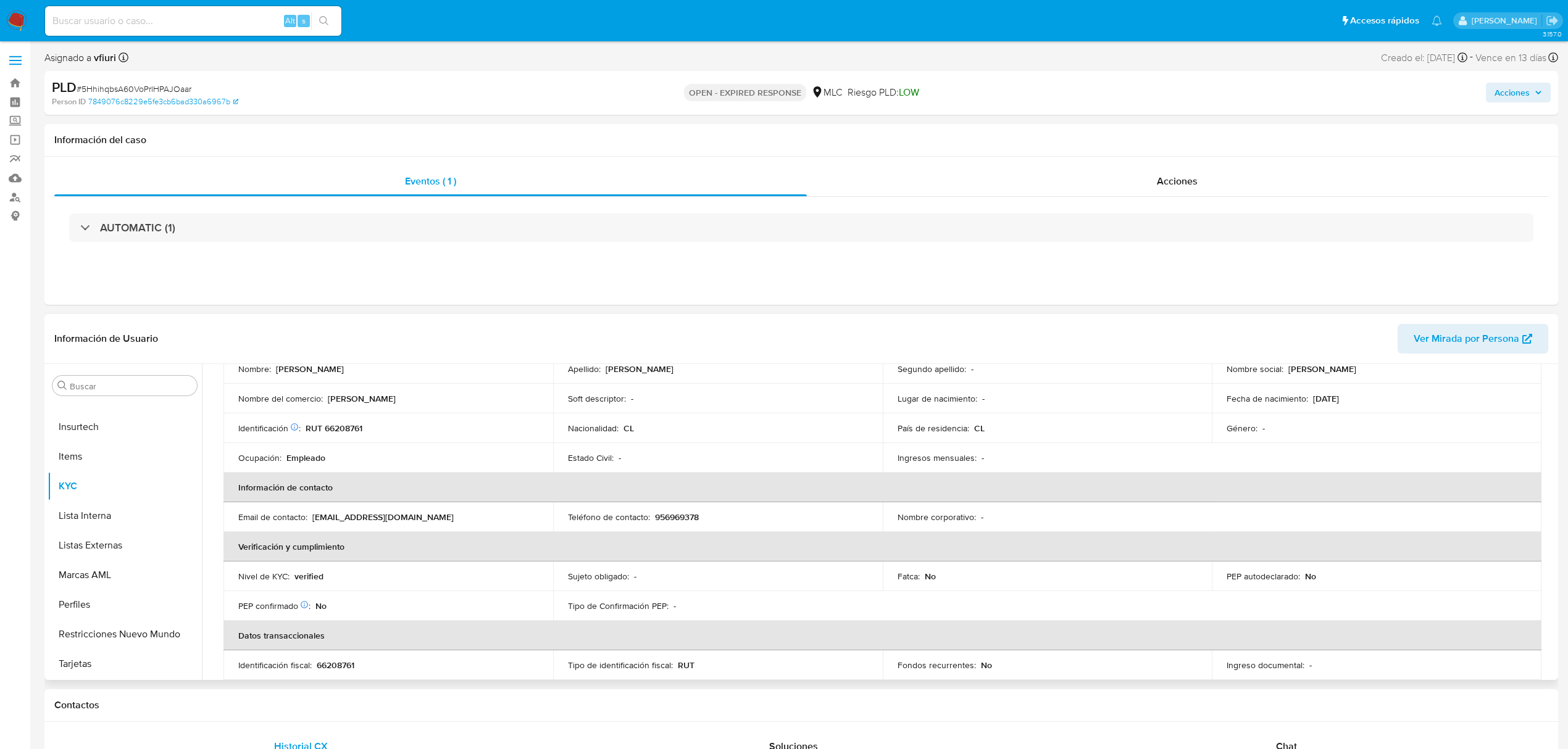
scroll to position [0, 0]
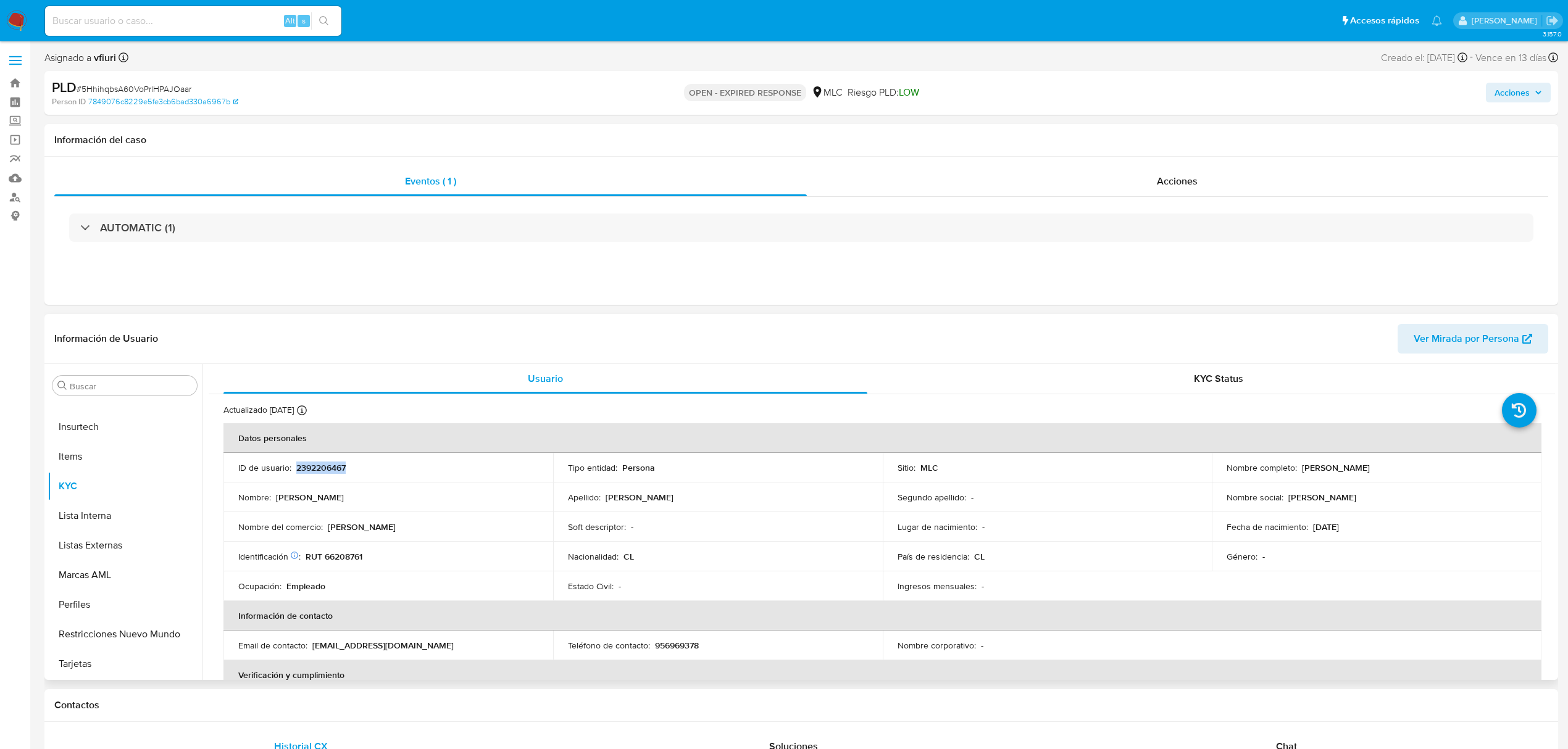
copy p "2392206467"
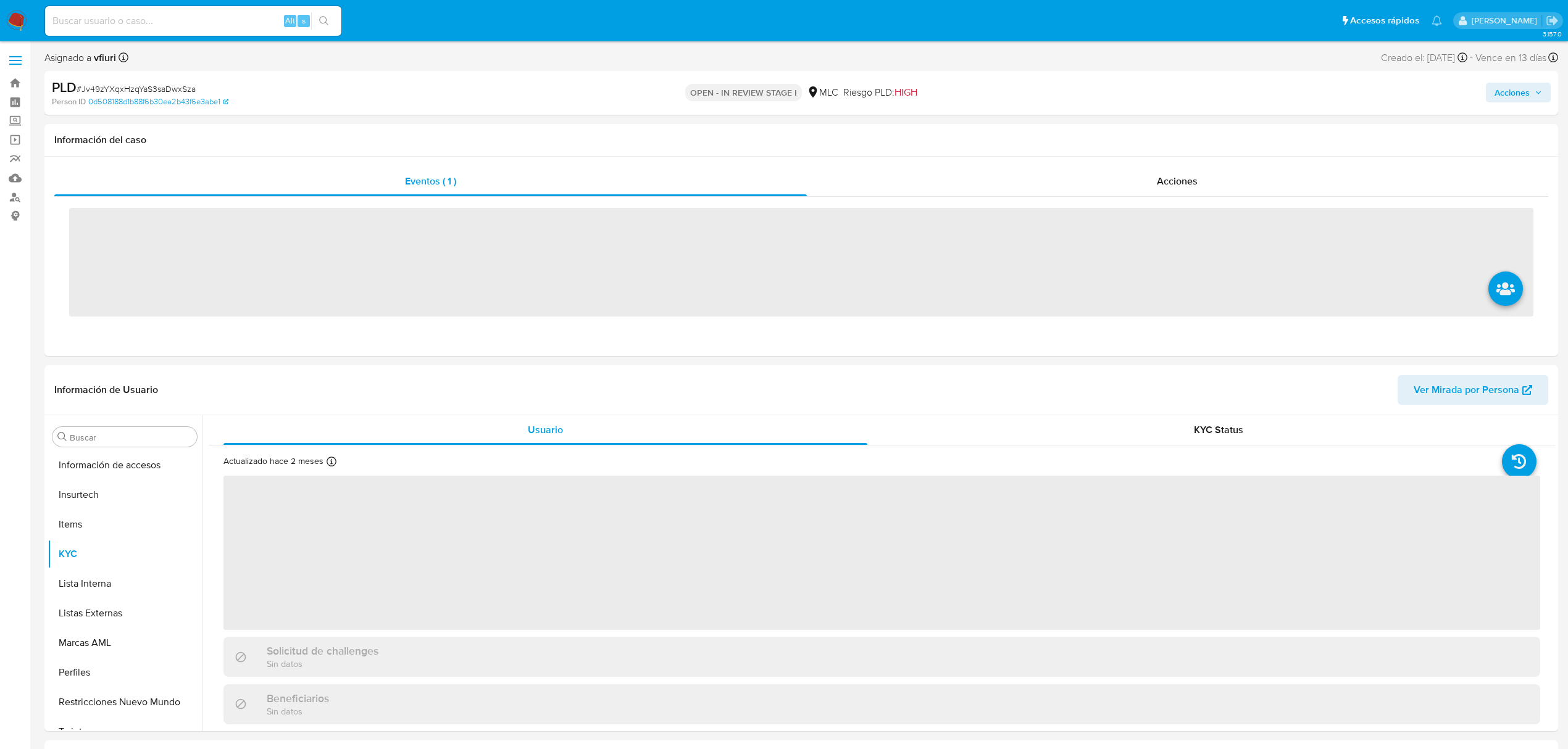
scroll to position [521, 0]
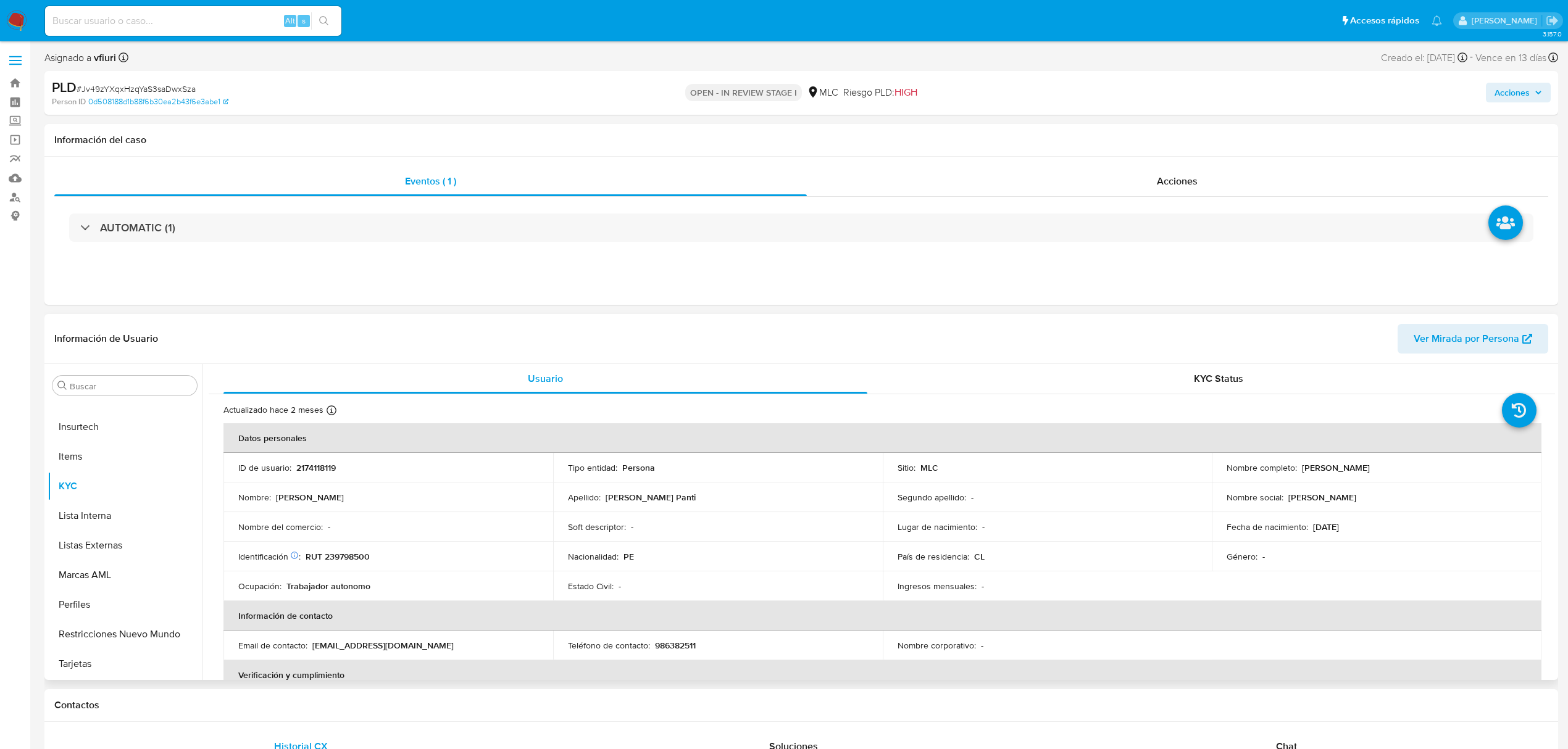
select select "10"
click at [309, 468] on p "2174118119" at bounding box center [315, 468] width 39 height 11
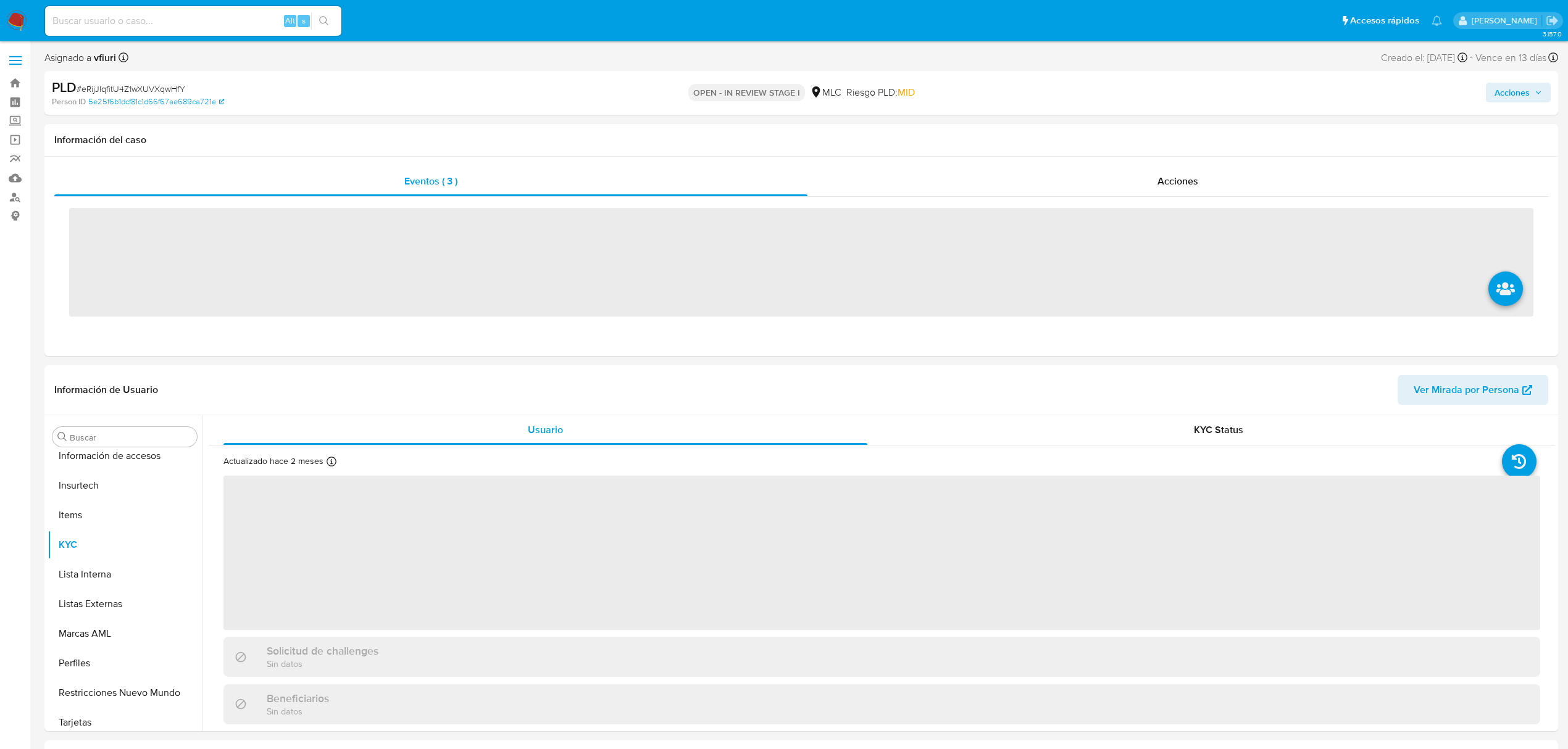
scroll to position [521, 0]
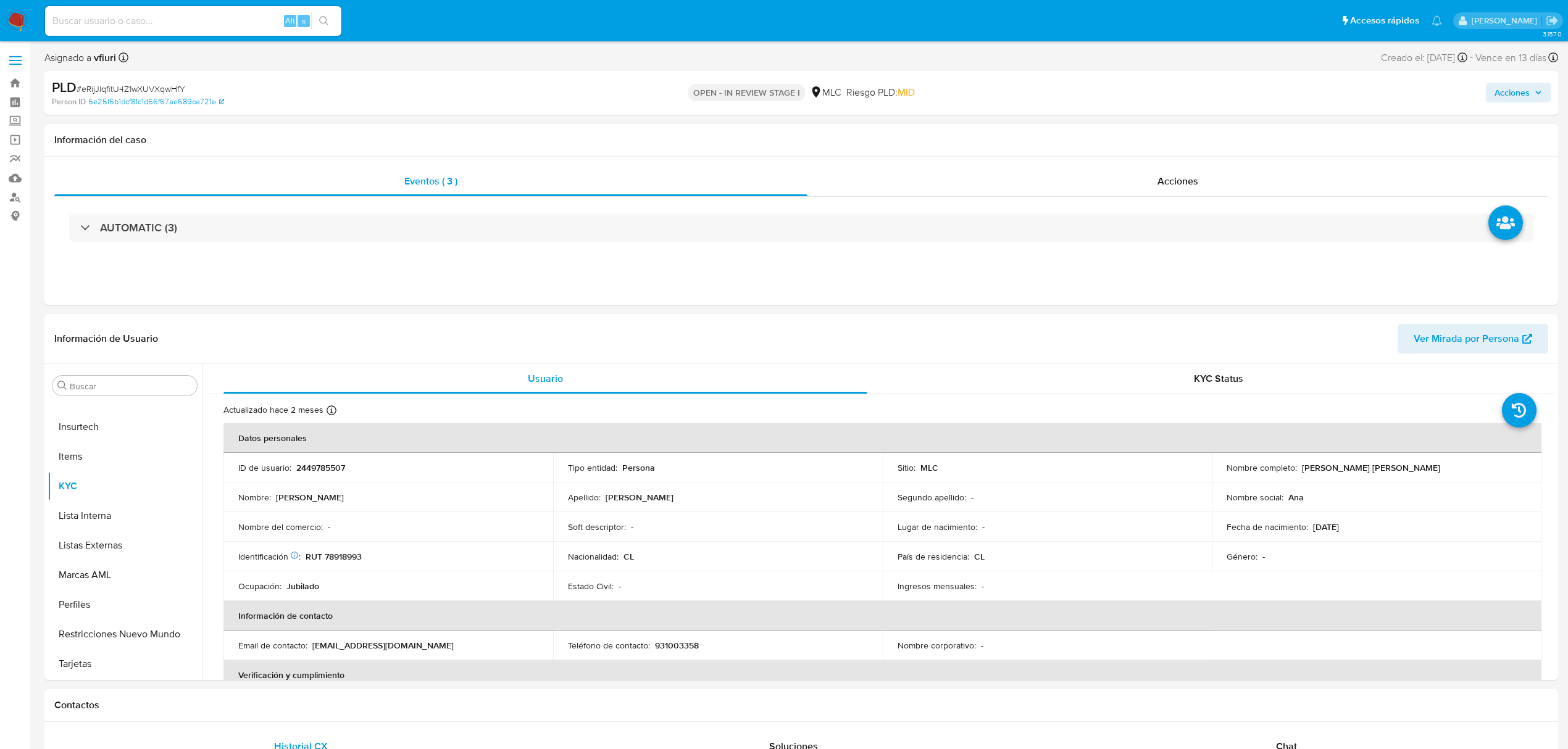
select select "10"
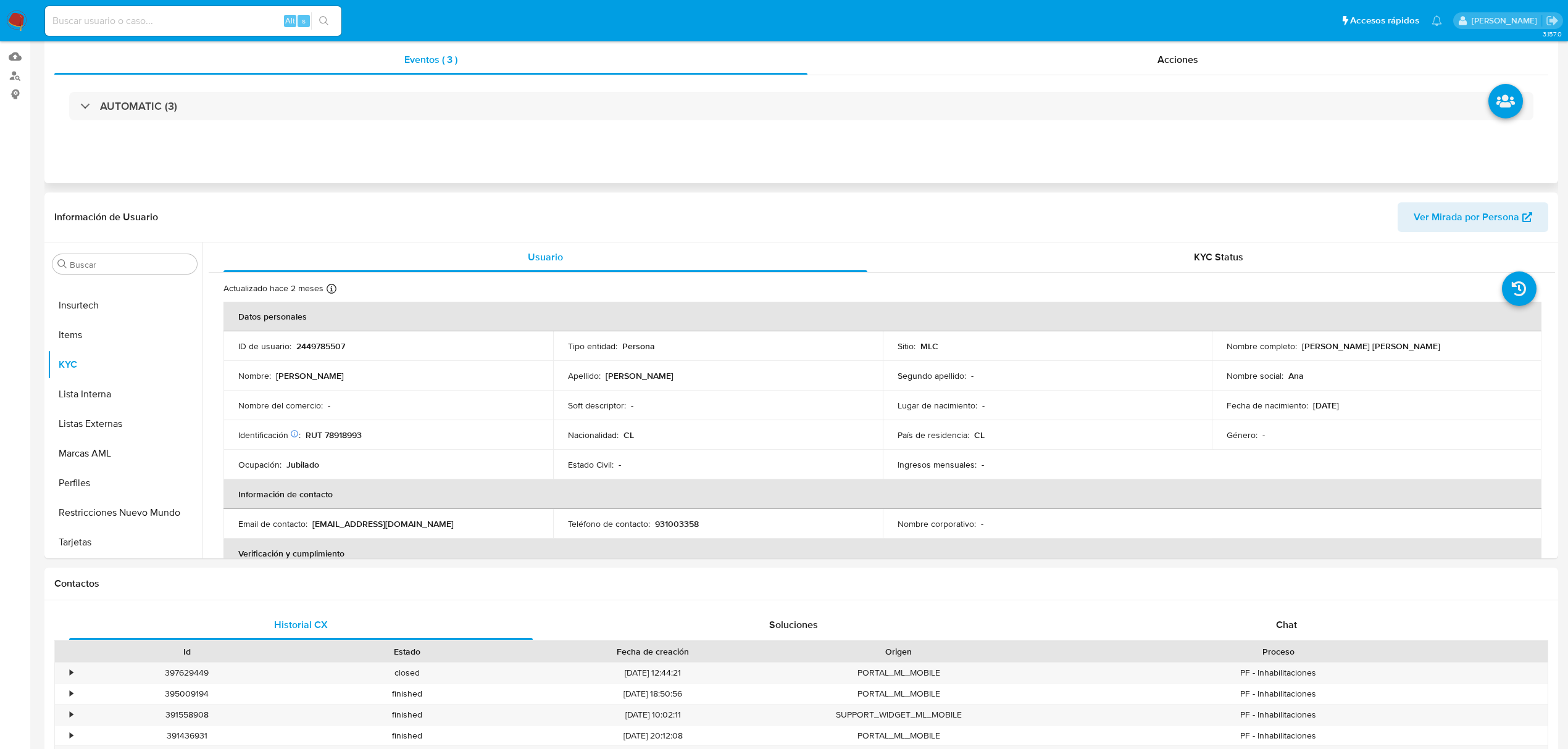
scroll to position [0, 0]
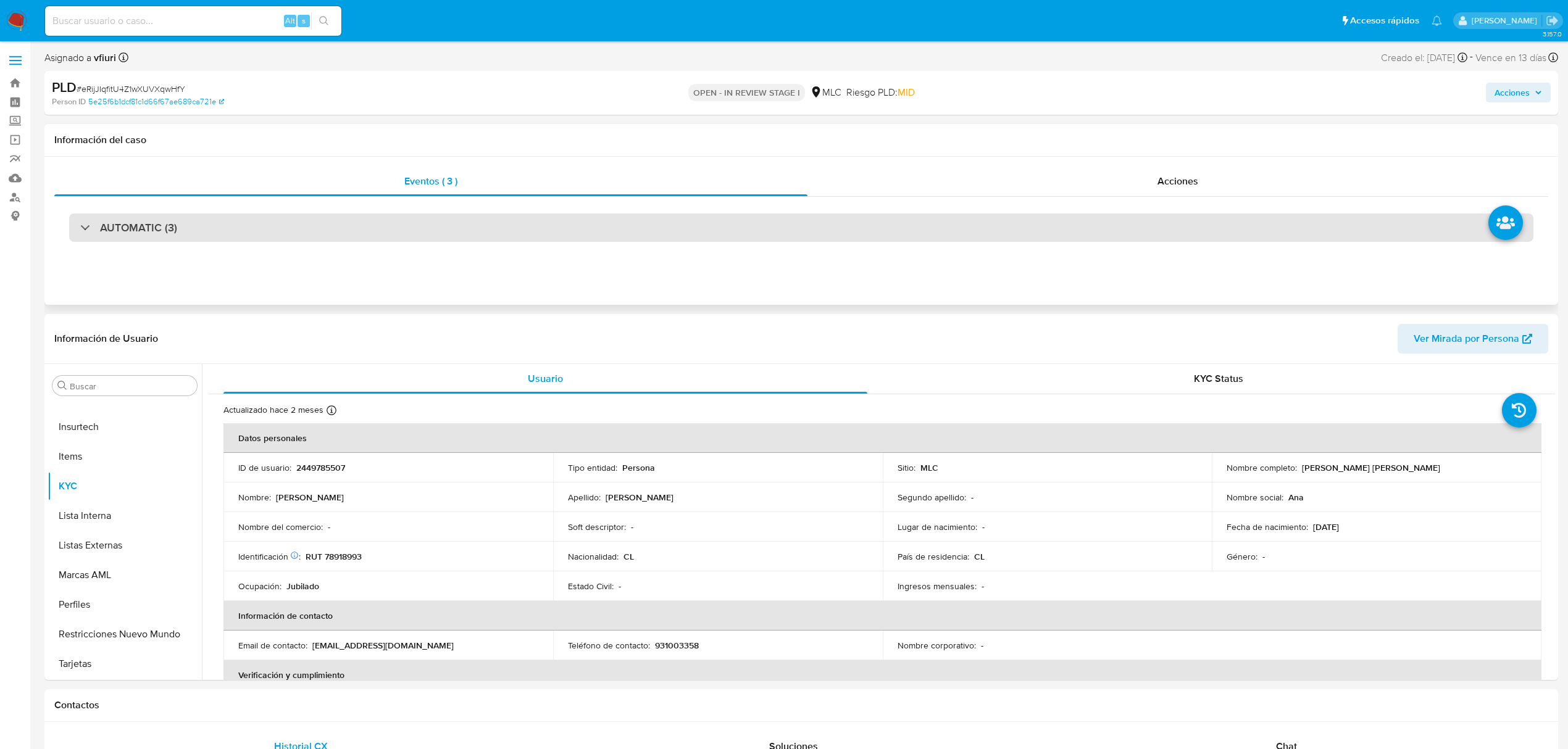
click at [376, 215] on div "AUTOMATIC (3)" at bounding box center [800, 227] width 1464 height 28
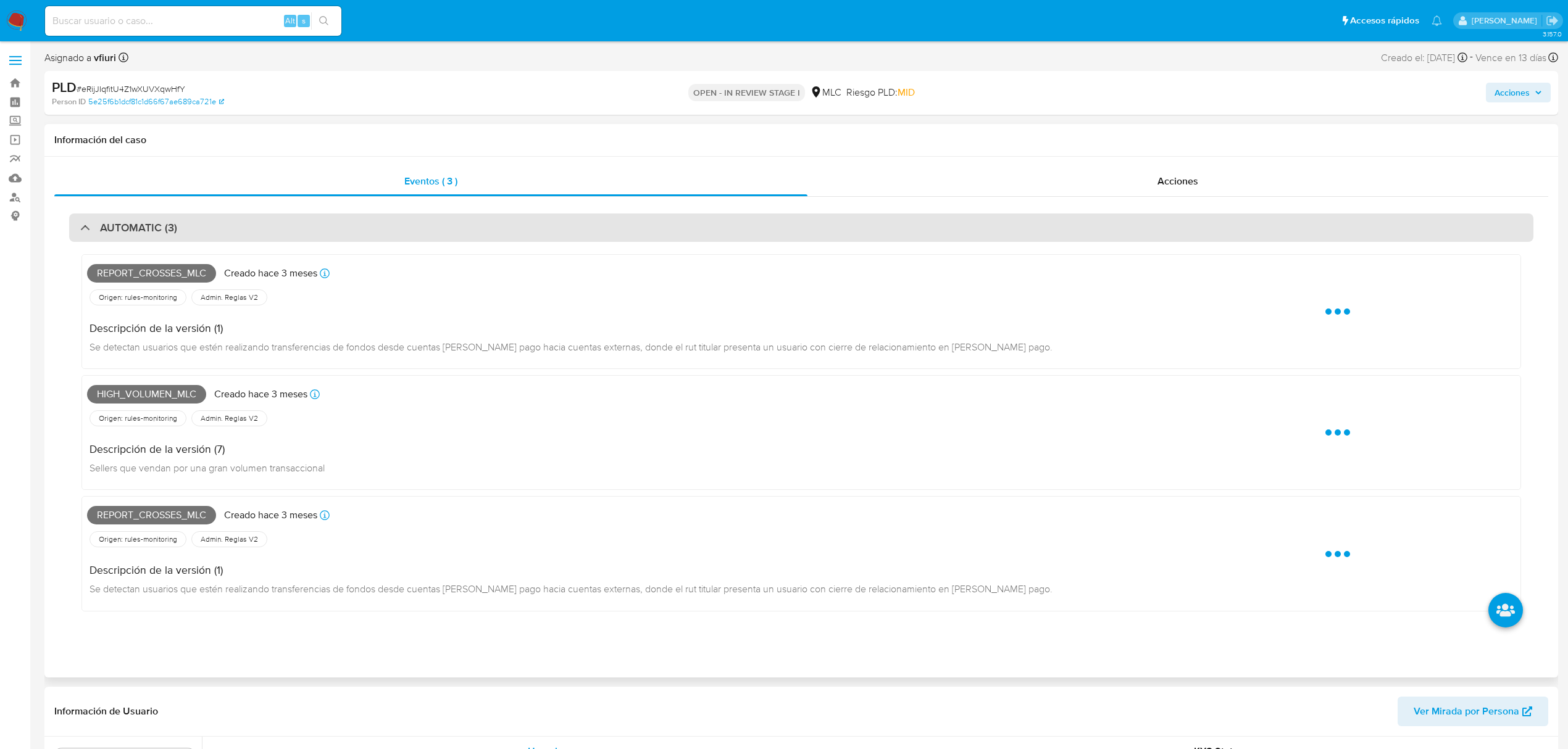
click at [376, 215] on div "AUTOMATIC (3)" at bounding box center [800, 227] width 1464 height 28
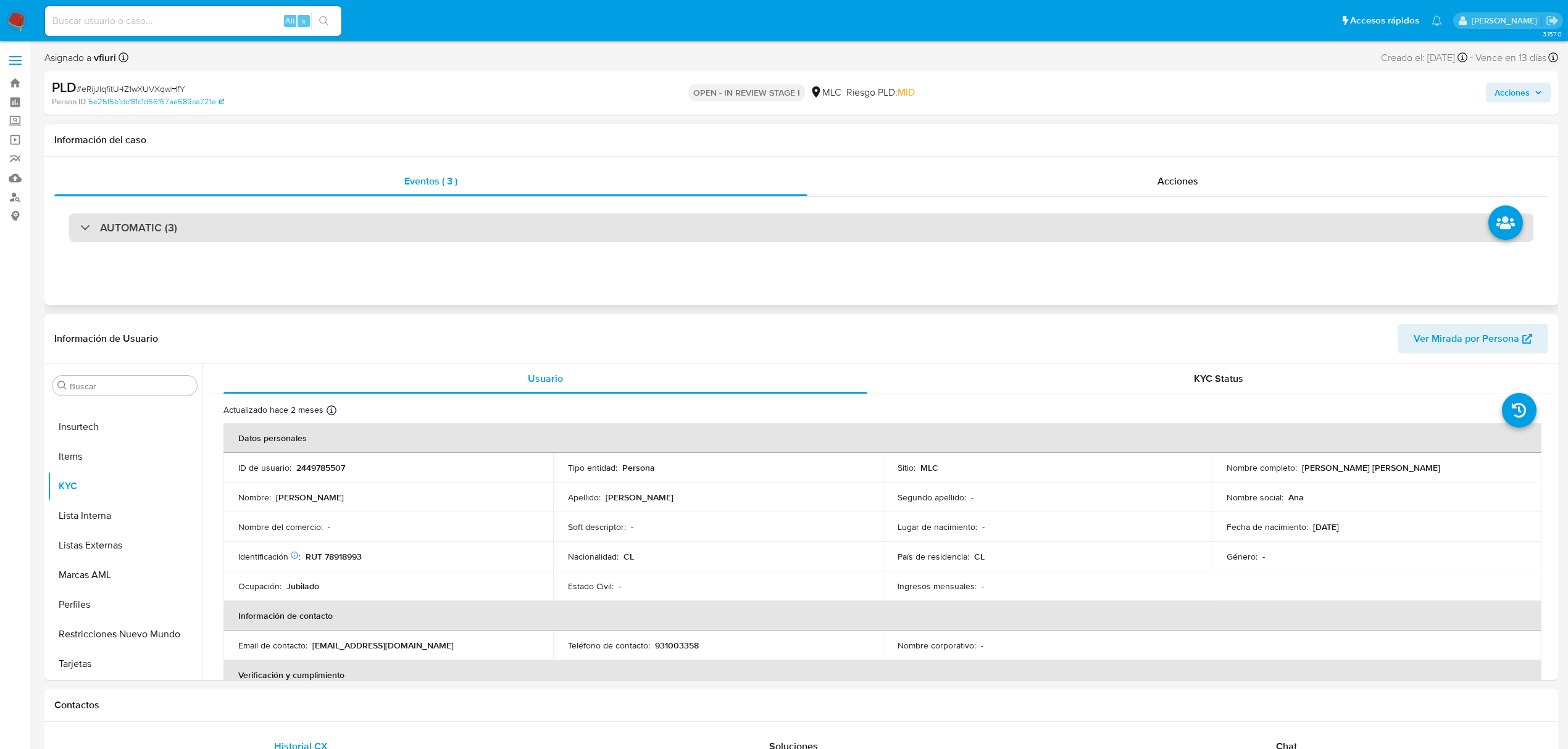
scroll to position [164, 0]
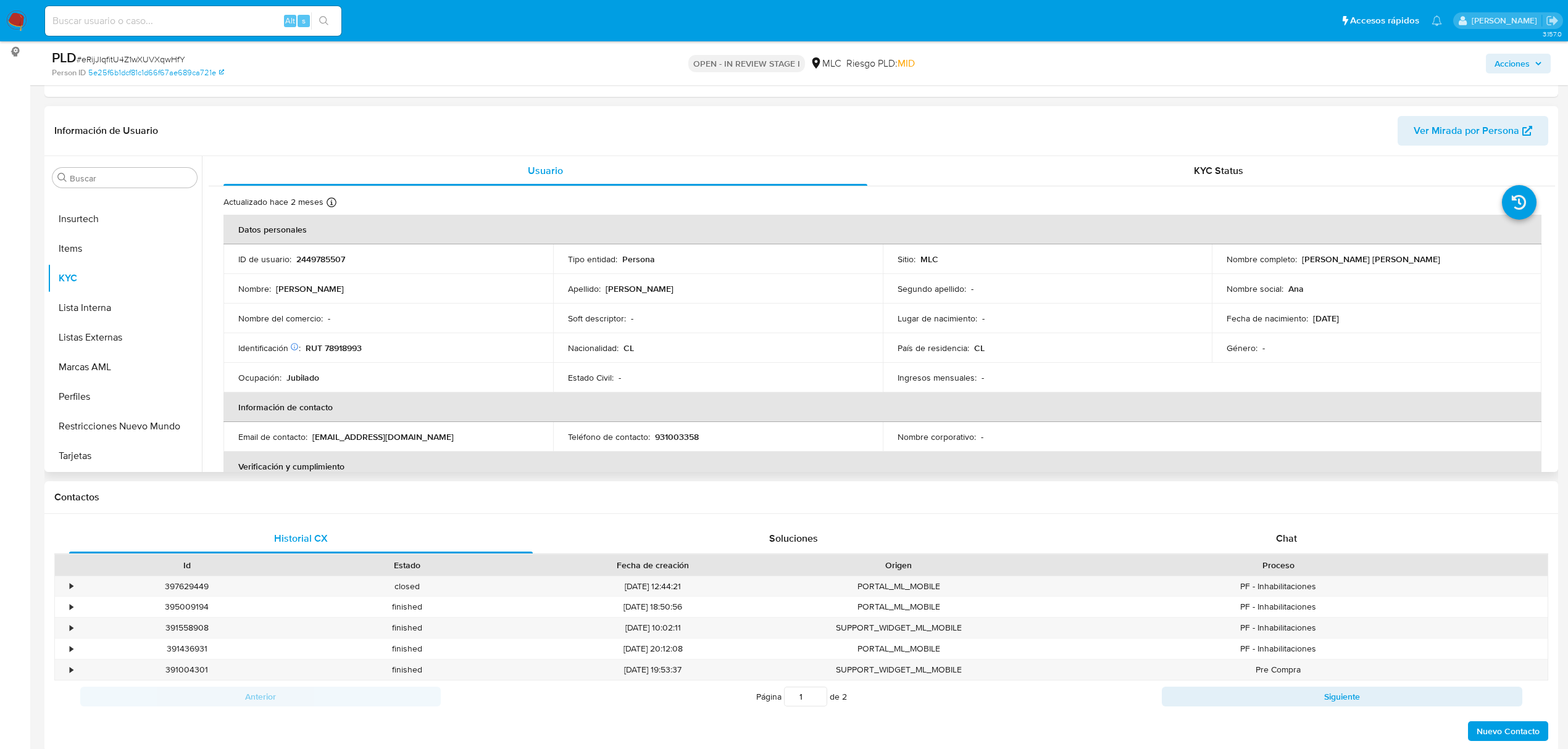
click at [344, 253] on p "2449785507" at bounding box center [320, 259] width 49 height 11
click at [314, 258] on p "2449785507" at bounding box center [320, 259] width 49 height 11
copy p "2449785507"
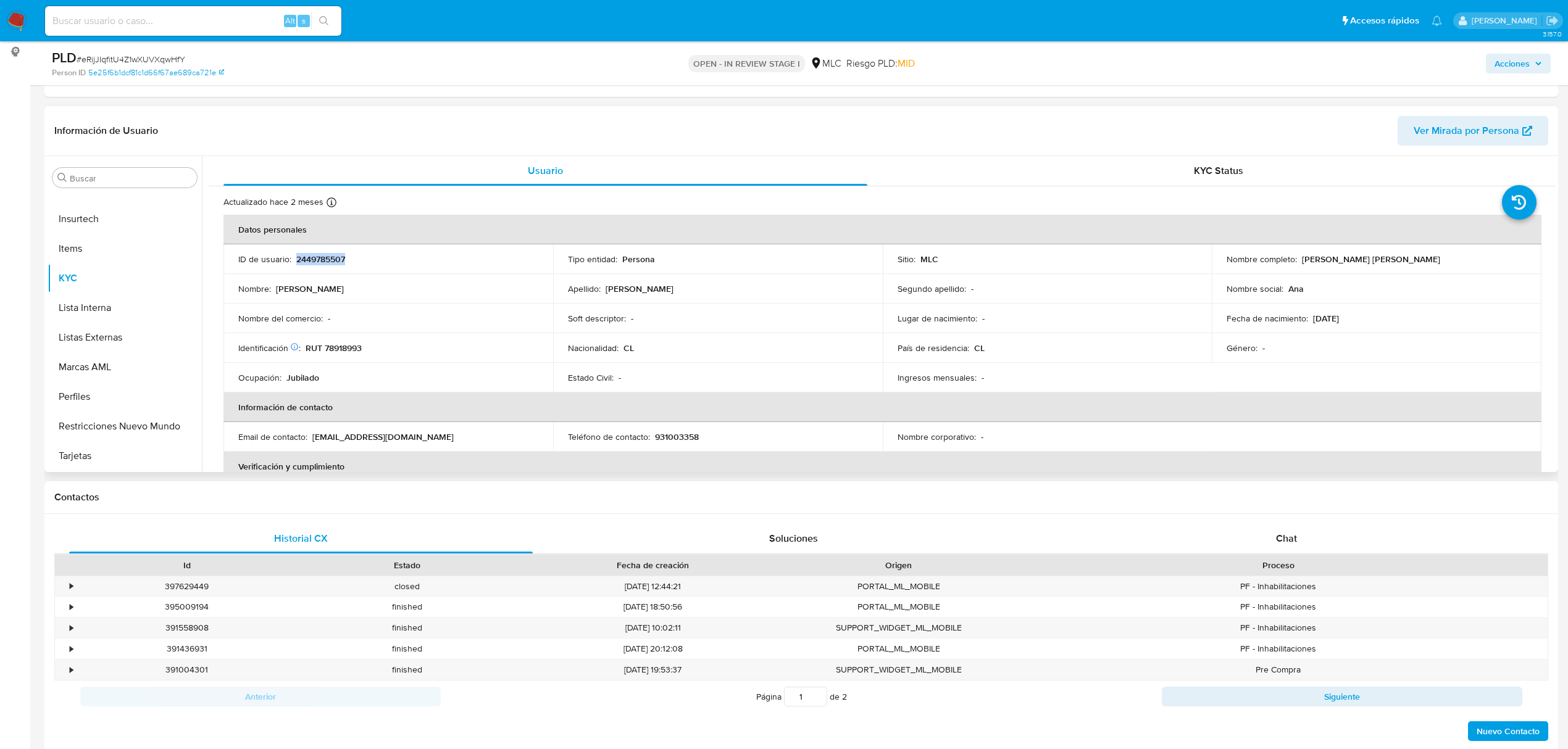
copy p "2449785507"
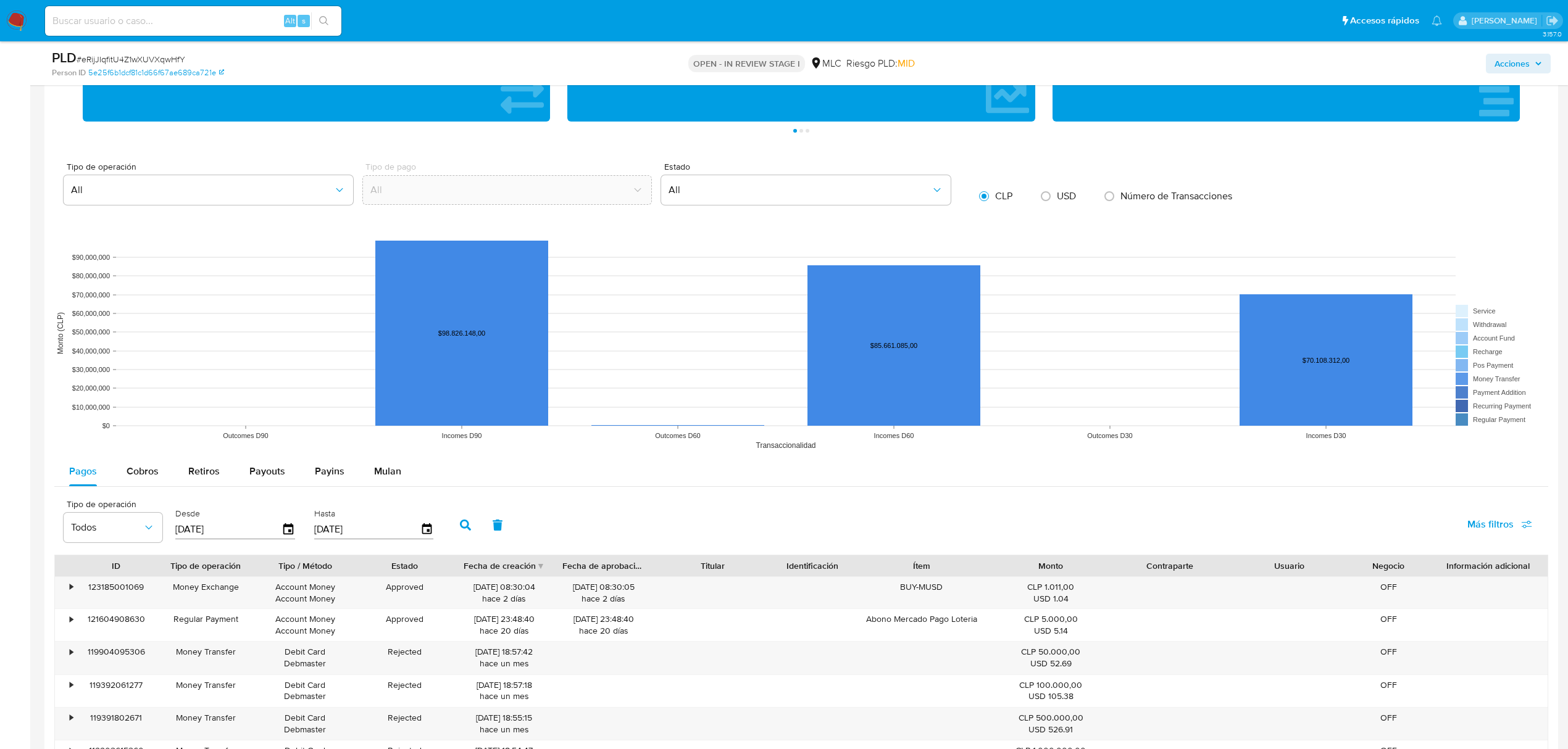
scroll to position [1152, 0]
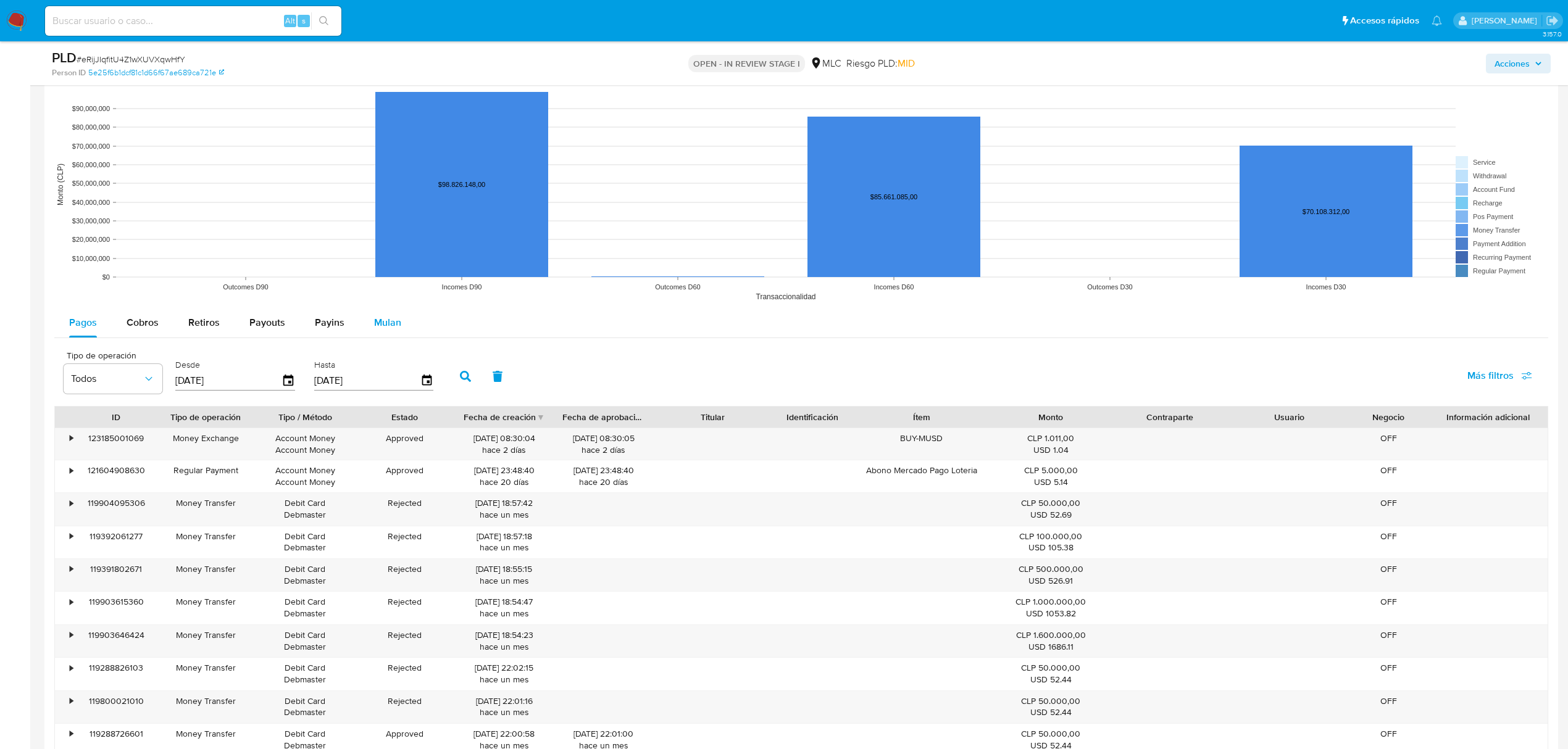
click at [368, 329] on button "Mulan" at bounding box center [387, 322] width 57 height 30
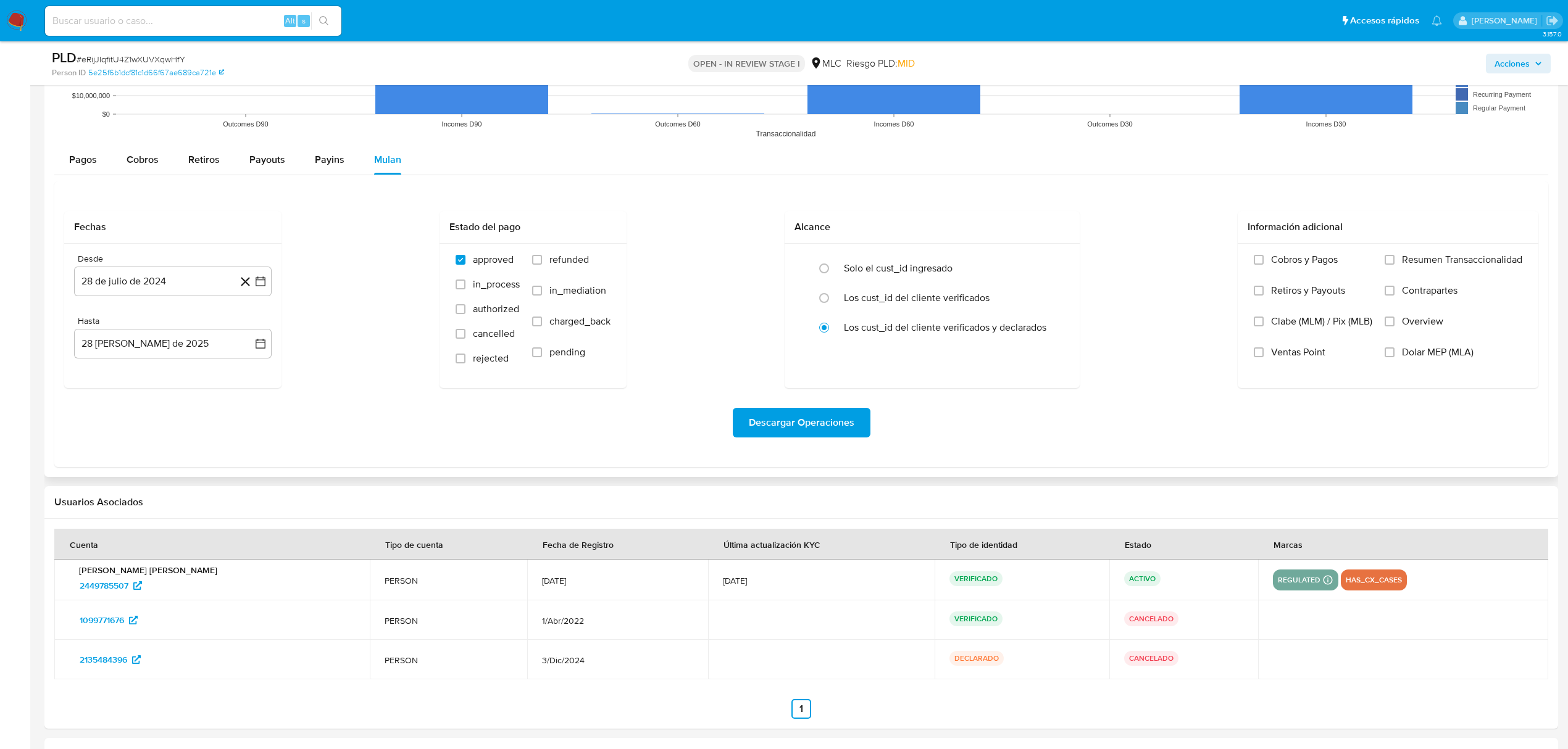
scroll to position [1316, 0]
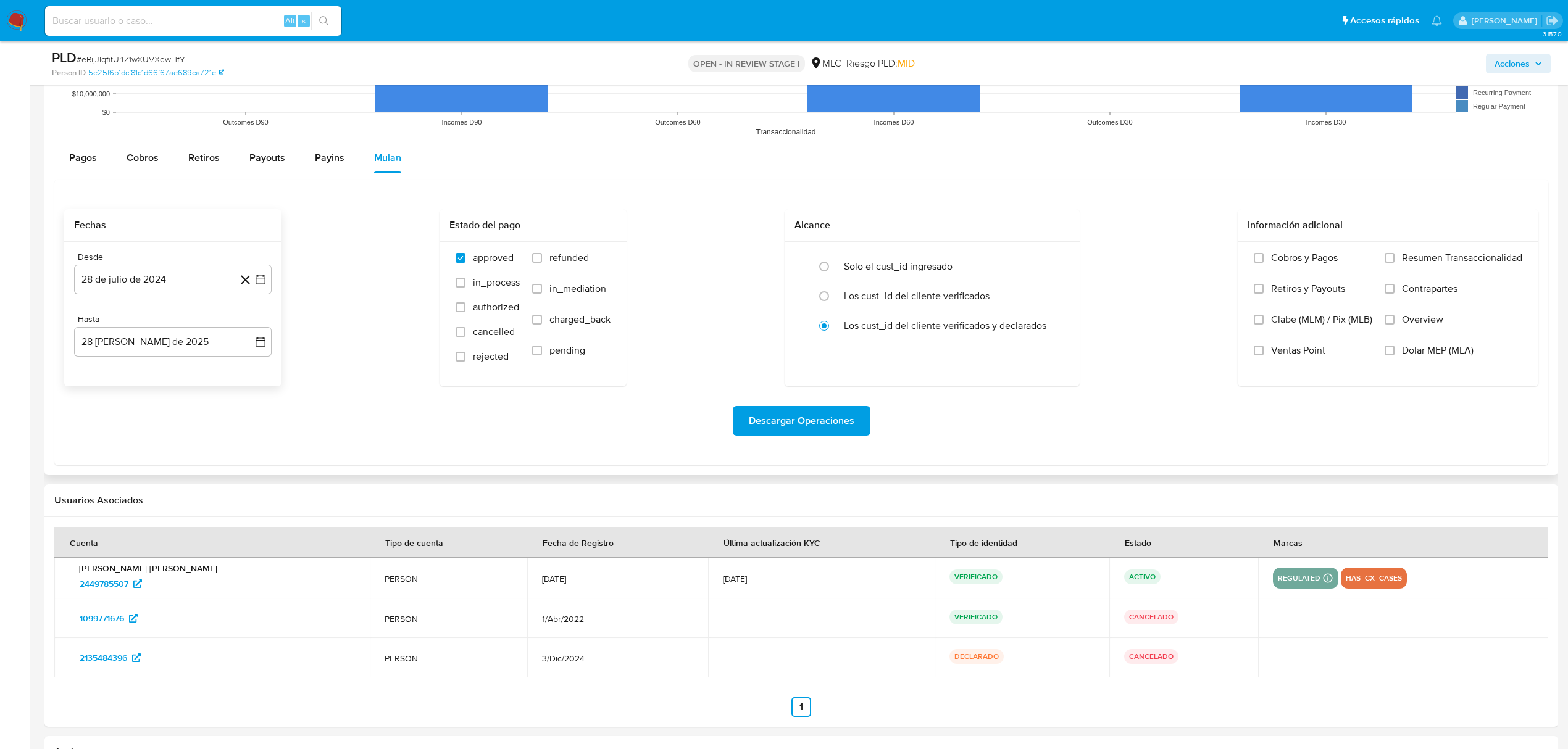
click at [273, 288] on div "Desde 28 de [PERSON_NAME] de 2024 [DATE] Hasta 28 [PERSON_NAME] de 2025 [DATE]" at bounding box center [172, 314] width 217 height 144
click at [255, 285] on icon "button" at bounding box center [260, 279] width 12 height 12
click at [245, 330] on icon "Mes siguiente" at bounding box center [249, 324] width 14 height 14
click at [110, 330] on div "septiembre 2024" at bounding box center [172, 324] width 168 height 14
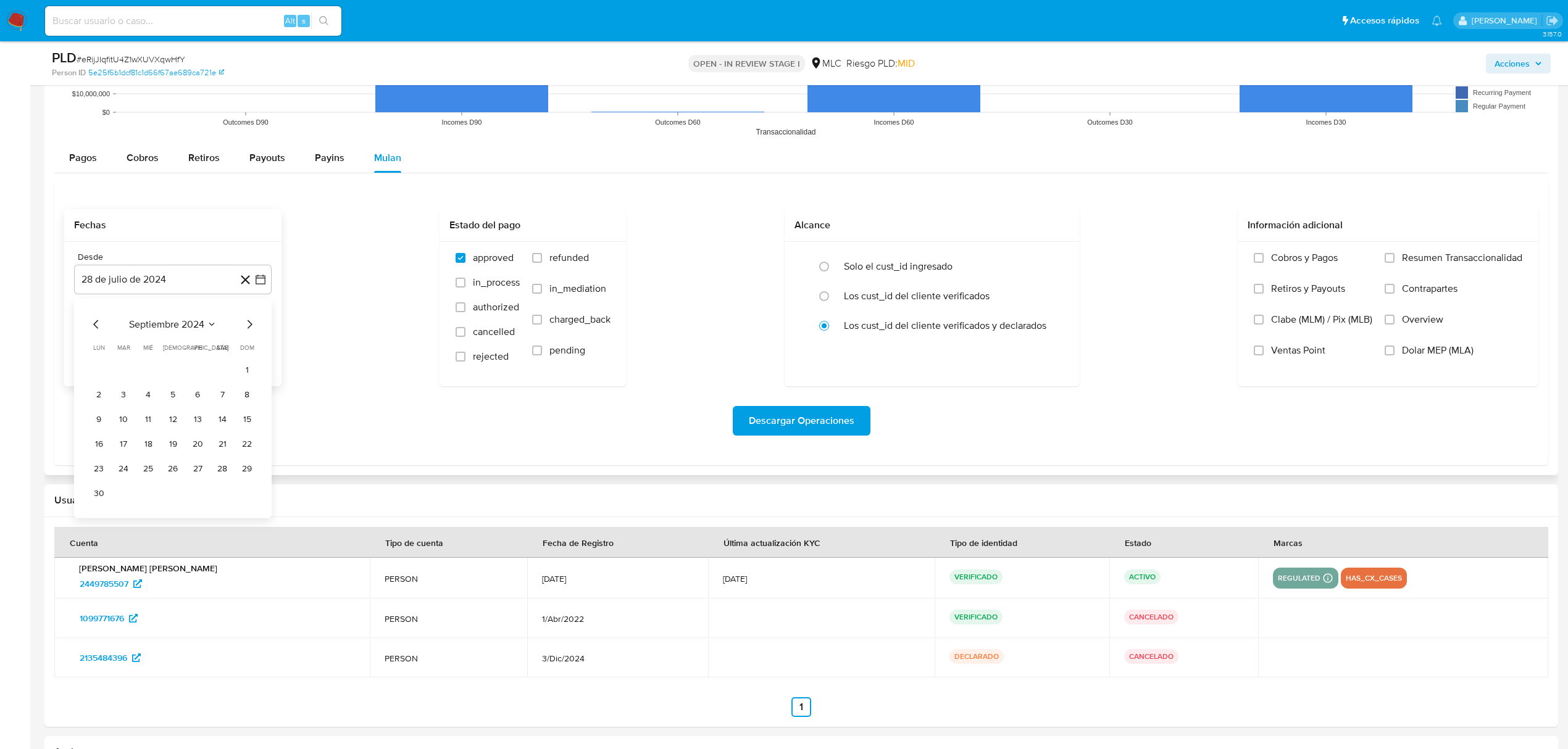
click at [99, 330] on icon "Mes anterior" at bounding box center [96, 324] width 14 height 14
click at [98, 329] on icon "Mes anterior" at bounding box center [96, 324] width 14 height 14
click at [248, 328] on icon "Mes siguiente" at bounding box center [249, 324] width 14 height 14
click at [146, 429] on button "14" at bounding box center [148, 419] width 20 height 20
click at [258, 346] on icon "button" at bounding box center [261, 342] width 10 height 10
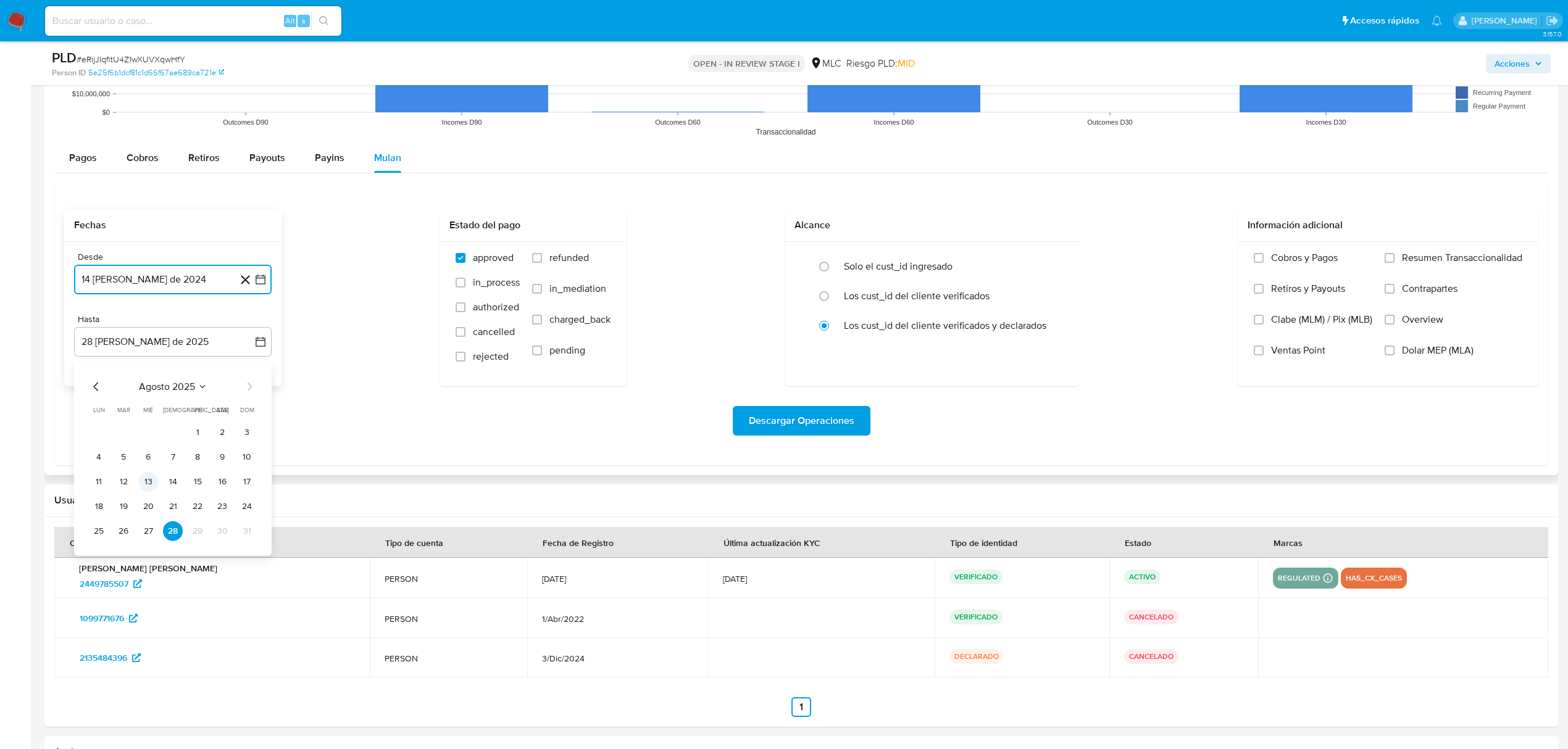
click at [144, 488] on button "13" at bounding box center [148, 481] width 20 height 20
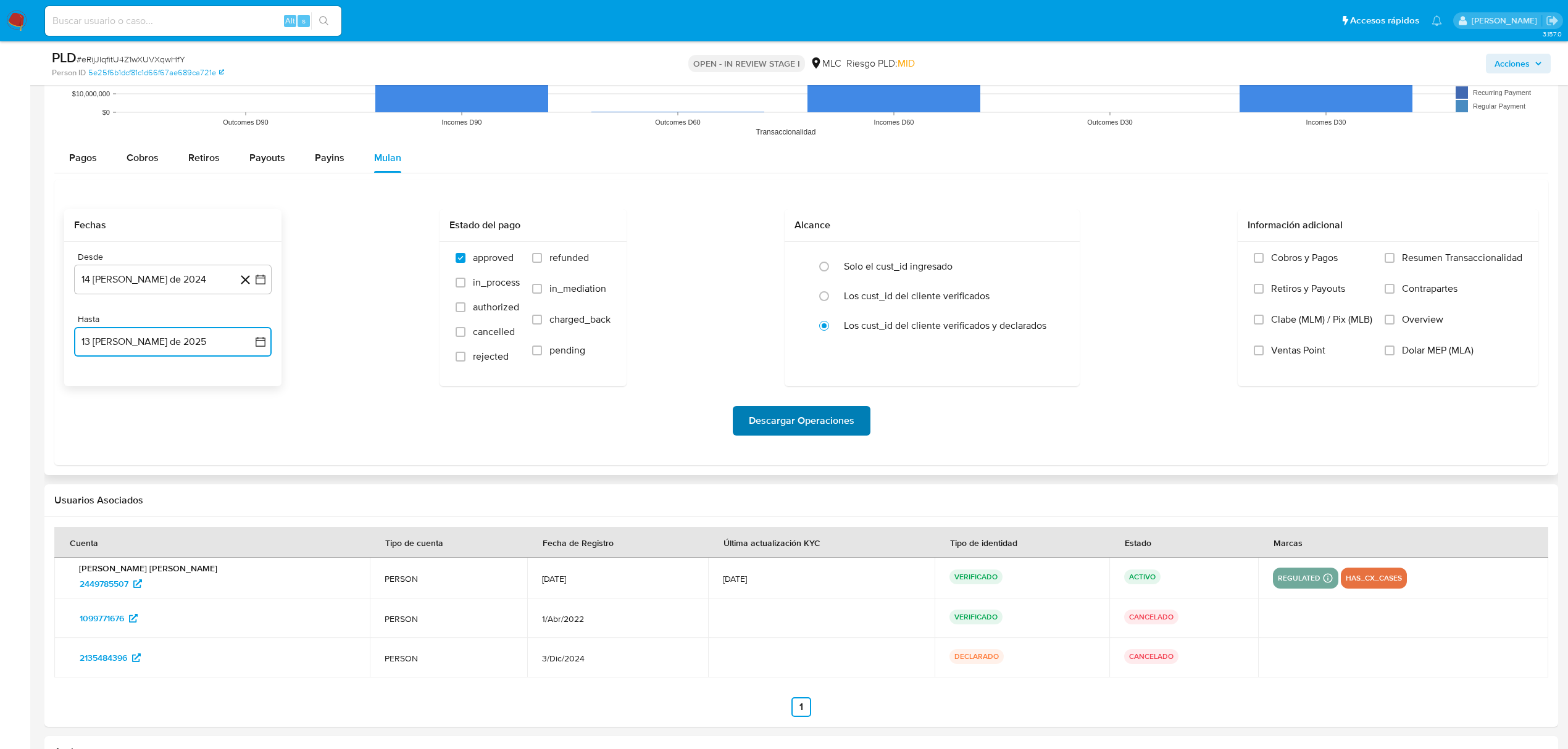
click at [791, 416] on span "Descargar Operaciones" at bounding box center [801, 421] width 106 height 27
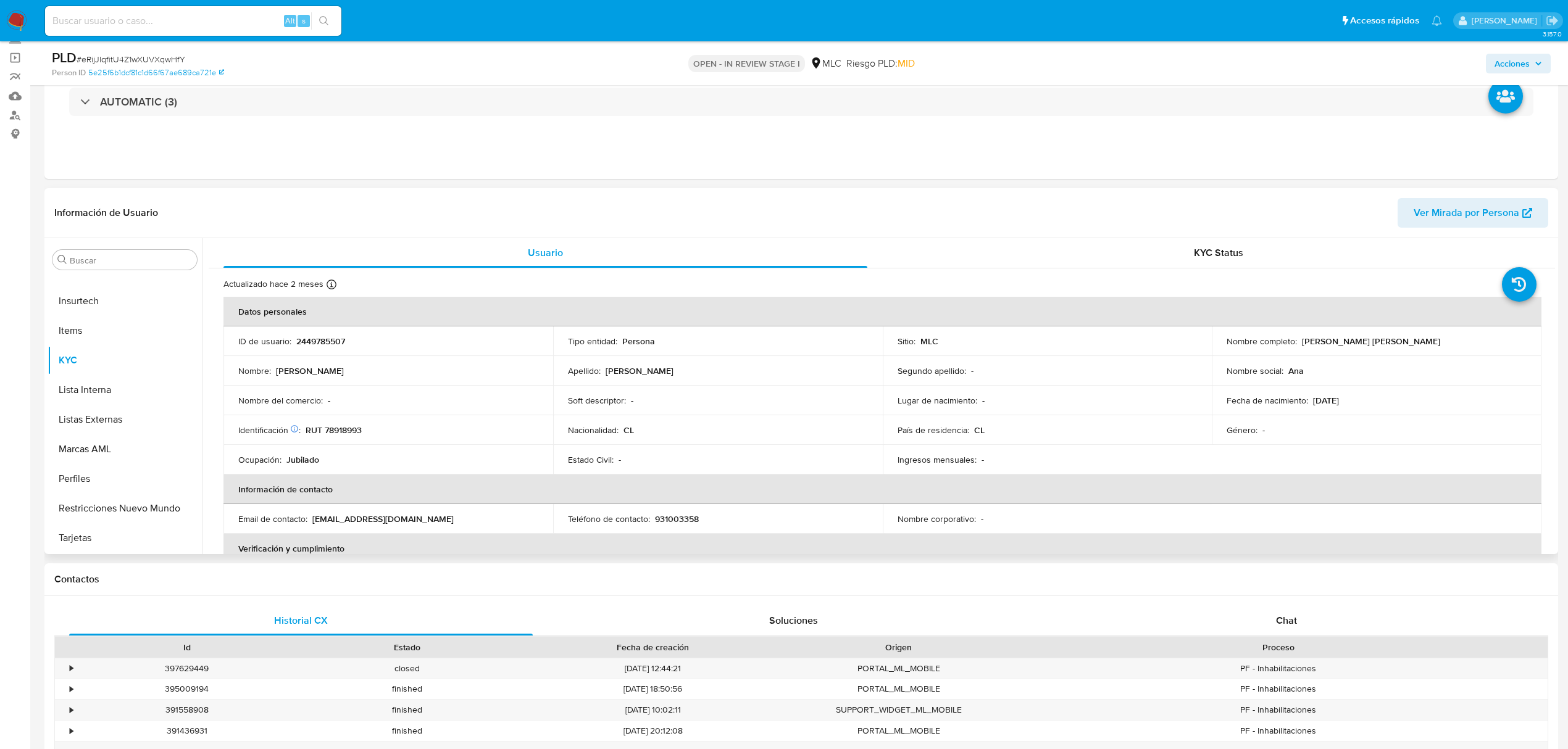
scroll to position [0, 0]
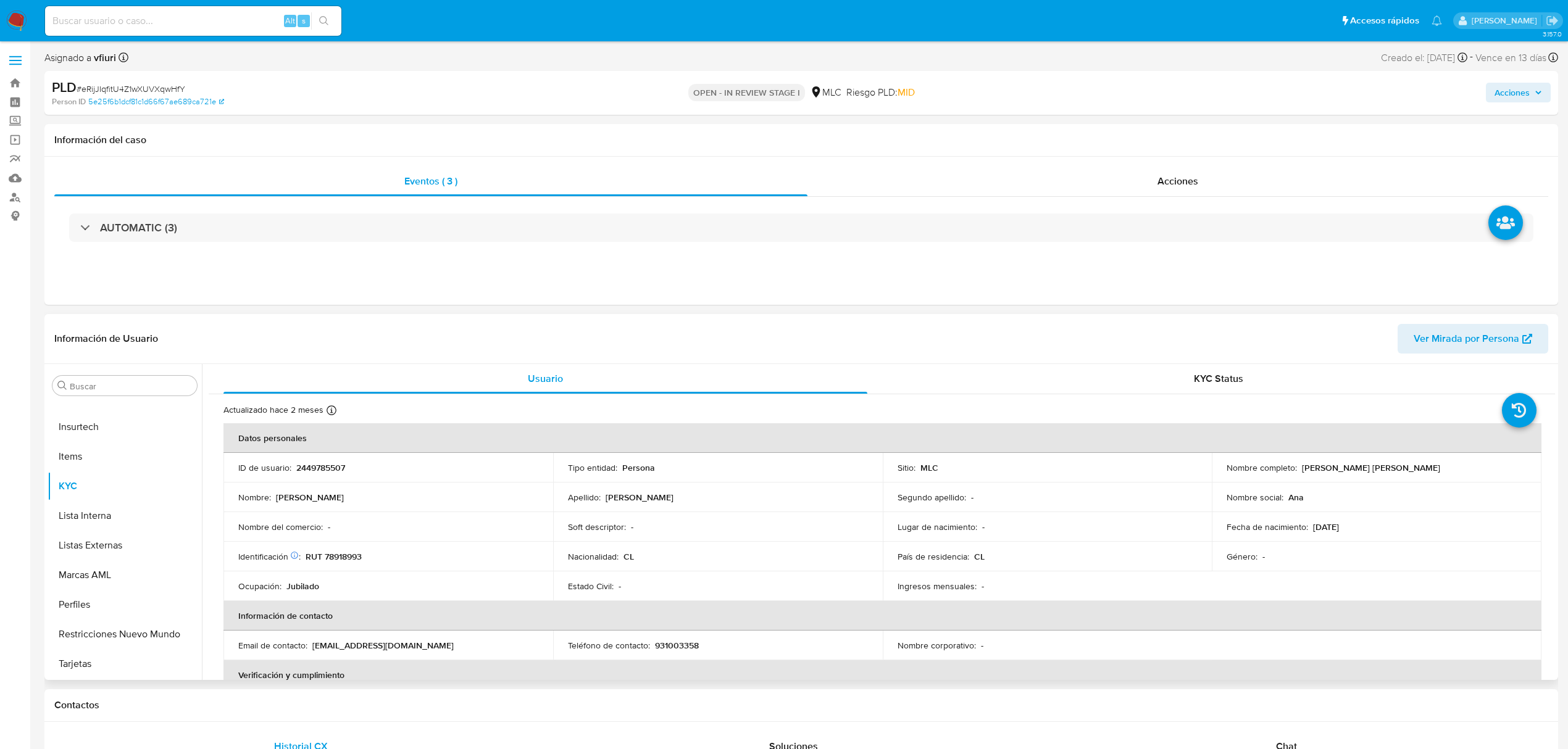
click at [324, 463] on p "2449785507" at bounding box center [320, 468] width 49 height 11
copy p "2449785507"
